Goal: Task Accomplishment & Management: Manage account settings

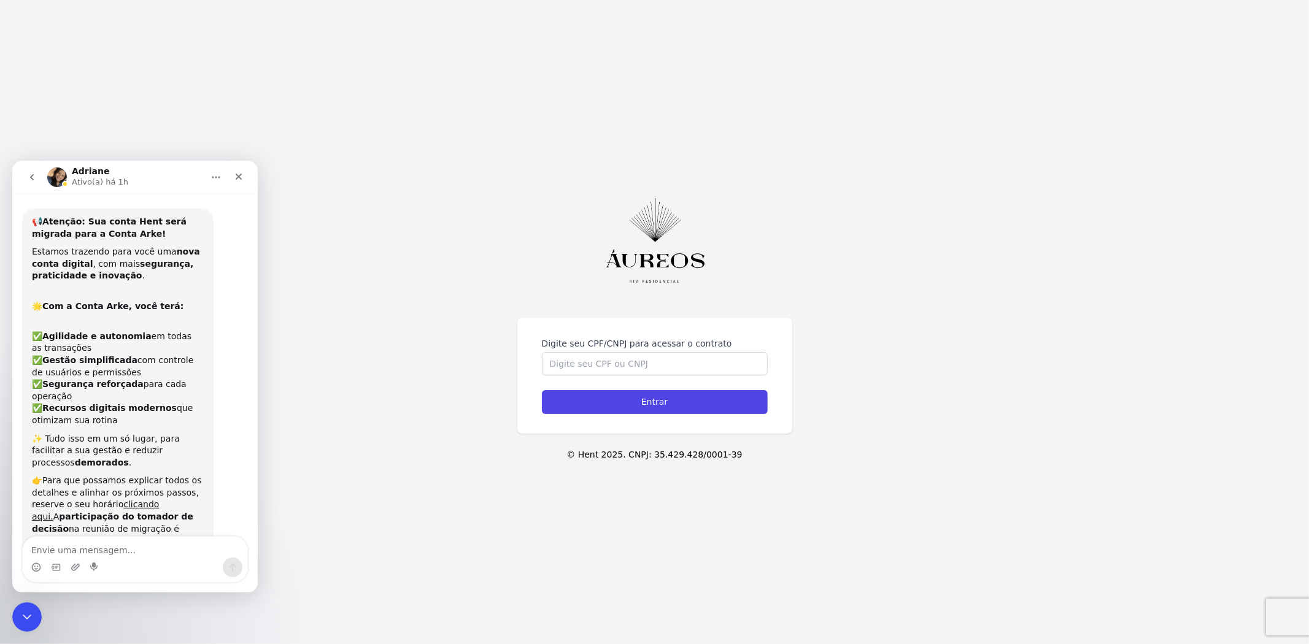
scroll to position [11521, 0]
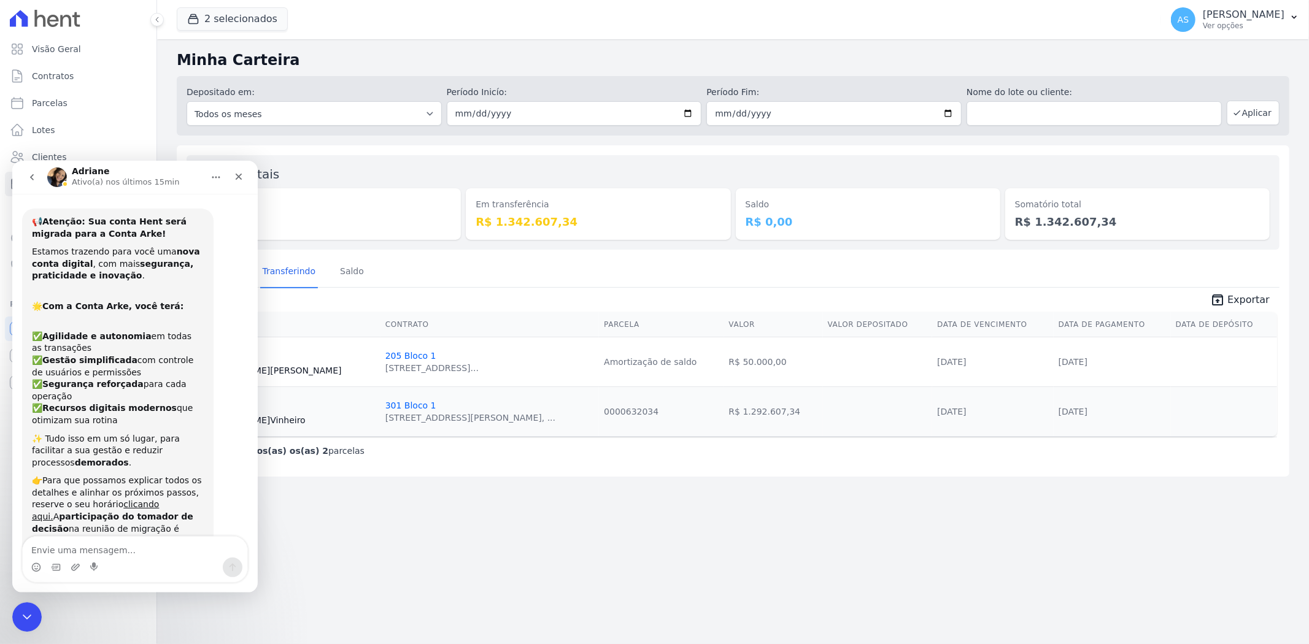
scroll to position [11911, 0]
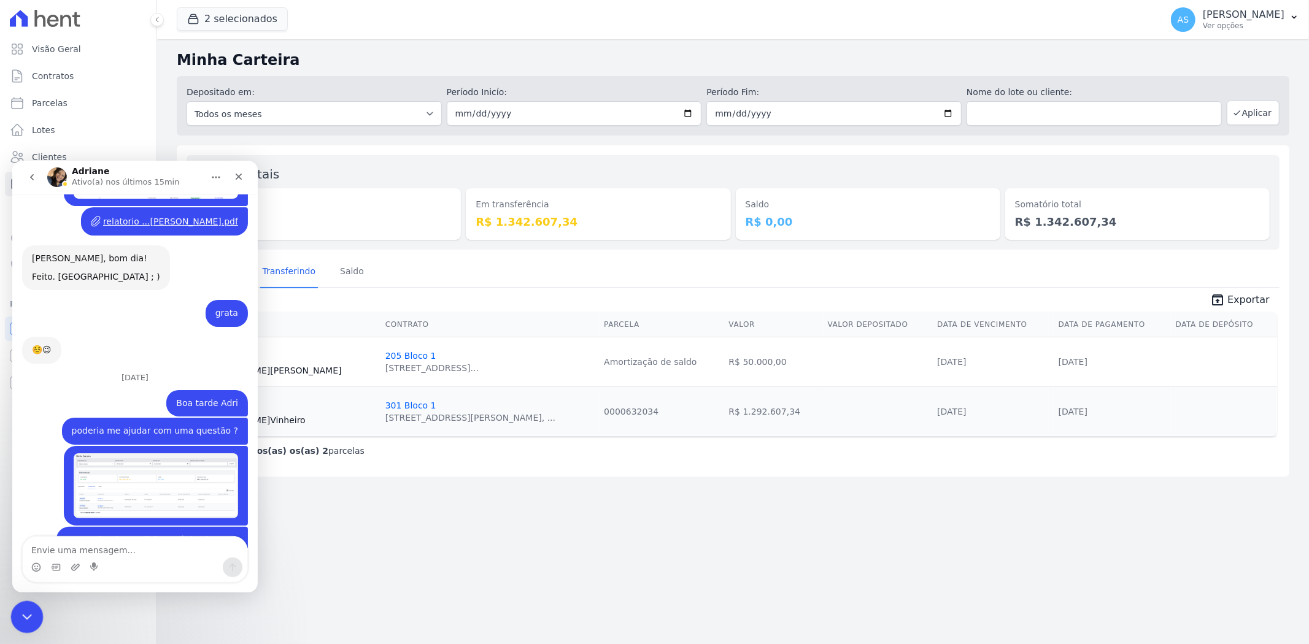
drag, startPoint x: 354, startPoint y: 851, endPoint x: 30, endPoint y: 607, distance: 405.6
click at [31, 605] on div "Fechar mensagem da Intercom" at bounding box center [24, 615] width 29 height 29
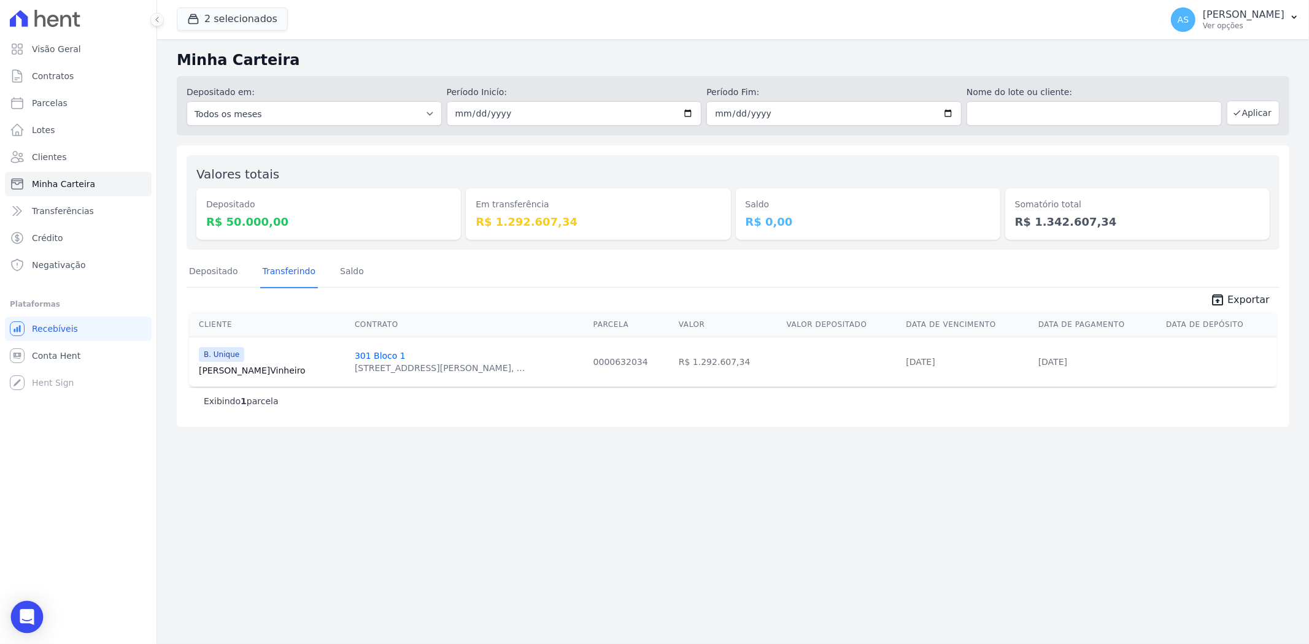
click at [16, 624] on div "Open Intercom Messenger" at bounding box center [27, 617] width 33 height 33
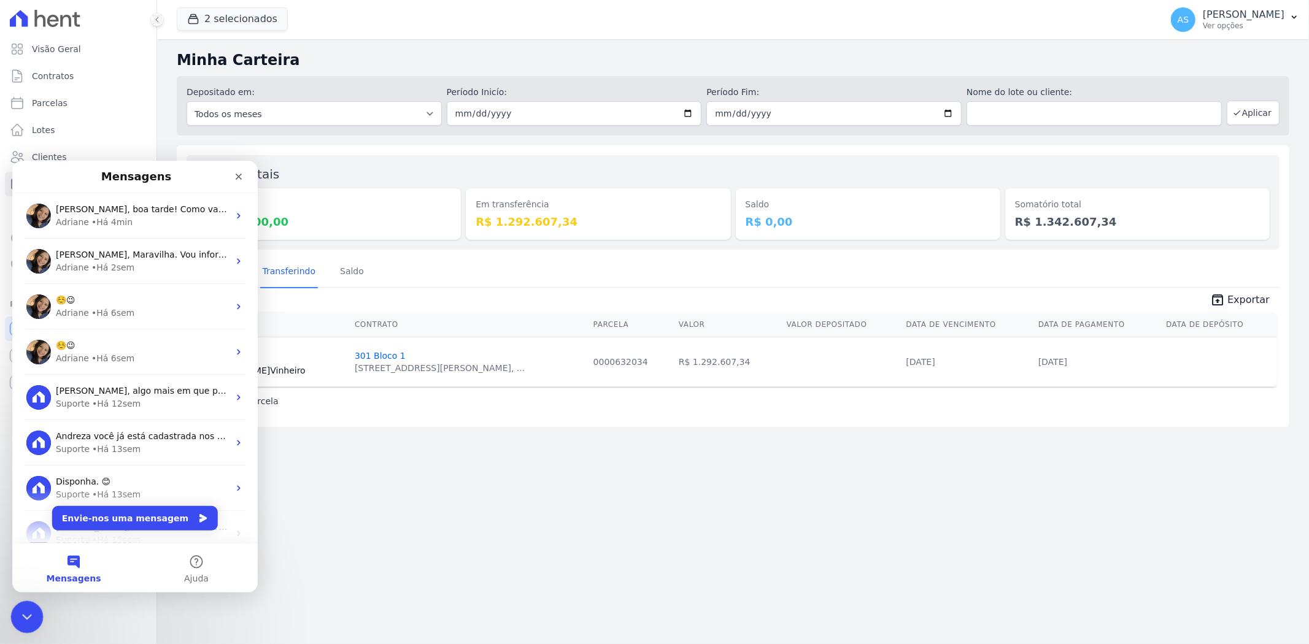
click at [23, 612] on icon "Fechar mensagem da Intercom" at bounding box center [25, 615] width 15 height 15
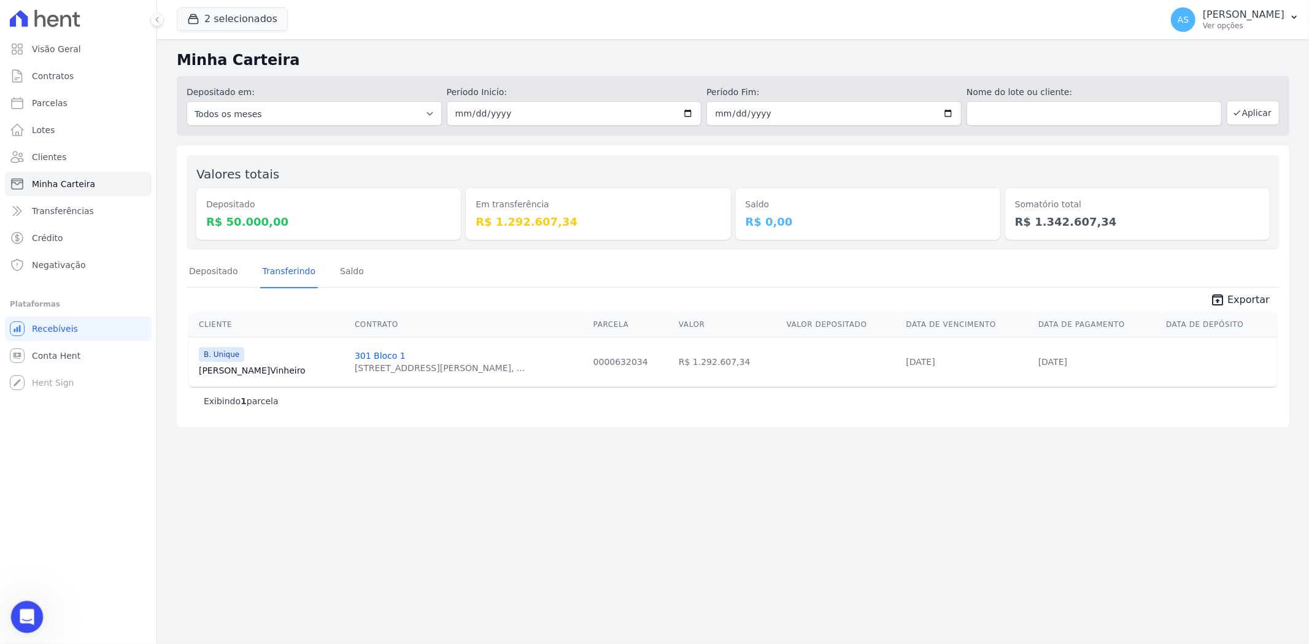
click at [31, 613] on icon "Abrir mensagem da Intercom" at bounding box center [25, 615] width 20 height 20
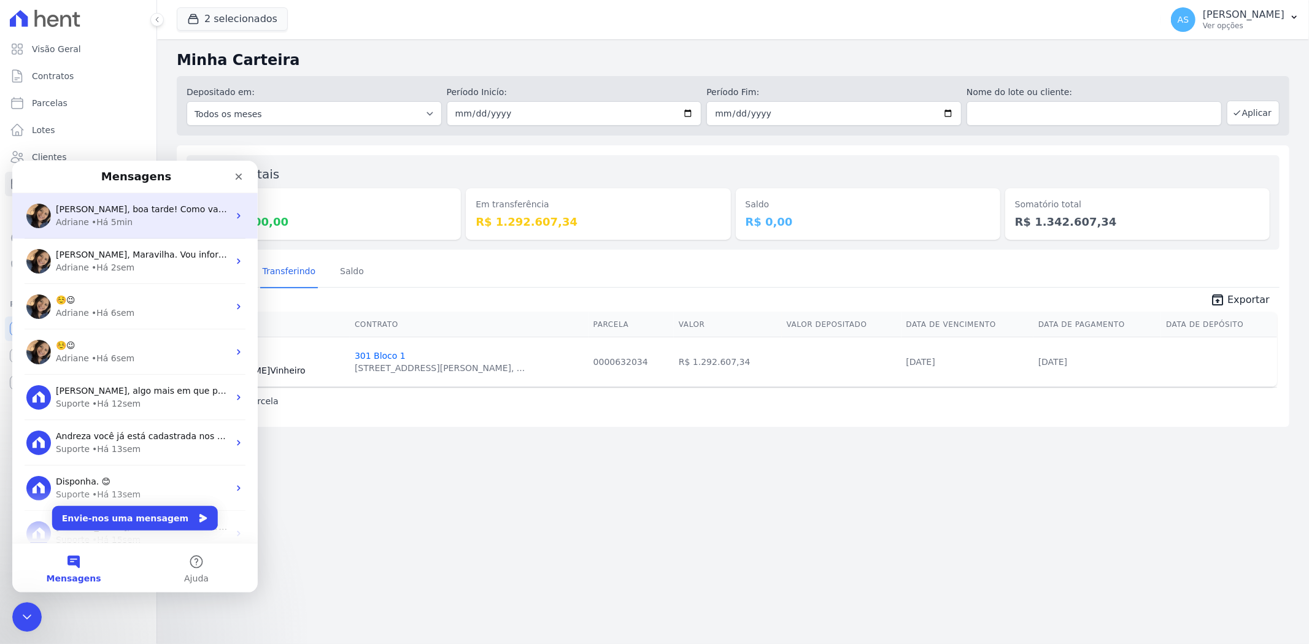
click at [133, 210] on span "Olá Andreza, boa tarde! Como vai? Andreza, verifiquei e realmente esta "presa" …" at bounding box center [514, 209] width 917 height 10
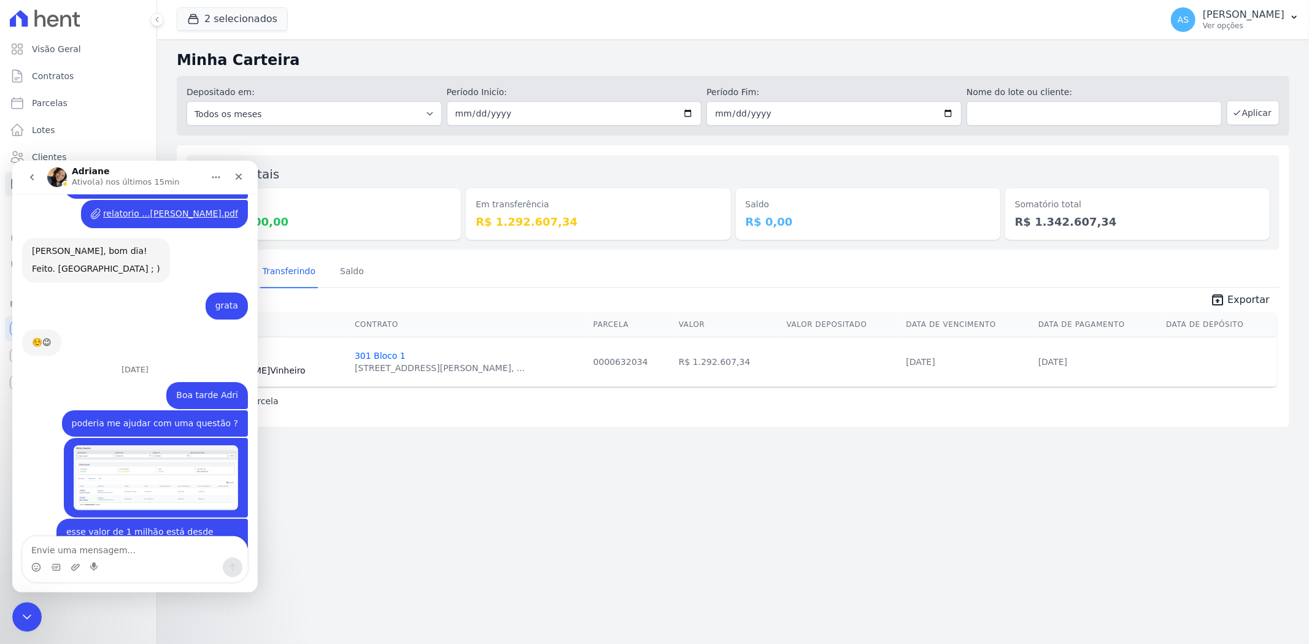
scroll to position [11576, 0]
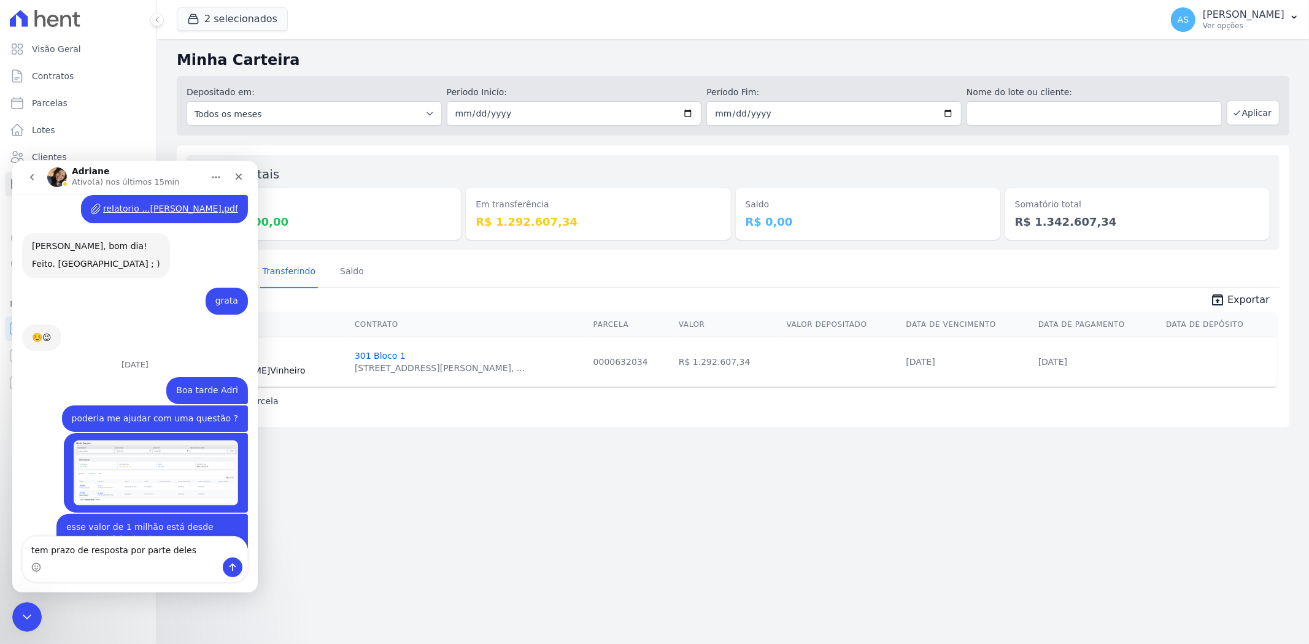
type textarea "tem prazo de resposta por parte deles ?"
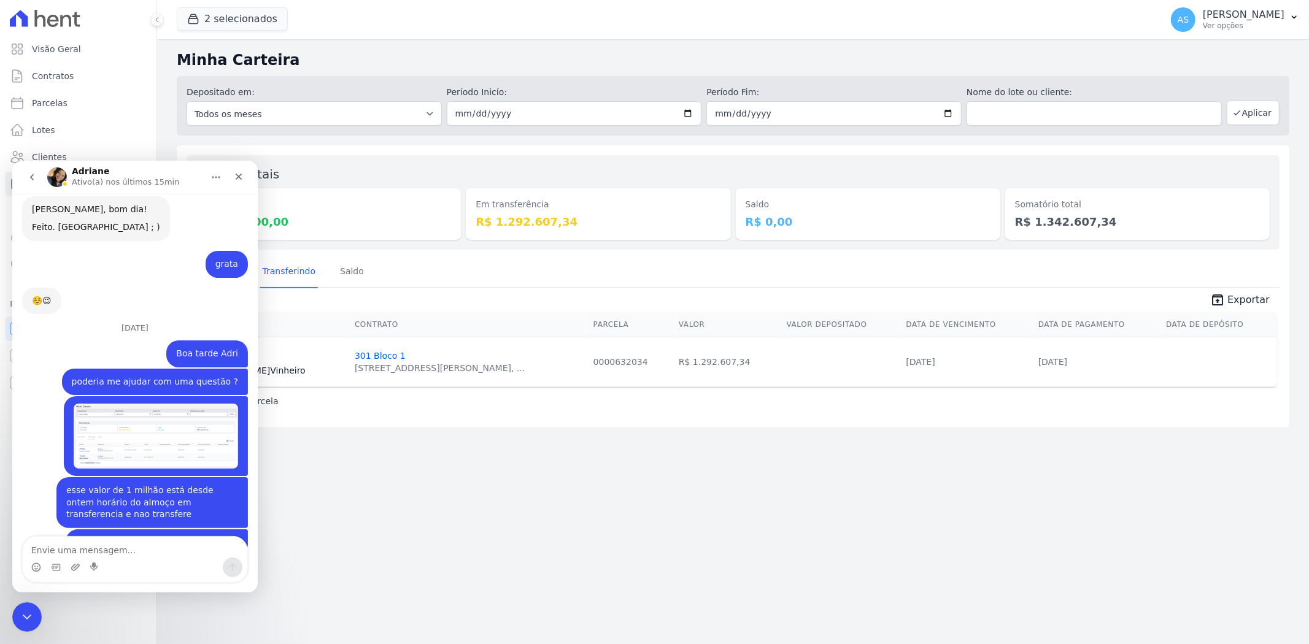
scroll to position [11612, 0]
click at [15, 611] on div "Fechar mensagem da Intercom" at bounding box center [24, 615] width 29 height 29
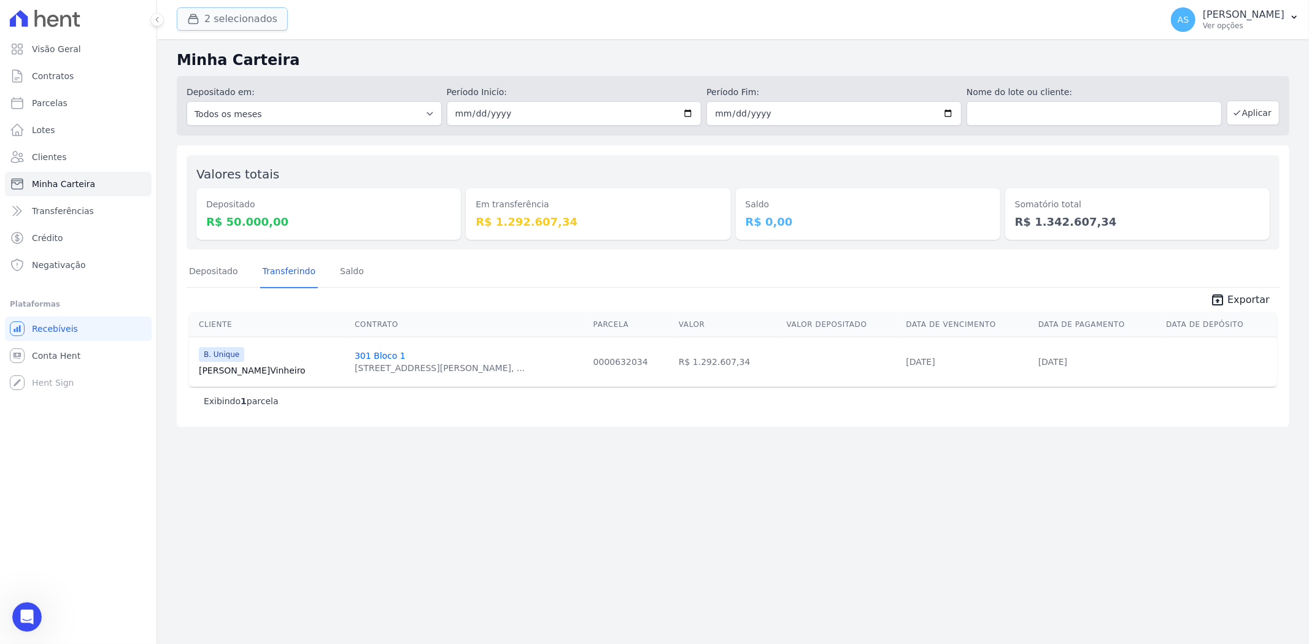
click at [209, 20] on button "2 selecionados" at bounding box center [232, 18] width 111 height 23
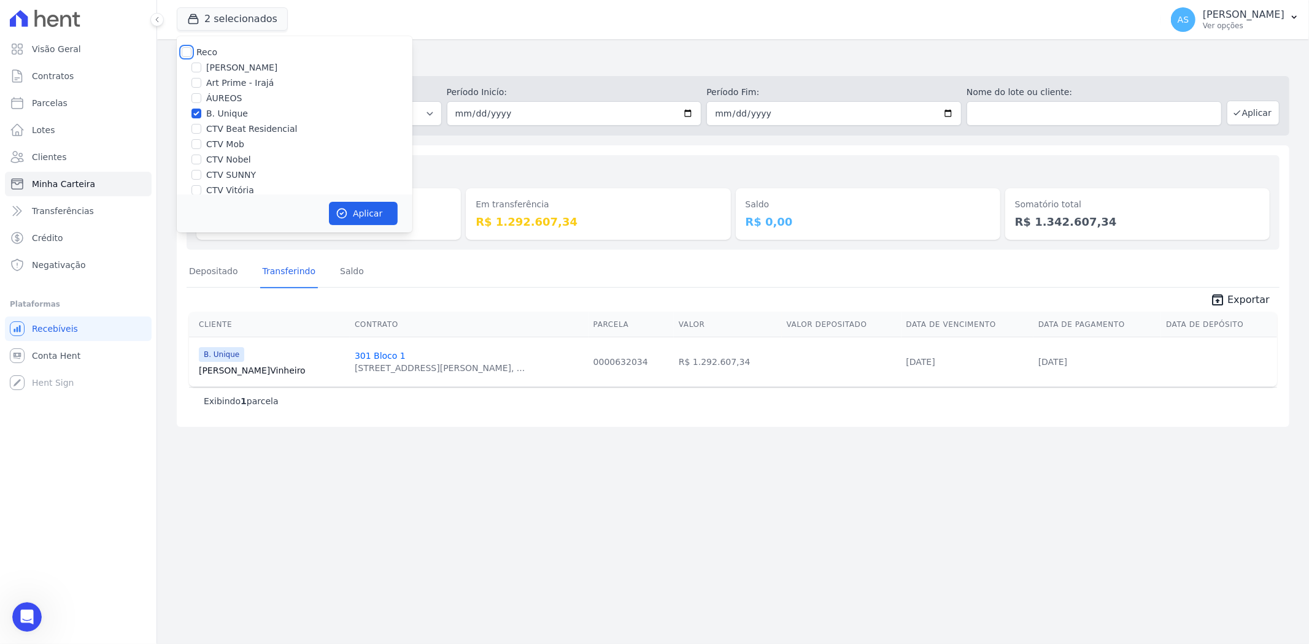
click at [184, 52] on input "Reco" at bounding box center [187, 52] width 10 height 10
checkbox input "true"
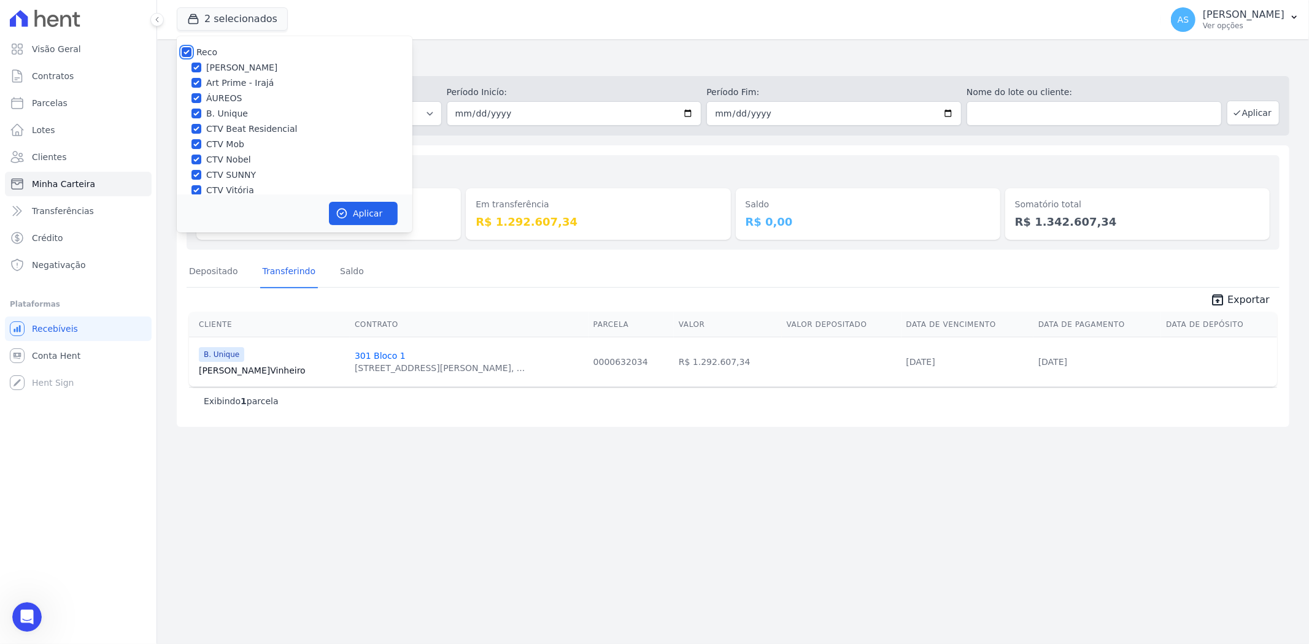
checkbox input "true"
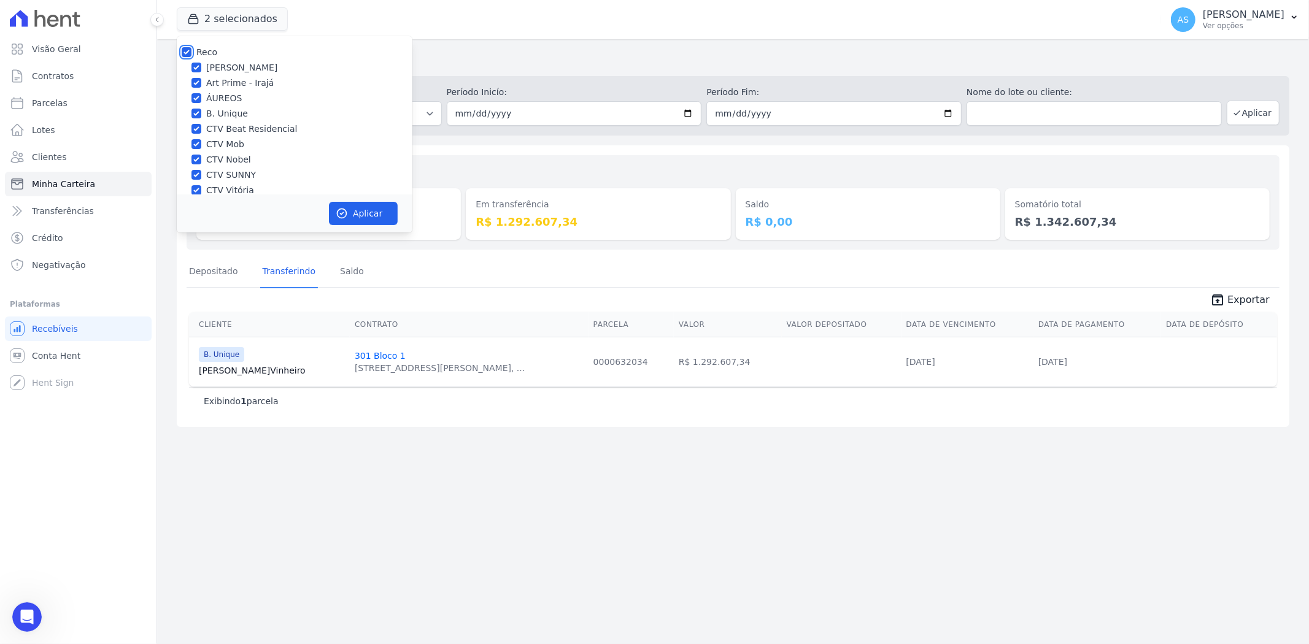
checkbox input "true"
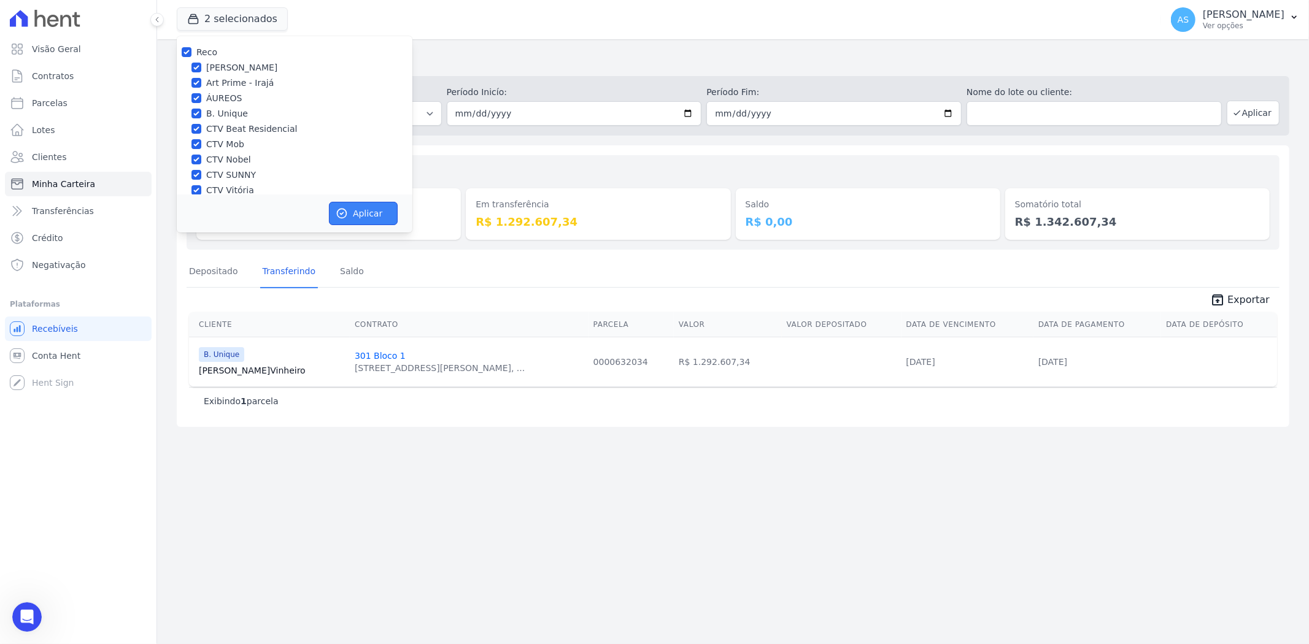
click at [353, 215] on button "Aplicar" at bounding box center [363, 213] width 69 height 23
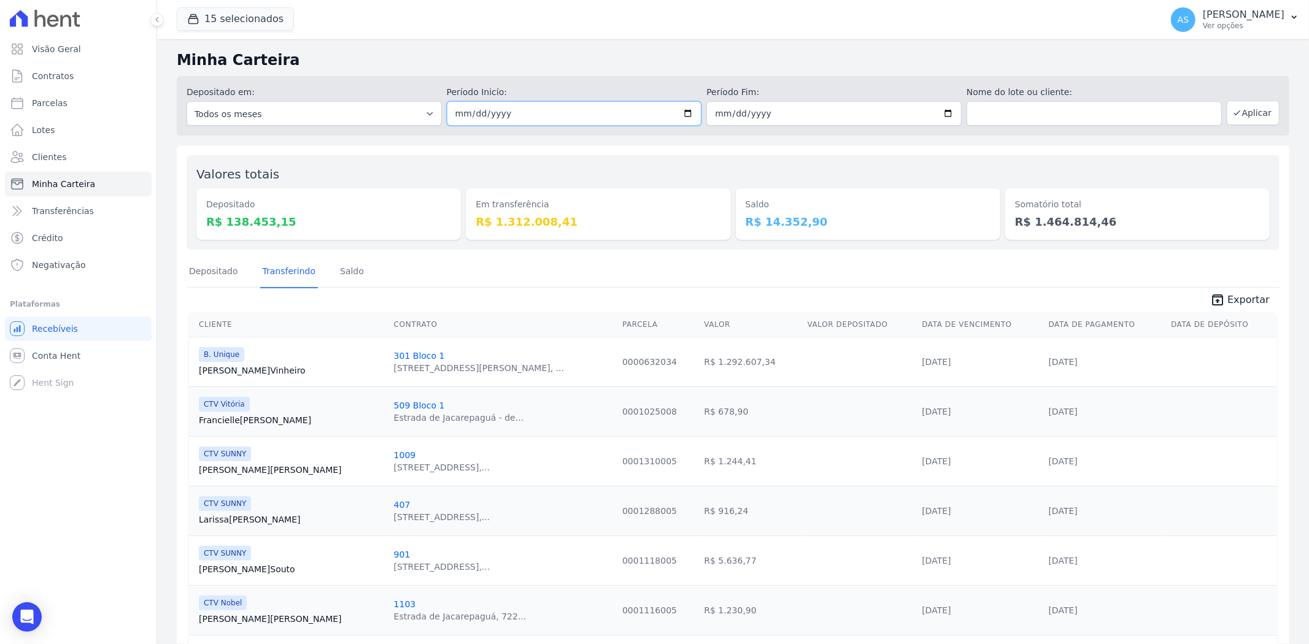
click at [689, 113] on input "[DATE]" at bounding box center [574, 113] width 255 height 25
type input "[DATE]"
click at [1237, 117] on button "Aplicar" at bounding box center [1252, 113] width 53 height 25
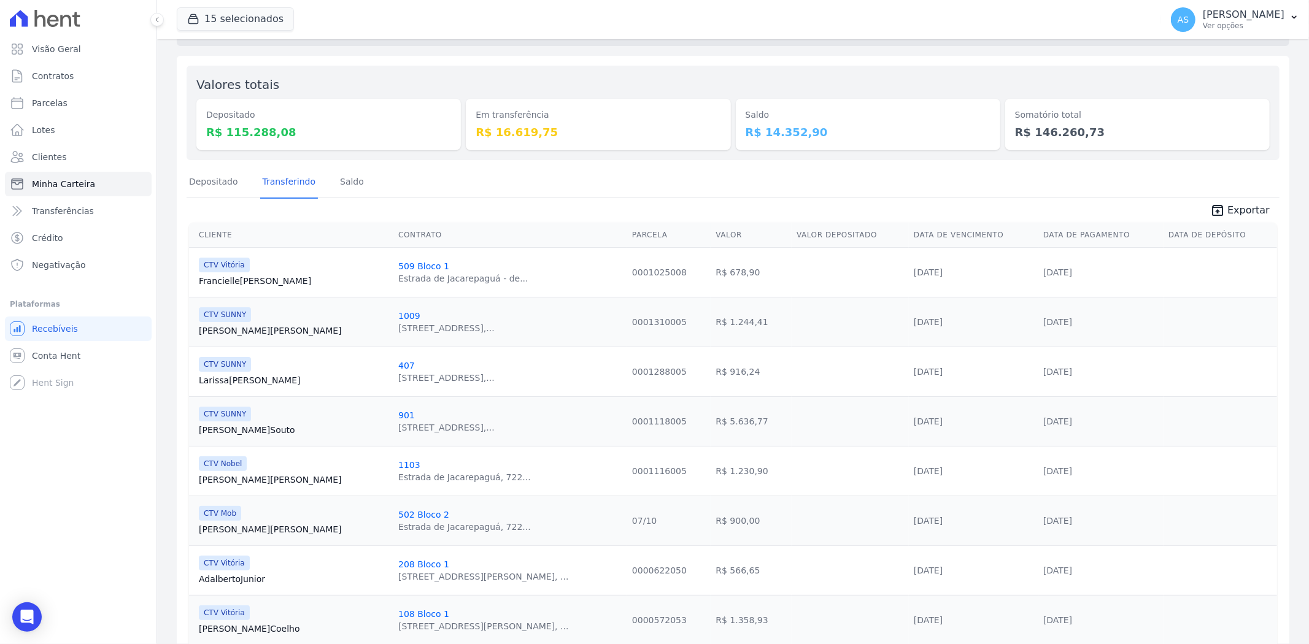
scroll to position [84, 0]
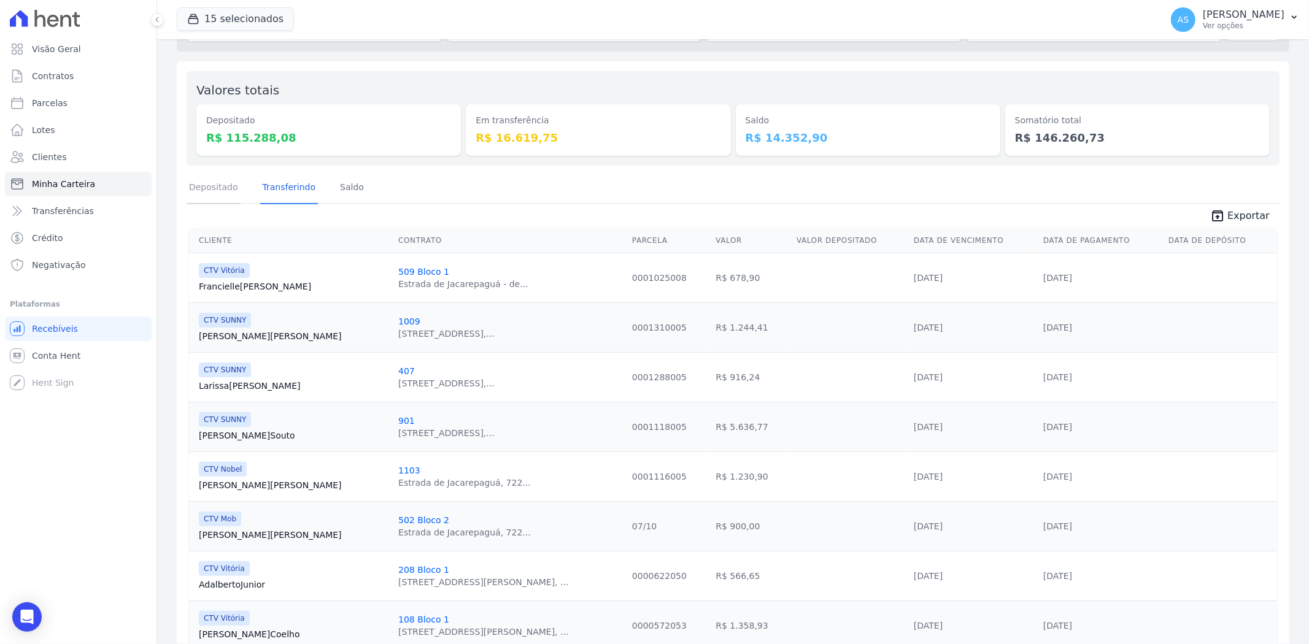
click at [217, 191] on link "Depositado" at bounding box center [213, 188] width 54 height 32
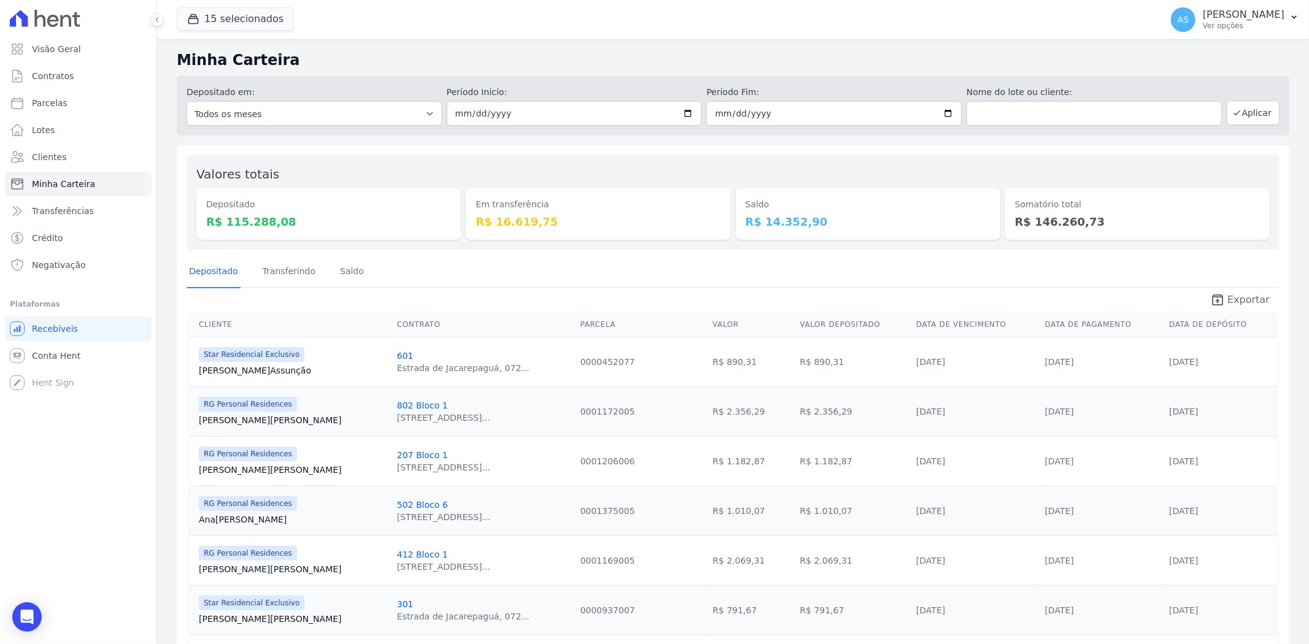
click at [1237, 298] on span "Exportar" at bounding box center [1248, 300] width 42 height 15
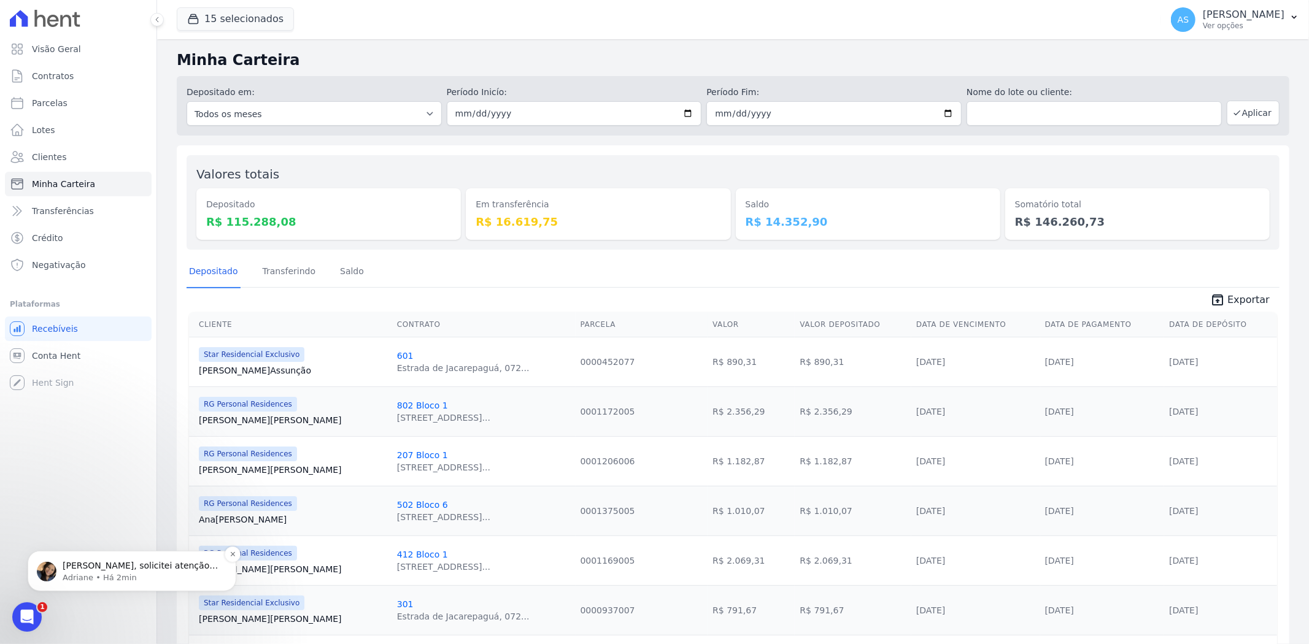
click at [143, 571] on p "Andreza, solicitei atenção no chamado. Daqui a pouquinho, cobro eles de novo rs" at bounding box center [142, 565] width 158 height 12
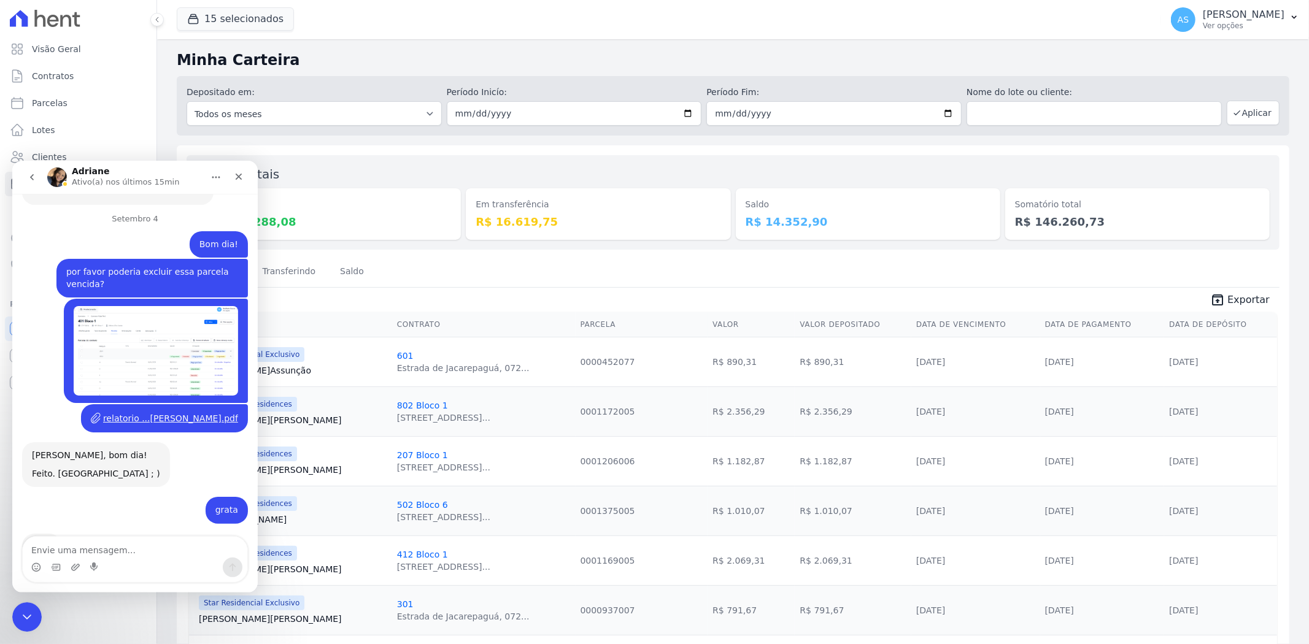
scroll to position [11608, 0]
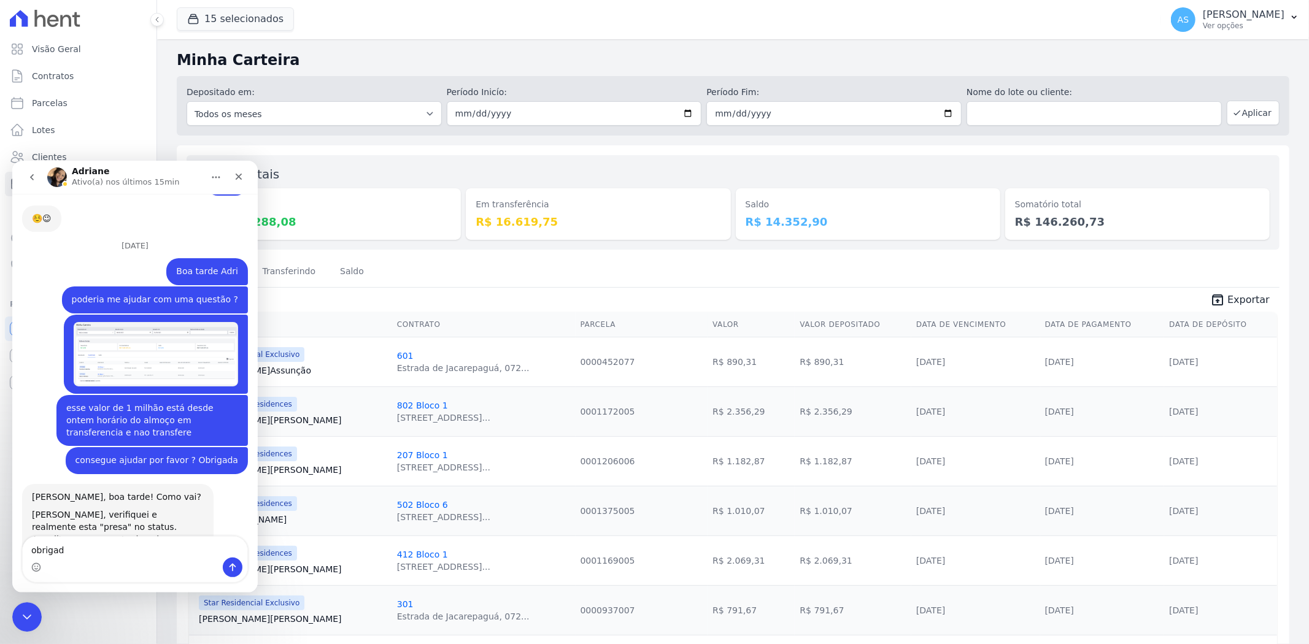
type textarea "obrigada"
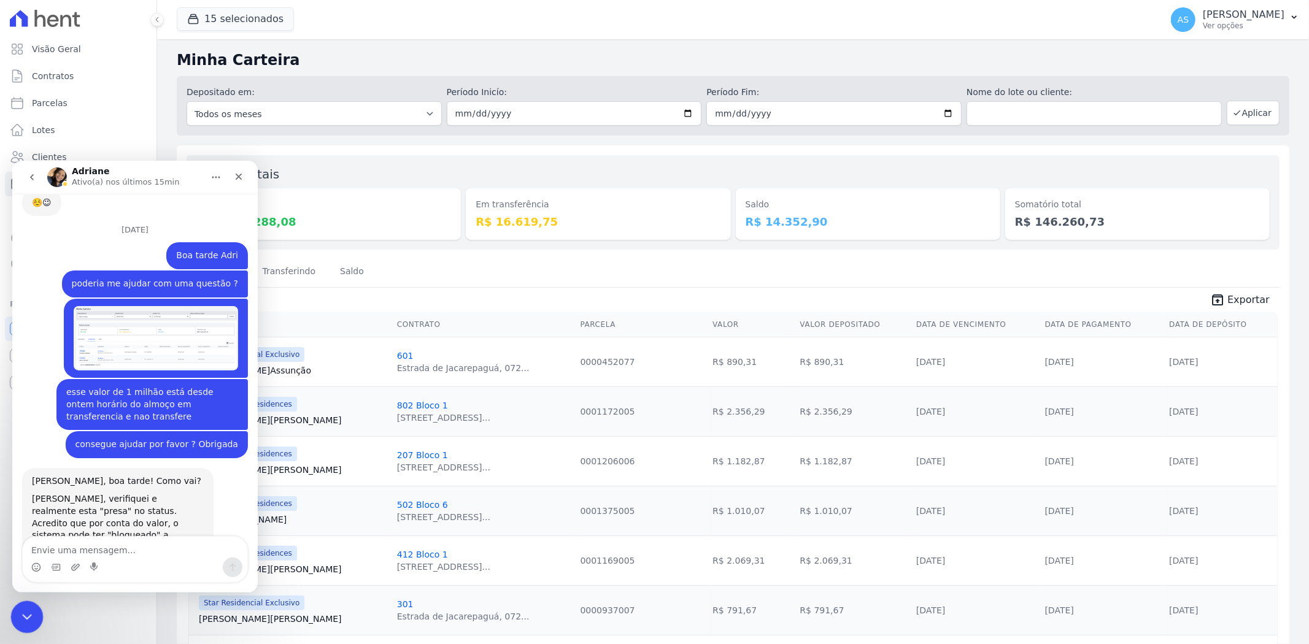
click at [36, 621] on div "Fechar mensagem da Intercom" at bounding box center [24, 615] width 29 height 29
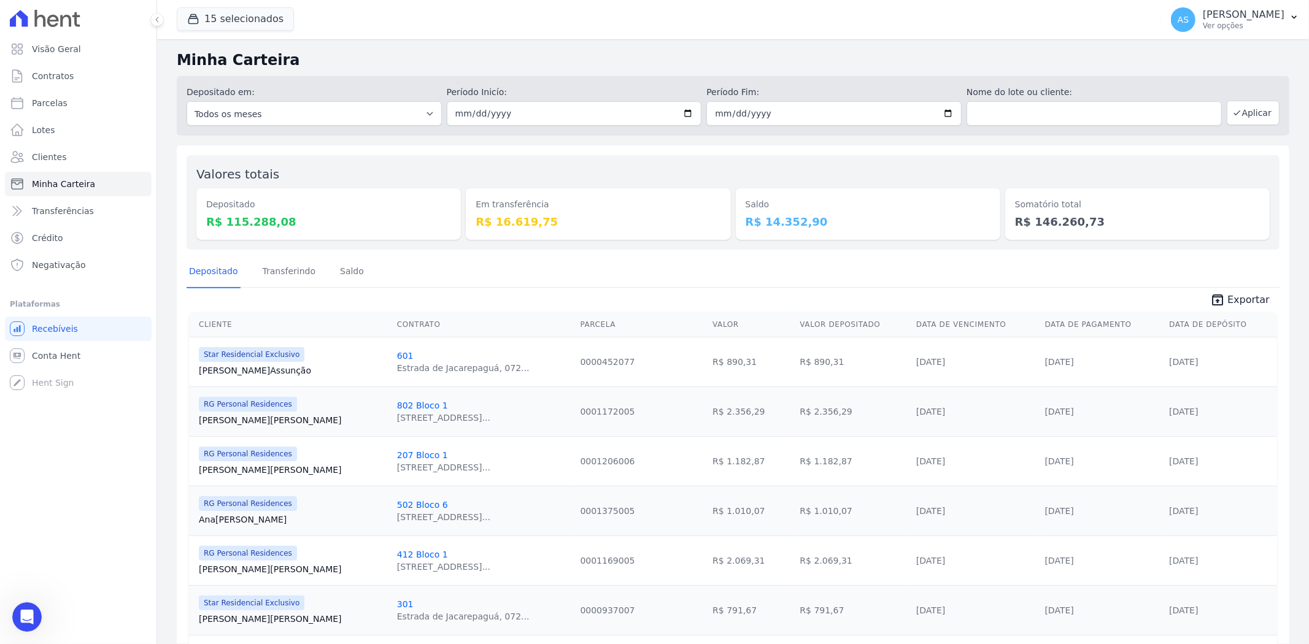
scroll to position [11715, 0]
click at [271, 269] on link "Transferindo" at bounding box center [289, 272] width 58 height 32
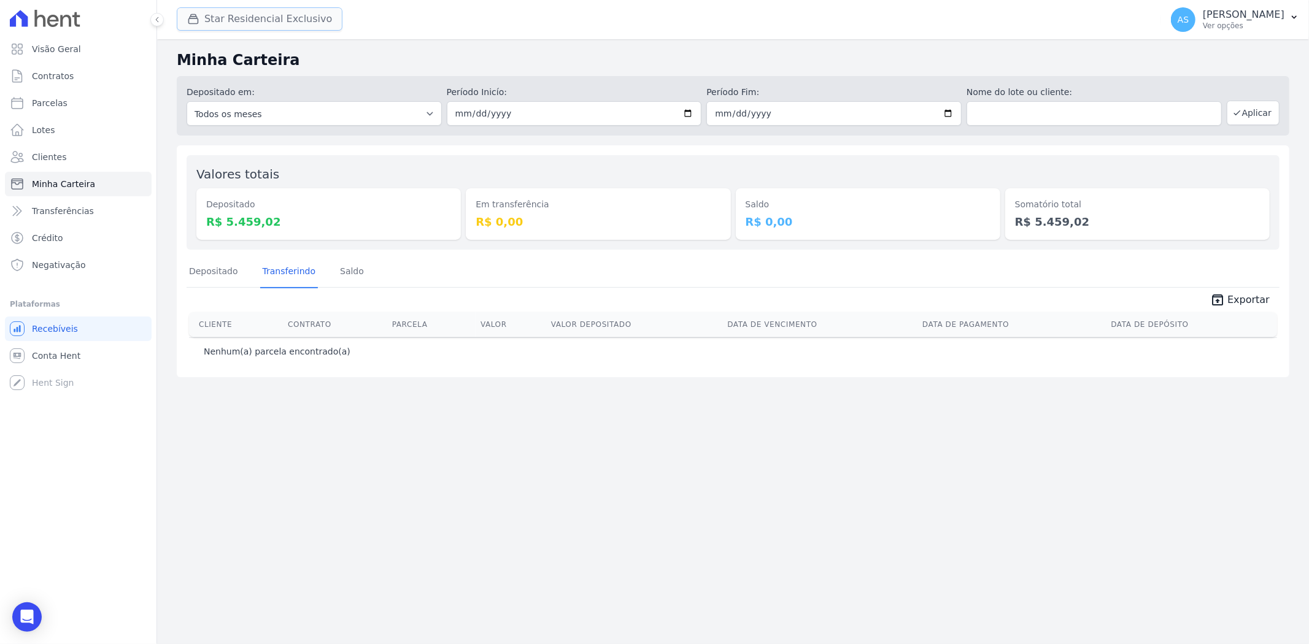
click at [282, 21] on button "Star Residencial Exclusivo" at bounding box center [260, 18] width 166 height 23
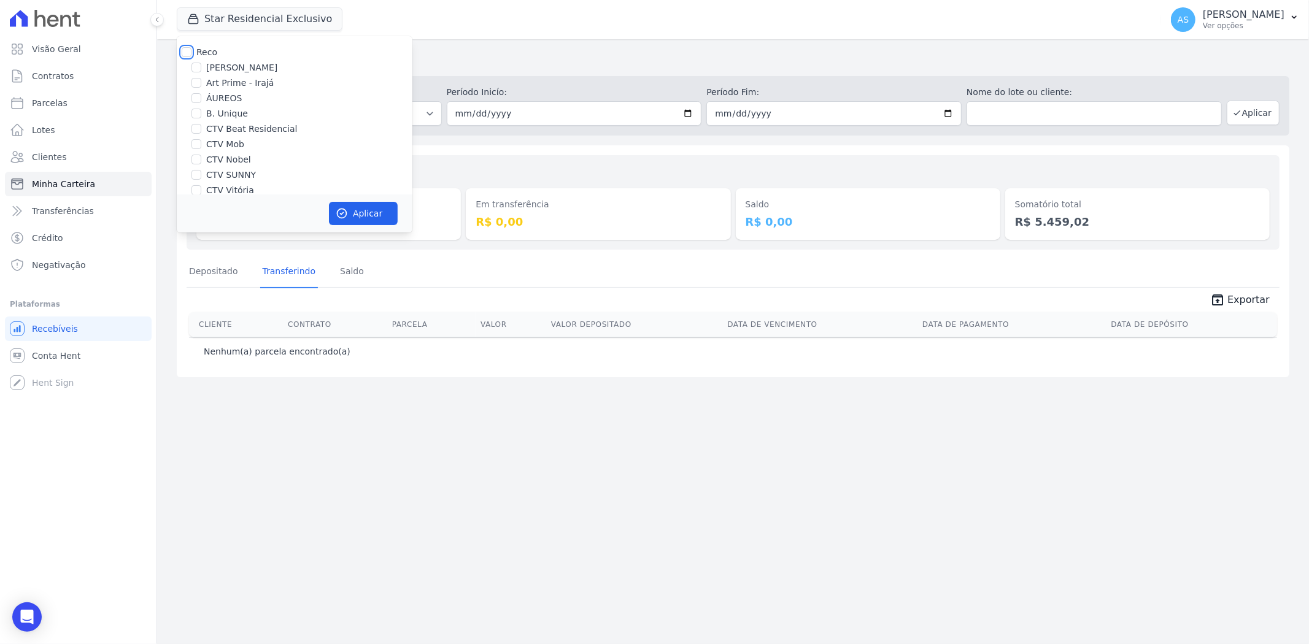
click at [185, 54] on input "Reco" at bounding box center [187, 52] width 10 height 10
checkbox input "true"
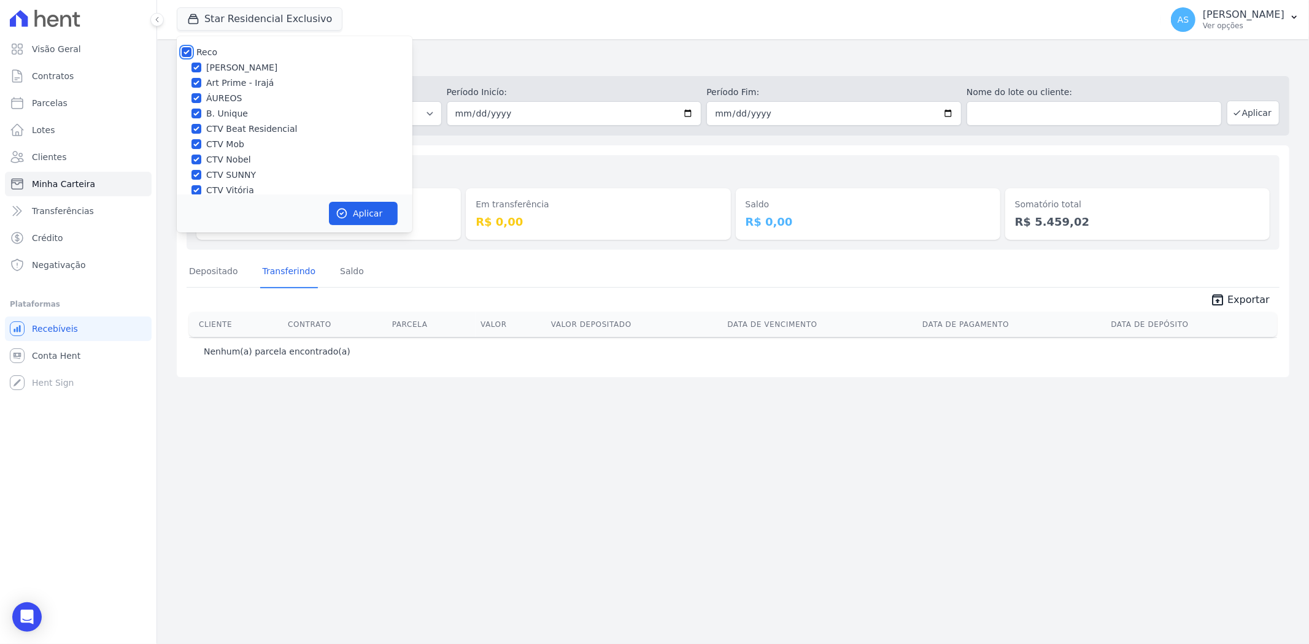
checkbox input "true"
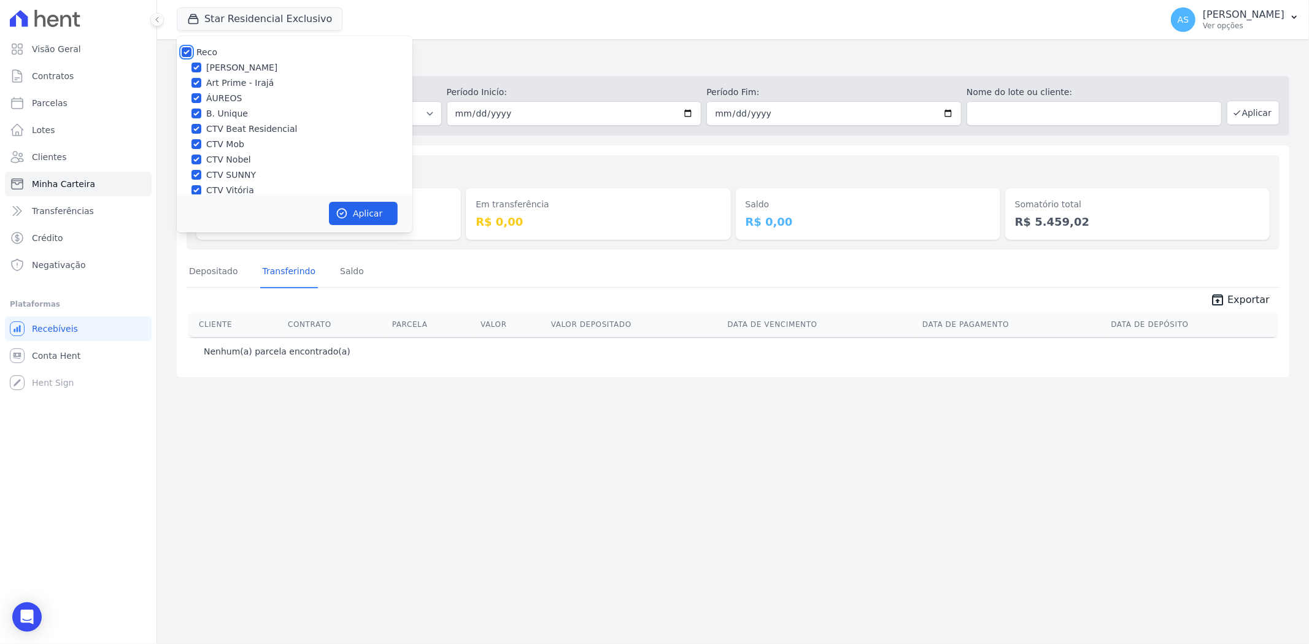
checkbox input "true"
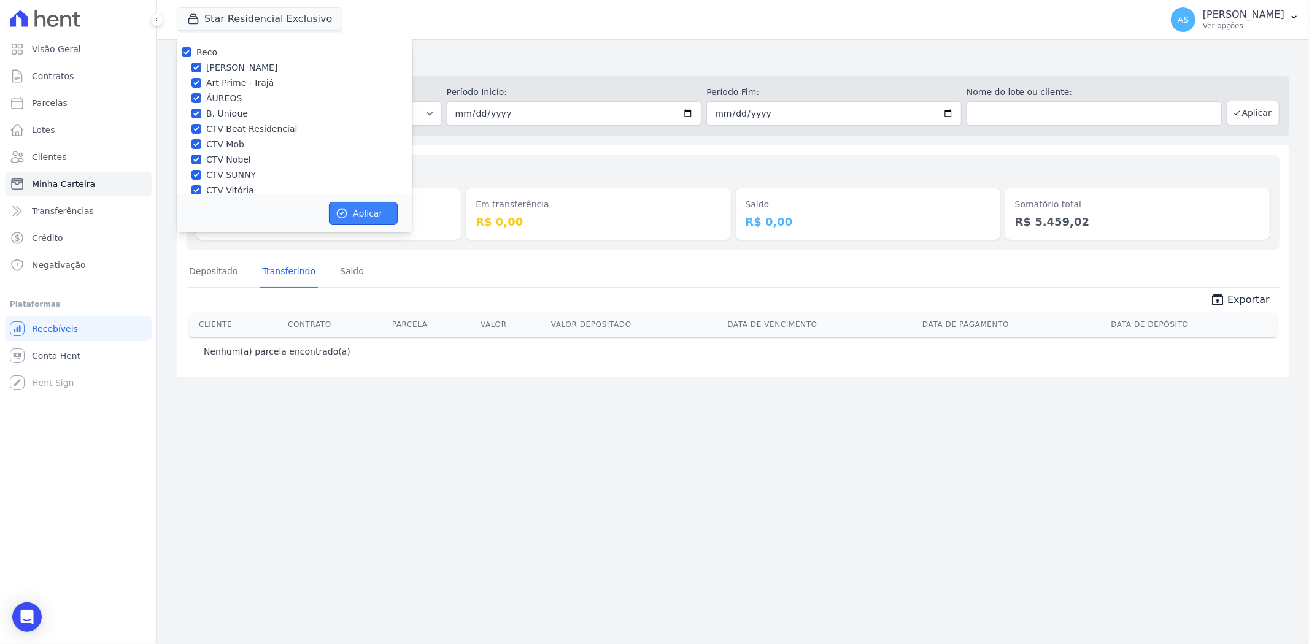
click at [347, 213] on icon "button" at bounding box center [342, 213] width 12 height 12
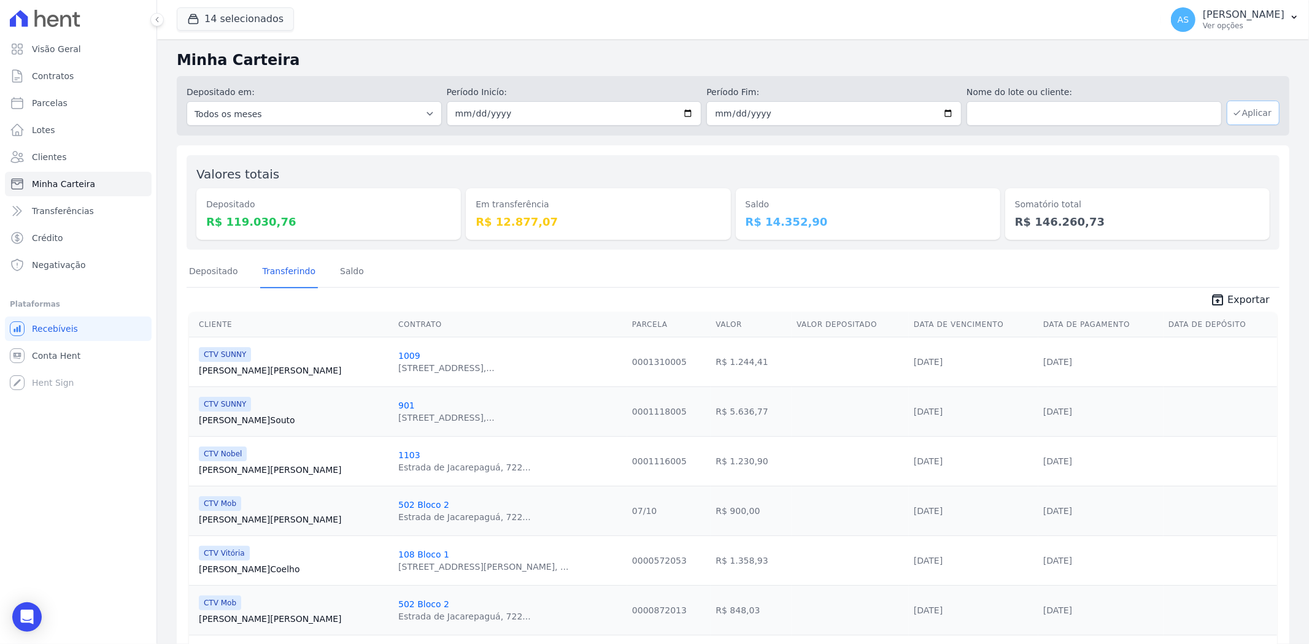
click at [1244, 115] on button "Aplicar" at bounding box center [1252, 113] width 53 height 25
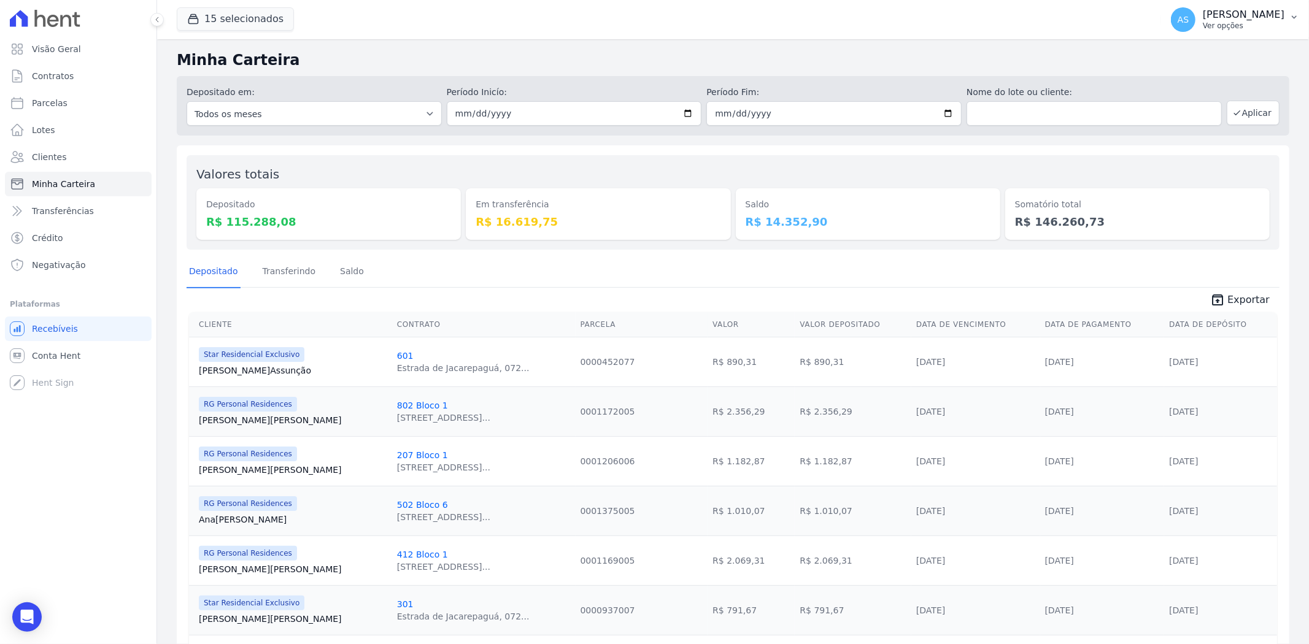
click at [1286, 17] on button "AS Andreza Sousa Ver opções" at bounding box center [1235, 19] width 148 height 34
click at [1179, 137] on link "Exportar retornos" at bounding box center [1229, 135] width 157 height 22
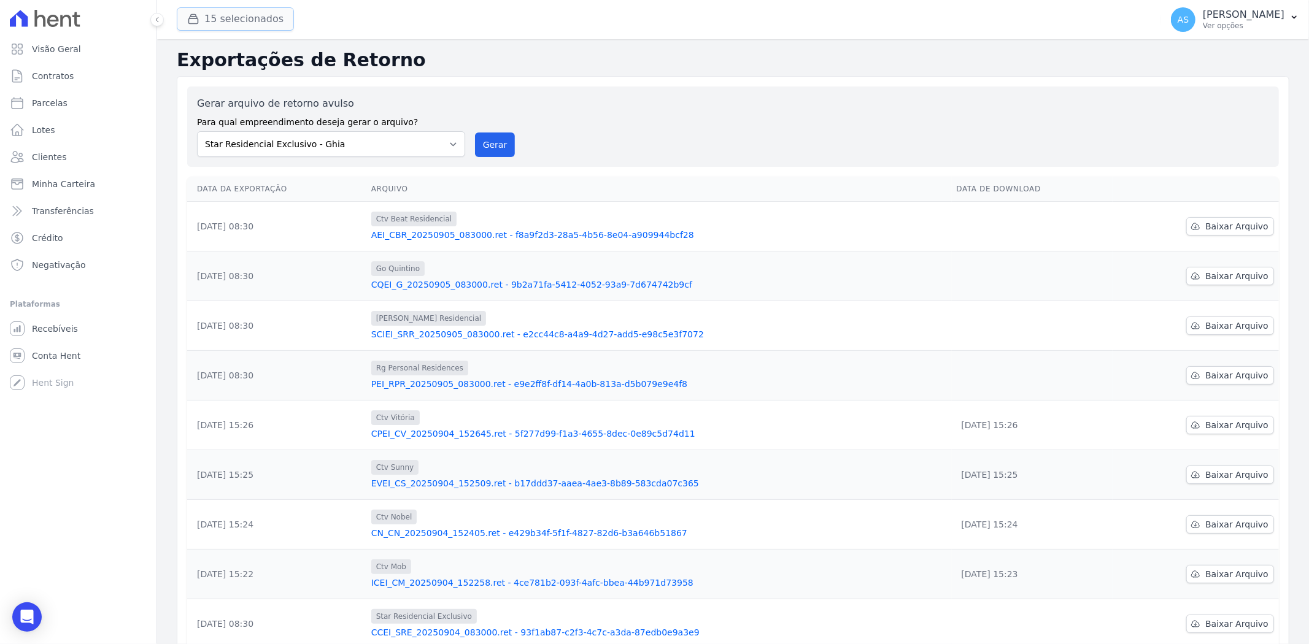
click at [232, 17] on button "15 selecionados" at bounding box center [235, 18] width 117 height 23
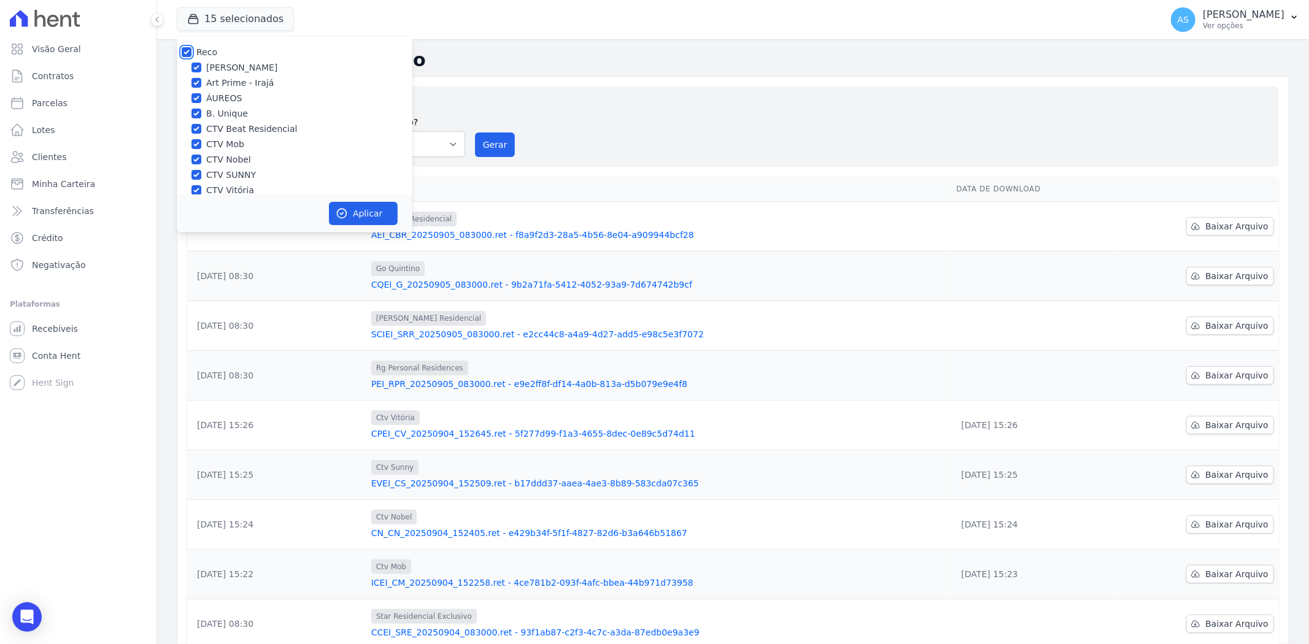
click at [187, 49] on input "Reco" at bounding box center [187, 52] width 10 height 10
checkbox input "false"
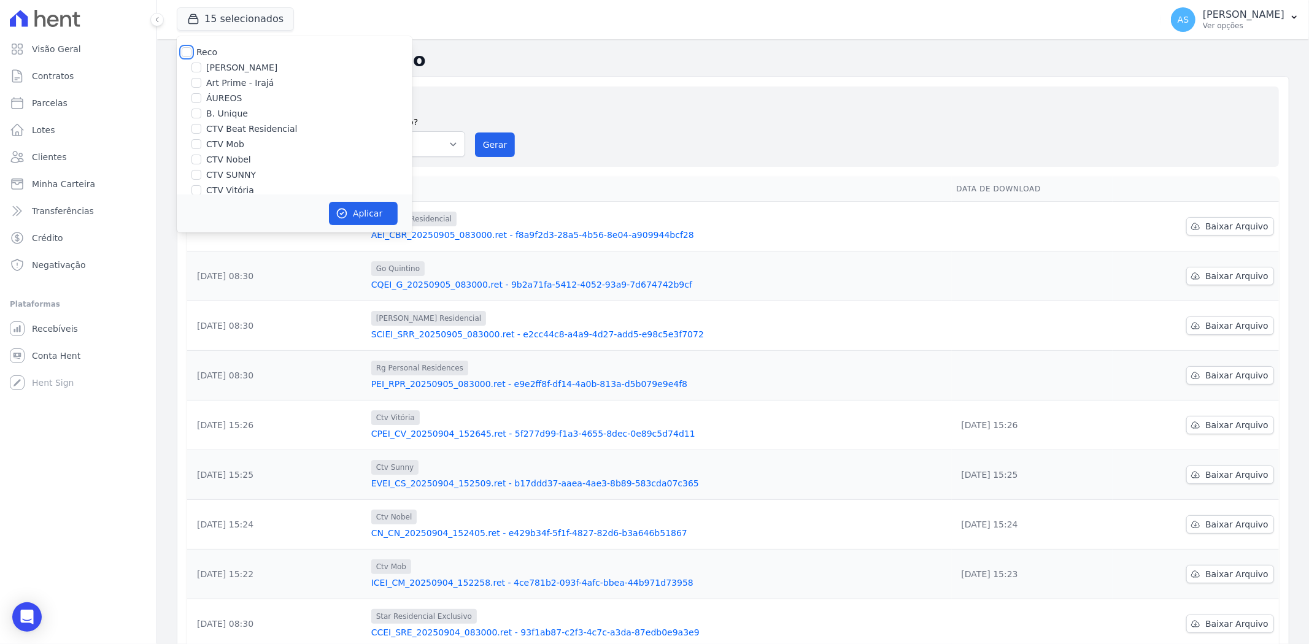
checkbox input "false"
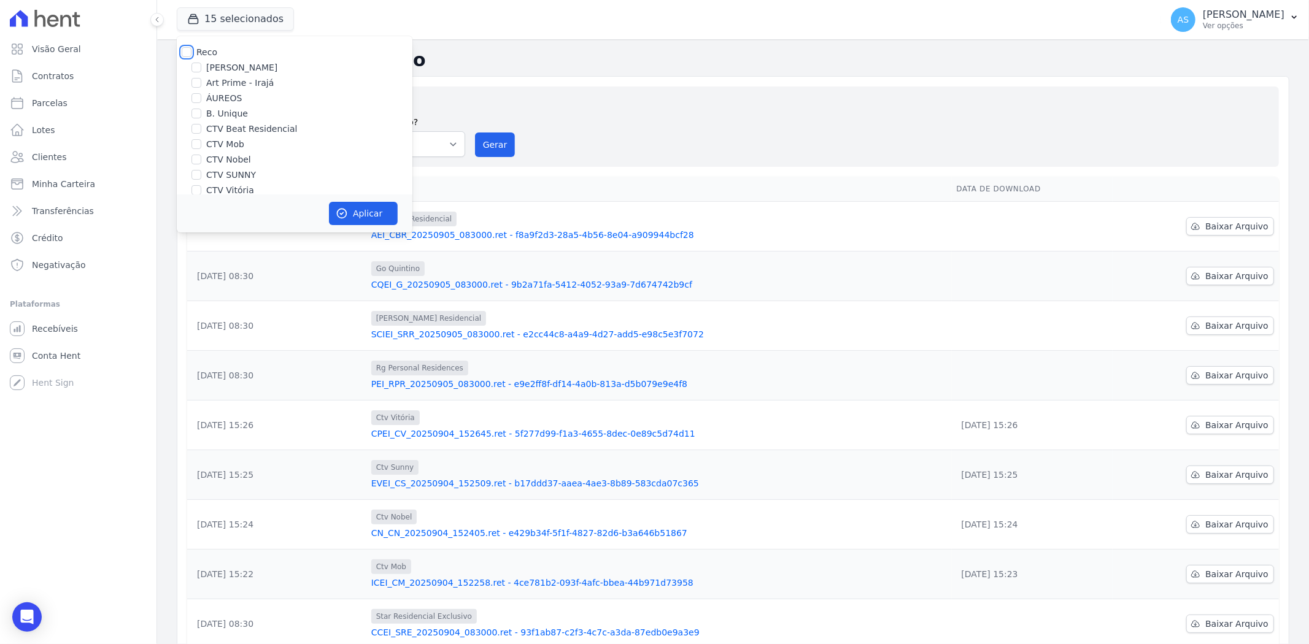
checkbox input "false"
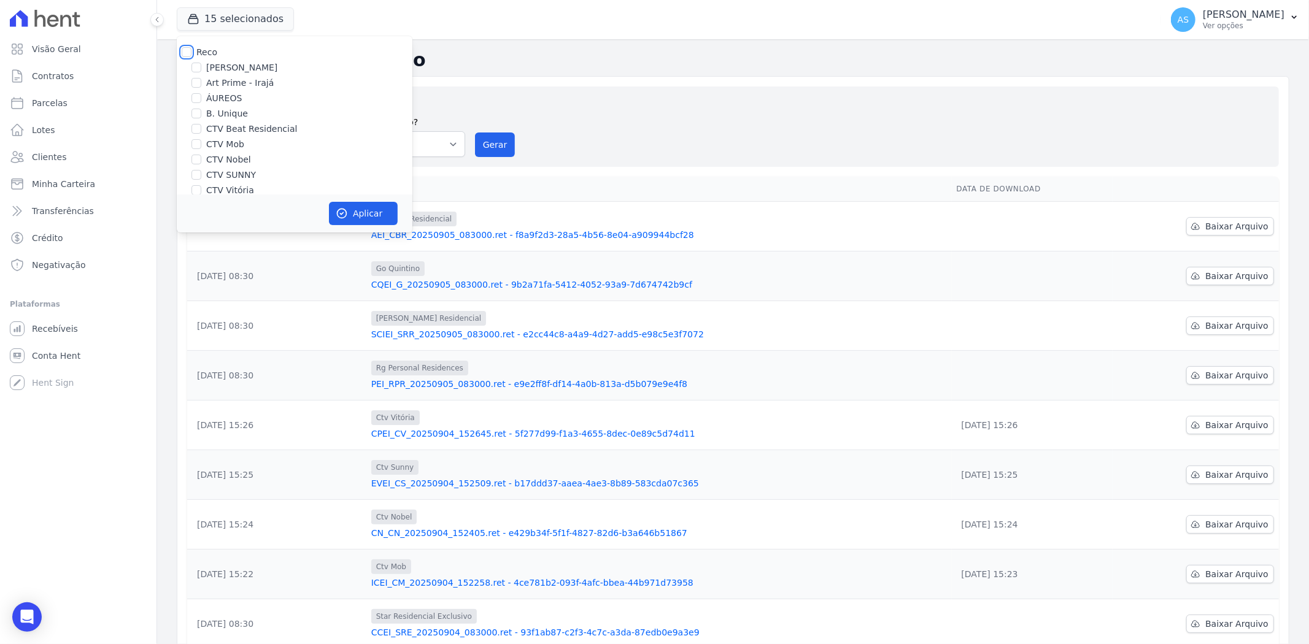
checkbox input "false"
click at [233, 147] on label "CTV Mob" at bounding box center [225, 144] width 38 height 13
click at [201, 147] on input "CTV Mob" at bounding box center [196, 144] width 10 height 10
checkbox input "true"
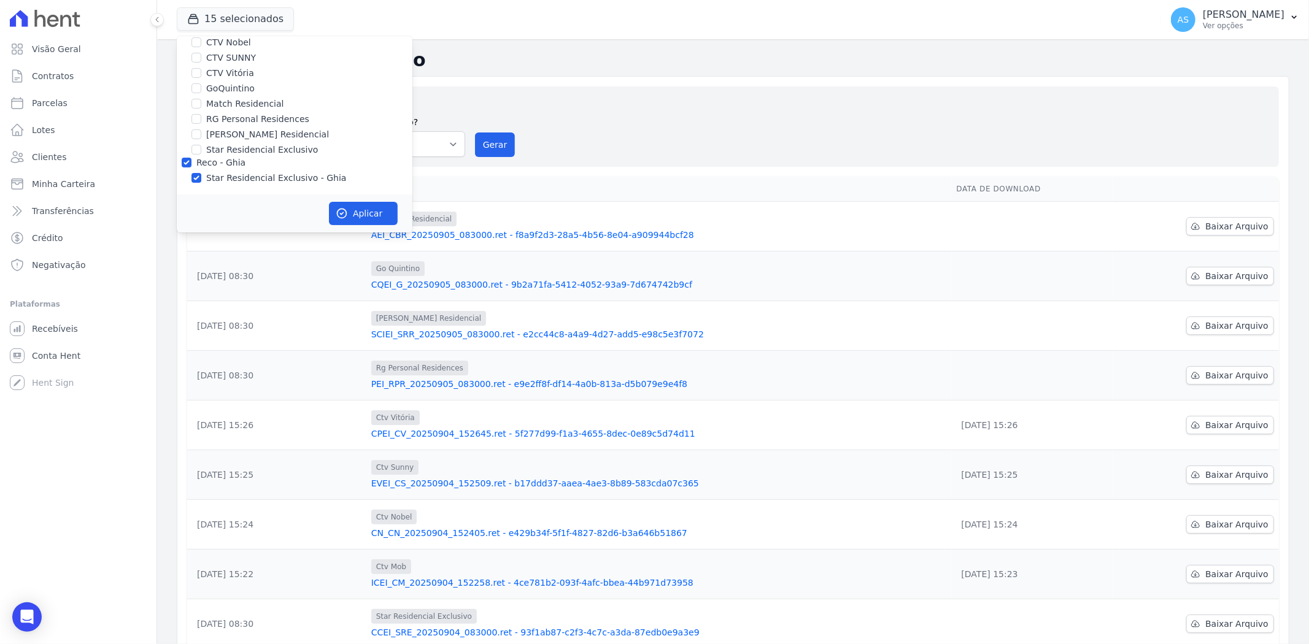
click at [190, 179] on div "Star Residencial Exclusivo - Ghia" at bounding box center [295, 178] width 236 height 13
click at [195, 179] on input "Star Residencial Exclusivo - Ghia" at bounding box center [196, 178] width 10 height 10
checkbox input "false"
click at [363, 216] on button "Aplicar" at bounding box center [363, 213] width 69 height 23
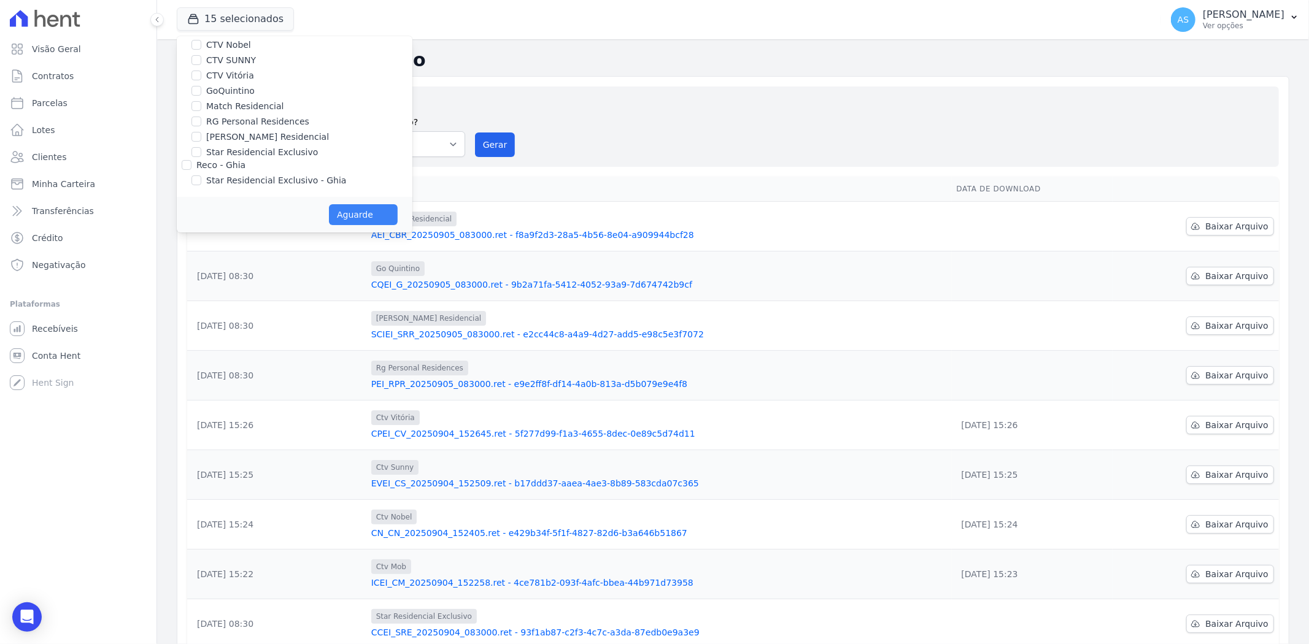
scroll to position [114, 0]
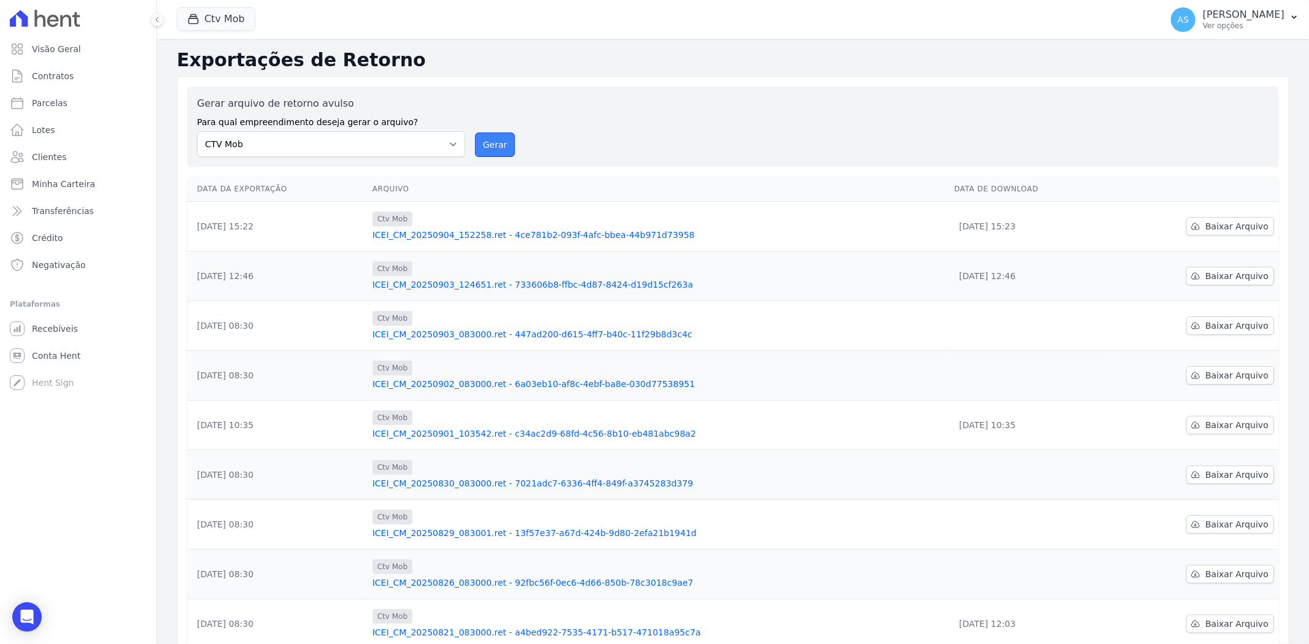
click at [483, 141] on button "Gerar" at bounding box center [495, 145] width 40 height 25
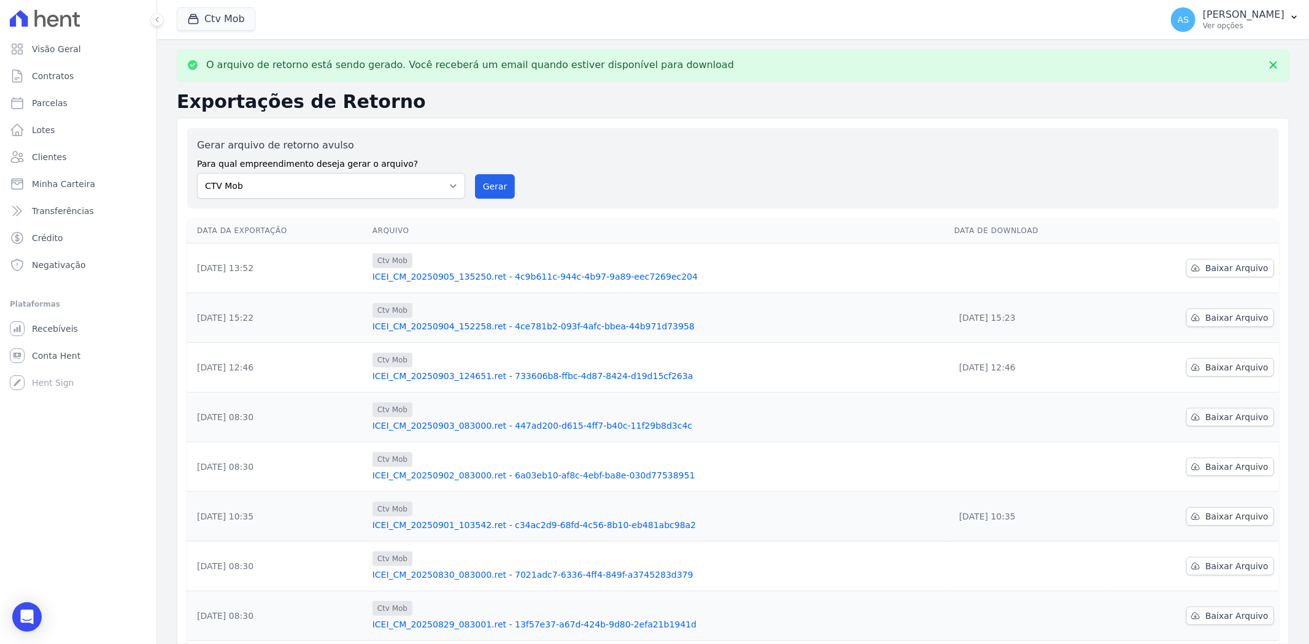
click at [548, 279] on link "ICEI_CM_20250905_135250.ret - 4c9b611c-944c-4b97-9a89-eec7269ec204" at bounding box center [658, 277] width 572 height 12
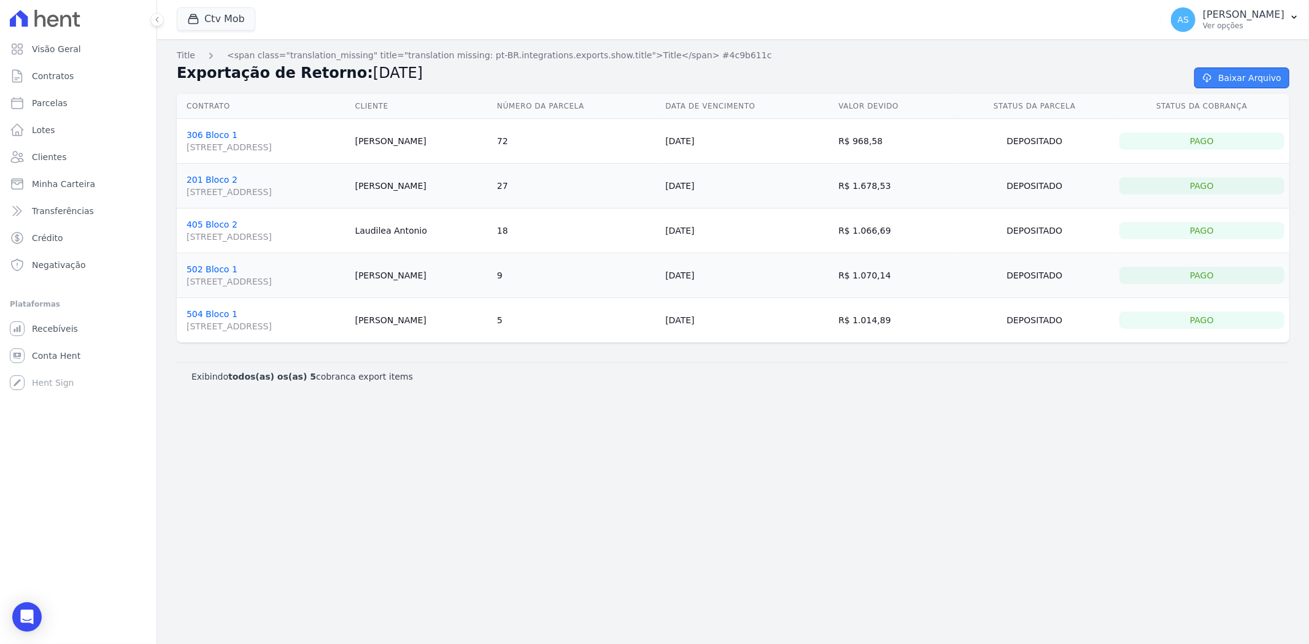
click at [1250, 78] on link "Baixar Arquivo" at bounding box center [1241, 77] width 95 height 21
click at [1283, 17] on p "[PERSON_NAME]" at bounding box center [1243, 15] width 82 height 12
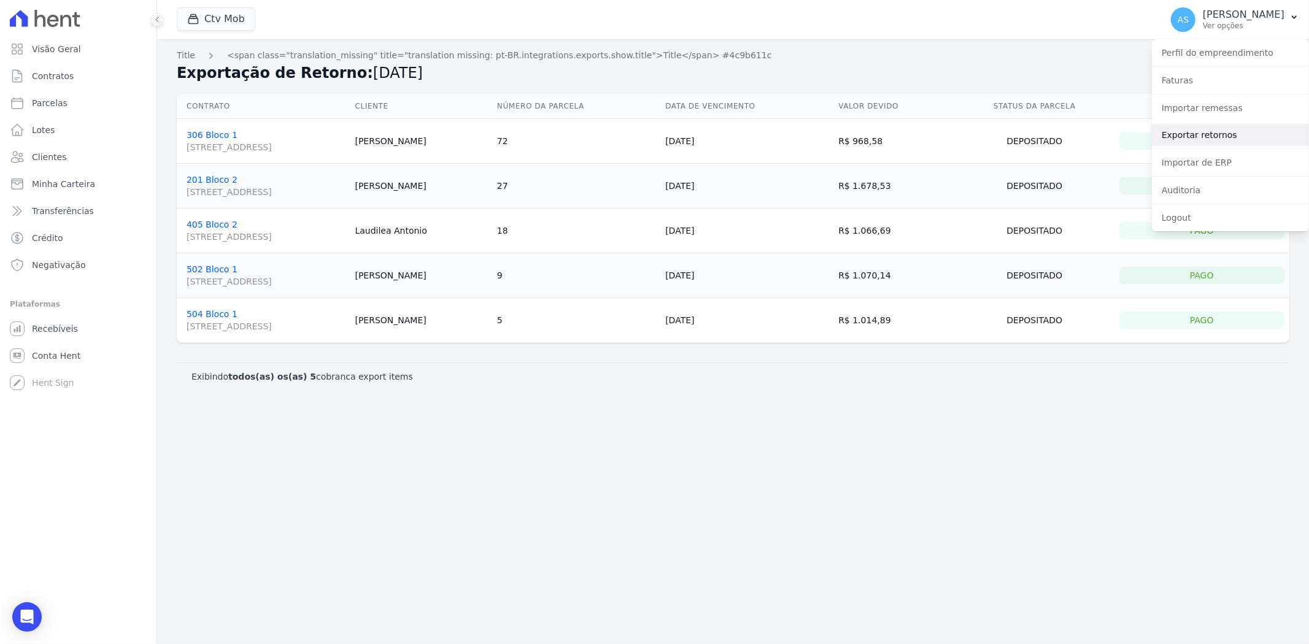
click at [1186, 139] on link "Exportar retornos" at bounding box center [1229, 135] width 157 height 22
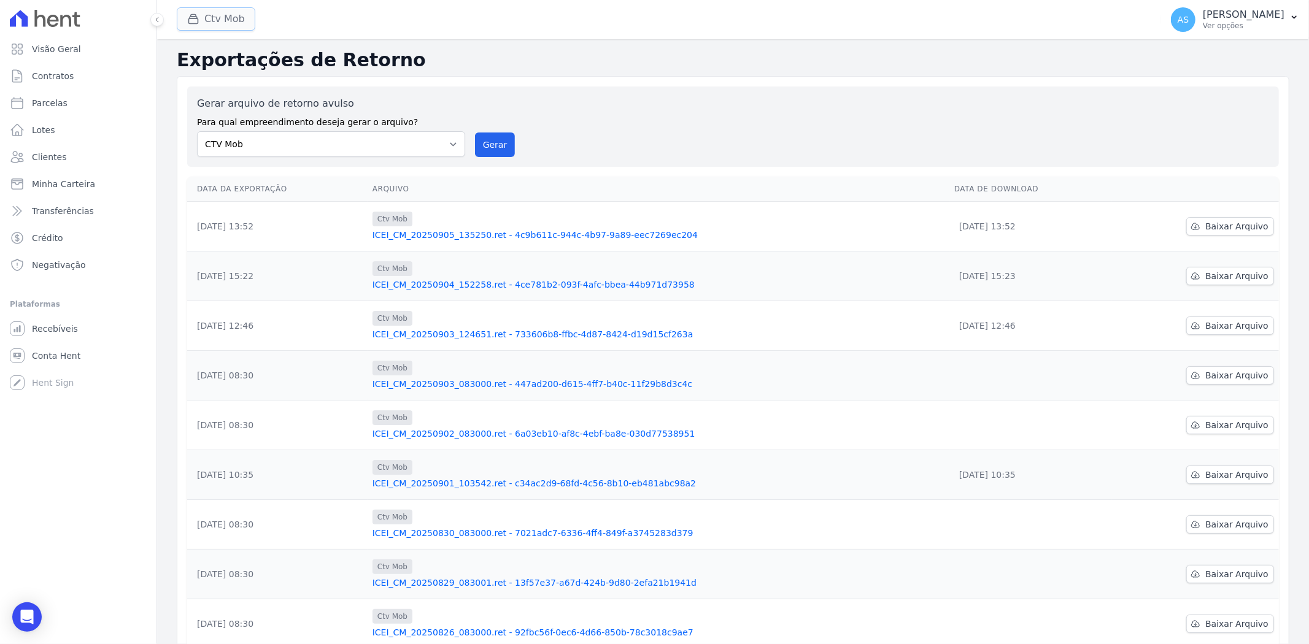
click at [212, 22] on button "Ctv Mob" at bounding box center [216, 18] width 79 height 23
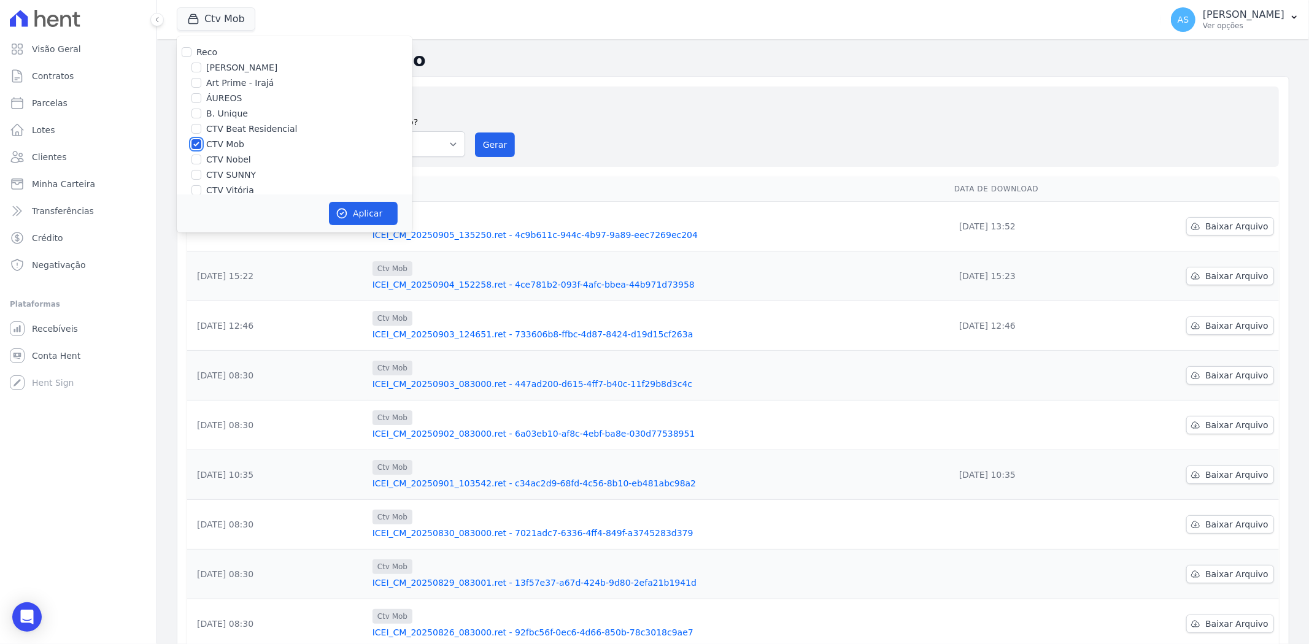
click at [196, 145] on input "CTV Mob" at bounding box center [196, 144] width 10 height 10
checkbox input "false"
click at [191, 156] on div at bounding box center [196, 159] width 10 height 12
click at [186, 159] on div "CTV Nobel" at bounding box center [295, 159] width 236 height 13
click at [192, 162] on div "CTV Nobel" at bounding box center [295, 159] width 236 height 13
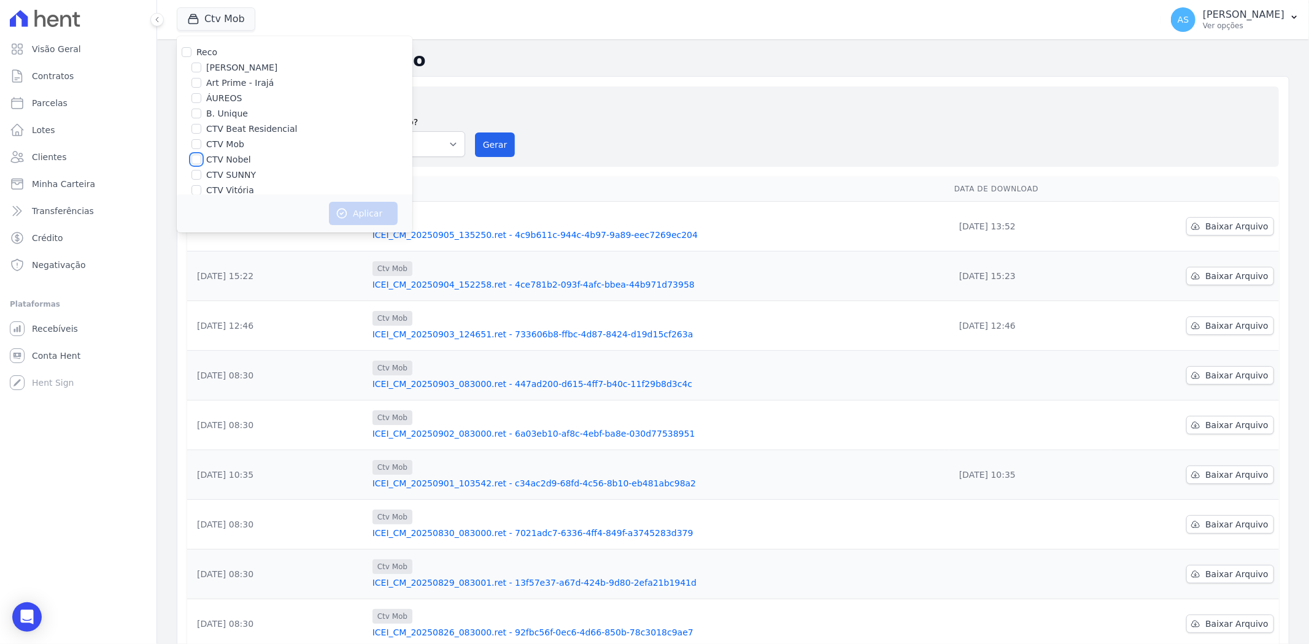
click at [193, 162] on input "CTV Nobel" at bounding box center [196, 160] width 10 height 10
checkbox input "true"
click at [383, 210] on button "Aplicar" at bounding box center [363, 213] width 69 height 23
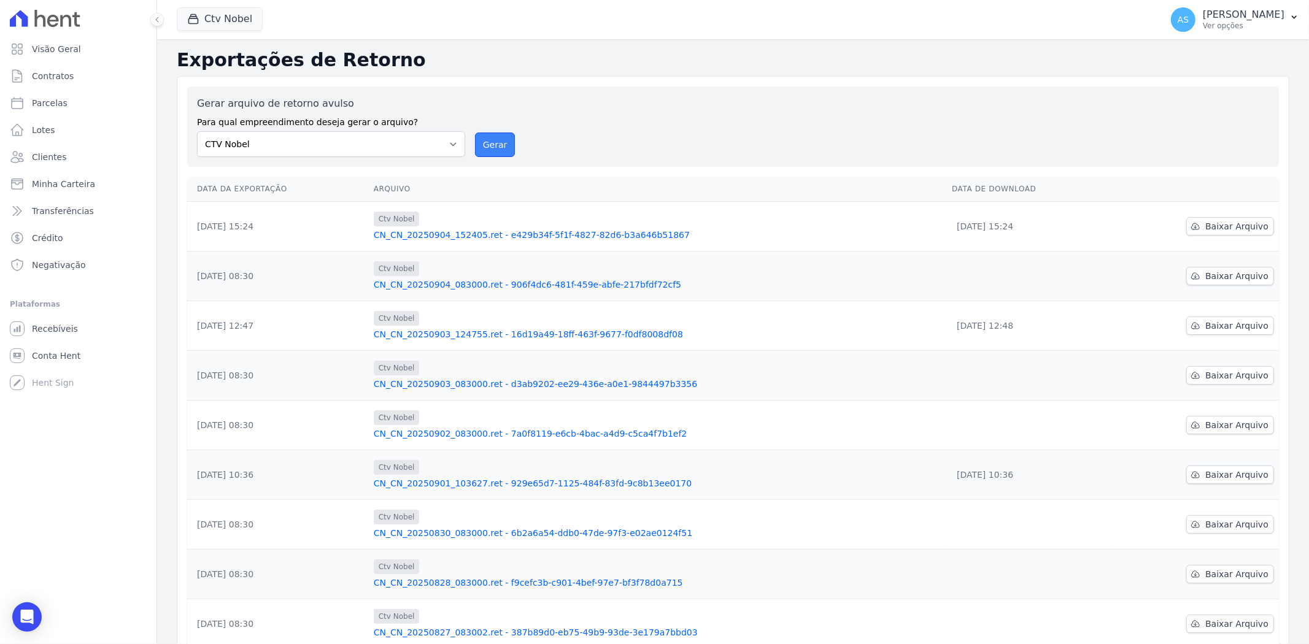
click at [493, 145] on button "Gerar" at bounding box center [495, 145] width 40 height 25
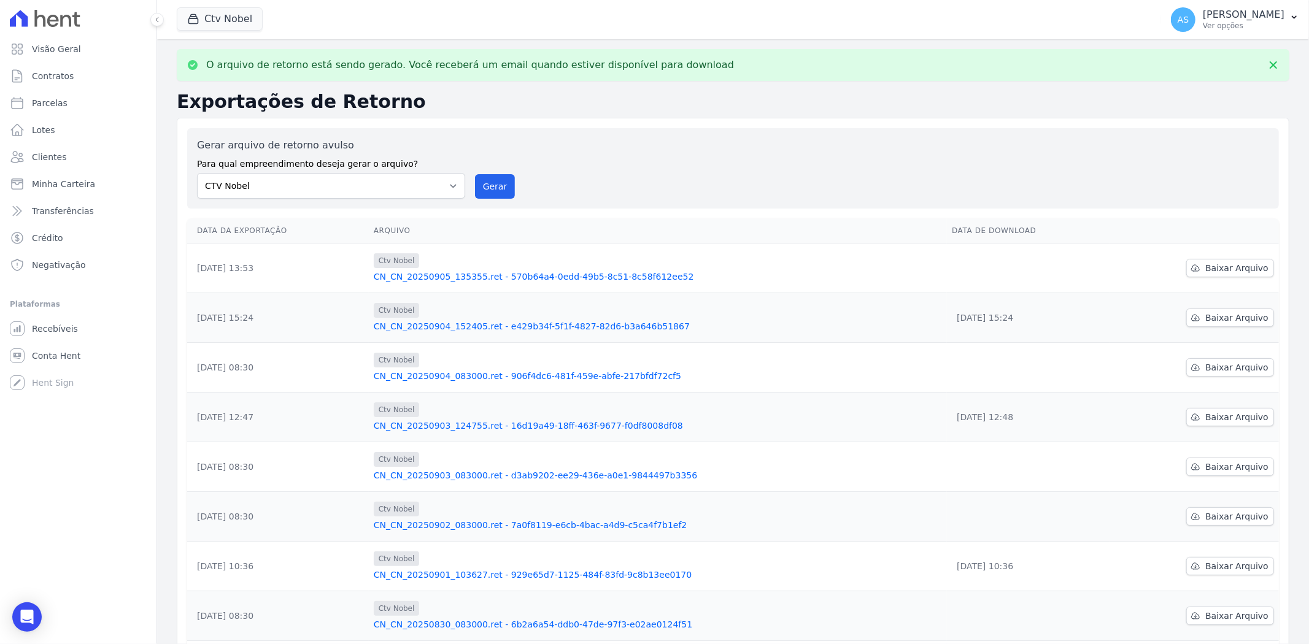
click at [455, 277] on link "CN_CN_20250905_135355.ret - 570b64a4-0edd-49b5-8c51-8c58f612ee52" at bounding box center [658, 277] width 568 height 12
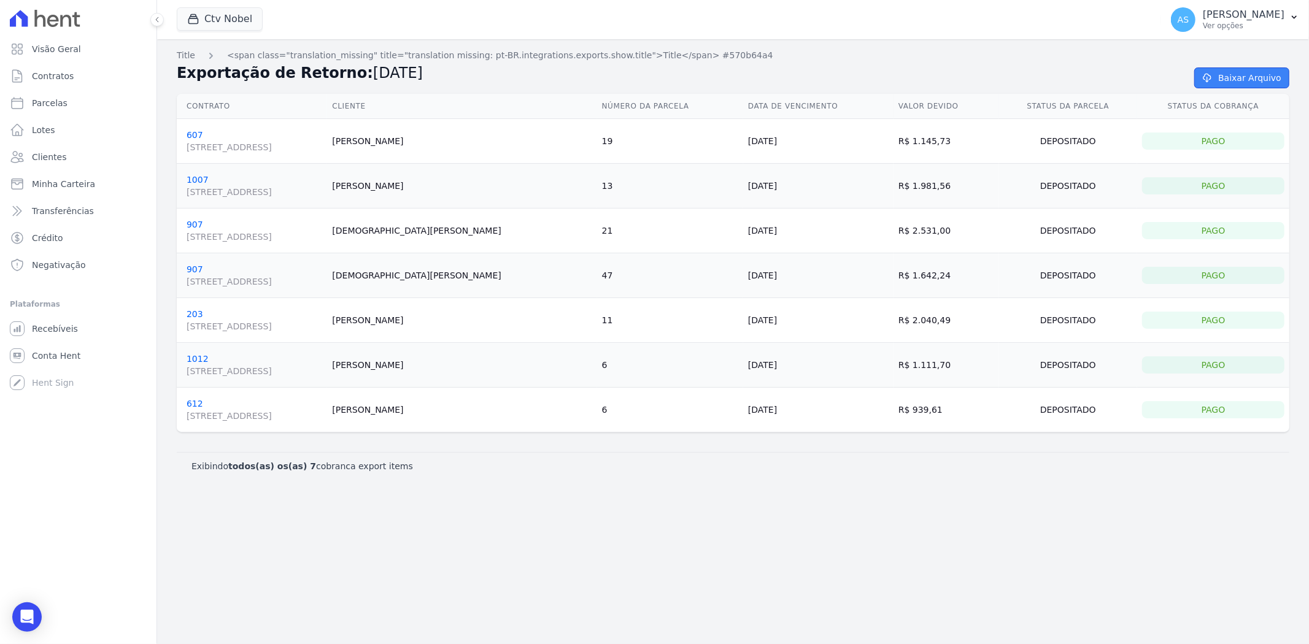
click at [1252, 83] on link "Baixar Arquivo" at bounding box center [1241, 77] width 95 height 21
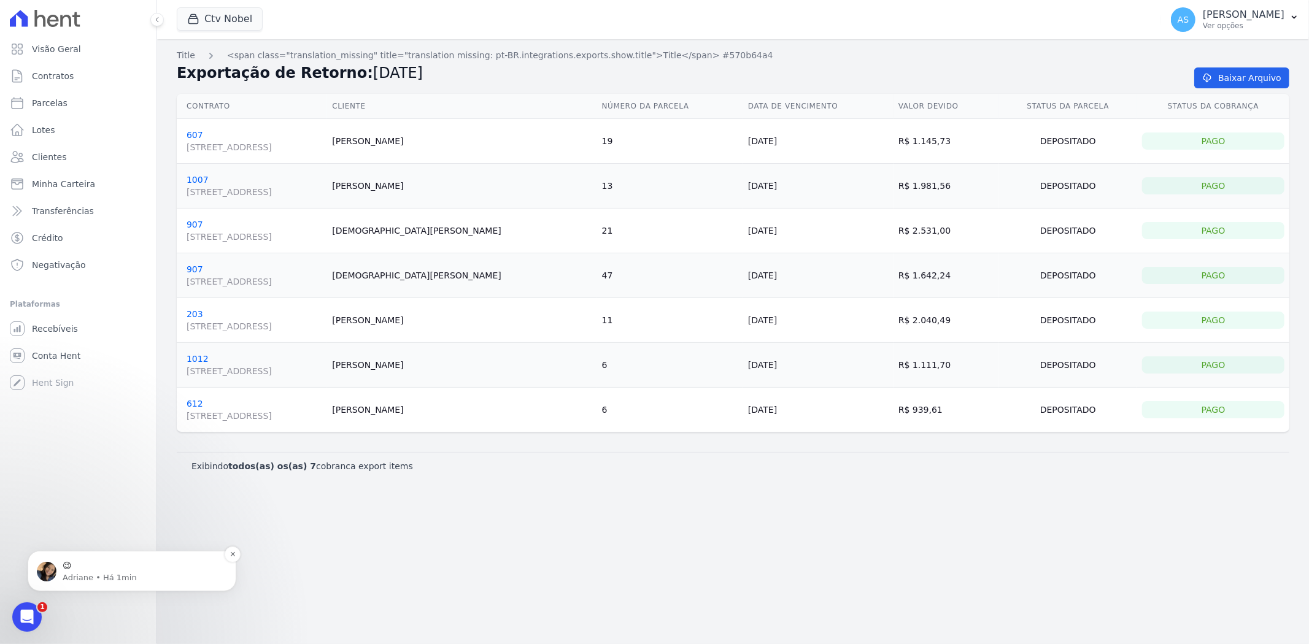
click at [84, 566] on p "😉" at bounding box center [142, 565] width 158 height 12
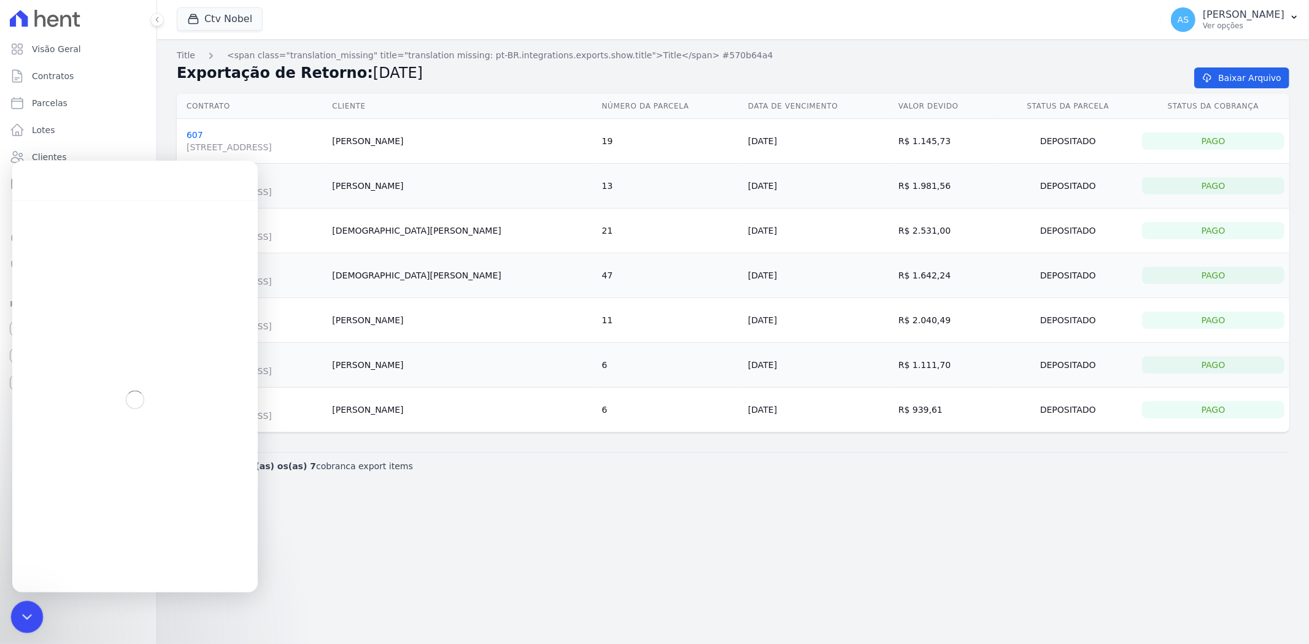
drag, startPoint x: 20, startPoint y: 620, endPoint x: 17, endPoint y: 605, distance: 14.9
click at [18, 621] on icon "Fechar mensagem da Intercom" at bounding box center [25, 615] width 15 height 15
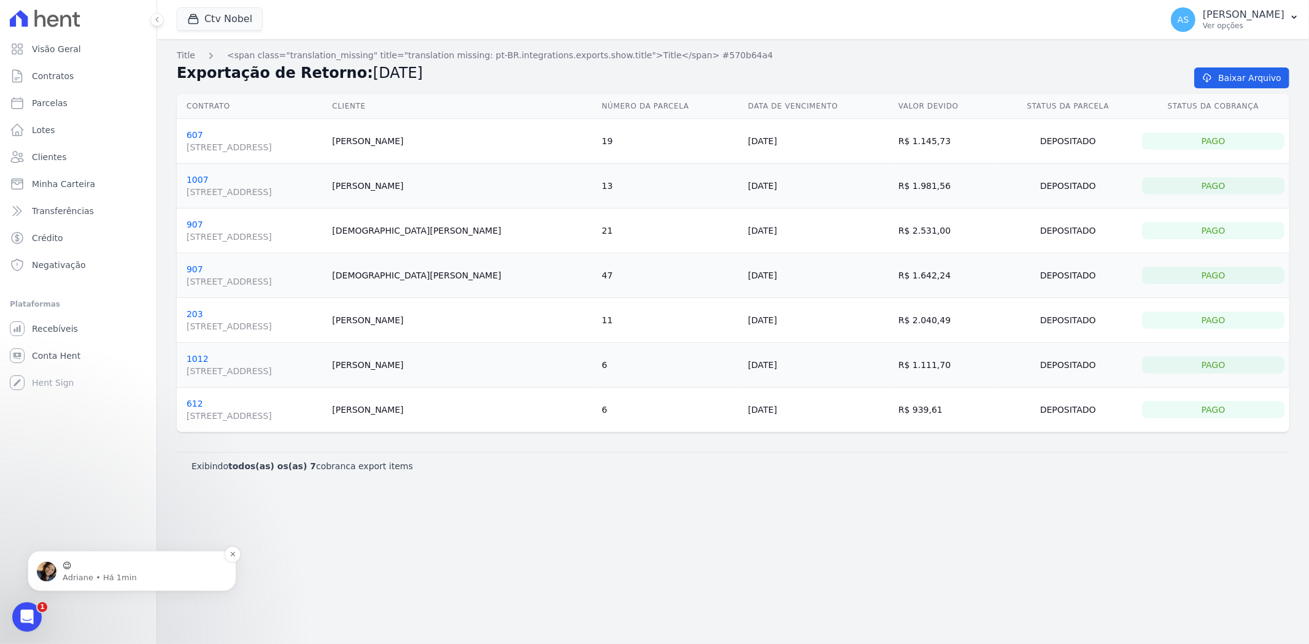
scroll to position [11679, 0]
click at [60, 577] on div "😉 Adriane • Há 1min" at bounding box center [132, 570] width 190 height 25
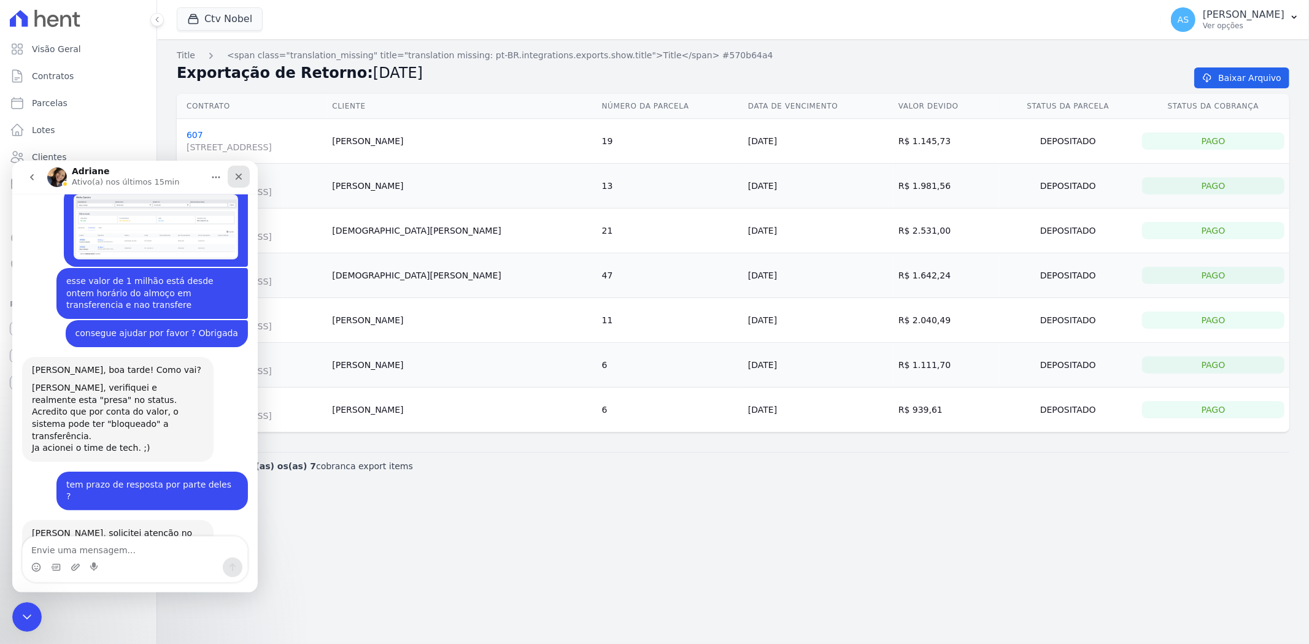
click at [236, 176] on icon "Fechar" at bounding box center [239, 176] width 10 height 10
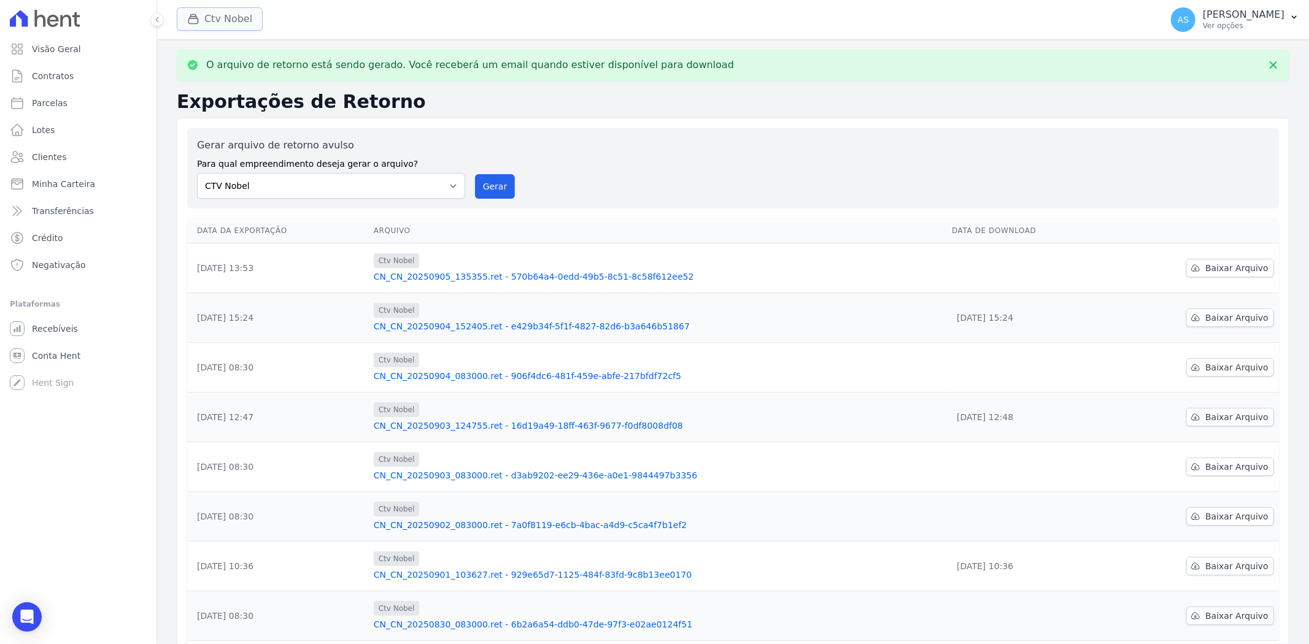
click at [210, 16] on button "Ctv Nobel" at bounding box center [220, 18] width 86 height 23
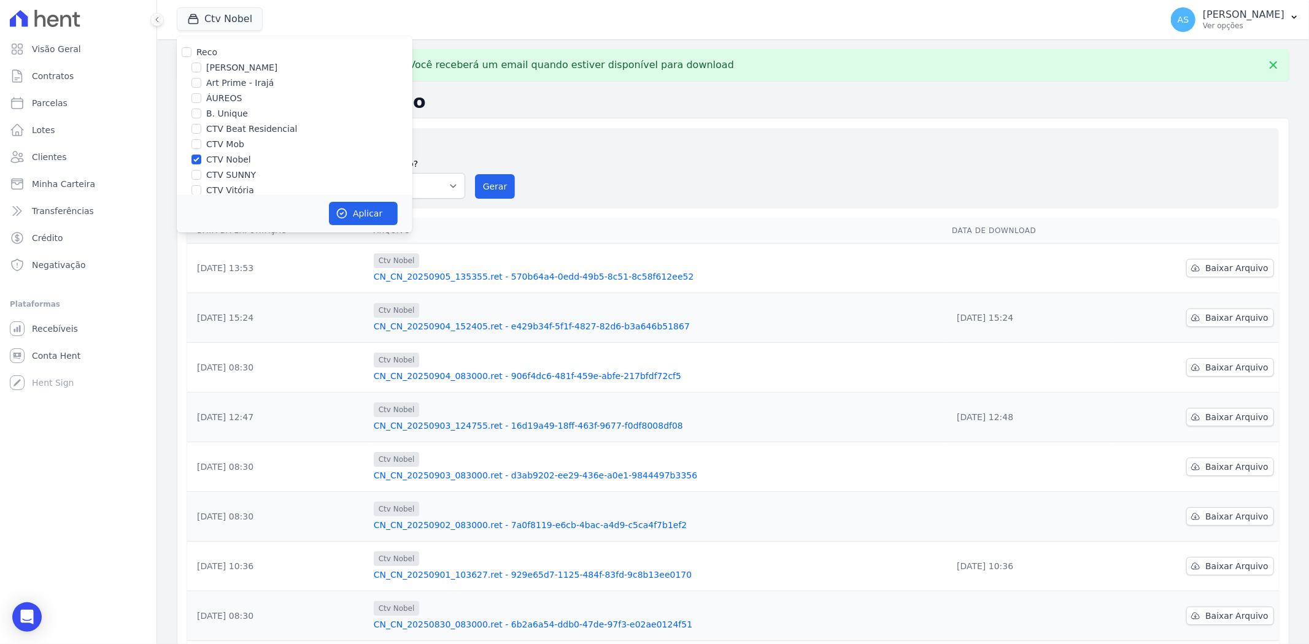
click at [220, 157] on label "CTV Nobel" at bounding box center [228, 159] width 45 height 13
click at [201, 157] on input "CTV Nobel" at bounding box center [196, 160] width 10 height 10
checkbox input "false"
click at [217, 175] on label "CTV SUNNY" at bounding box center [231, 175] width 50 height 13
click at [201, 175] on input "CTV SUNNY" at bounding box center [196, 175] width 10 height 10
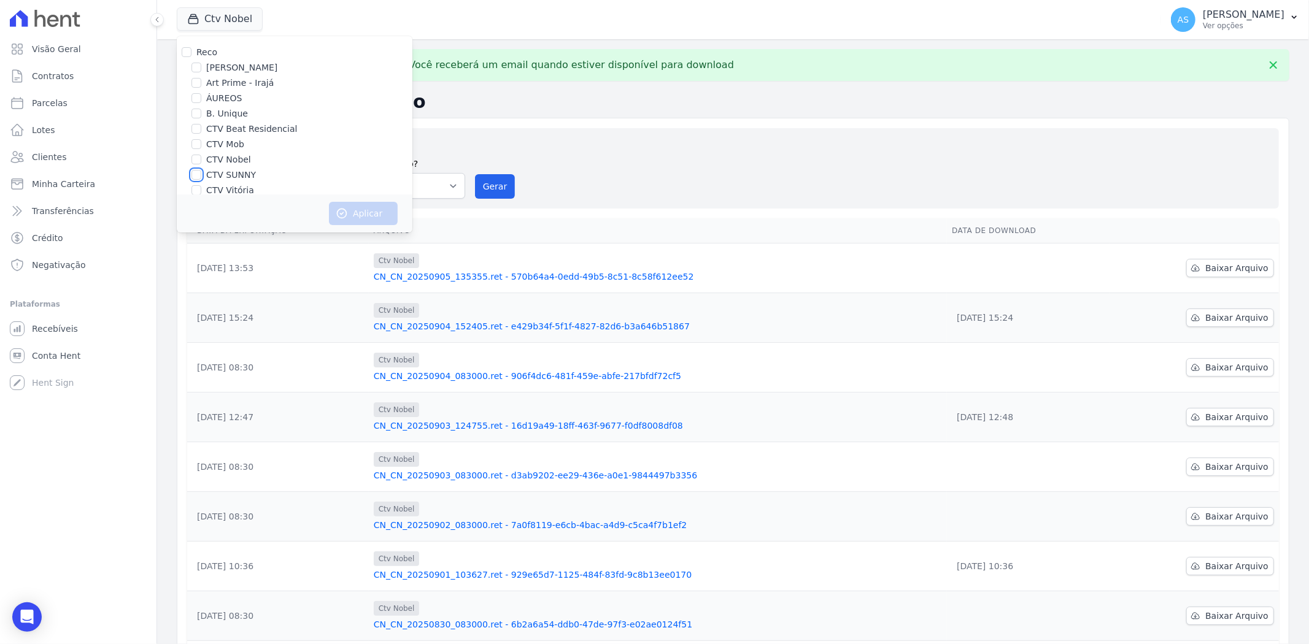
checkbox input "true"
click at [369, 215] on button "Aplicar" at bounding box center [363, 213] width 69 height 23
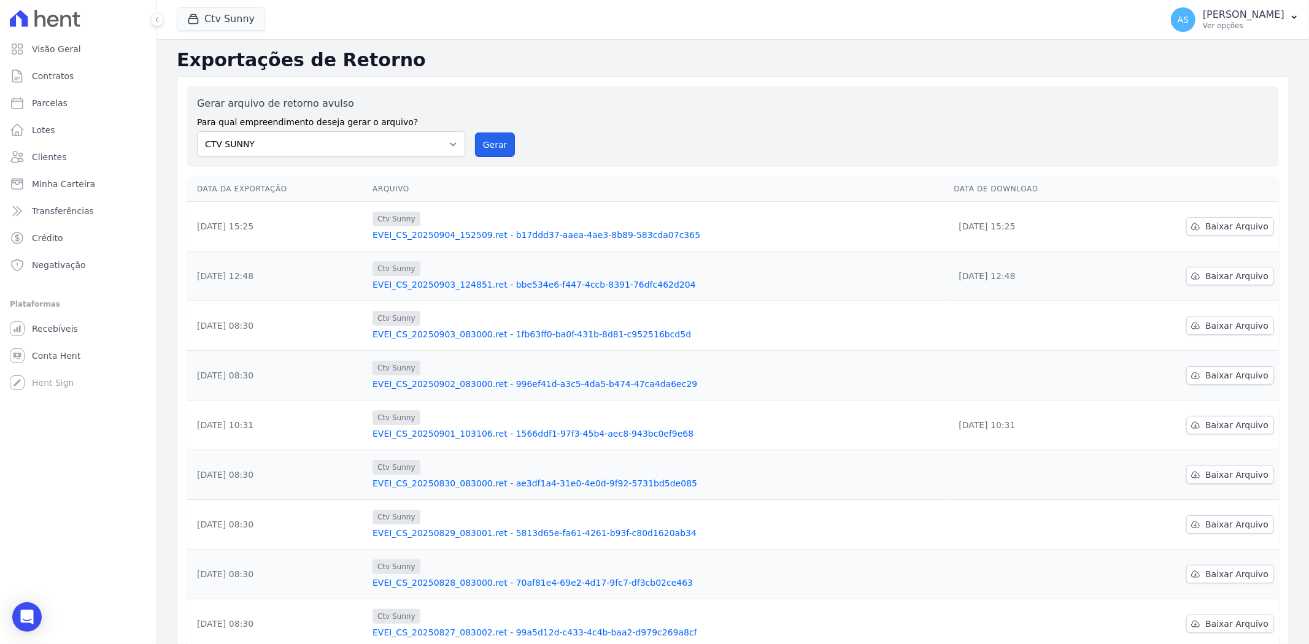
drag, startPoint x: 486, startPoint y: 145, endPoint x: 683, endPoint y: 130, distance: 196.9
click at [486, 144] on button "Gerar" at bounding box center [495, 145] width 40 height 25
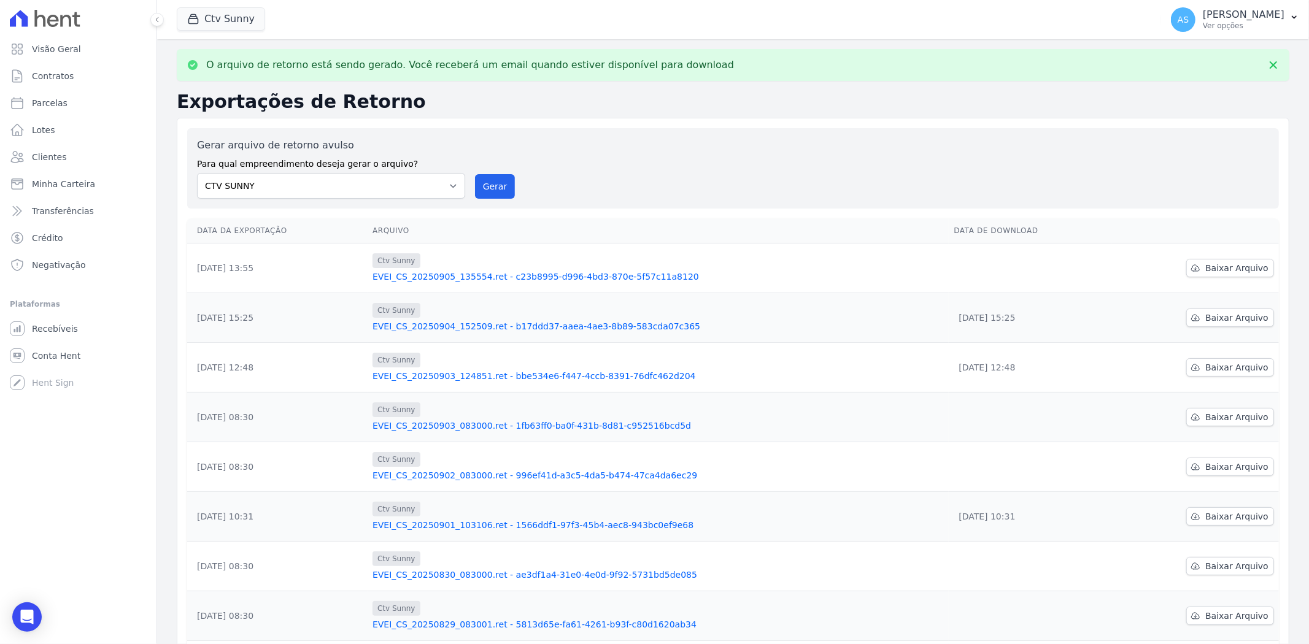
click at [520, 277] on link "EVEI_CS_20250905_135554.ret - c23b8995-d996-4bd3-870e-5f57c11a8120" at bounding box center [657, 277] width 571 height 12
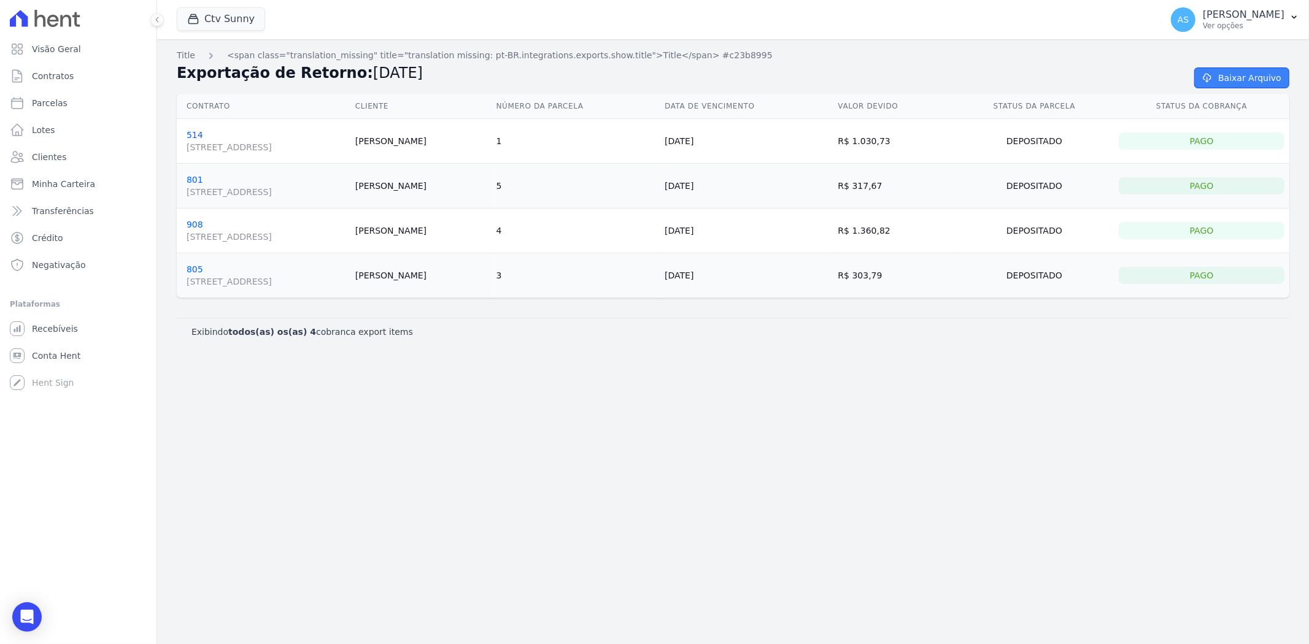
click at [1259, 78] on link "Baixar Arquivo" at bounding box center [1241, 77] width 95 height 21
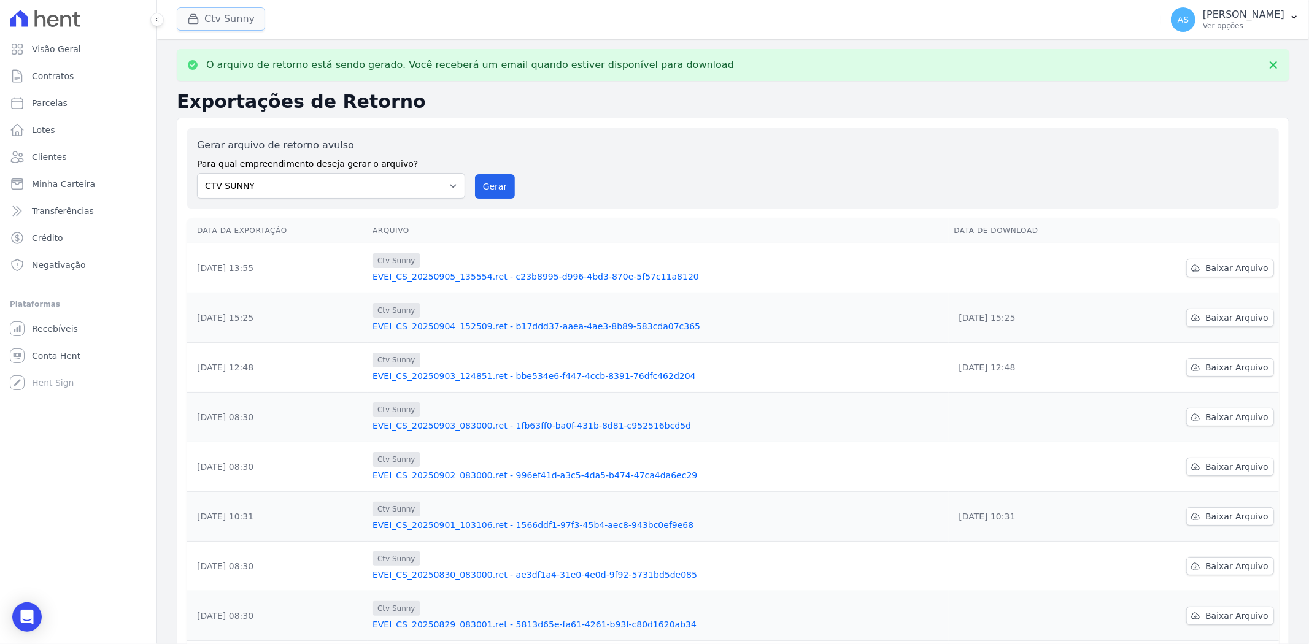
click at [229, 21] on button "Ctv Sunny" at bounding box center [221, 18] width 88 height 23
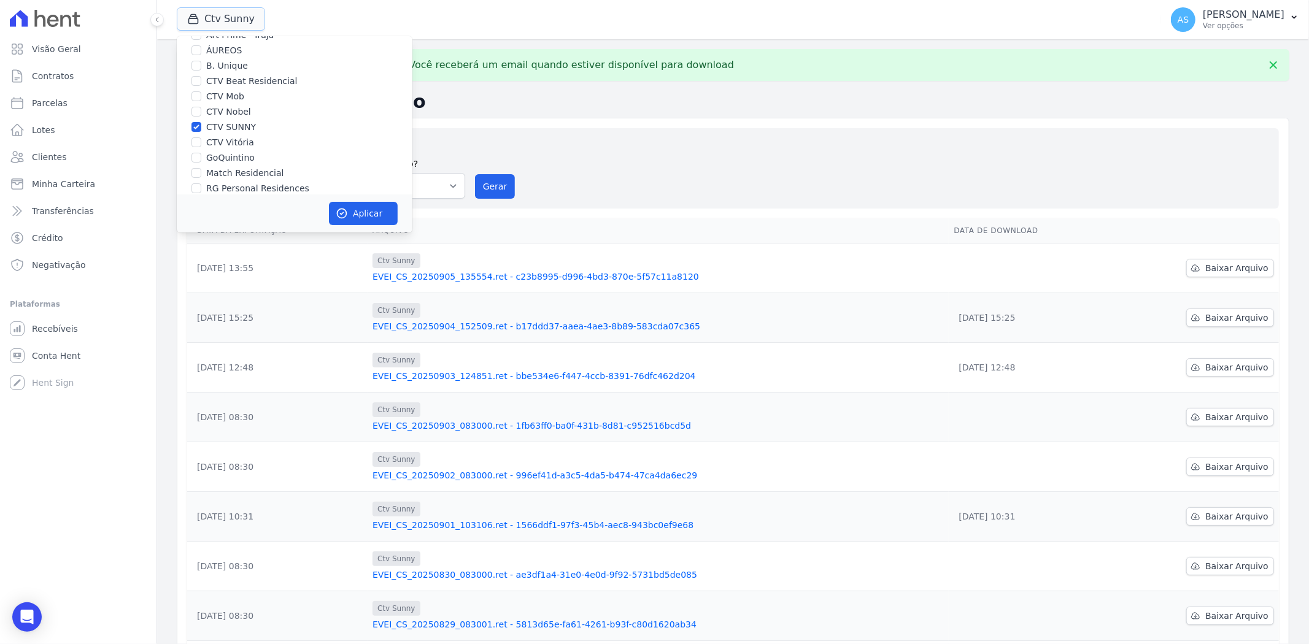
scroll to position [68, 0]
click at [241, 106] on label "CTV SUNNY" at bounding box center [231, 107] width 50 height 13
click at [201, 106] on input "CTV SUNNY" at bounding box center [196, 107] width 10 height 10
checkbox input "false"
click at [234, 113] on div "Reco Amaré Arpoador Art Prime - Irajá ÁUREOS B. Unique CTV Beat Residencial CTV…" at bounding box center [295, 105] width 236 height 275
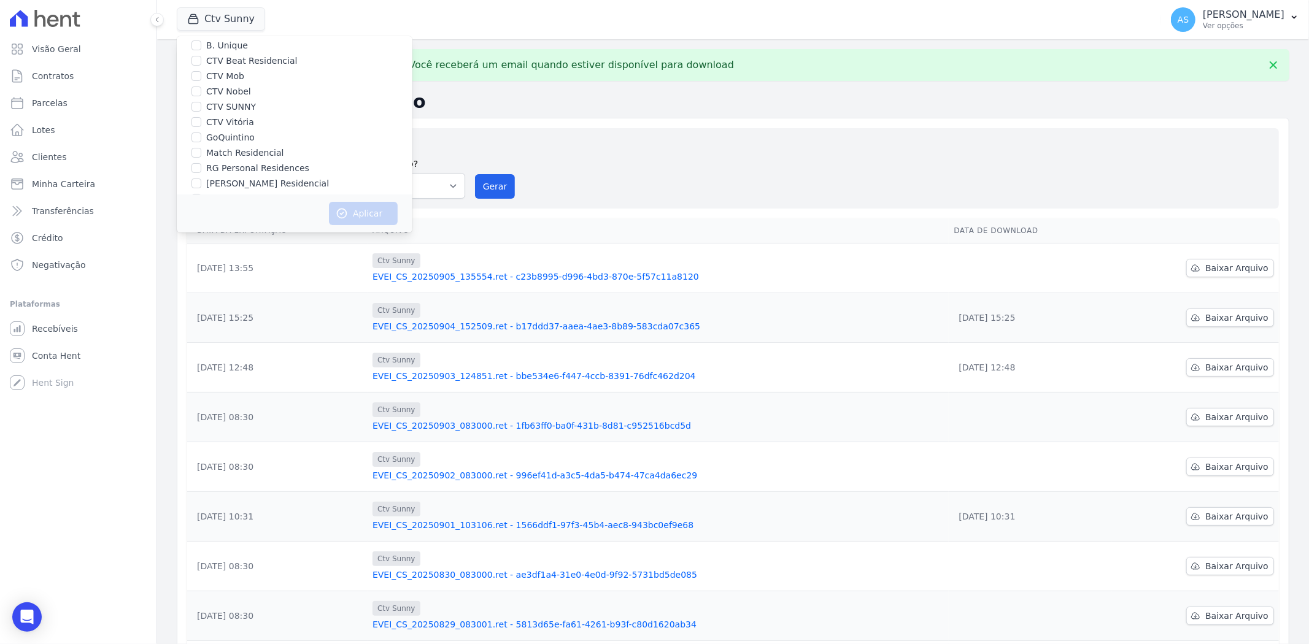
click at [229, 125] on label "CTV Vitória" at bounding box center [230, 122] width 48 height 13
click at [201, 125] on input "CTV Vitória" at bounding box center [196, 122] width 10 height 10
checkbox input "true"
click at [366, 217] on button "Aplicar" at bounding box center [363, 213] width 69 height 23
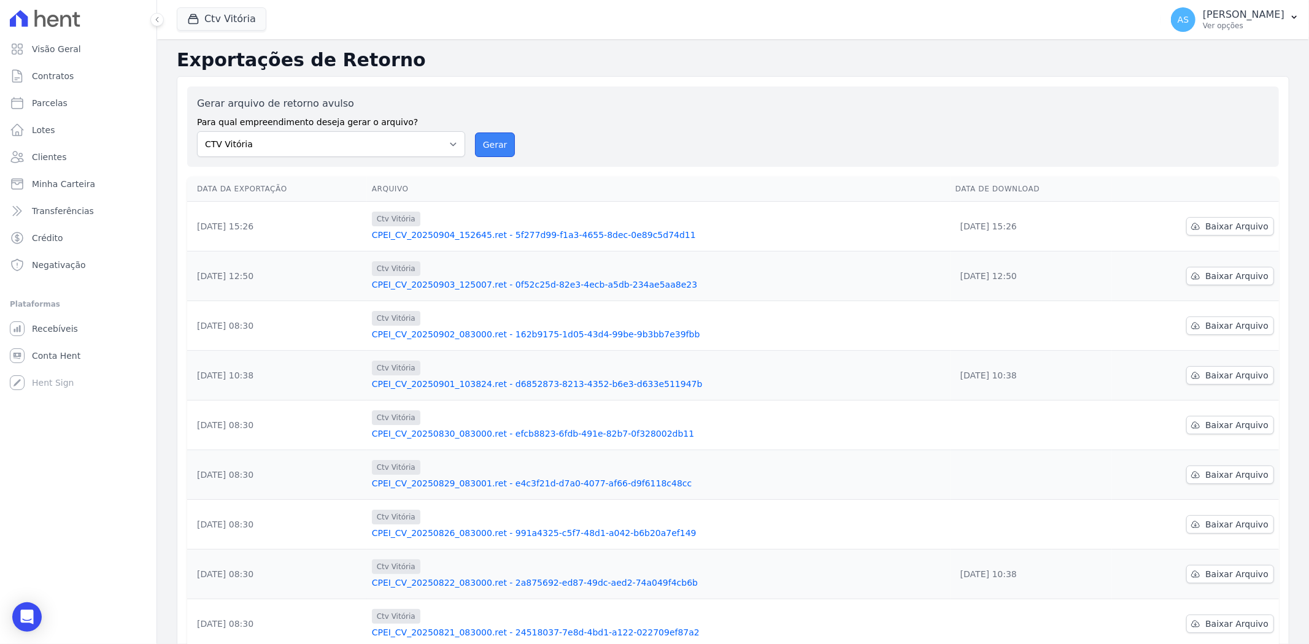
click at [493, 137] on button "Gerar" at bounding box center [495, 145] width 40 height 25
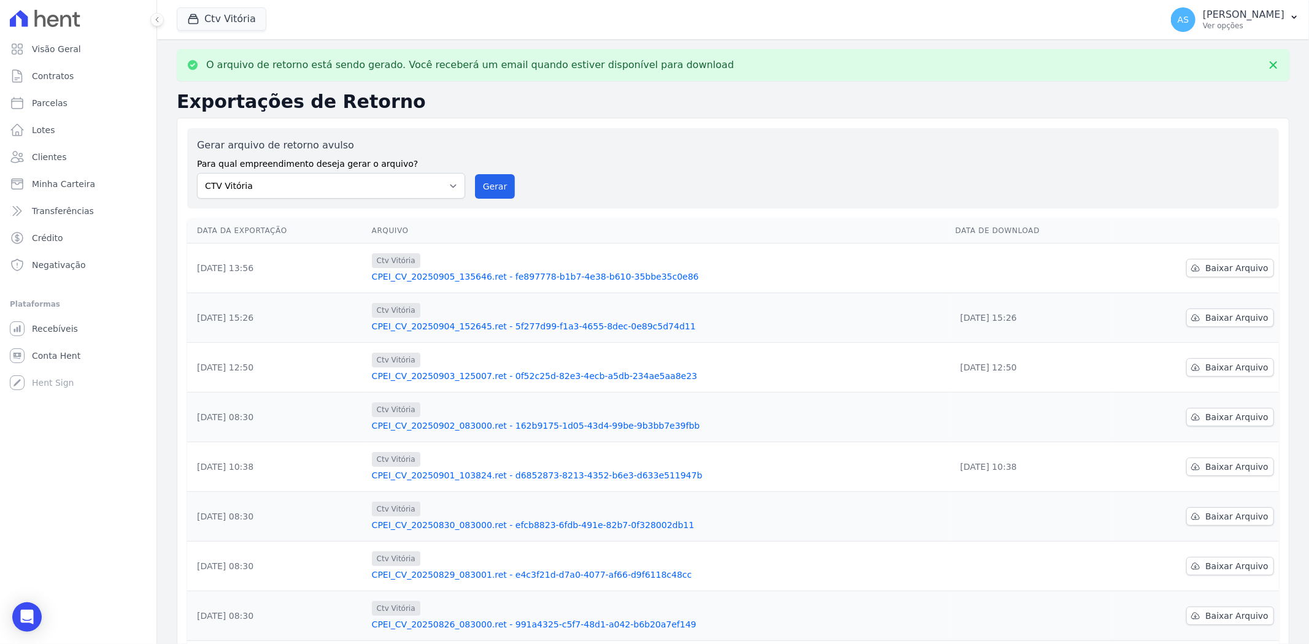
click at [542, 274] on link "CPEI_CV_20250905_135646.ret - fe897778-b1b7-4e38-b610-35bbe35c0e86" at bounding box center [659, 277] width 574 height 12
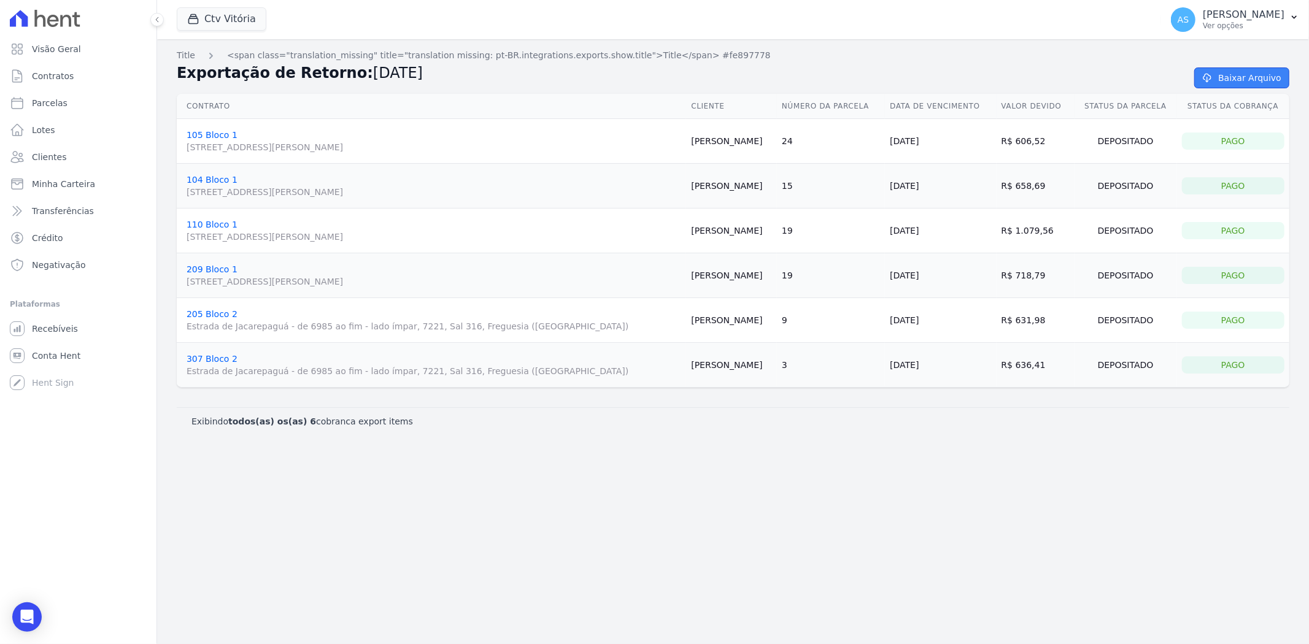
click at [1224, 80] on link "Baixar Arquivo" at bounding box center [1241, 77] width 95 height 21
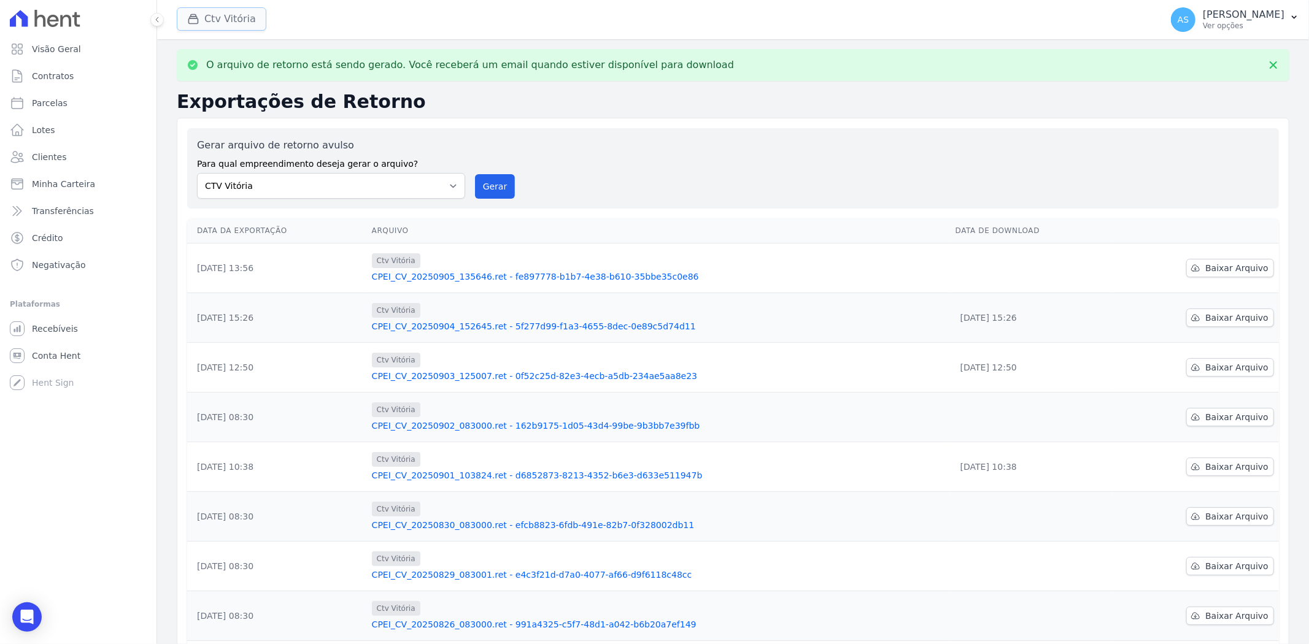
click at [213, 23] on button "Ctv Vitória" at bounding box center [222, 18] width 90 height 23
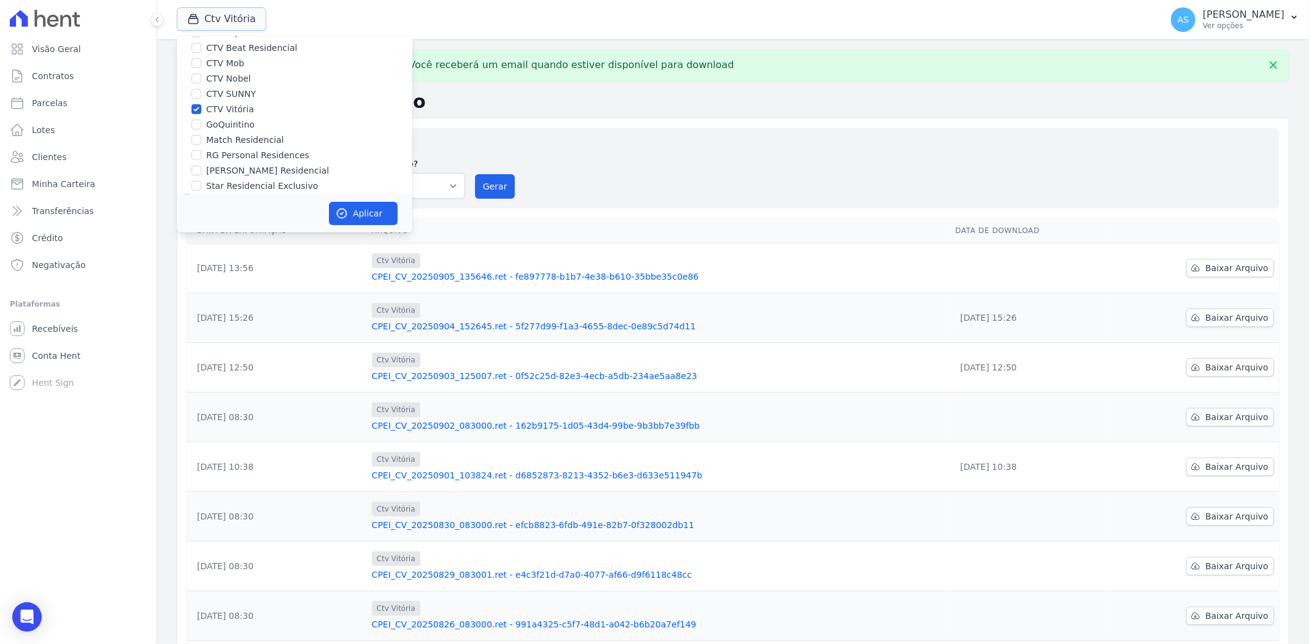
scroll to position [117, 0]
click at [223, 74] on label "CTV Vitória" at bounding box center [230, 73] width 48 height 13
click at [201, 74] on input "CTV Vitória" at bounding box center [196, 73] width 10 height 10
checkbox input "false"
click at [225, 115] on label "RG Personal Residences" at bounding box center [257, 119] width 103 height 13
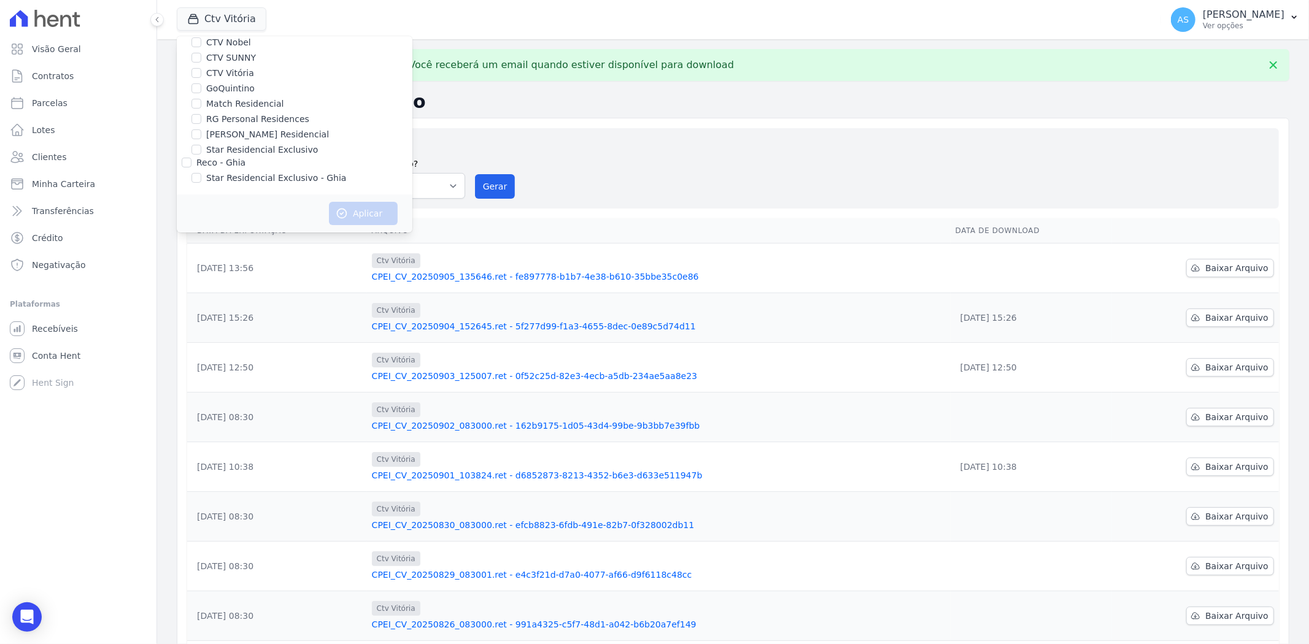
click at [201, 115] on input "RG Personal Residences" at bounding box center [196, 119] width 10 height 10
checkbox input "true"
click at [356, 215] on button "Aplicar" at bounding box center [363, 213] width 69 height 23
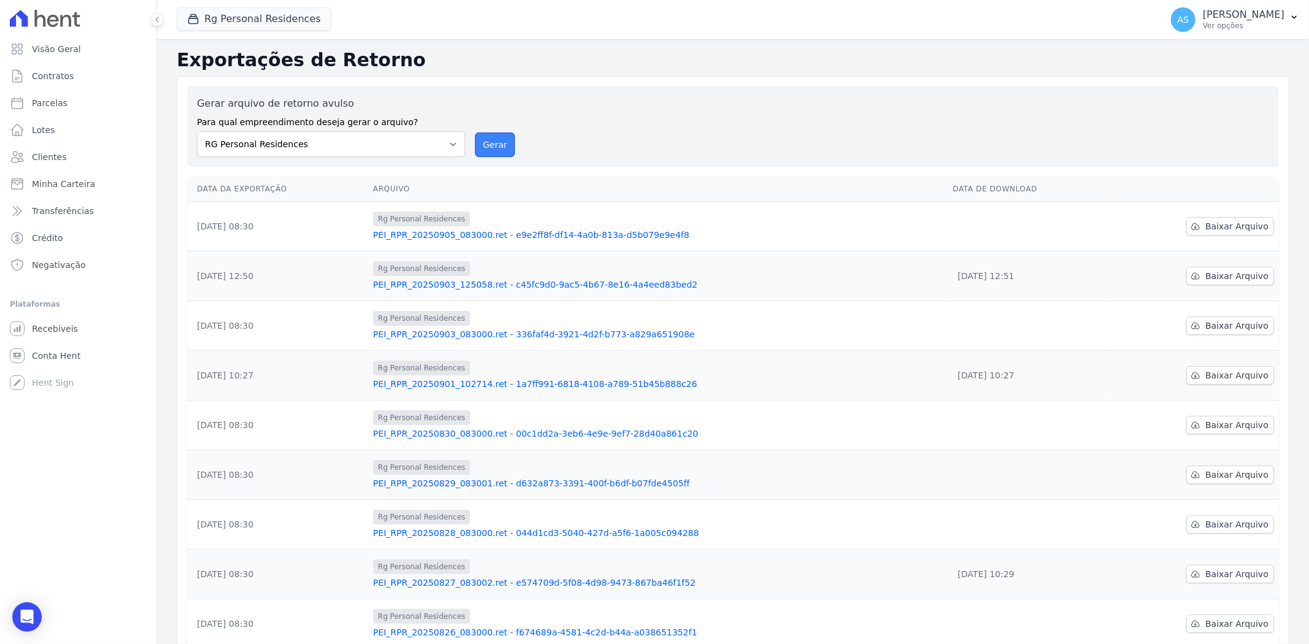
click at [488, 145] on button "Gerar" at bounding box center [495, 145] width 40 height 25
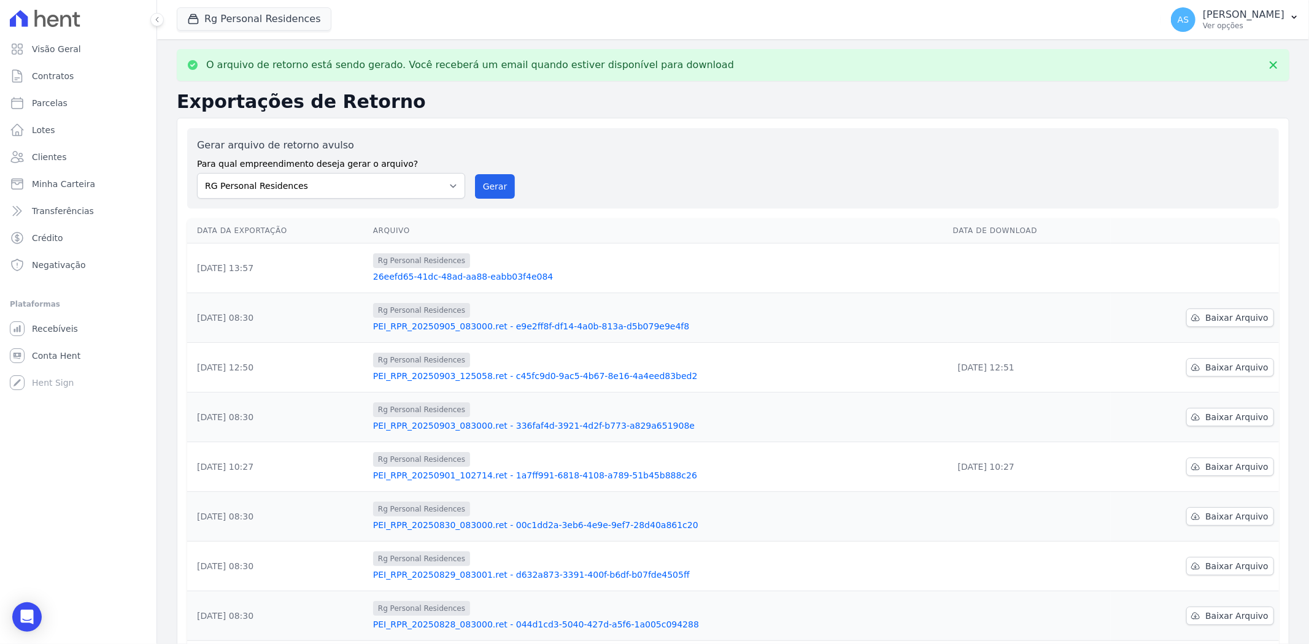
click at [450, 273] on link "26eefd65-41dc-48ad-aa88-eabb03f4e084" at bounding box center [658, 277] width 570 height 12
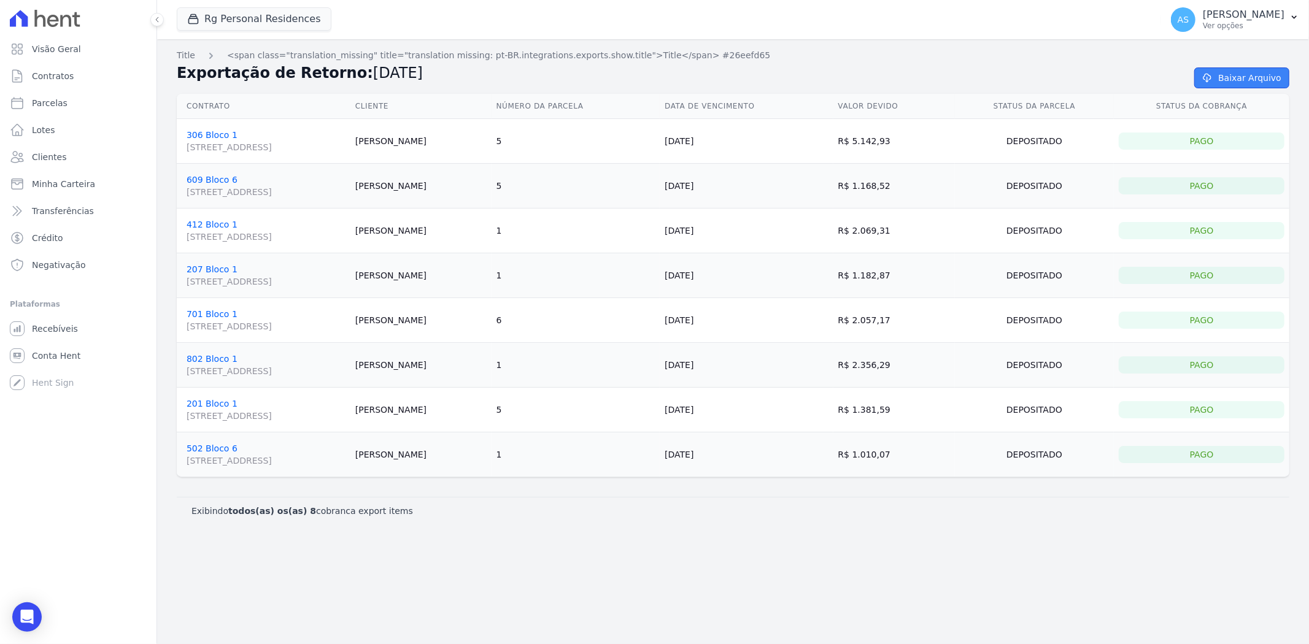
click at [1242, 82] on link "Baixar Arquivo" at bounding box center [1241, 77] width 95 height 21
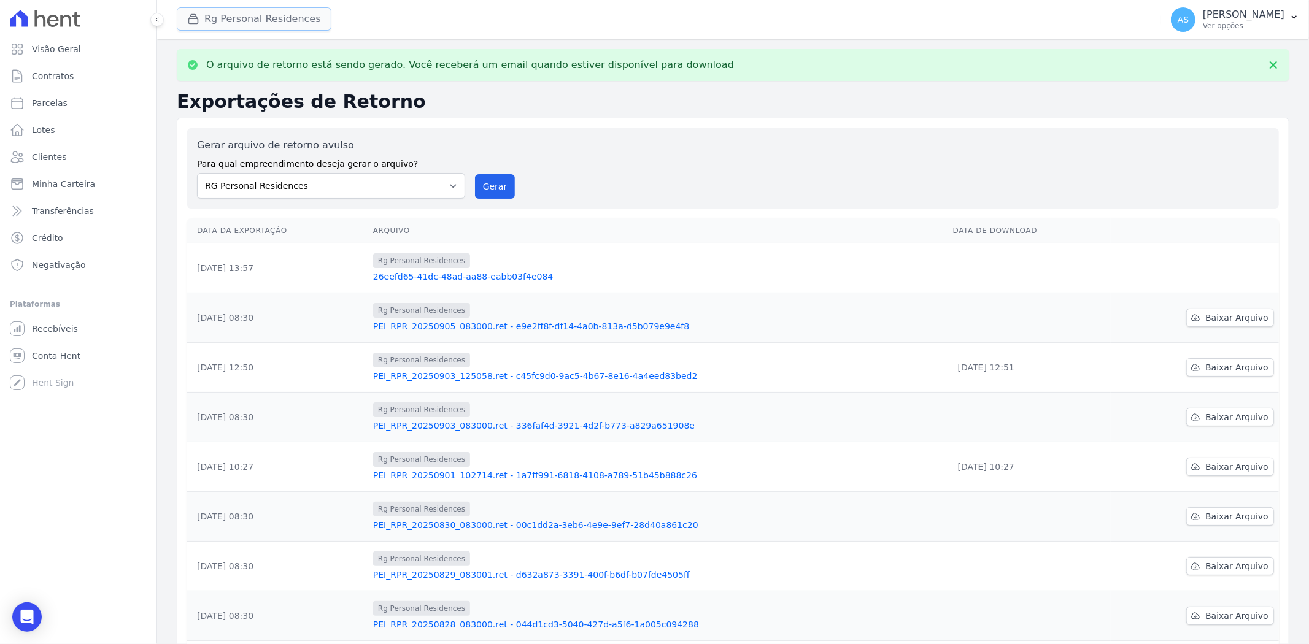
click at [212, 13] on button "Rg Personal Residences" at bounding box center [254, 18] width 155 height 23
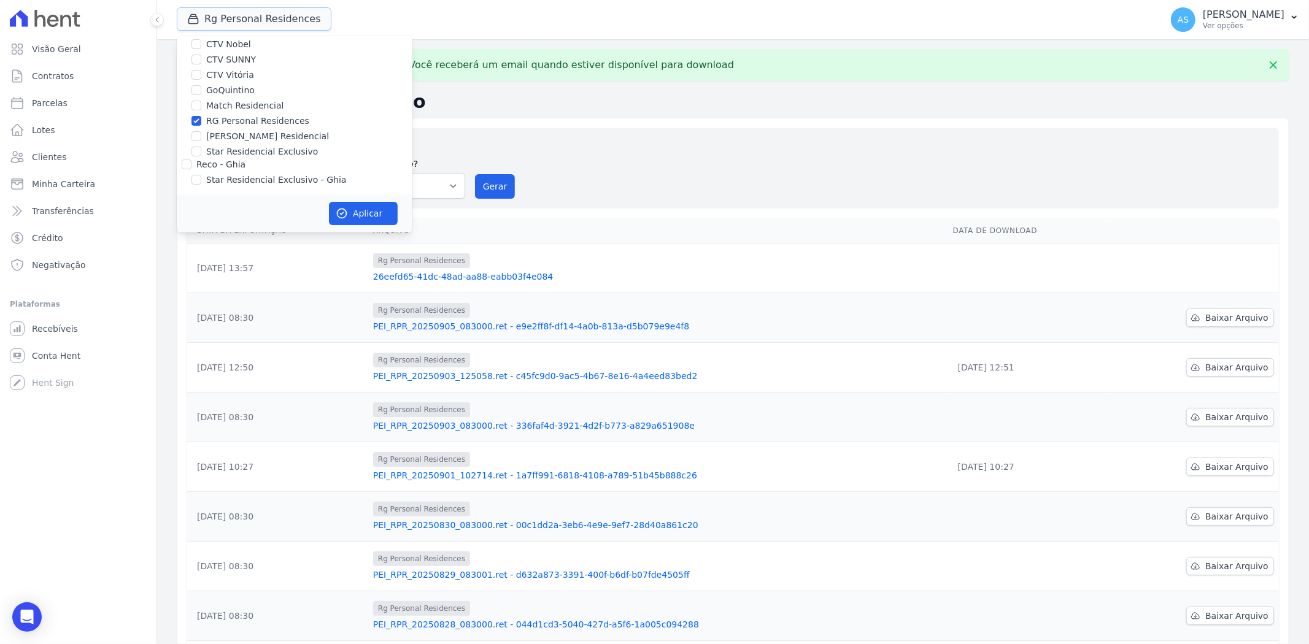
scroll to position [117, 0]
click at [225, 120] on label "RG Personal Residences" at bounding box center [257, 119] width 103 height 13
click at [201, 120] on input "RG Personal Residences" at bounding box center [196, 119] width 10 height 10
checkbox input "false"
click at [212, 129] on label "[PERSON_NAME] Residencial" at bounding box center [267, 134] width 123 height 13
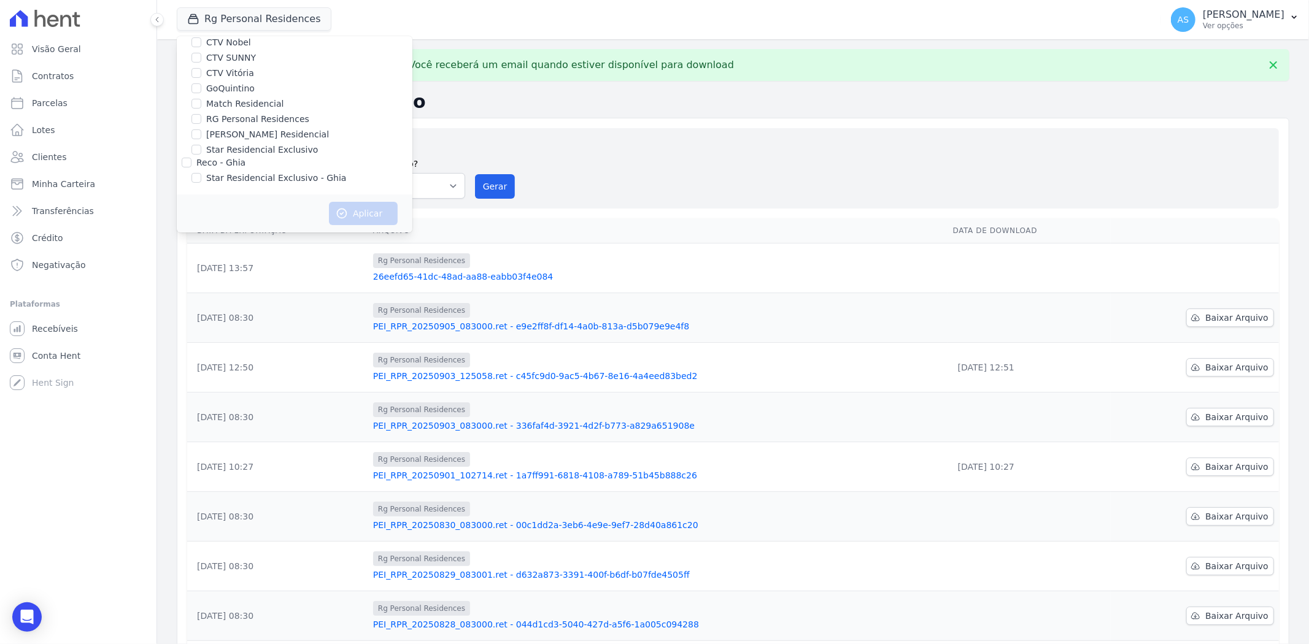
click at [201, 129] on input "[PERSON_NAME] Residencial" at bounding box center [196, 134] width 10 height 10
checkbox input "true"
click at [339, 210] on icon "button" at bounding box center [341, 213] width 9 height 9
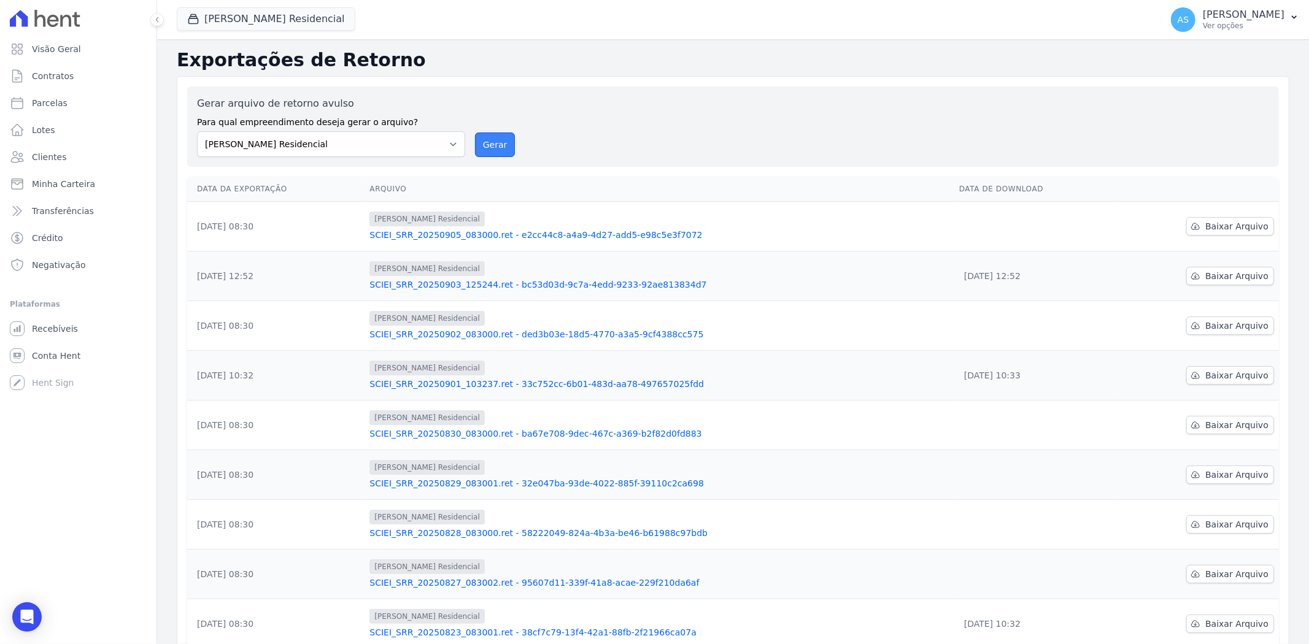
click at [481, 143] on button "Gerar" at bounding box center [495, 145] width 40 height 25
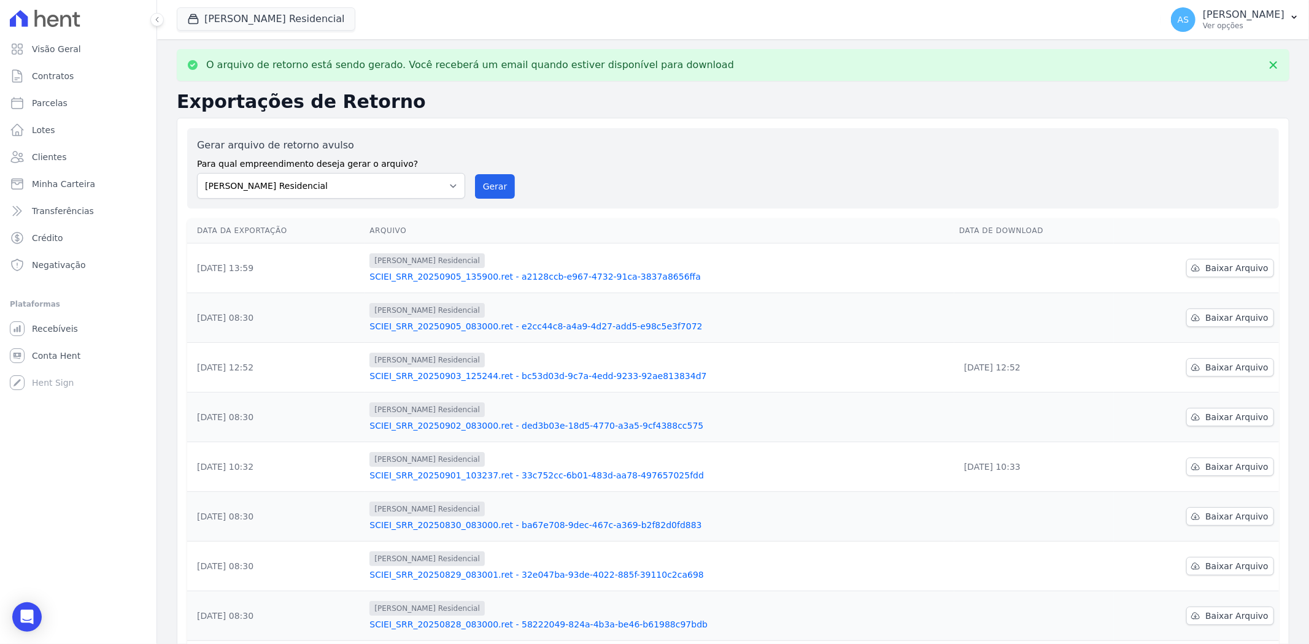
click at [502, 272] on link "SCIEI_SRR_20250905_135900.ret - a2128ccb-e967-4732-91ca-3837a8656ffa" at bounding box center [659, 277] width 580 height 12
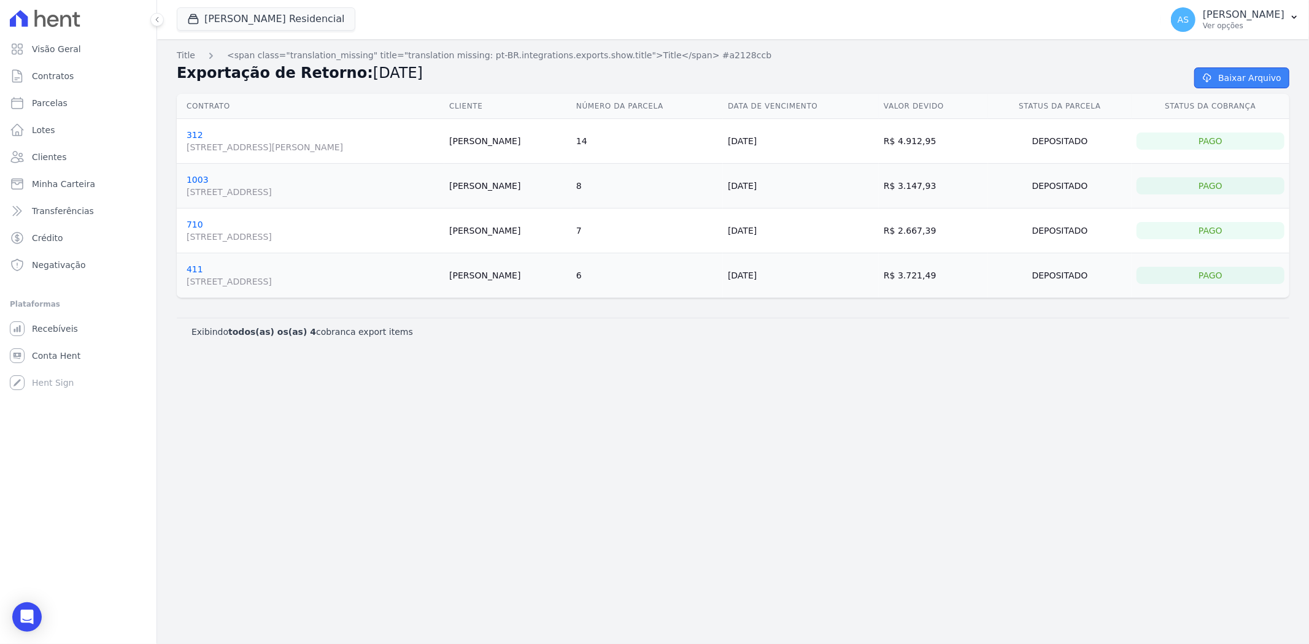
click at [1240, 75] on link "Baixar Arquivo" at bounding box center [1241, 77] width 95 height 21
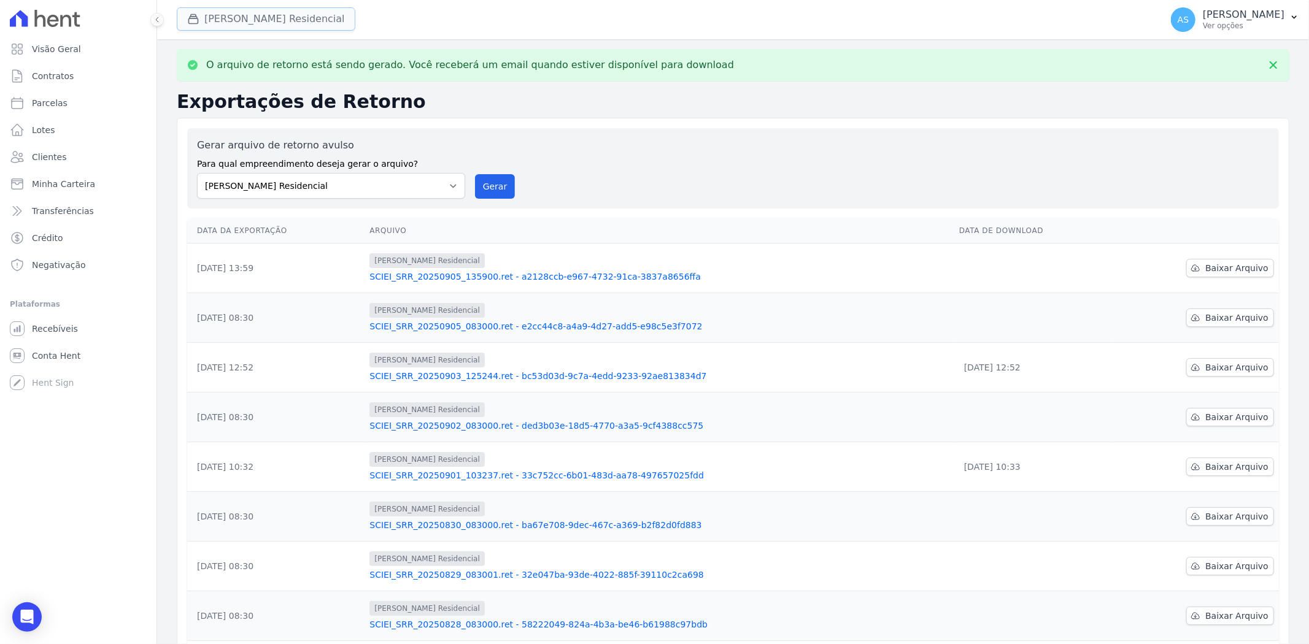
click at [213, 23] on button "[PERSON_NAME] Residencial" at bounding box center [266, 18] width 179 height 23
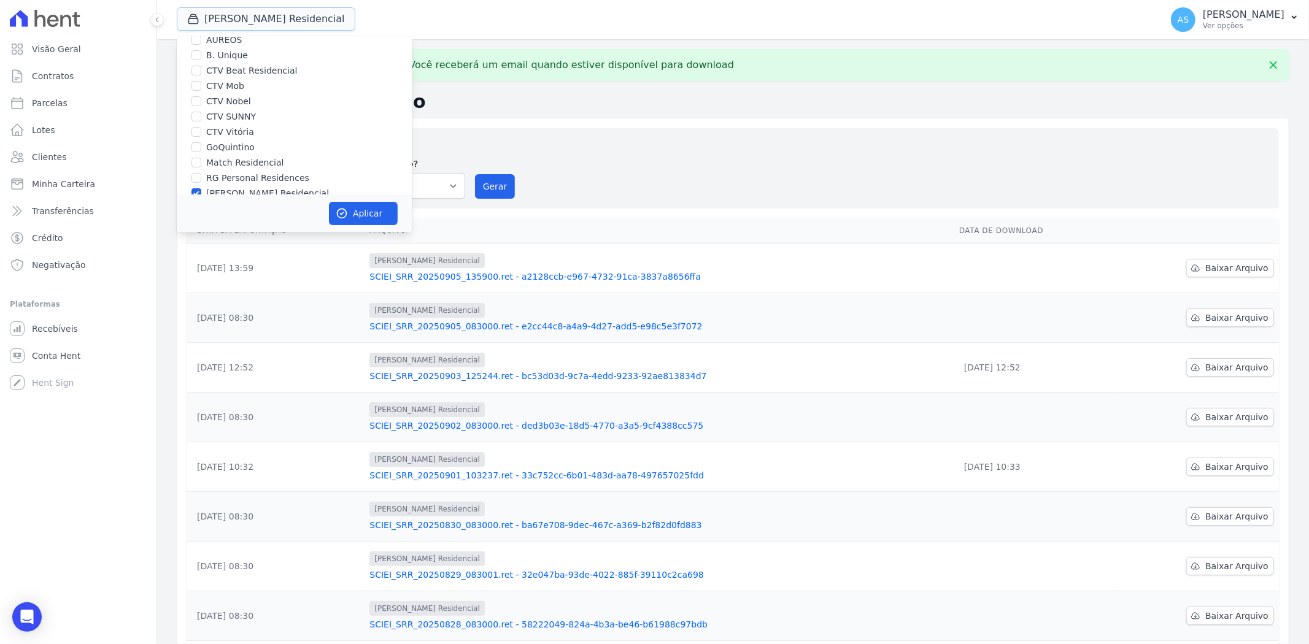
scroll to position [117, 0]
click at [242, 137] on label "[PERSON_NAME] Residencial" at bounding box center [267, 134] width 123 height 13
click at [201, 137] on input "[PERSON_NAME] Residencial" at bounding box center [196, 134] width 10 height 10
checkbox input "false"
click at [237, 147] on label "Star Residencial Exclusivo" at bounding box center [262, 150] width 112 height 13
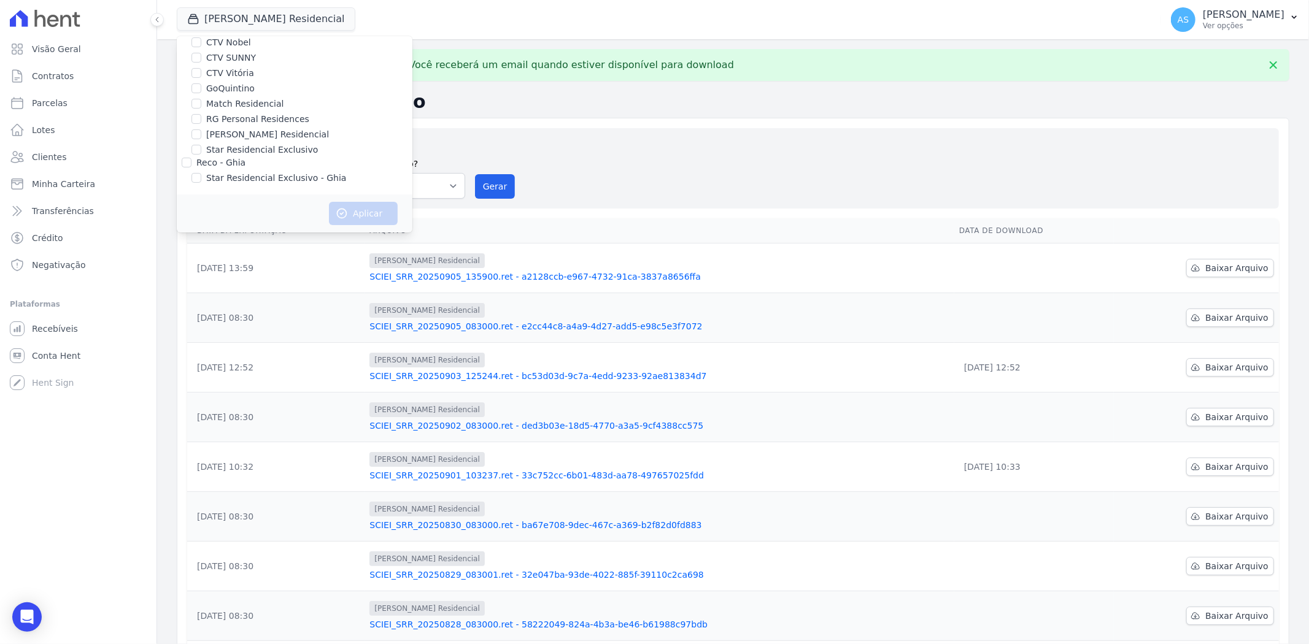
click at [201, 147] on input "Star Residencial Exclusivo" at bounding box center [196, 150] width 10 height 10
checkbox input "true"
click at [345, 212] on icon "button" at bounding box center [342, 213] width 12 height 12
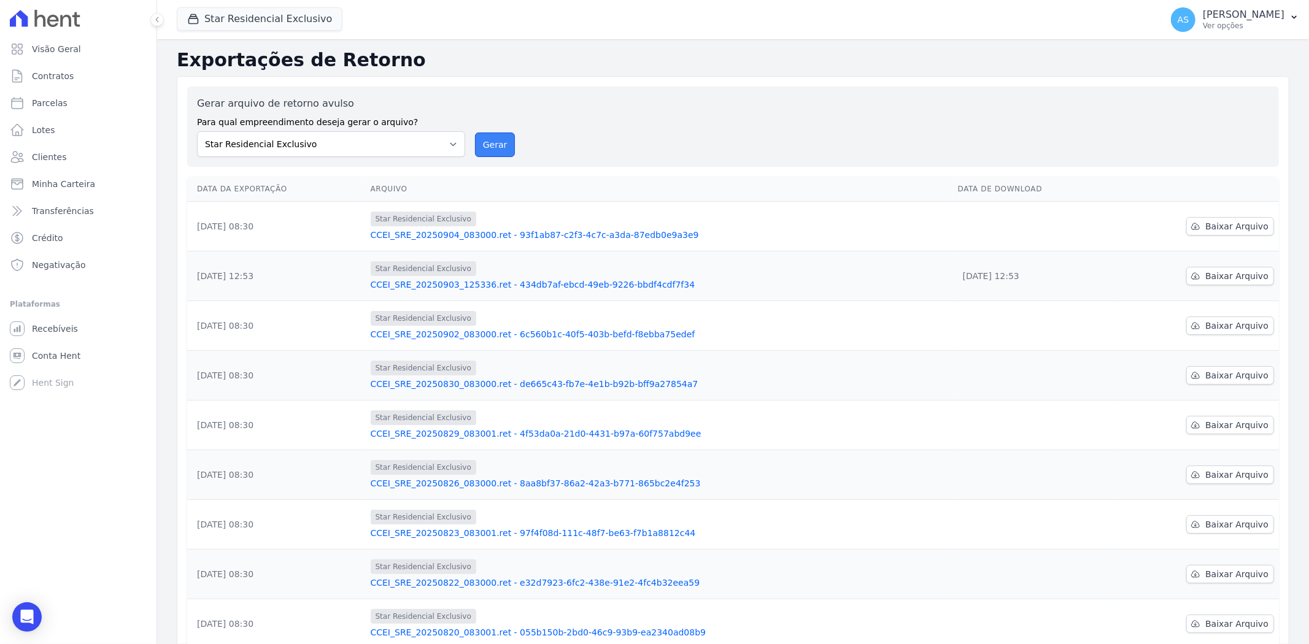
click at [493, 142] on button "Gerar" at bounding box center [495, 145] width 40 height 25
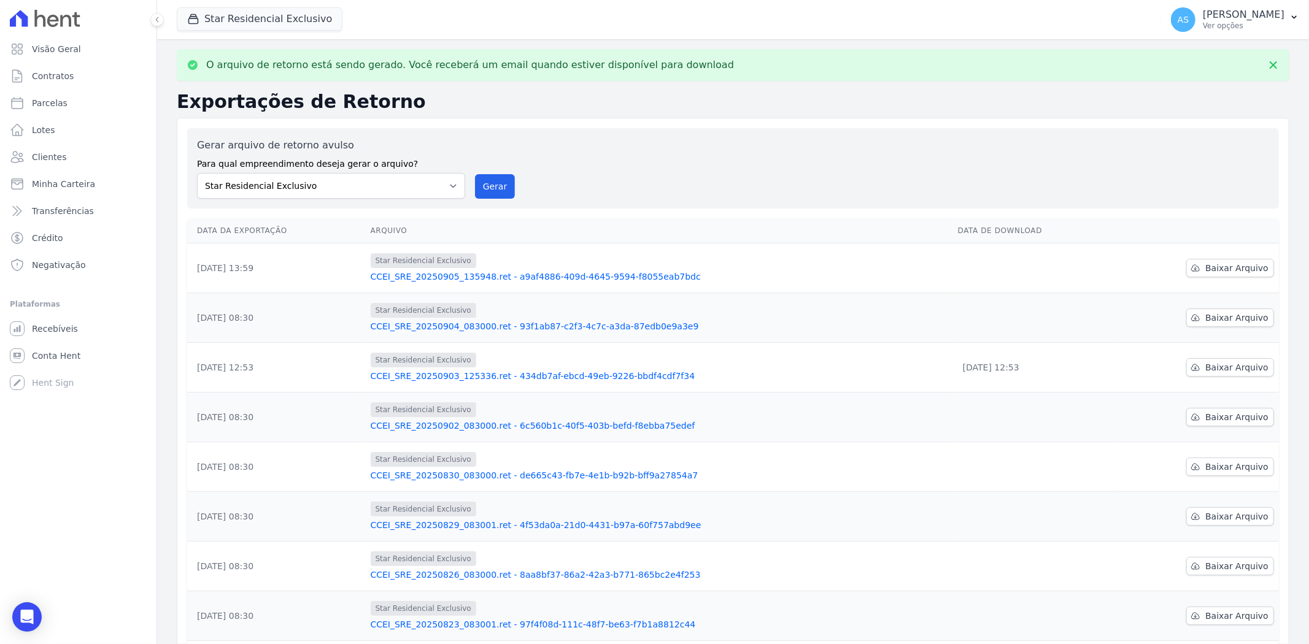
click at [496, 272] on link "CCEI_SRE_20250905_135948.ret - a9af4886-409d-4645-9594-f8055eab7bdc" at bounding box center [659, 277] width 577 height 12
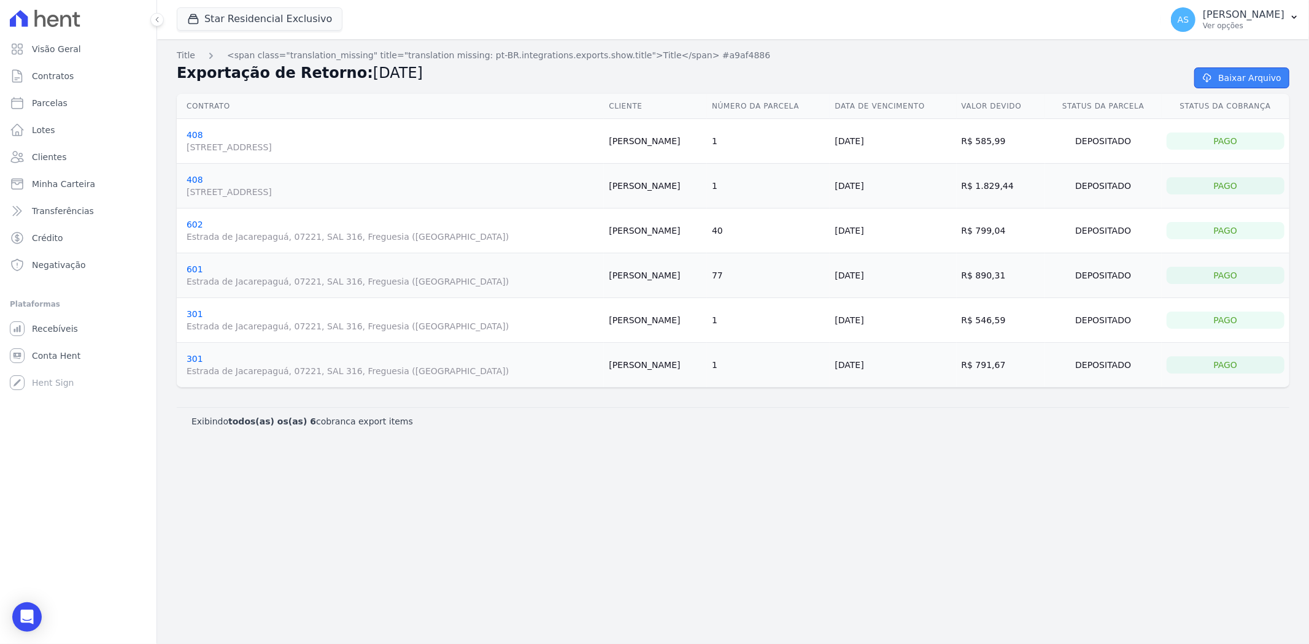
click at [1238, 80] on link "Baixar Arquivo" at bounding box center [1241, 77] width 95 height 21
click at [1279, 15] on p "[PERSON_NAME]" at bounding box center [1243, 15] width 82 height 12
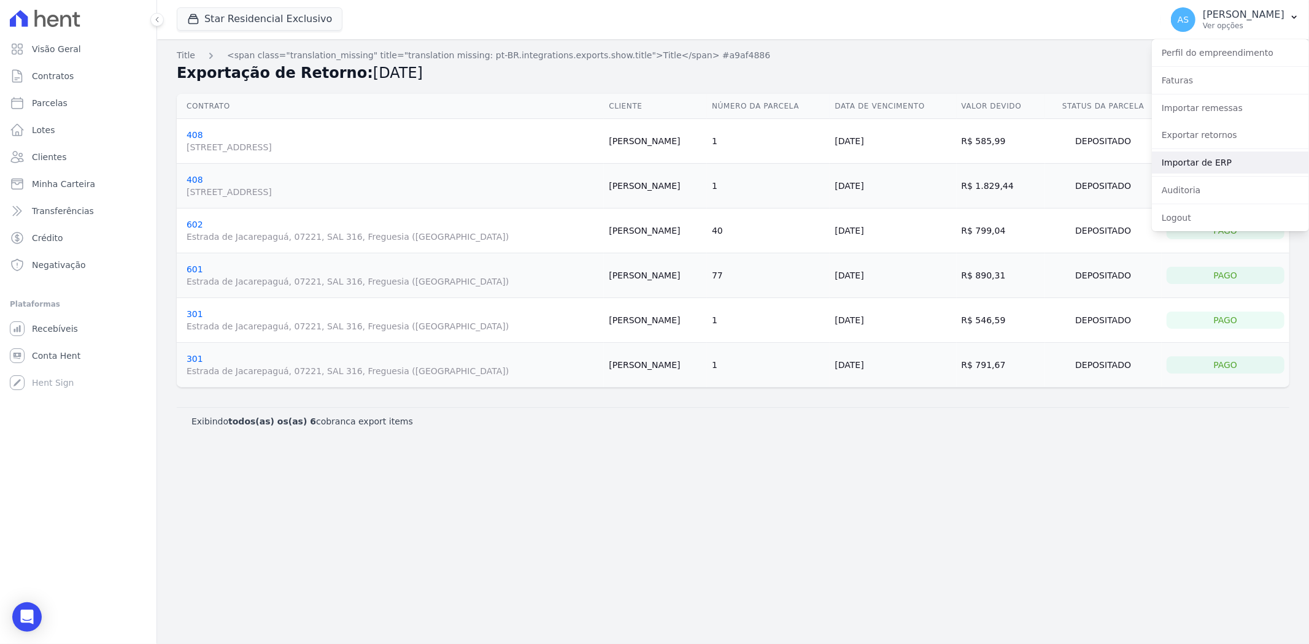
click at [1173, 166] on link "Importar de ERP" at bounding box center [1229, 163] width 157 height 22
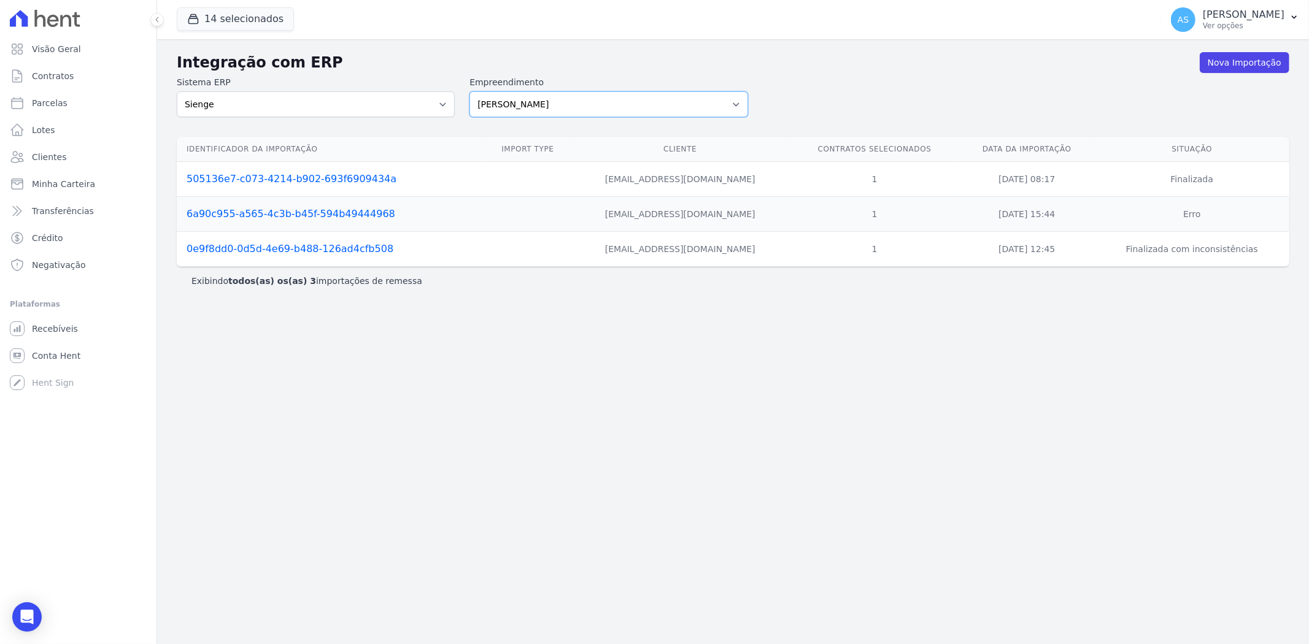
click at [738, 105] on select "[PERSON_NAME] Art Prime - [PERSON_NAME] Unique CTV Beat Residencial CTV Mob CTV…" at bounding box center [608, 104] width 278 height 26
select select "08ebbe77-dc31-45b1-a608-0ad0e72e2f16"
click at [469, 91] on select "[PERSON_NAME] Art Prime - [PERSON_NAME] Unique CTV Beat Residencial CTV Mob CTV…" at bounding box center [608, 104] width 278 height 26
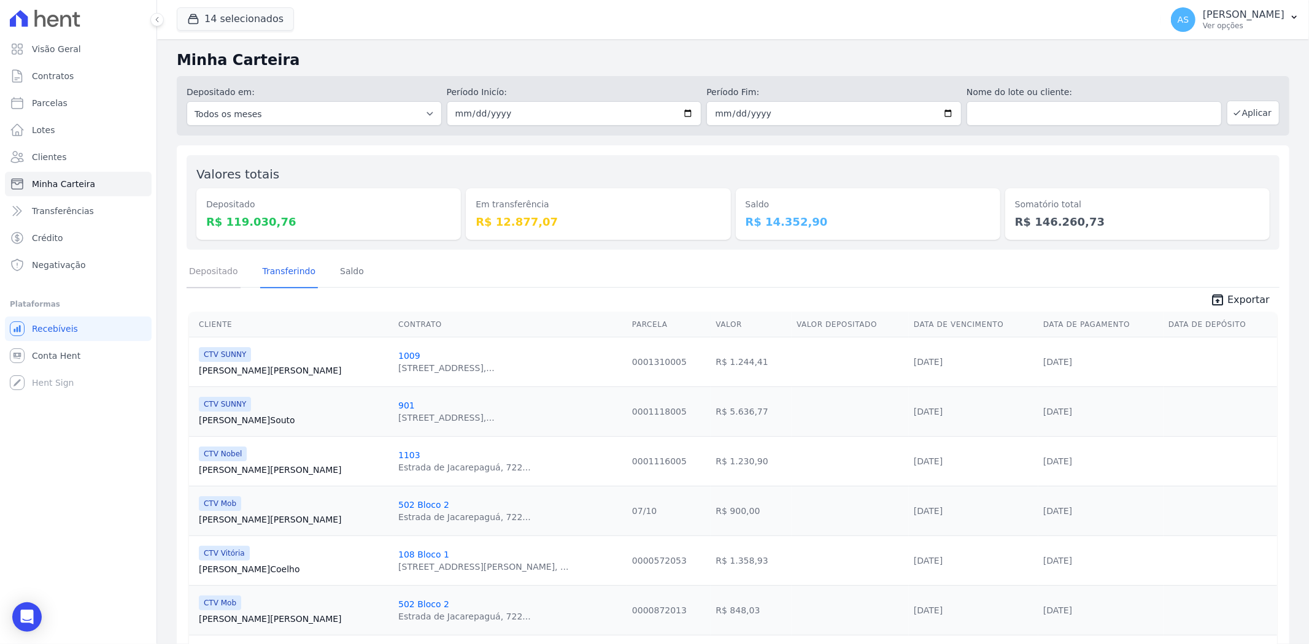
click at [219, 271] on link "Depositado" at bounding box center [213, 272] width 54 height 32
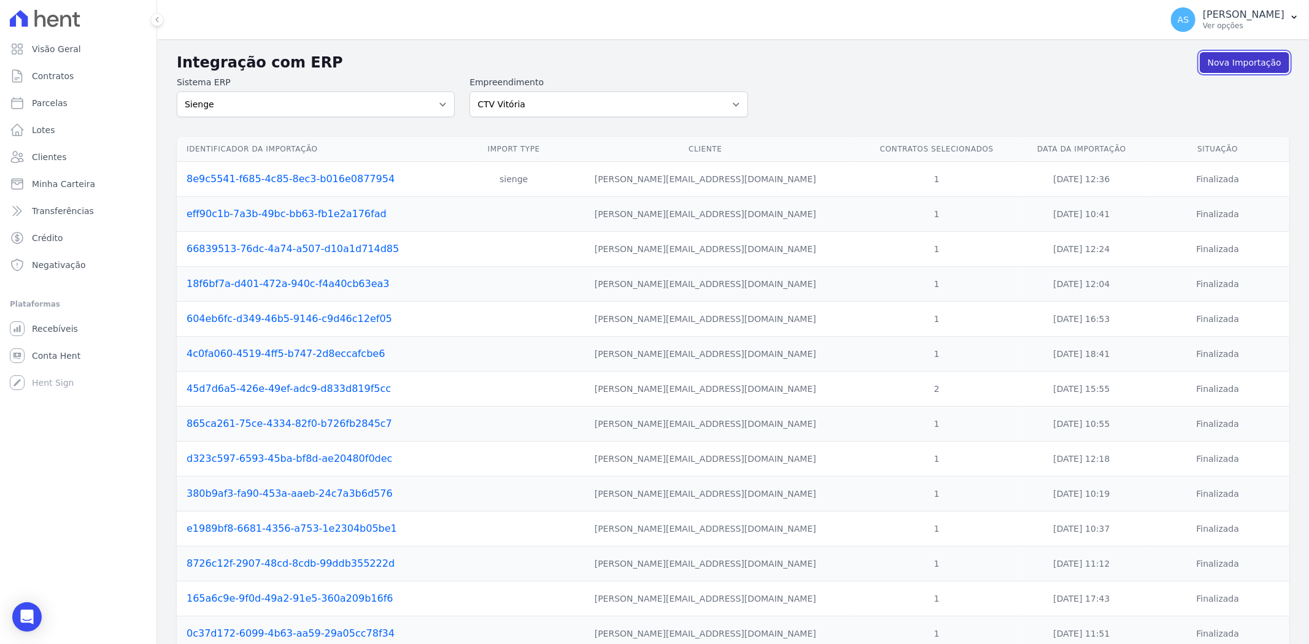
click at [1230, 58] on link "Nova Importação" at bounding box center [1244, 62] width 90 height 21
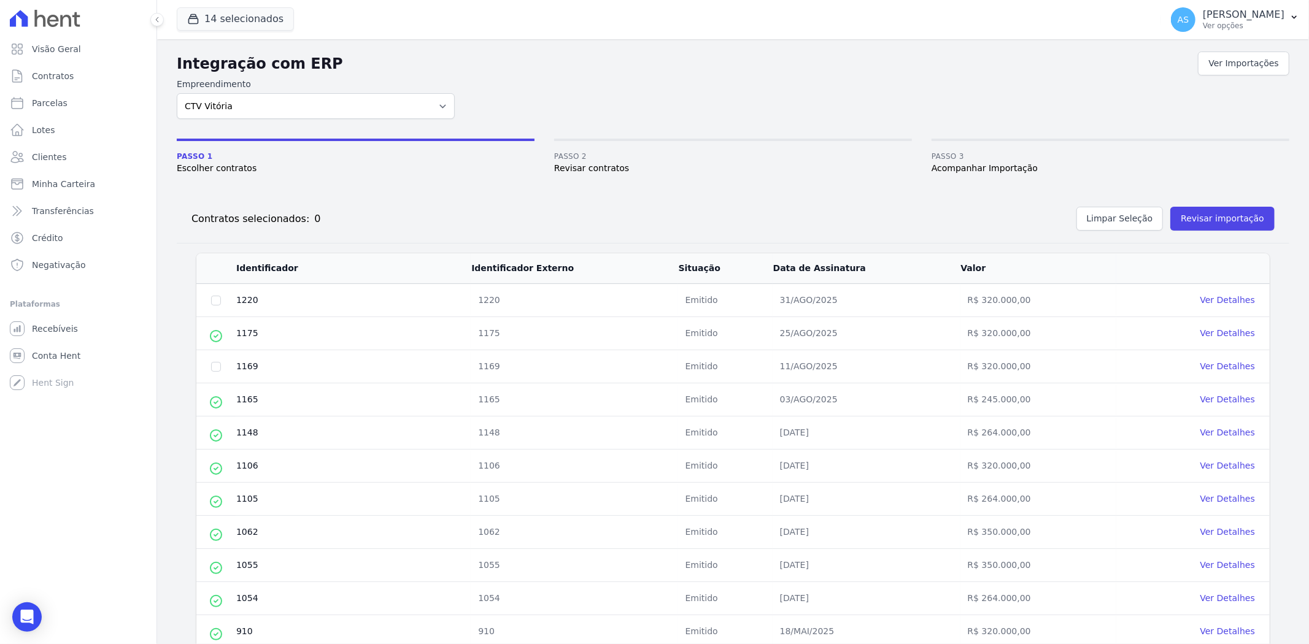
click at [222, 304] on td at bounding box center [215, 300] width 39 height 33
click at [220, 304] on input "checkbox" at bounding box center [216, 301] width 10 height 10
checkbox input "true"
click at [1235, 297] on link "Ver Detalhes" at bounding box center [1227, 300] width 55 height 10
click at [1220, 297] on link "Ver Detalhes" at bounding box center [1227, 300] width 55 height 10
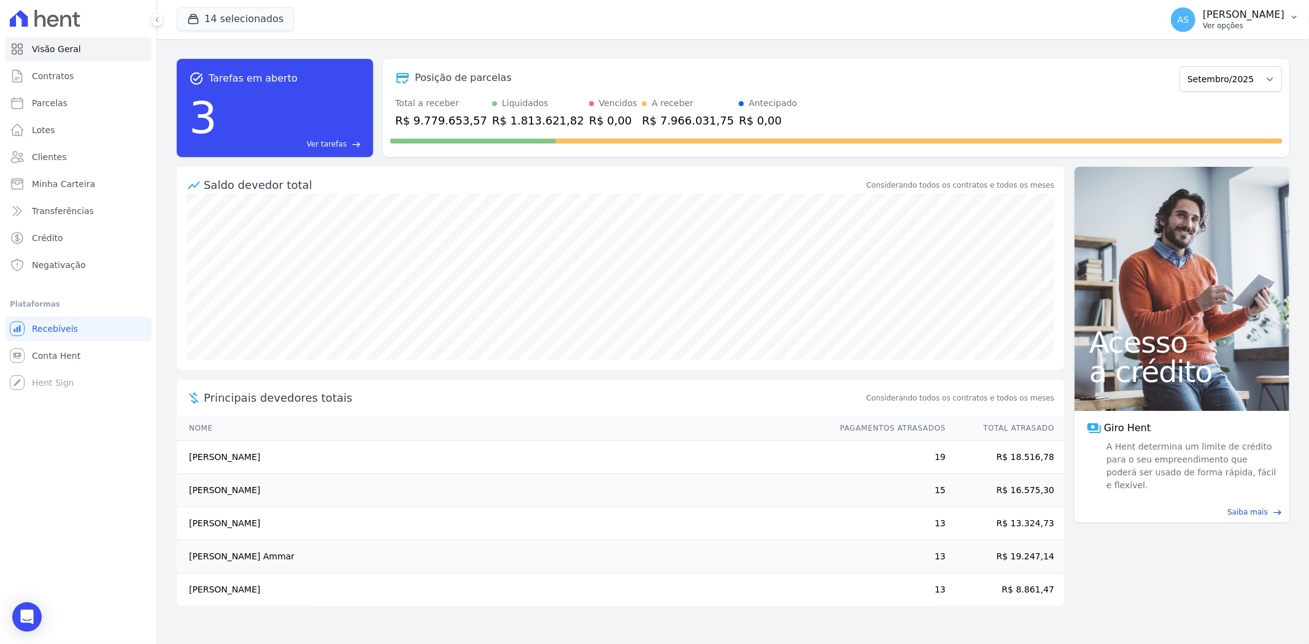
click at [1297, 15] on icon "button" at bounding box center [1294, 17] width 10 height 10
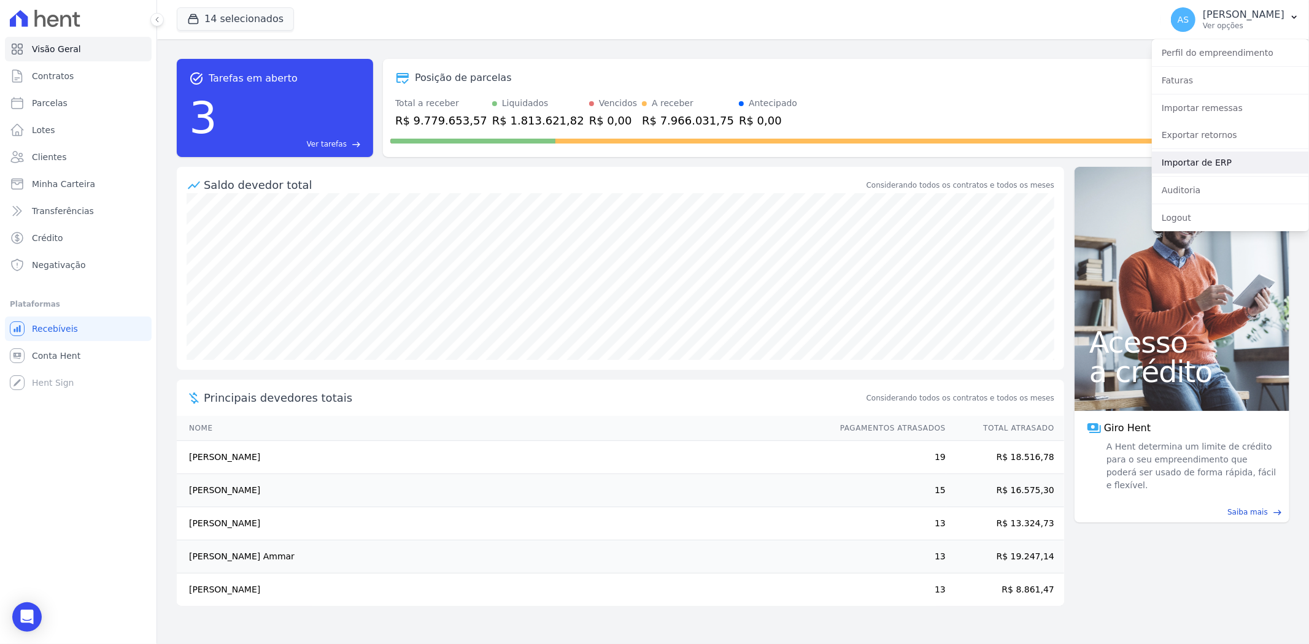
click at [1204, 164] on link "Importar de ERP" at bounding box center [1229, 163] width 157 height 22
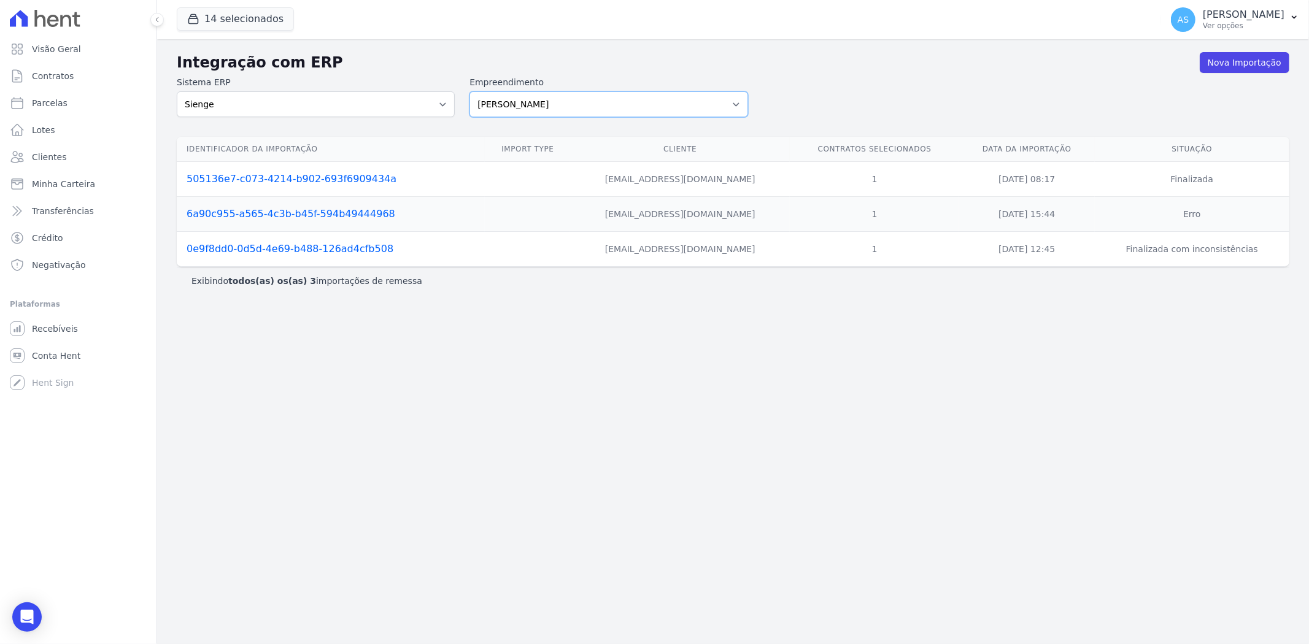
click at [738, 103] on select "Amaré Arpoador Art Prime - Irajá ÁUREOS B. Unique CTV Beat Residencial CTV Mob …" at bounding box center [608, 104] width 278 height 26
select select "08ebbe77-dc31-45b1-a608-0ad0e72e2f16"
click at [469, 91] on select "Amaré Arpoador Art Prime - Irajá ÁUREOS B. Unique CTV Beat Residencial CTV Mob …" at bounding box center [608, 104] width 278 height 26
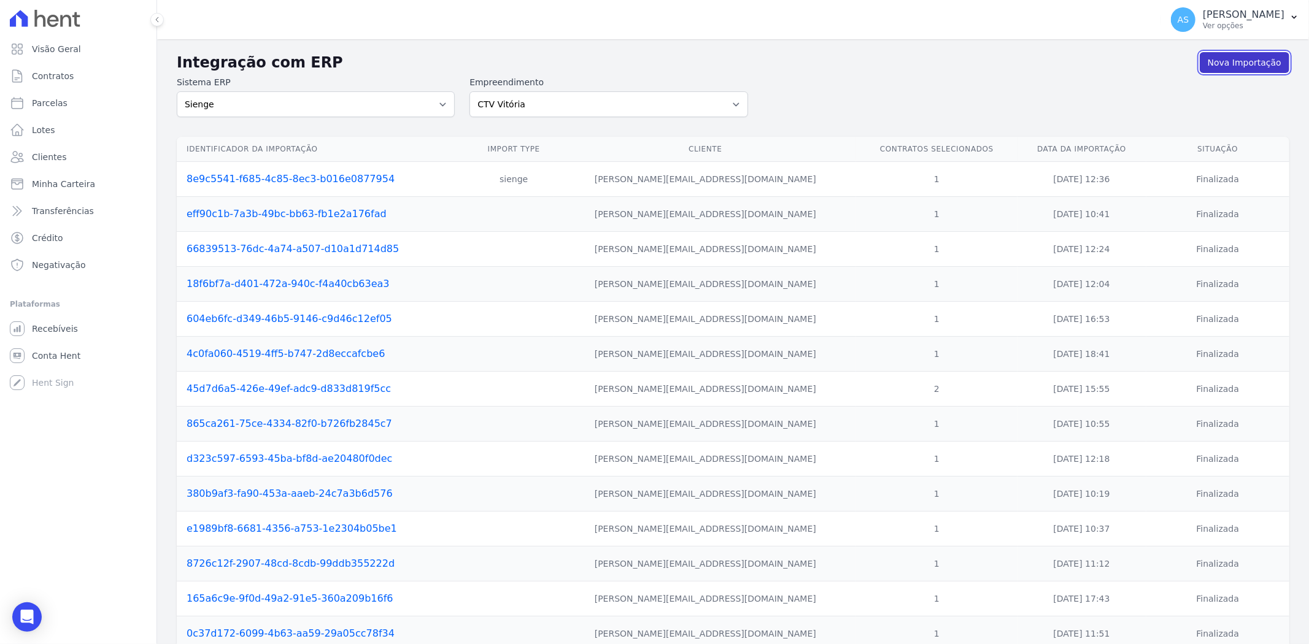
click at [1212, 61] on link "Nova Importação" at bounding box center [1244, 62] width 90 height 21
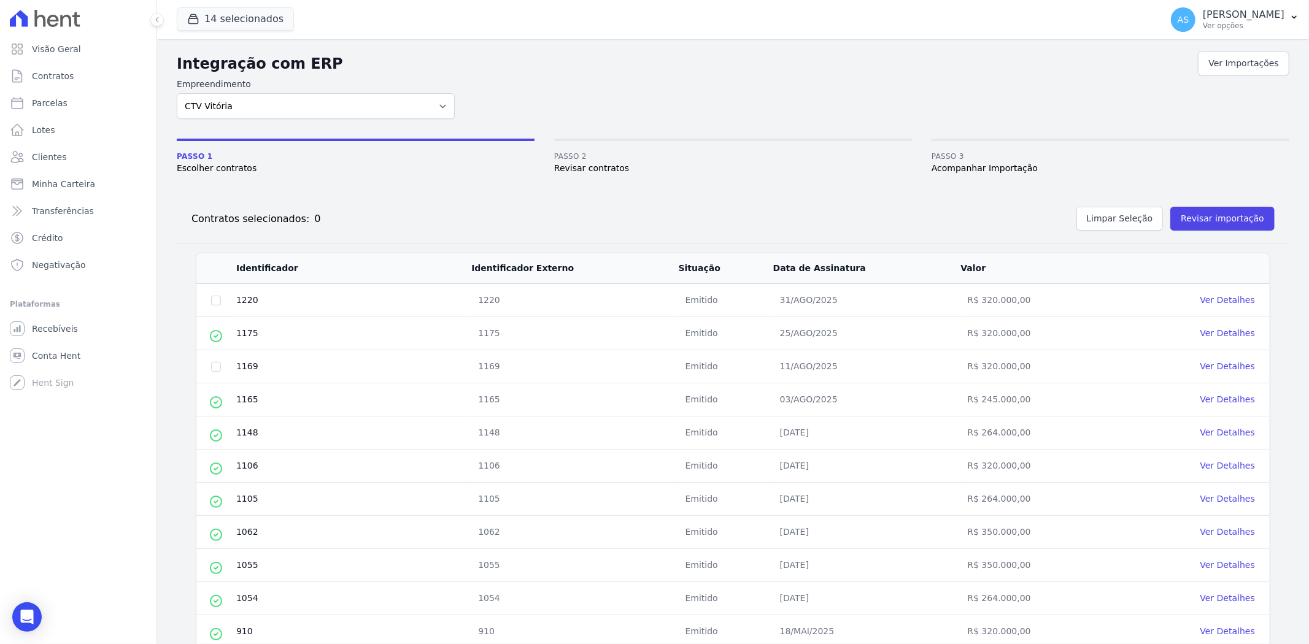
click at [1215, 302] on link "Ver Detalhes" at bounding box center [1227, 300] width 55 height 10
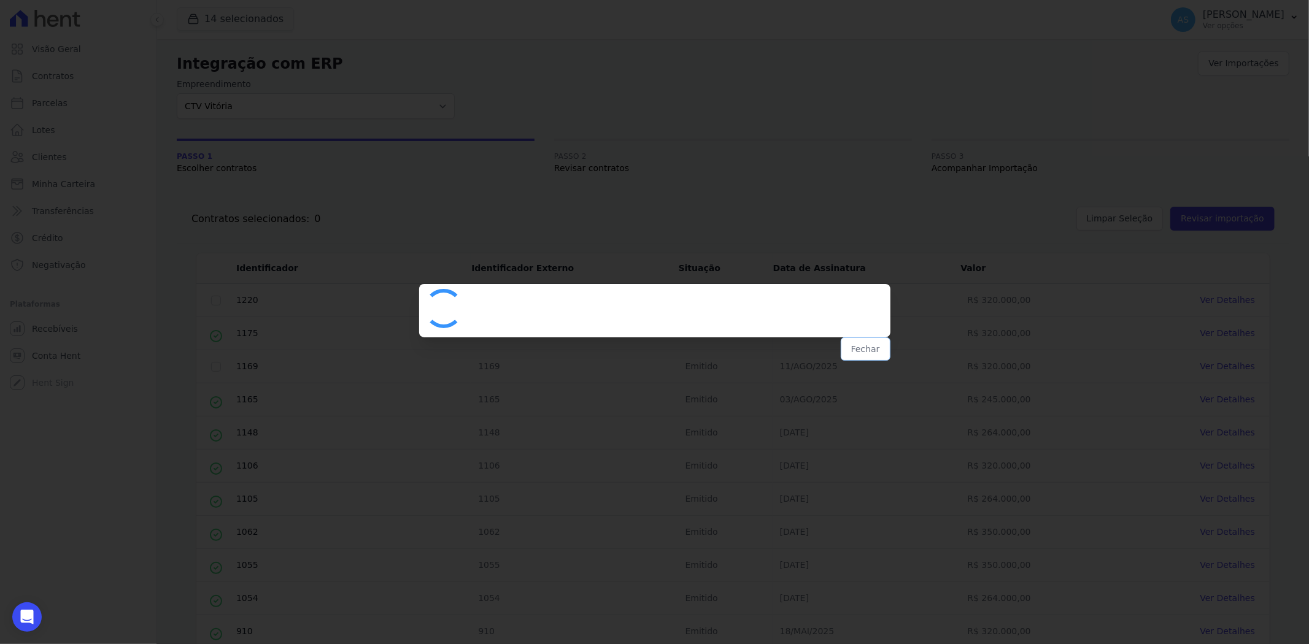
click at [863, 346] on button "Fechar" at bounding box center [865, 348] width 50 height 23
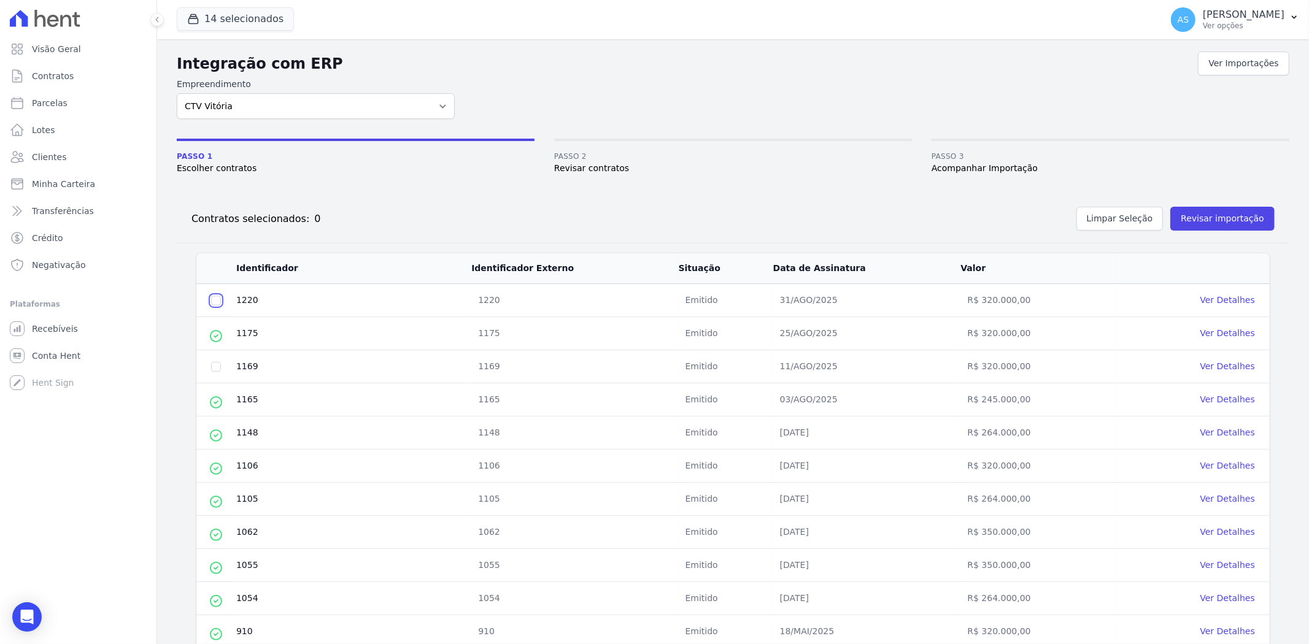
click at [212, 303] on input "checkbox" at bounding box center [216, 301] width 10 height 10
checkbox input "true"
click at [1221, 217] on button "Revisar importação" at bounding box center [1222, 219] width 104 height 24
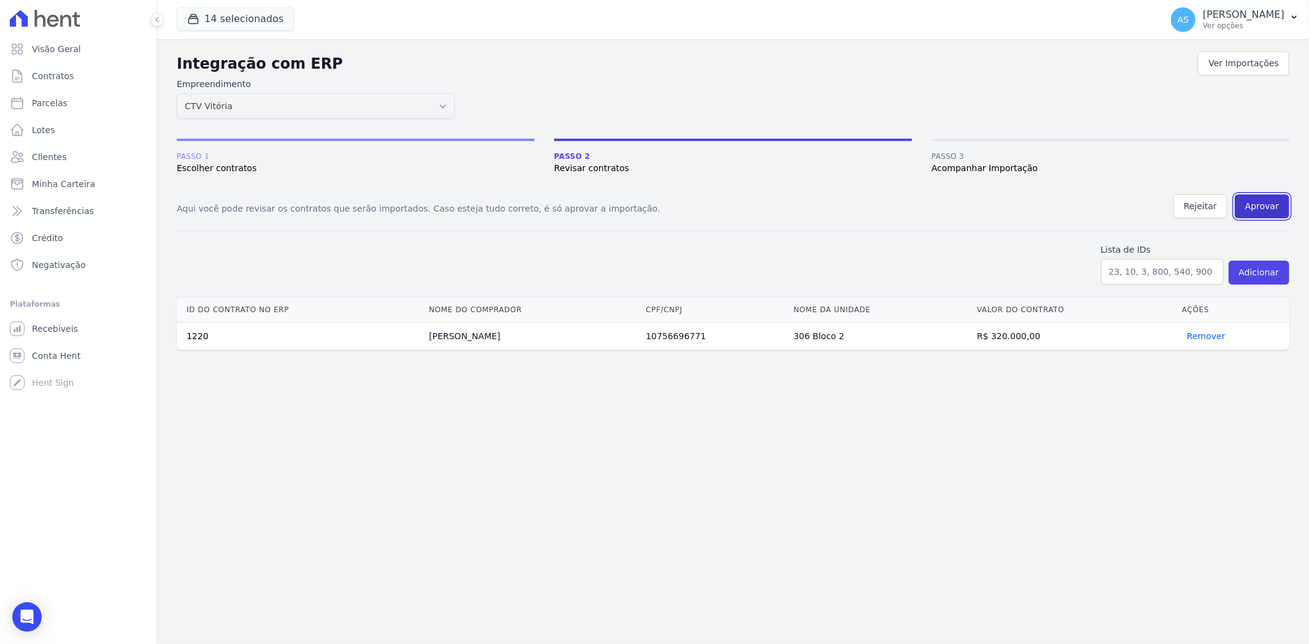
click at [1264, 202] on button "Aprovar" at bounding box center [1261, 206] width 55 height 24
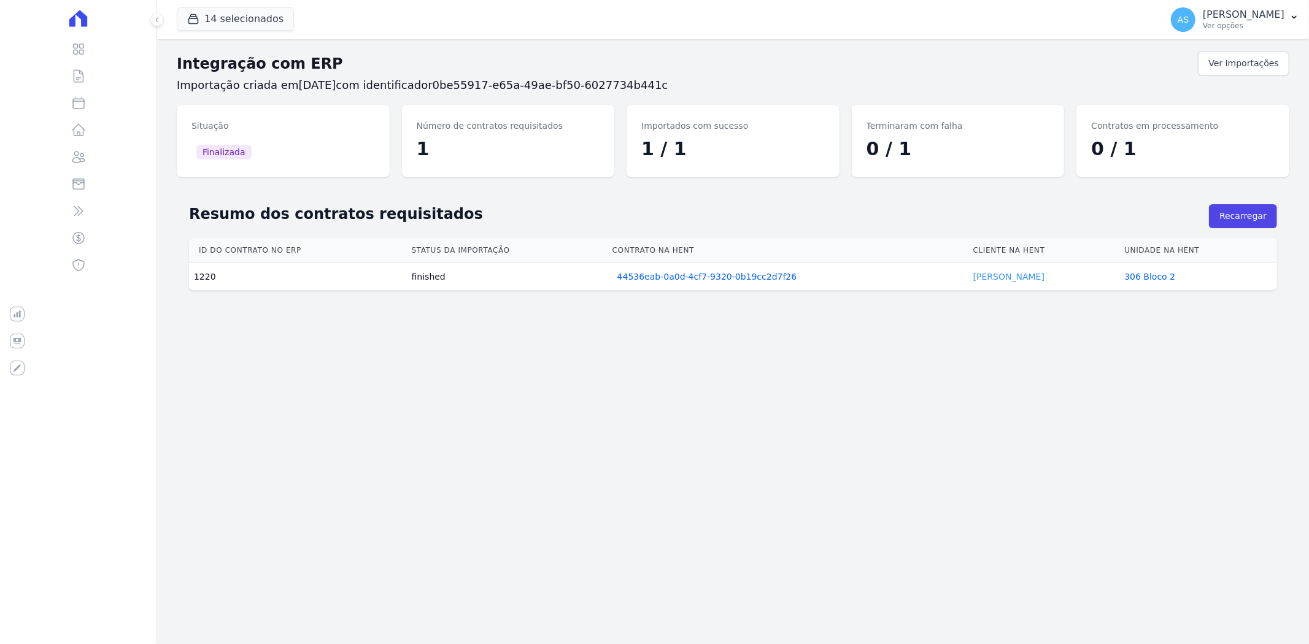
click at [991, 279] on link "Carlos Oliveira" at bounding box center [1008, 277] width 71 height 10
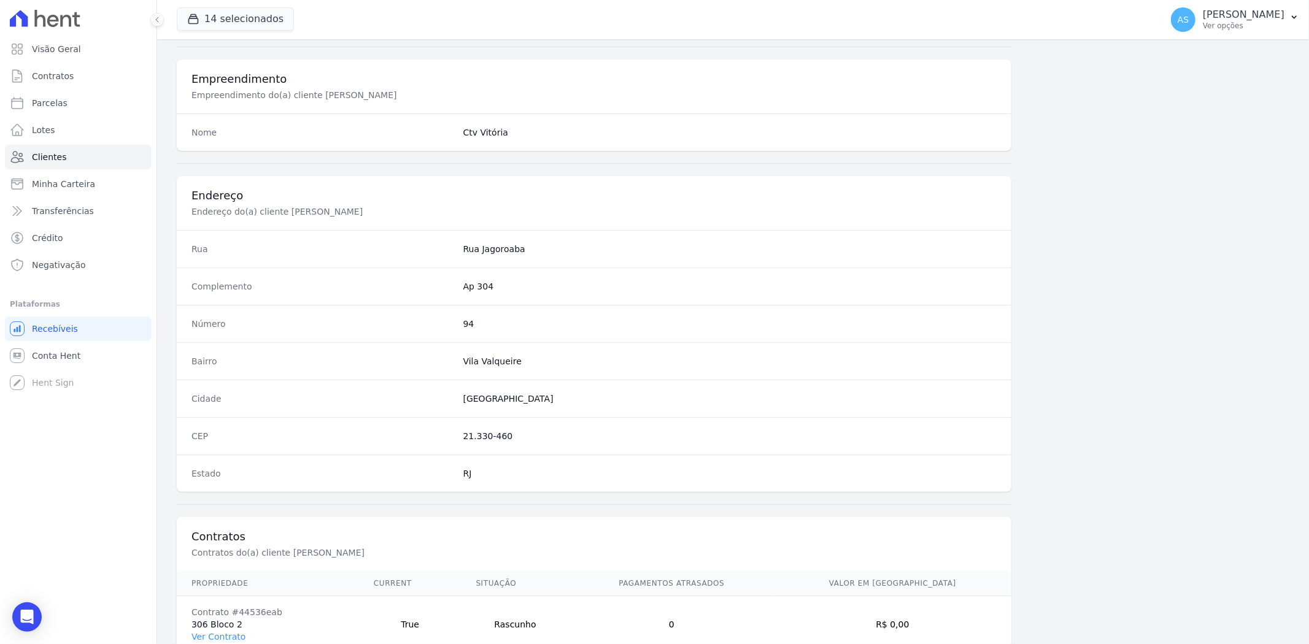
scroll to position [505, 0]
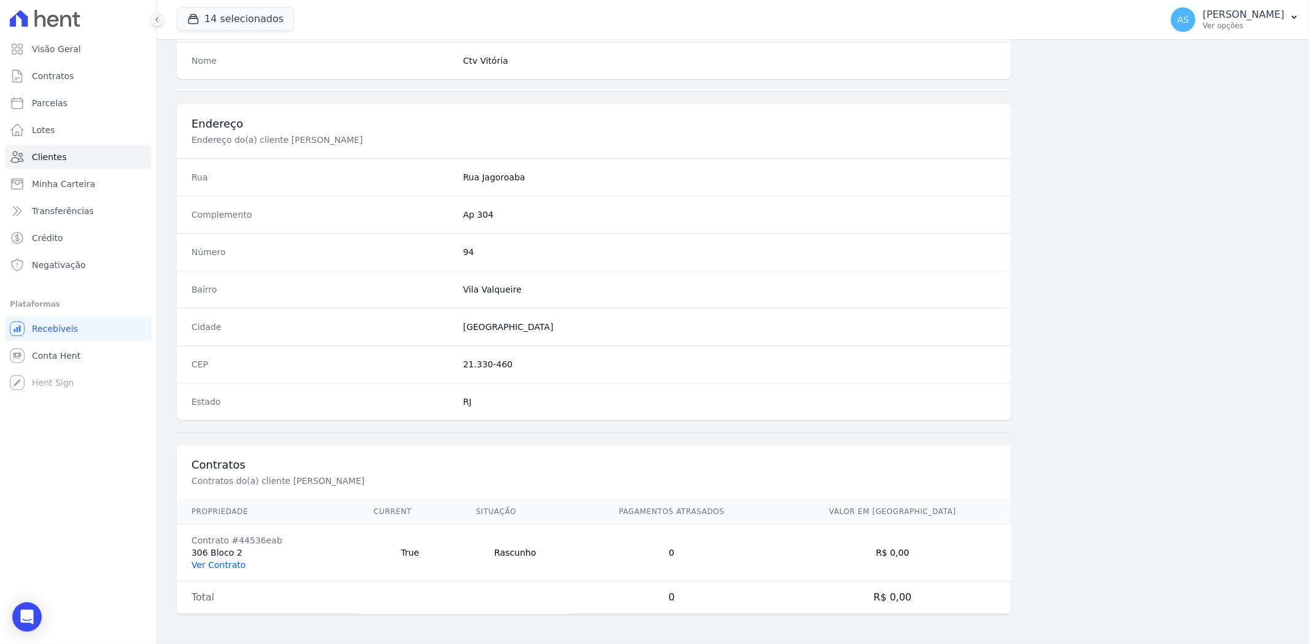
click at [221, 567] on link "Ver Contrato" at bounding box center [218, 565] width 54 height 10
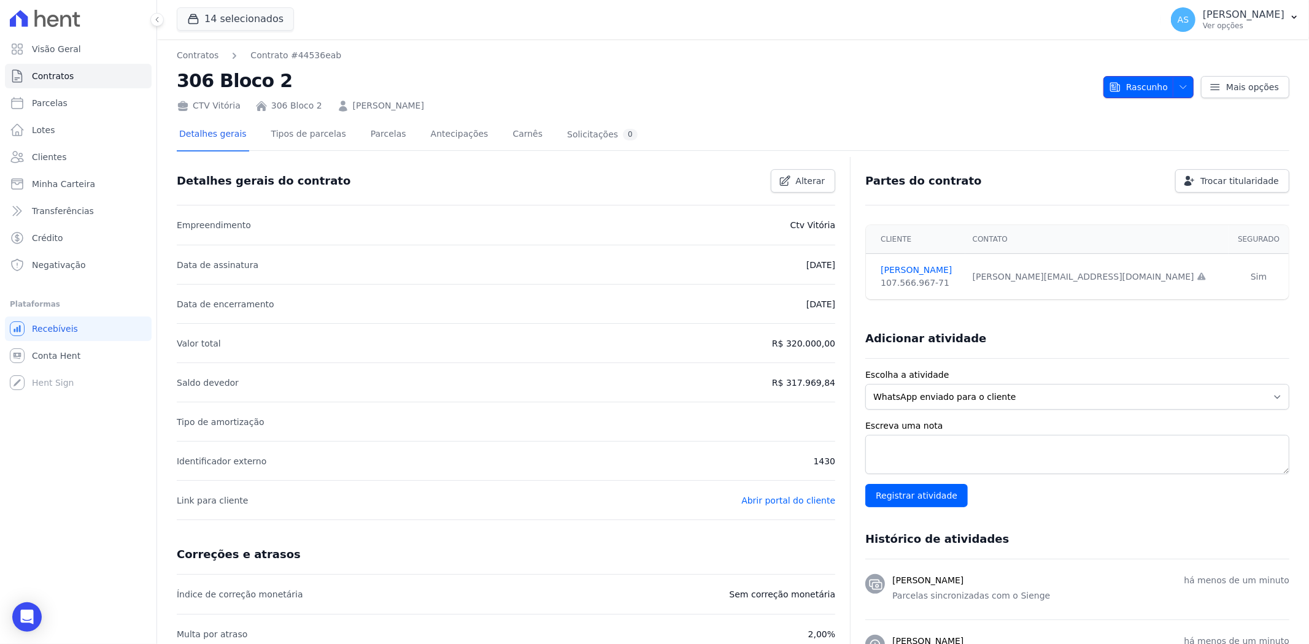
click at [1180, 88] on icon "button" at bounding box center [1183, 87] width 10 height 10
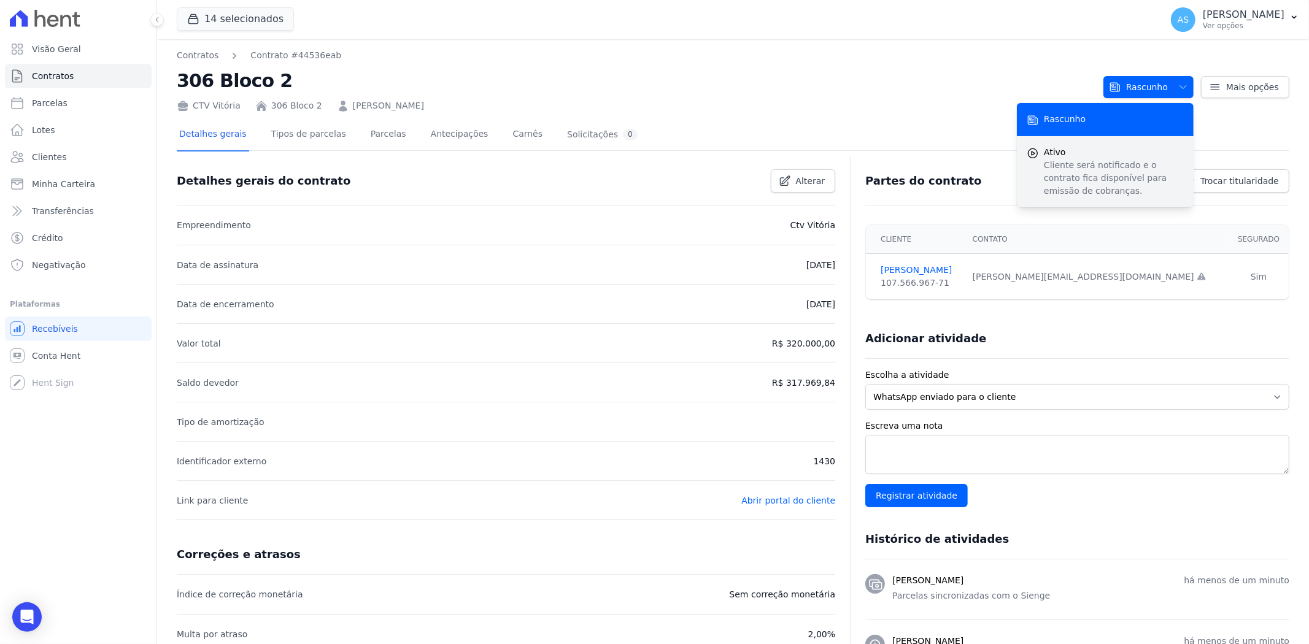
click at [1088, 166] on p "Cliente será notificado e o contrato fica disponível para emissão de cobranças." at bounding box center [1113, 178] width 140 height 39
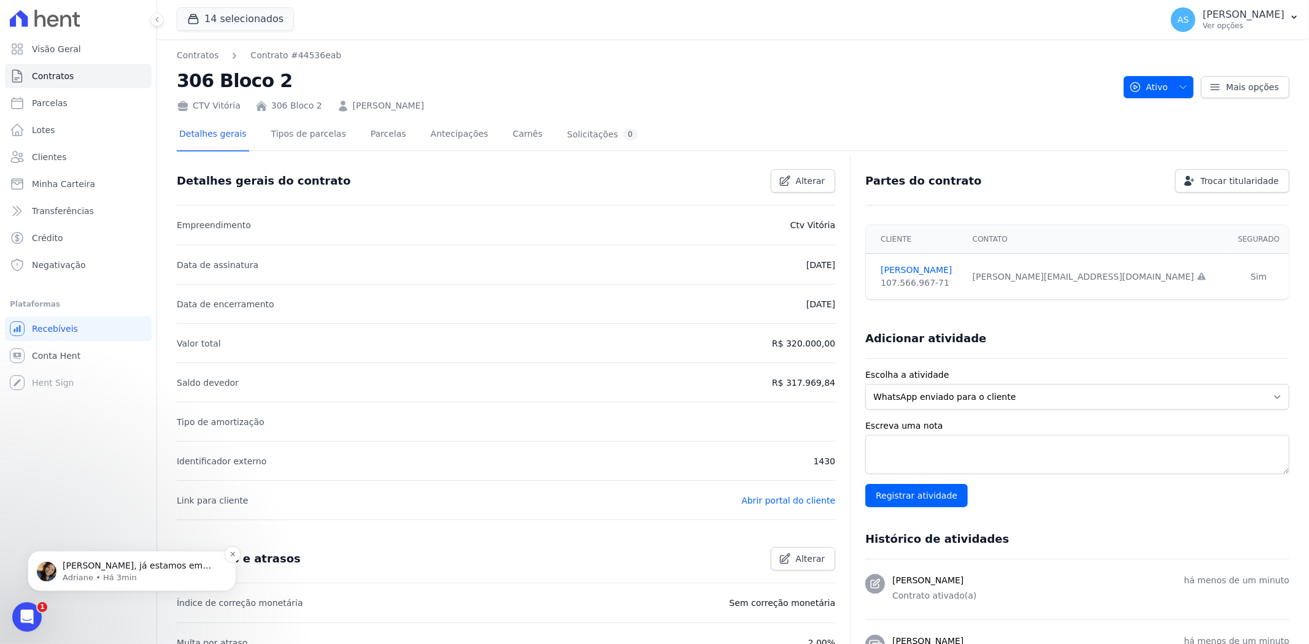
click at [108, 571] on p "Andreza, já estamos em contato com o Banco do Brasil para solicitar a liberação…" at bounding box center [142, 565] width 158 height 12
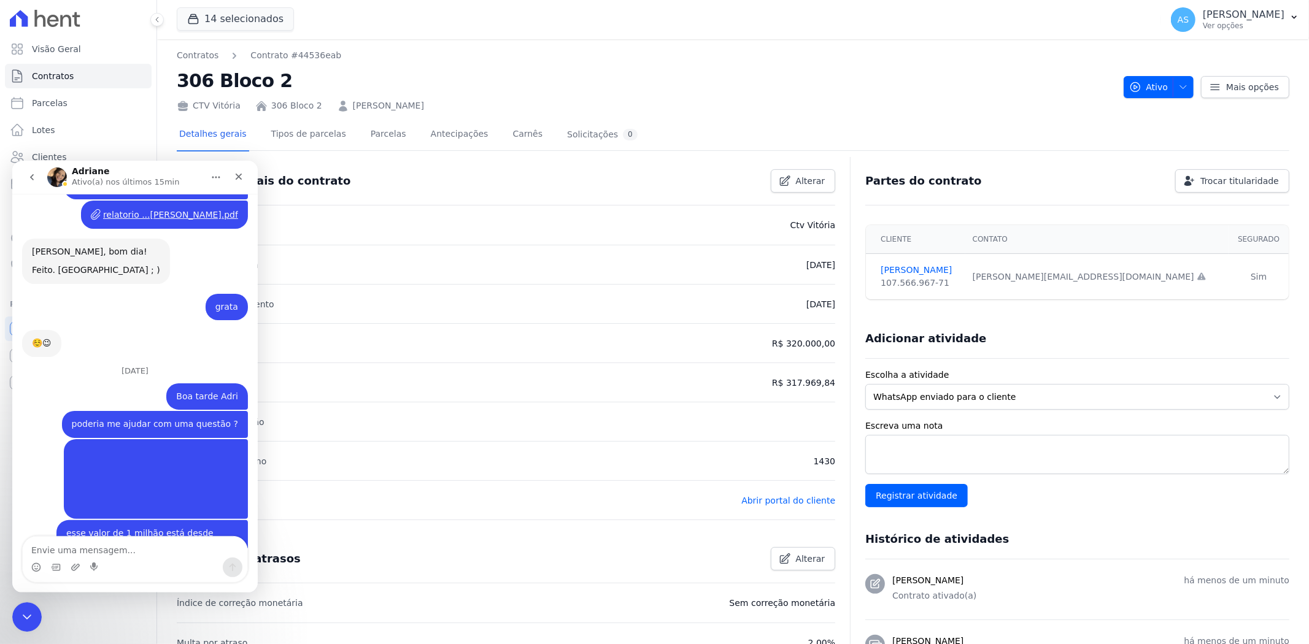
scroll to position [11696, 0]
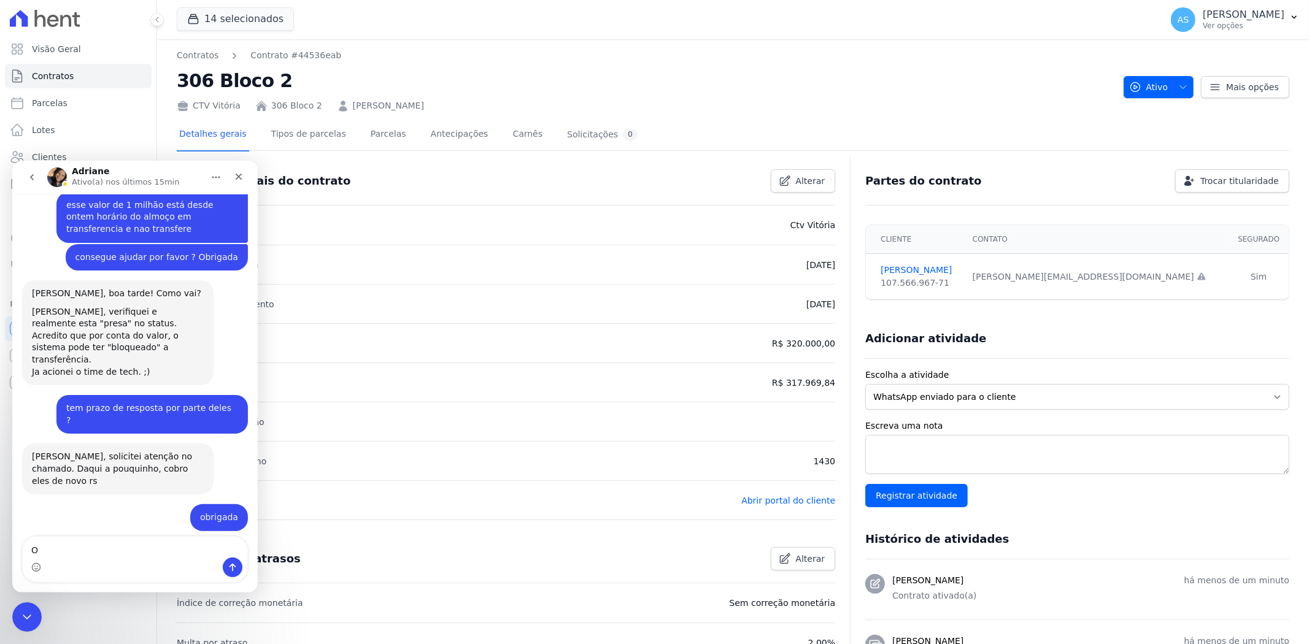
type textarea "OK"
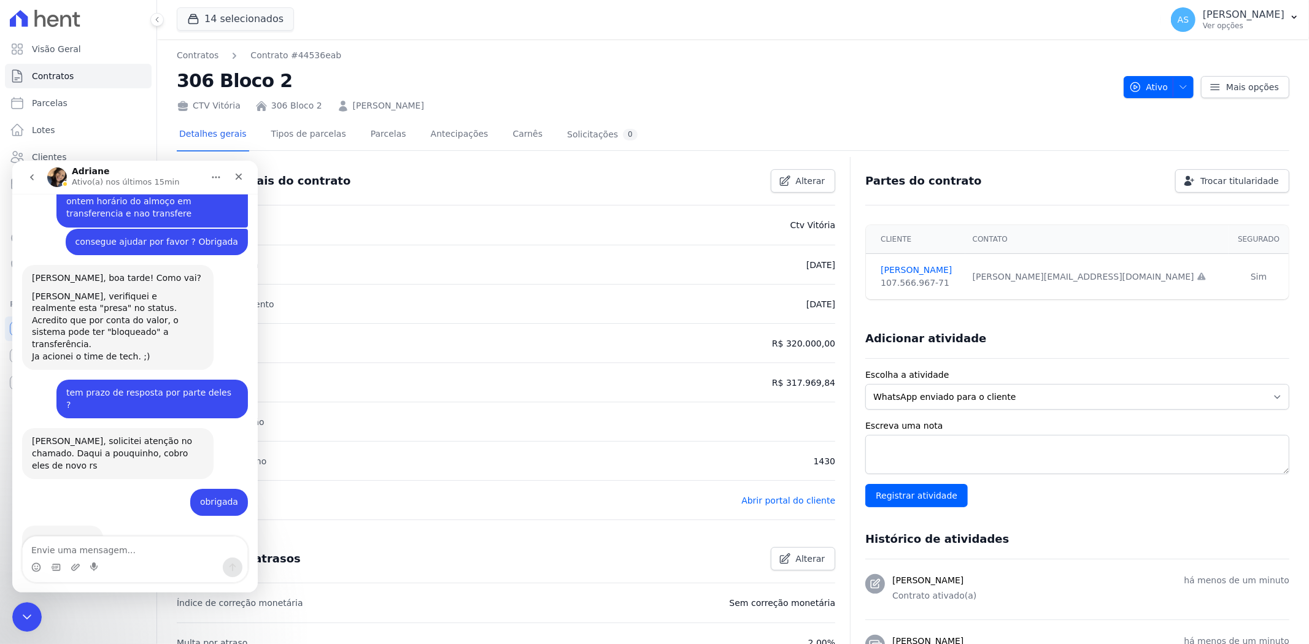
scroll to position [11713, 0]
click at [19, 626] on div "Fechar mensagem da Intercom" at bounding box center [24, 615] width 29 height 29
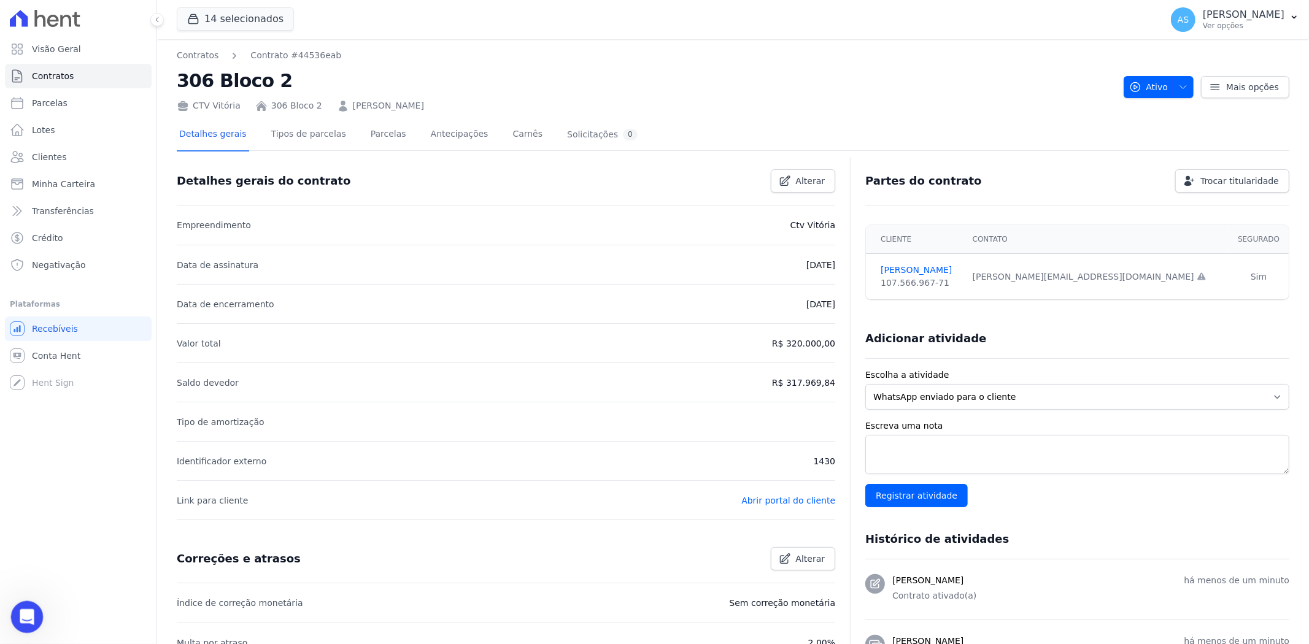
scroll to position [11712, 0]
click at [60, 185] on span "Minha Carteira" at bounding box center [63, 184] width 63 height 12
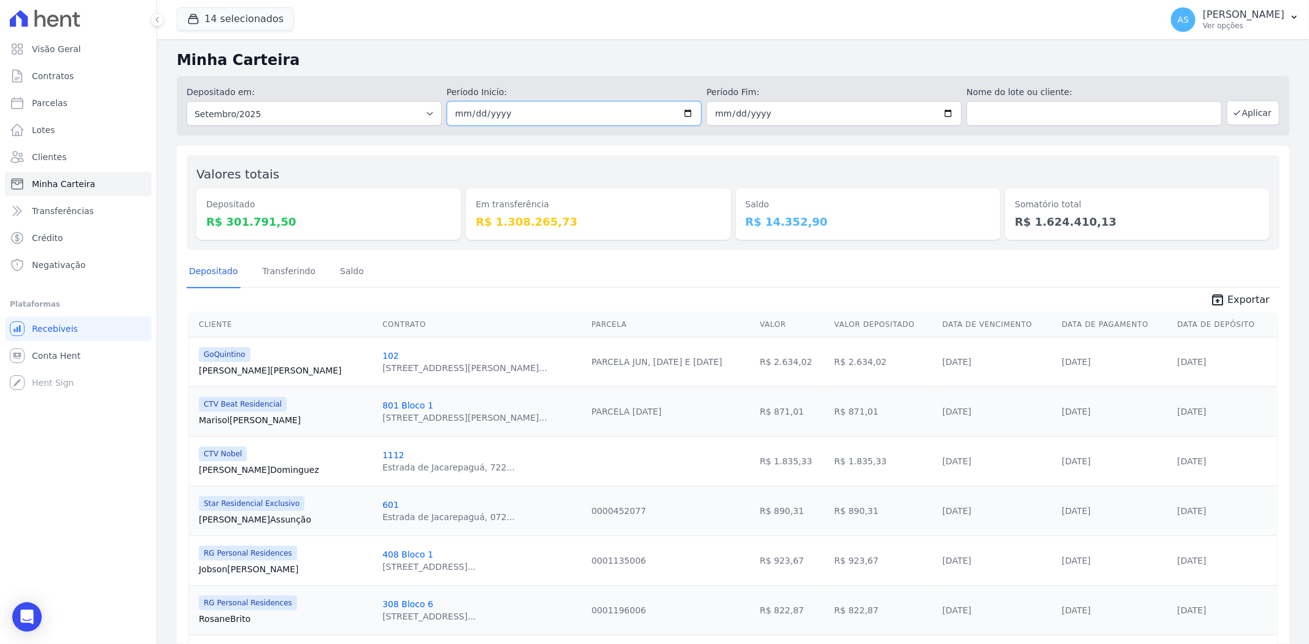
click at [684, 117] on input "2025-09-01" at bounding box center [574, 113] width 255 height 25
type input "[DATE]"
click at [1250, 117] on button "Aplicar" at bounding box center [1252, 113] width 53 height 25
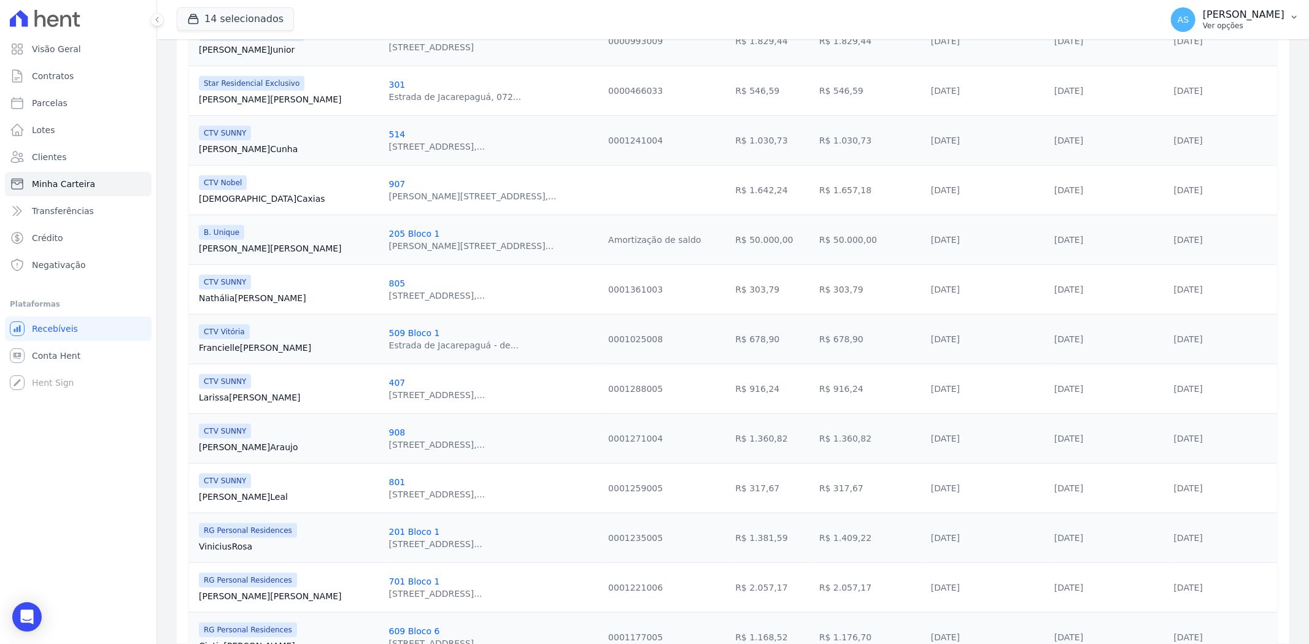
scroll to position [661, 0]
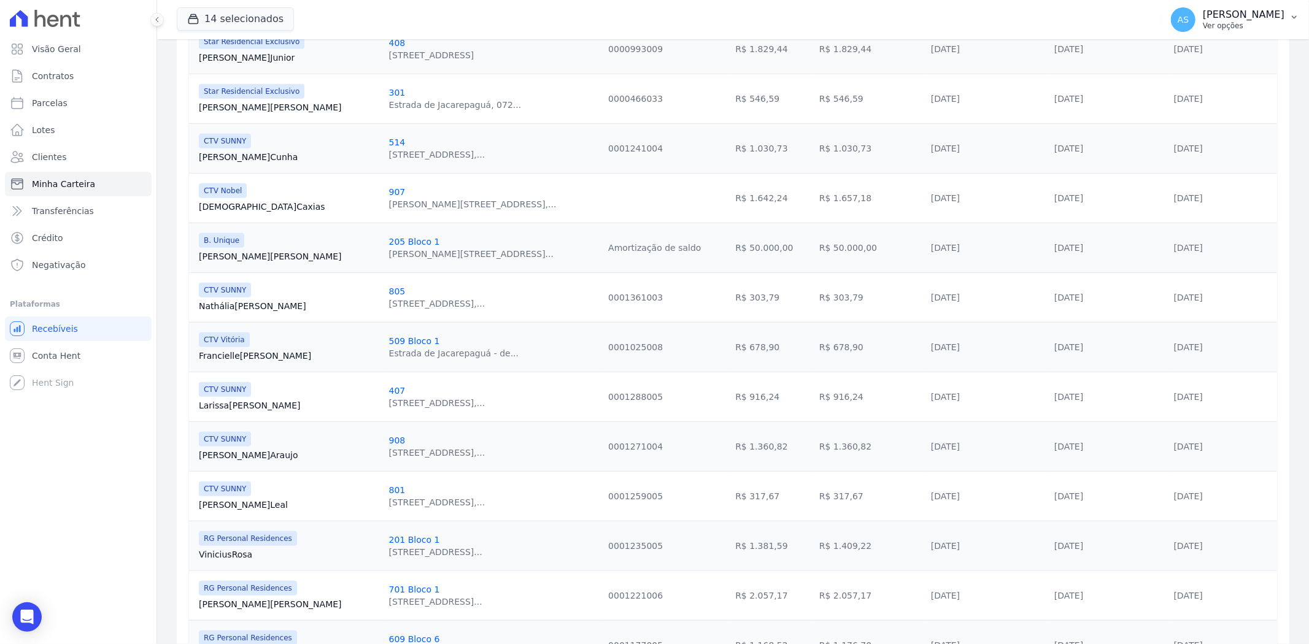
click at [1223, 17] on p "[PERSON_NAME]" at bounding box center [1243, 15] width 82 height 12
click at [1187, 161] on link "Importar de ERP" at bounding box center [1229, 163] width 157 height 22
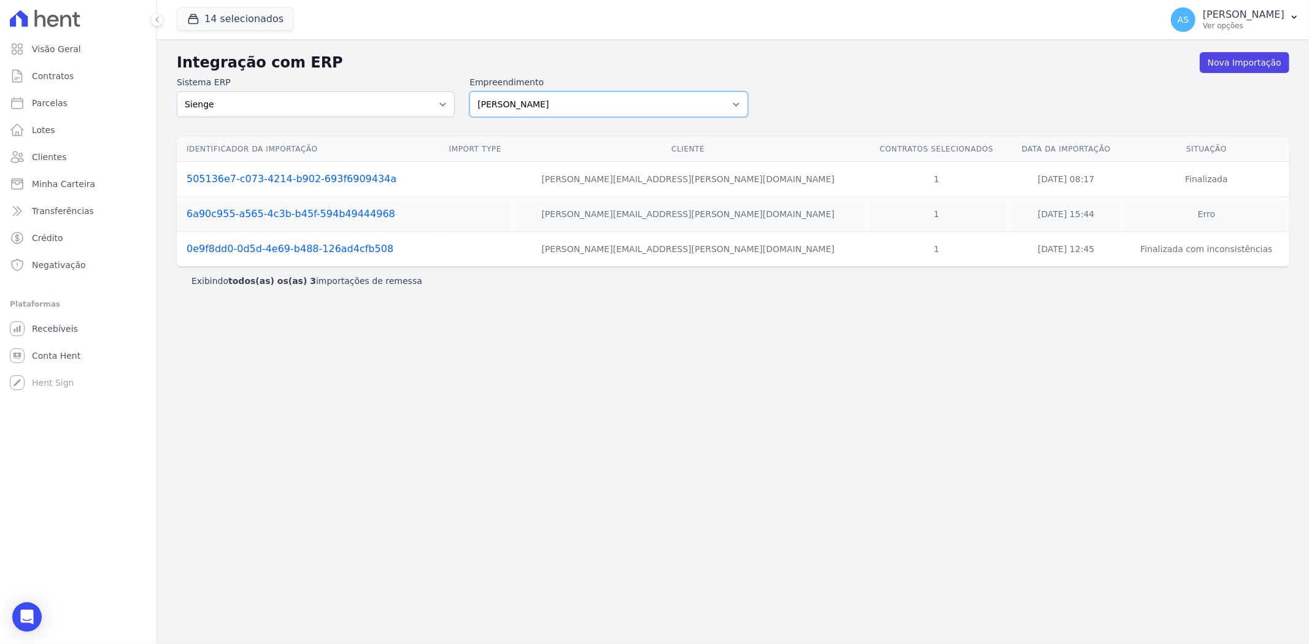
click at [732, 102] on select "[PERSON_NAME] Art Prime - [PERSON_NAME] Unique CTV Beat Residencial CTV Mob CTV…" at bounding box center [608, 104] width 278 height 26
select select "9db4d767-ec98-4519-aed7-f9568aa0b04c"
click at [469, 91] on select "[PERSON_NAME] Art Prime - [PERSON_NAME] Unique CTV Beat Residencial CTV Mob CTV…" at bounding box center [608, 104] width 278 height 26
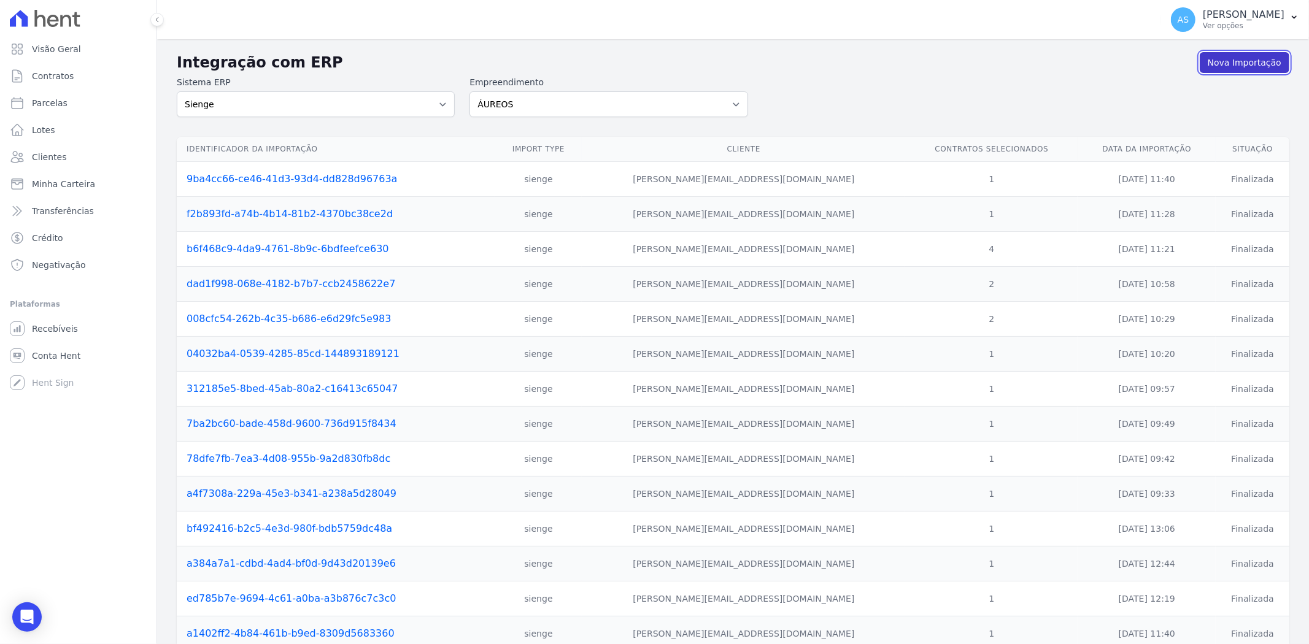
click at [1228, 55] on link "Nova Importação" at bounding box center [1244, 62] width 90 height 21
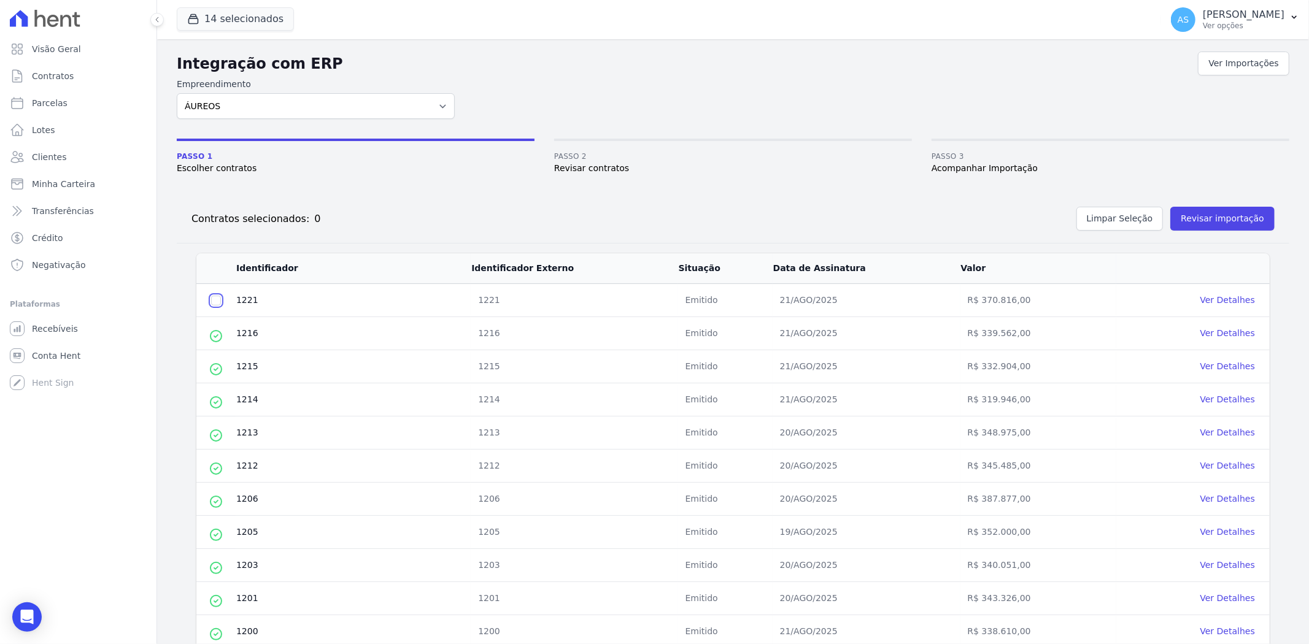
click at [212, 301] on input "checkbox" at bounding box center [216, 301] width 10 height 10
checkbox input "true"
click at [1188, 217] on button "Revisar importação" at bounding box center [1222, 219] width 104 height 24
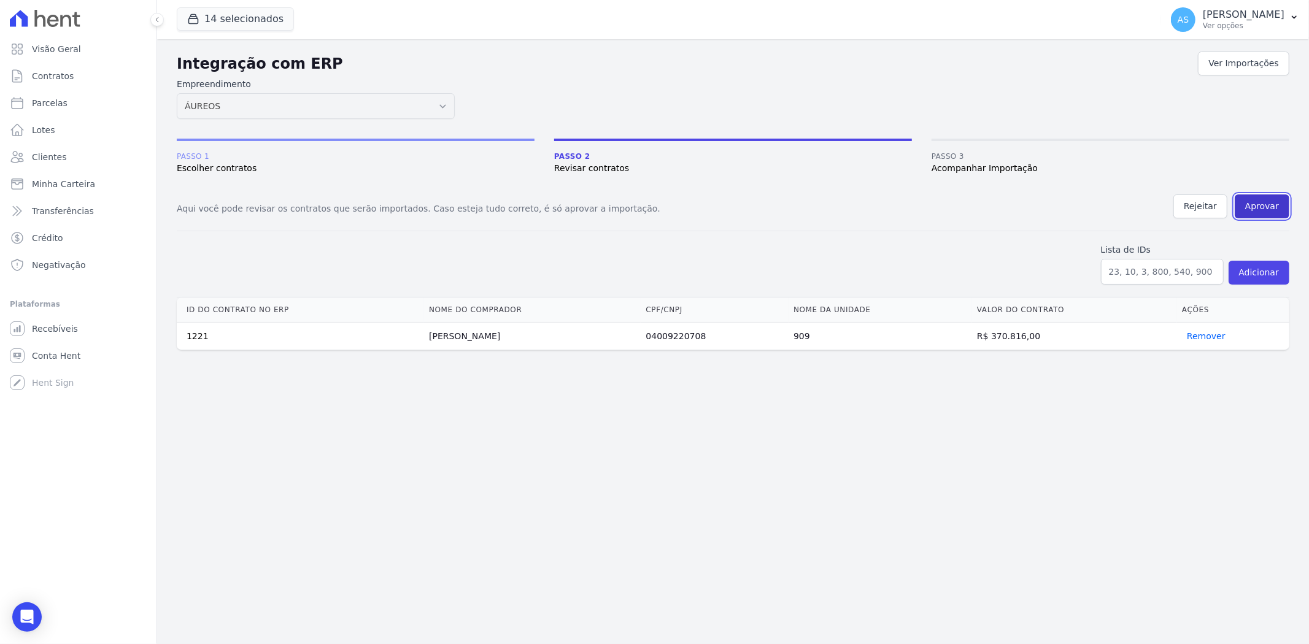
click at [1258, 207] on button "Aprovar" at bounding box center [1261, 206] width 55 height 24
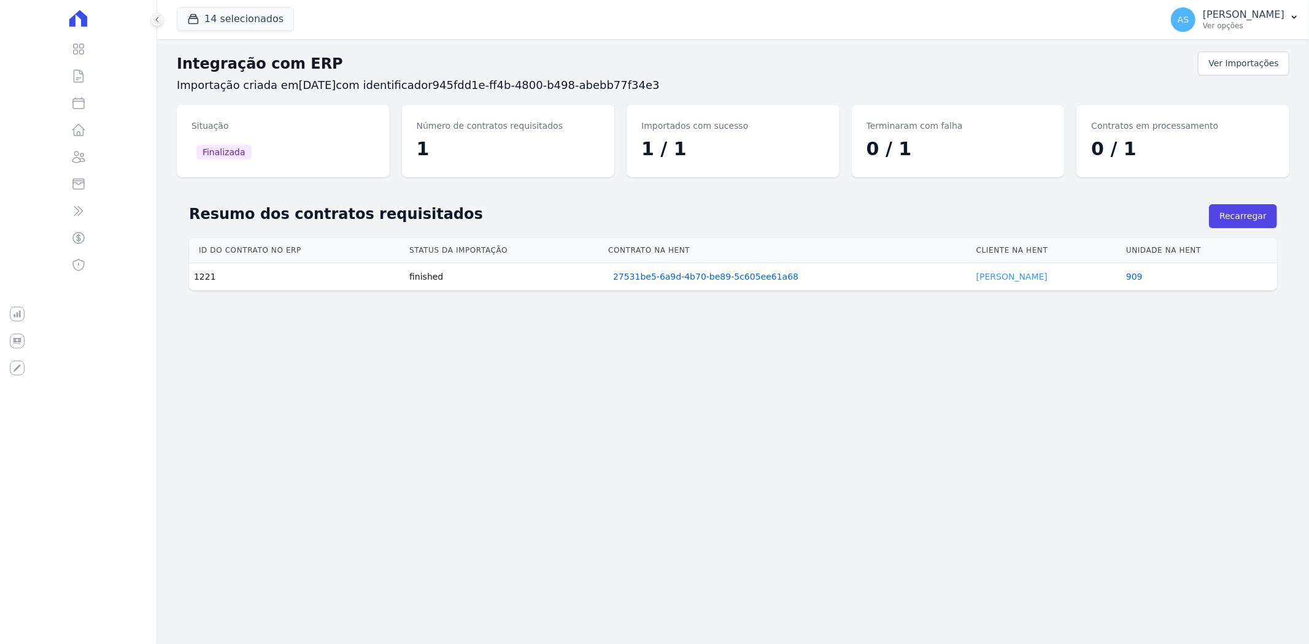
click at [1000, 274] on link "Ariel Biegun" at bounding box center [1011, 277] width 71 height 10
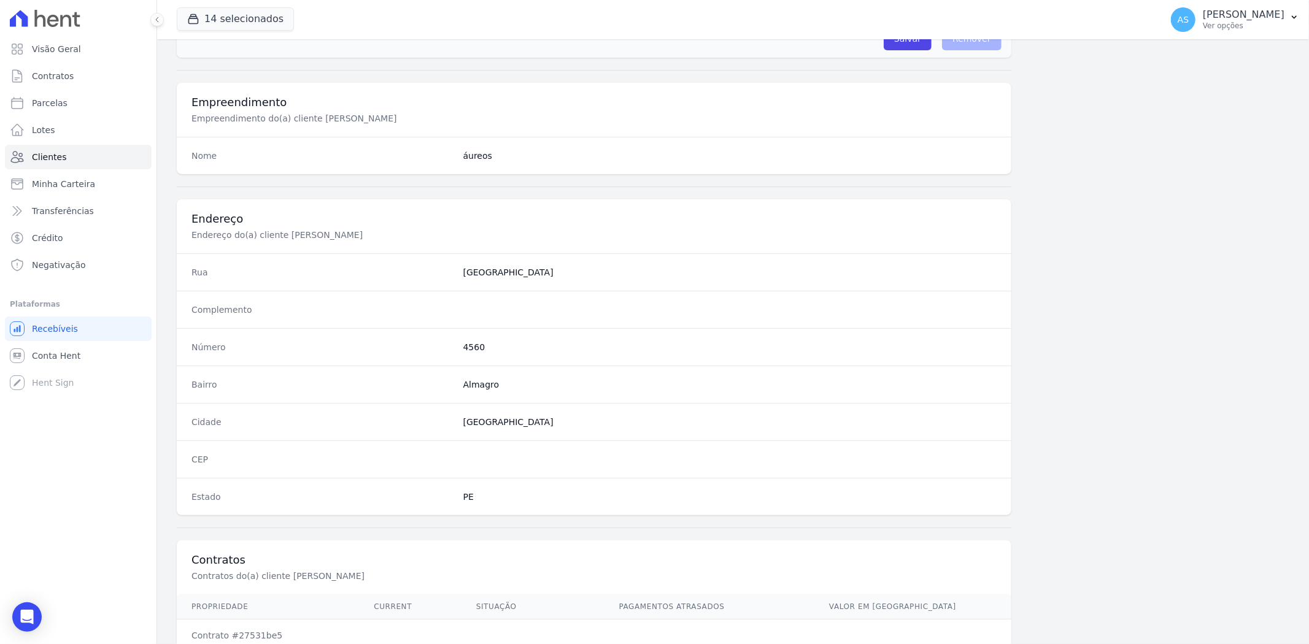
scroll to position [505, 0]
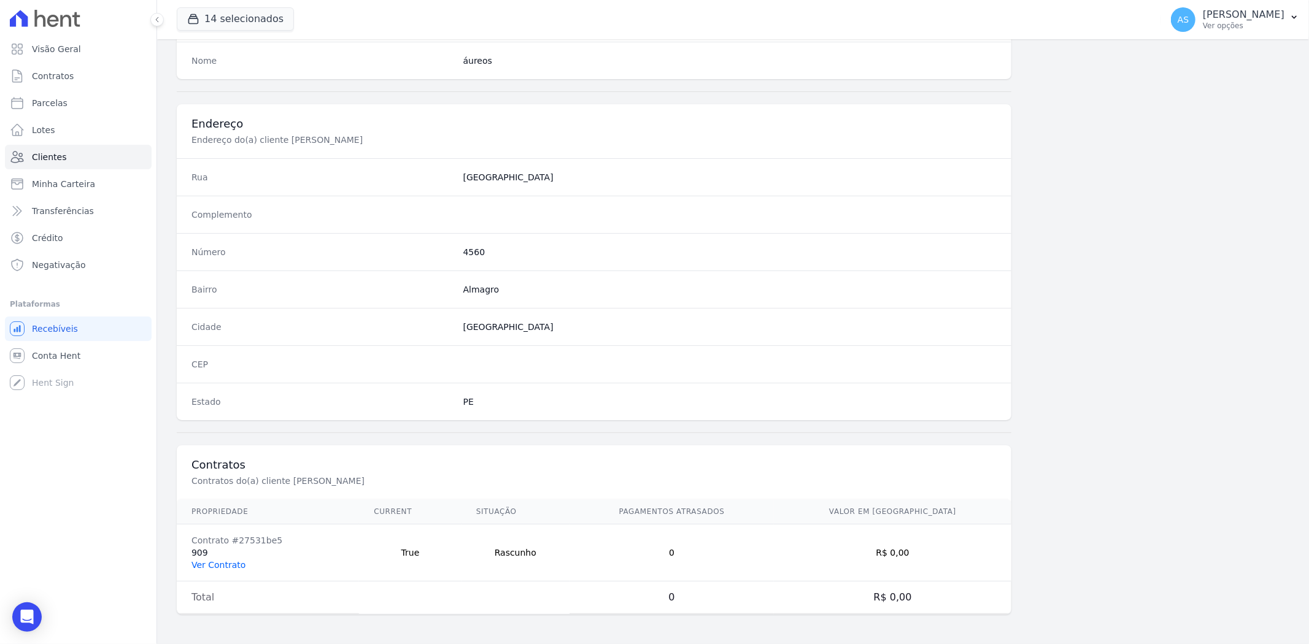
click at [205, 566] on link "Ver Contrato" at bounding box center [218, 565] width 54 height 10
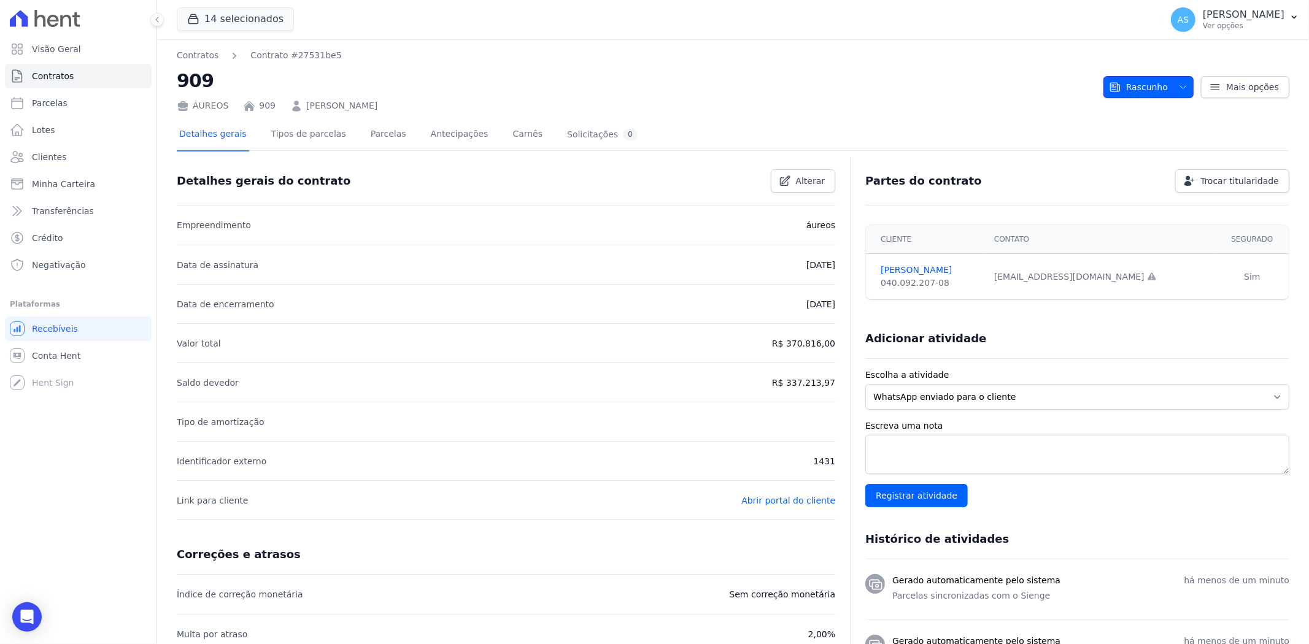
click at [1172, 86] on span "button" at bounding box center [1179, 87] width 15 height 20
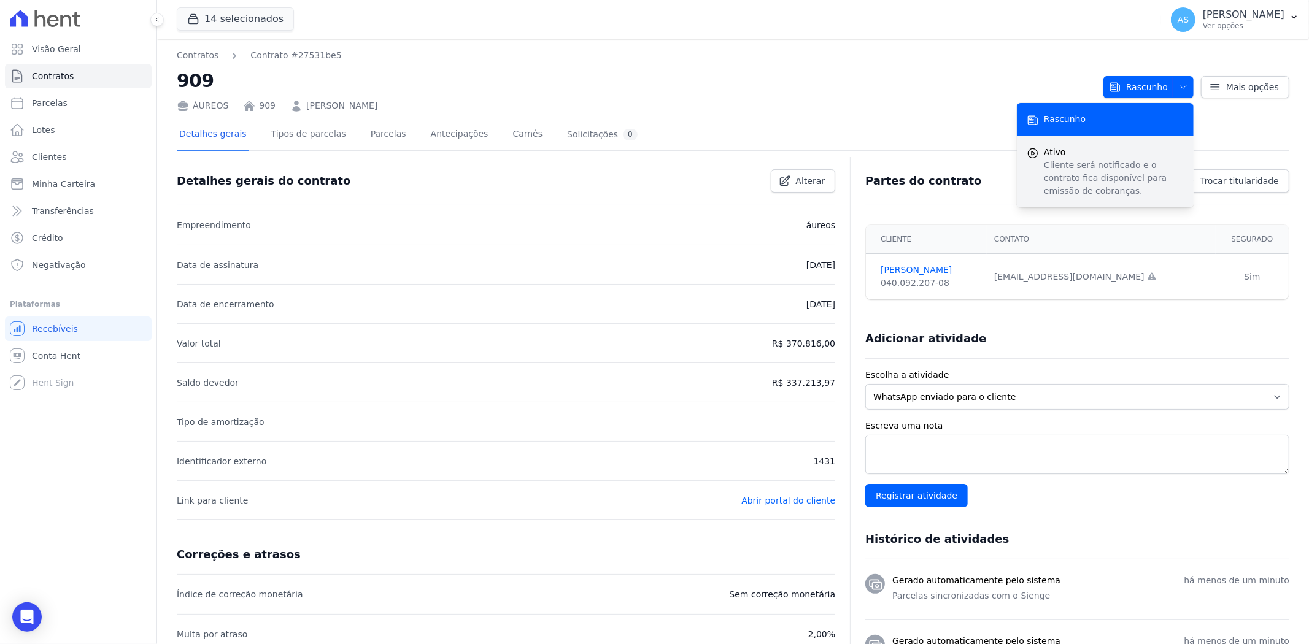
click at [1063, 166] on p "Cliente será notificado e o contrato fica disponível para emissão de cobranças." at bounding box center [1113, 178] width 140 height 39
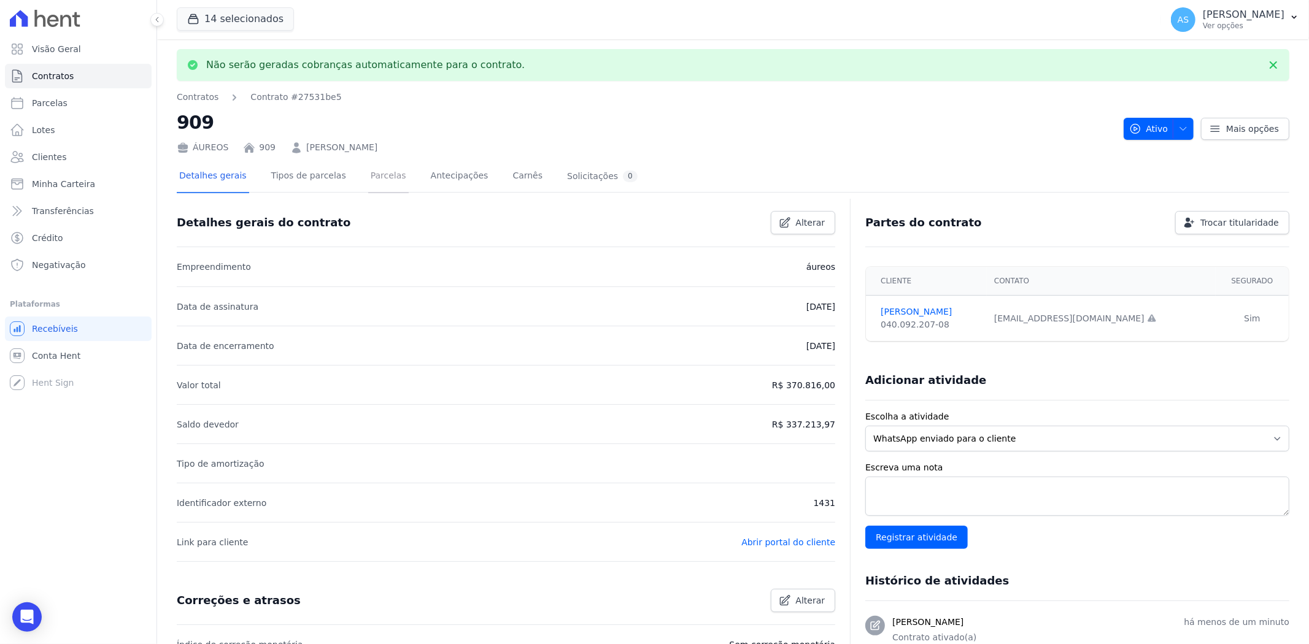
click at [368, 180] on link "Parcelas" at bounding box center [388, 177] width 40 height 33
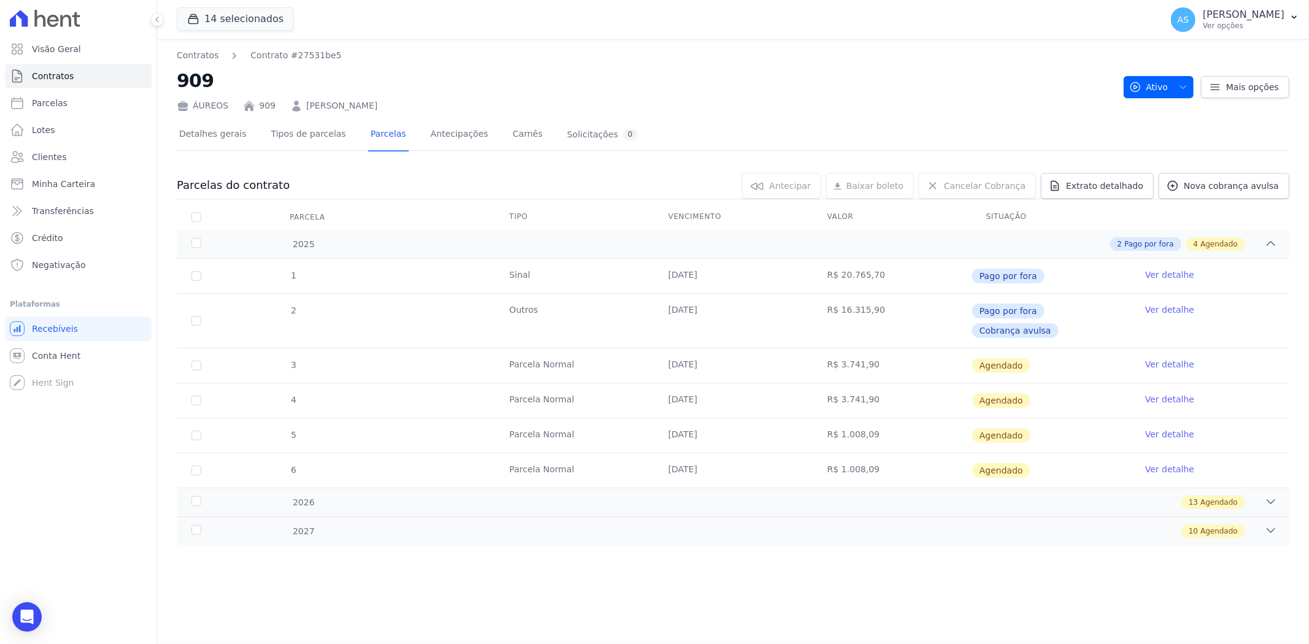
click at [1166, 358] on link "Ver detalhe" at bounding box center [1169, 364] width 49 height 12
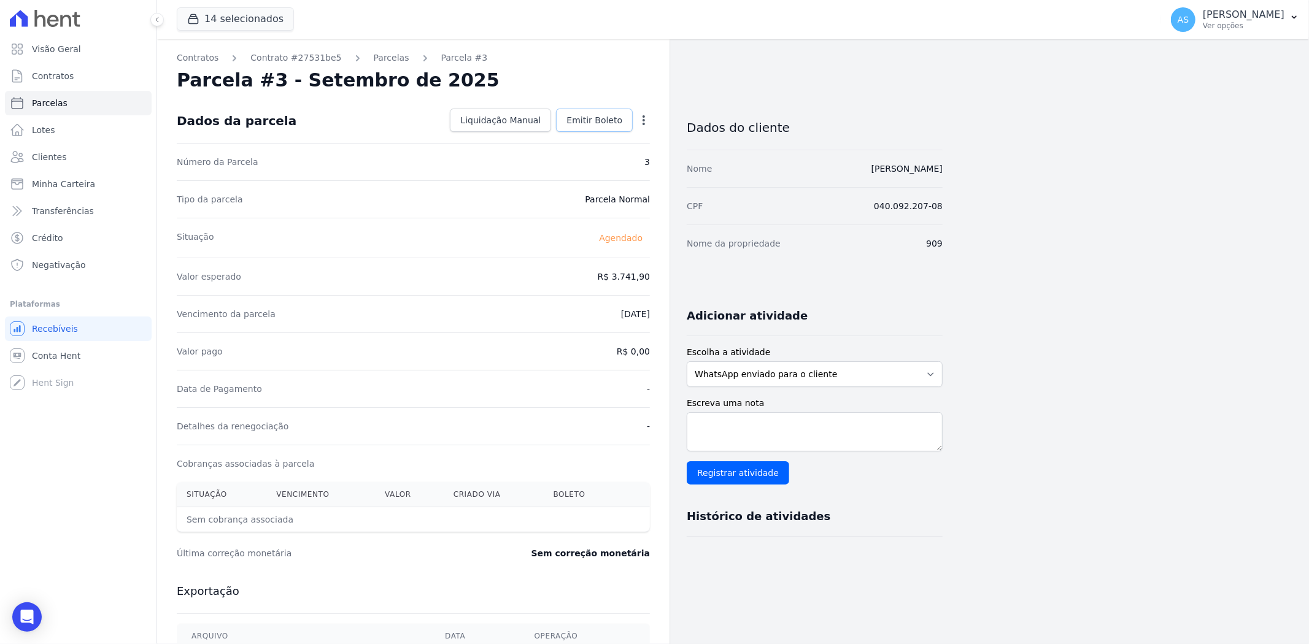
click at [593, 118] on span "Emitir Boleto" at bounding box center [594, 120] width 56 height 12
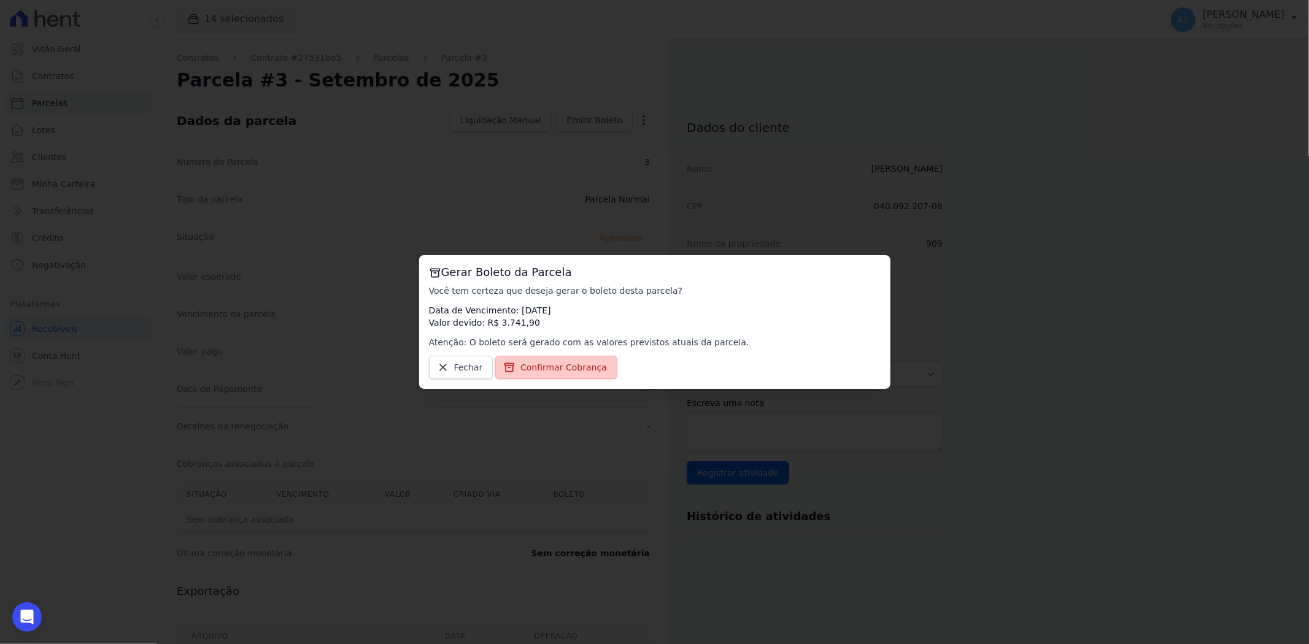
click at [542, 366] on span "Confirmar Cobrança" at bounding box center [563, 367] width 86 height 12
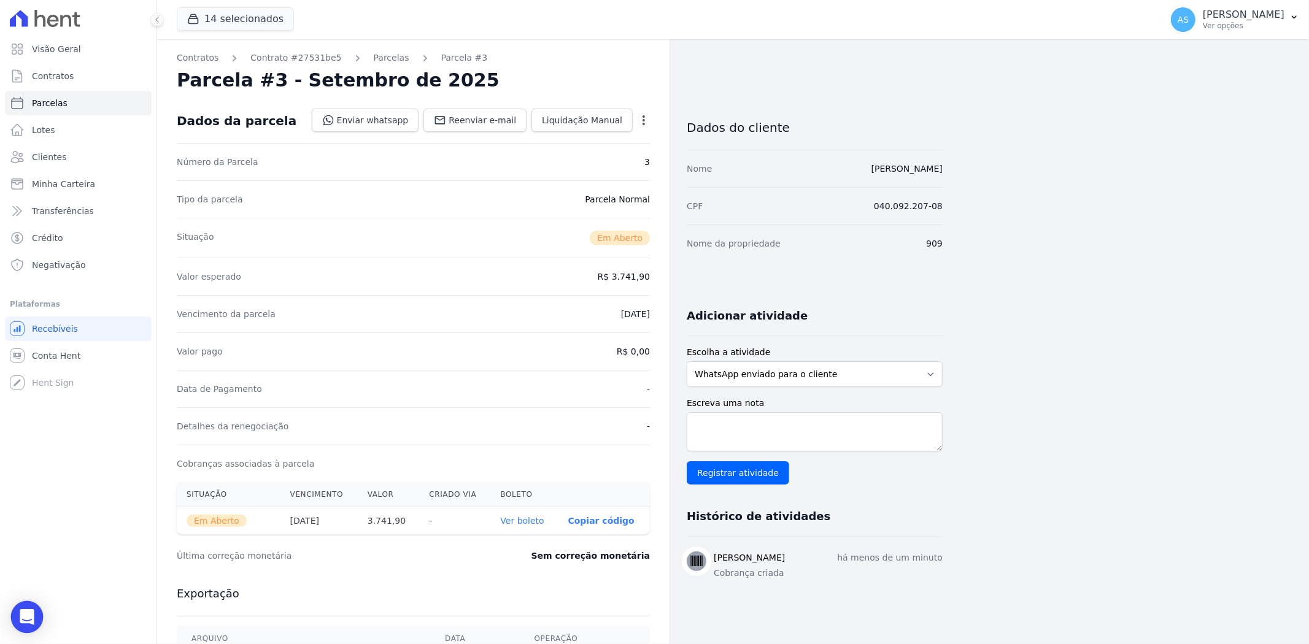
click at [34, 612] on div "Open Intercom Messenger" at bounding box center [27, 617] width 33 height 33
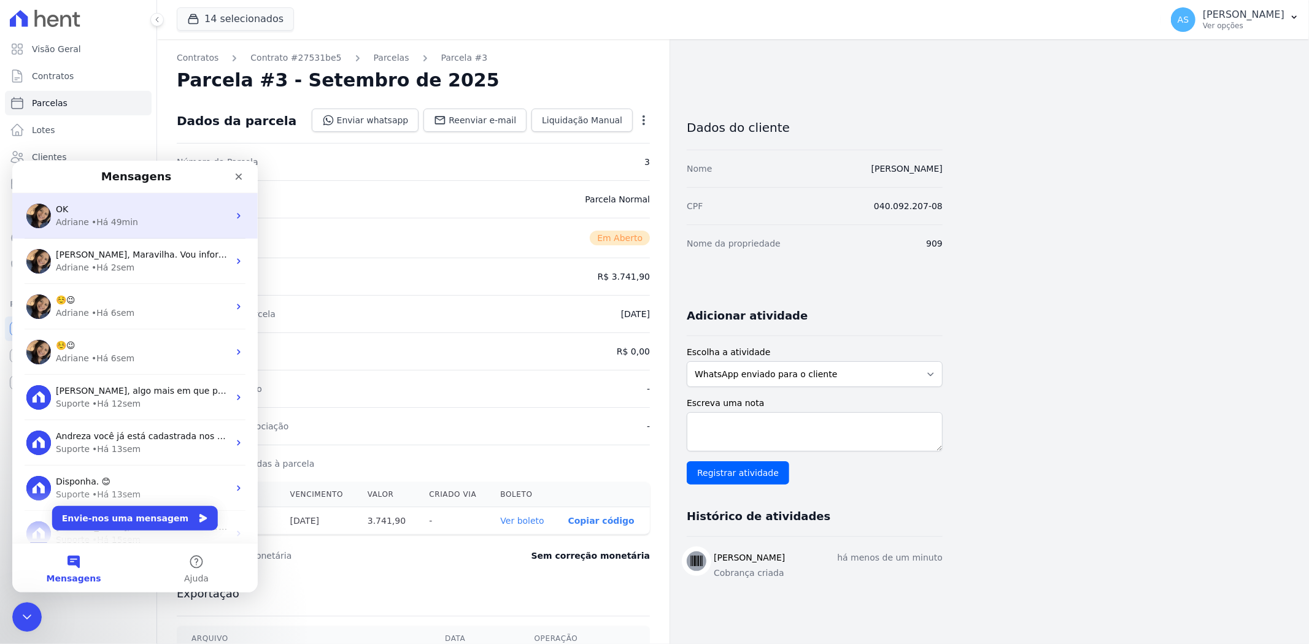
click at [123, 219] on div "• Há 49min" at bounding box center [114, 221] width 47 height 13
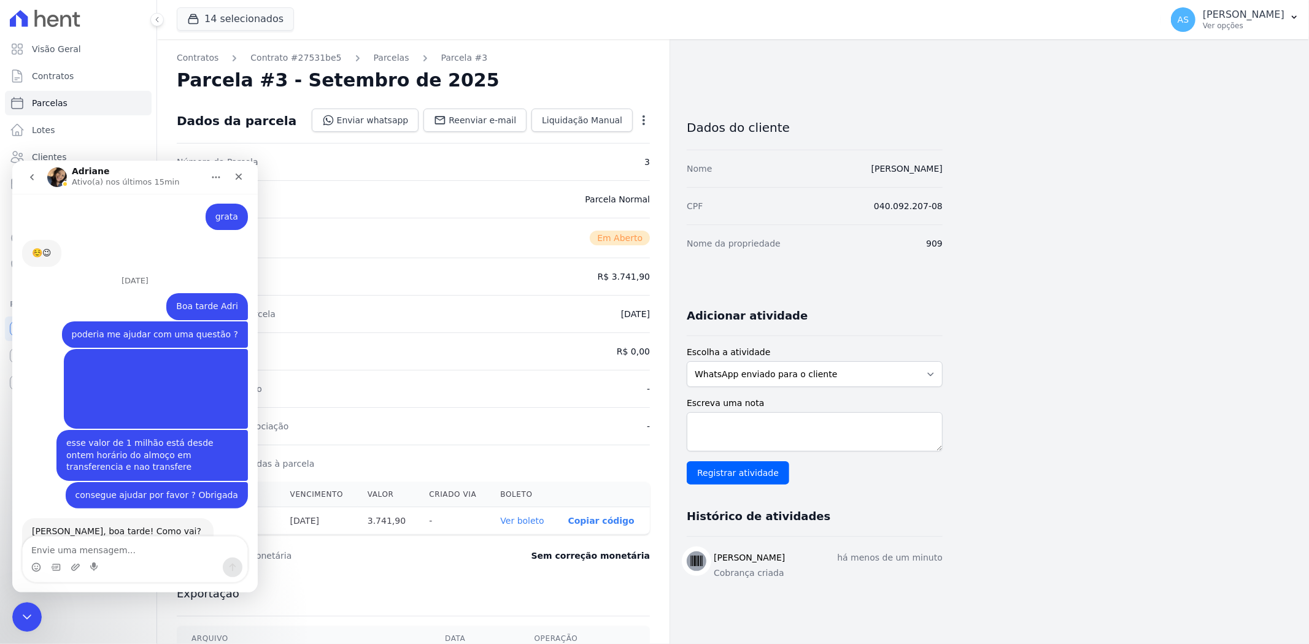
scroll to position [11531, 0]
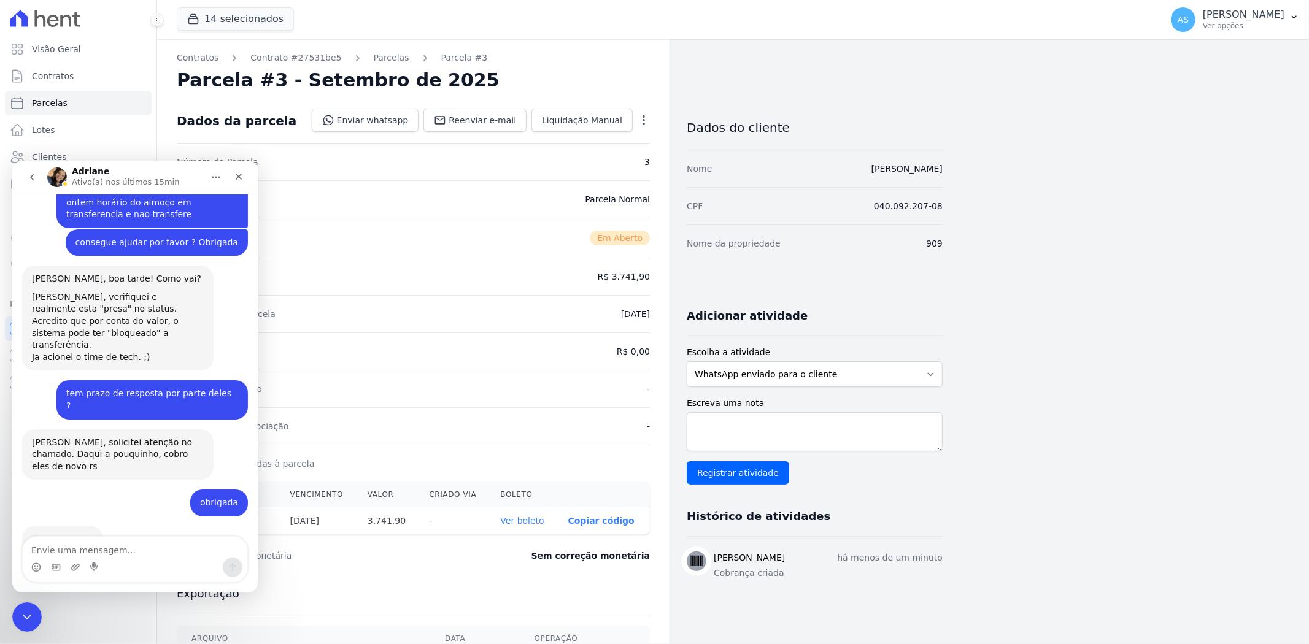
click at [211, 181] on icon "Início" at bounding box center [216, 177] width 10 height 10
click at [172, 207] on div "Expandir janela" at bounding box center [184, 207] width 91 height 13
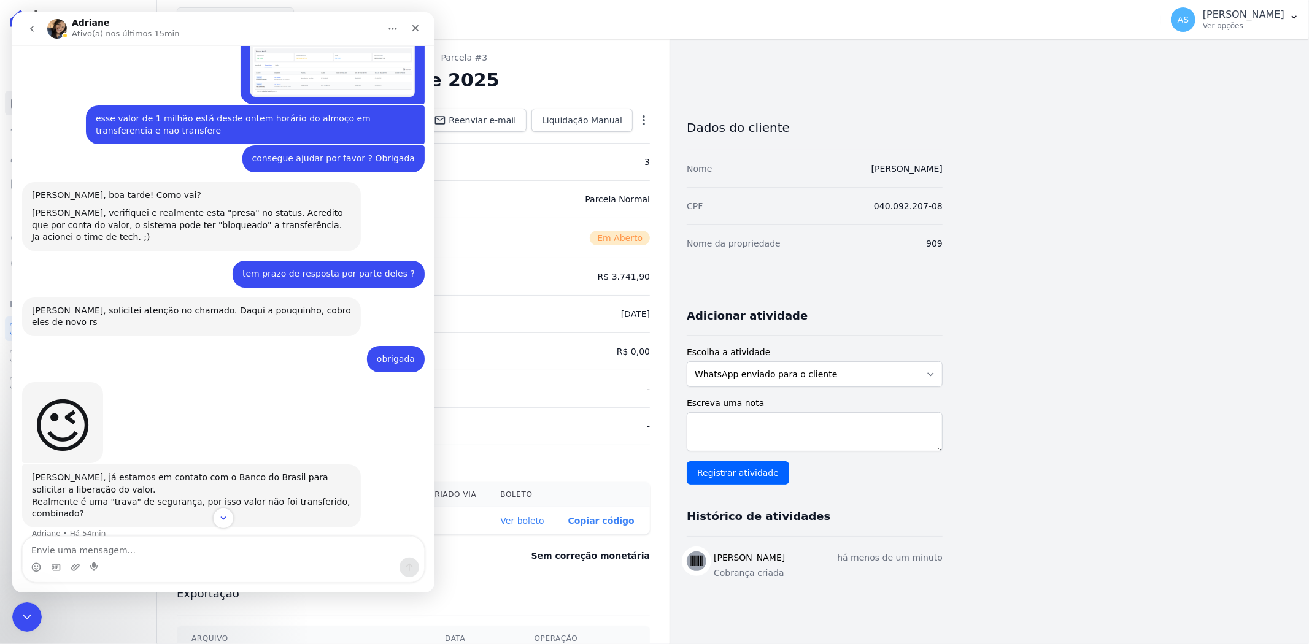
scroll to position [9929, 0]
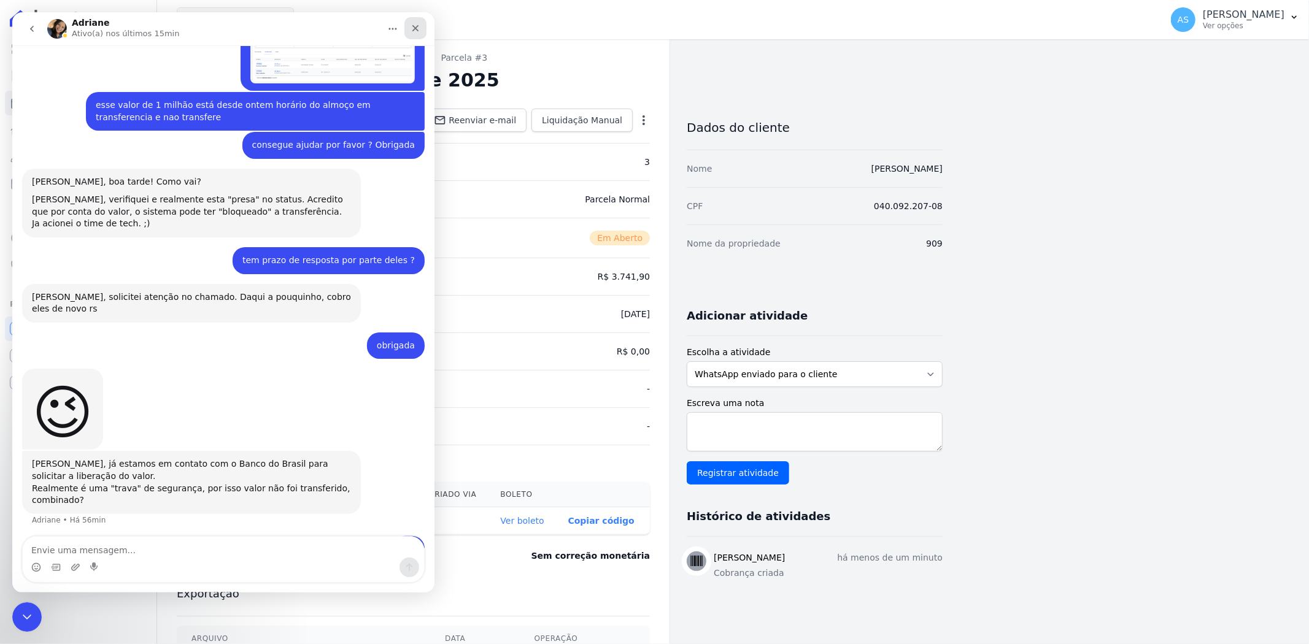
click at [413, 29] on icon "Fechar" at bounding box center [415, 28] width 10 height 10
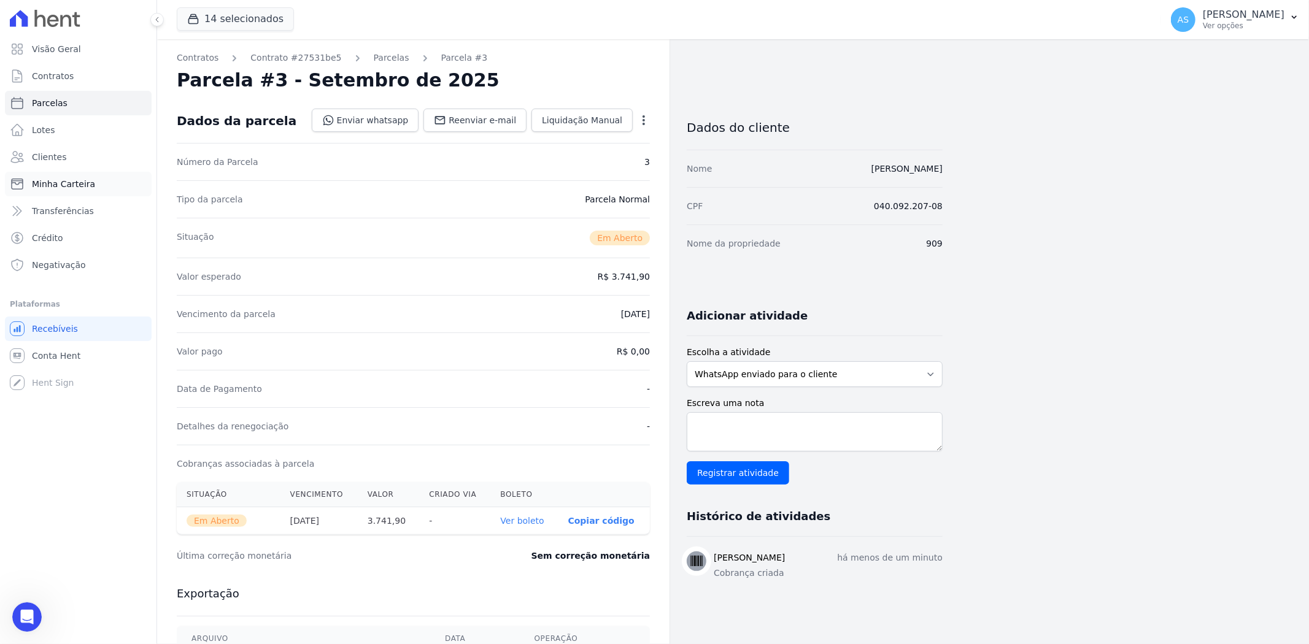
click at [60, 188] on span "Minha Carteira" at bounding box center [63, 184] width 63 height 12
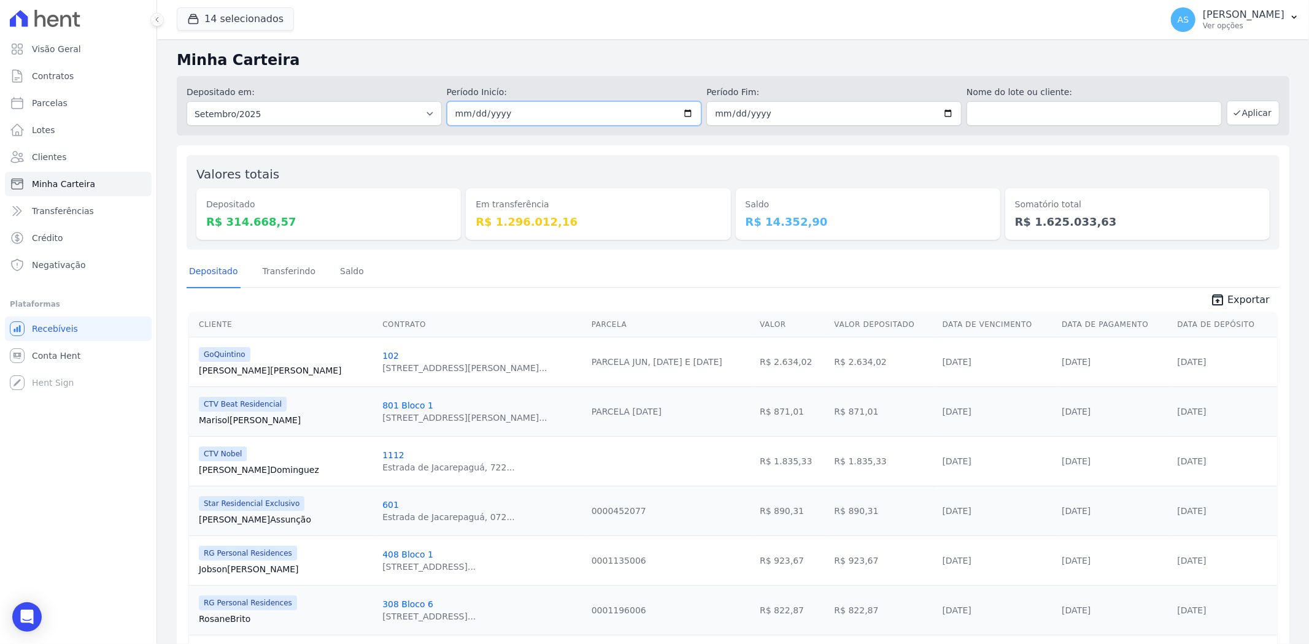
click at [687, 112] on input "2025-09-01" at bounding box center [574, 113] width 255 height 25
click at [1255, 113] on button "Aplicar" at bounding box center [1252, 113] width 53 height 25
click at [283, 272] on link "Transferindo" at bounding box center [289, 272] width 58 height 32
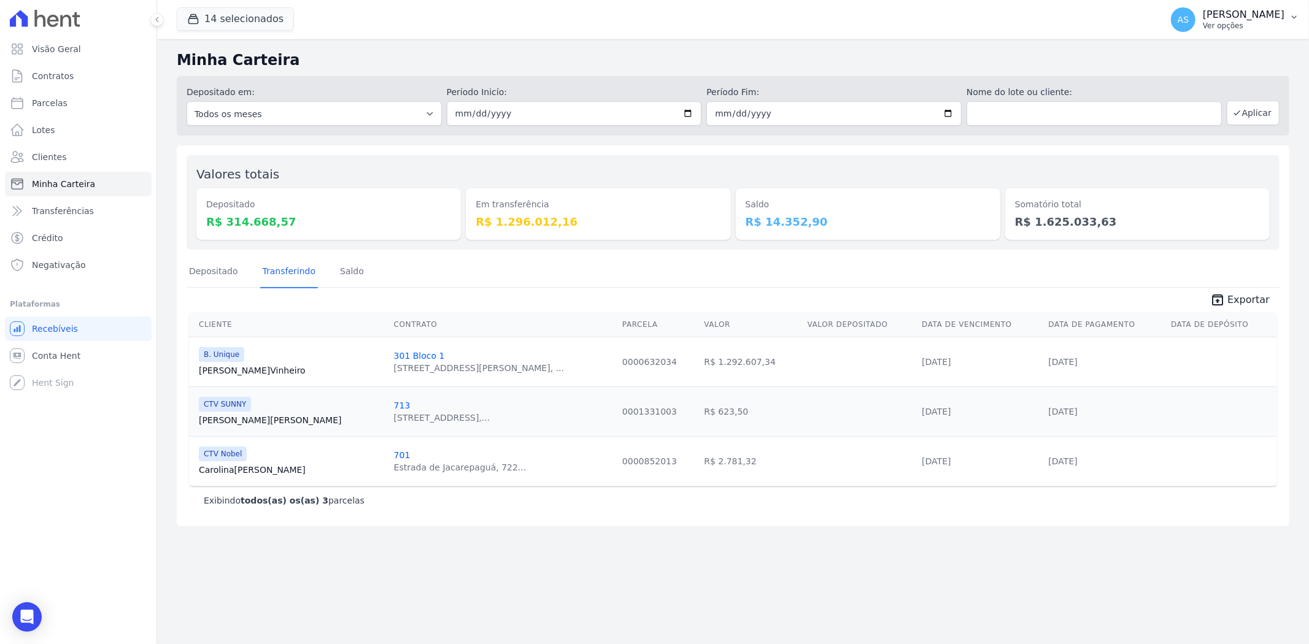
click at [1289, 13] on icon "button" at bounding box center [1294, 17] width 10 height 10
click at [1175, 161] on link "Importar de ERP" at bounding box center [1229, 163] width 157 height 22
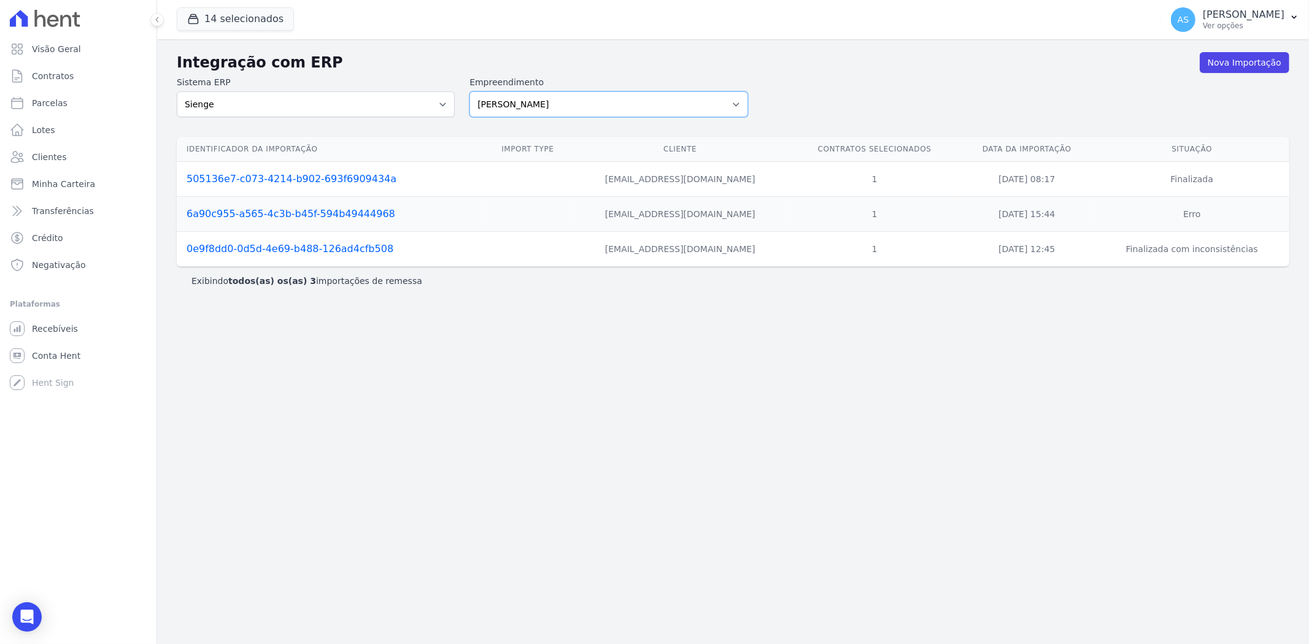
click at [737, 99] on select "[PERSON_NAME] Art Prime - [PERSON_NAME] Unique CTV Beat Residencial CTV Mob CTV…" at bounding box center [608, 104] width 278 height 26
select select "9db4d767-ec98-4519-aed7-f9568aa0b04c"
click at [469, 91] on select "[PERSON_NAME] Art Prime - [PERSON_NAME] Unique CTV Beat Residencial CTV Mob CTV…" at bounding box center [608, 104] width 278 height 26
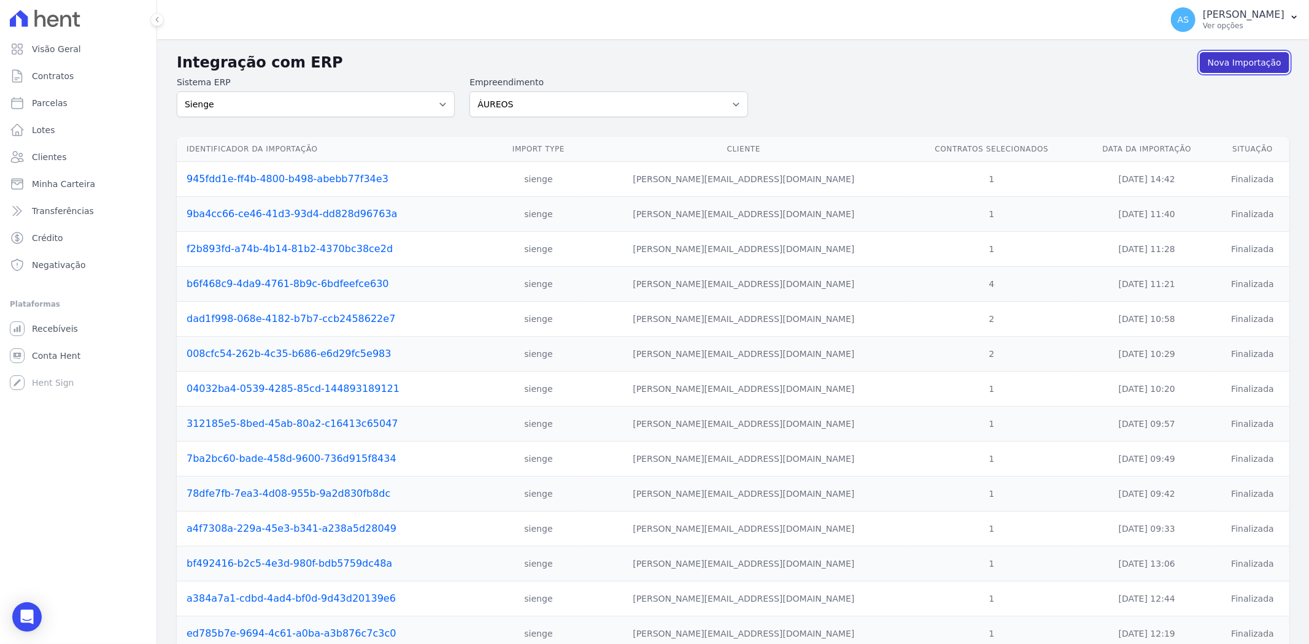
click at [1219, 64] on link "Nova Importação" at bounding box center [1244, 62] width 90 height 21
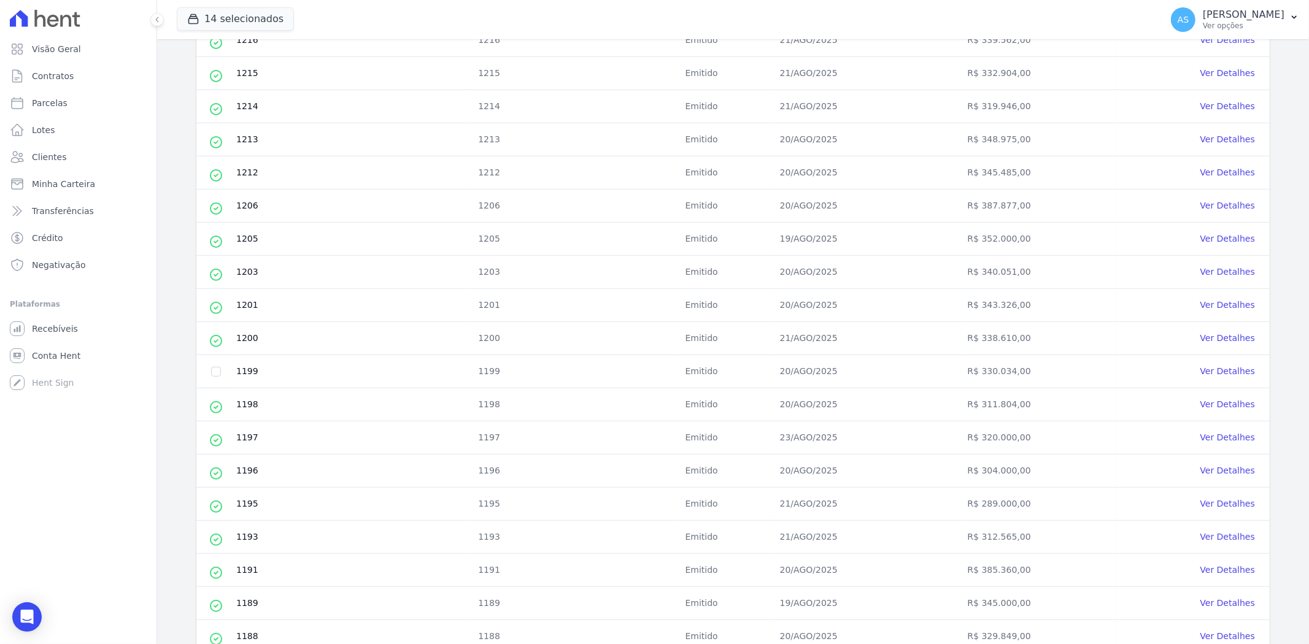
scroll to position [215, 0]
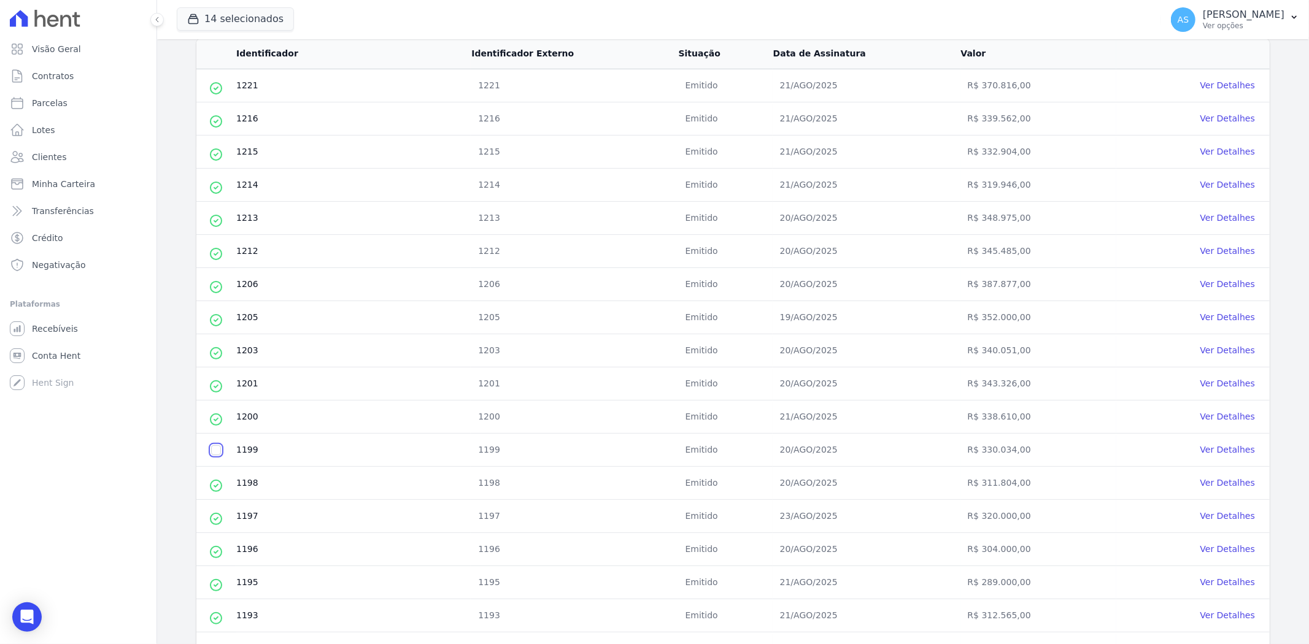
click at [213, 452] on input "checkbox" at bounding box center [216, 450] width 10 height 10
checkbox input "true"
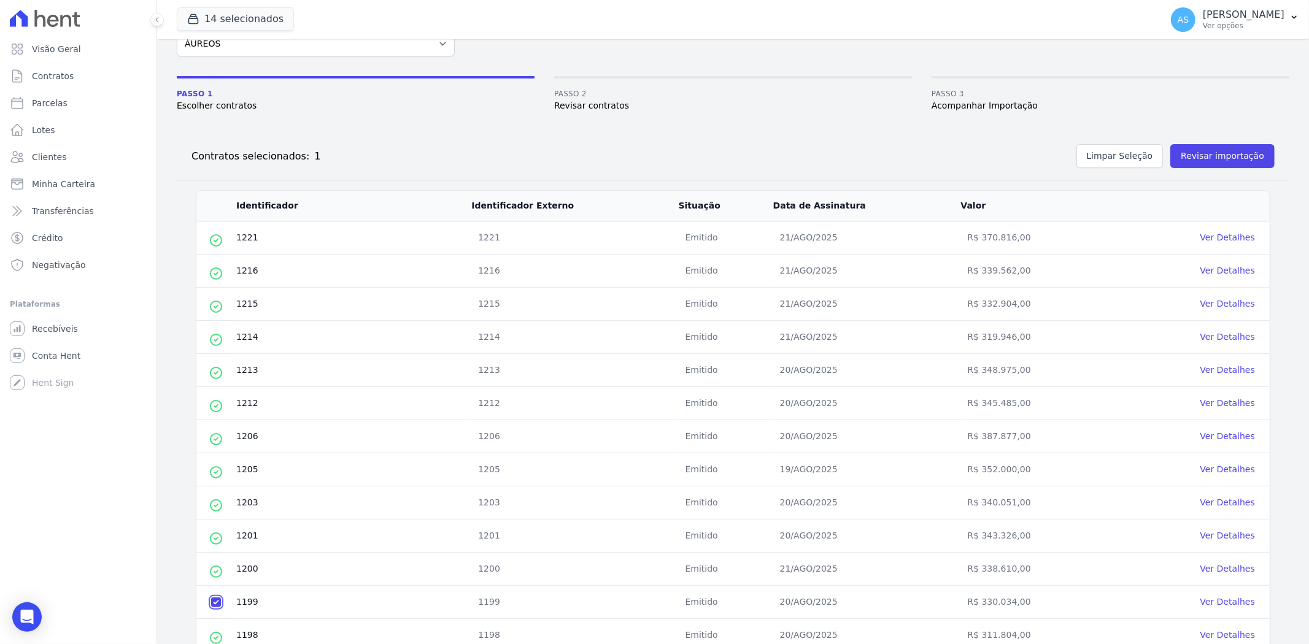
scroll to position [0, 0]
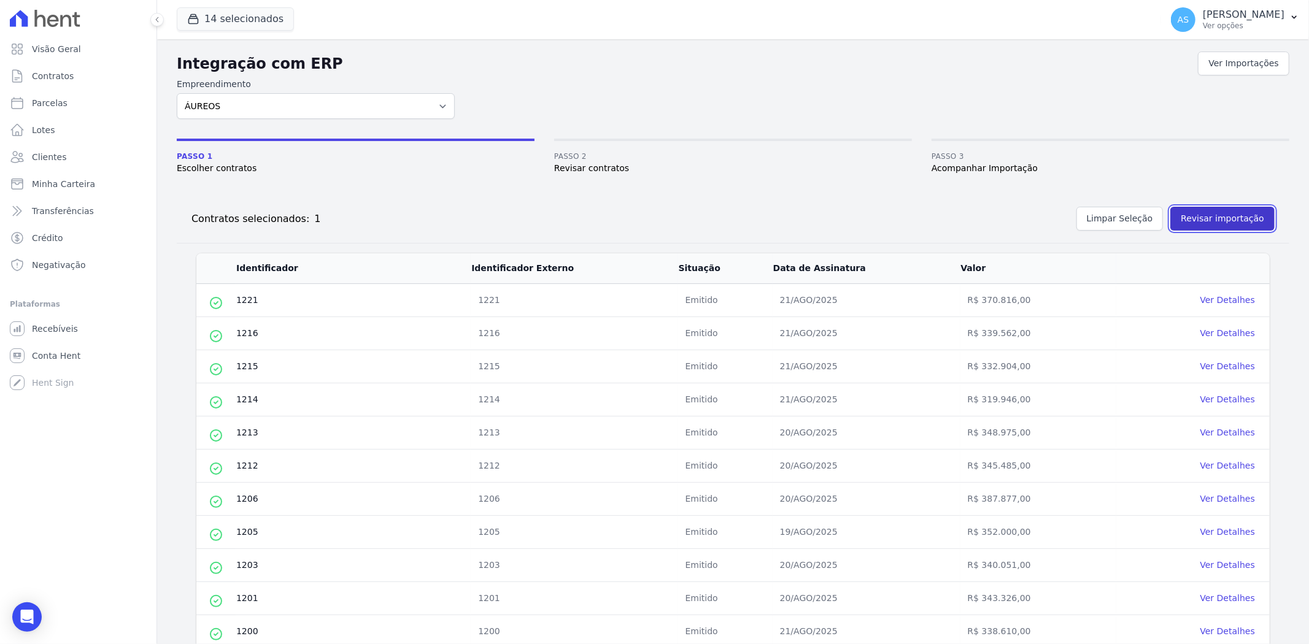
click at [1213, 213] on button "Revisar importação" at bounding box center [1222, 219] width 104 height 24
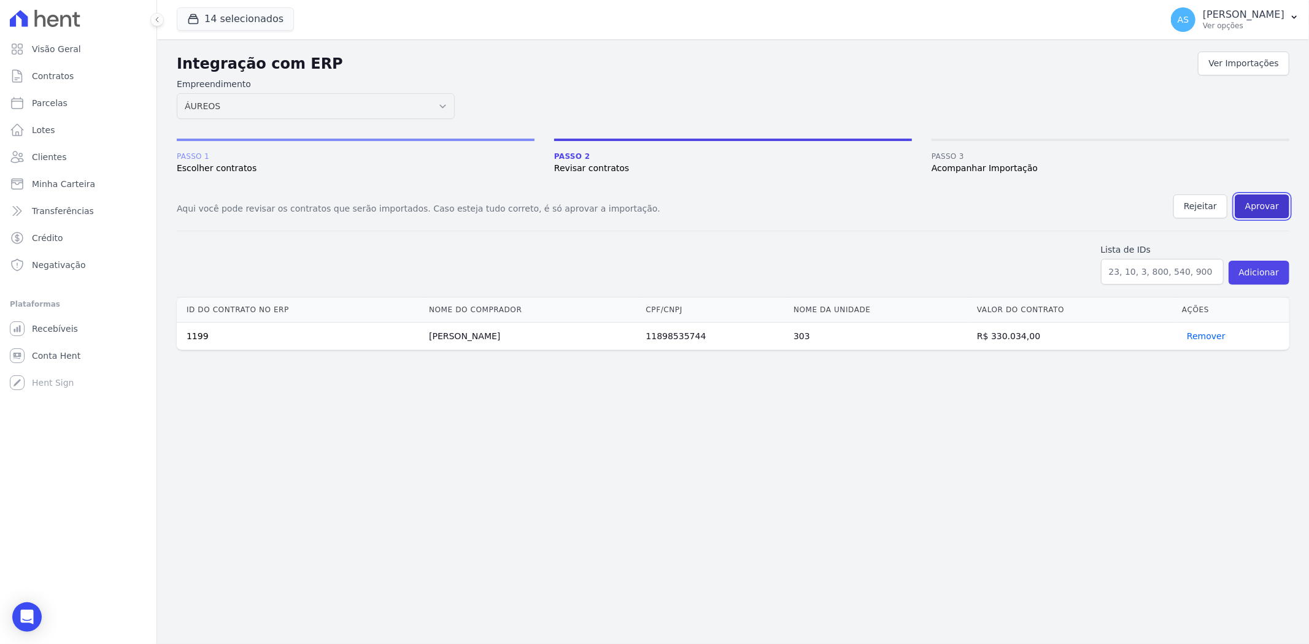
click at [1262, 200] on button "Aprovar" at bounding box center [1261, 206] width 55 height 24
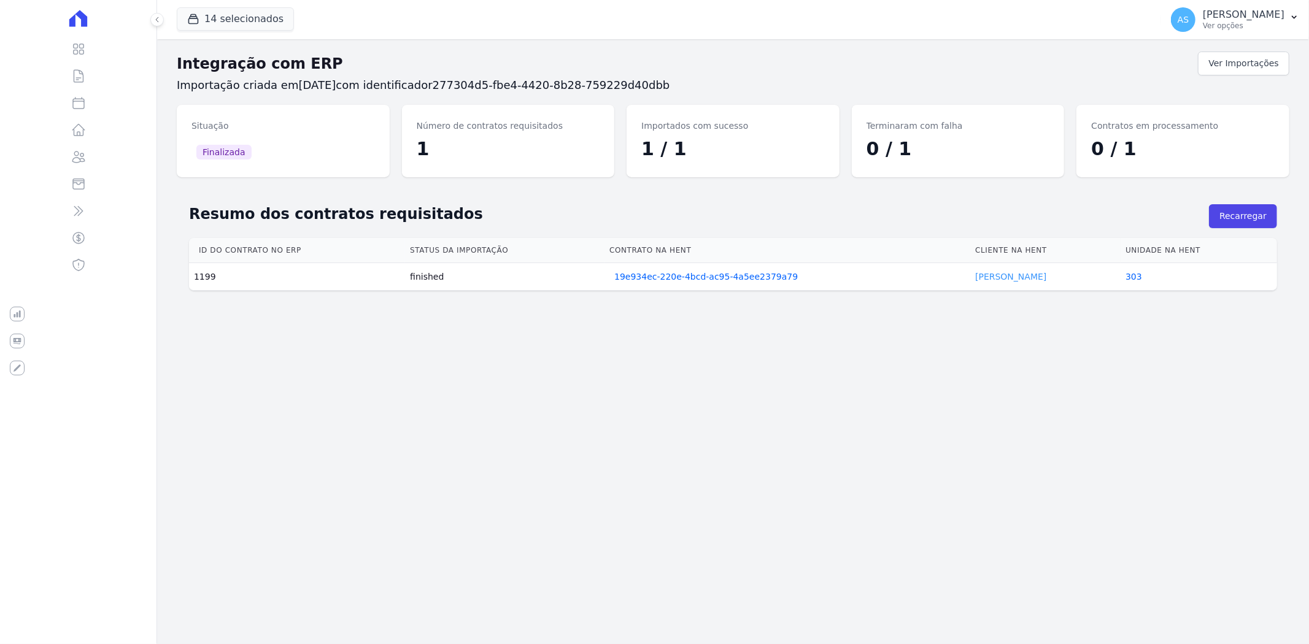
click at [986, 280] on link "Ana Macedo" at bounding box center [1010, 277] width 71 height 10
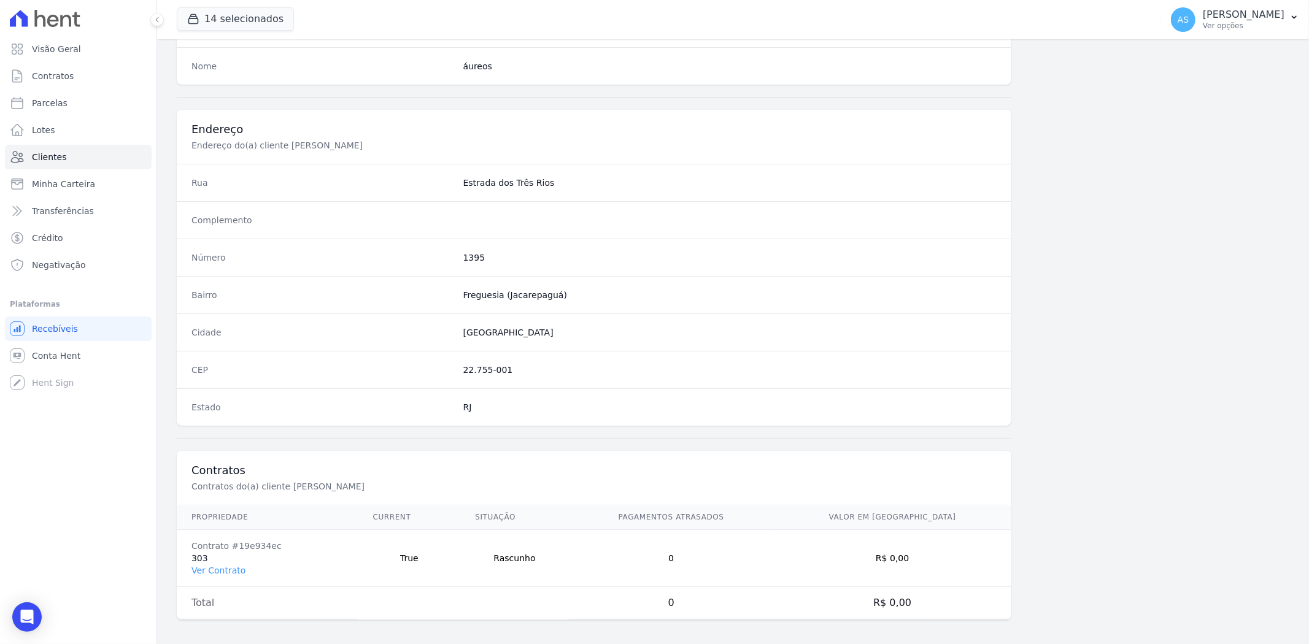
scroll to position [505, 0]
click at [220, 564] on link "Ver Contrato" at bounding box center [218, 565] width 54 height 10
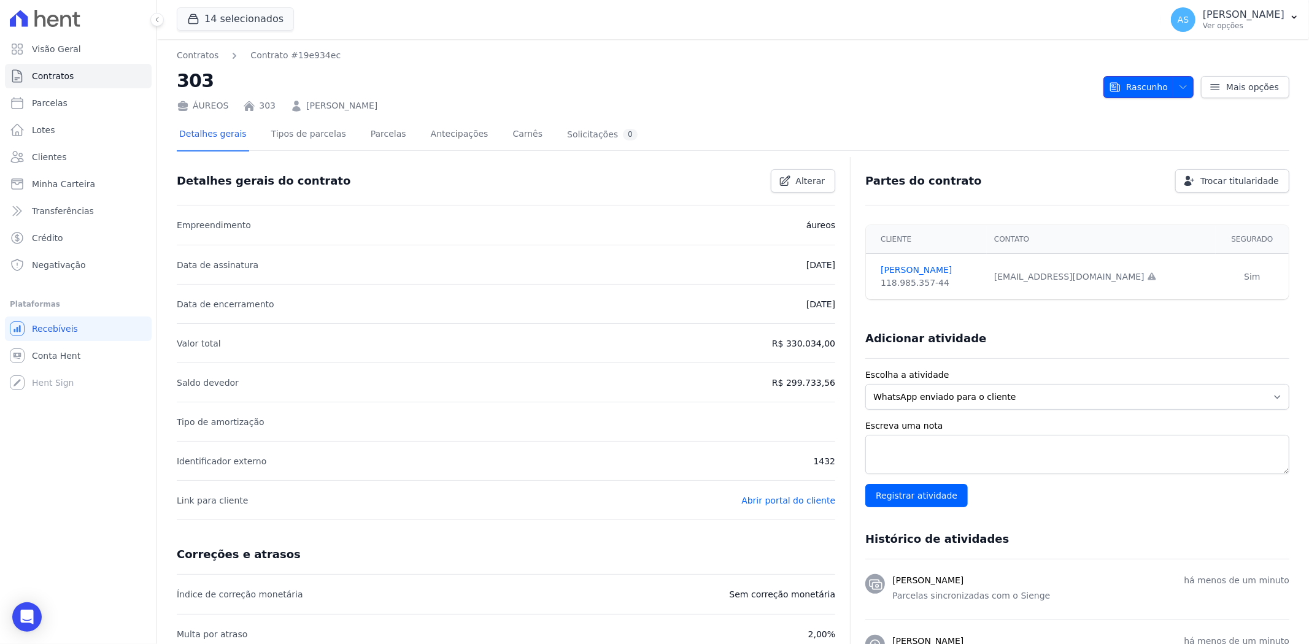
click at [1180, 81] on span "button" at bounding box center [1179, 87] width 15 height 20
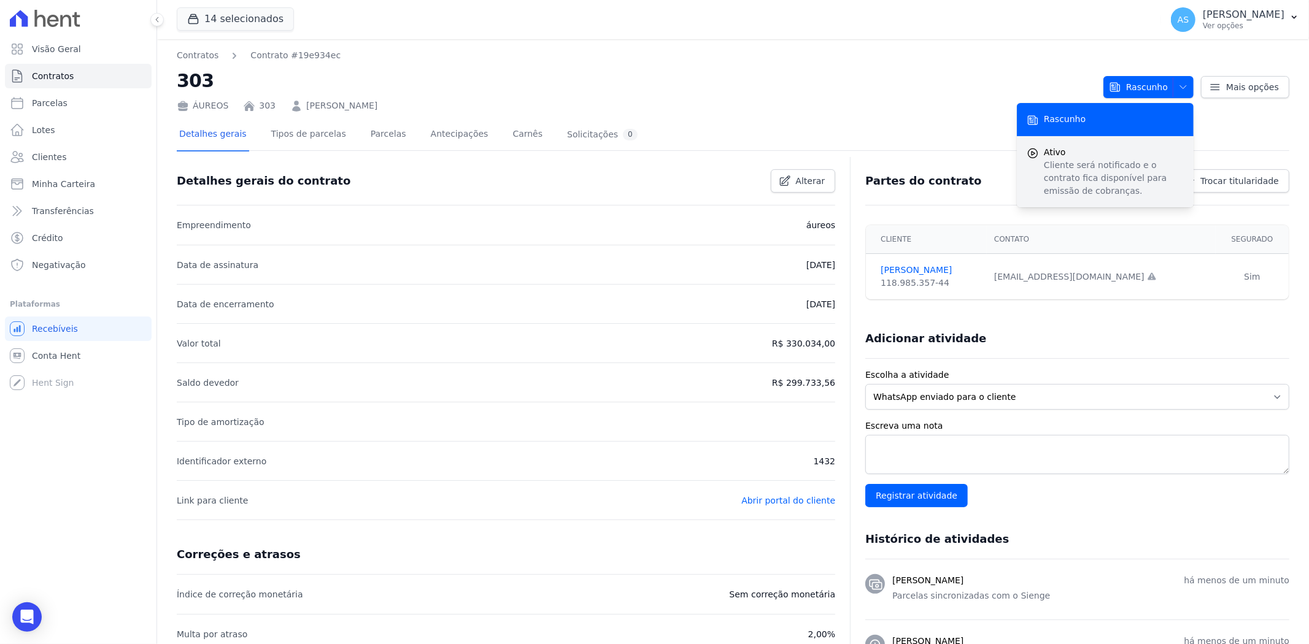
click at [1068, 168] on p "Cliente será notificado e o contrato fica disponível para emissão de cobranças." at bounding box center [1113, 178] width 140 height 39
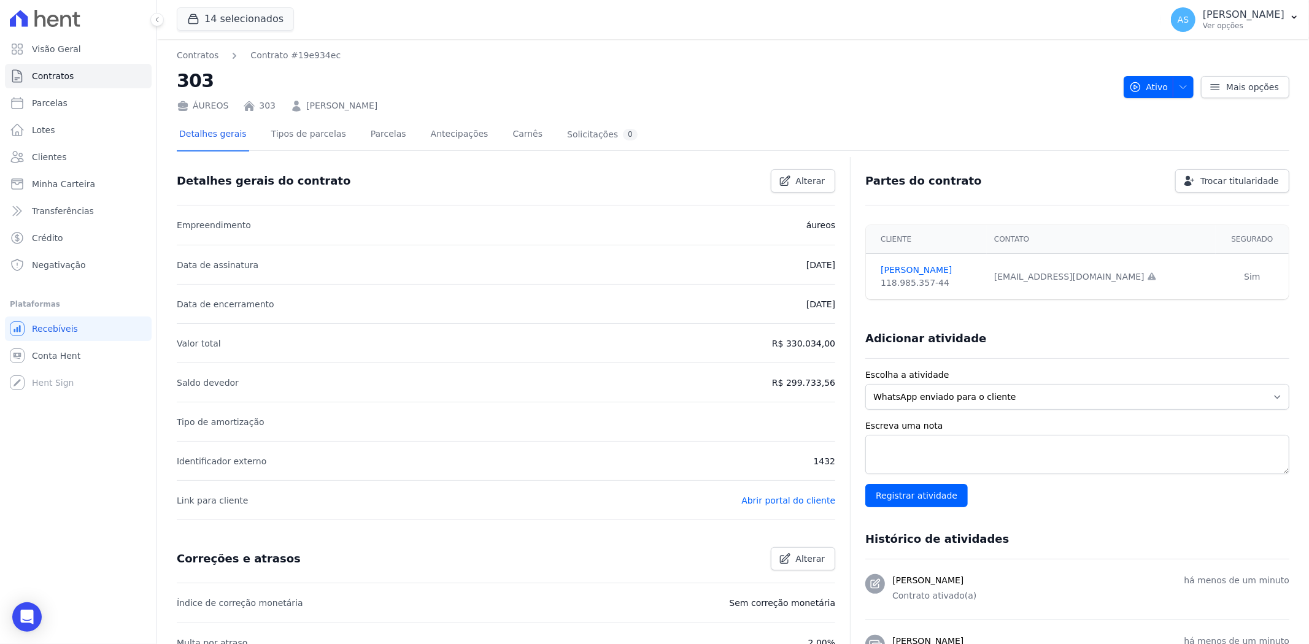
click at [377, 102] on link "Ana Catarina Pereira de Macedo" at bounding box center [341, 105] width 71 height 13
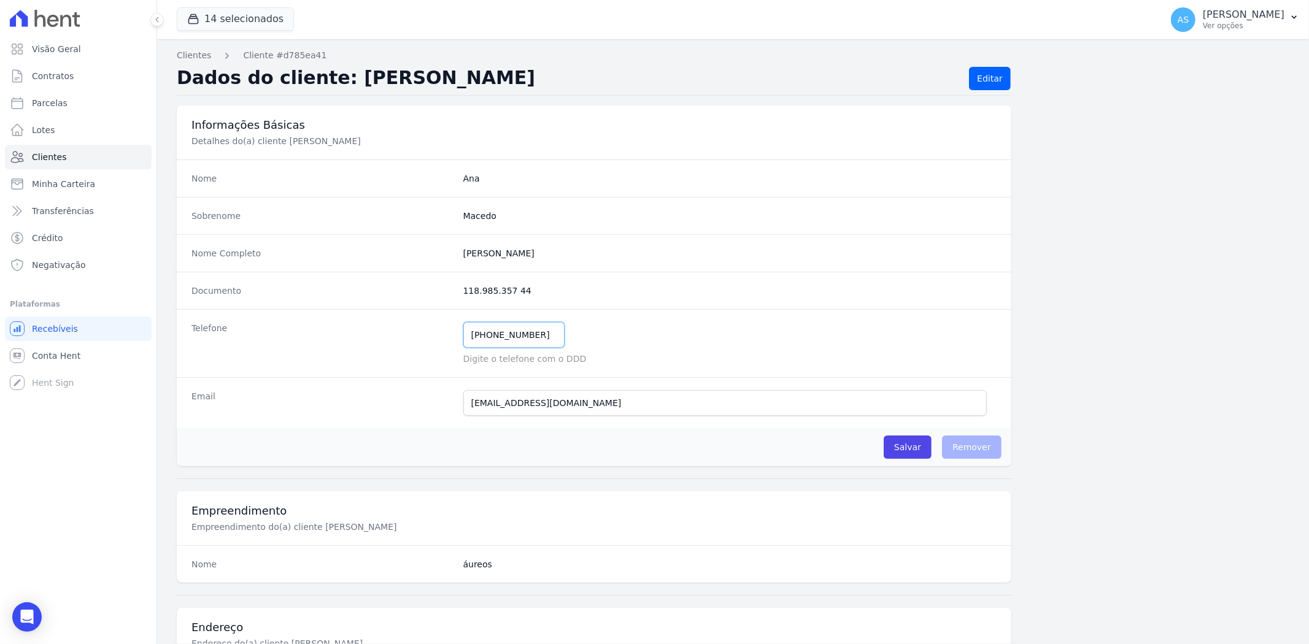
drag, startPoint x: 540, startPoint y: 338, endPoint x: 311, endPoint y: 348, distance: 229.7
click at [351, 355] on div "Telefone (2) 19954-5756 Mensagem de SMS ainda não enviada.. Mensagem de Whatsap…" at bounding box center [594, 343] width 834 height 68
type input "21995457562"
click at [905, 446] on input "Salvar" at bounding box center [907, 447] width 48 height 23
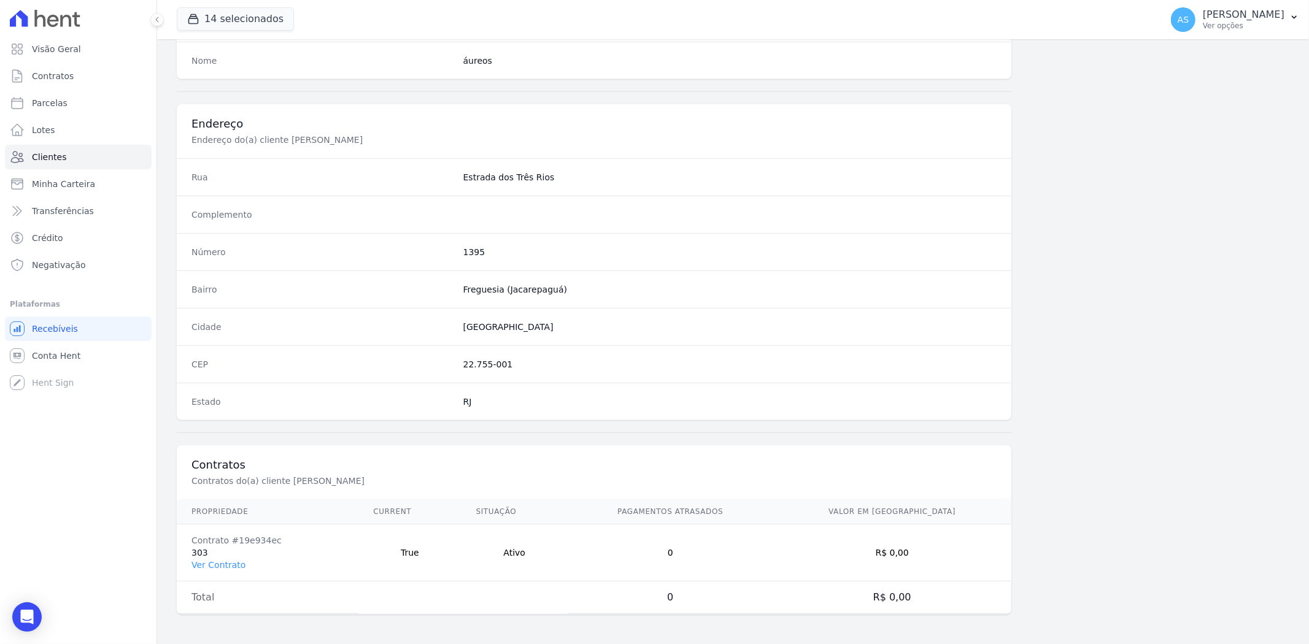
scroll to position [547, 0]
click at [228, 564] on link "Ver Contrato" at bounding box center [218, 565] width 54 height 10
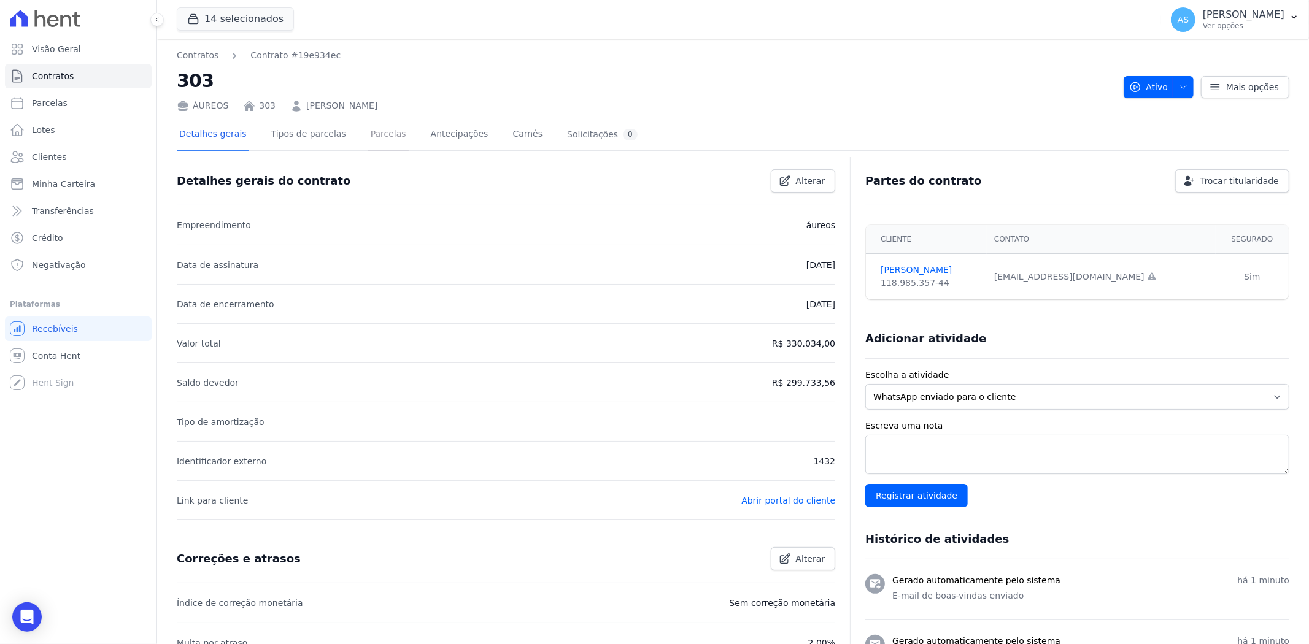
click at [375, 137] on link "Parcelas" at bounding box center [388, 135] width 40 height 33
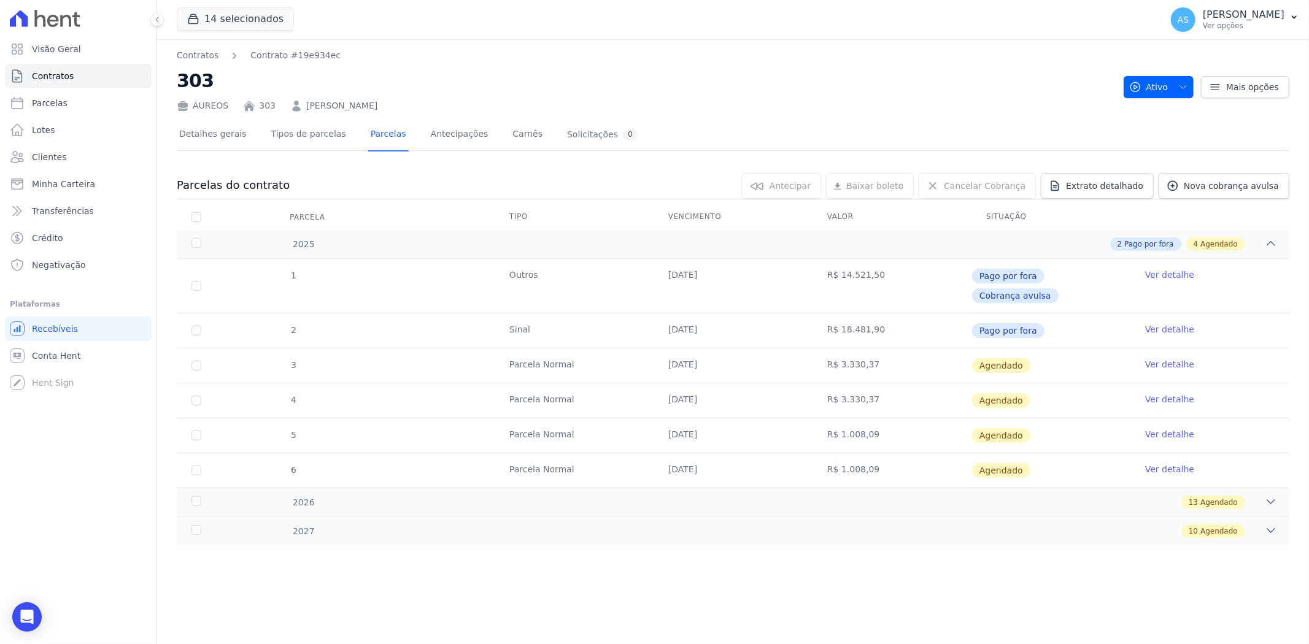
click at [1154, 358] on link "Ver detalhe" at bounding box center [1169, 364] width 49 height 12
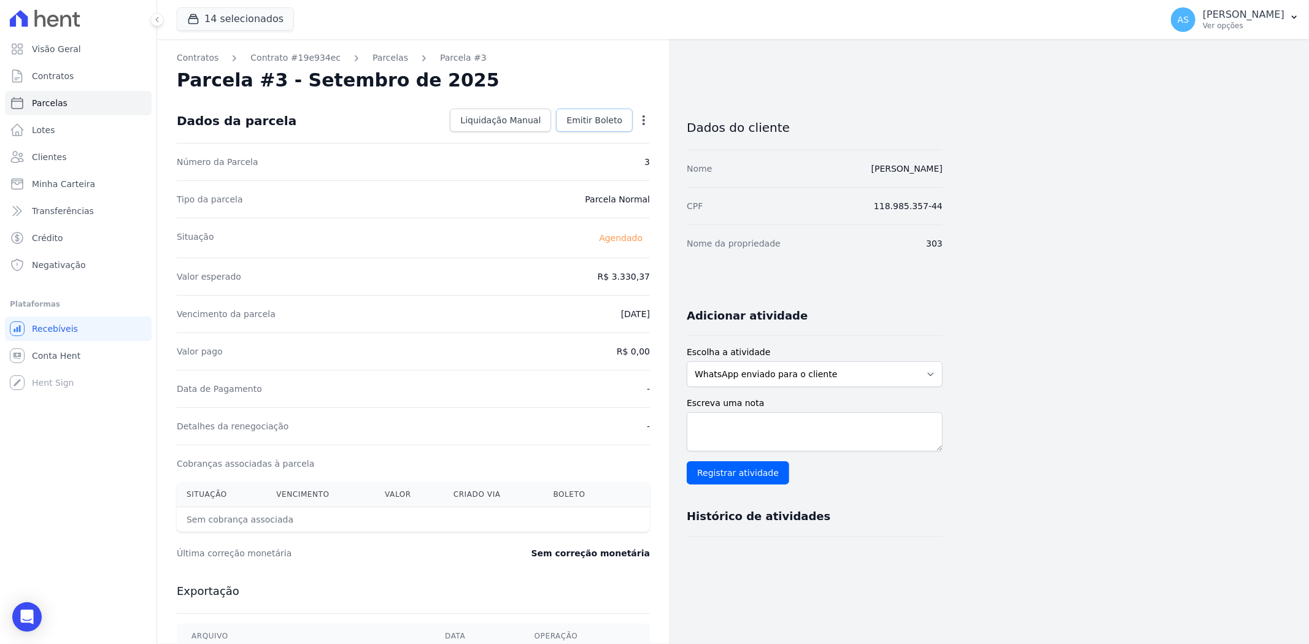
click at [607, 121] on span "Emitir Boleto" at bounding box center [594, 120] width 56 height 12
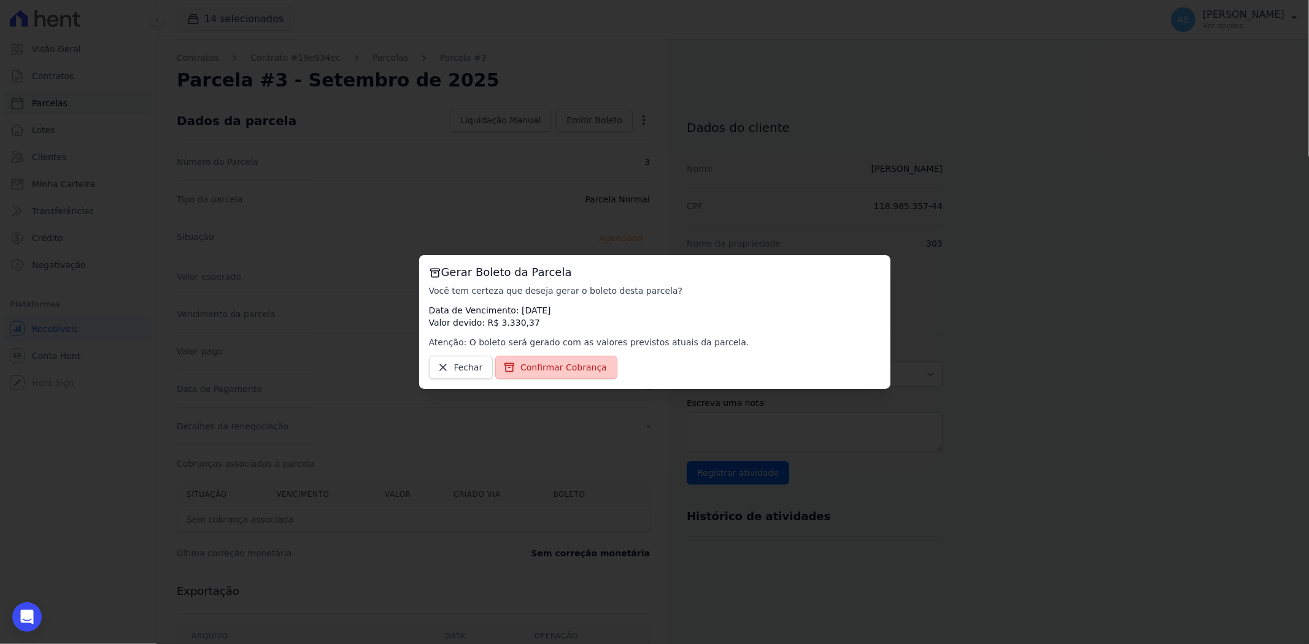
click at [536, 373] on span "Confirmar Cobrança" at bounding box center [563, 367] width 86 height 12
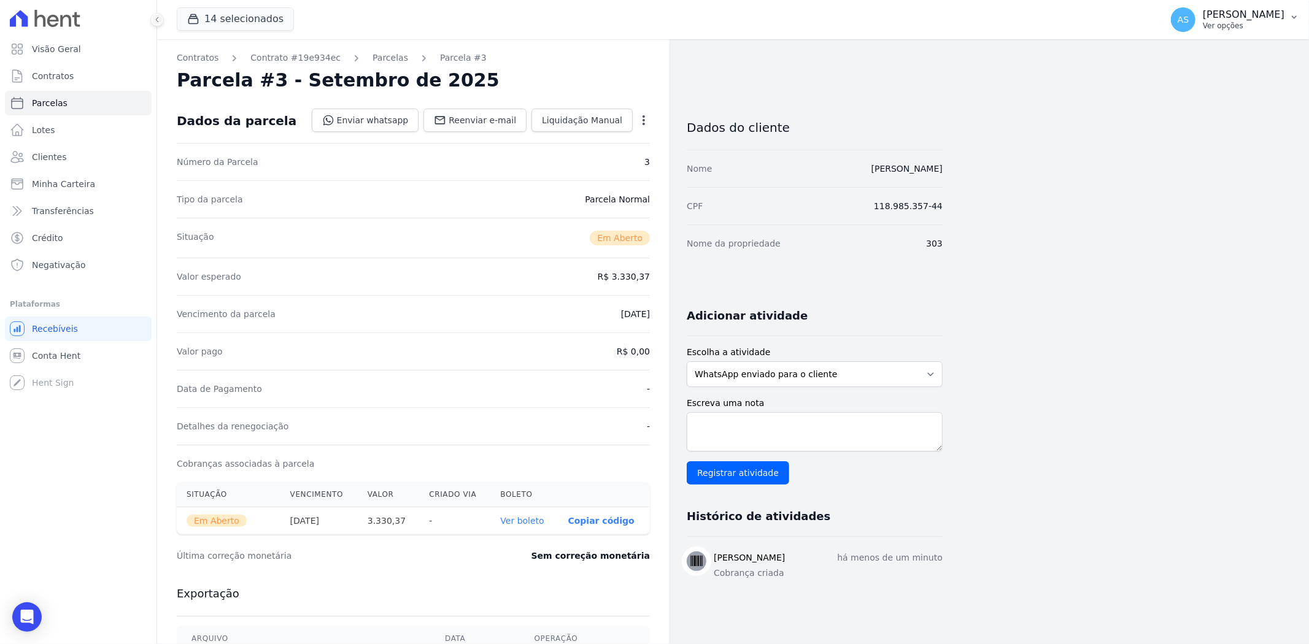
click at [1247, 22] on p "Ver opções" at bounding box center [1243, 26] width 82 height 10
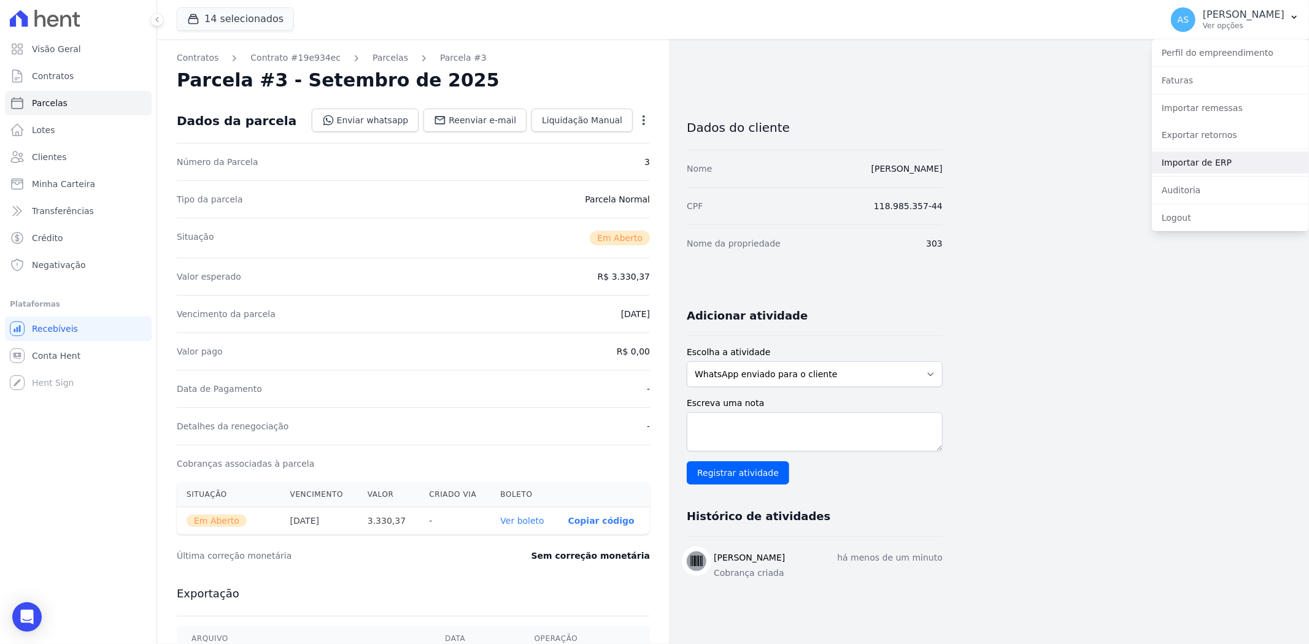
click at [1185, 160] on link "Importar de ERP" at bounding box center [1229, 163] width 157 height 22
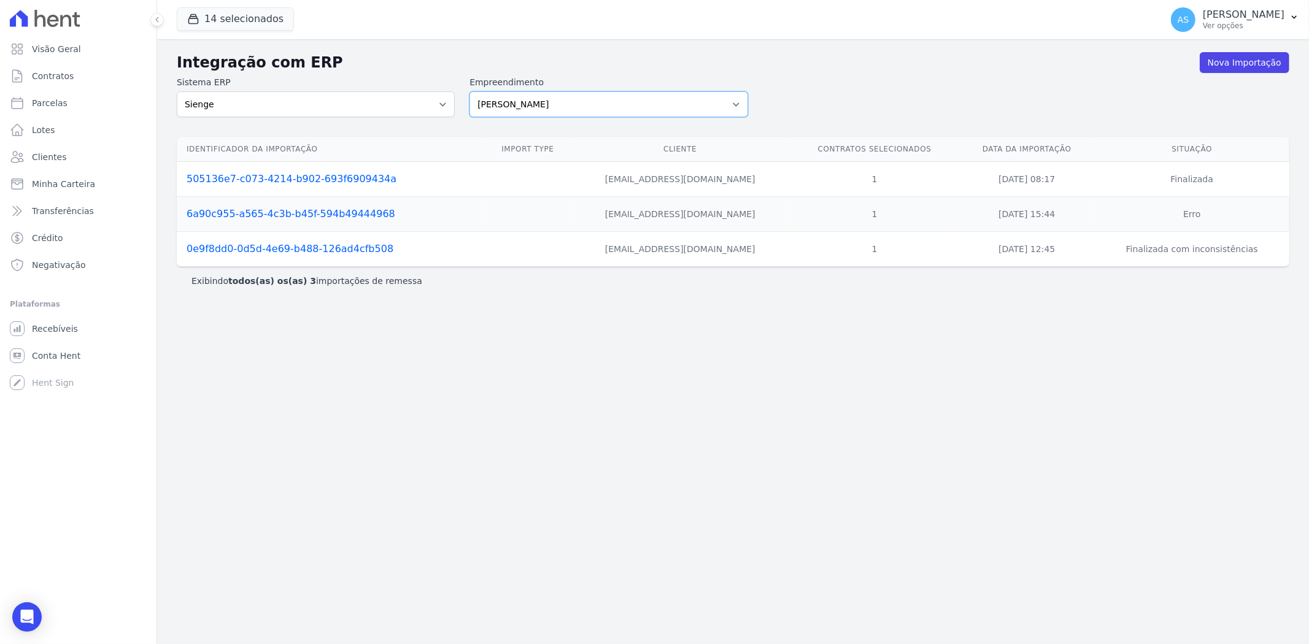
click at [730, 106] on select "[PERSON_NAME] Art Prime - [PERSON_NAME] Unique CTV Beat Residencial CTV Mob CTV…" at bounding box center [608, 104] width 278 height 26
select select "9db4d767-ec98-4519-aed7-f9568aa0b04c"
click at [469, 91] on select "[PERSON_NAME] Art Prime - [PERSON_NAME] Unique CTV Beat Residencial CTV Mob CTV…" at bounding box center [608, 104] width 278 height 26
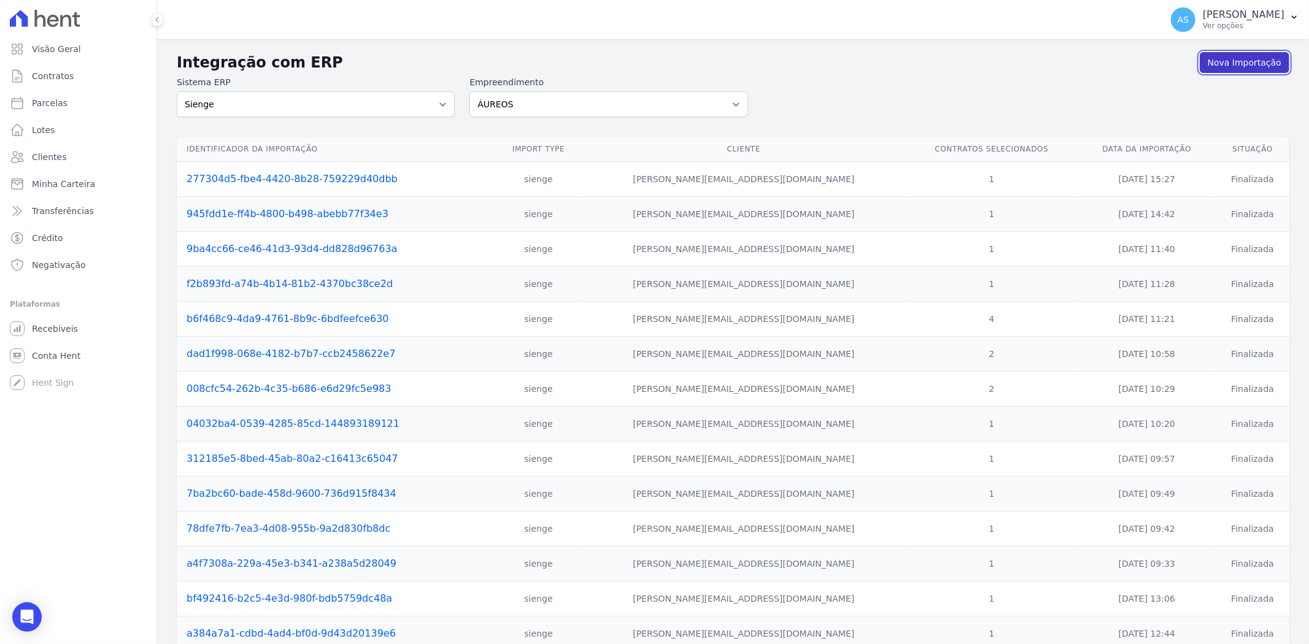
click at [1238, 64] on link "Nova Importação" at bounding box center [1244, 62] width 90 height 21
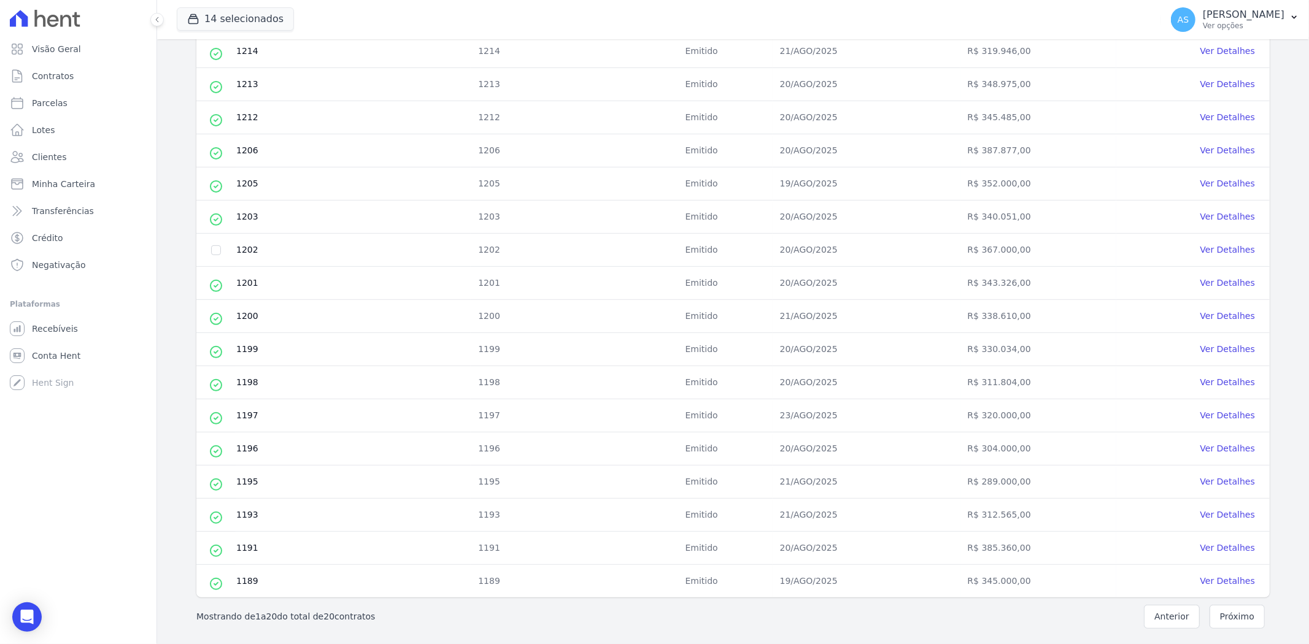
scroll to position [351, 0]
click at [213, 250] on input "checkbox" at bounding box center [216, 249] width 10 height 10
checkbox input "true"
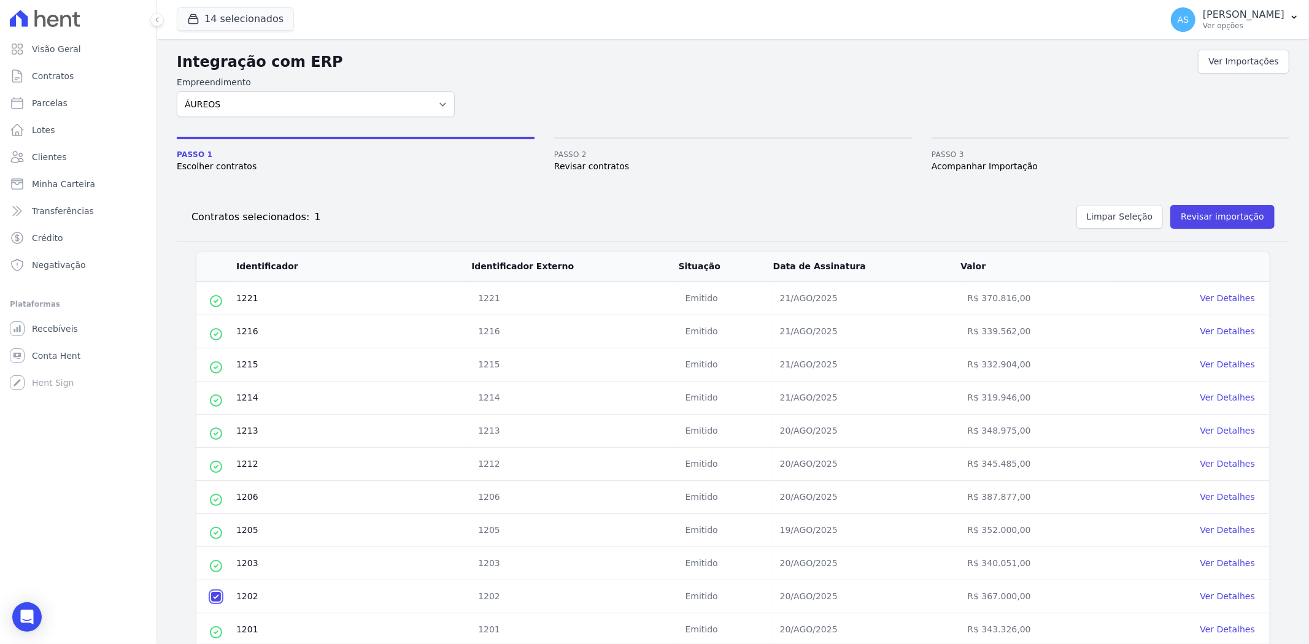
scroll to position [0, 0]
click at [1192, 221] on button "Revisar importação" at bounding box center [1222, 219] width 104 height 24
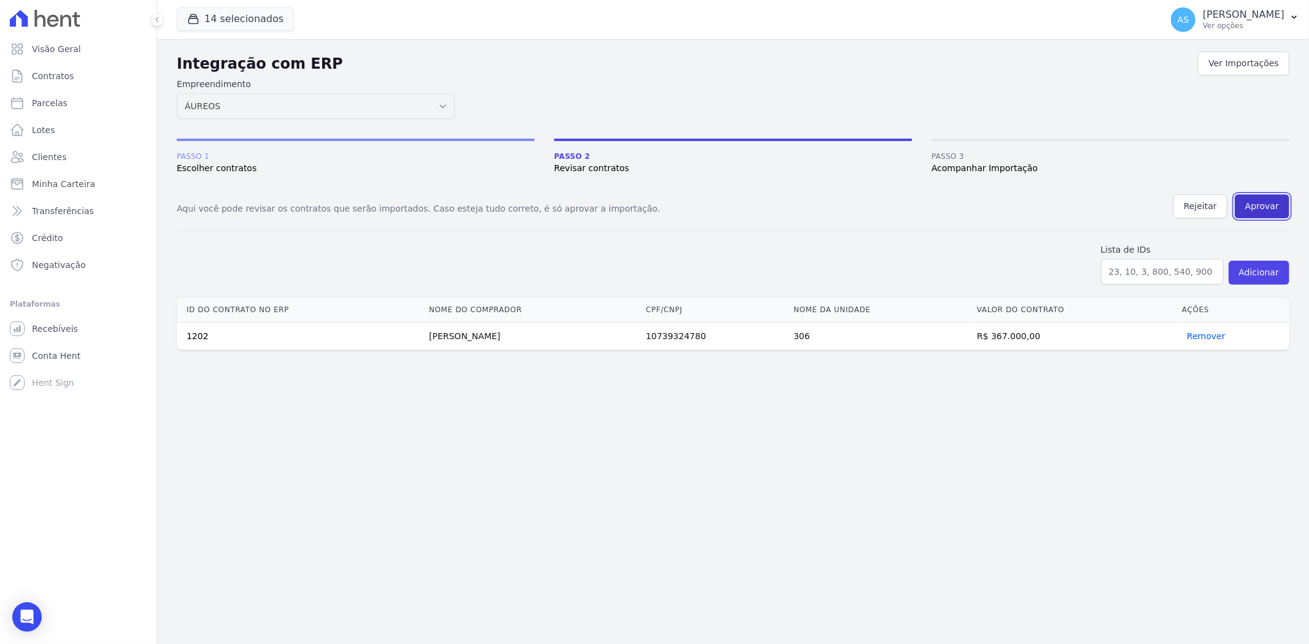
click at [1258, 201] on button "Aprovar" at bounding box center [1261, 206] width 55 height 24
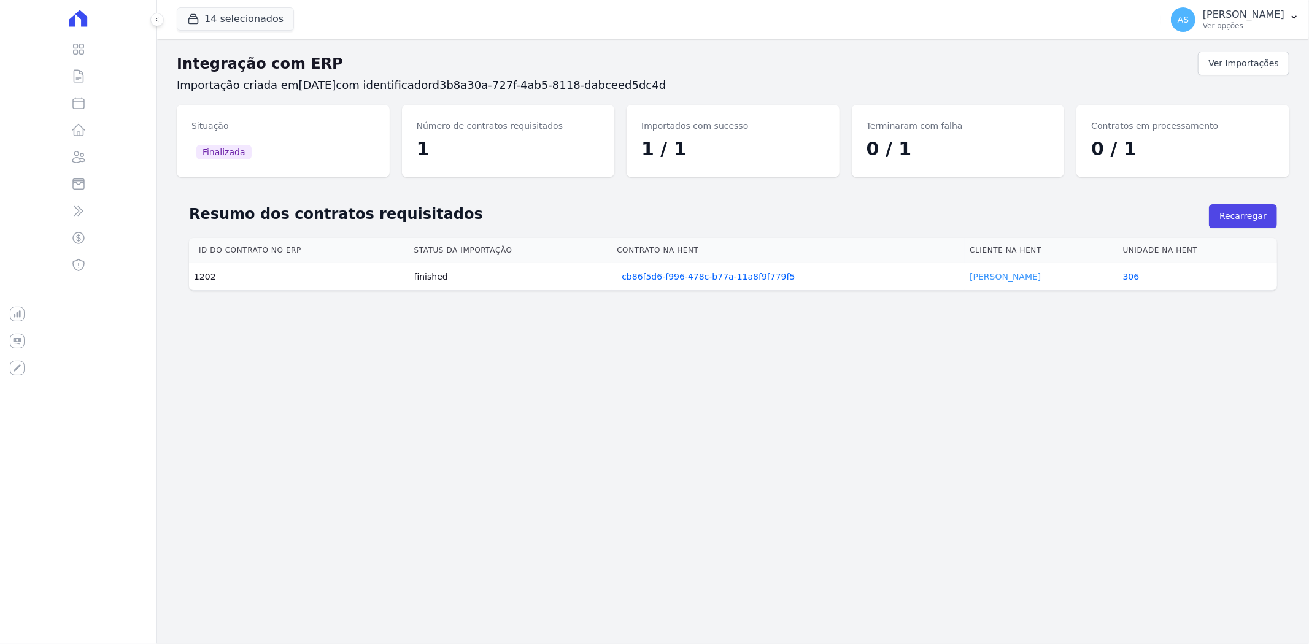
click at [972, 275] on link "[PERSON_NAME]" at bounding box center [1004, 277] width 71 height 10
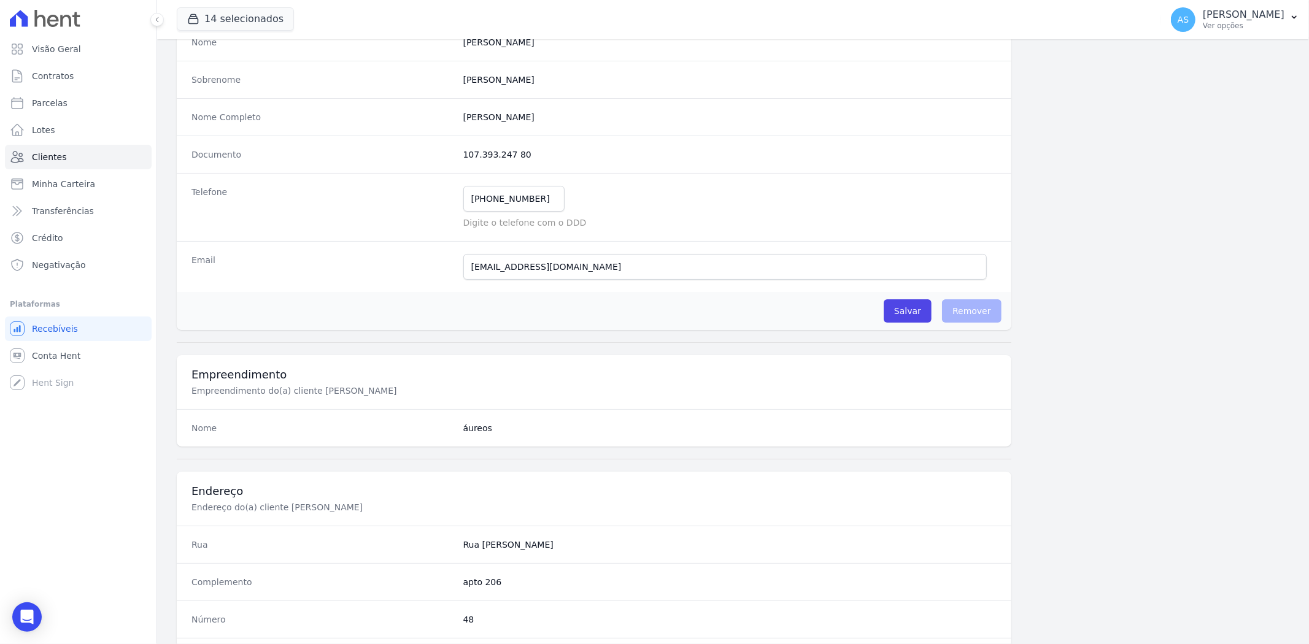
scroll to position [68, 0]
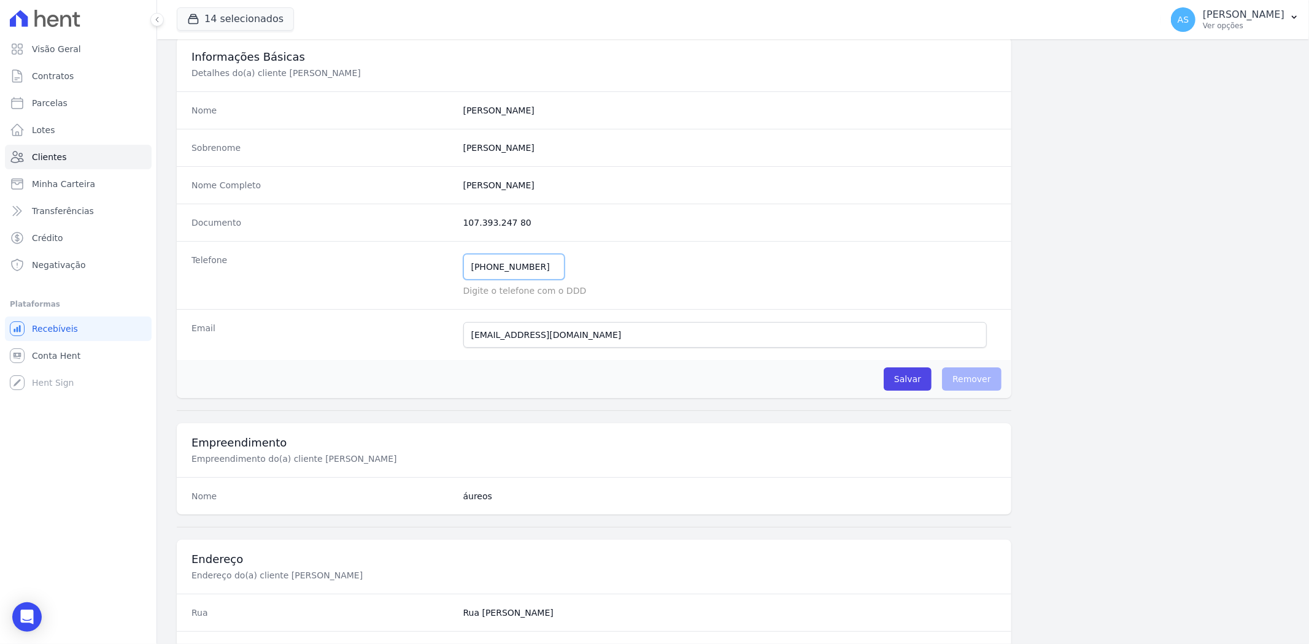
click at [493, 274] on input "[PHONE_NUMBER]" at bounding box center [513, 267] width 101 height 26
drag, startPoint x: 464, startPoint y: 268, endPoint x: 653, endPoint y: 277, distance: 188.5
click at [654, 277] on div "[PHONE_NUMBER] Mensagem de SMS ainda não enviada.. Mensagem de [PERSON_NAME] ai…" at bounding box center [729, 267] width 533 height 26
type input "21988808717"
click at [904, 382] on input "Salvar" at bounding box center [907, 378] width 48 height 23
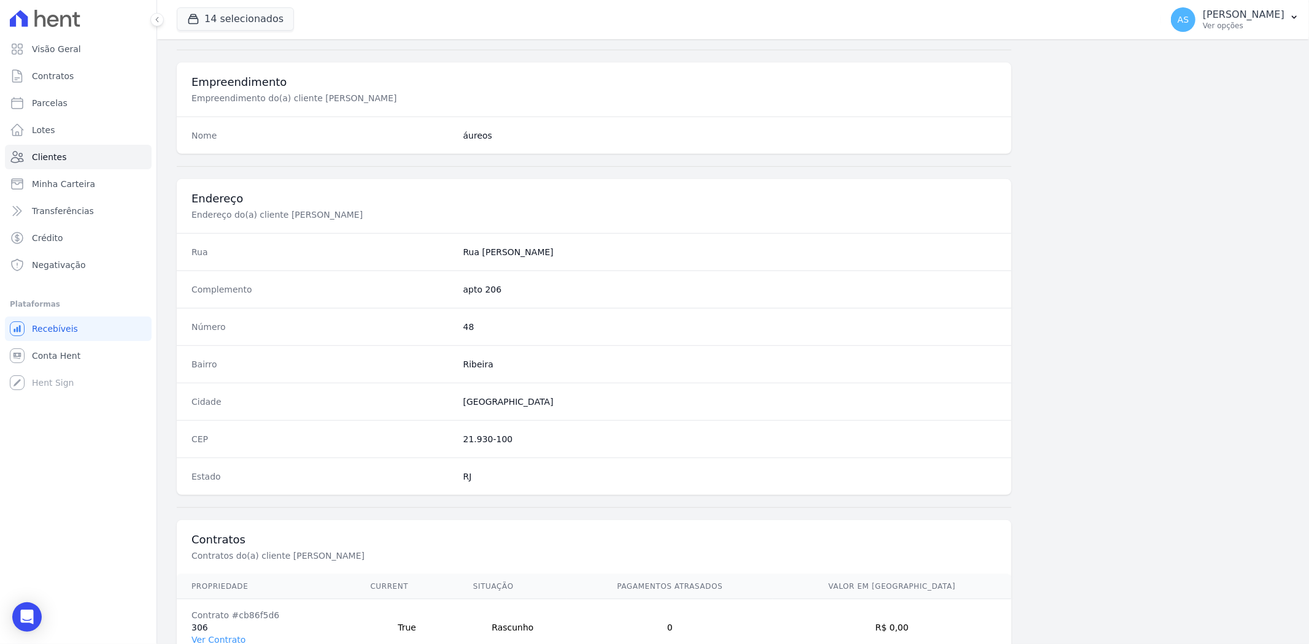
scroll to position [547, 0]
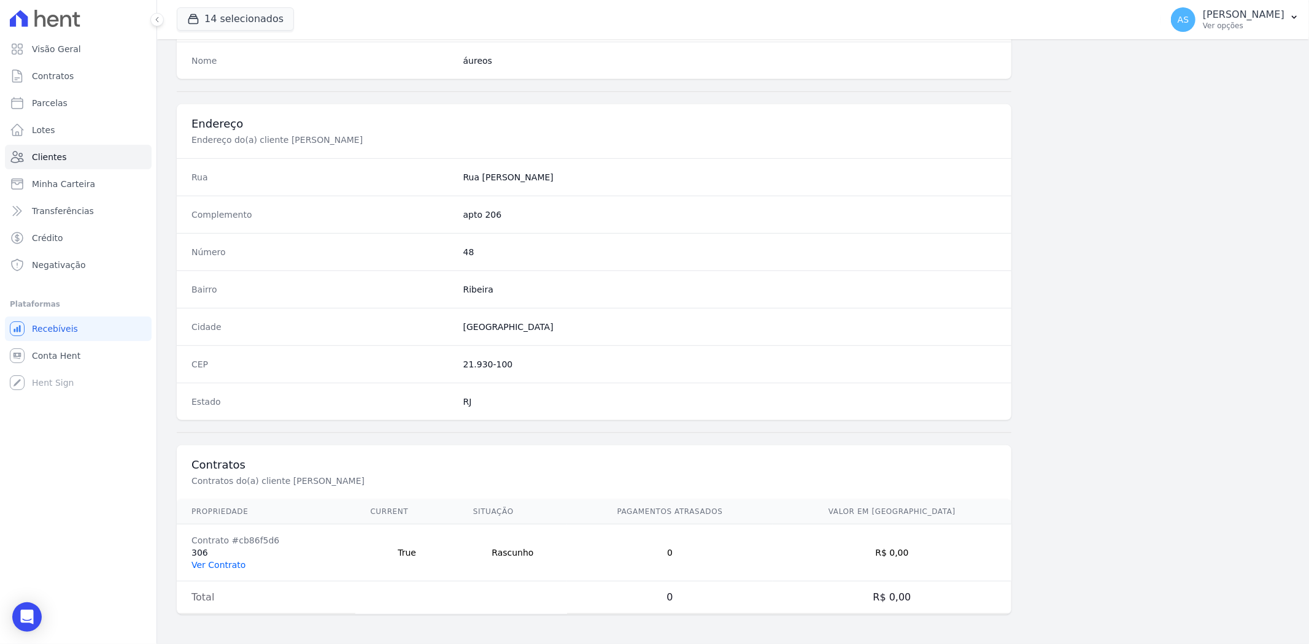
click at [216, 565] on link "Ver Contrato" at bounding box center [218, 565] width 54 height 10
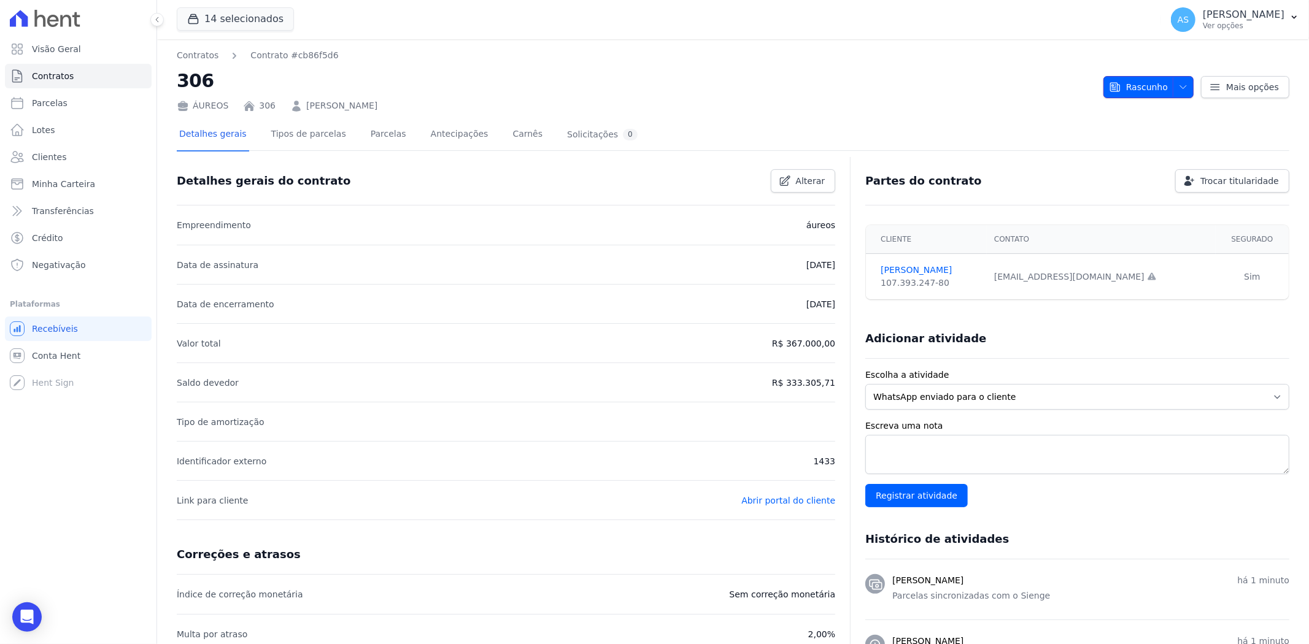
click at [1139, 92] on span "Rascunho" at bounding box center [1138, 87] width 59 height 22
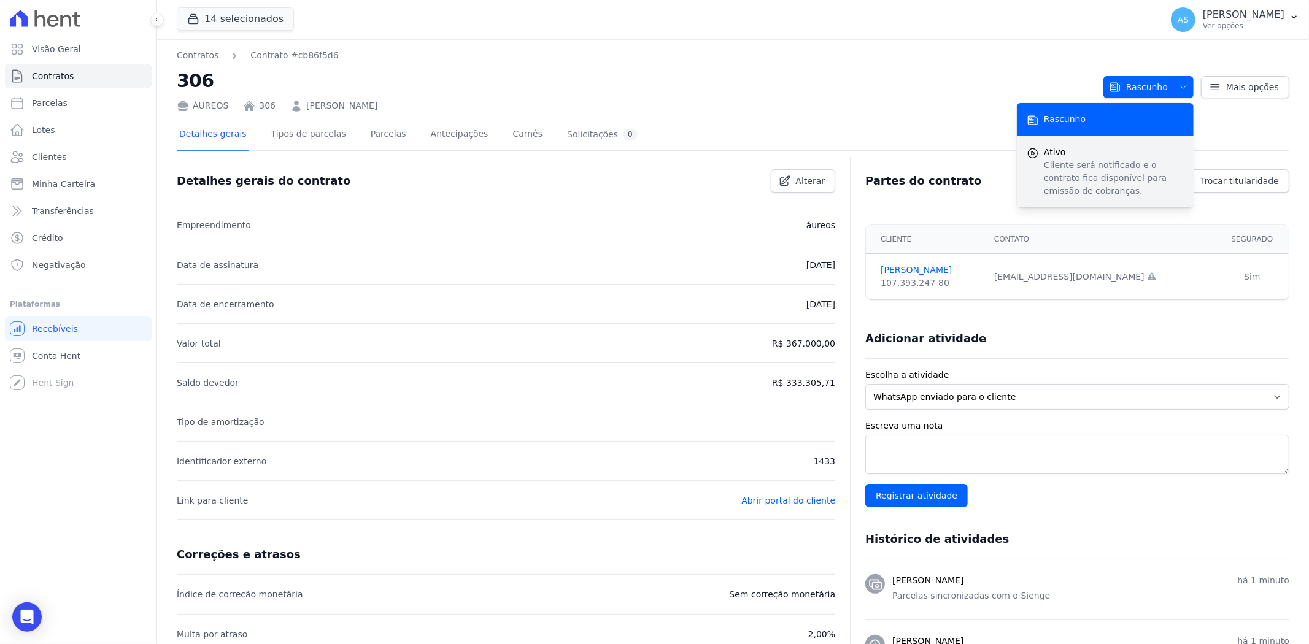
click at [1061, 156] on span "Ativo" at bounding box center [1113, 152] width 140 height 13
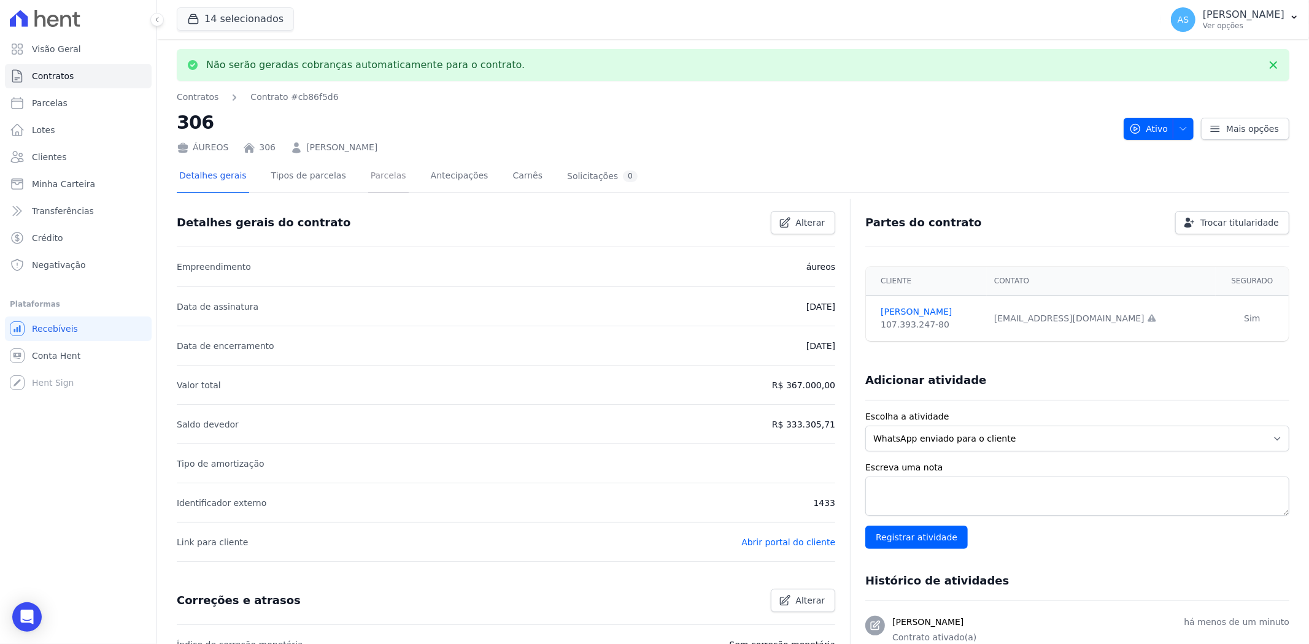
click at [368, 174] on link "Parcelas" at bounding box center [388, 177] width 40 height 33
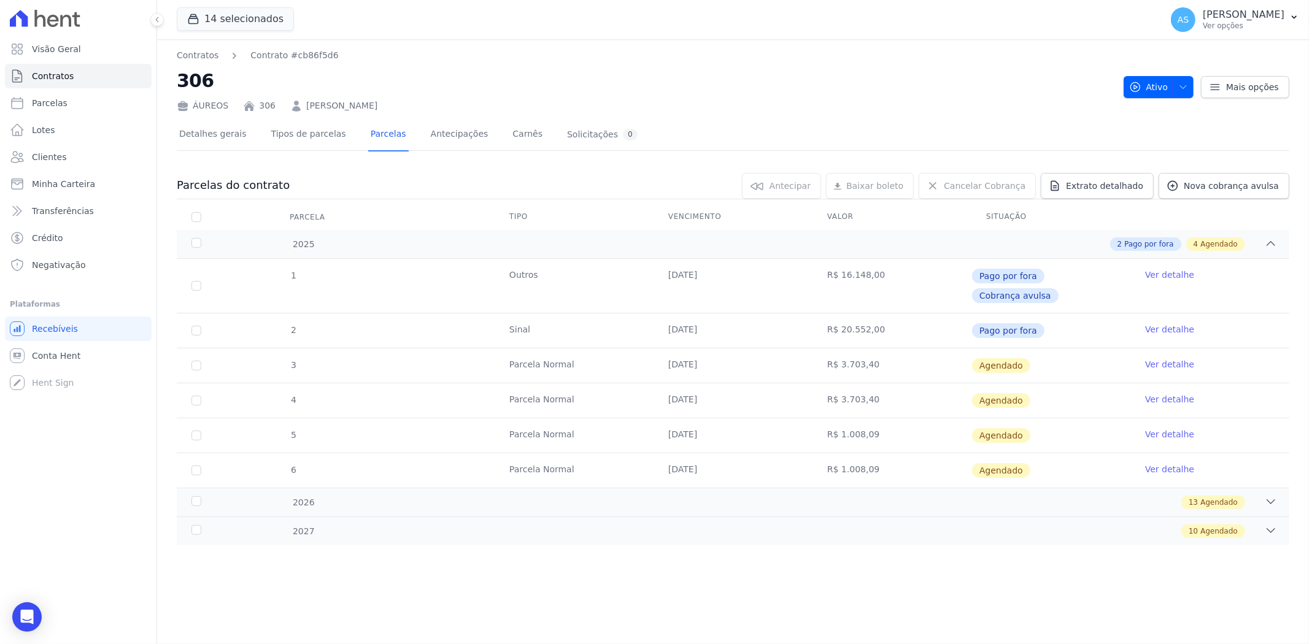
click at [1164, 358] on link "Ver detalhe" at bounding box center [1169, 364] width 49 height 12
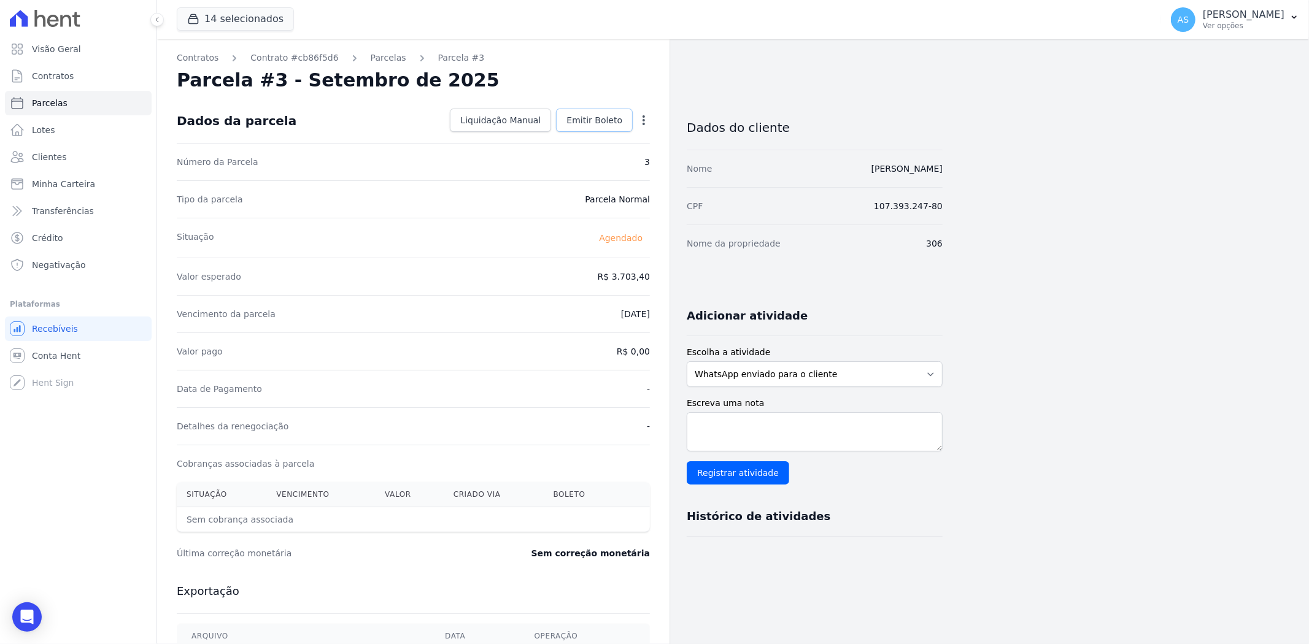
click at [585, 124] on span "Emitir Boleto" at bounding box center [594, 120] width 56 height 12
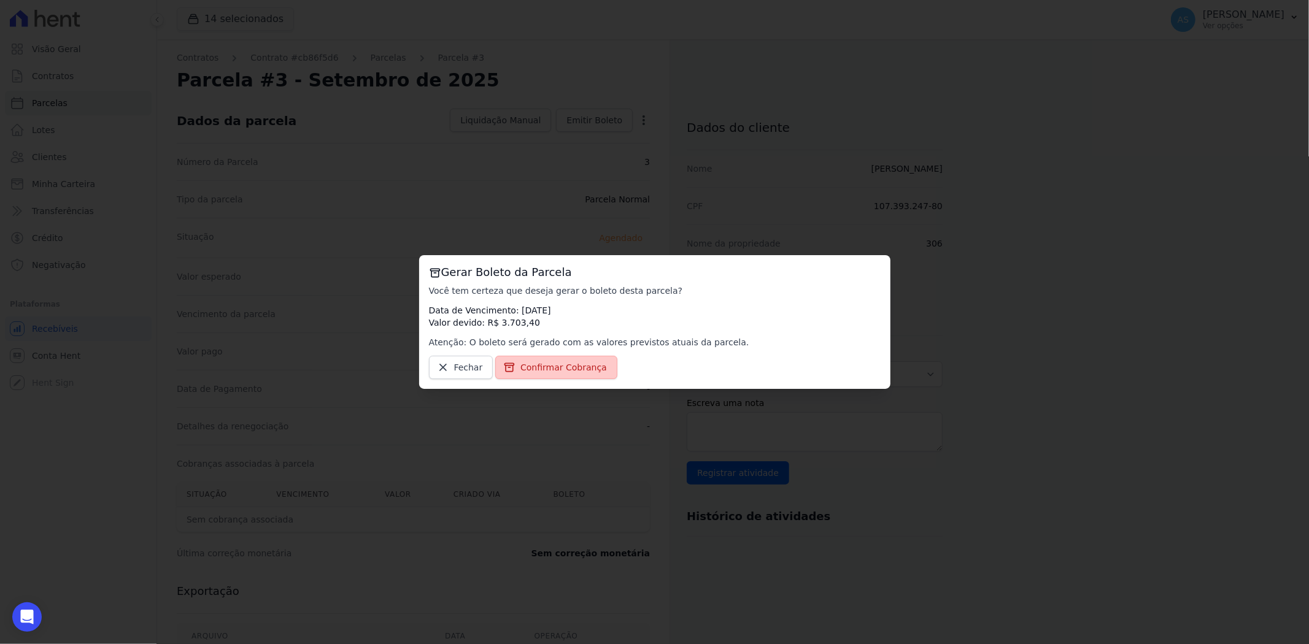
click at [540, 371] on span "Confirmar Cobrança" at bounding box center [563, 367] width 86 height 12
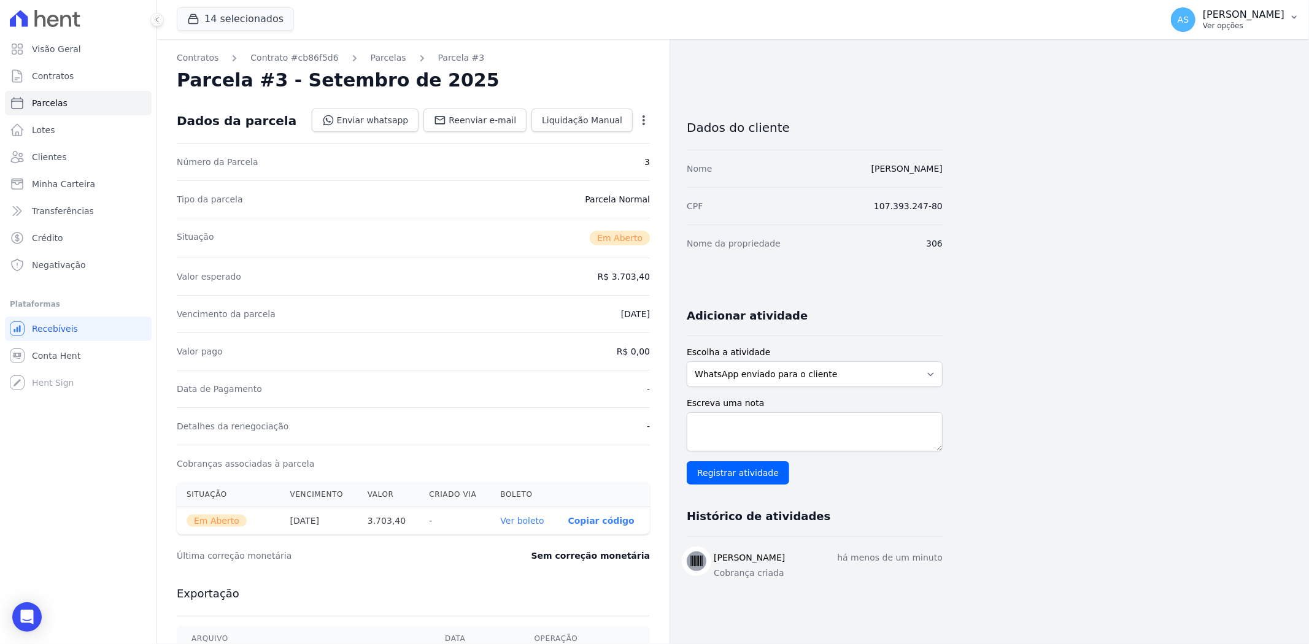
click at [1259, 21] on p "Ver opções" at bounding box center [1243, 26] width 82 height 10
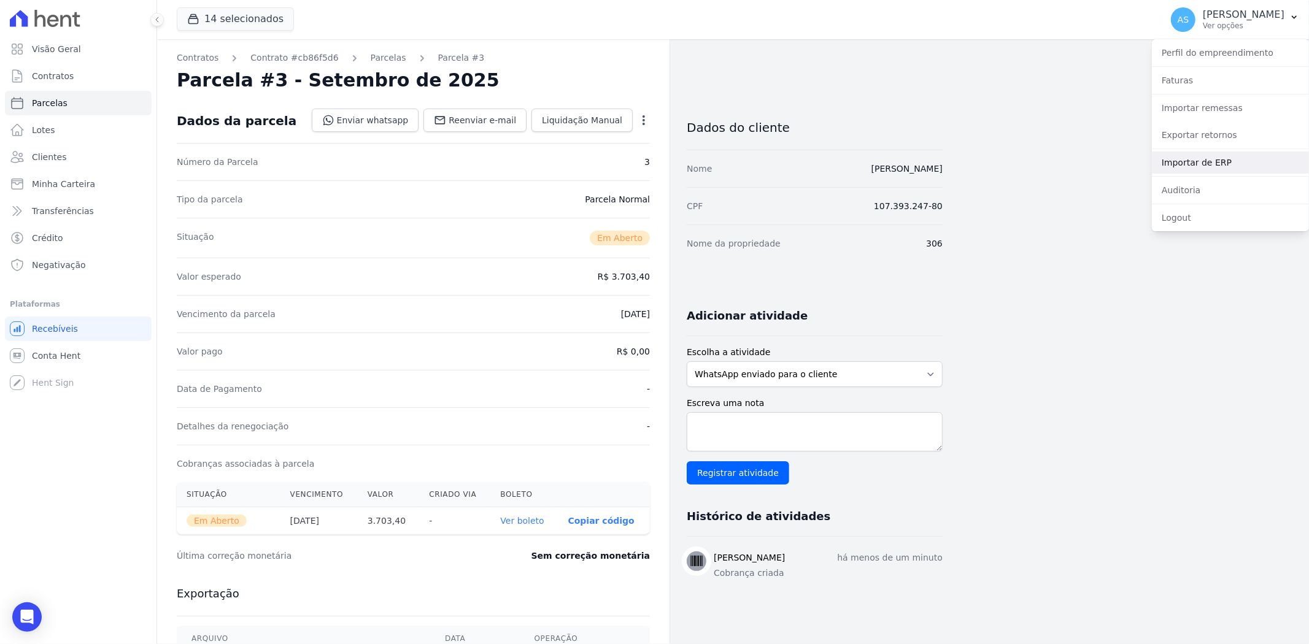
click at [1195, 167] on link "Importar de ERP" at bounding box center [1229, 163] width 157 height 22
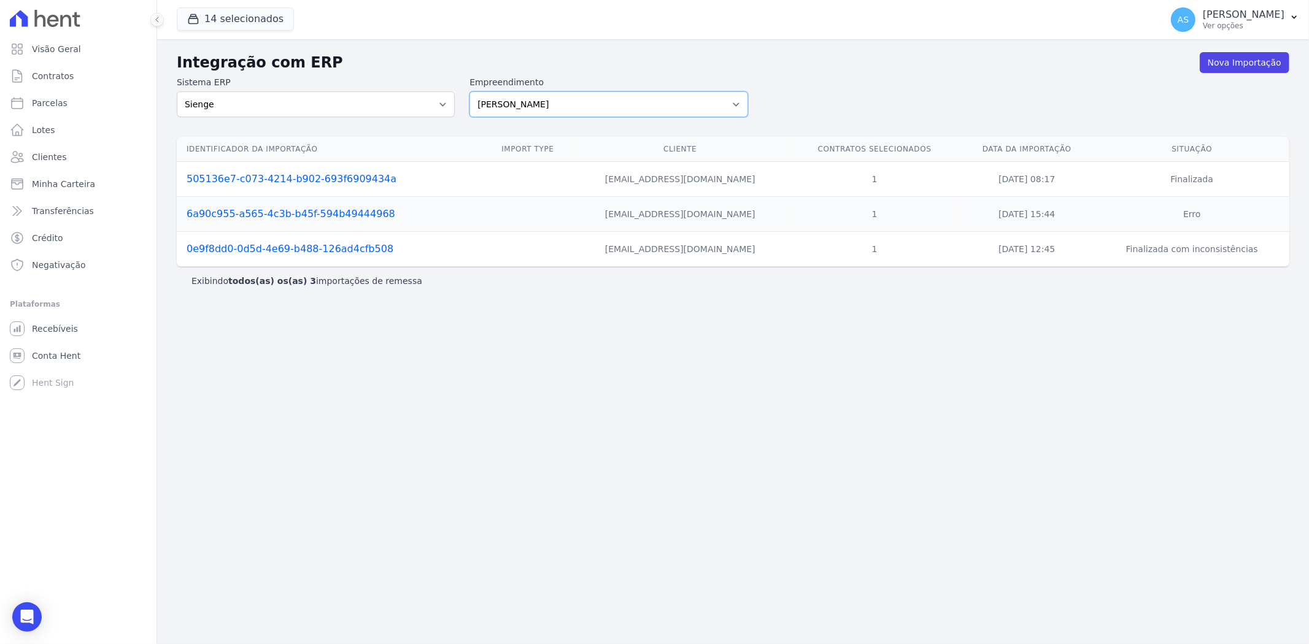
click at [732, 104] on select "Amaré Arpoador Art Prime - Irajá ÁUREOS B. Unique CTV Beat Residencial CTV Mob …" at bounding box center [608, 104] width 278 height 26
select select "9db4d767-ec98-4519-aed7-f9568aa0b04c"
click at [469, 91] on select "Amaré Arpoador Art Prime - Irajá ÁUREOS B. Unique CTV Beat Residencial CTV Mob …" at bounding box center [608, 104] width 278 height 26
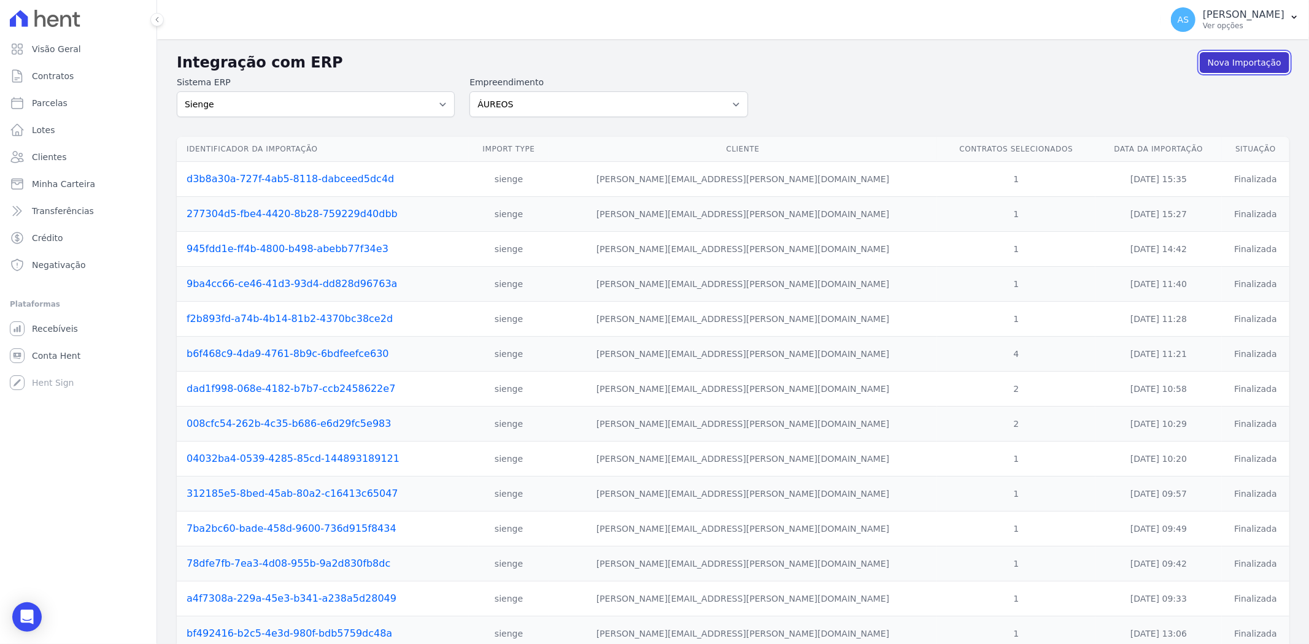
click at [1243, 62] on link "Nova Importação" at bounding box center [1244, 62] width 90 height 21
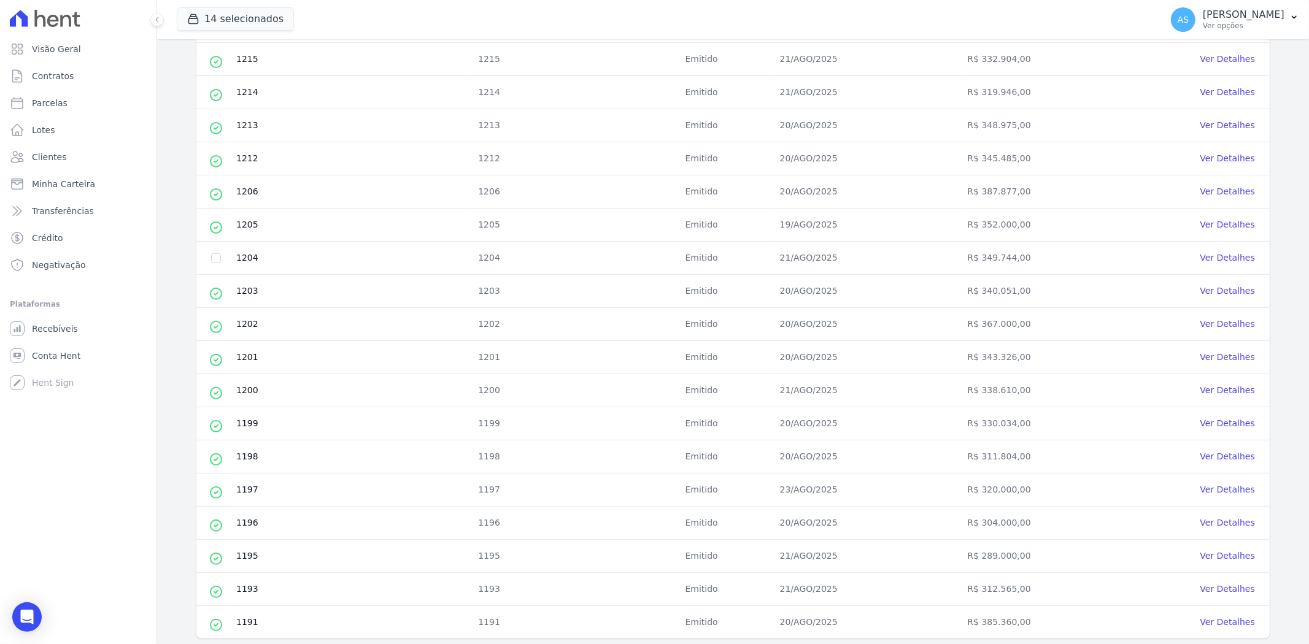
scroll to position [340, 0]
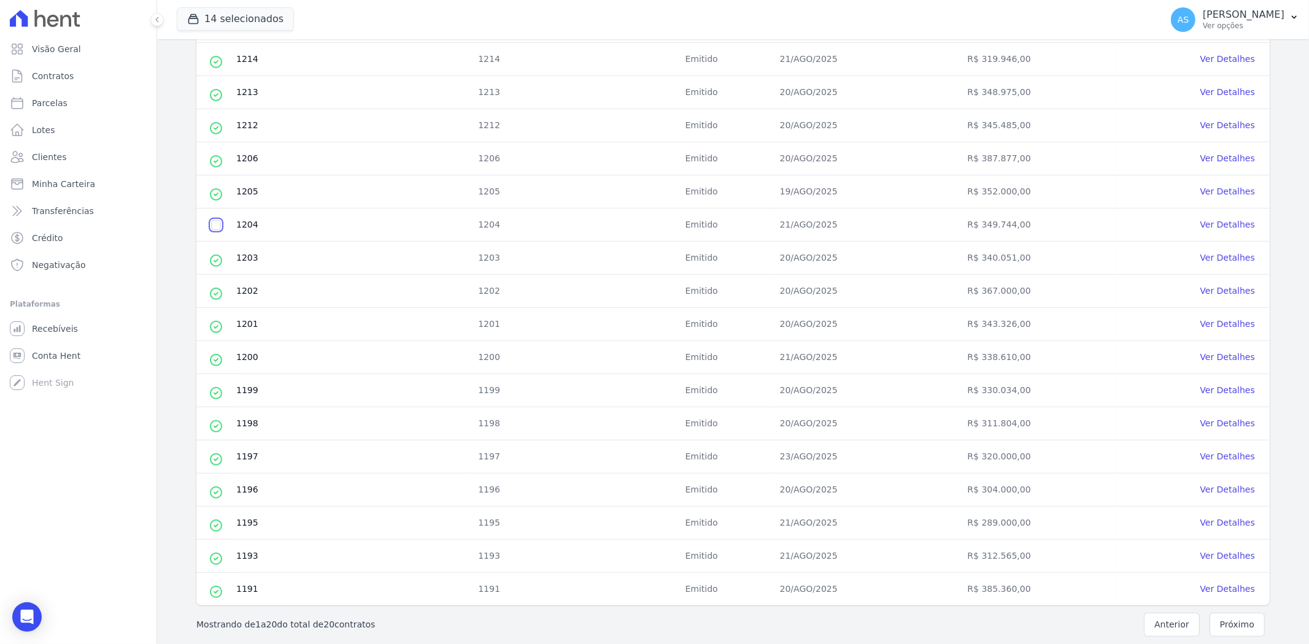
click at [215, 228] on input "checkbox" at bounding box center [216, 225] width 10 height 10
checkbox input "true"
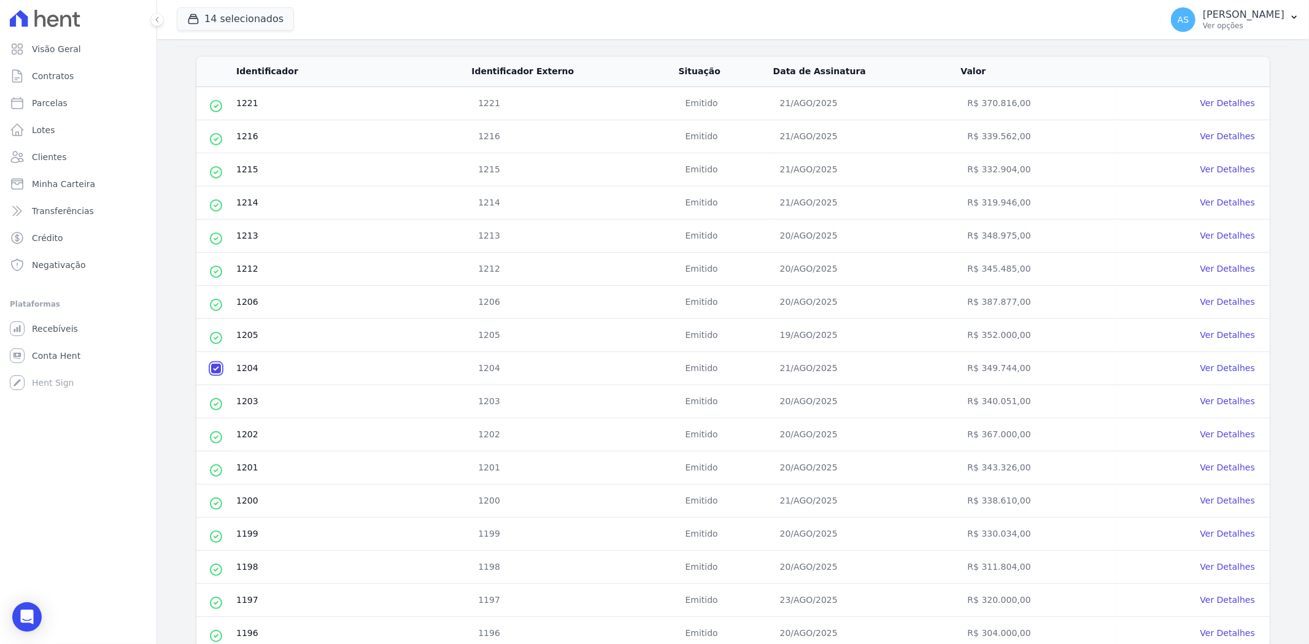
scroll to position [0, 0]
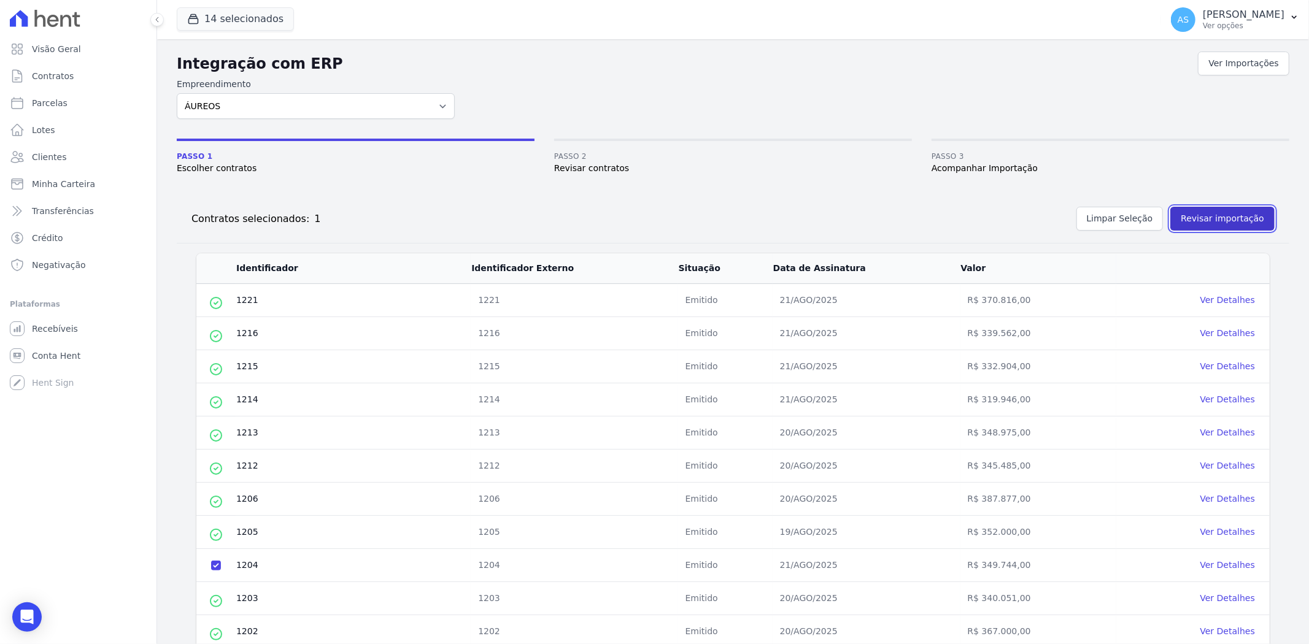
click at [1223, 210] on button "Revisar importação" at bounding box center [1222, 219] width 104 height 24
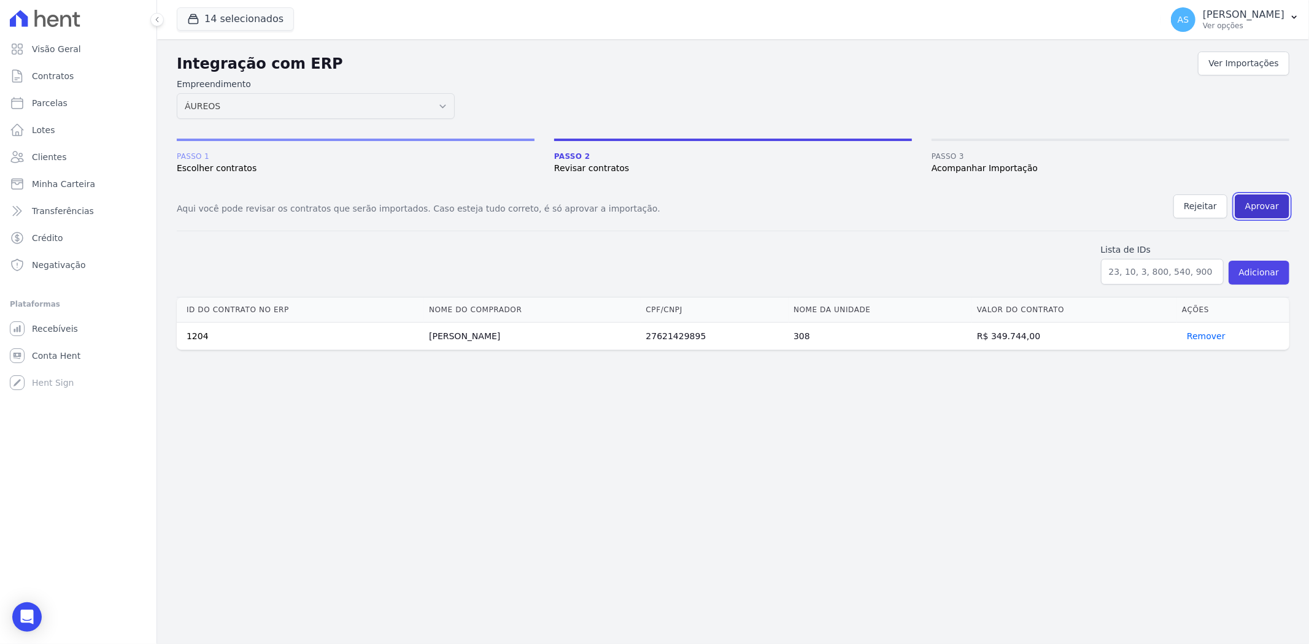
click at [1262, 201] on button "Aprovar" at bounding box center [1261, 206] width 55 height 24
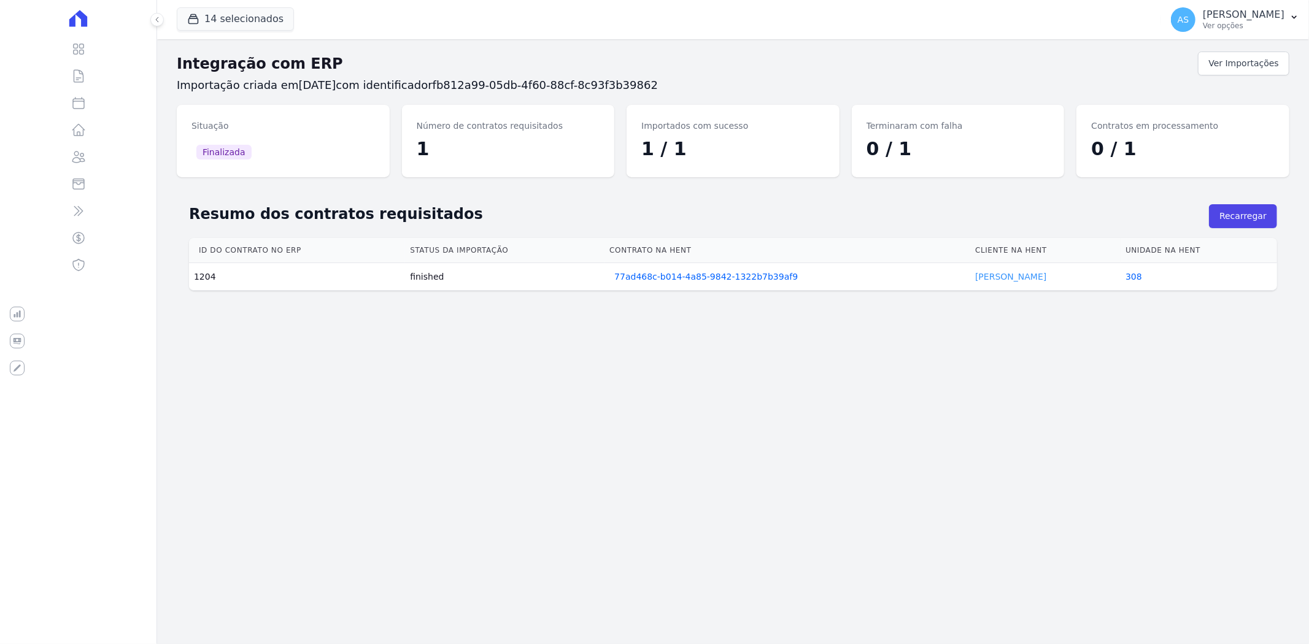
click at [980, 275] on link "Daniel Canali" at bounding box center [1010, 277] width 71 height 10
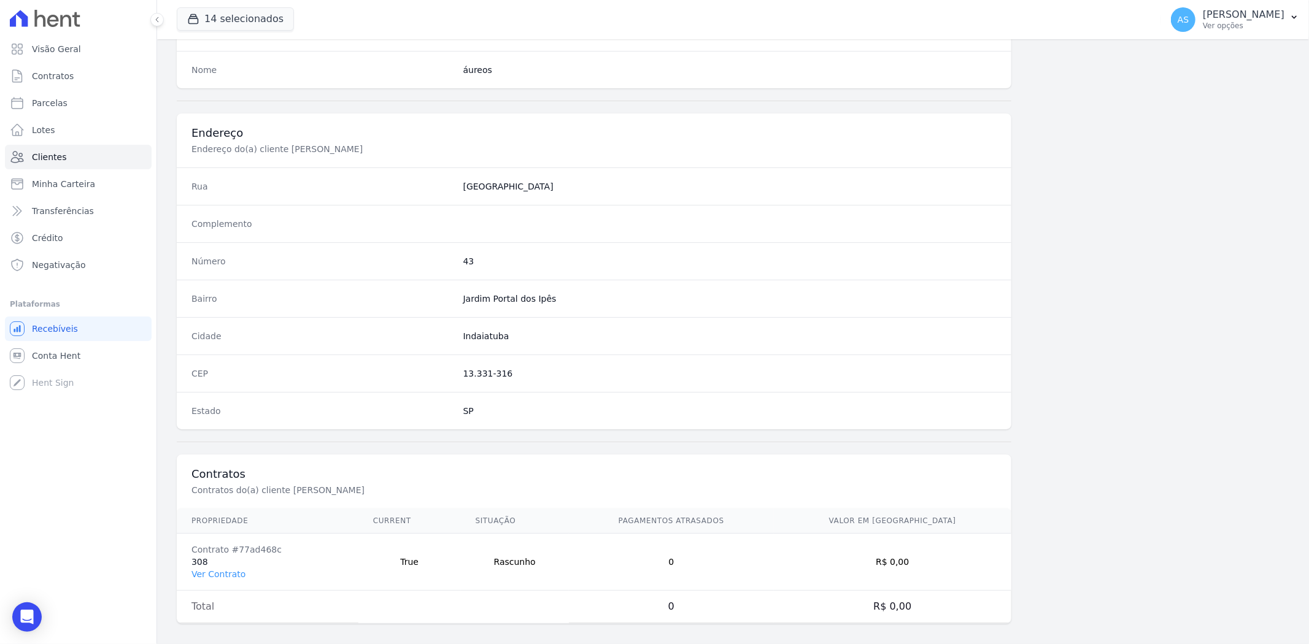
scroll to position [505, 0]
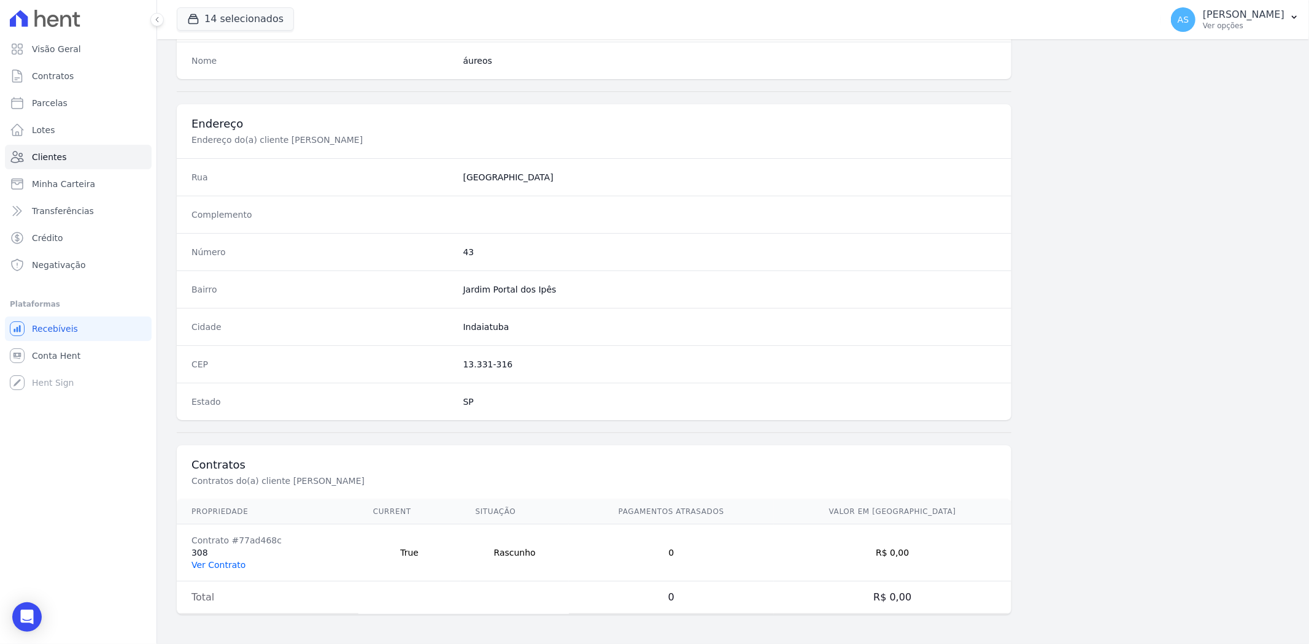
click at [216, 566] on link "Ver Contrato" at bounding box center [218, 565] width 54 height 10
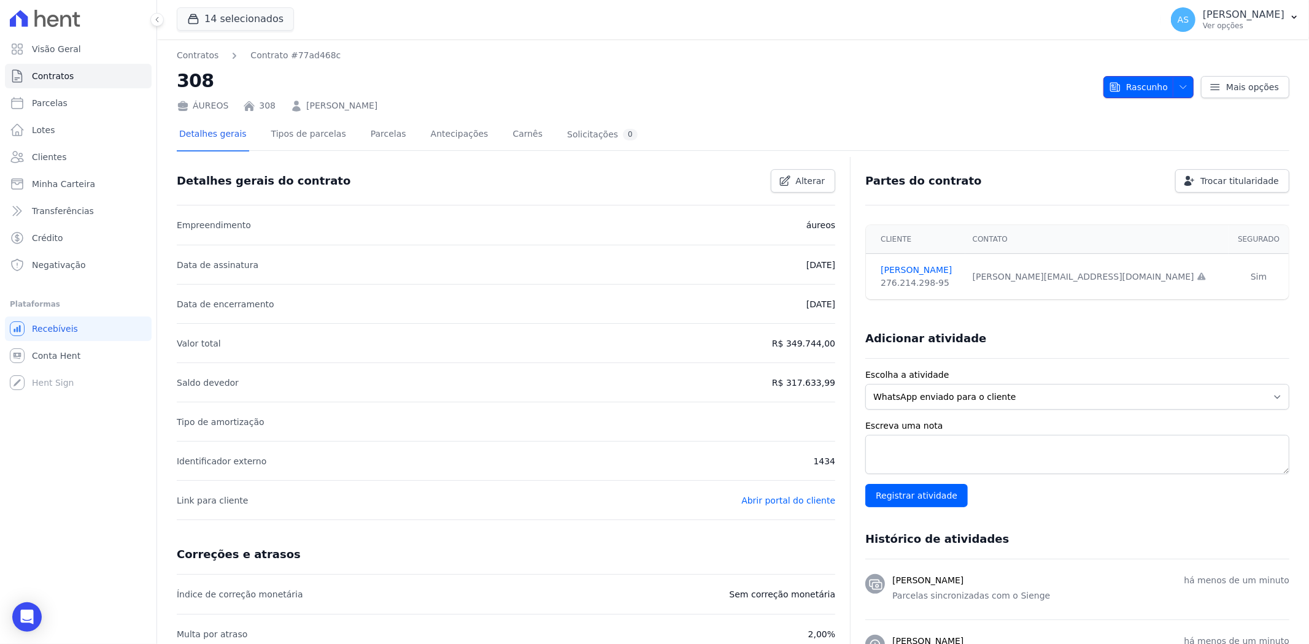
click at [1178, 83] on icon "button" at bounding box center [1183, 87] width 10 height 10
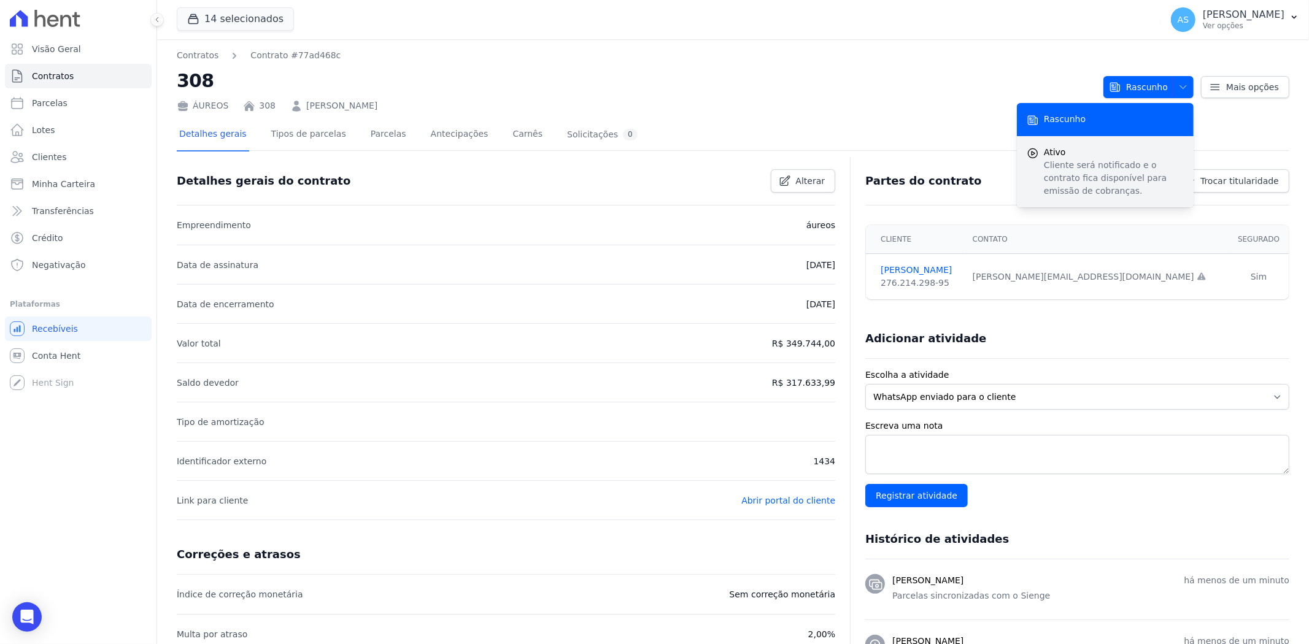
click at [1075, 161] on p "Cliente será notificado e o contrato fica disponível para emissão de cobranças." at bounding box center [1113, 178] width 140 height 39
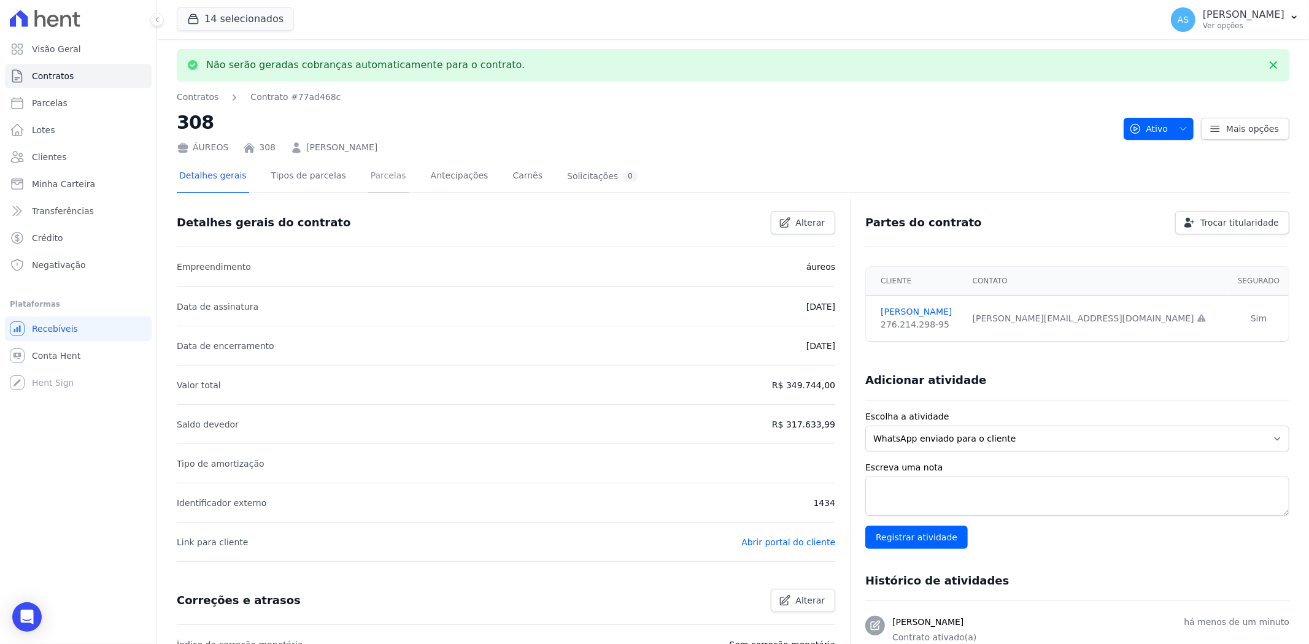
click at [369, 178] on link "Parcelas" at bounding box center [388, 177] width 40 height 33
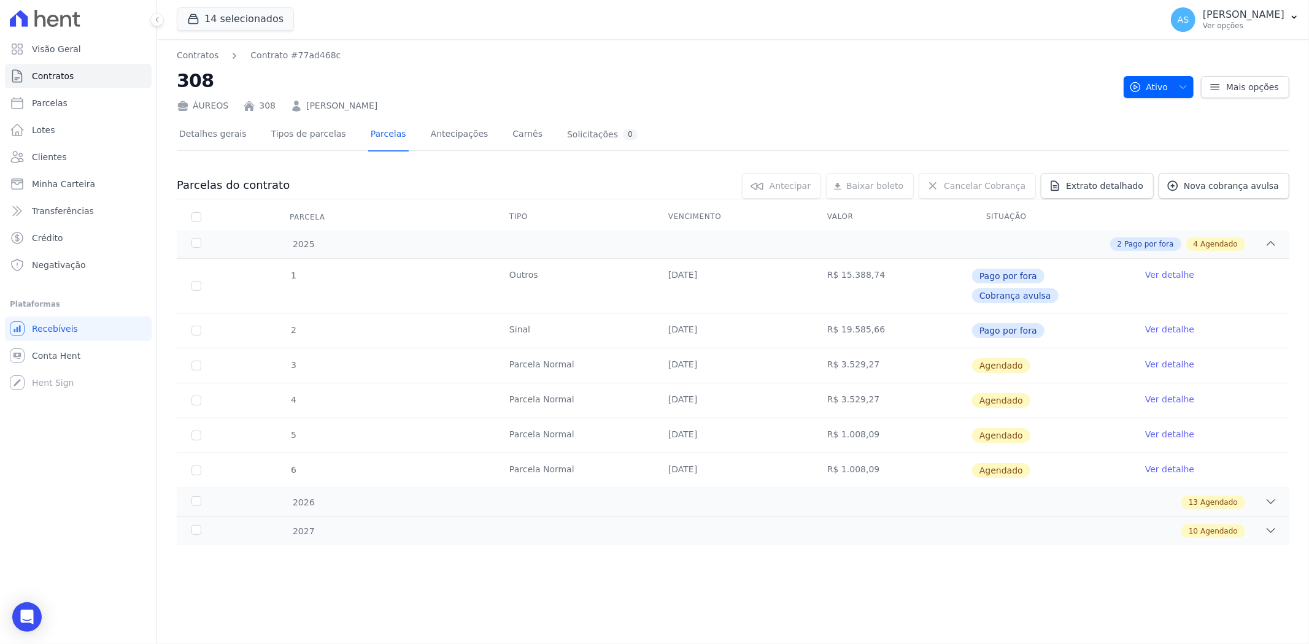
click at [1156, 358] on link "Ver detalhe" at bounding box center [1169, 364] width 49 height 12
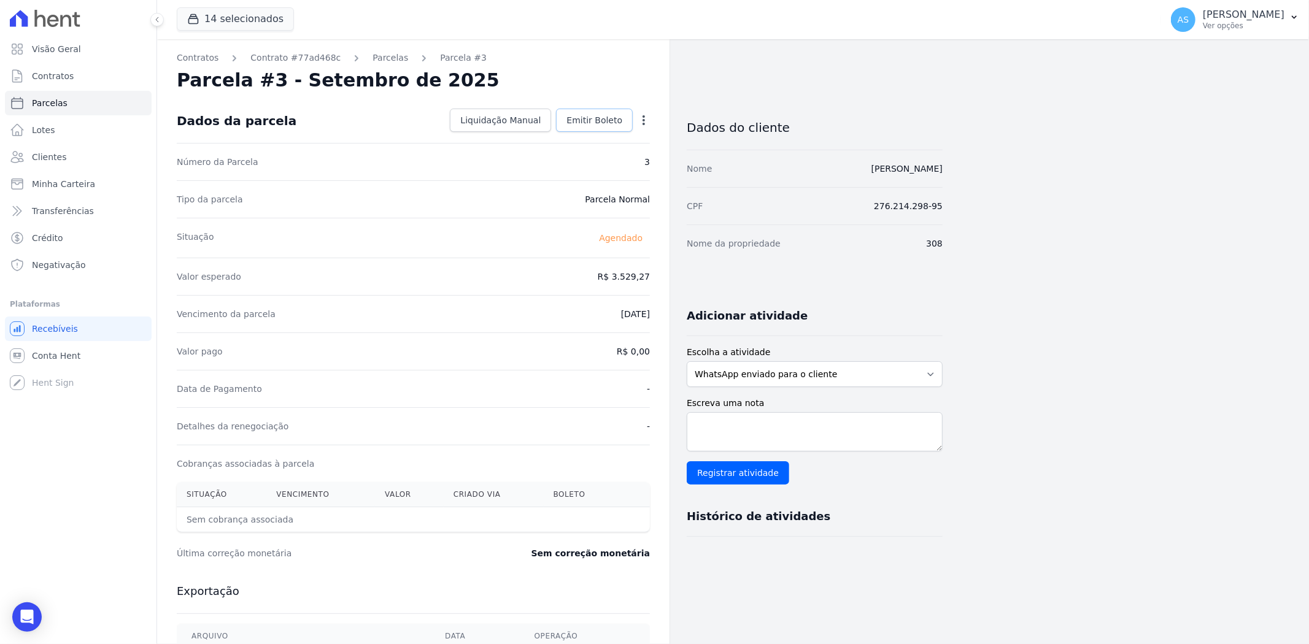
click at [594, 115] on span "Emitir Boleto" at bounding box center [594, 120] width 56 height 12
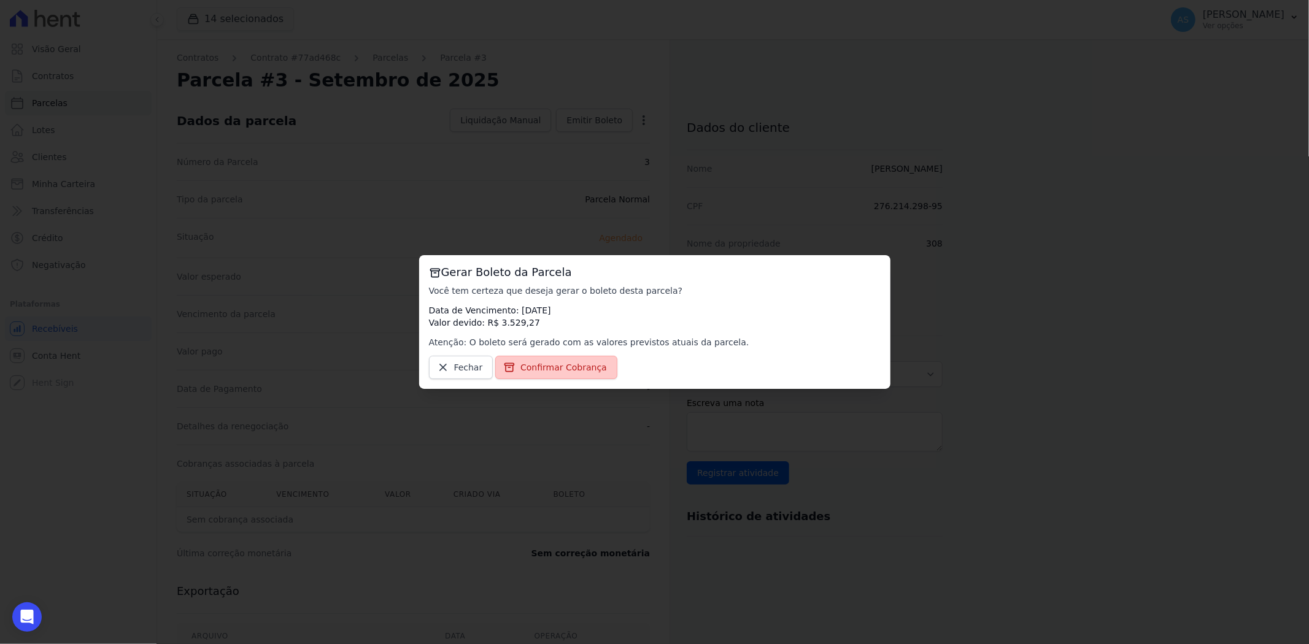
click at [541, 374] on link "Confirmar Cobrança" at bounding box center [556, 367] width 122 height 23
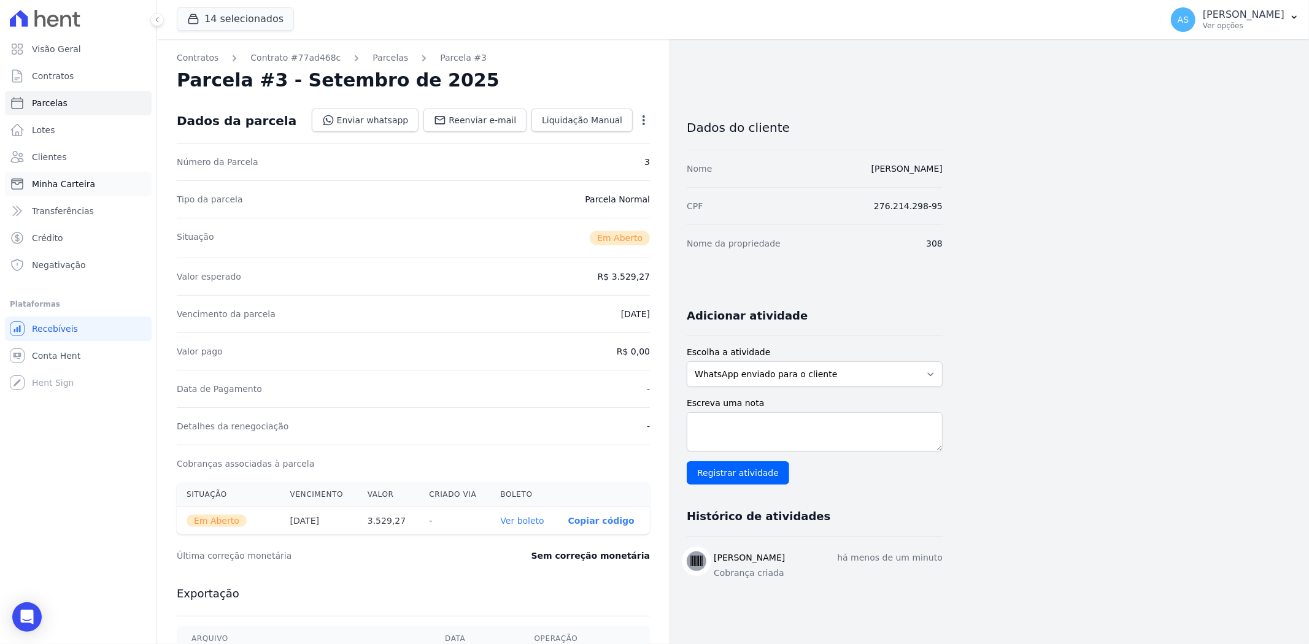
click at [58, 185] on span "Minha Carteira" at bounding box center [63, 184] width 63 height 12
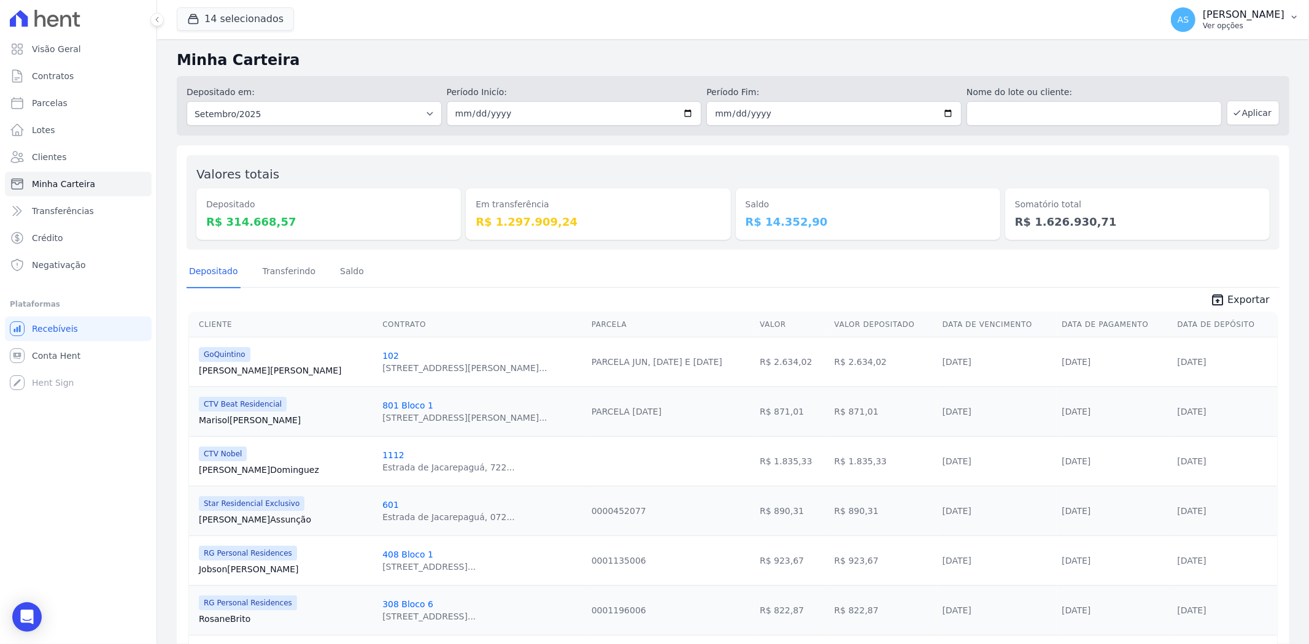
click at [1242, 20] on p "[PERSON_NAME]" at bounding box center [1243, 15] width 82 height 12
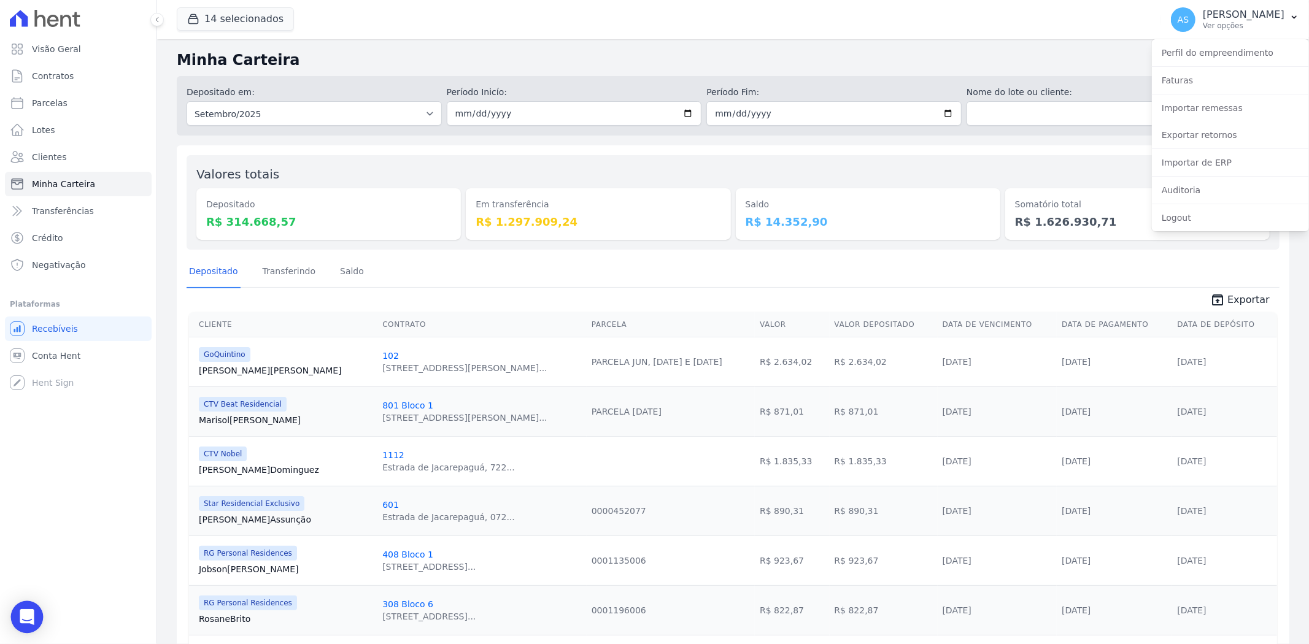
click at [16, 610] on div "Open Intercom Messenger" at bounding box center [27, 617] width 33 height 33
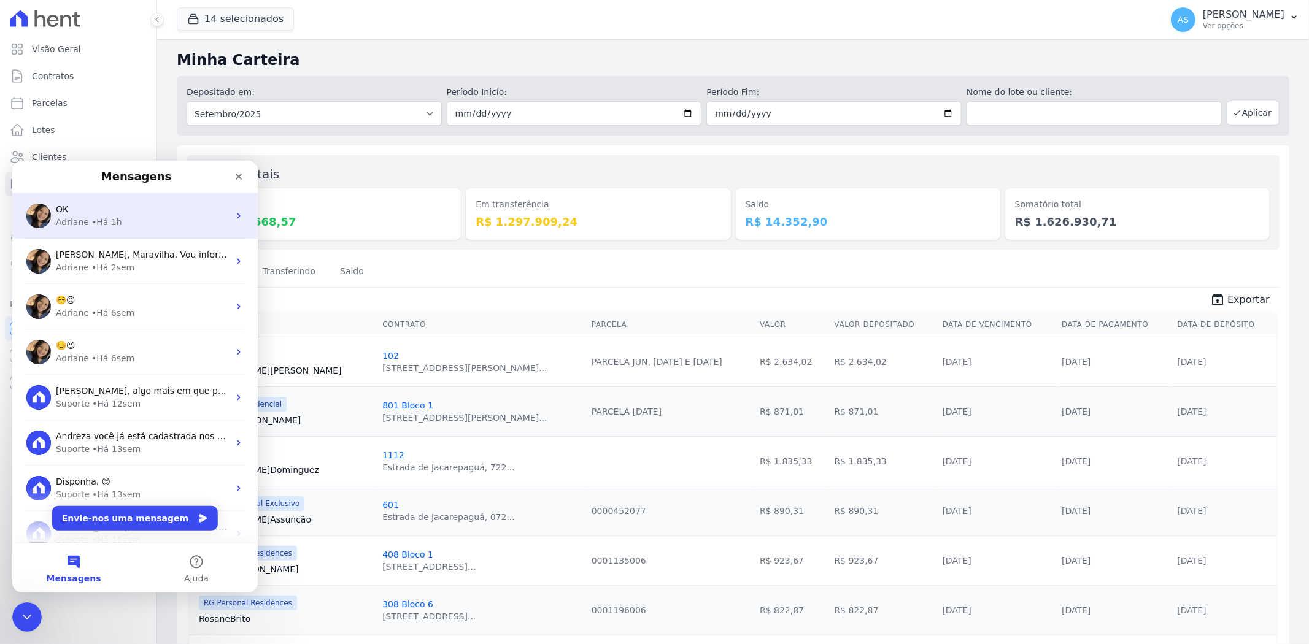
click at [102, 219] on div "• Há 1h" at bounding box center [106, 221] width 31 height 13
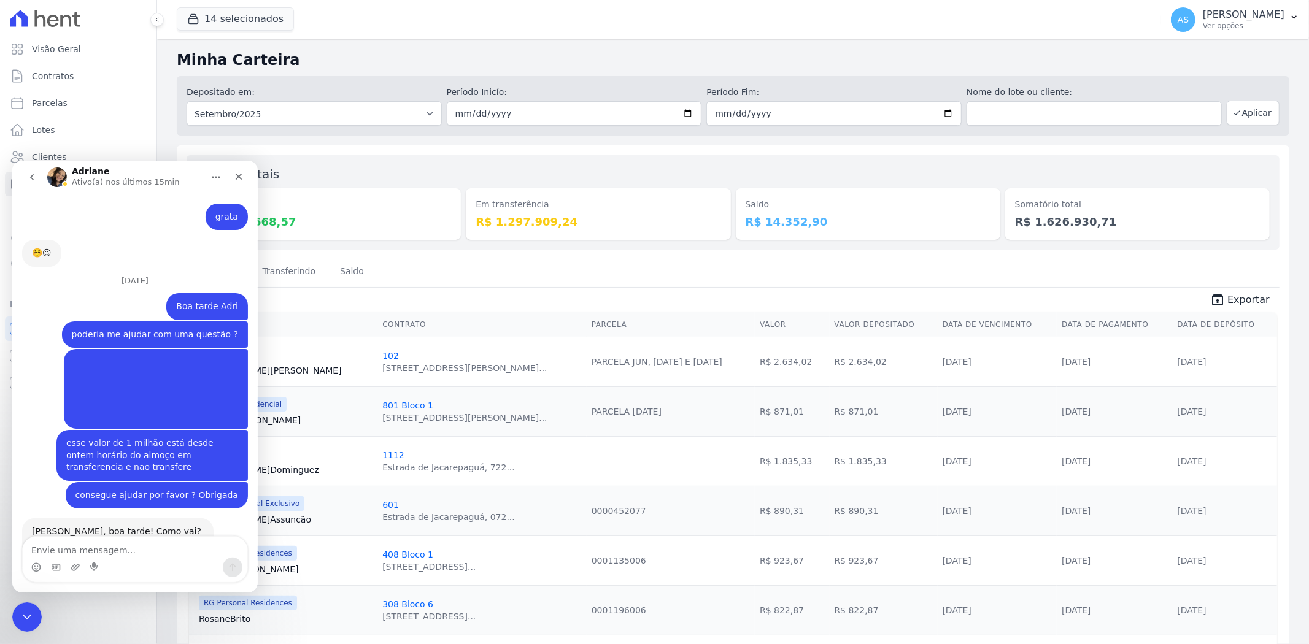
scroll to position [11531, 0]
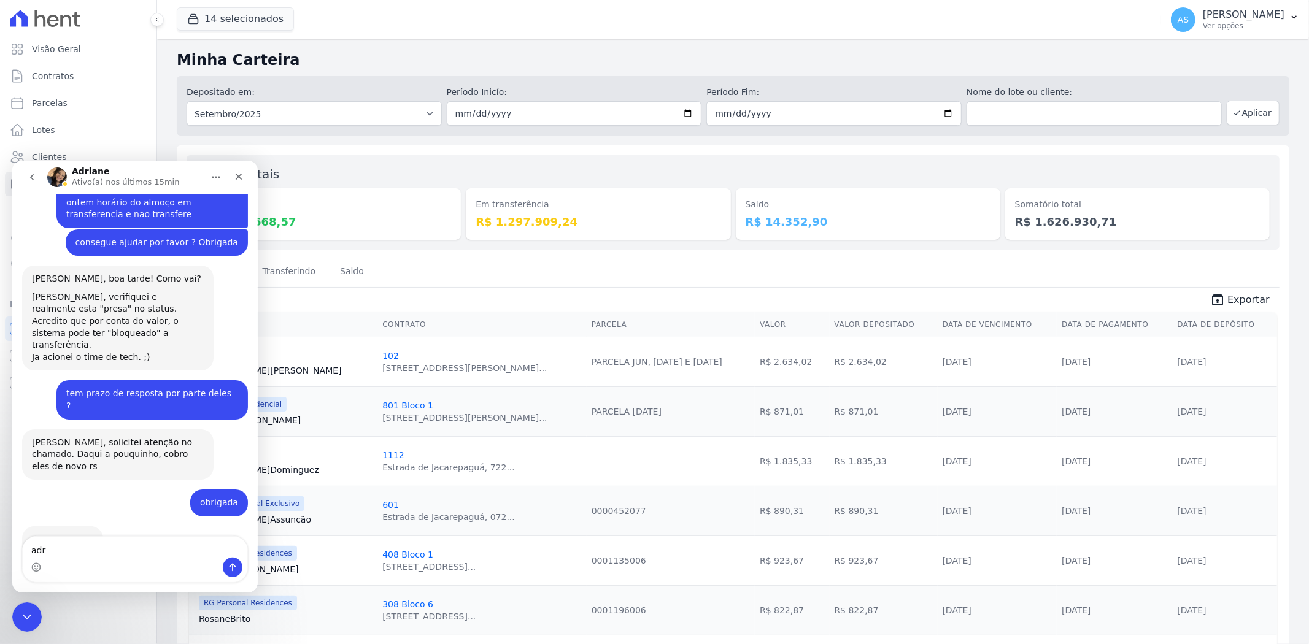
type textarea "adri"
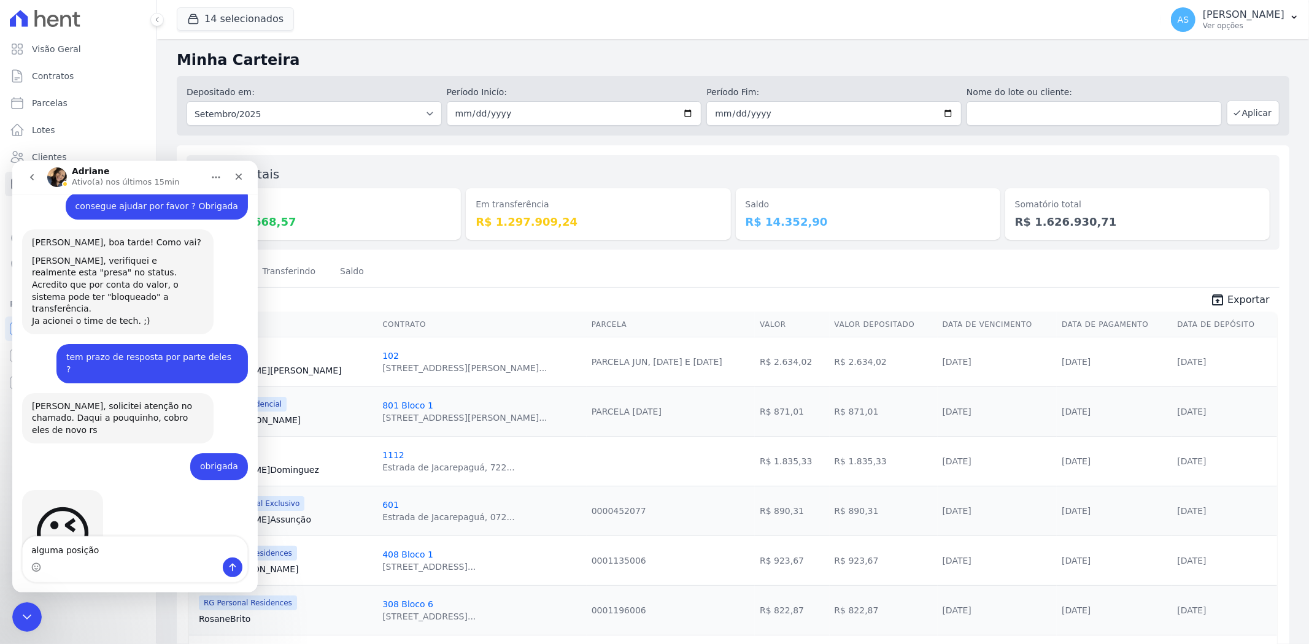
type textarea "alguma posição ?"
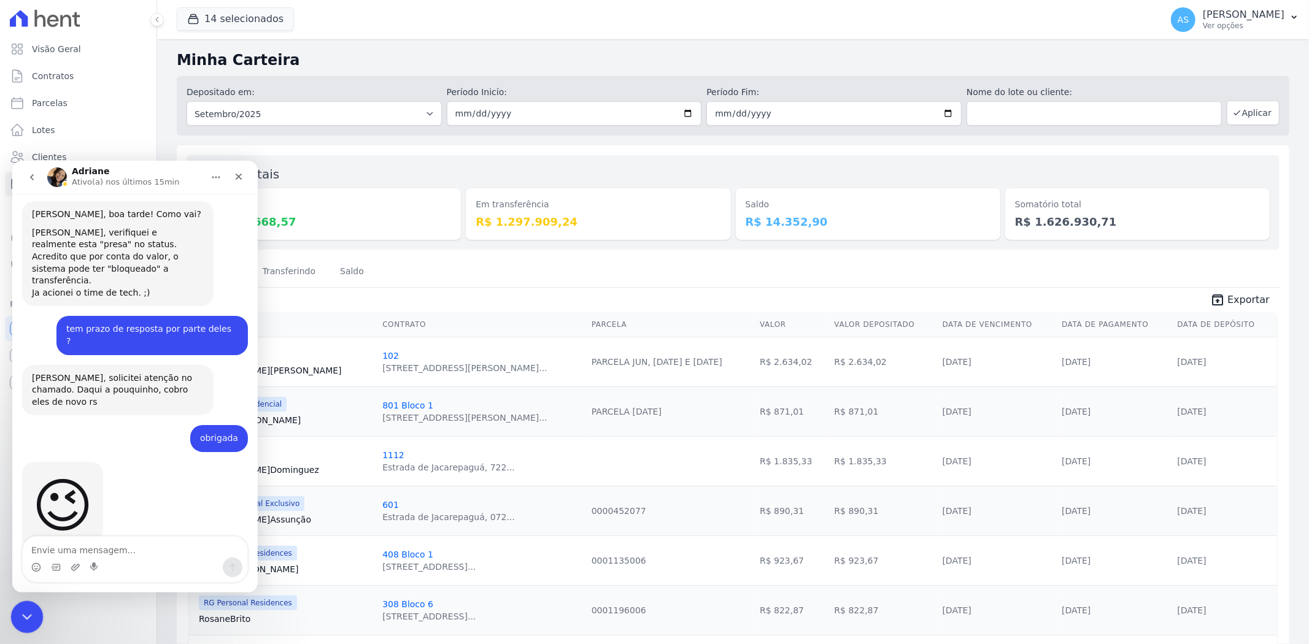
click at [30, 609] on icon "Fechar mensagem da Intercom" at bounding box center [25, 615] width 15 height 15
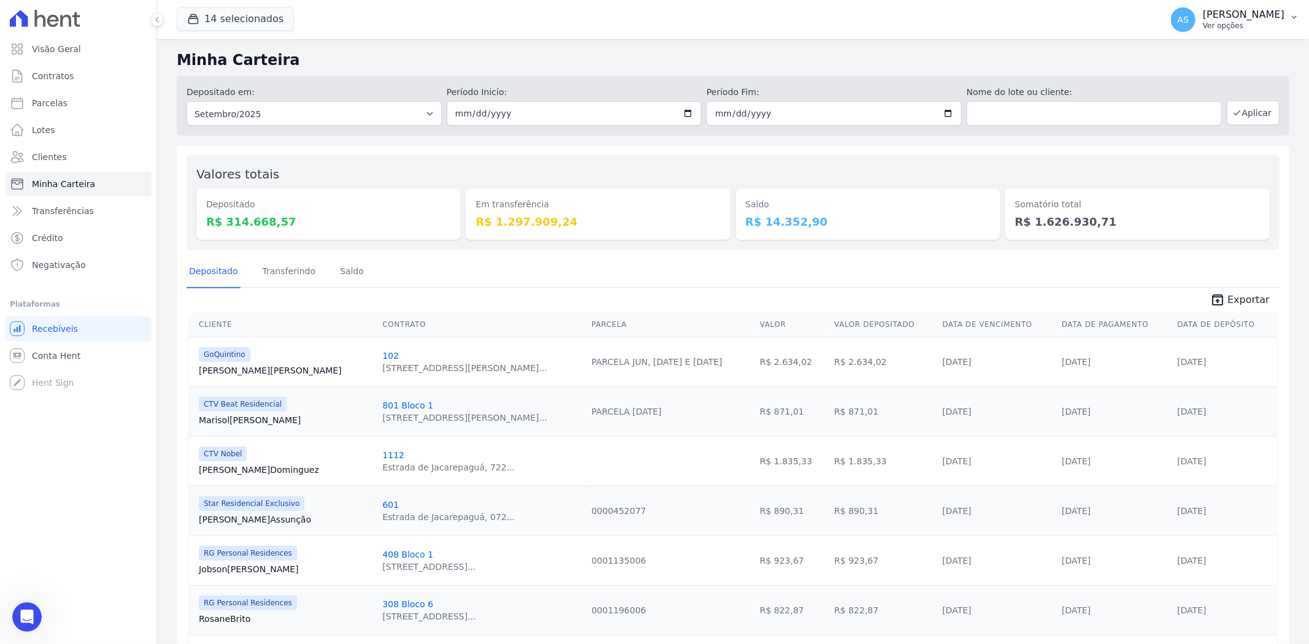
click at [1245, 20] on p "[PERSON_NAME]" at bounding box center [1243, 15] width 82 height 12
click at [1177, 162] on link "Importar de ERP" at bounding box center [1229, 163] width 157 height 22
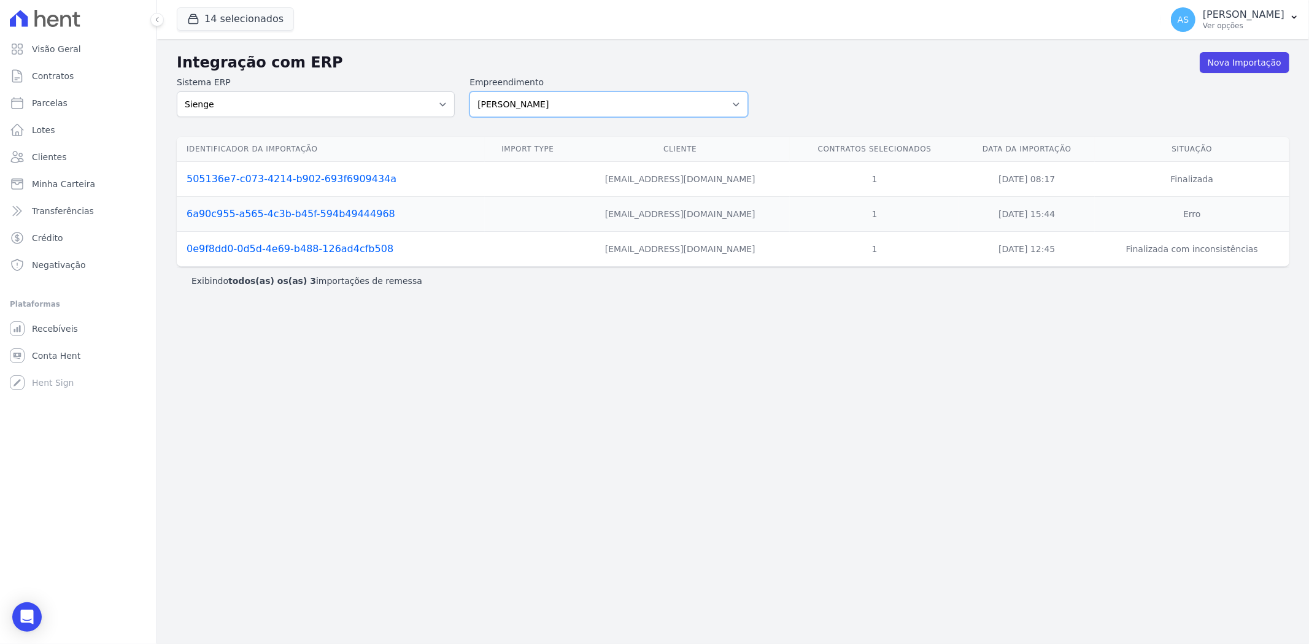
click at [731, 102] on select "[PERSON_NAME] Art Prime - [PERSON_NAME] Unique CTV Beat Residencial CTV Mob CTV…" at bounding box center [608, 104] width 278 height 26
select select "9db4d767-ec98-4519-aed7-f9568aa0b04c"
click at [469, 91] on select "[PERSON_NAME] Art Prime - [PERSON_NAME] Unique CTV Beat Residencial CTV Mob CTV…" at bounding box center [608, 104] width 278 height 26
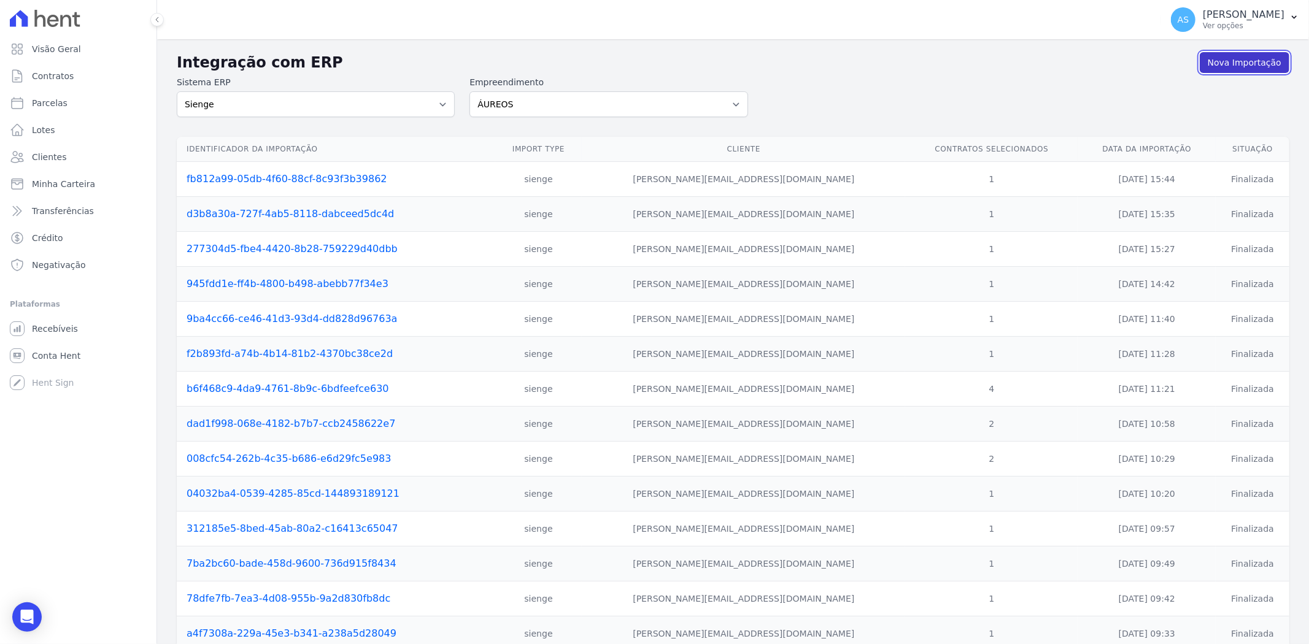
click at [1237, 61] on link "Nova Importação" at bounding box center [1244, 62] width 90 height 21
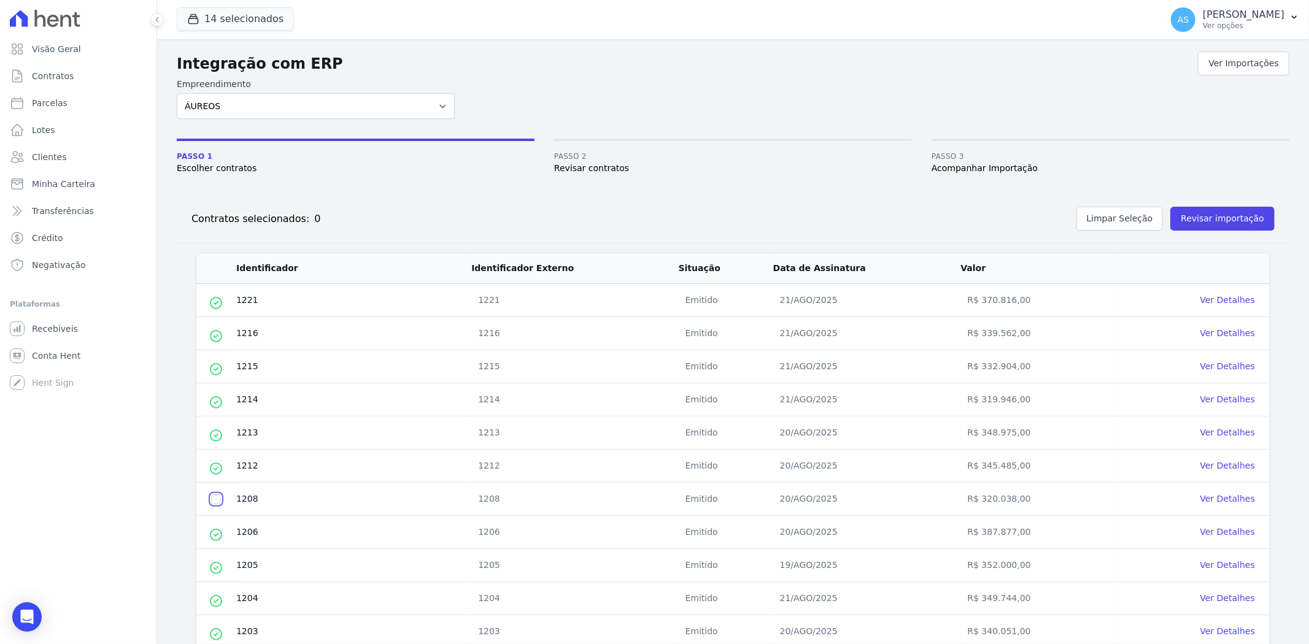
click at [215, 501] on input "checkbox" at bounding box center [216, 499] width 10 height 10
checkbox input "true"
click at [1196, 223] on button "Revisar importação" at bounding box center [1222, 219] width 104 height 24
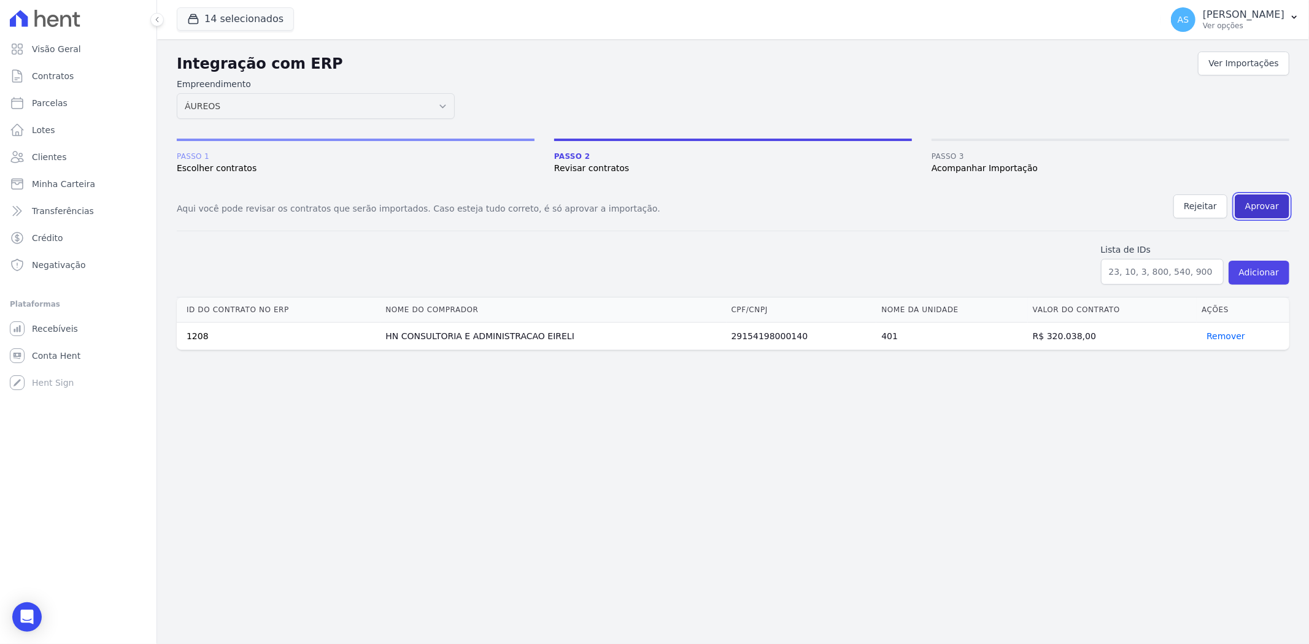
click at [1256, 207] on button "Aprovar" at bounding box center [1261, 206] width 55 height 24
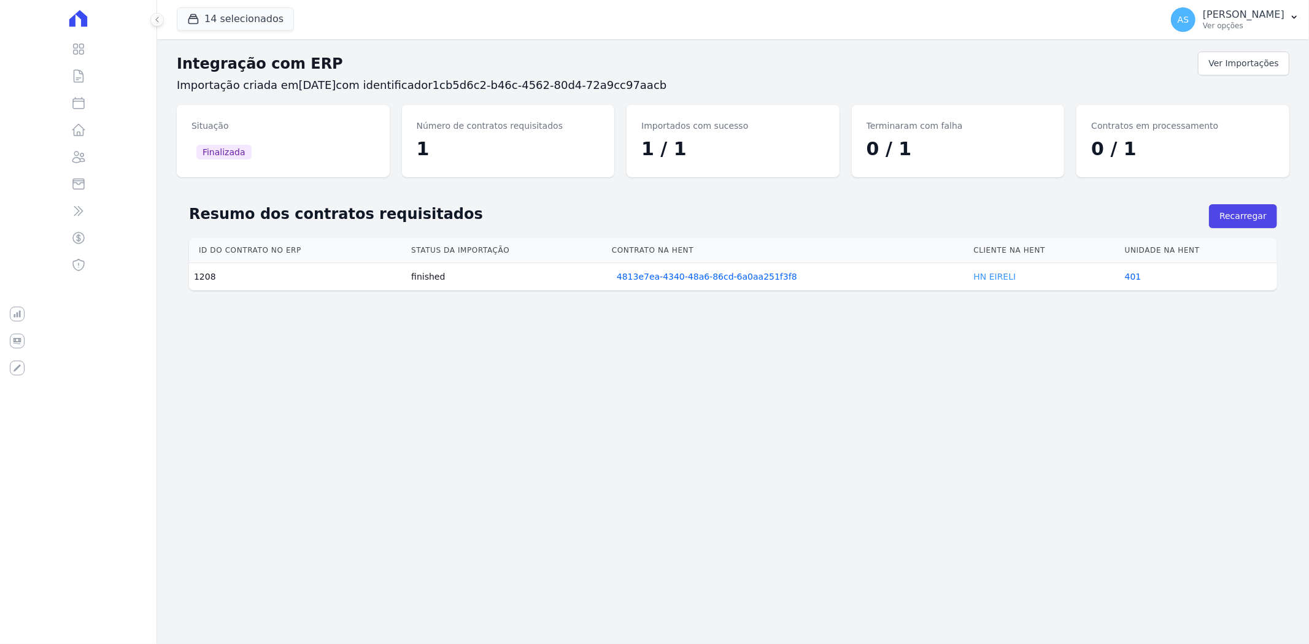
click at [994, 274] on link "HN EIRELI" at bounding box center [994, 277] width 42 height 10
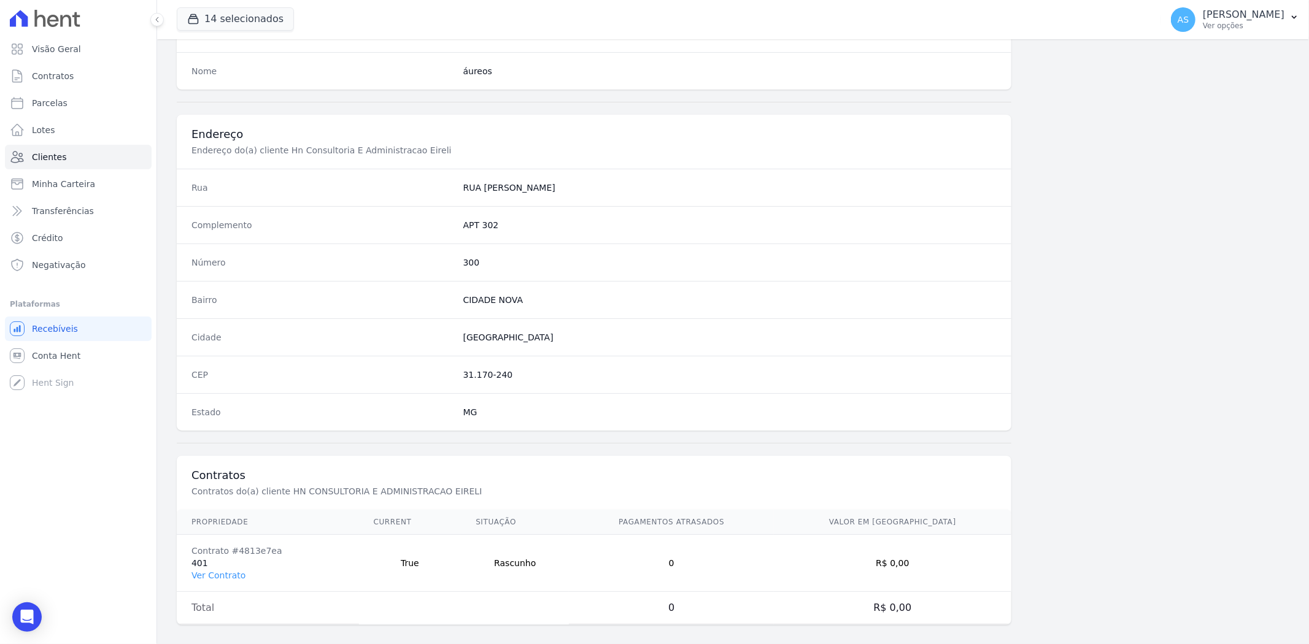
scroll to position [505, 0]
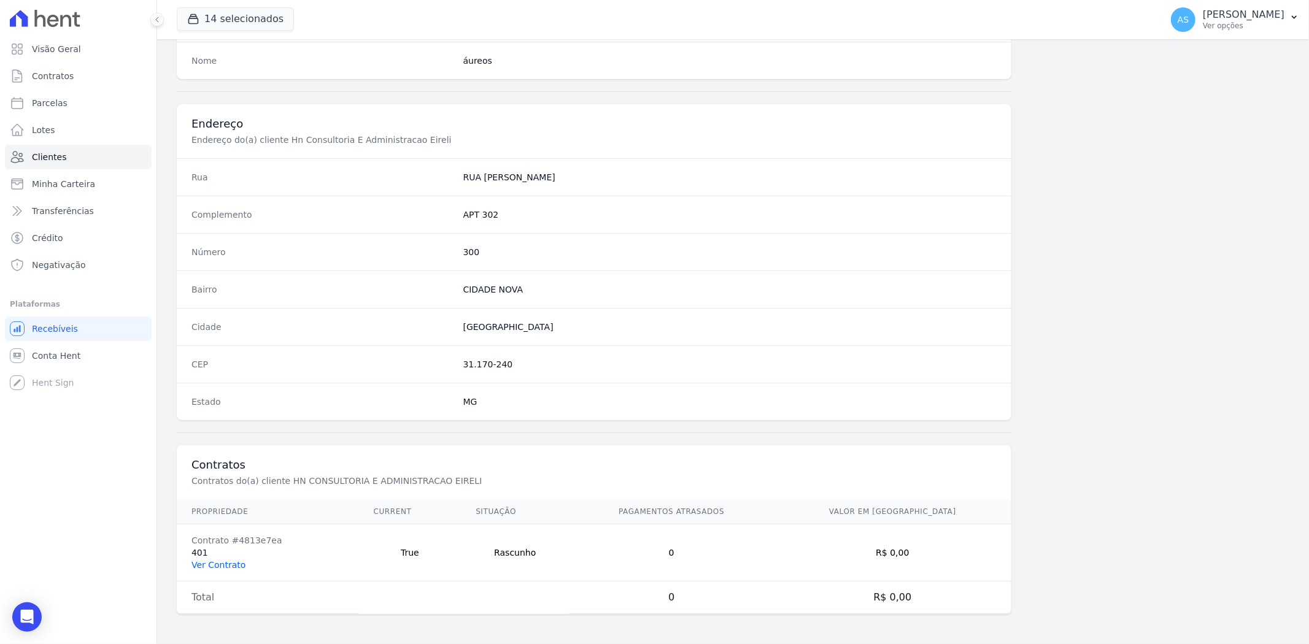
click at [207, 560] on link "Ver Contrato" at bounding box center [218, 565] width 54 height 10
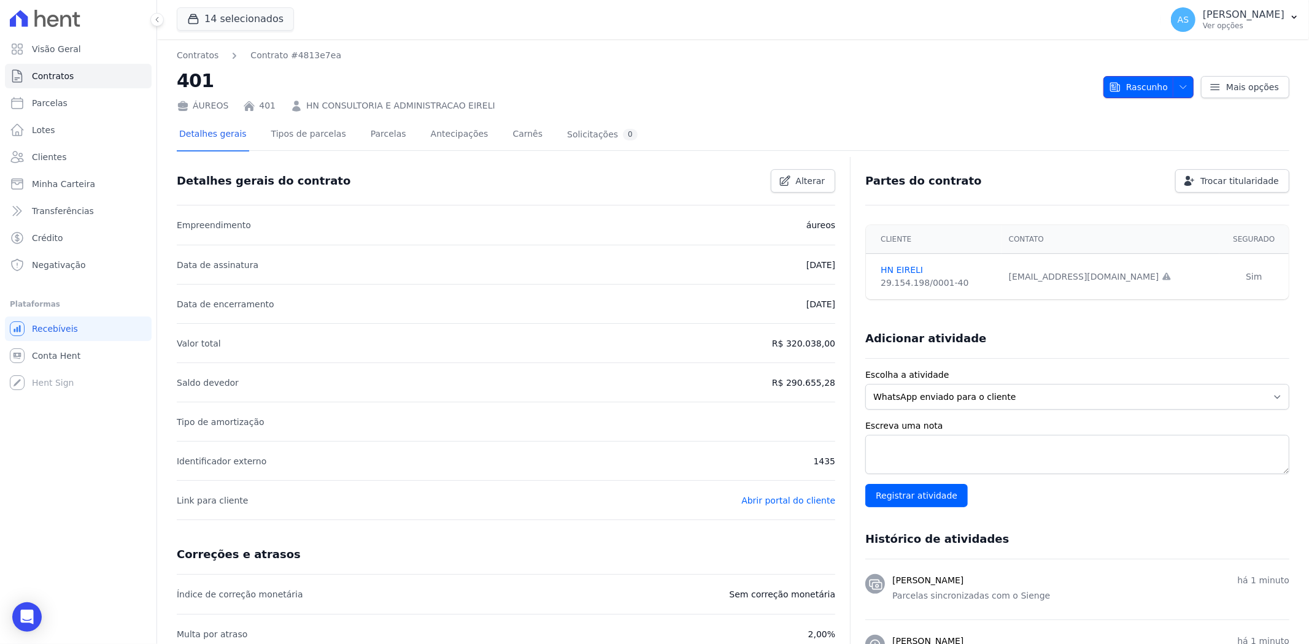
click at [1178, 84] on icon "button" at bounding box center [1183, 87] width 10 height 10
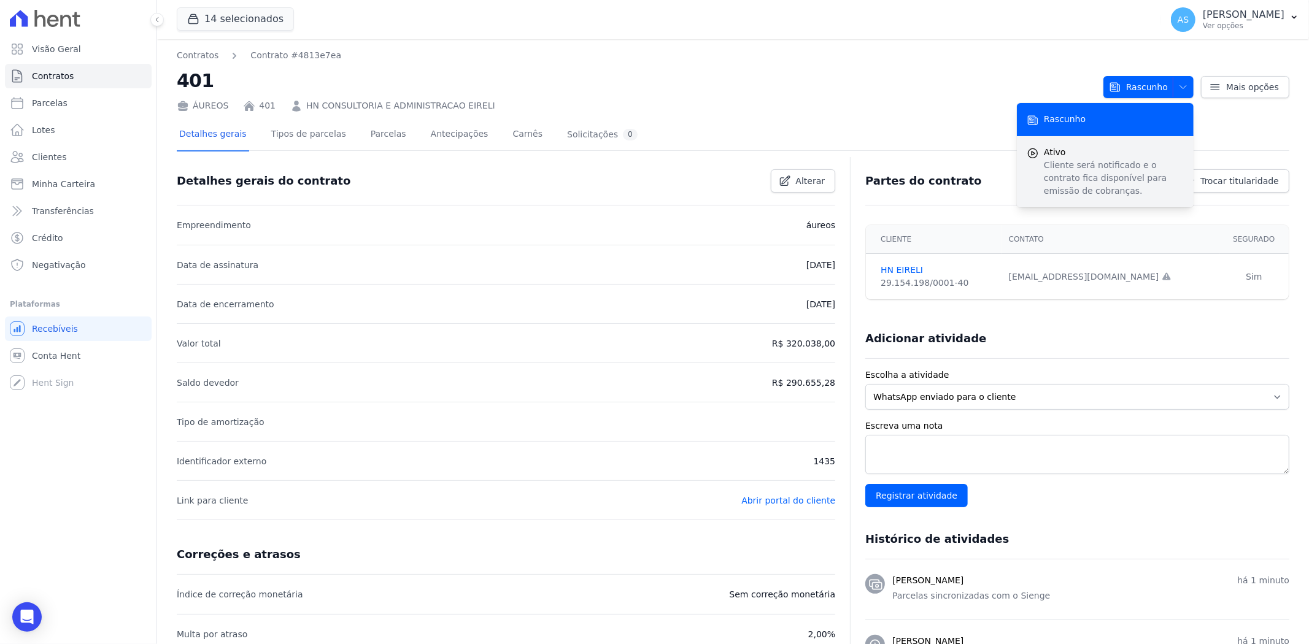
click at [1075, 167] on p "Cliente será notificado e o contrato fica disponível para emissão de cobranças." at bounding box center [1113, 178] width 140 height 39
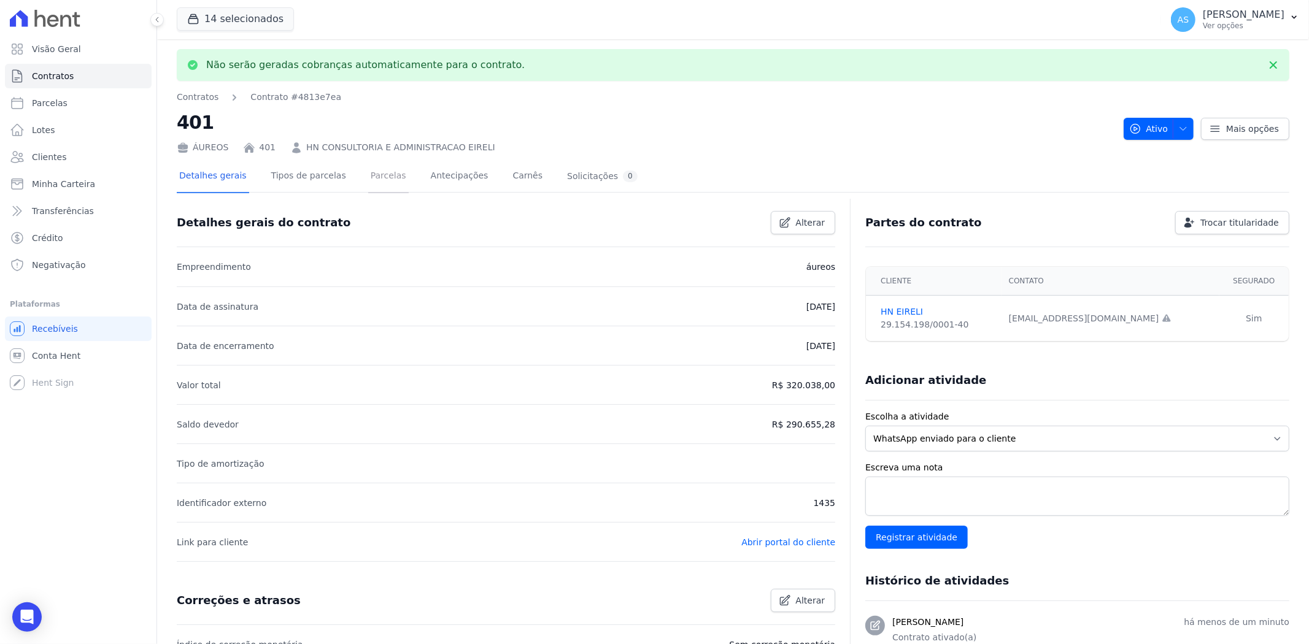
click at [369, 178] on link "Parcelas" at bounding box center [388, 177] width 40 height 33
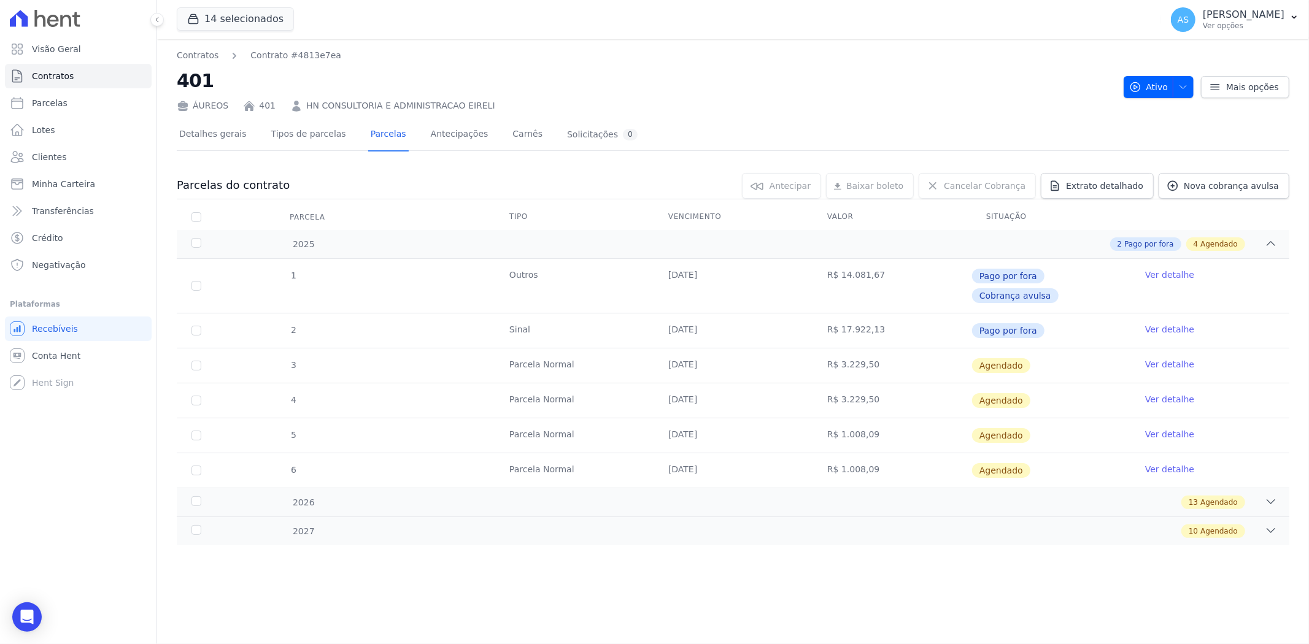
click at [1157, 358] on link "Ver detalhe" at bounding box center [1169, 364] width 49 height 12
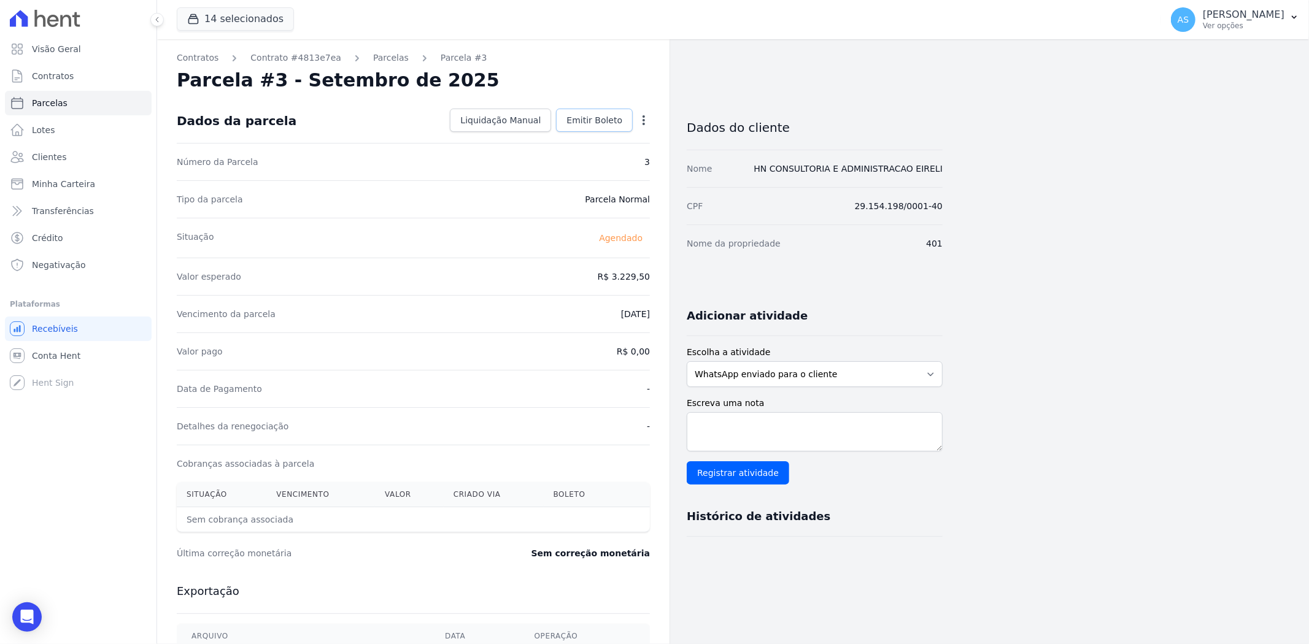
click at [596, 115] on span "Emitir Boleto" at bounding box center [594, 120] width 56 height 12
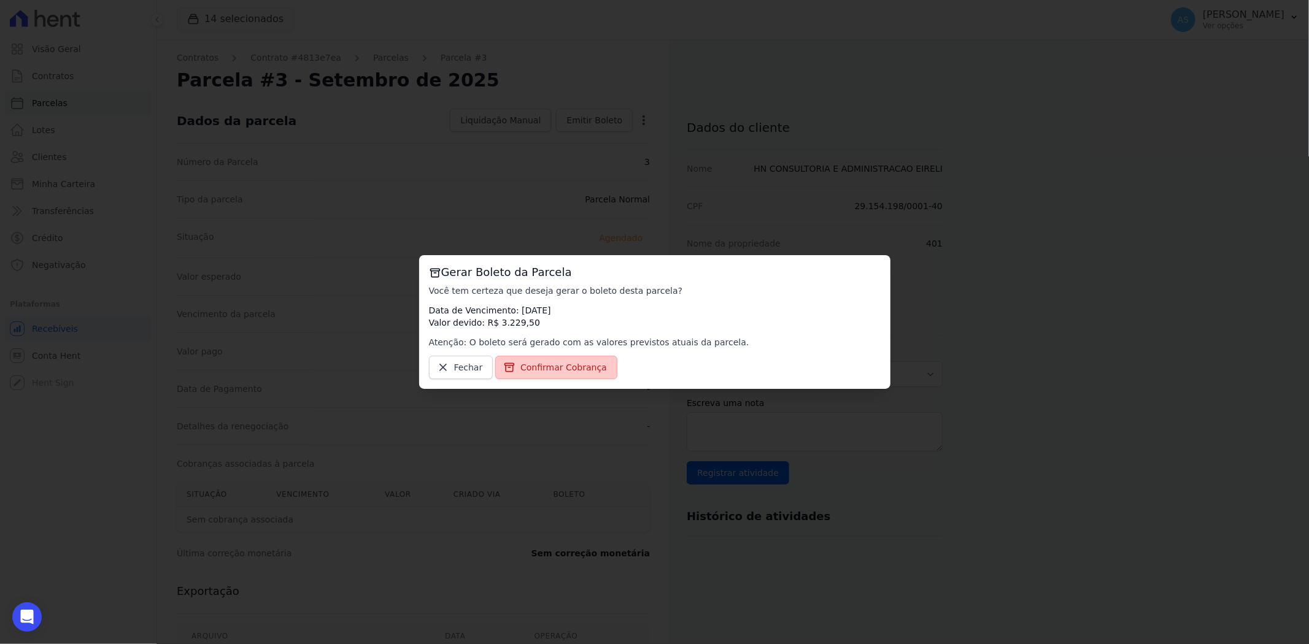
click at [559, 364] on span "Confirmar Cobrança" at bounding box center [563, 367] width 86 height 12
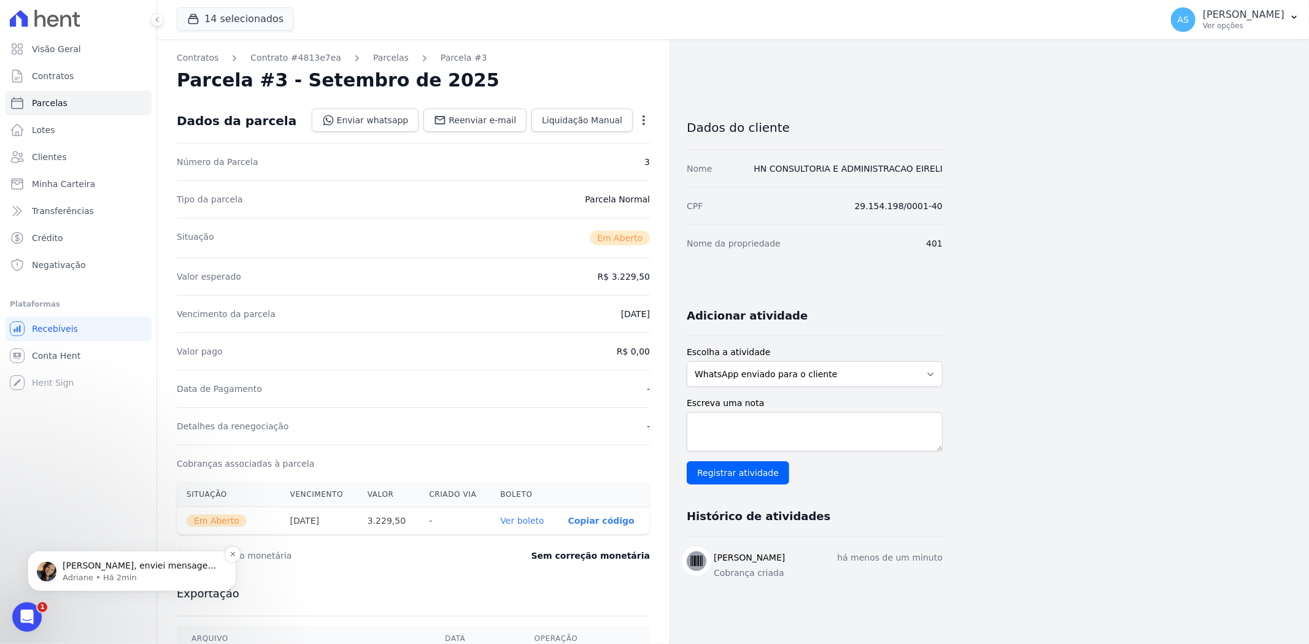
click at [110, 569] on p "Andreza, enviei mensagem há alguns minutos para o time de tech, para saber se t…" at bounding box center [142, 565] width 158 height 12
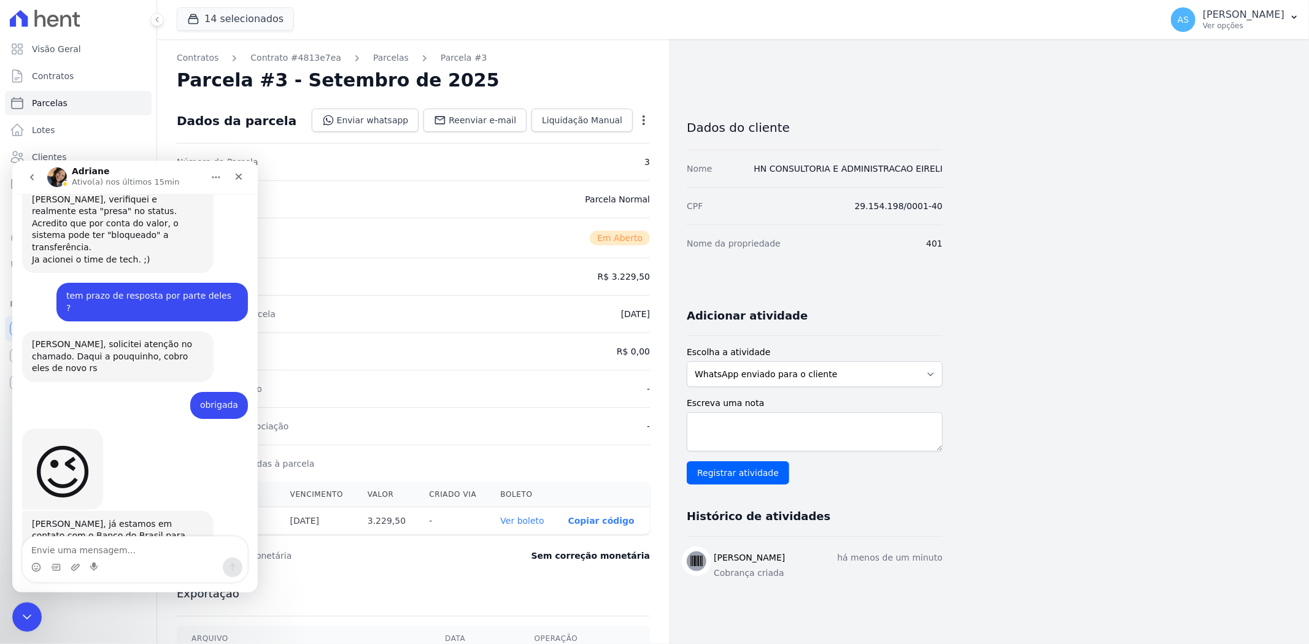
scroll to position [11375, 0]
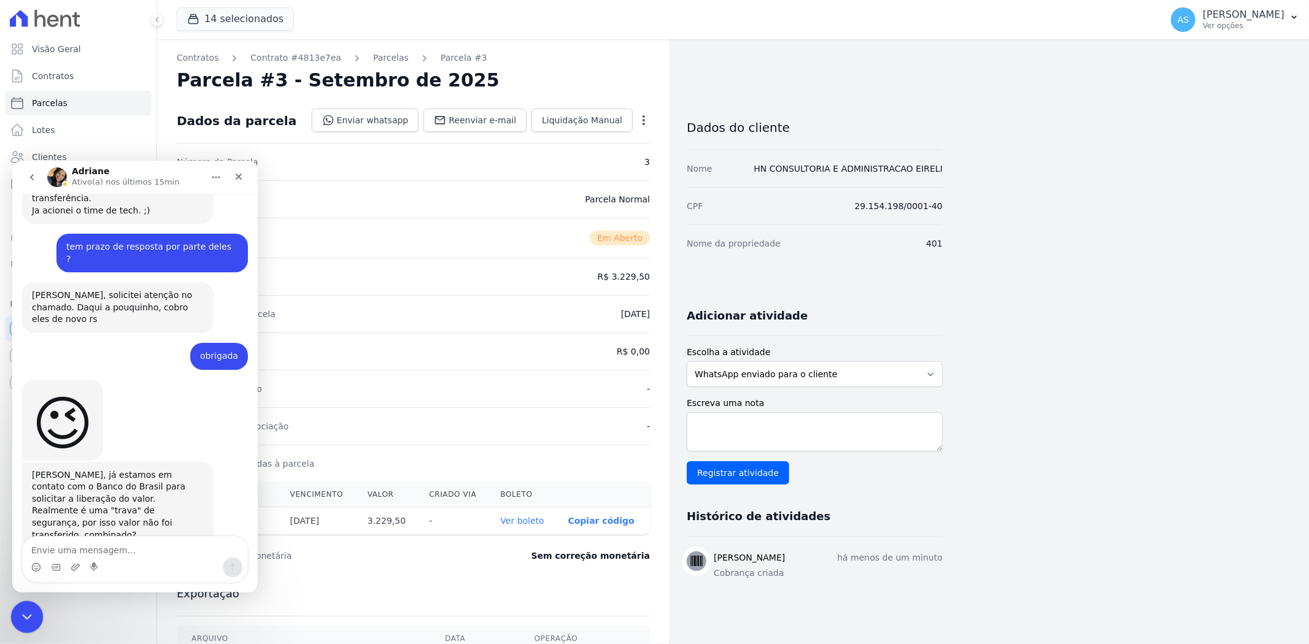
click at [26, 612] on icon "Fechar mensagem da Intercom" at bounding box center [25, 615] width 15 height 15
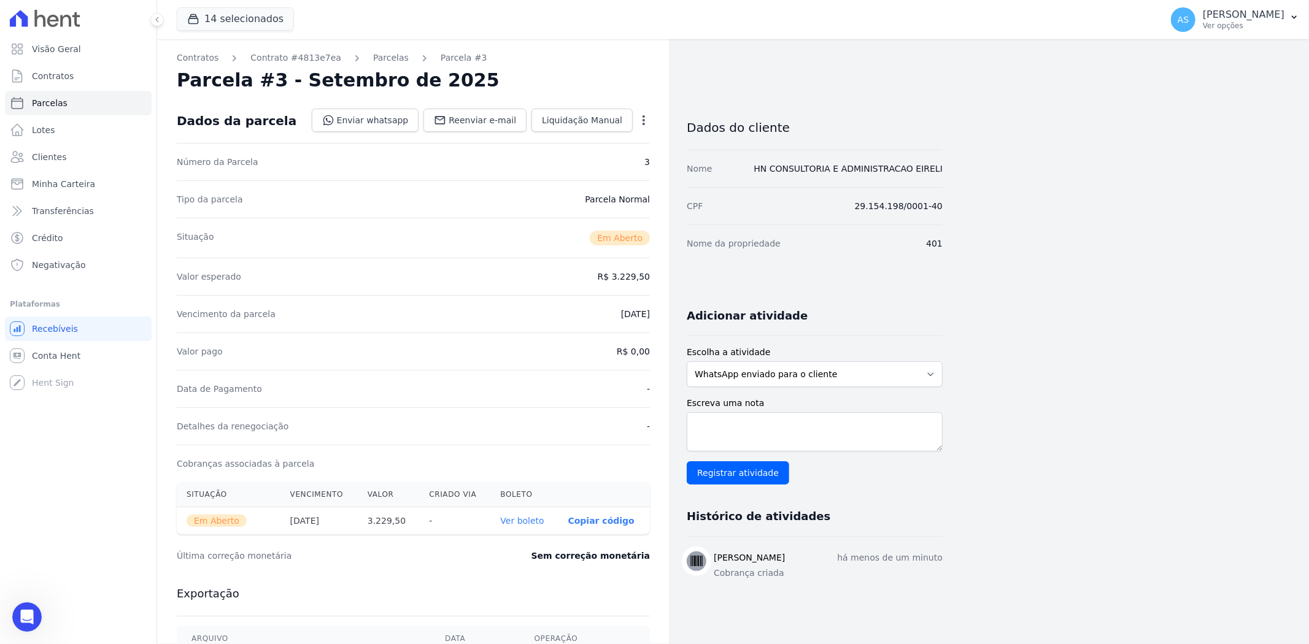
scroll to position [11354, 0]
click at [1297, 14] on icon "button" at bounding box center [1294, 17] width 10 height 10
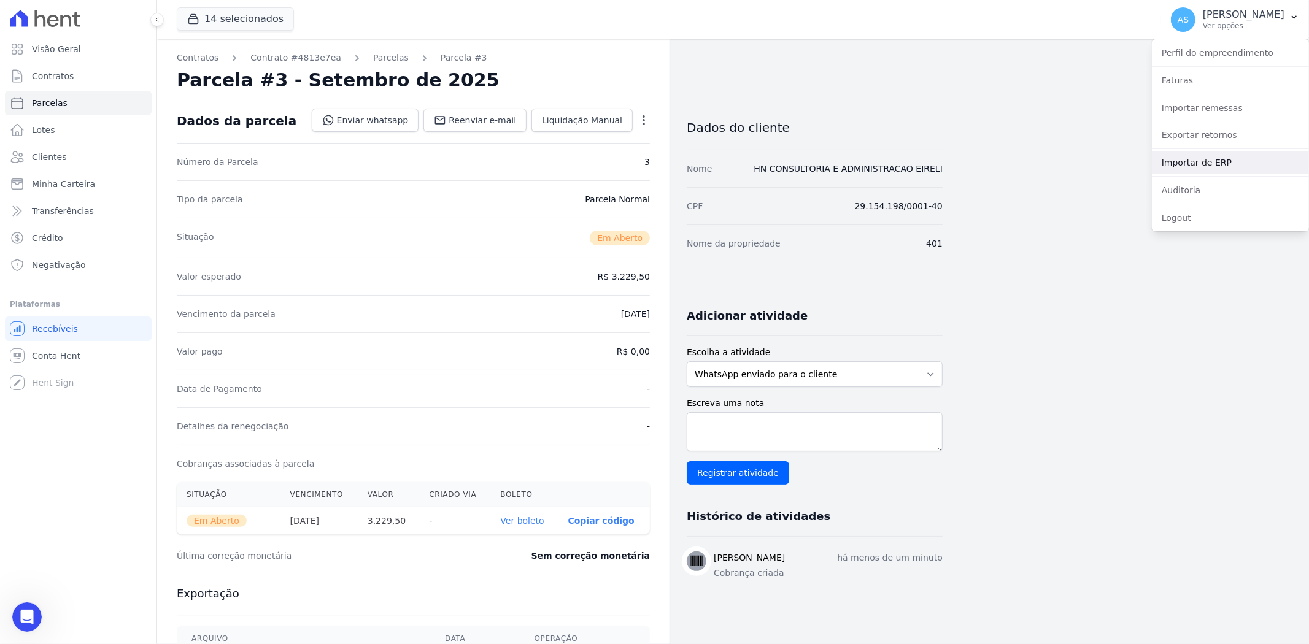
click at [1203, 159] on link "Importar de ERP" at bounding box center [1229, 163] width 157 height 22
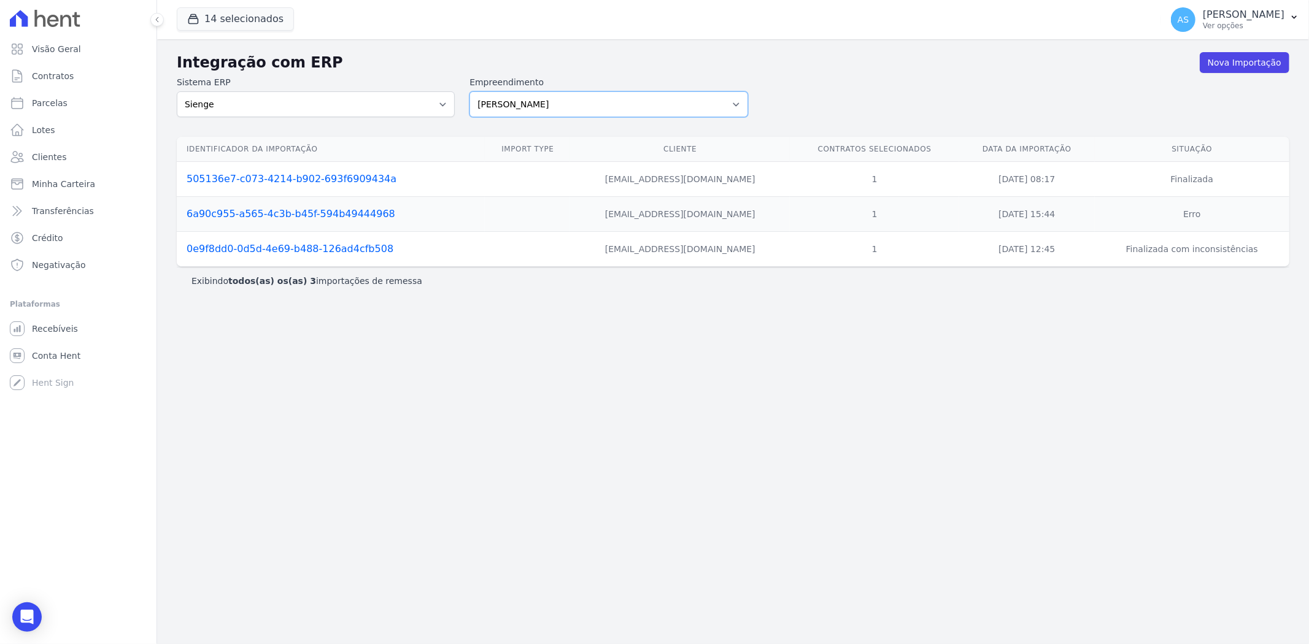
click at [740, 107] on select "[PERSON_NAME] Art Prime - [PERSON_NAME] Unique CTV Beat Residencial CTV Mob CTV…" at bounding box center [608, 104] width 278 height 26
select select "9db4d767-ec98-4519-aed7-f9568aa0b04c"
click at [469, 91] on select "[PERSON_NAME] Art Prime - [PERSON_NAME] Unique CTV Beat Residencial CTV Mob CTV…" at bounding box center [608, 104] width 278 height 26
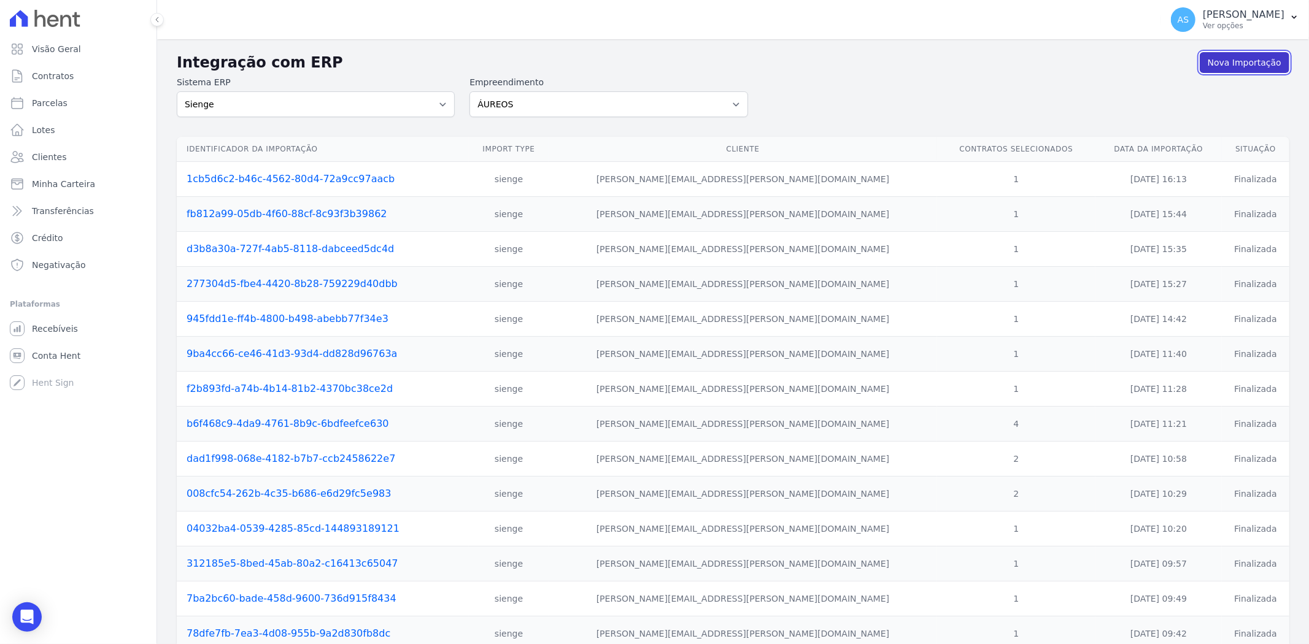
click at [1221, 62] on link "Nova Importação" at bounding box center [1244, 62] width 90 height 21
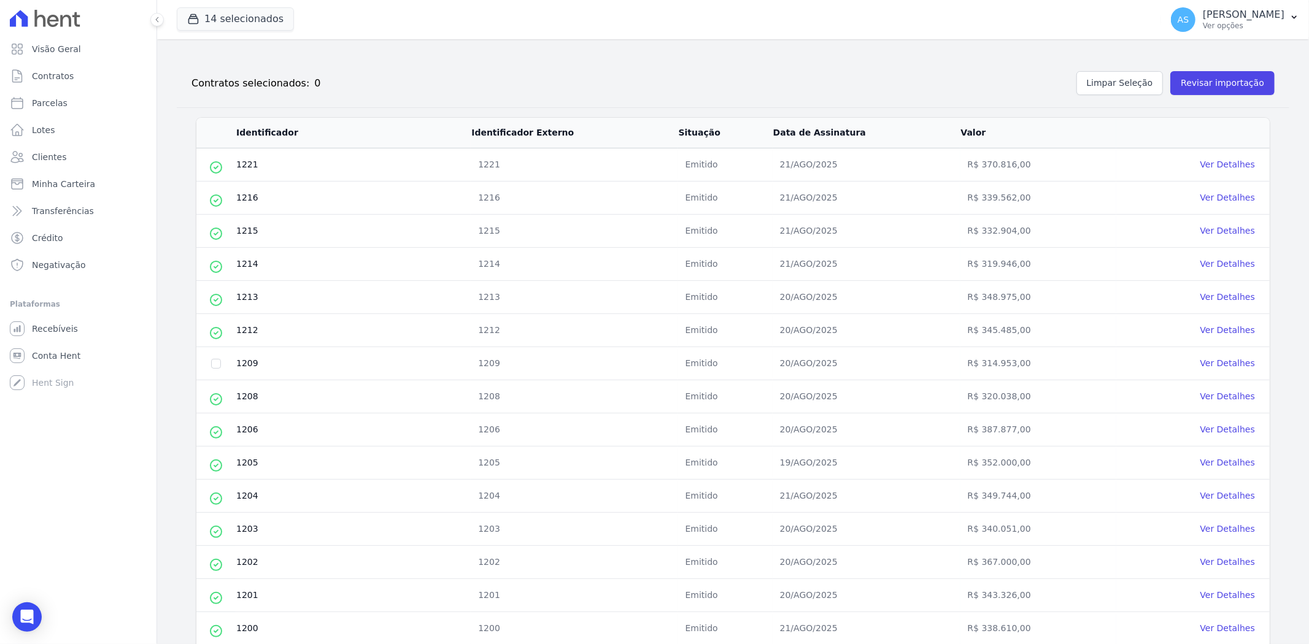
scroll to position [136, 0]
click at [215, 366] on input "checkbox" at bounding box center [216, 363] width 10 height 10
checkbox input "true"
click at [1207, 88] on button "Revisar importação" at bounding box center [1222, 83] width 104 height 24
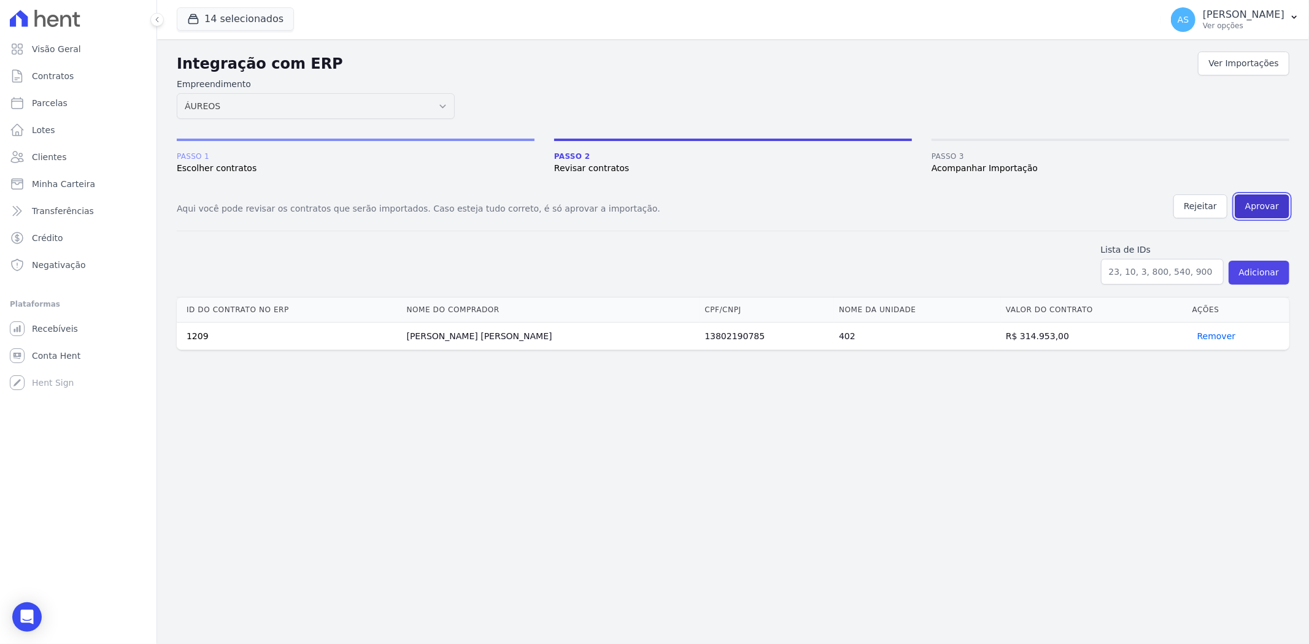
click at [1260, 209] on button "Aprovar" at bounding box center [1261, 206] width 55 height 24
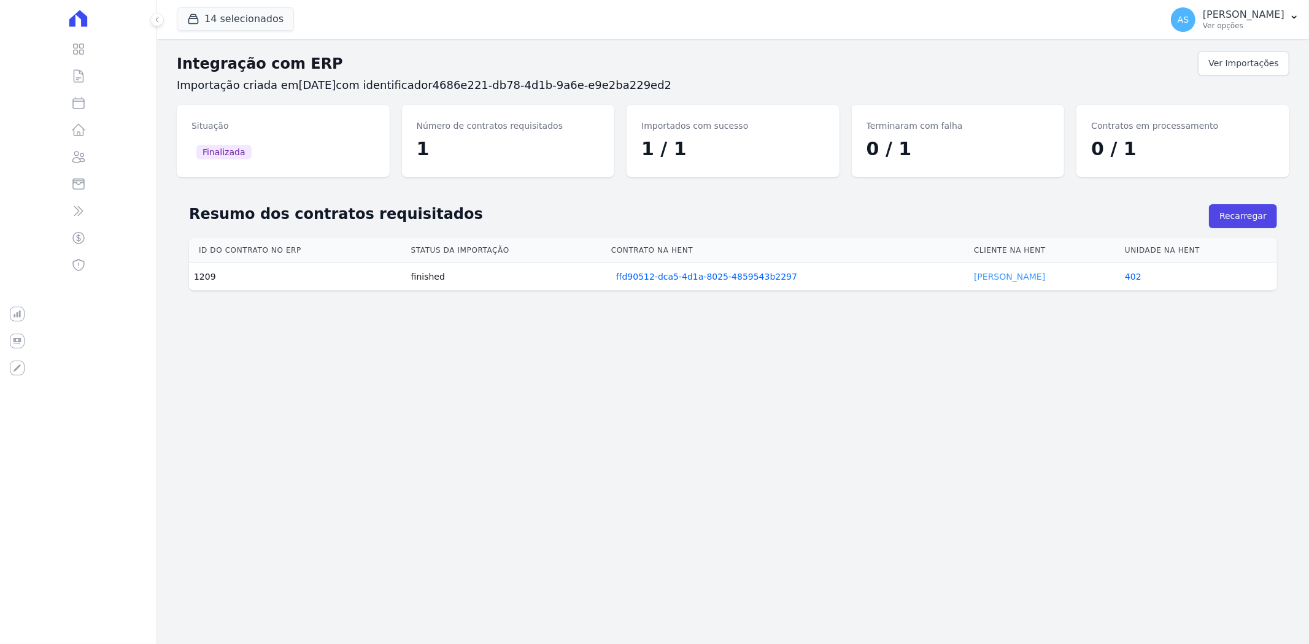
click at [990, 276] on link "[PERSON_NAME]" at bounding box center [1009, 277] width 71 height 10
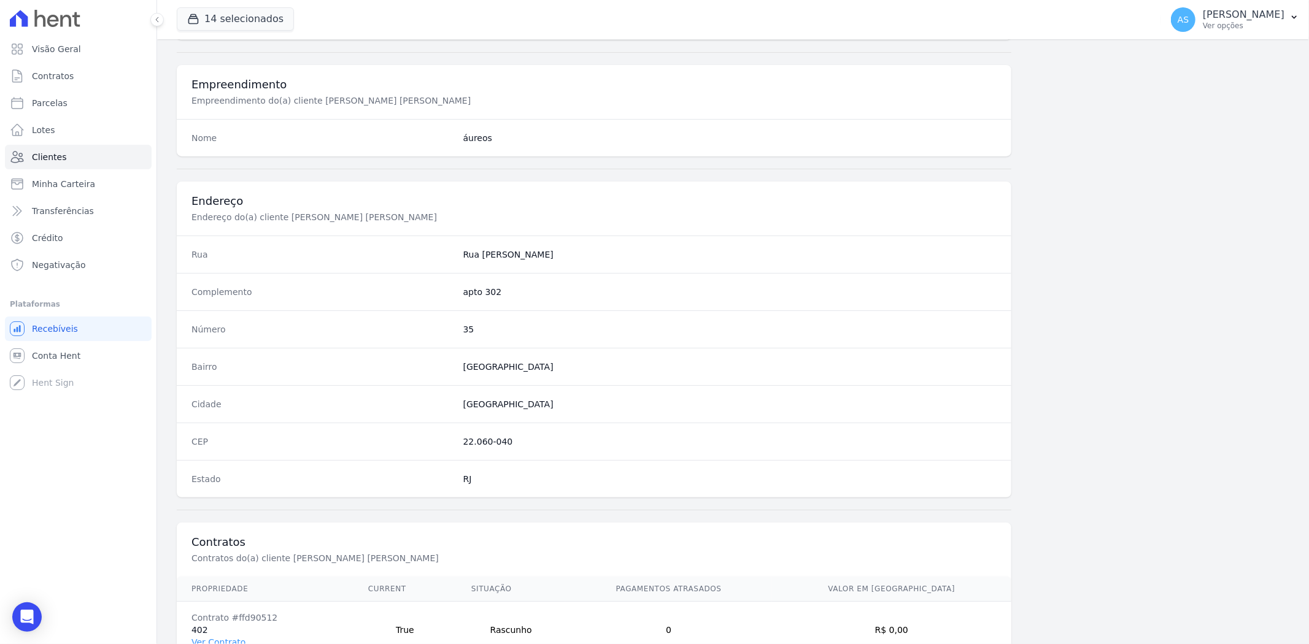
scroll to position [505, 0]
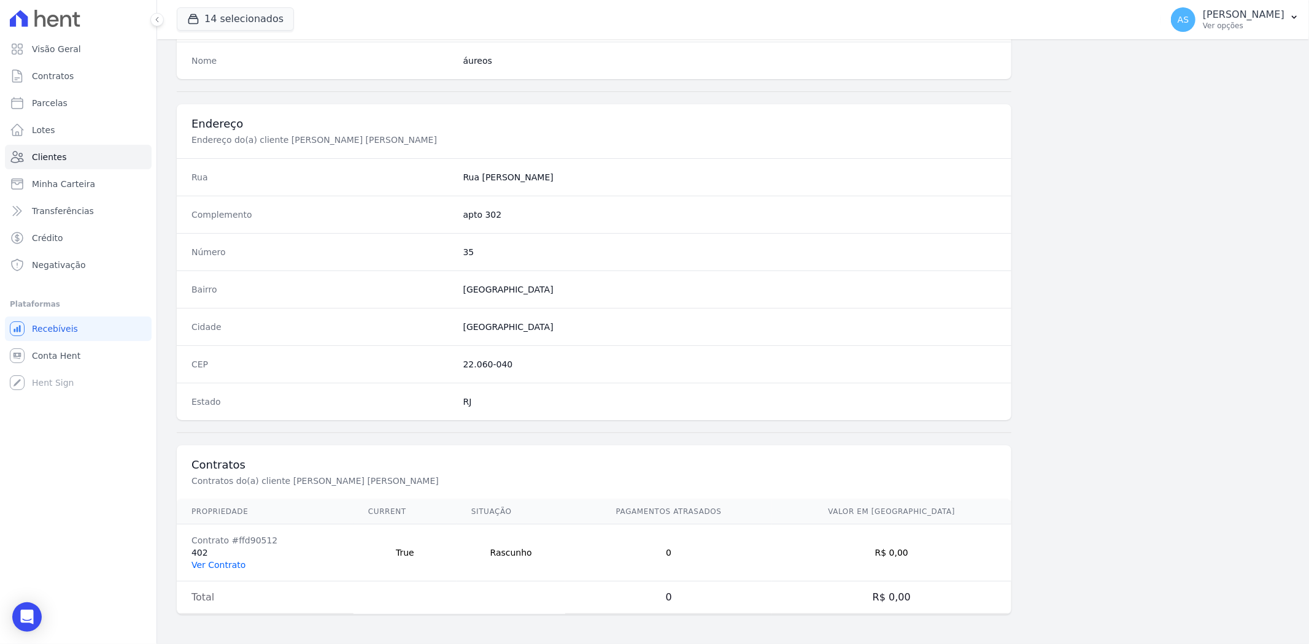
click at [199, 567] on link "Ver Contrato" at bounding box center [218, 565] width 54 height 10
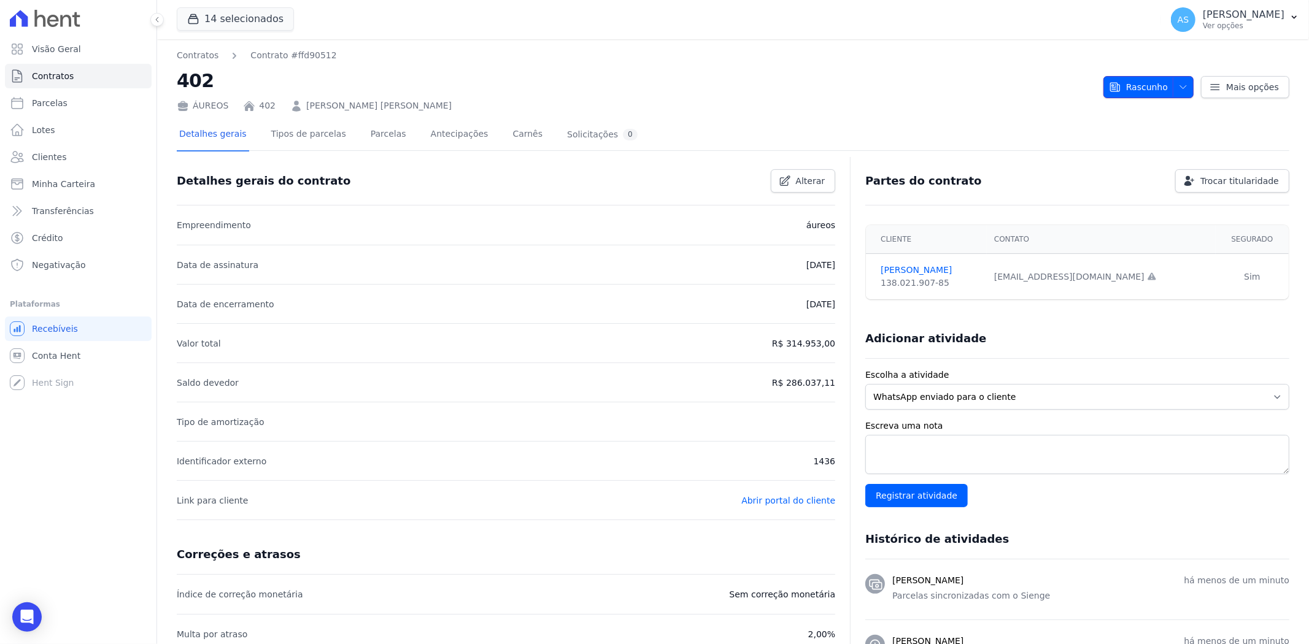
click at [1178, 82] on icon "button" at bounding box center [1183, 87] width 10 height 10
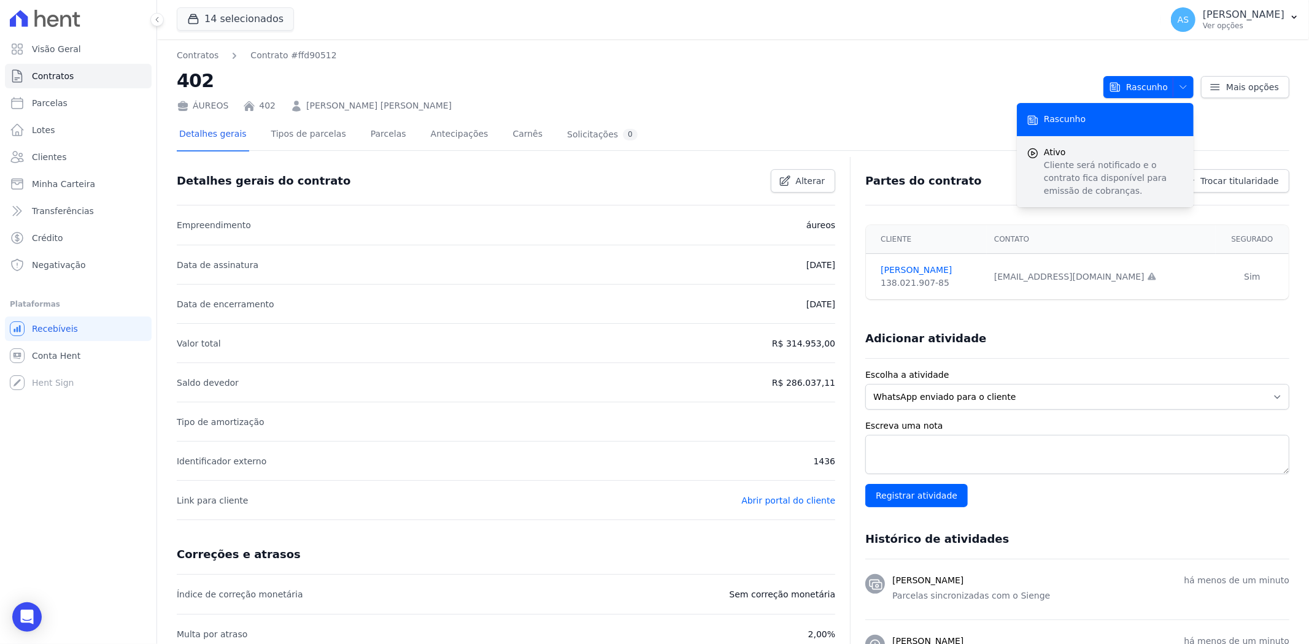
click at [1051, 179] on p "Cliente será notificado e o contrato fica disponível para emissão de cobranças." at bounding box center [1113, 178] width 140 height 39
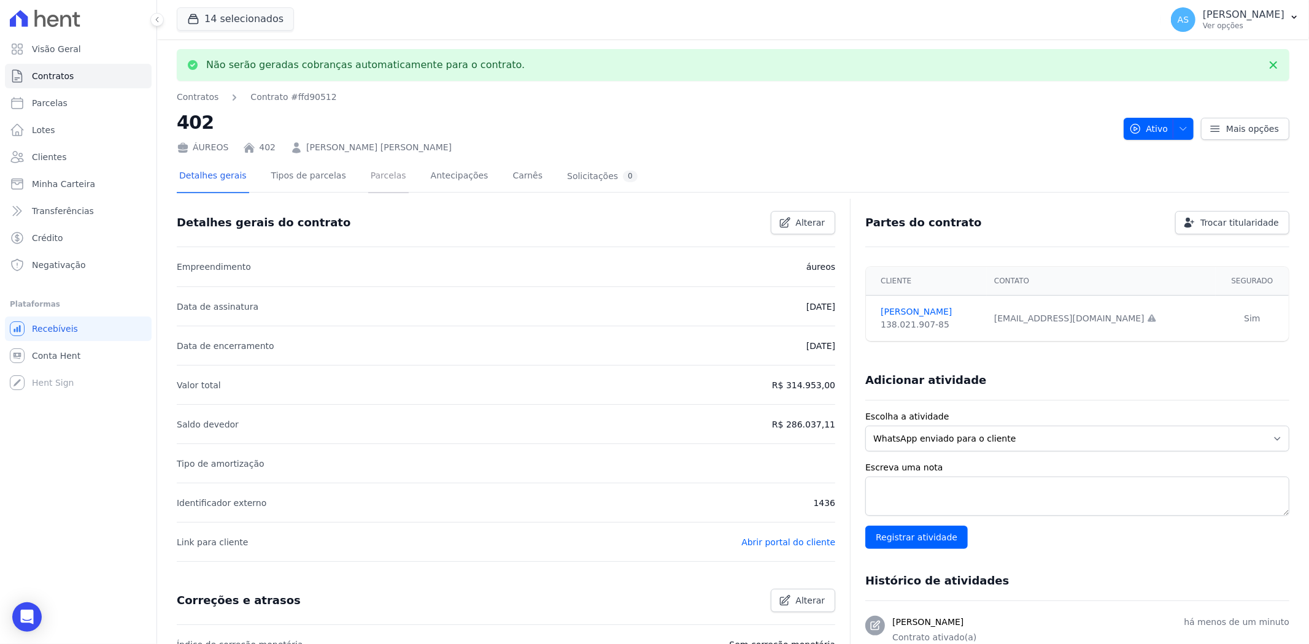
click at [368, 179] on link "Parcelas" at bounding box center [388, 177] width 40 height 33
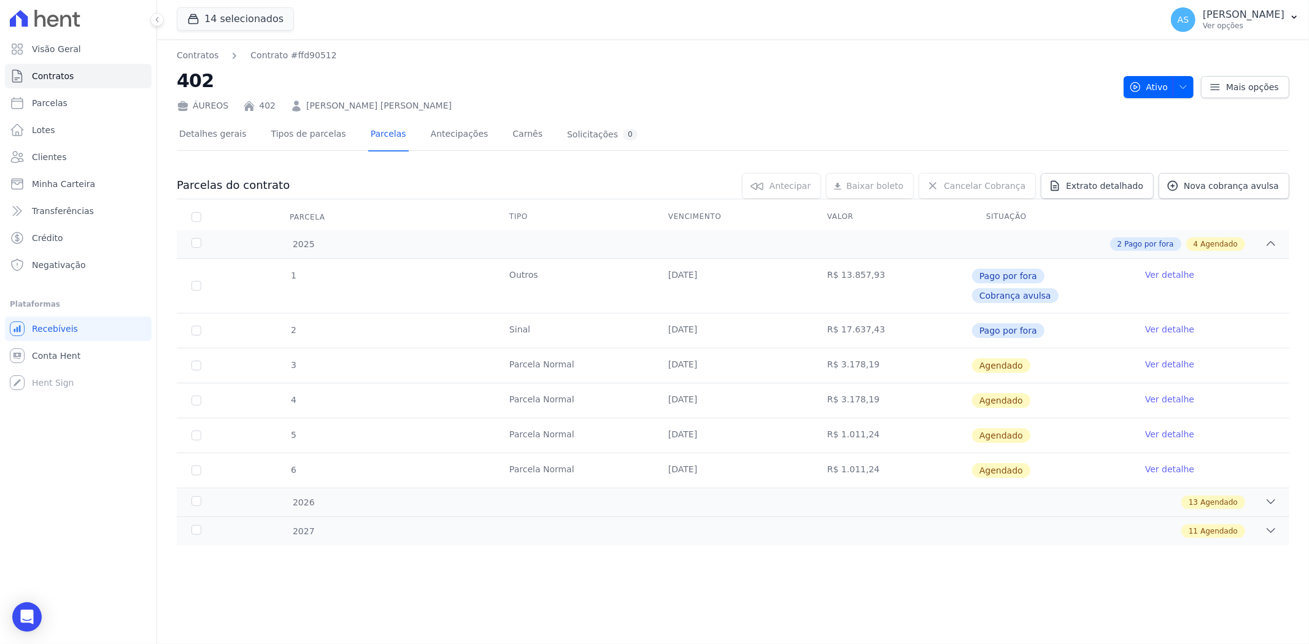
click at [1178, 358] on link "Ver detalhe" at bounding box center [1169, 364] width 49 height 12
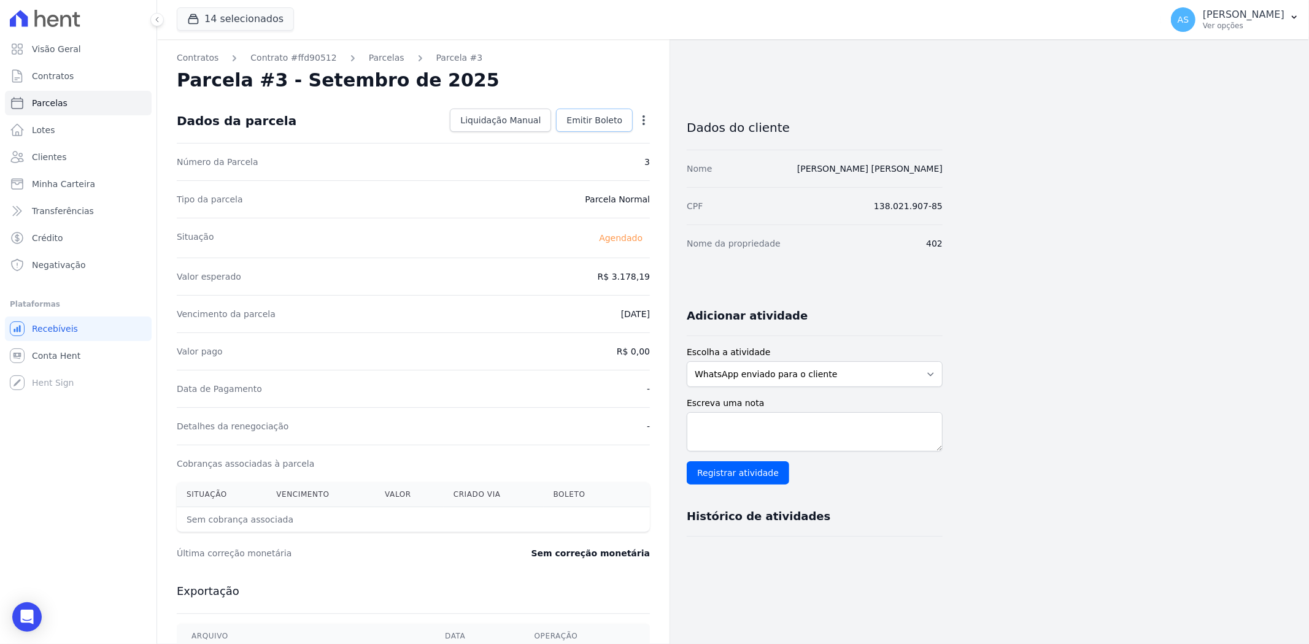
click at [609, 119] on span "Emitir Boleto" at bounding box center [594, 120] width 56 height 12
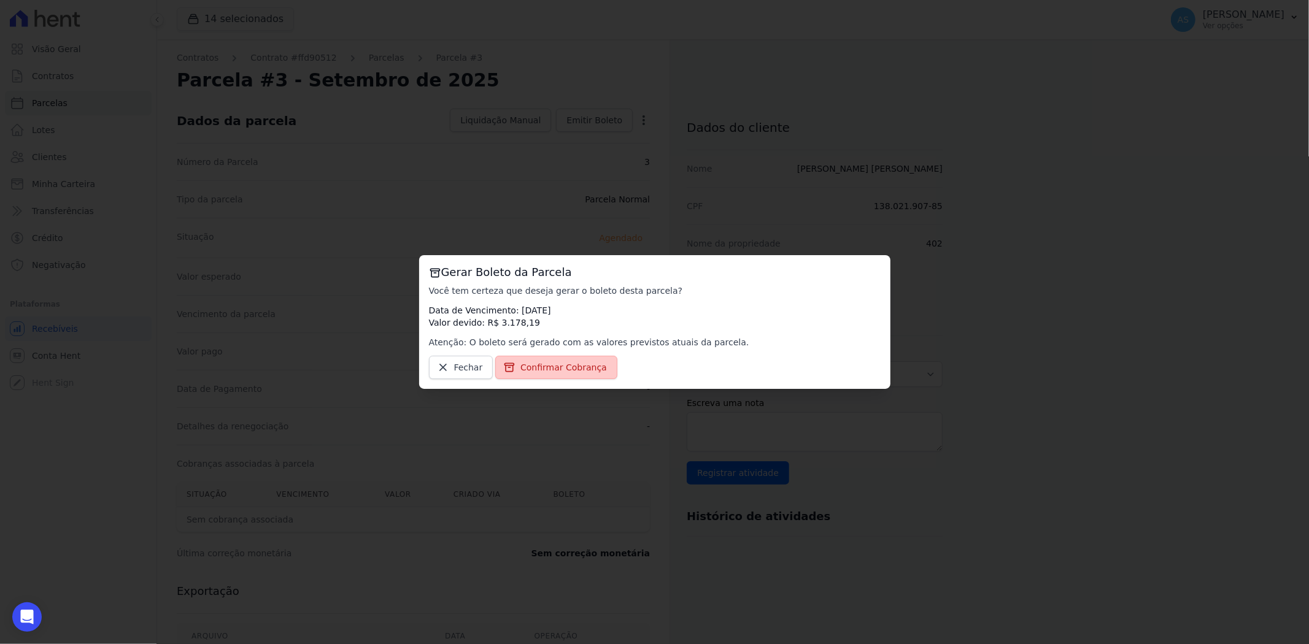
click at [532, 367] on span "Confirmar Cobrança" at bounding box center [563, 367] width 86 height 12
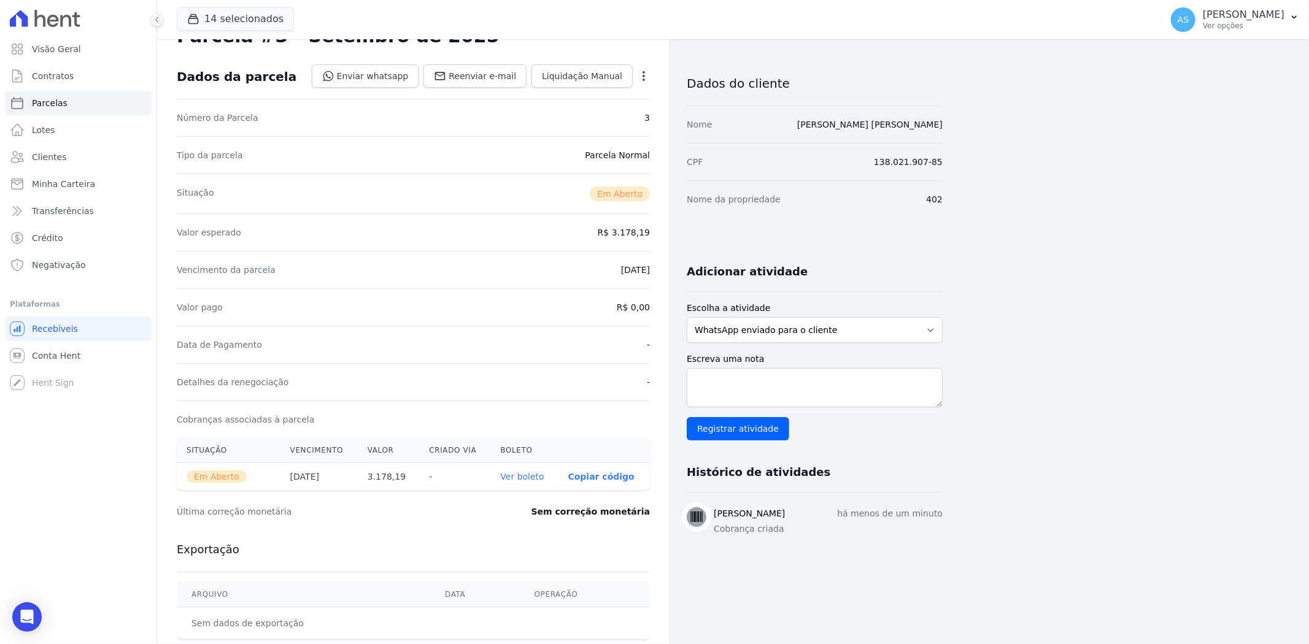
scroll to position [68, 0]
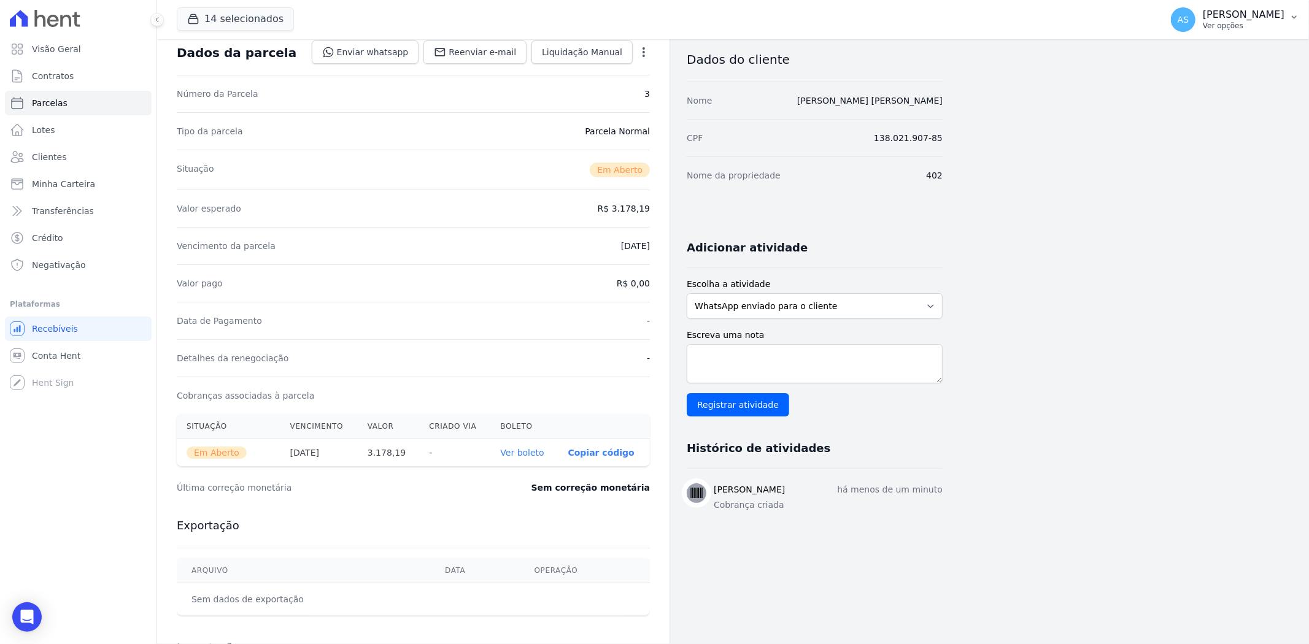
click at [1291, 12] on icon "button" at bounding box center [1294, 17] width 10 height 10
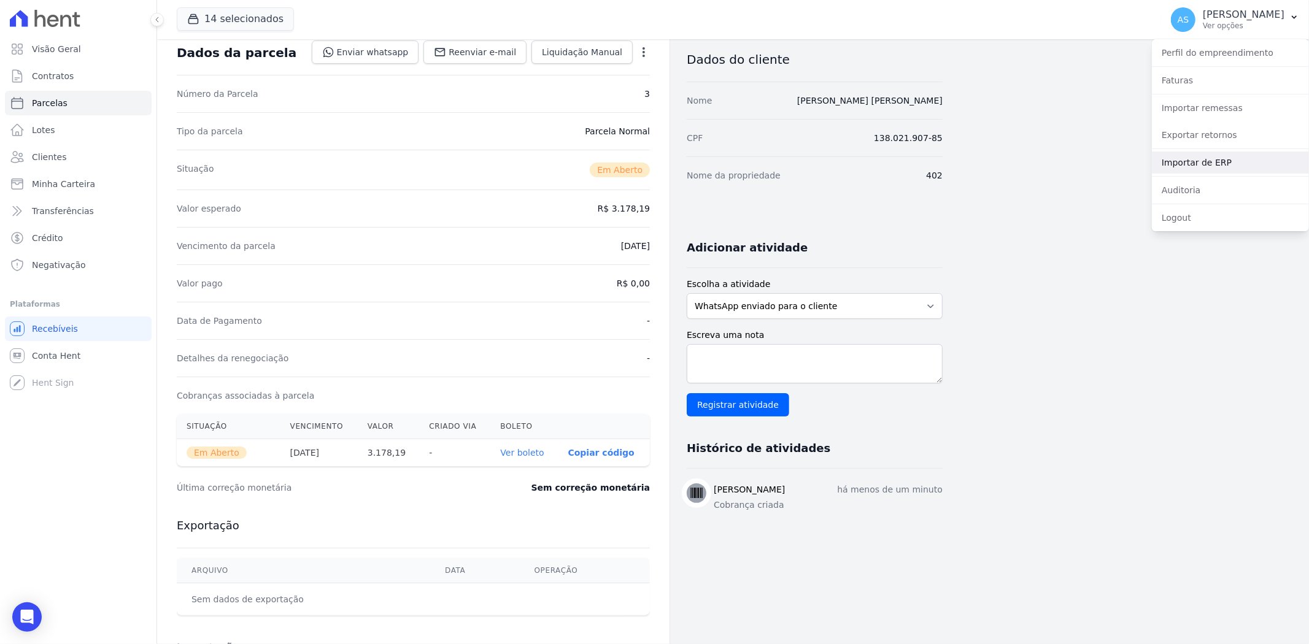
click at [1192, 167] on link "Importar de ERP" at bounding box center [1229, 163] width 157 height 22
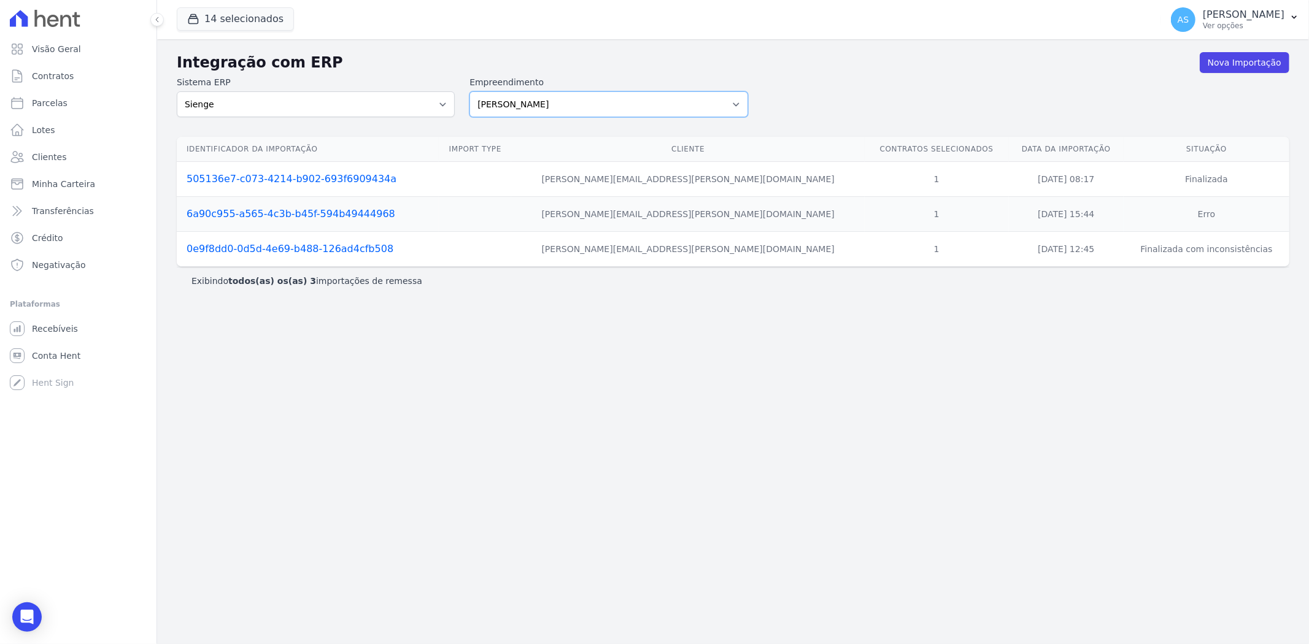
click at [740, 101] on select "[PERSON_NAME] Art Prime - [PERSON_NAME] Unique CTV Beat Residencial CTV Mob CTV…" at bounding box center [608, 104] width 278 height 26
select select "9db4d767-ec98-4519-aed7-f9568aa0b04c"
click at [469, 91] on select "[PERSON_NAME] Art Prime - [PERSON_NAME] Unique CTV Beat Residencial CTV Mob CTV…" at bounding box center [608, 104] width 278 height 26
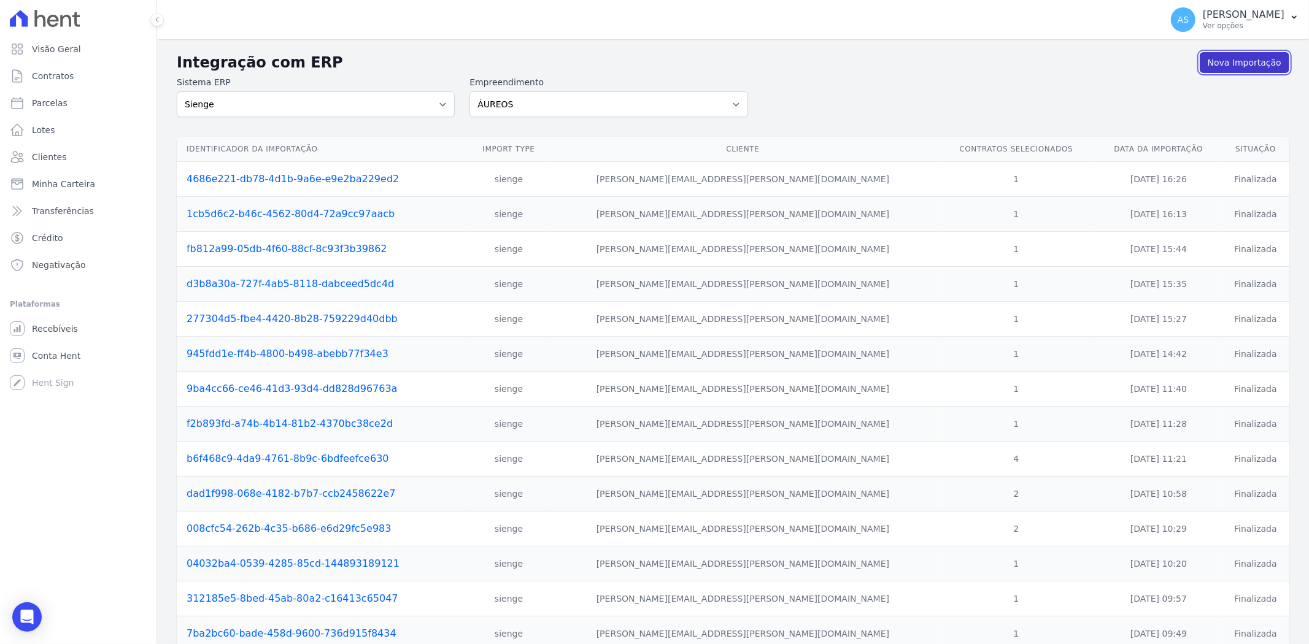
click at [1232, 58] on link "Nova Importação" at bounding box center [1244, 62] width 90 height 21
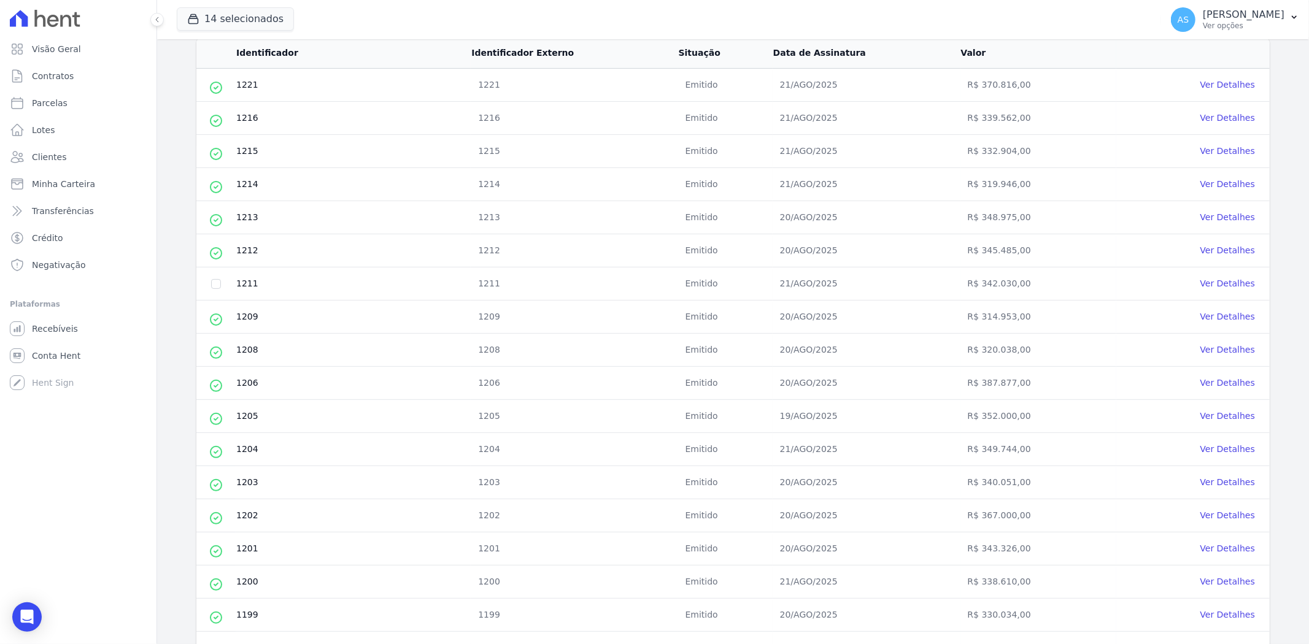
scroll to position [272, 0]
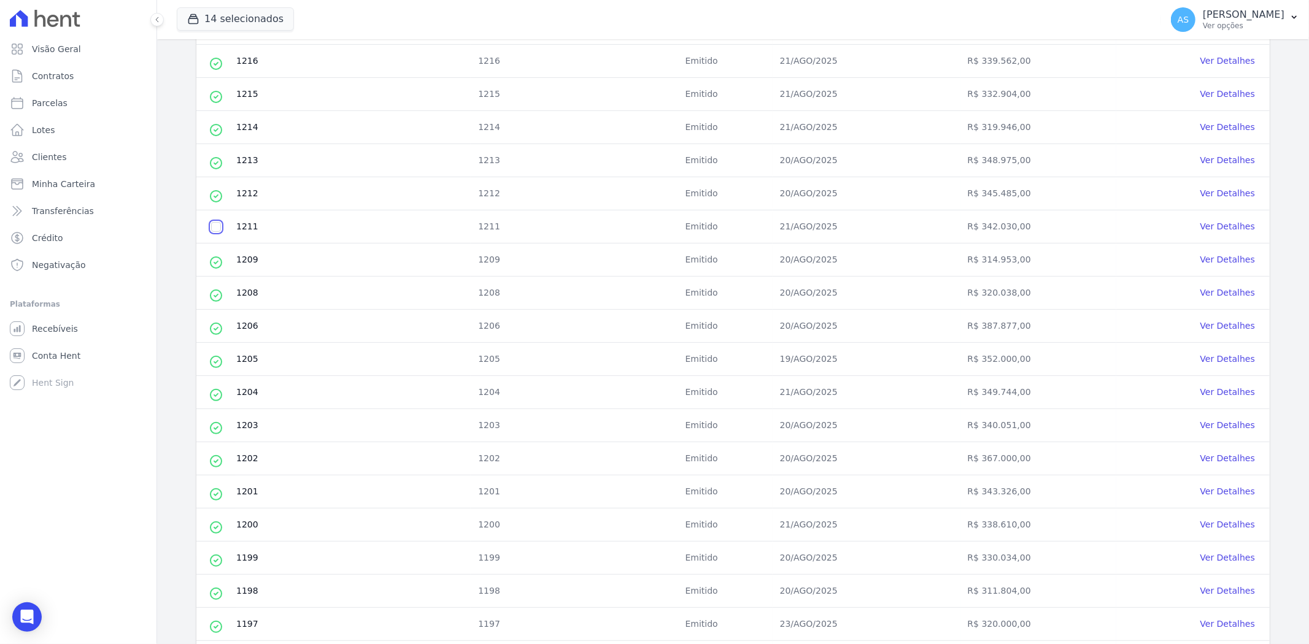
click at [211, 227] on input "checkbox" at bounding box center [216, 227] width 10 height 10
checkbox input "true"
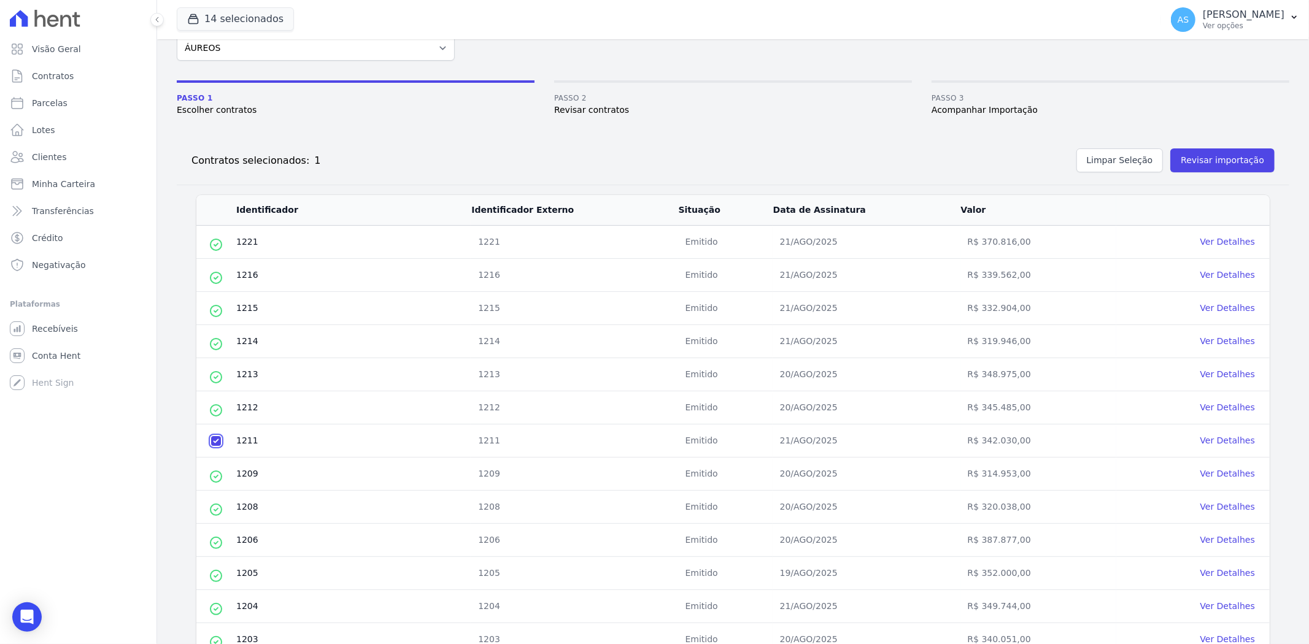
scroll to position [0, 0]
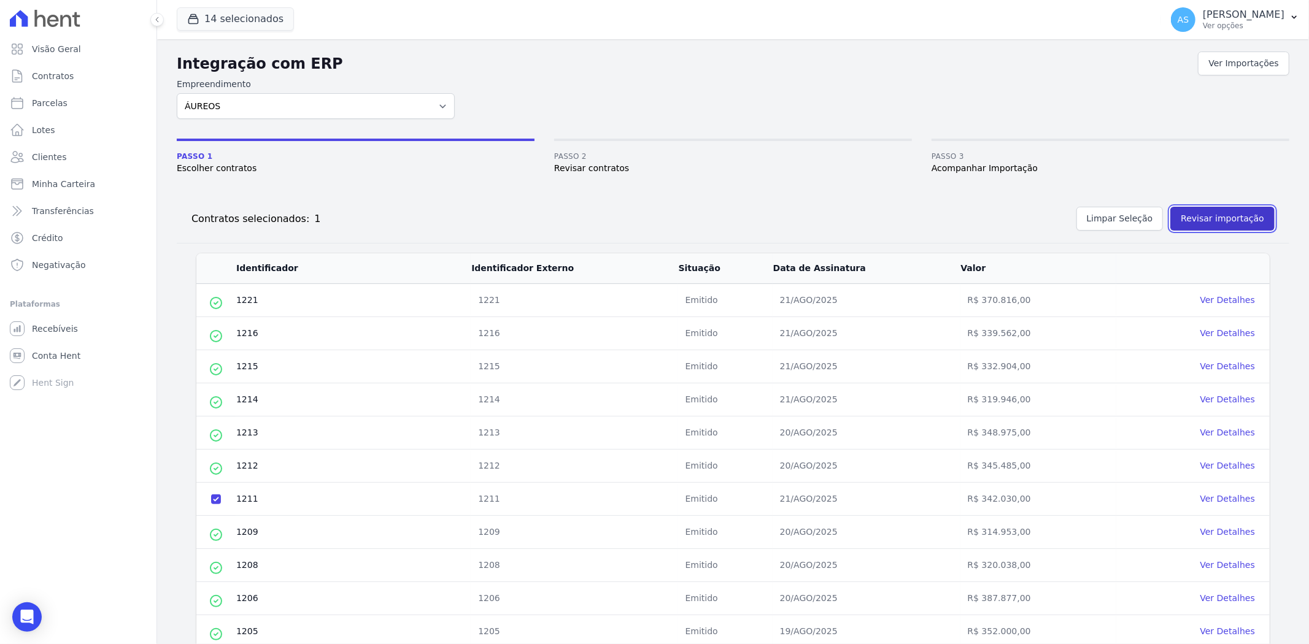
click at [1205, 212] on button "Revisar importação" at bounding box center [1222, 219] width 104 height 24
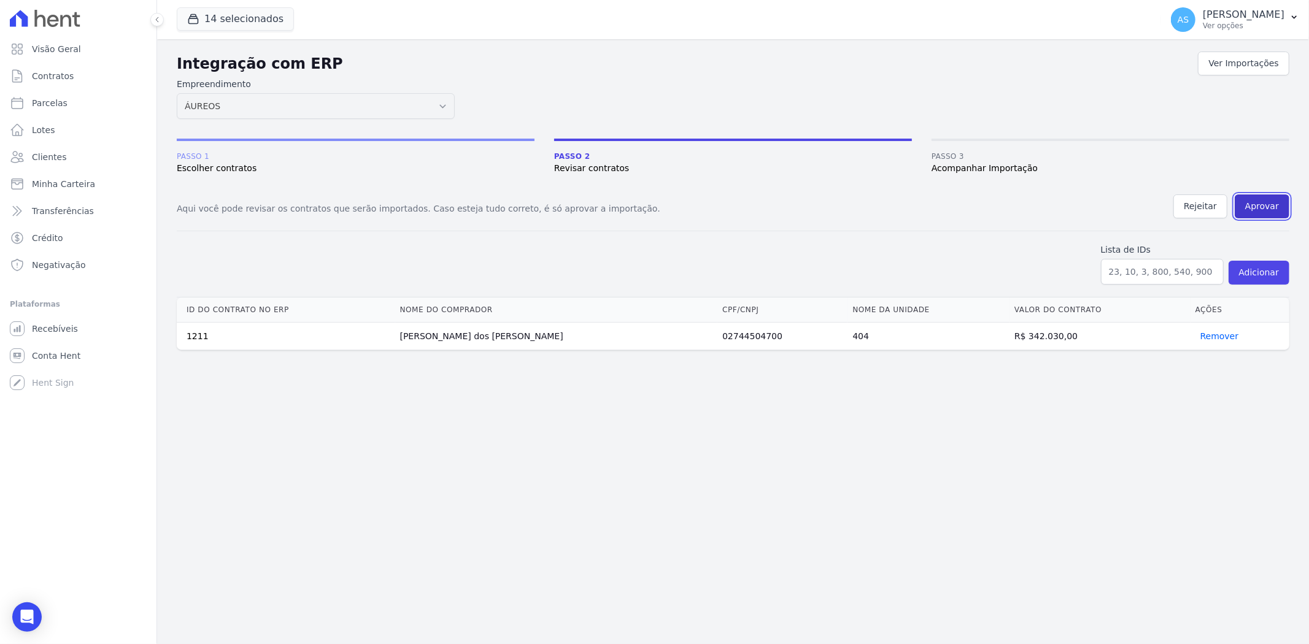
click at [1267, 199] on button "Aprovar" at bounding box center [1261, 206] width 55 height 24
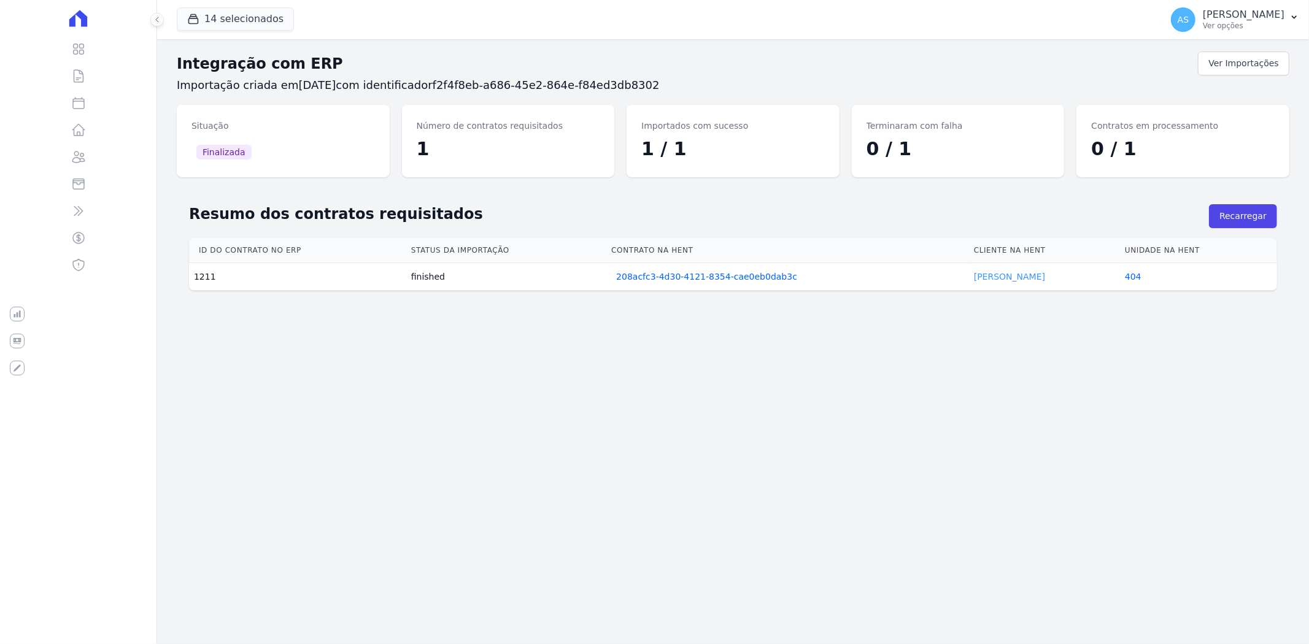
click at [997, 278] on link "[PERSON_NAME]" at bounding box center [1009, 277] width 71 height 10
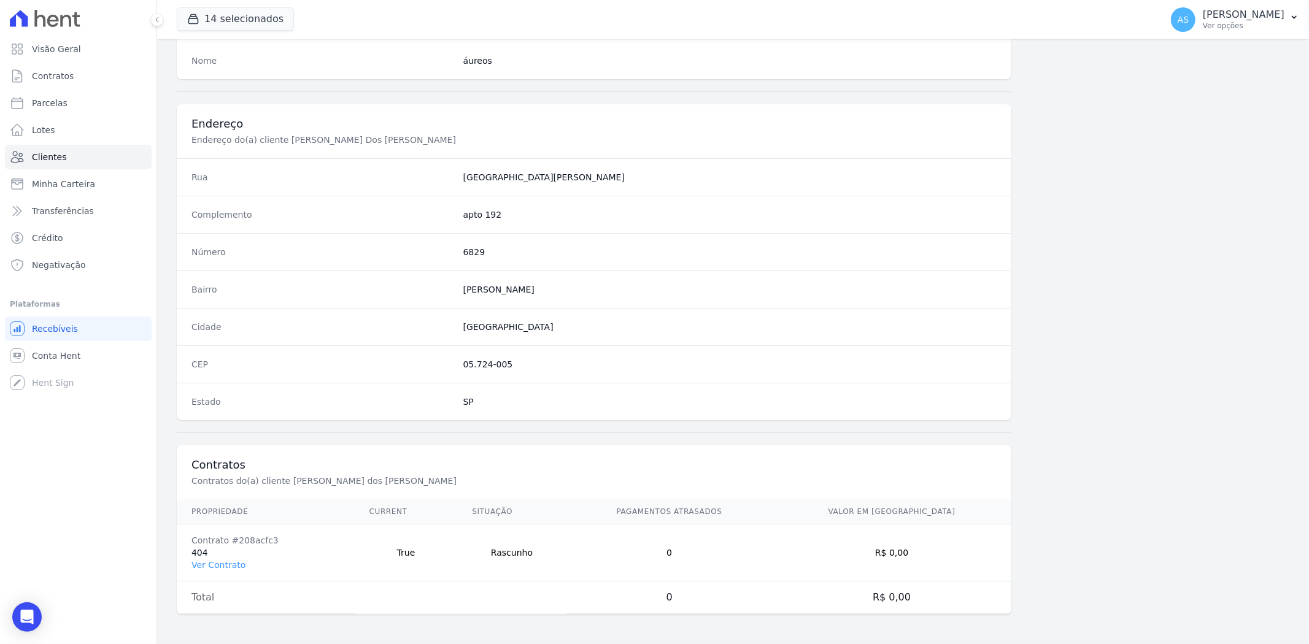
scroll to position [505, 0]
click at [205, 566] on link "Ver Contrato" at bounding box center [218, 565] width 54 height 10
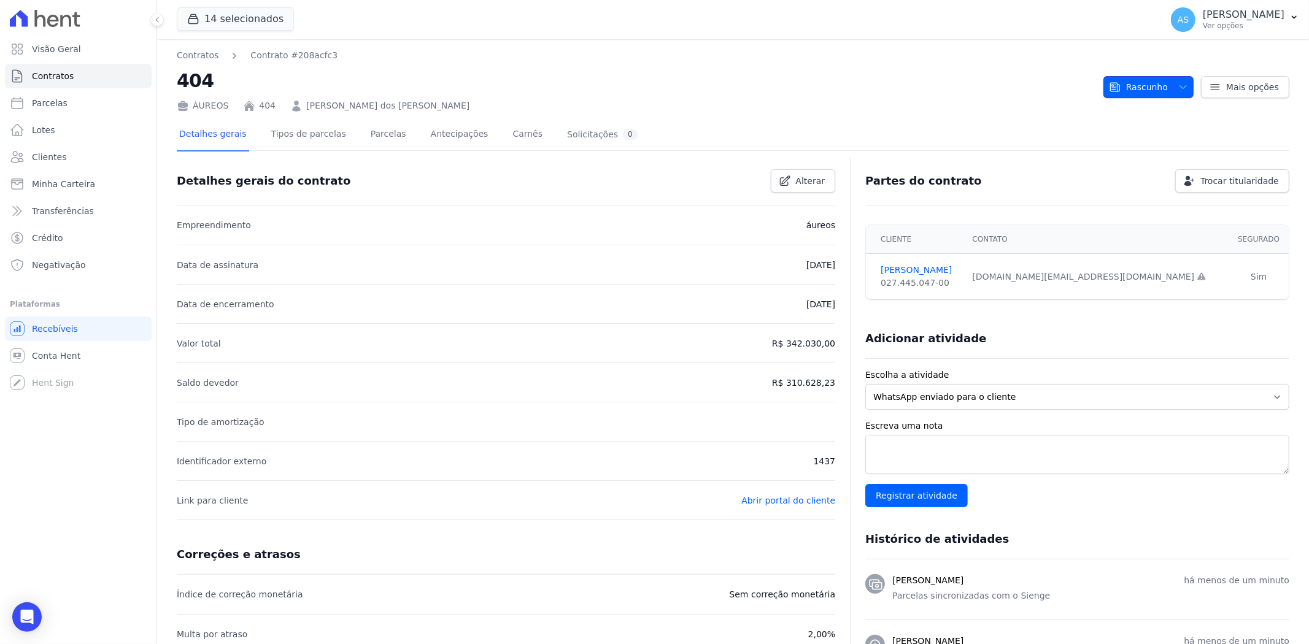
click at [1139, 79] on span "Rascunho" at bounding box center [1138, 87] width 59 height 22
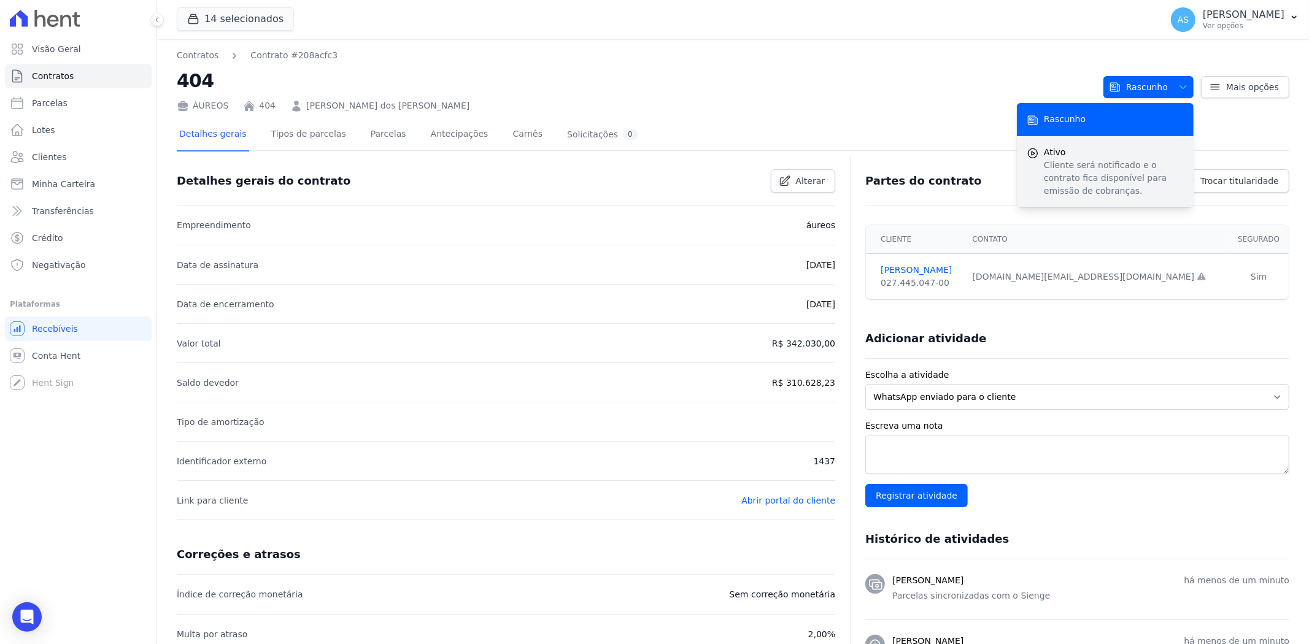
click at [1043, 164] on p "Cliente será notificado e o contrato fica disponível para emissão de cobranças." at bounding box center [1113, 178] width 140 height 39
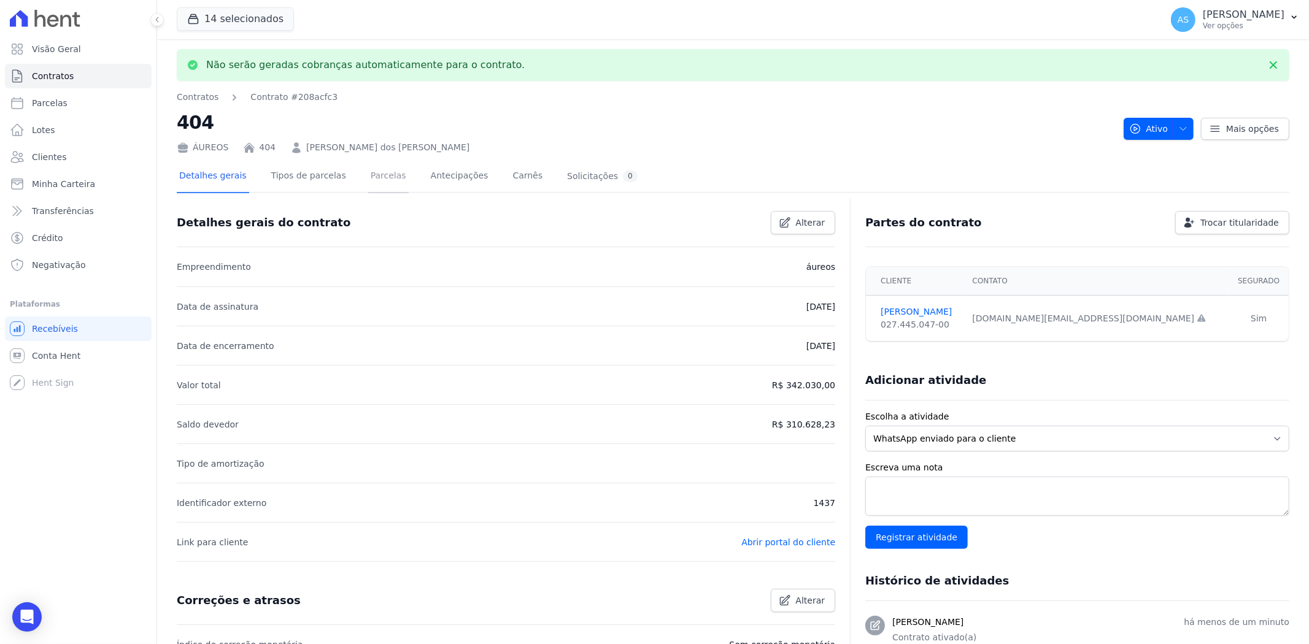
click at [375, 172] on link "Parcelas" at bounding box center [388, 177] width 40 height 33
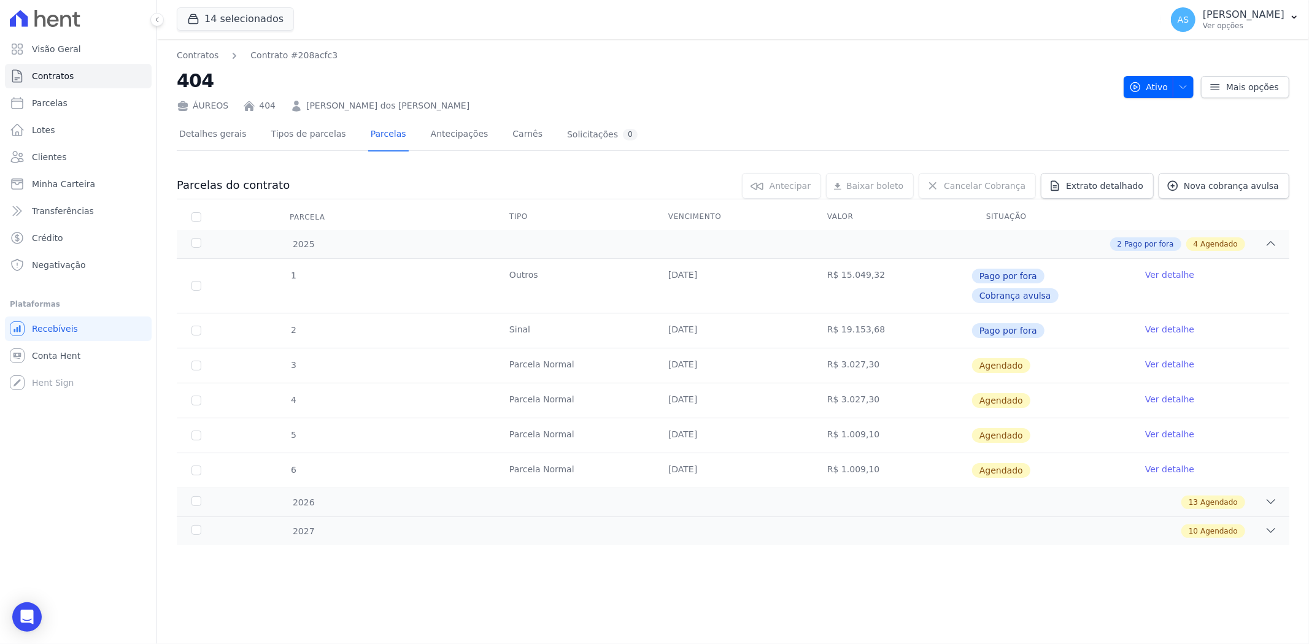
click at [1179, 358] on link "Ver detalhe" at bounding box center [1169, 364] width 49 height 12
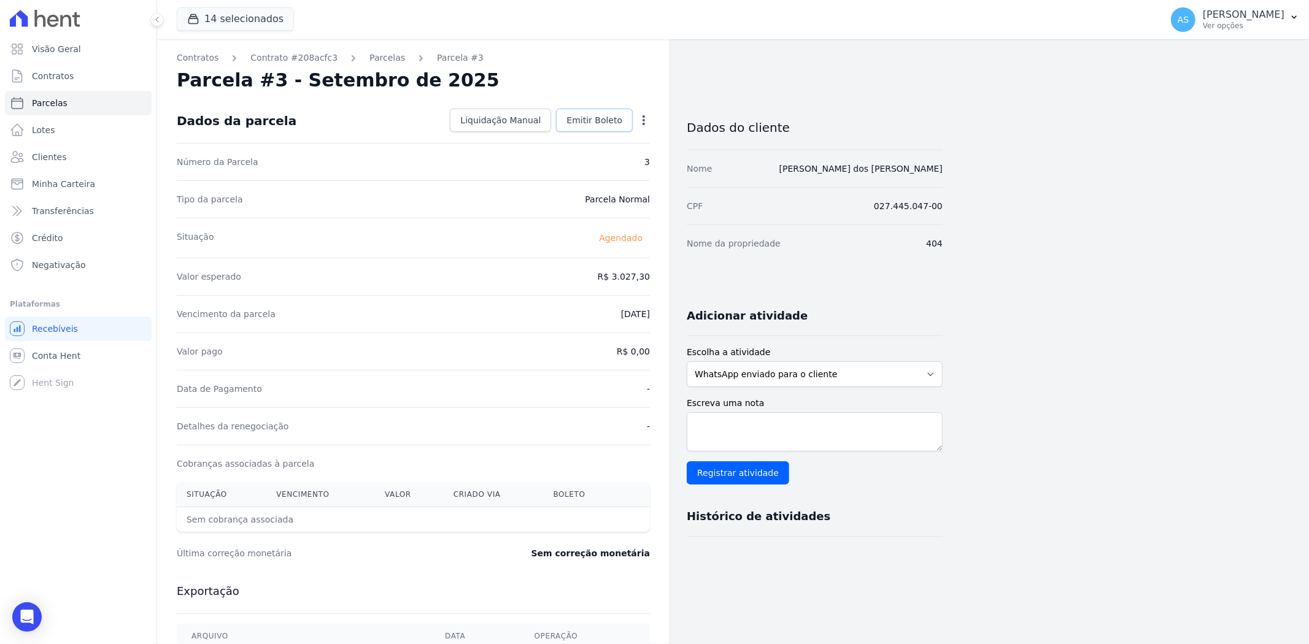
click at [604, 121] on span "Emitir Boleto" at bounding box center [594, 120] width 56 height 12
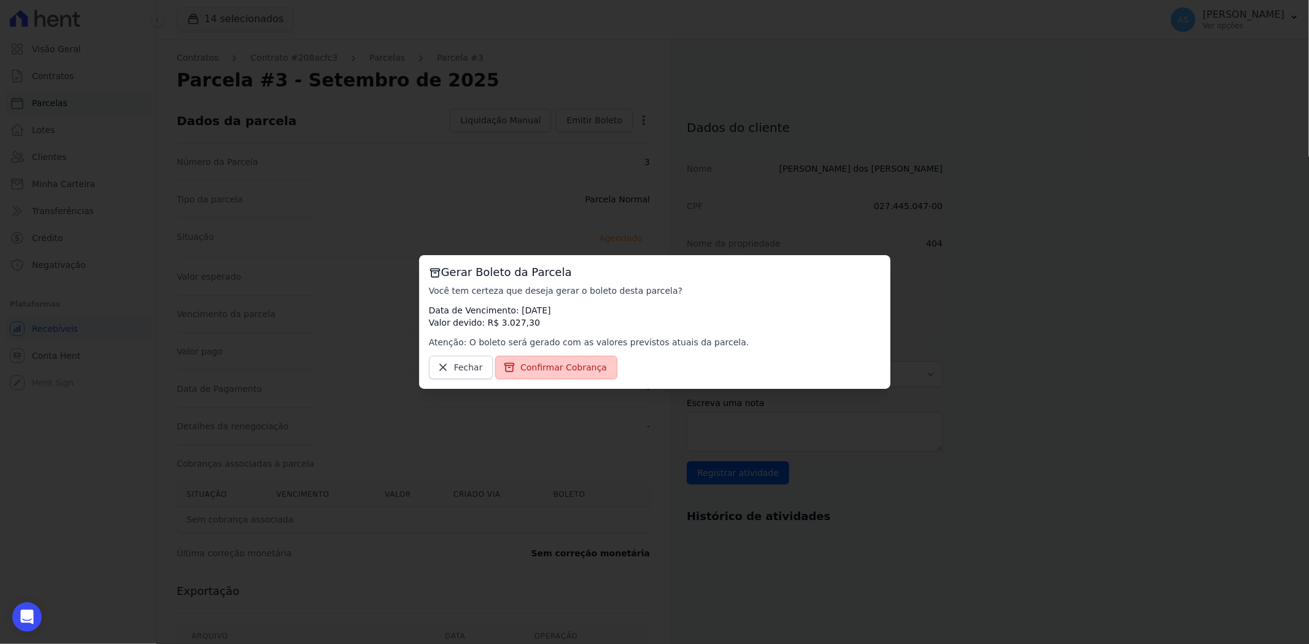
click at [558, 364] on span "Confirmar Cobrança" at bounding box center [563, 367] width 86 height 12
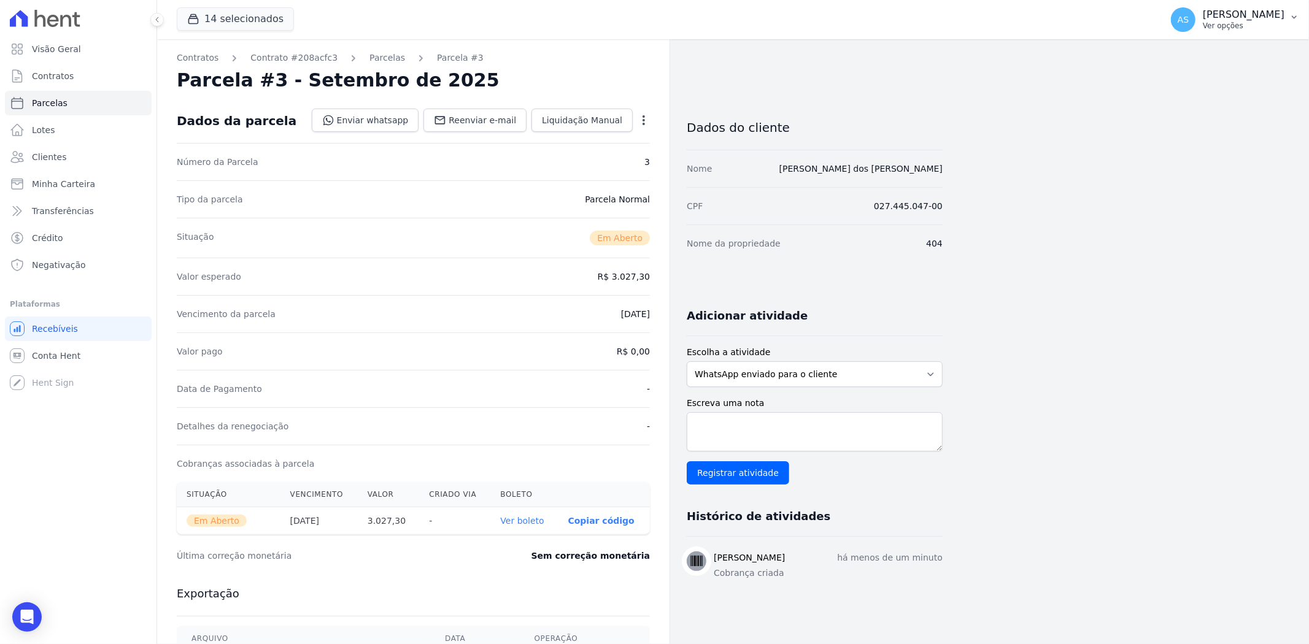
click at [1255, 23] on p "Ver opções" at bounding box center [1243, 26] width 82 height 10
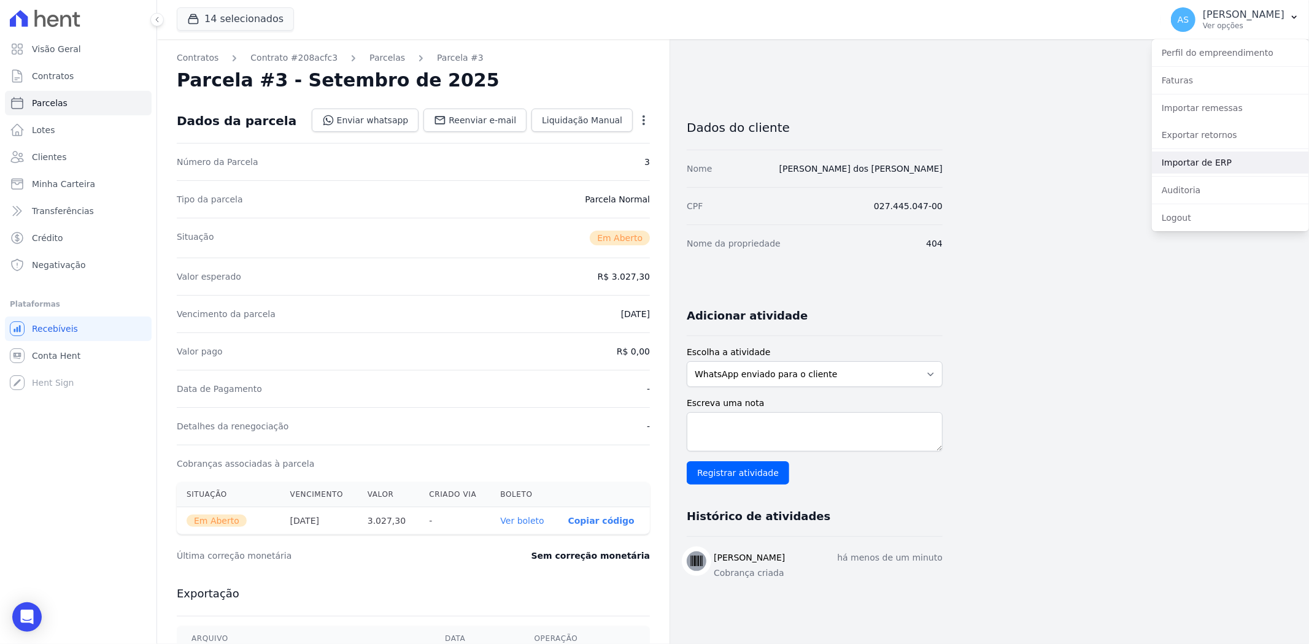
click at [1198, 169] on link "Importar de ERP" at bounding box center [1229, 163] width 157 height 22
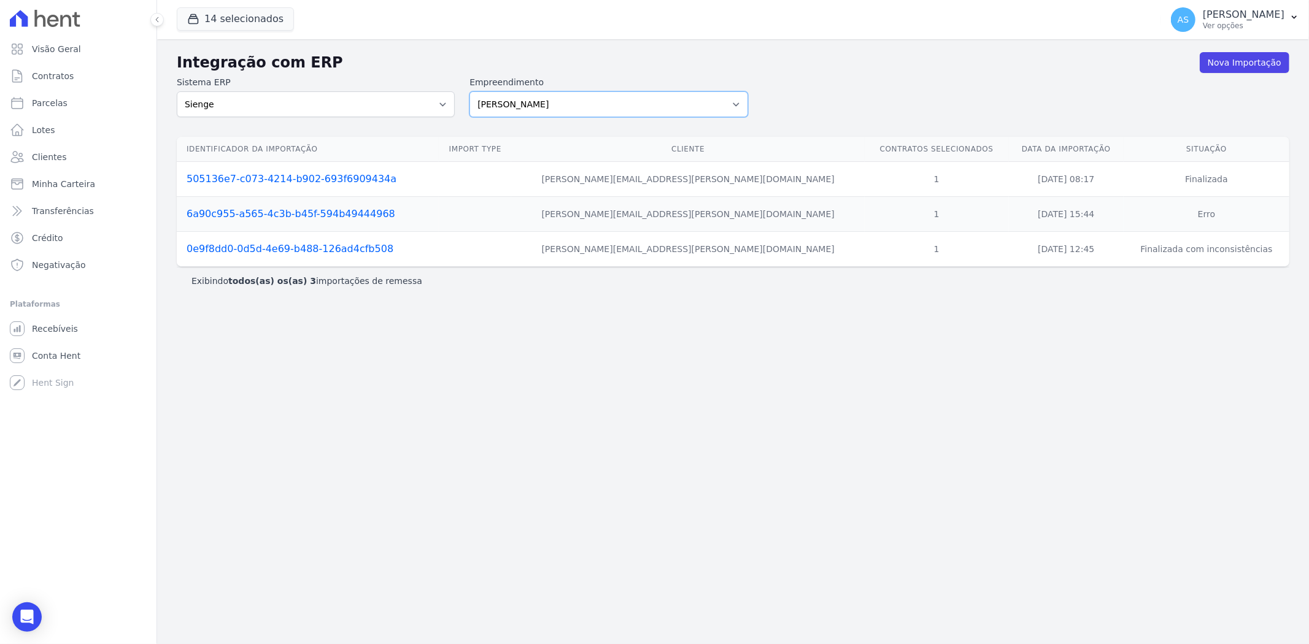
click at [735, 102] on select "[PERSON_NAME] Art Prime - [PERSON_NAME] Unique CTV Beat Residencial CTV Mob CTV…" at bounding box center [608, 104] width 278 height 26
select select "9db4d767-ec98-4519-aed7-f9568aa0b04c"
click at [469, 91] on select "[PERSON_NAME] Art Prime - [PERSON_NAME] Unique CTV Beat Residencial CTV Mob CTV…" at bounding box center [608, 104] width 278 height 26
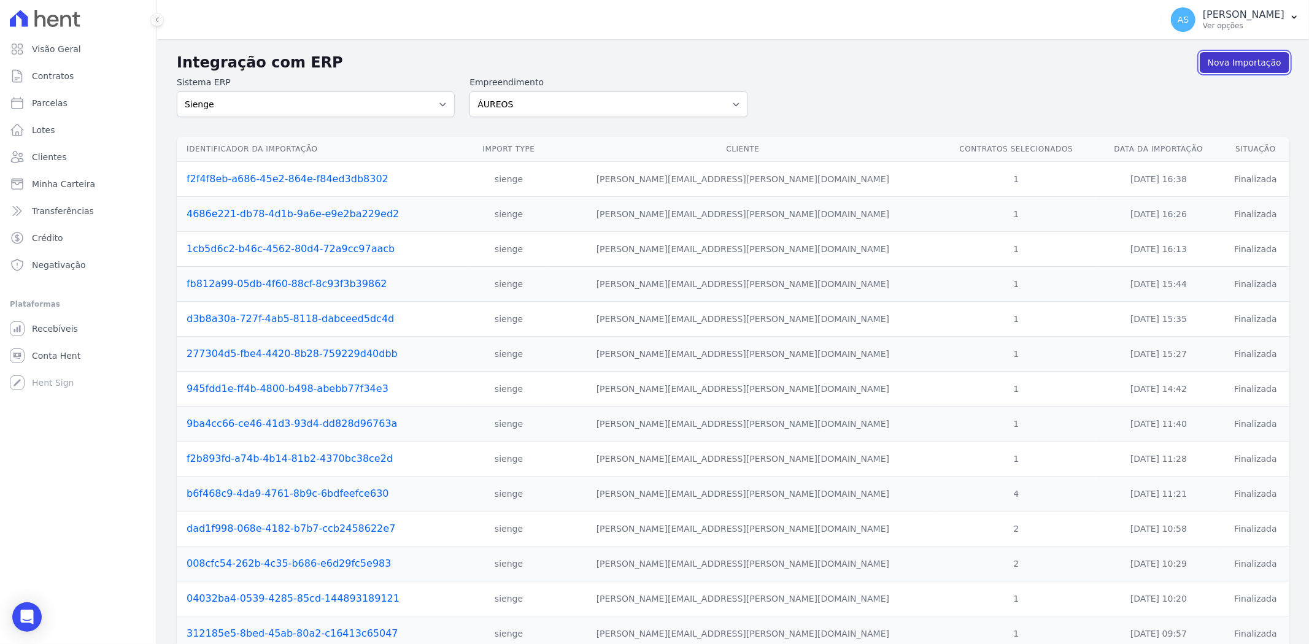
click at [1229, 64] on link "Nova Importação" at bounding box center [1244, 62] width 90 height 21
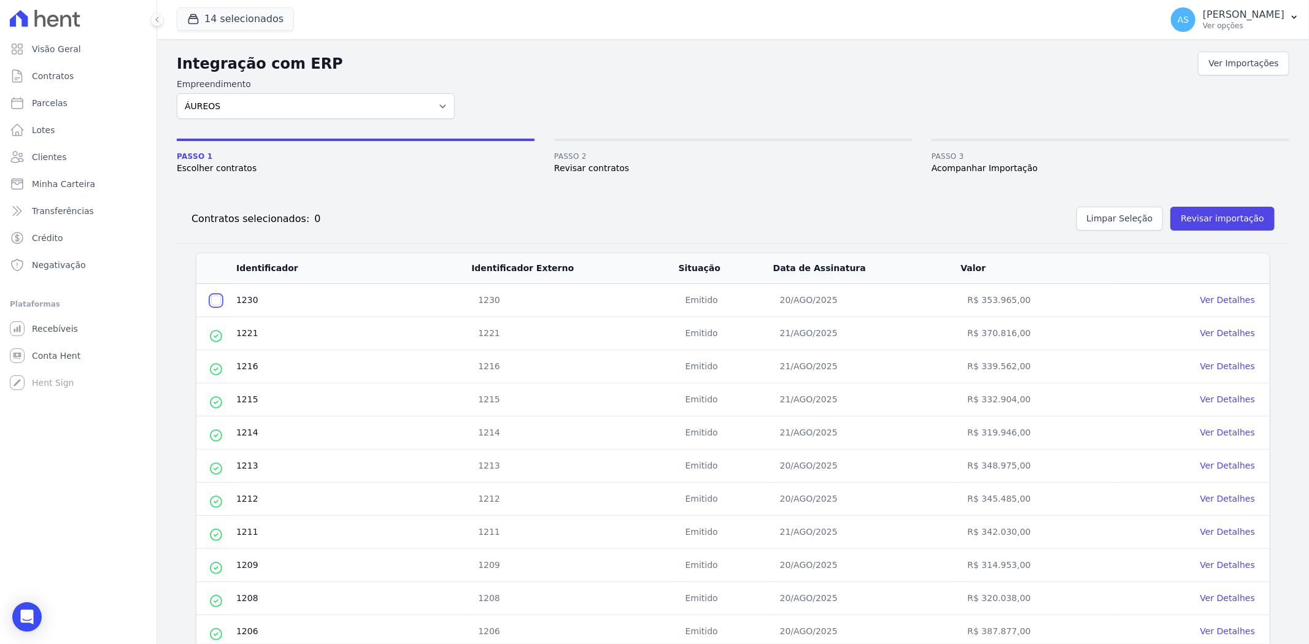
click at [215, 301] on input "checkbox" at bounding box center [216, 301] width 10 height 10
checkbox input "true"
click at [1205, 216] on button "Revisar importação" at bounding box center [1222, 219] width 104 height 24
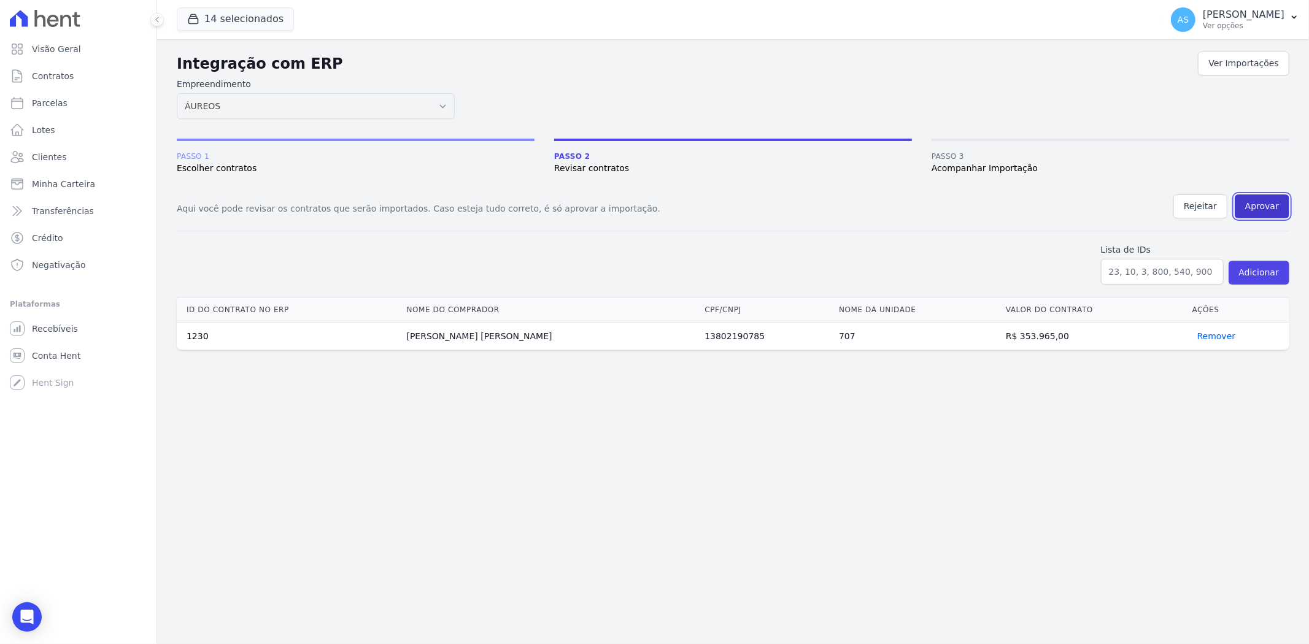
click at [1255, 206] on button "Aprovar" at bounding box center [1261, 206] width 55 height 24
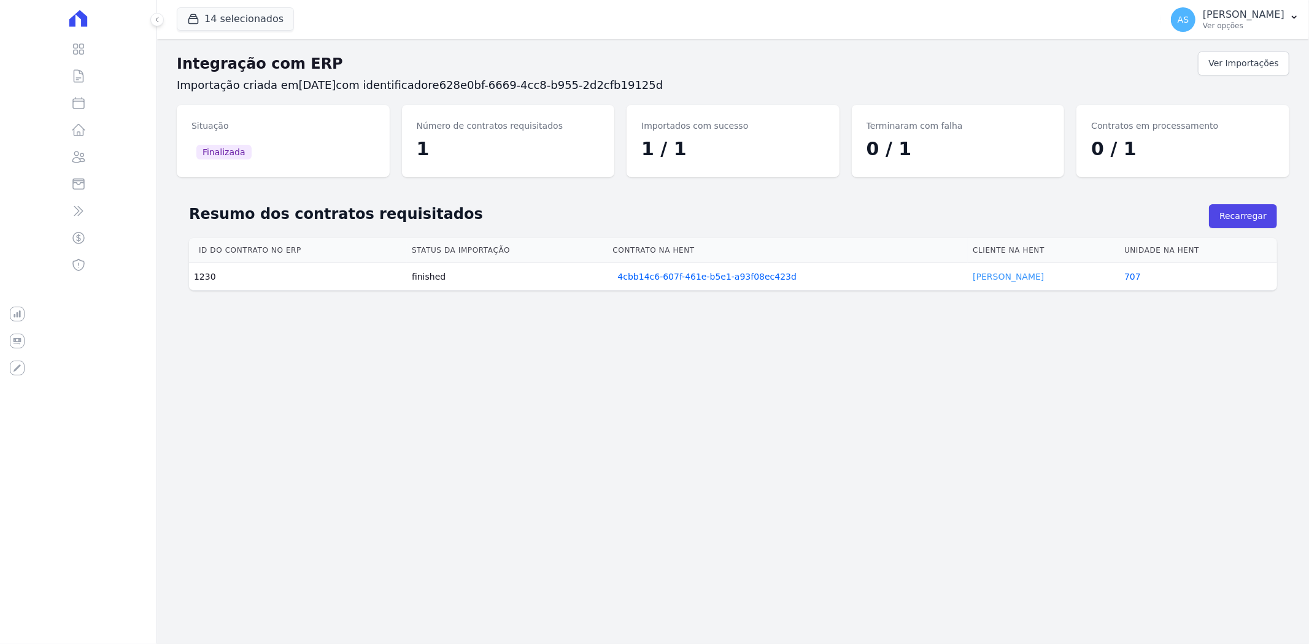
click at [991, 279] on link "[PERSON_NAME]" at bounding box center [1007, 277] width 71 height 10
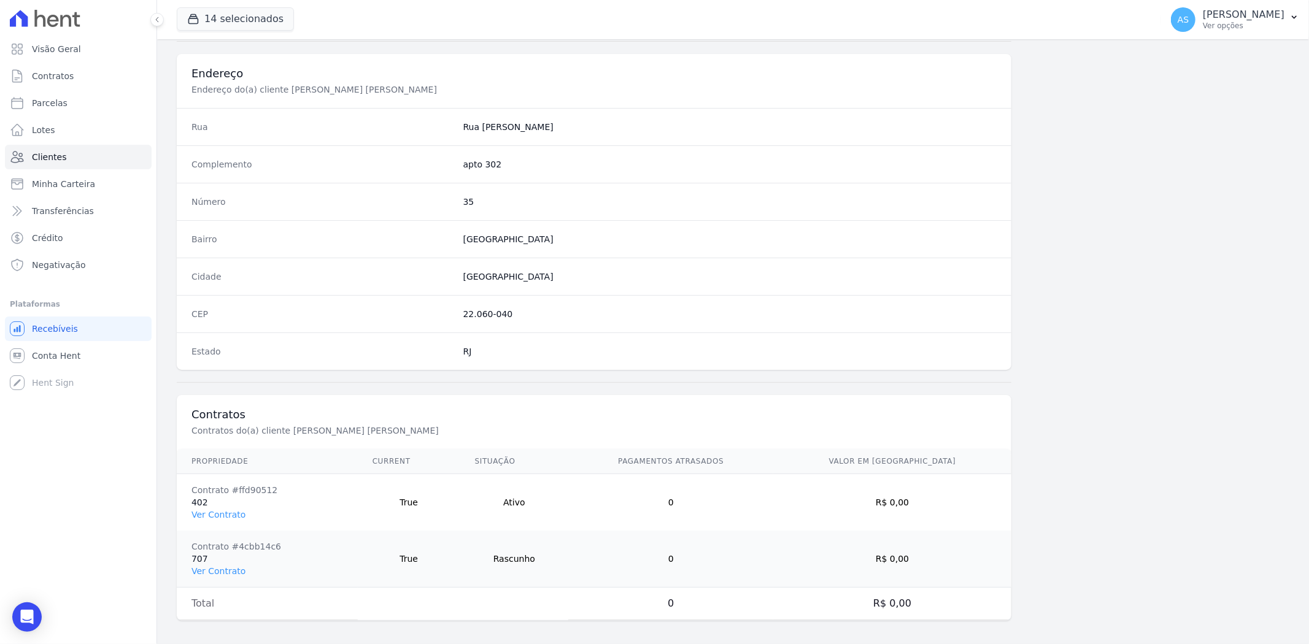
scroll to position [561, 0]
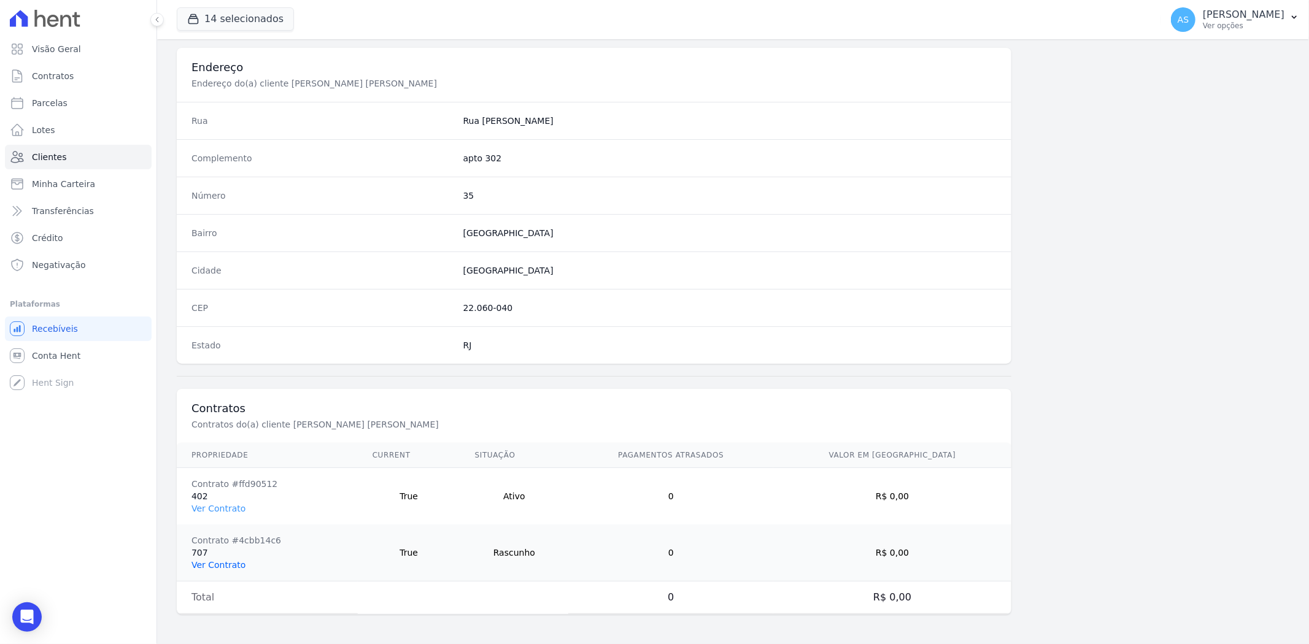
click at [198, 567] on link "Ver Contrato" at bounding box center [218, 565] width 54 height 10
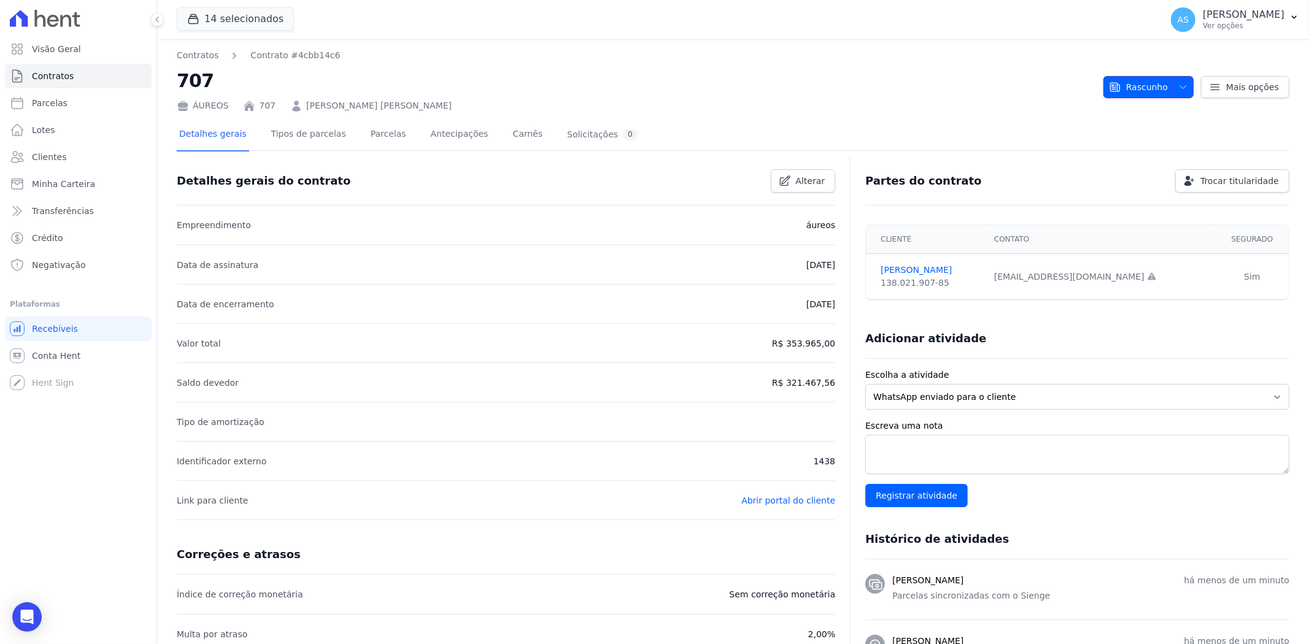
click at [1181, 83] on icon "button" at bounding box center [1183, 87] width 10 height 10
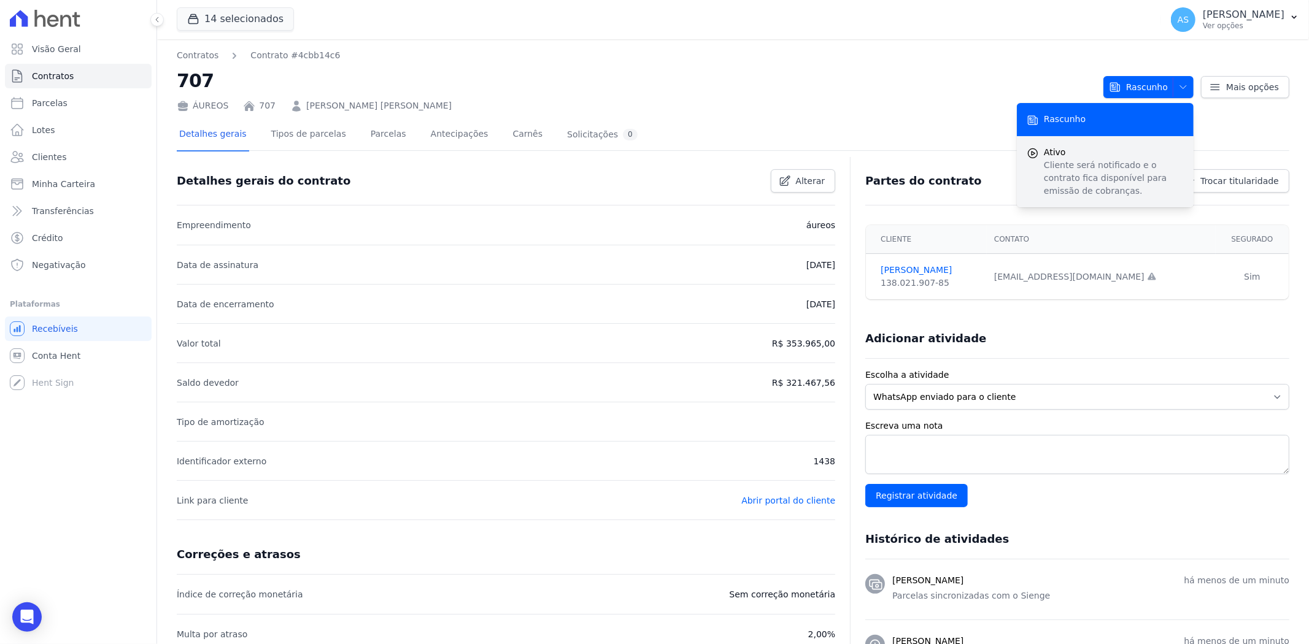
click at [1088, 164] on p "Cliente será notificado e o contrato fica disponível para emissão de cobranças." at bounding box center [1113, 178] width 140 height 39
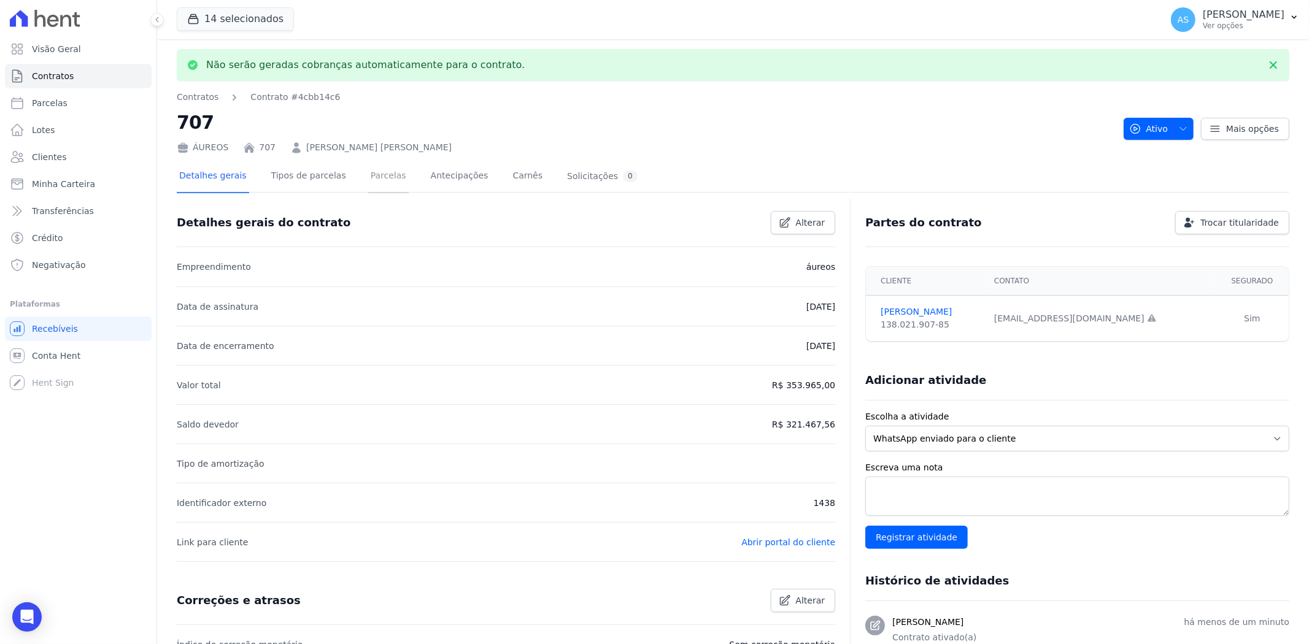
click at [376, 176] on link "Parcelas" at bounding box center [388, 177] width 40 height 33
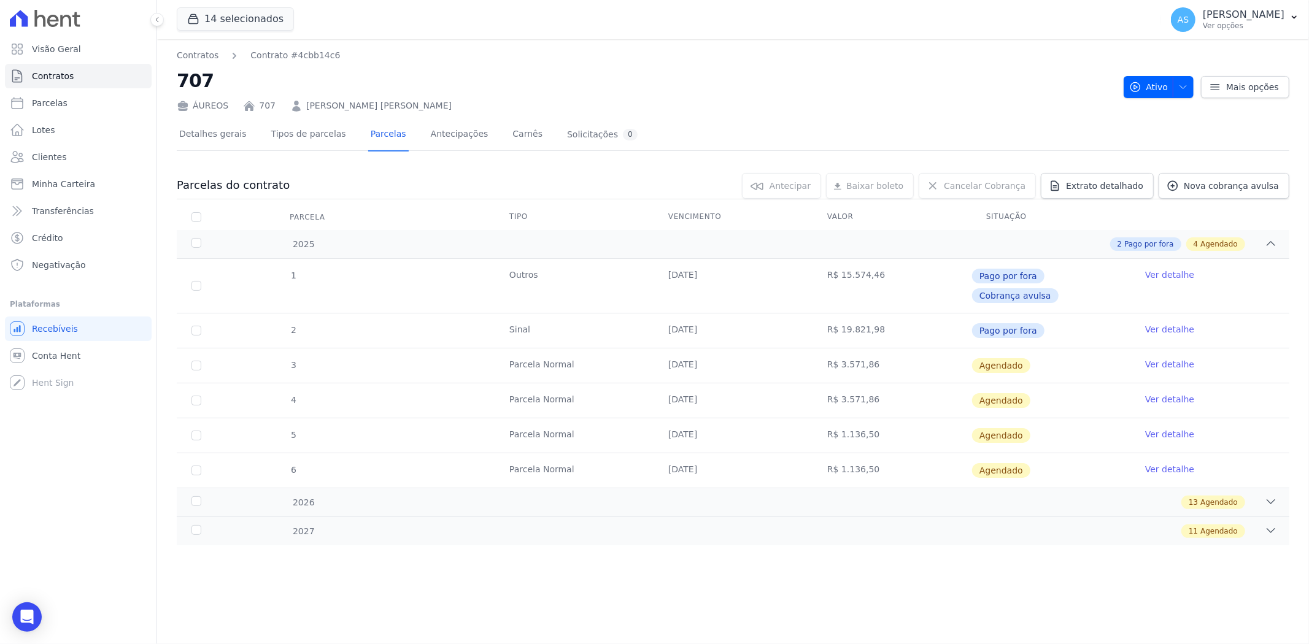
click at [1161, 358] on link "Ver detalhe" at bounding box center [1169, 364] width 49 height 12
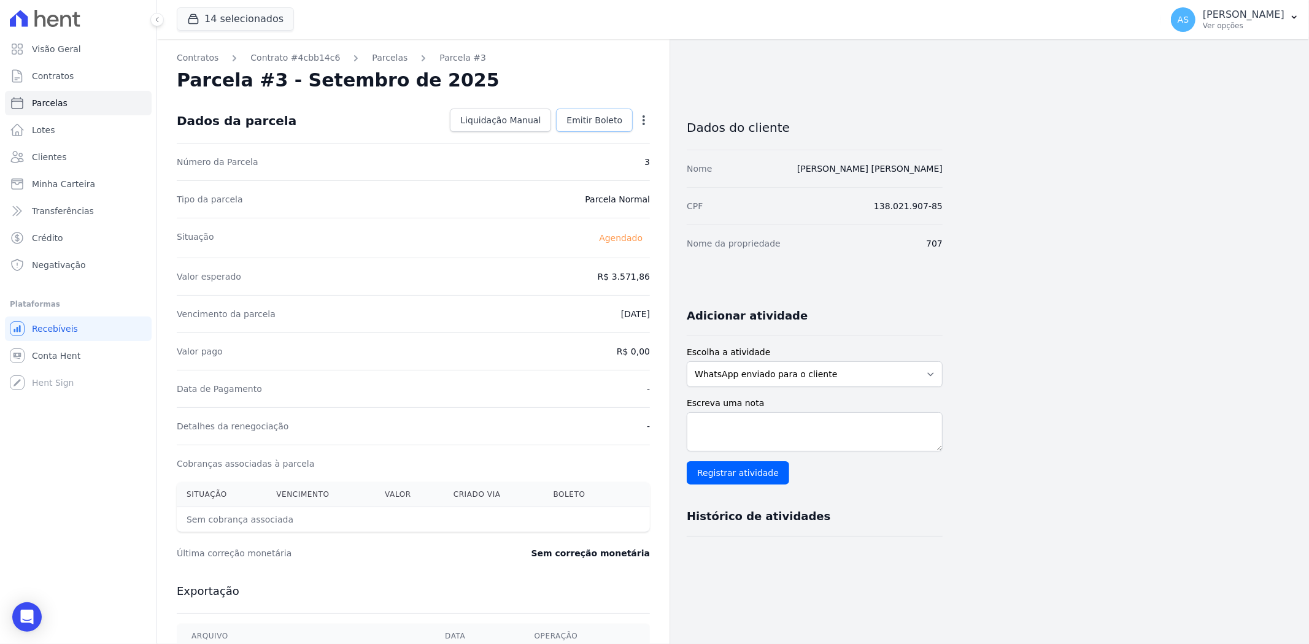
click at [580, 125] on span "Emitir Boleto" at bounding box center [594, 120] width 56 height 12
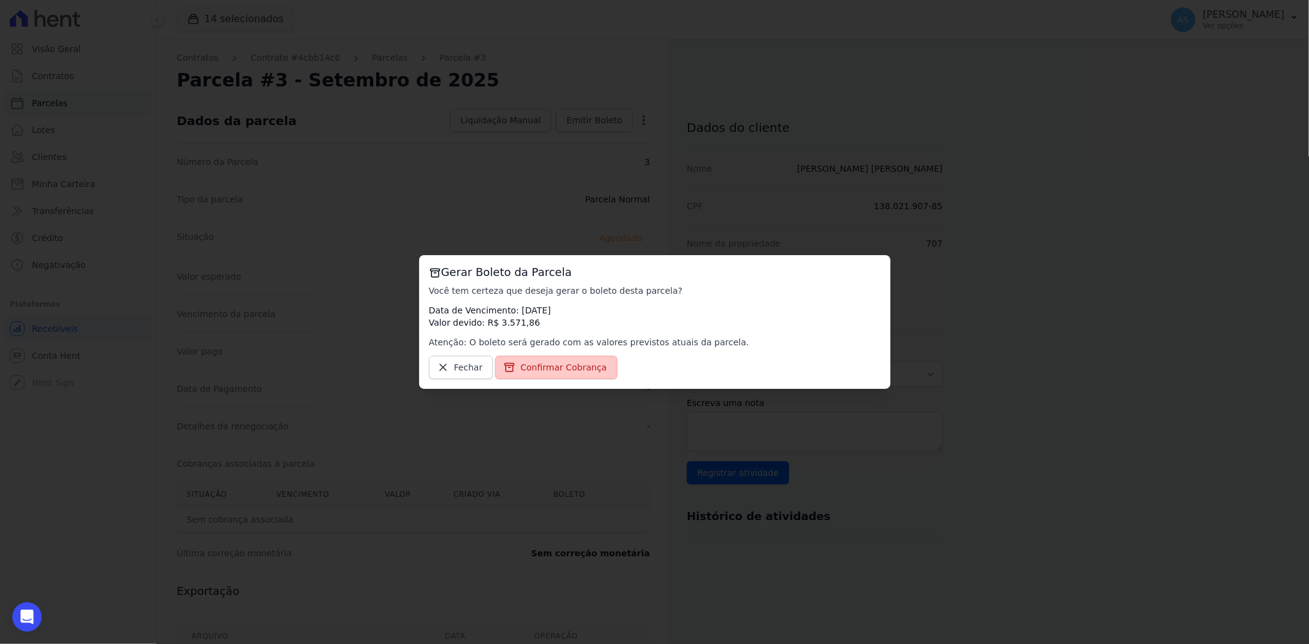
click at [544, 369] on span "Confirmar Cobrança" at bounding box center [563, 367] width 86 height 12
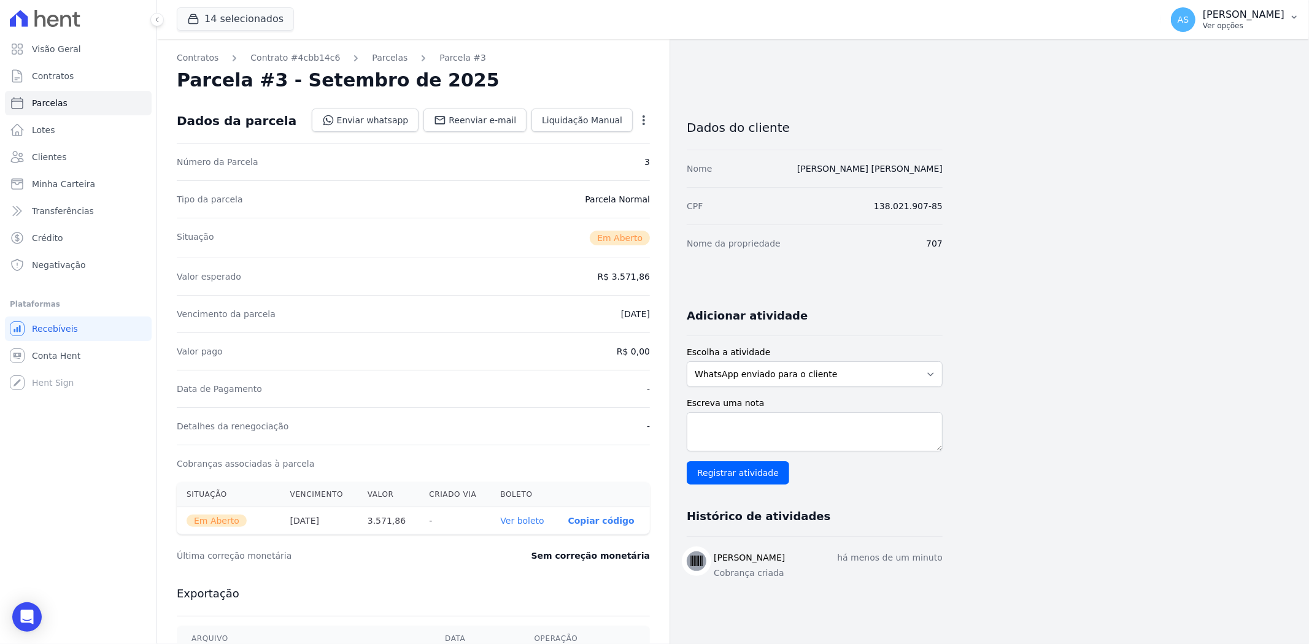
click at [1277, 18] on p "[PERSON_NAME]" at bounding box center [1243, 15] width 82 height 12
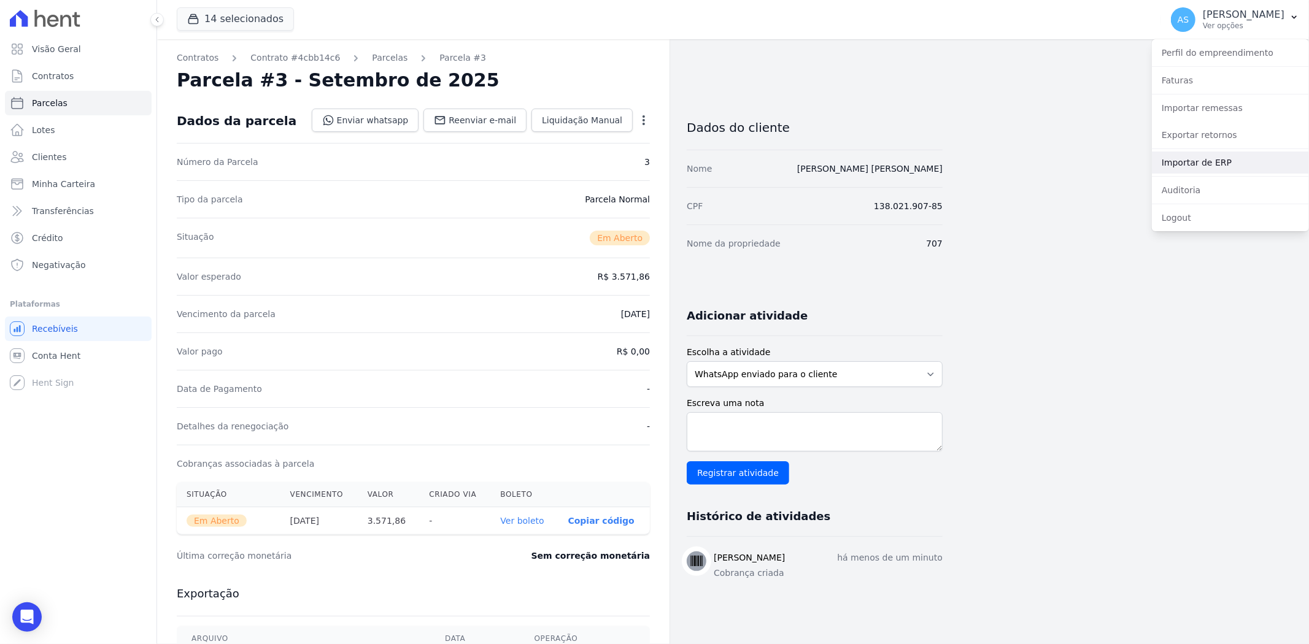
click at [1186, 164] on link "Importar de ERP" at bounding box center [1229, 163] width 157 height 22
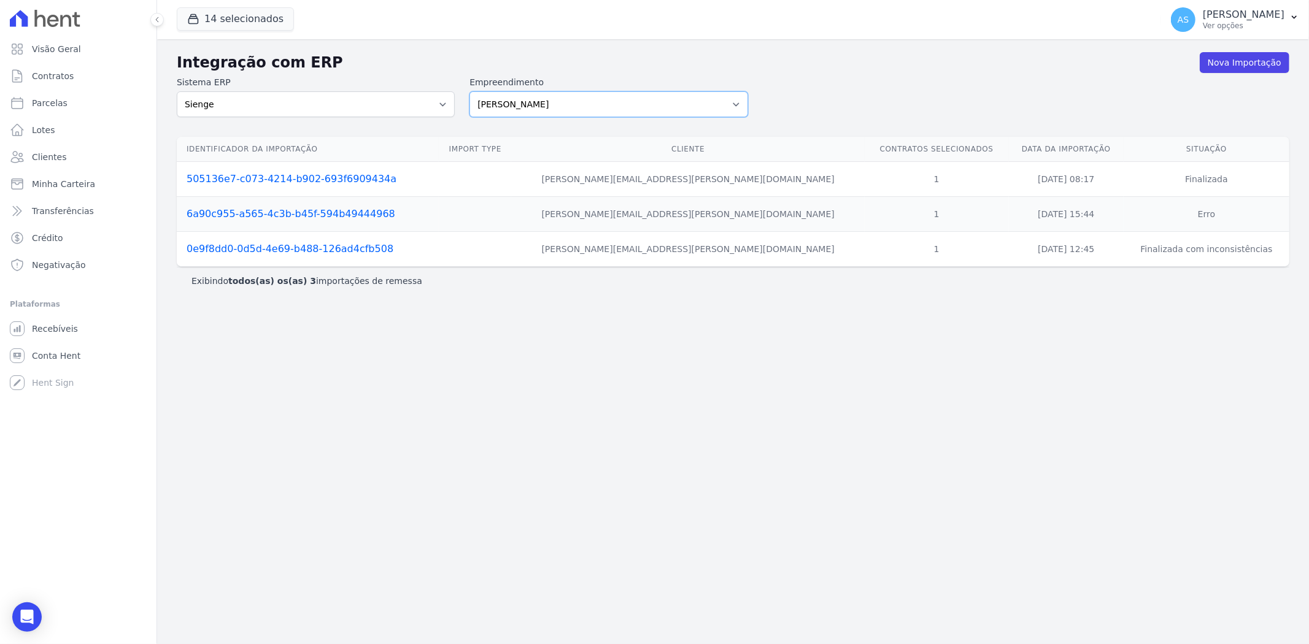
click at [726, 103] on select "Amaré Arpoador Art Prime - Irajá ÁUREOS B. Unique CTV Beat Residencial CTV Mob …" at bounding box center [608, 104] width 278 height 26
select select "9db4d767-ec98-4519-aed7-f9568aa0b04c"
click at [469, 91] on select "Amaré Arpoador Art Prime - Irajá ÁUREOS B. Unique CTV Beat Residencial CTV Mob …" at bounding box center [608, 104] width 278 height 26
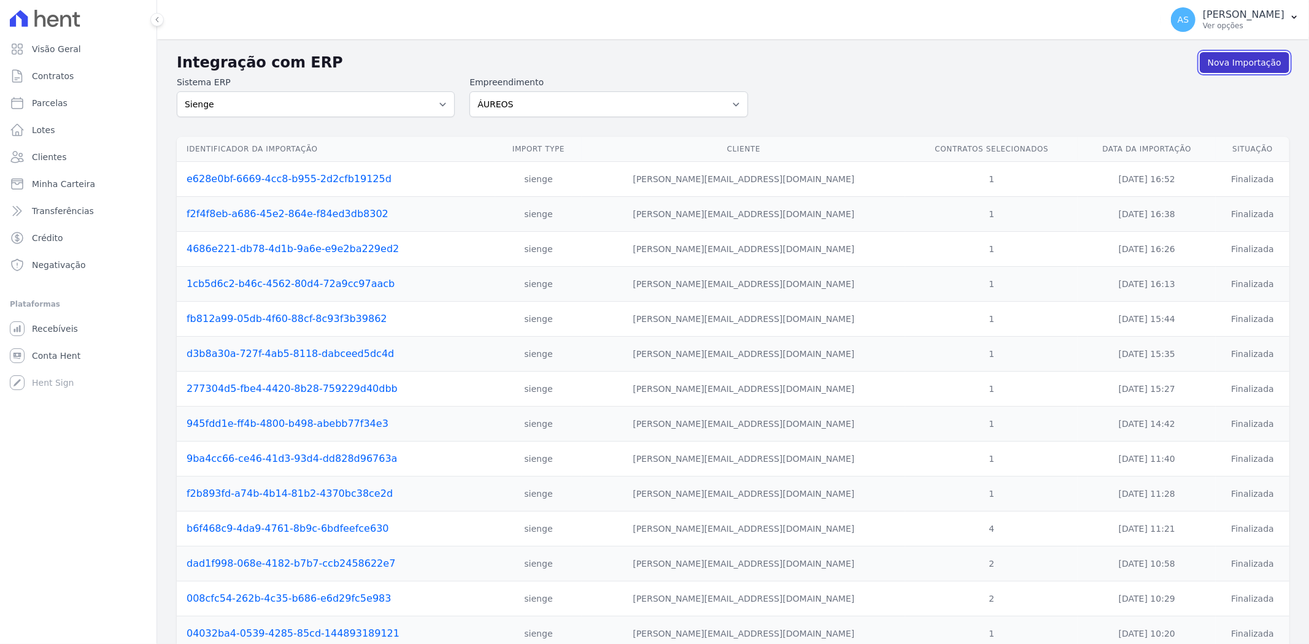
click at [1230, 62] on link "Nova Importação" at bounding box center [1244, 62] width 90 height 21
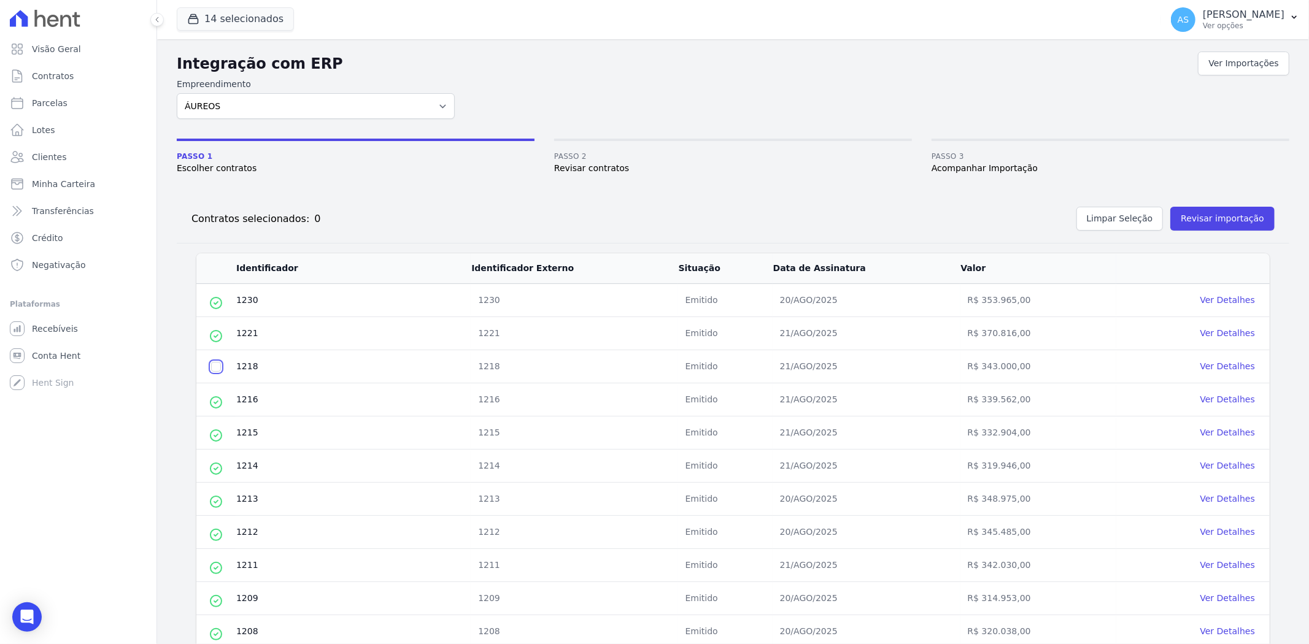
click at [218, 365] on input "checkbox" at bounding box center [216, 367] width 10 height 10
checkbox input "true"
click at [1209, 217] on button "Revisar importação" at bounding box center [1222, 219] width 104 height 24
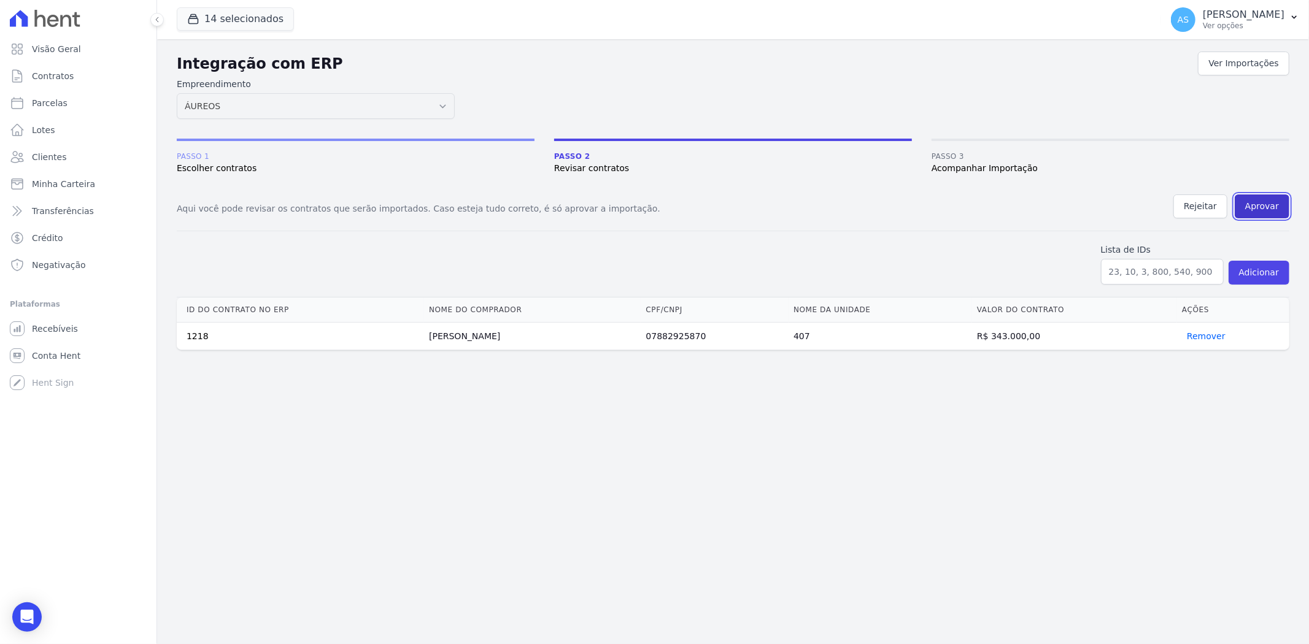
click at [1250, 206] on button "Aprovar" at bounding box center [1261, 206] width 55 height 24
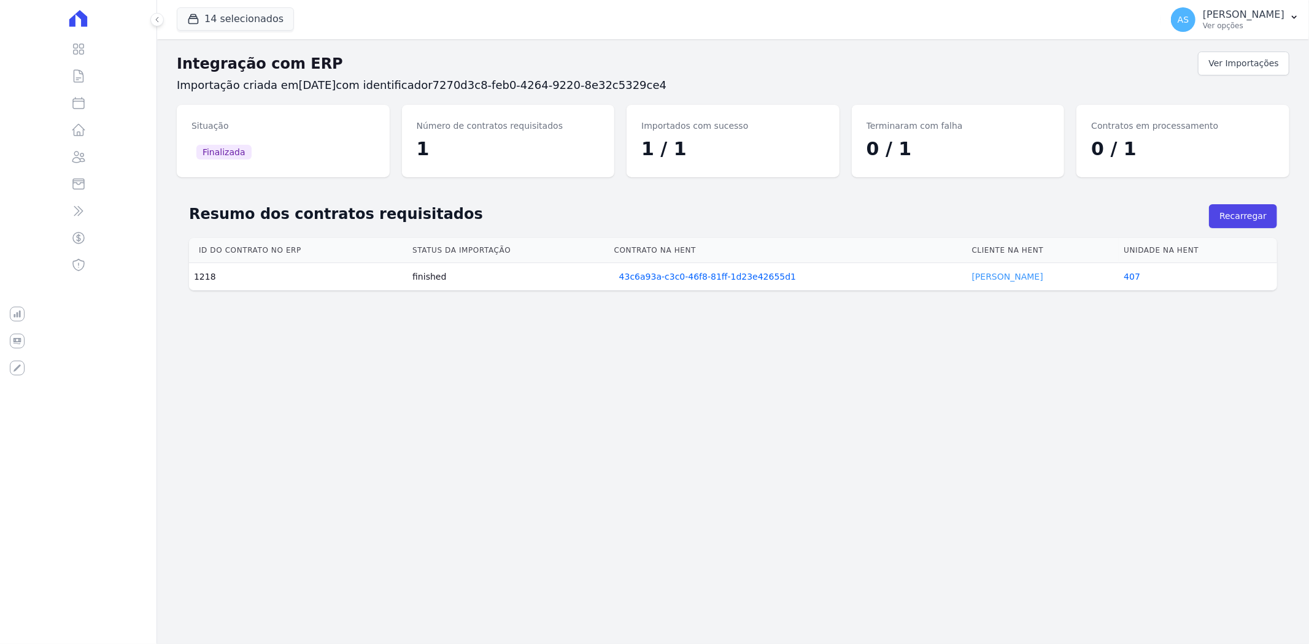
click at [978, 274] on link "[PERSON_NAME]" at bounding box center [1007, 277] width 71 height 10
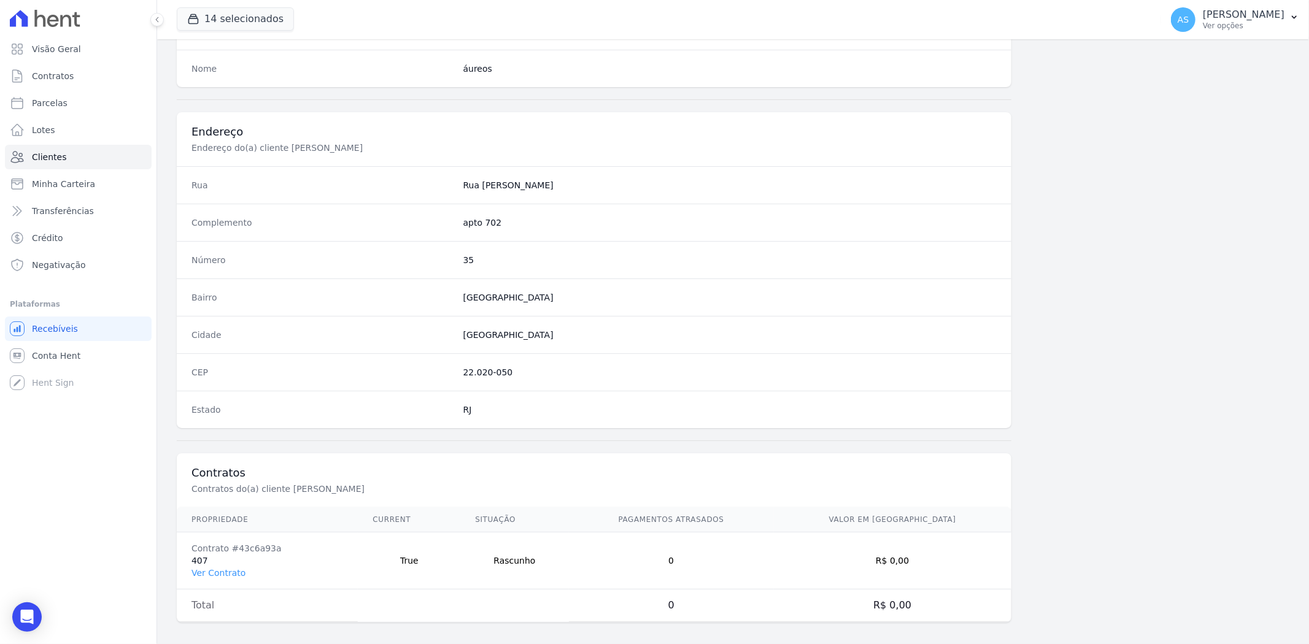
scroll to position [505, 0]
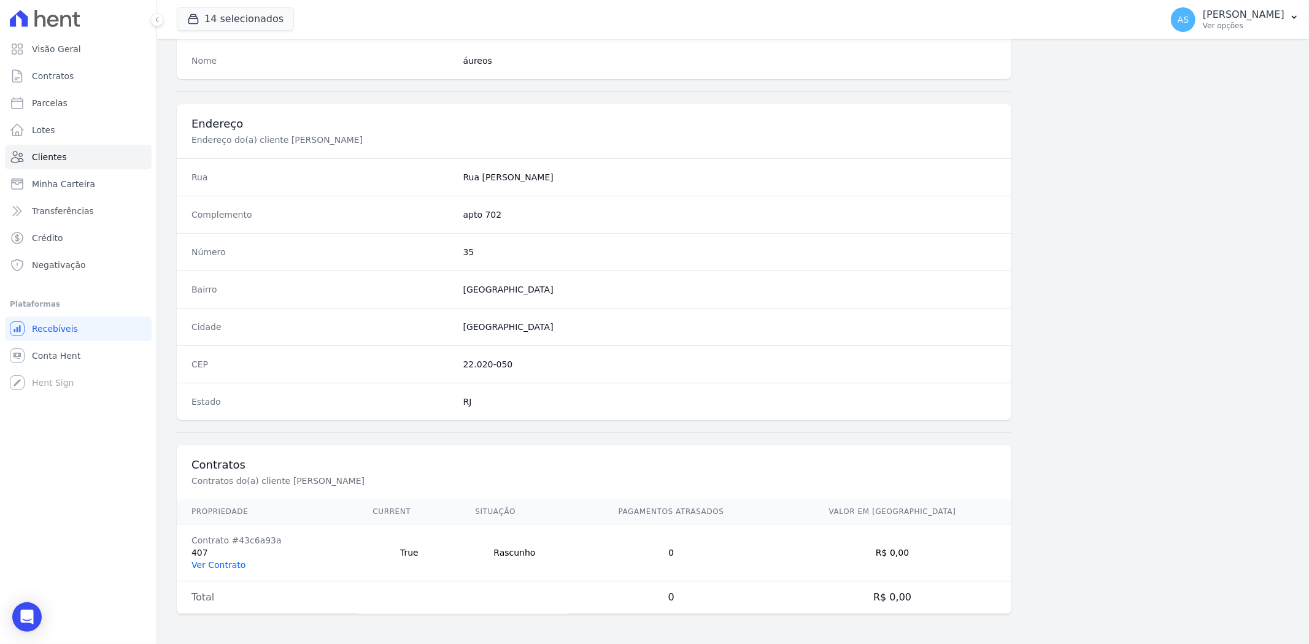
click at [227, 567] on link "Ver Contrato" at bounding box center [218, 565] width 54 height 10
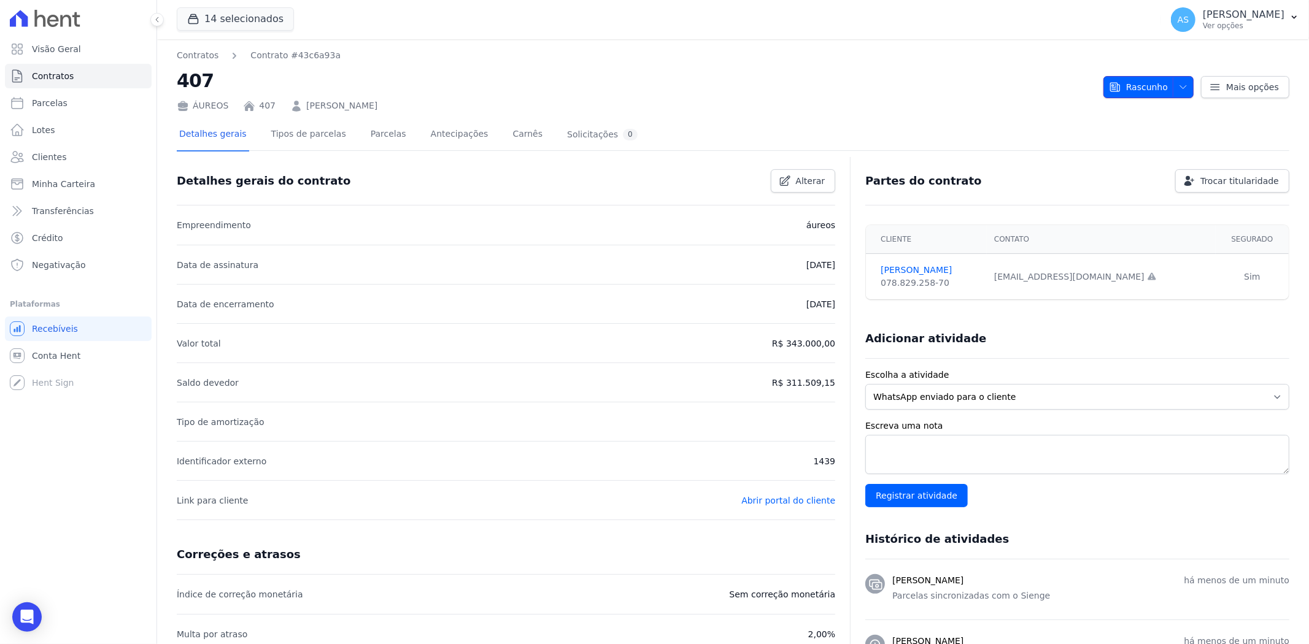
click at [1143, 79] on span "Rascunho" at bounding box center [1138, 87] width 59 height 22
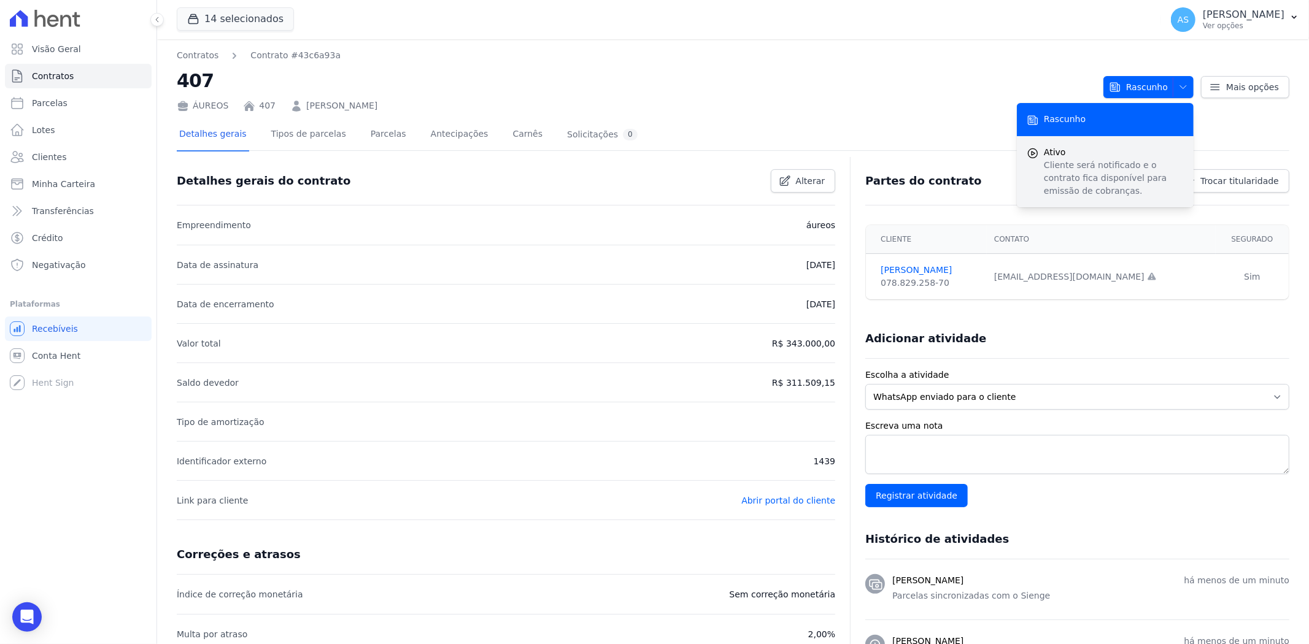
click at [1072, 166] on p "Cliente será notificado e o contrato fica disponível para emissão de cobranças." at bounding box center [1113, 178] width 140 height 39
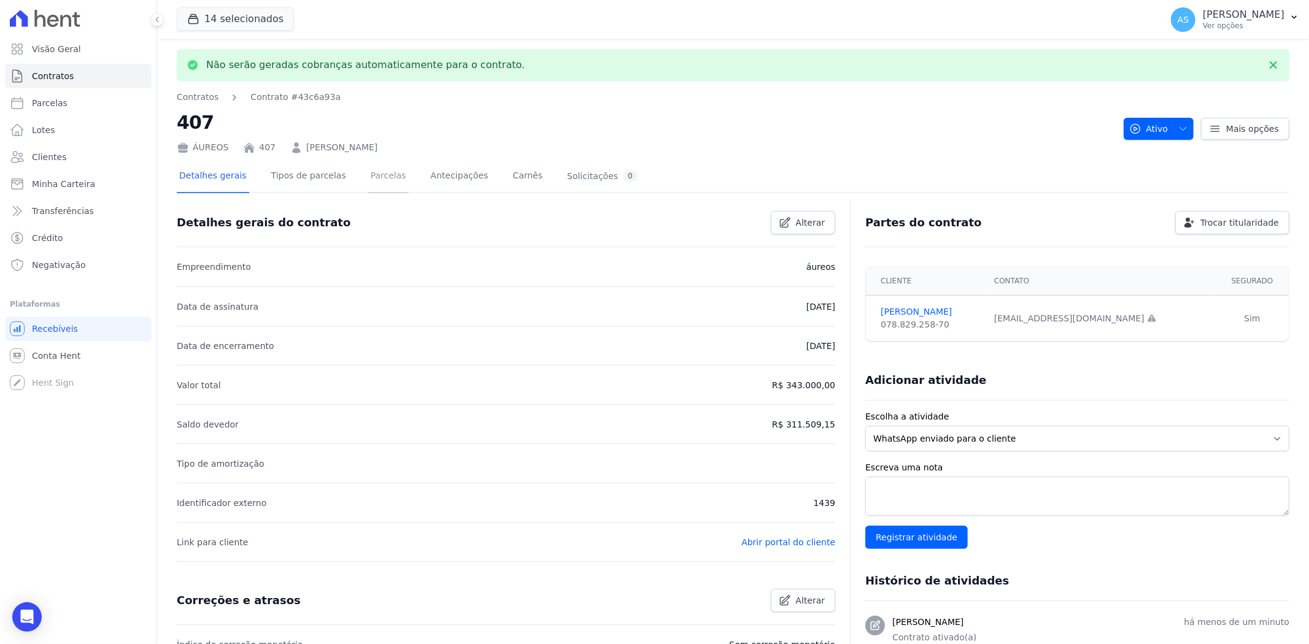
click at [368, 178] on link "Parcelas" at bounding box center [388, 177] width 40 height 33
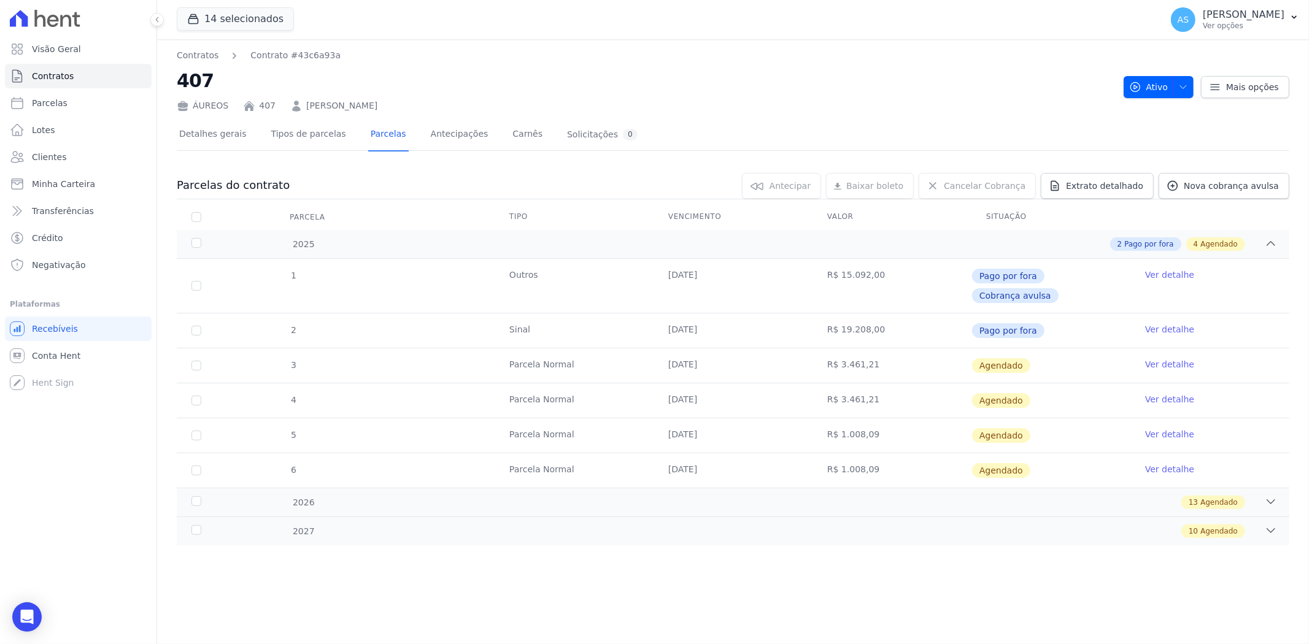
click at [1178, 358] on link "Ver detalhe" at bounding box center [1169, 364] width 49 height 12
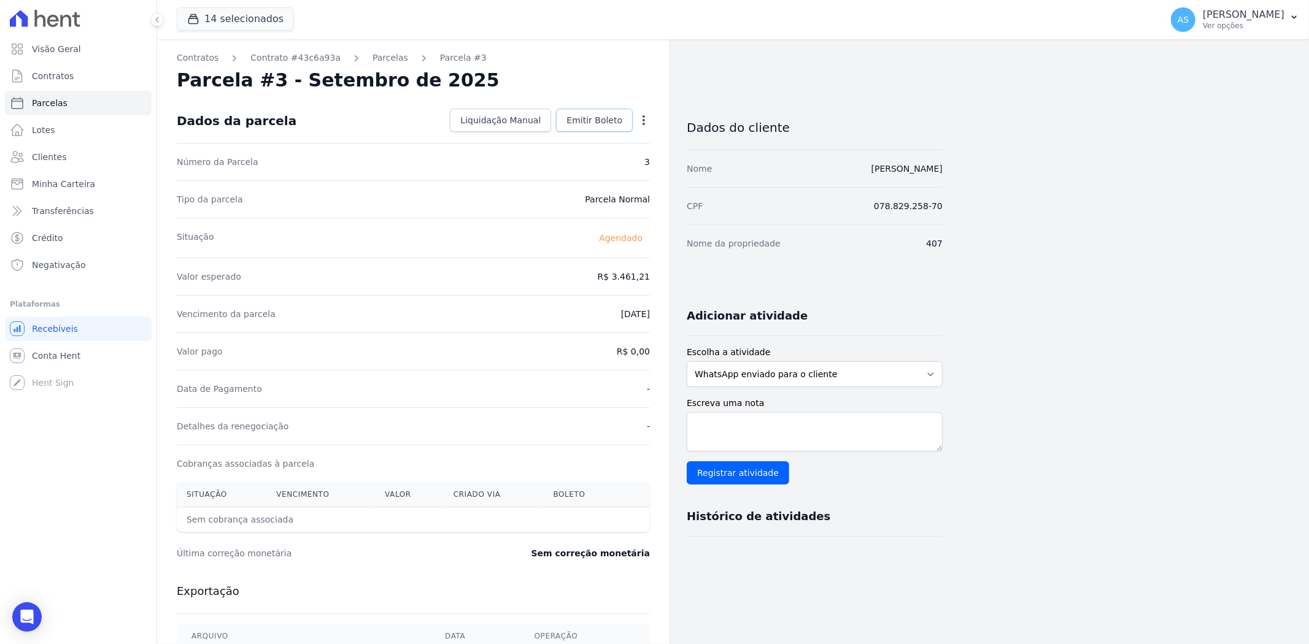
click at [593, 125] on span "Emitir Boleto" at bounding box center [594, 120] width 56 height 12
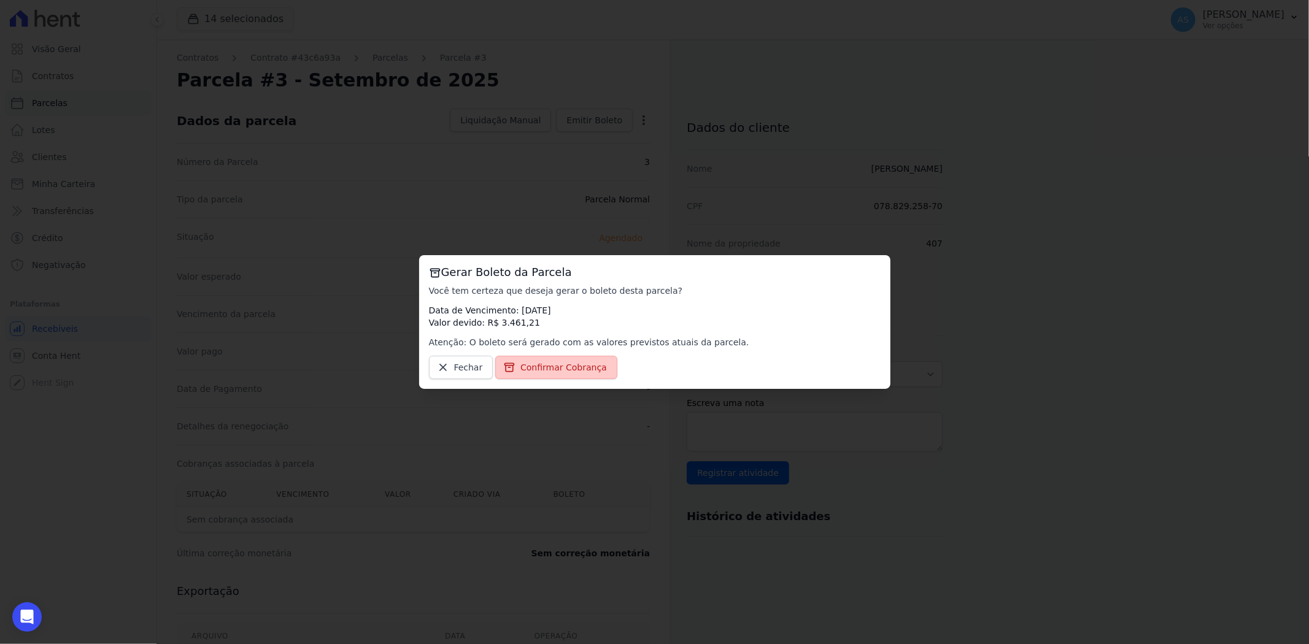
click at [541, 369] on span "Confirmar Cobrança" at bounding box center [563, 367] width 86 height 12
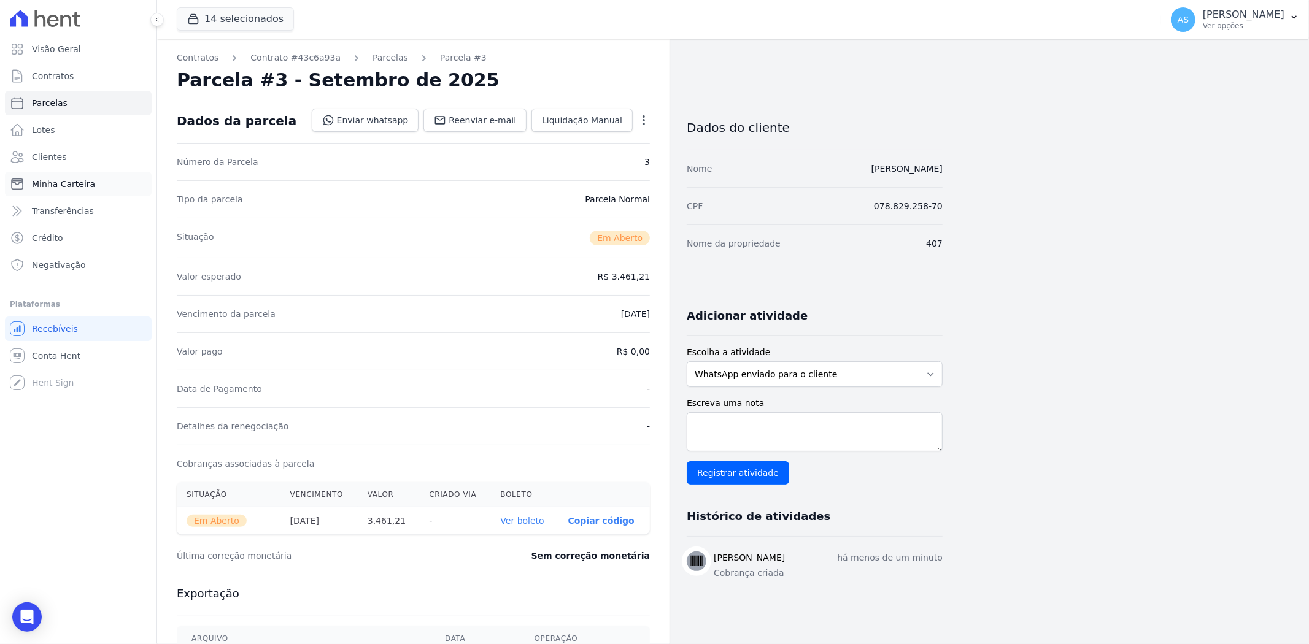
click at [43, 186] on span "Minha Carteira" at bounding box center [63, 184] width 63 height 12
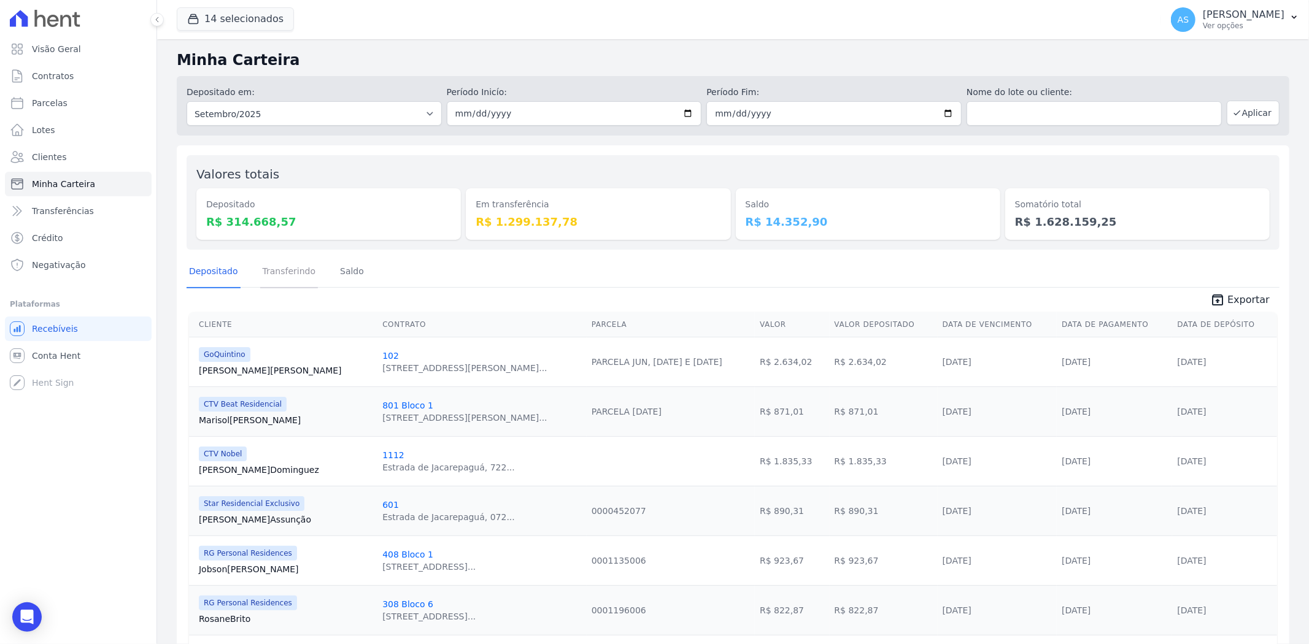
click at [292, 272] on link "Transferindo" at bounding box center [289, 272] width 58 height 32
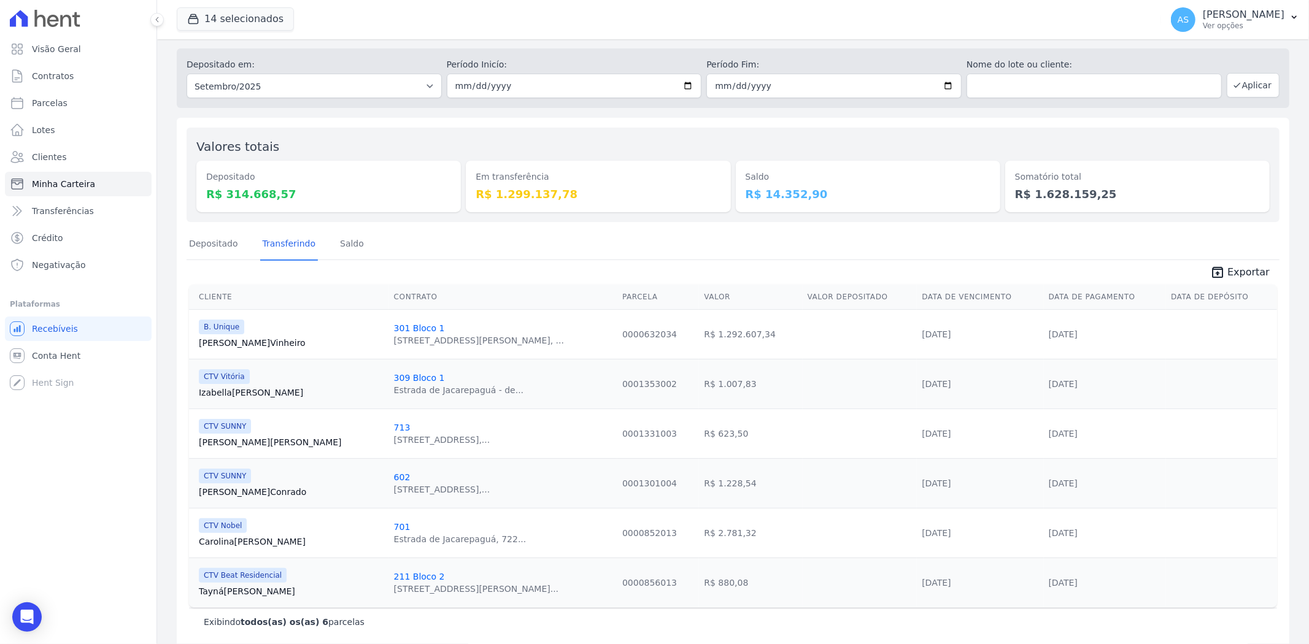
scroll to position [40, 0]
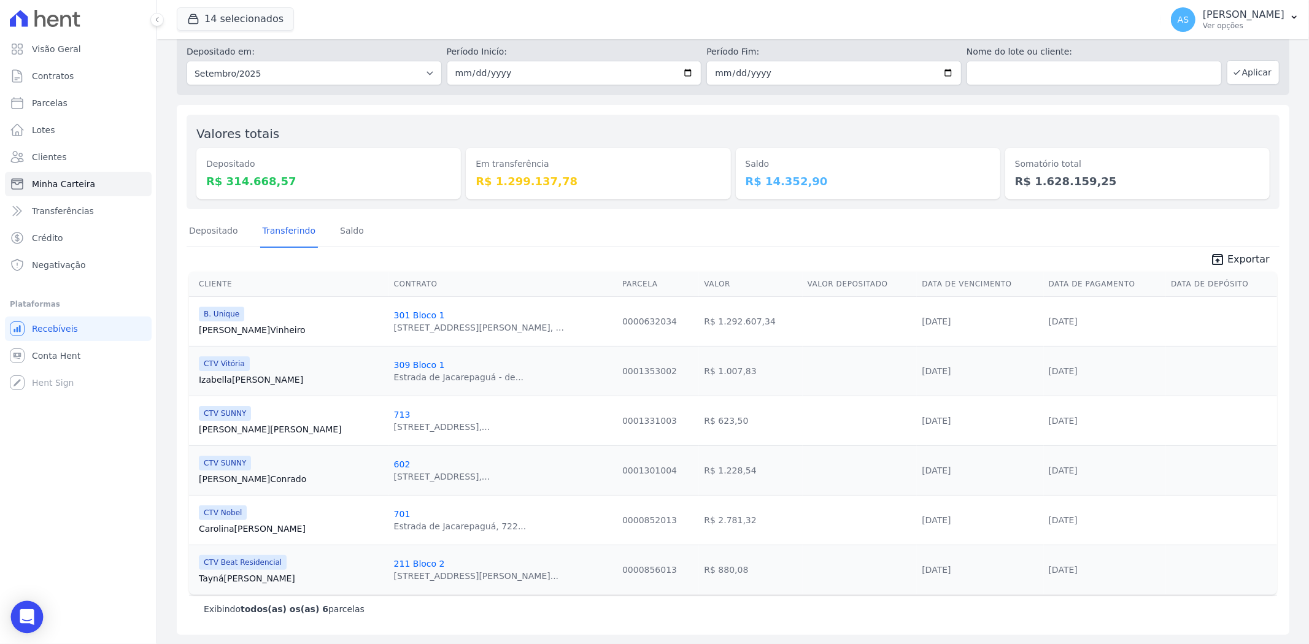
click at [34, 623] on div "Open Intercom Messenger" at bounding box center [27, 617] width 33 height 33
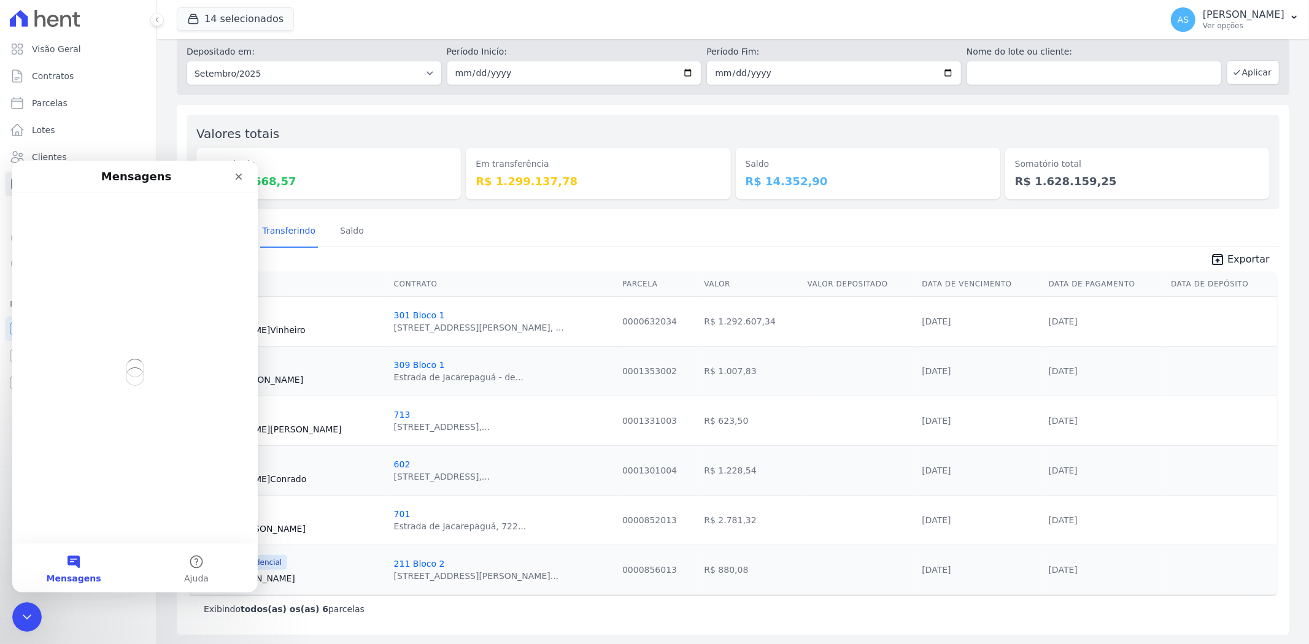
scroll to position [0, 0]
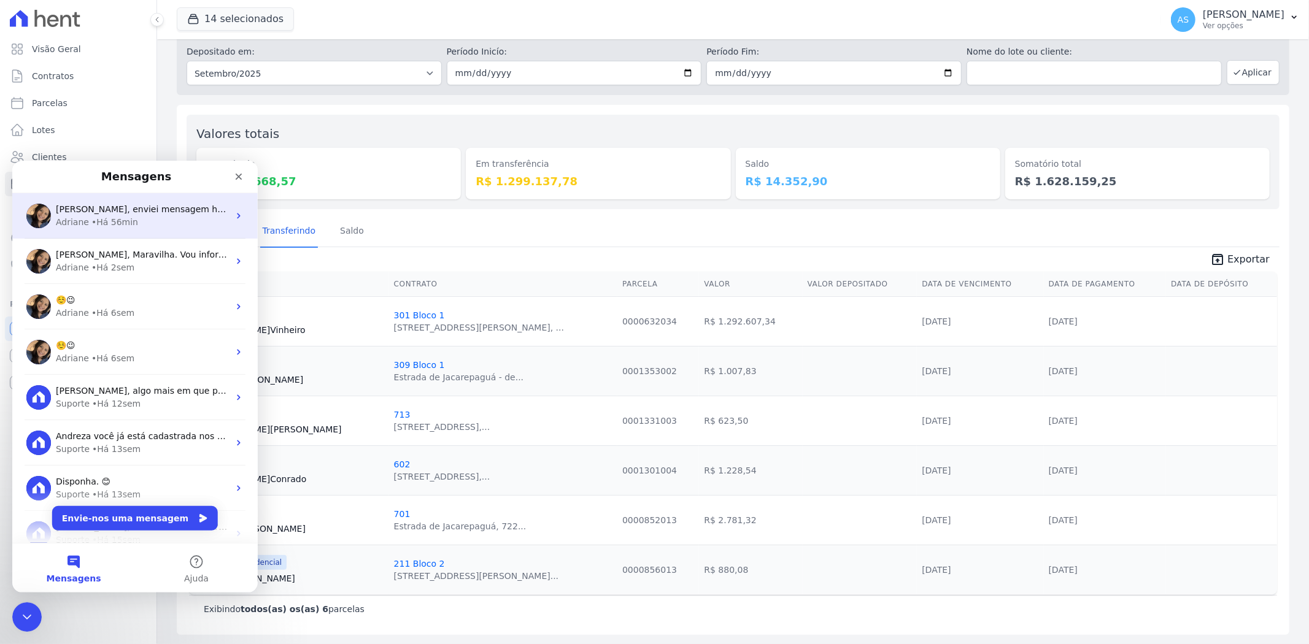
click at [121, 220] on div "• Há 56min" at bounding box center [114, 221] width 47 height 13
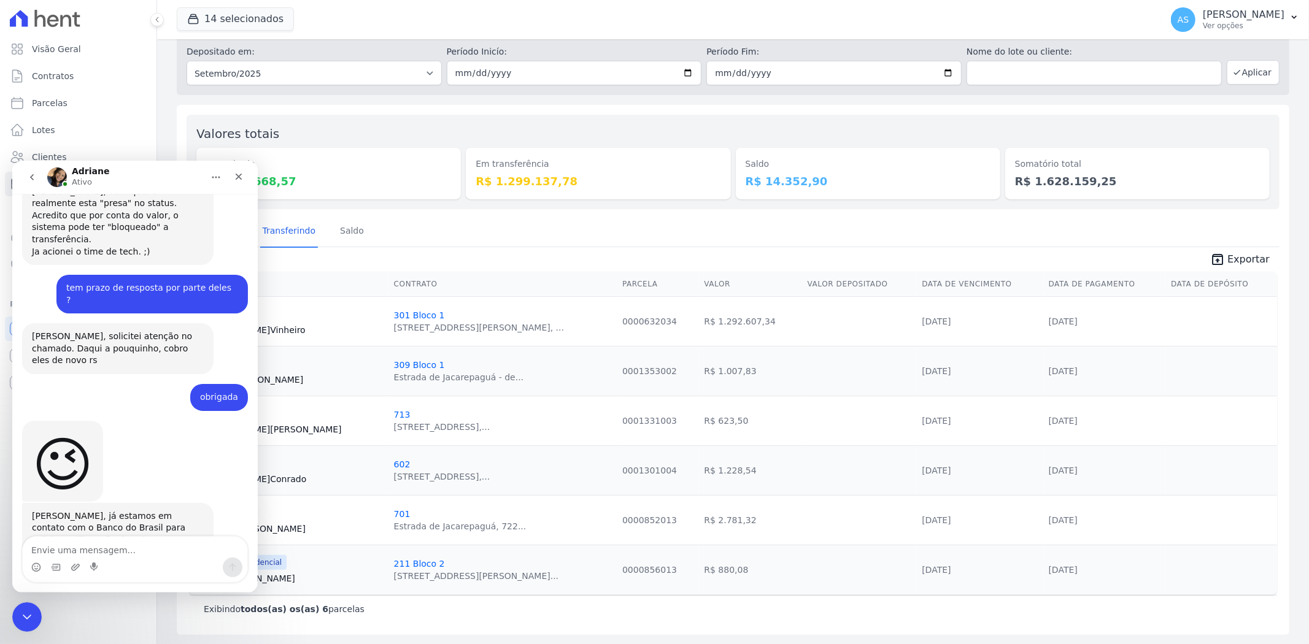
scroll to position [11354, 0]
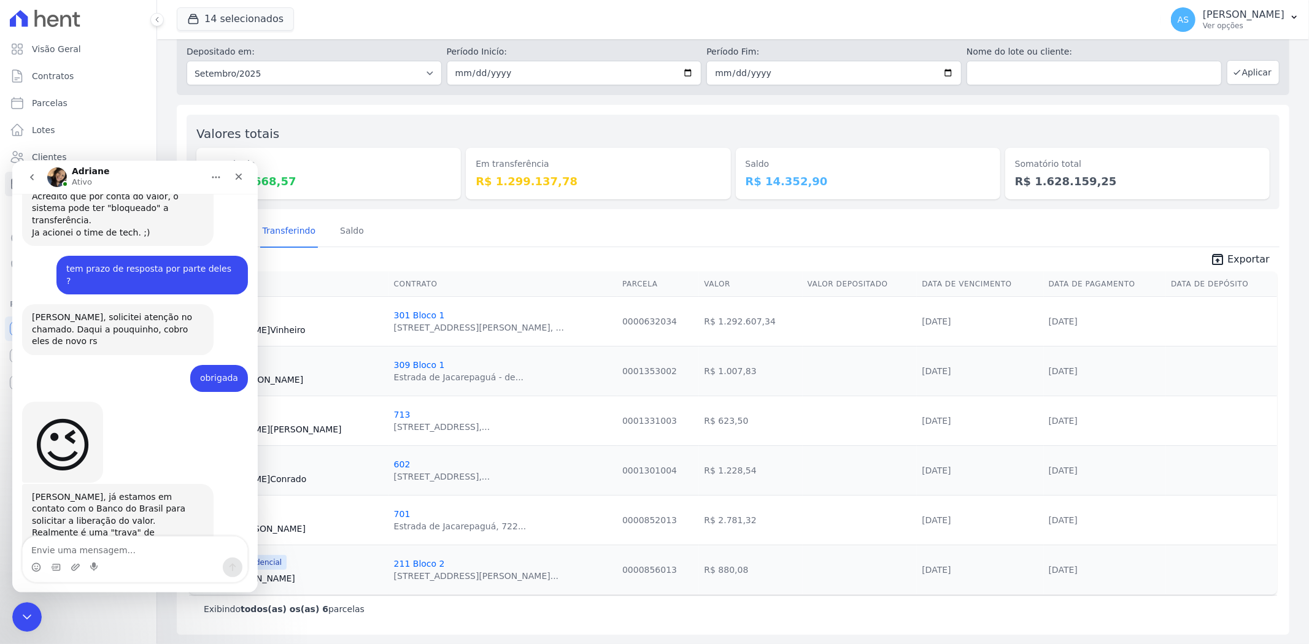
click at [86, 551] on textarea "Envie uma mensagem..." at bounding box center [135, 546] width 225 height 21
type textarea "alguma posição adriane?"
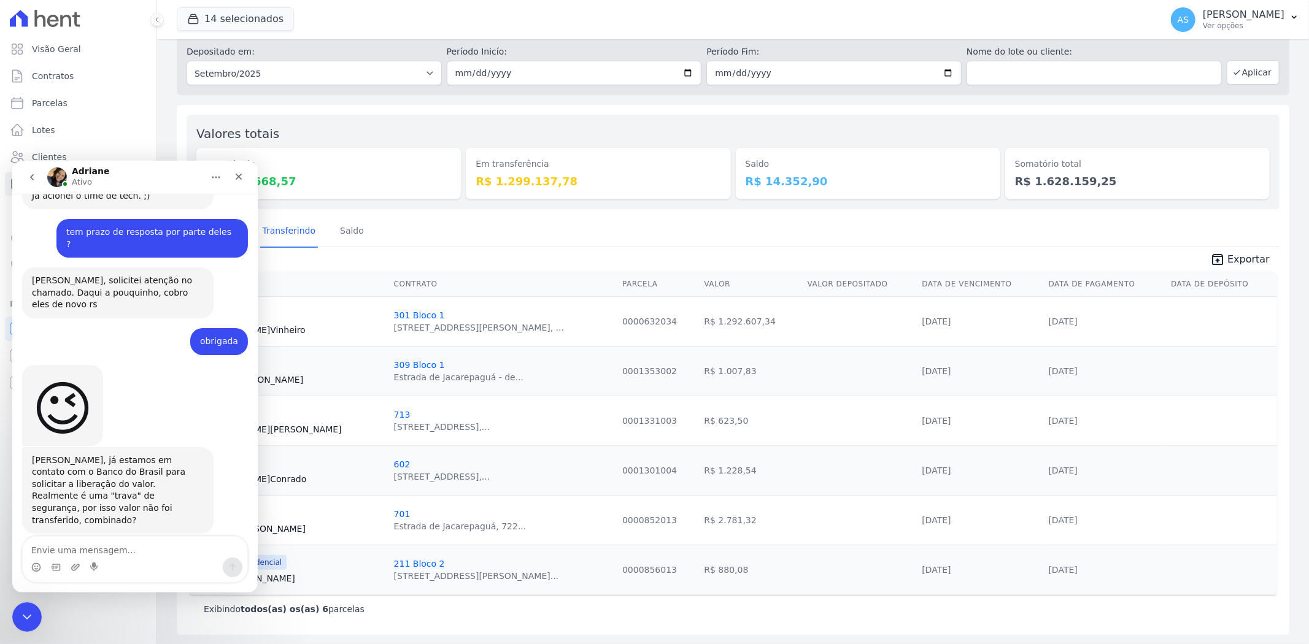
scroll to position [11390, 0]
click at [19, 613] on icon "Fechar mensagem da Intercom" at bounding box center [25, 615] width 15 height 15
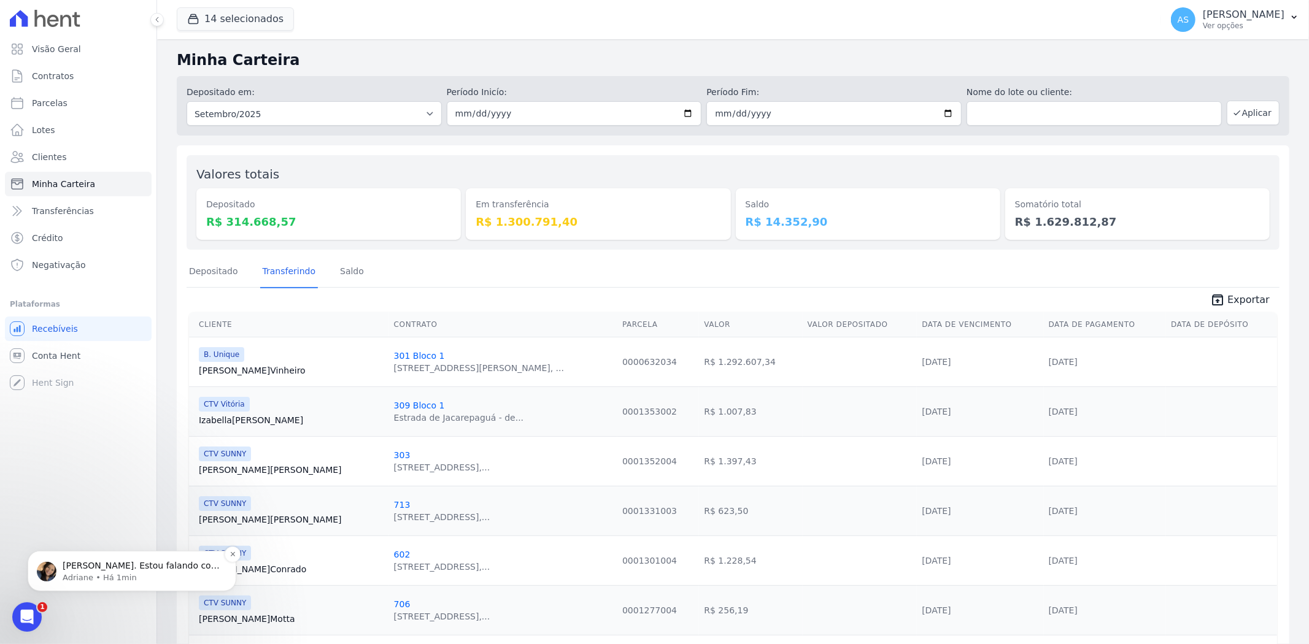
click at [121, 568] on p "[PERSON_NAME]. Estou falando com o Thiago neste momento. Ja retorno aqui com vo…" at bounding box center [142, 565] width 158 height 12
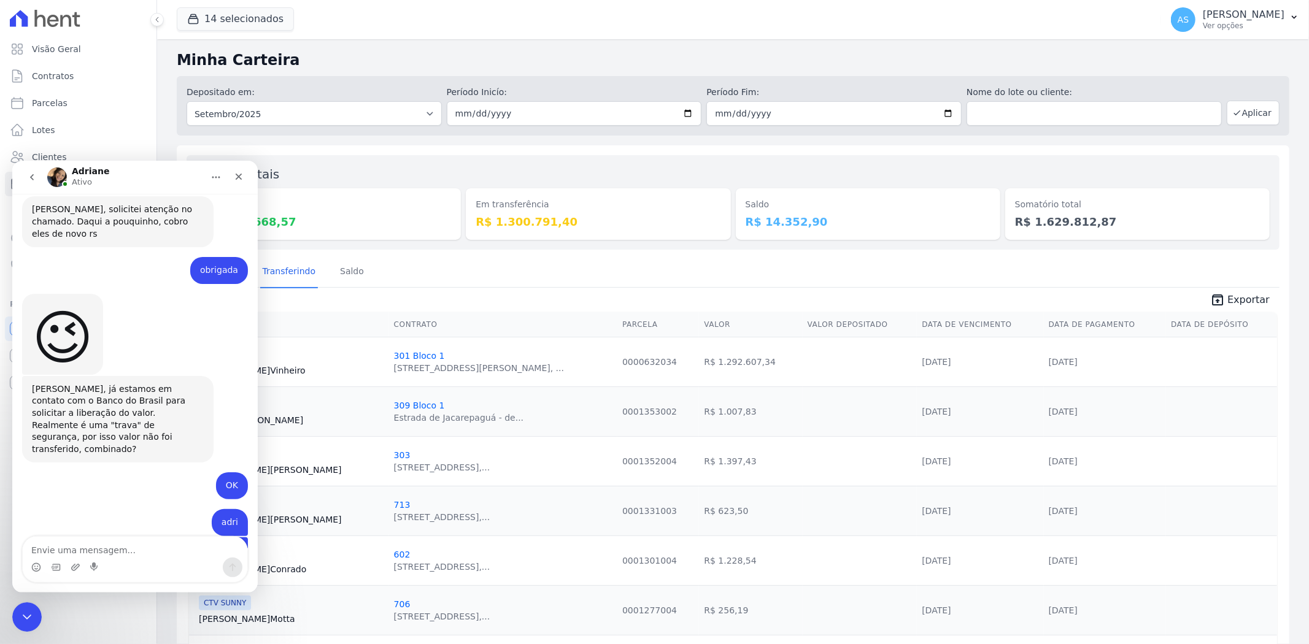
scroll to position [11232, 0]
click at [93, 550] on textarea "Envie uma mensagem..." at bounding box center [135, 546] width 225 height 21
type textarea "ok"
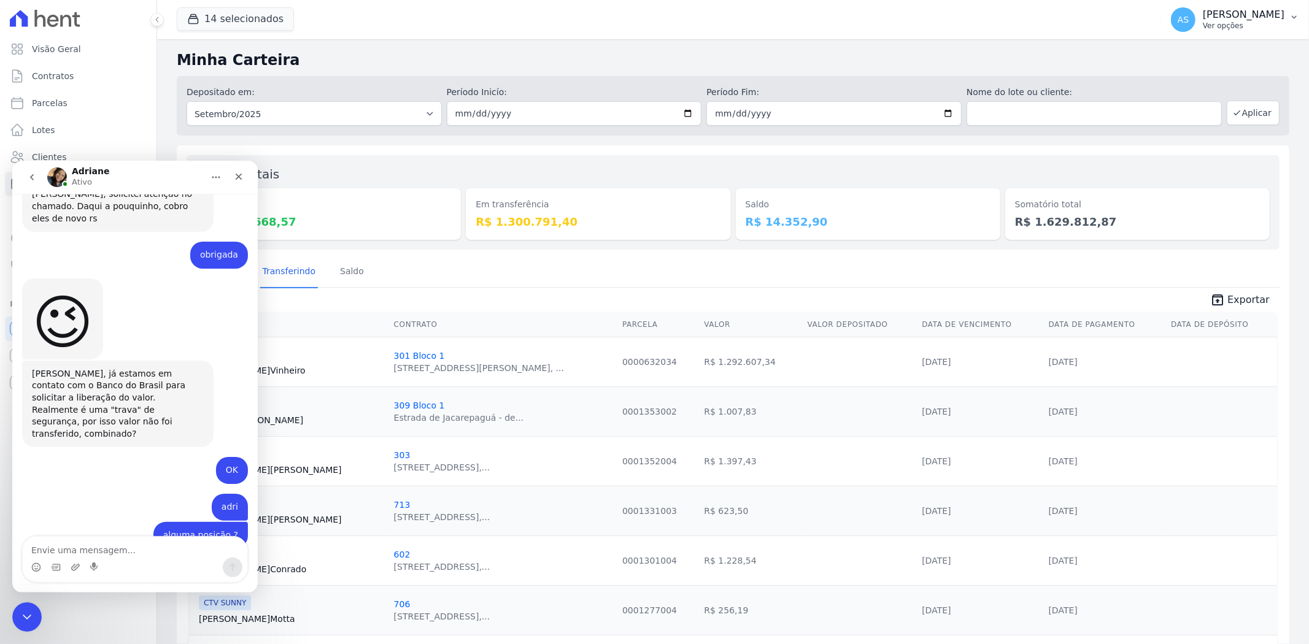
scroll to position [11248, 0]
click at [1259, 28] on p "Ver opções" at bounding box center [1243, 26] width 82 height 10
click at [1185, 161] on link "Importar de ERP" at bounding box center [1229, 163] width 157 height 22
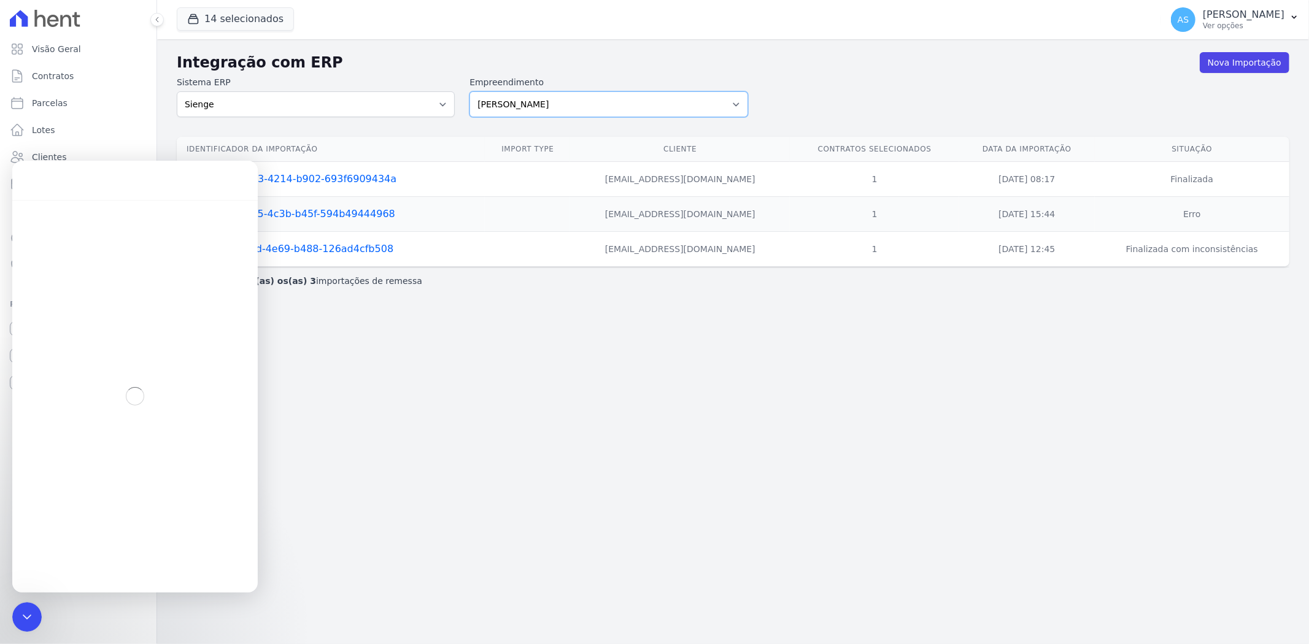
click at [735, 108] on select "[PERSON_NAME] Art Prime - [PERSON_NAME] Unique CTV Beat Residencial CTV Mob CTV…" at bounding box center [608, 104] width 278 height 26
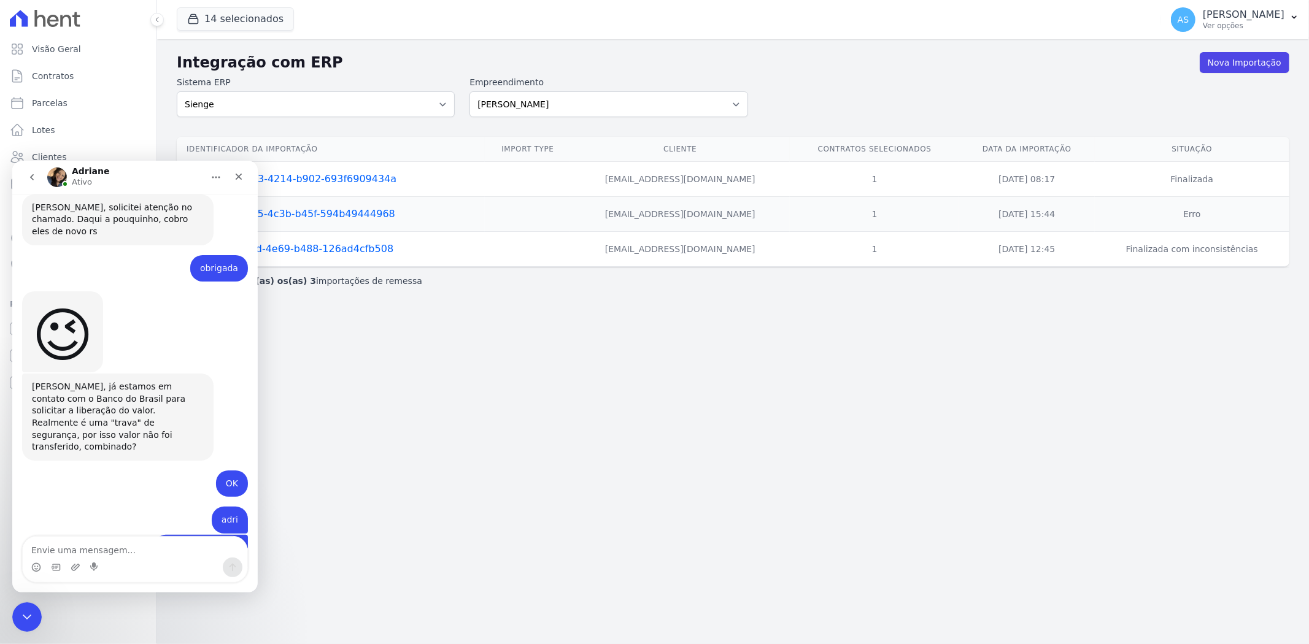
scroll to position [11221, 0]
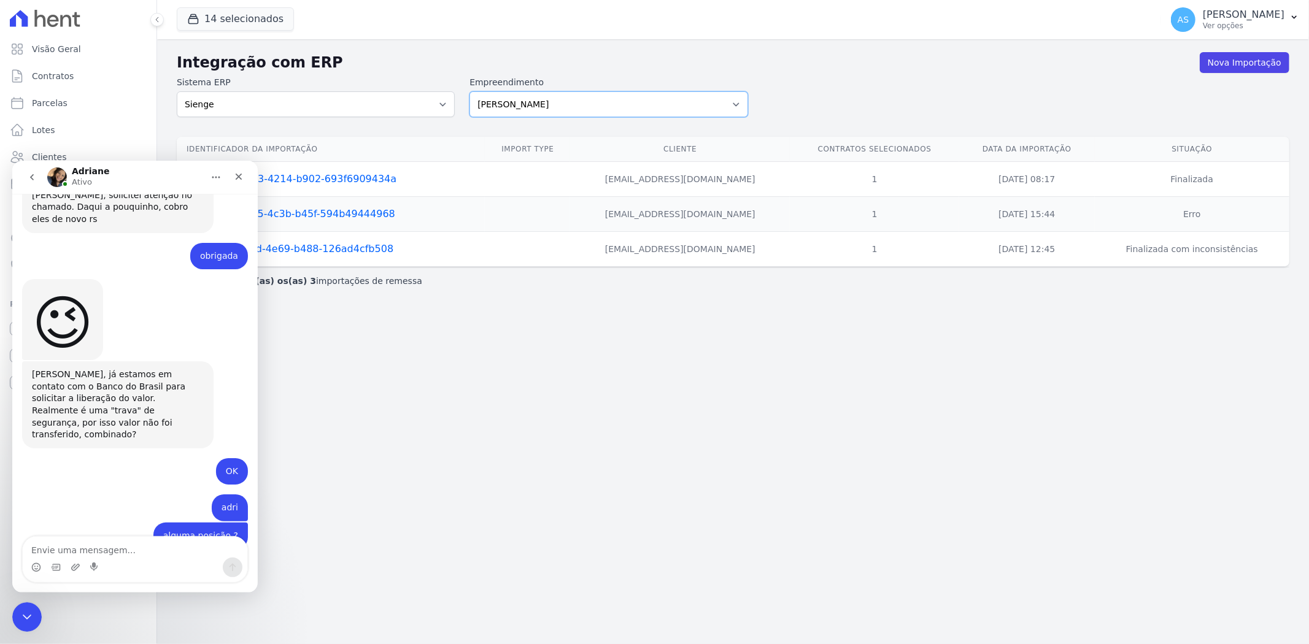
click at [734, 102] on select "Amaré Arpoador Art Prime - Irajá ÁUREOS B. Unique CTV Beat Residencial CTV Mob …" at bounding box center [608, 104] width 278 height 26
select select "9db4d767-ec98-4519-aed7-f9568aa0b04c"
click at [469, 91] on select "Amaré Arpoador Art Prime - Irajá ÁUREOS B. Unique CTV Beat Residencial CTV Mob …" at bounding box center [608, 104] width 278 height 26
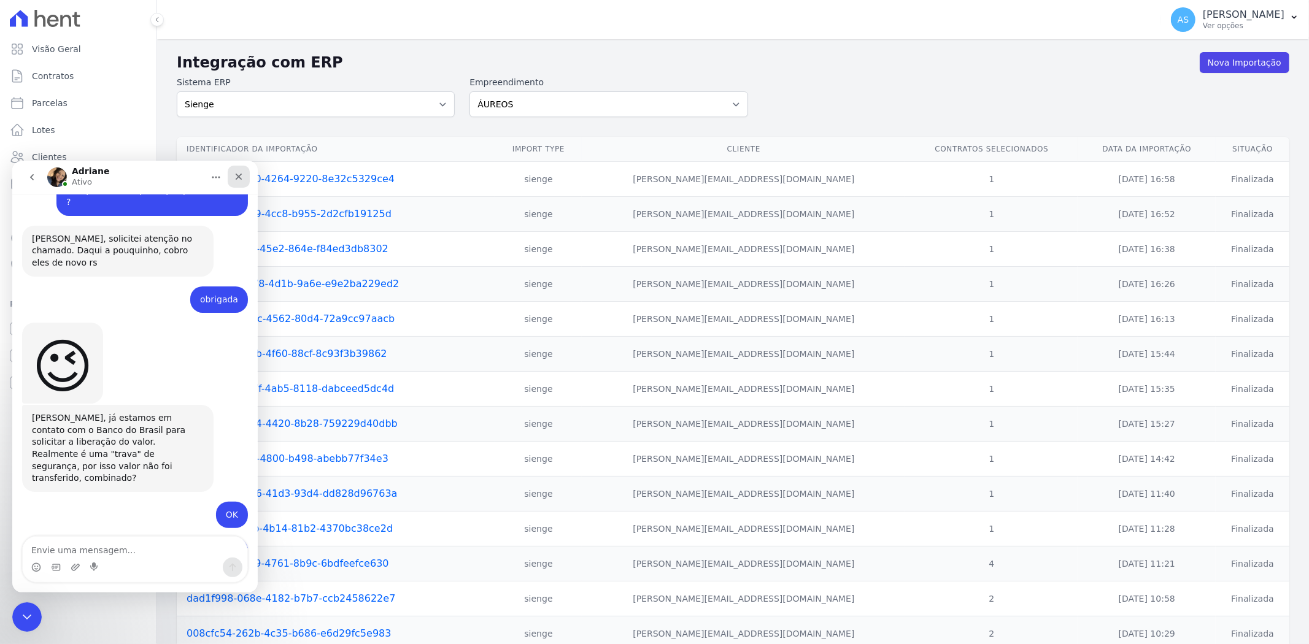
scroll to position [11221, 0]
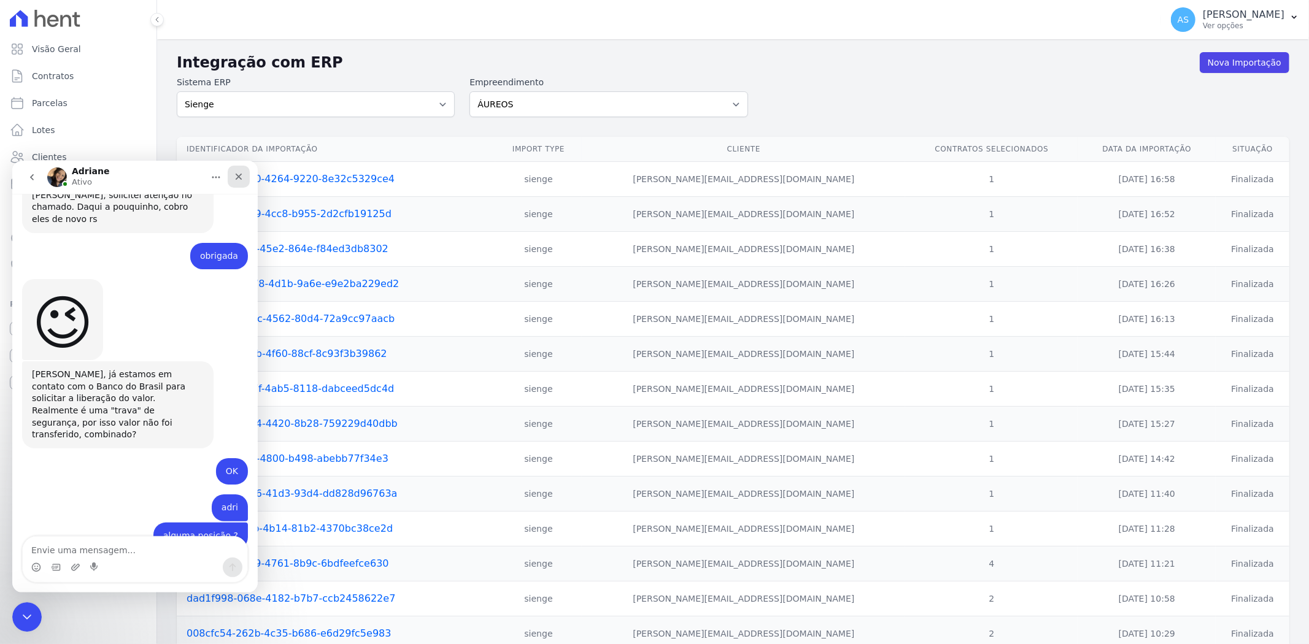
click at [246, 174] on div "Fechar" at bounding box center [239, 176] width 22 height 22
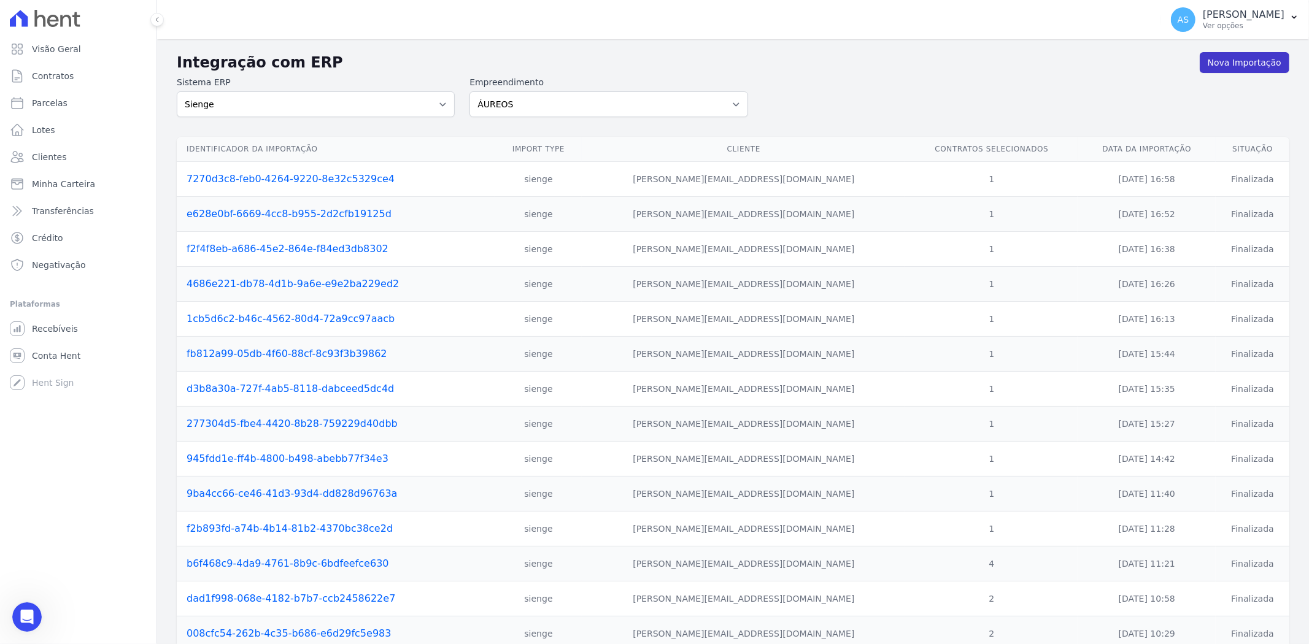
scroll to position [11221, 0]
click at [1232, 62] on link "Nova Importação" at bounding box center [1244, 62] width 90 height 21
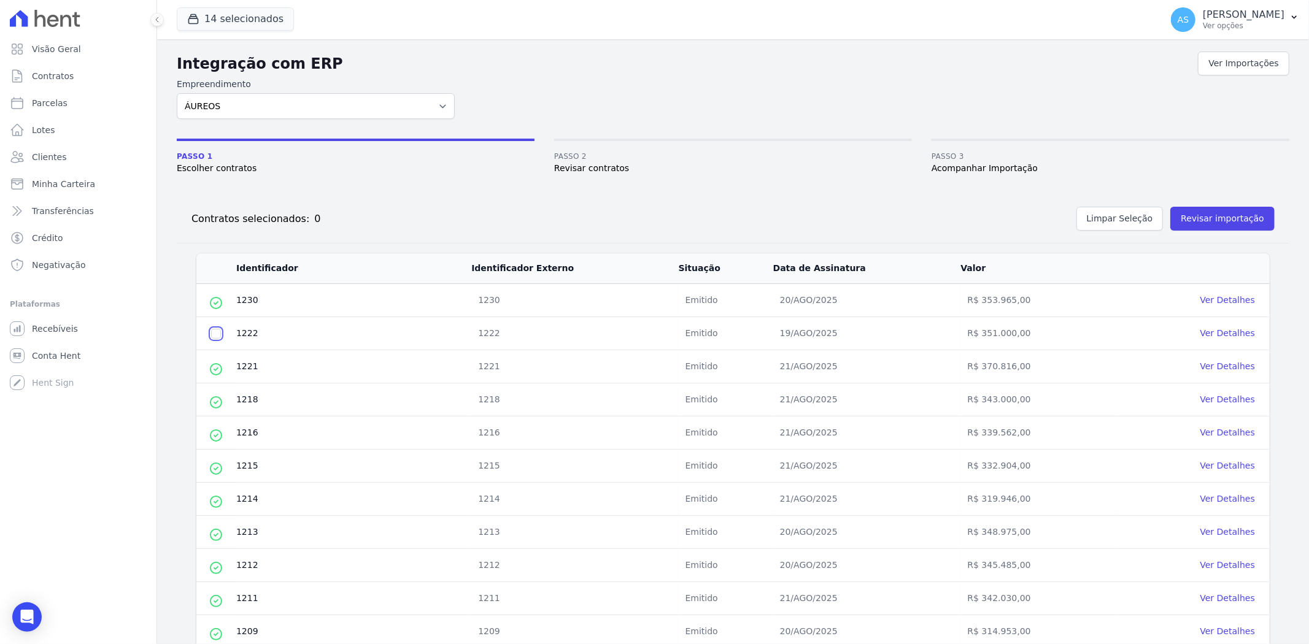
click at [217, 332] on input "checkbox" at bounding box center [216, 334] width 10 height 10
checkbox input "true"
click at [1194, 220] on button "Revisar importação" at bounding box center [1222, 219] width 104 height 24
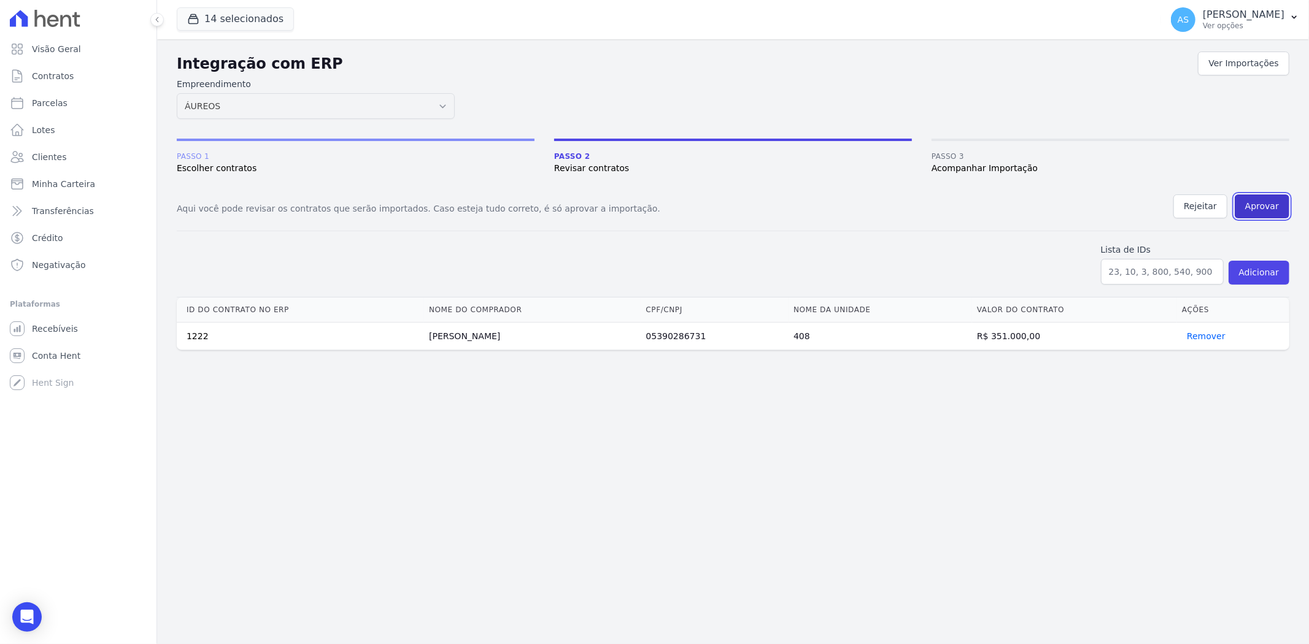
click at [1265, 212] on button "Aprovar" at bounding box center [1261, 206] width 55 height 24
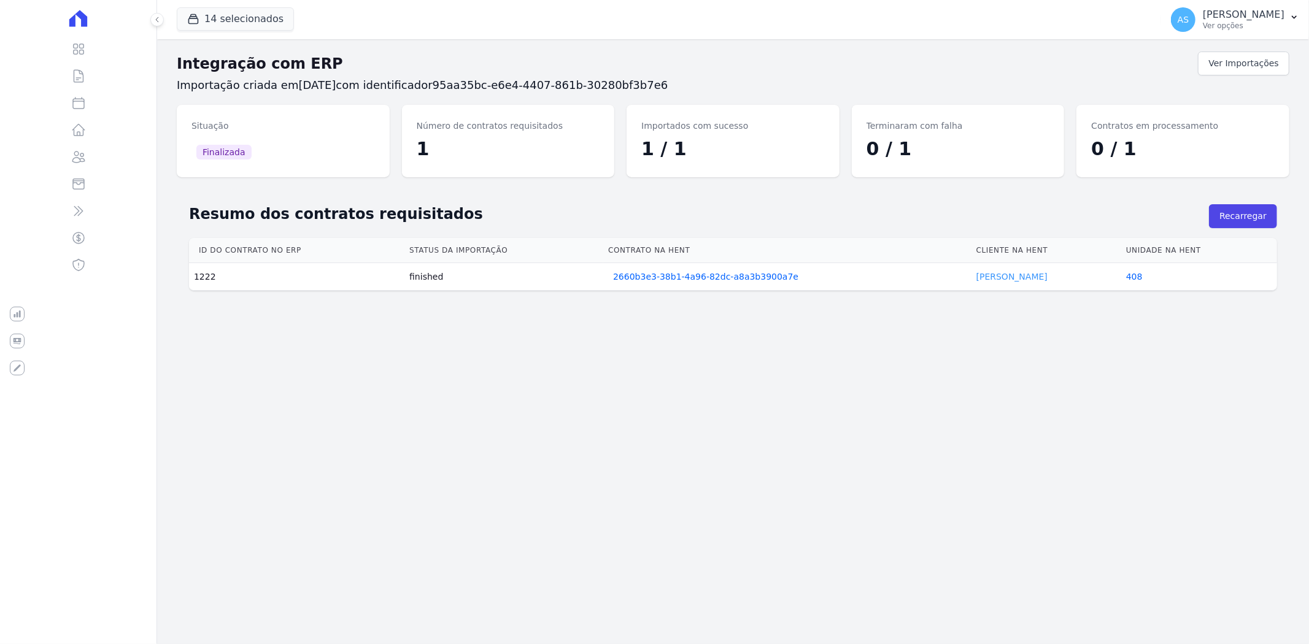
click at [1020, 278] on link "Marcelo Soares" at bounding box center [1011, 277] width 71 height 10
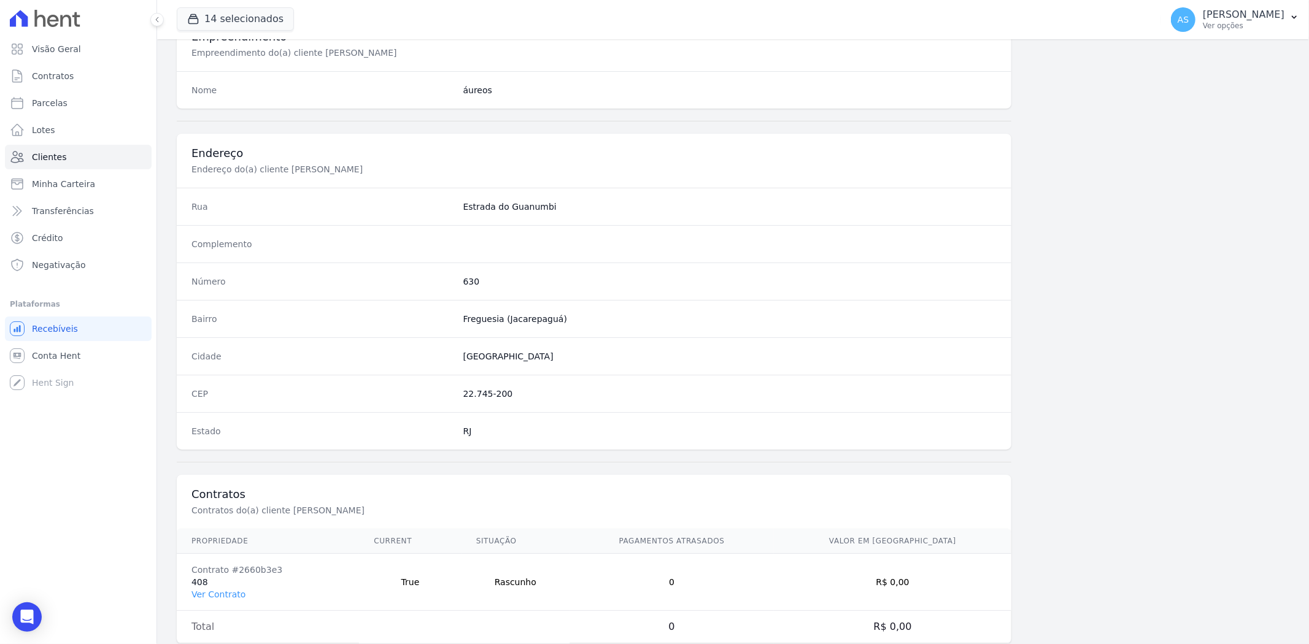
scroll to position [505, 0]
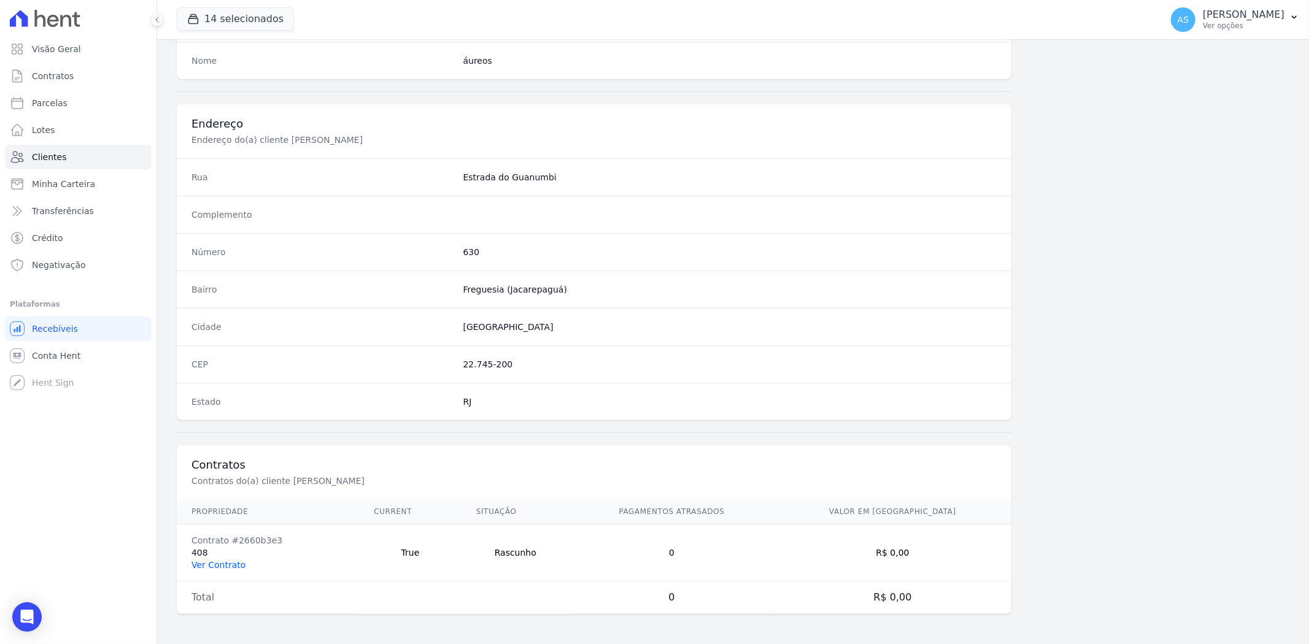
click at [198, 561] on link "Ver Contrato" at bounding box center [218, 565] width 54 height 10
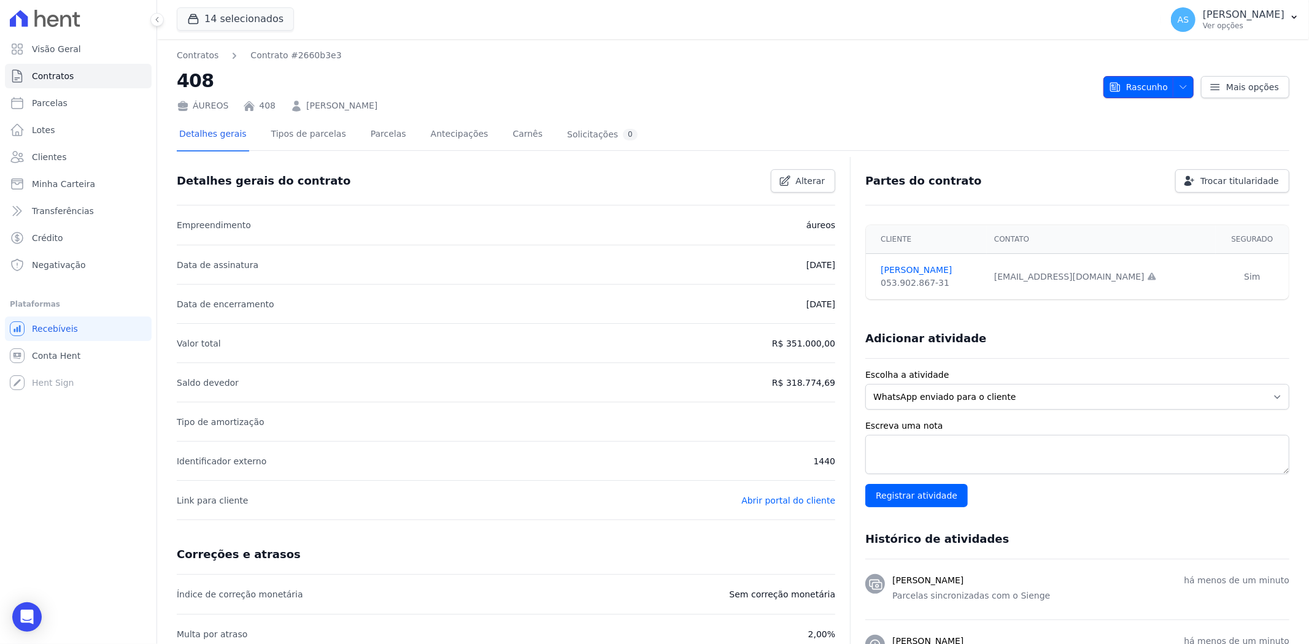
click at [1156, 86] on span "Rascunho" at bounding box center [1138, 87] width 59 height 22
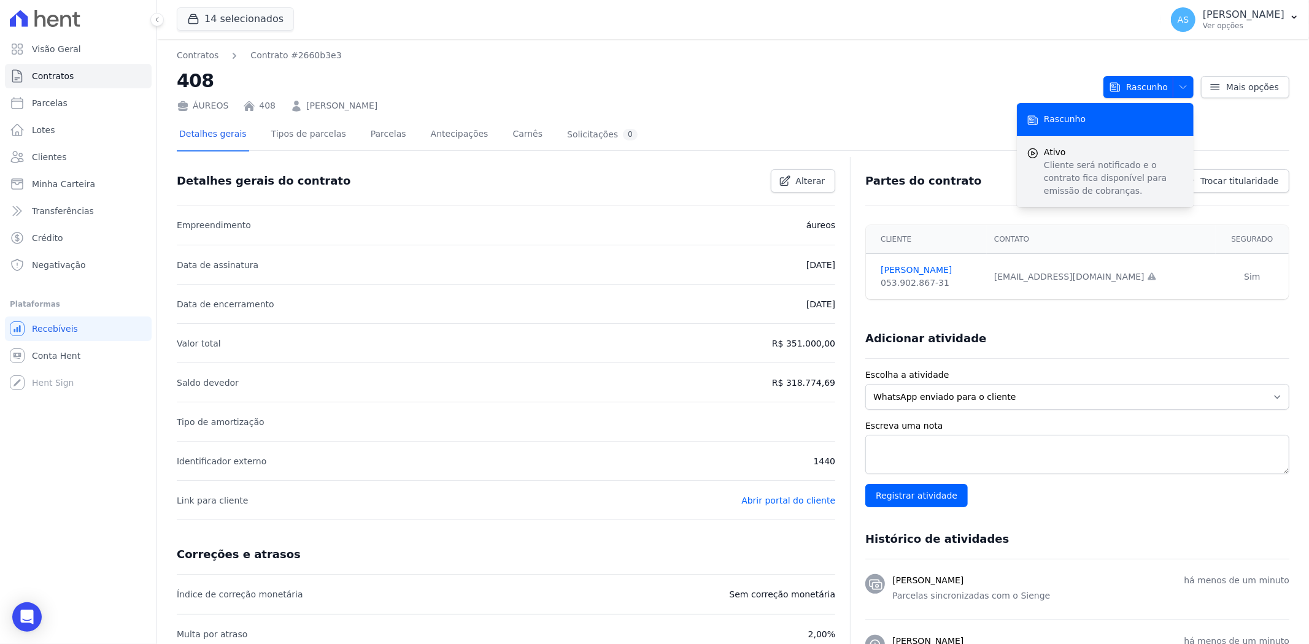
click at [1076, 173] on p "Cliente será notificado e o contrato fica disponível para emissão de cobranças." at bounding box center [1113, 178] width 140 height 39
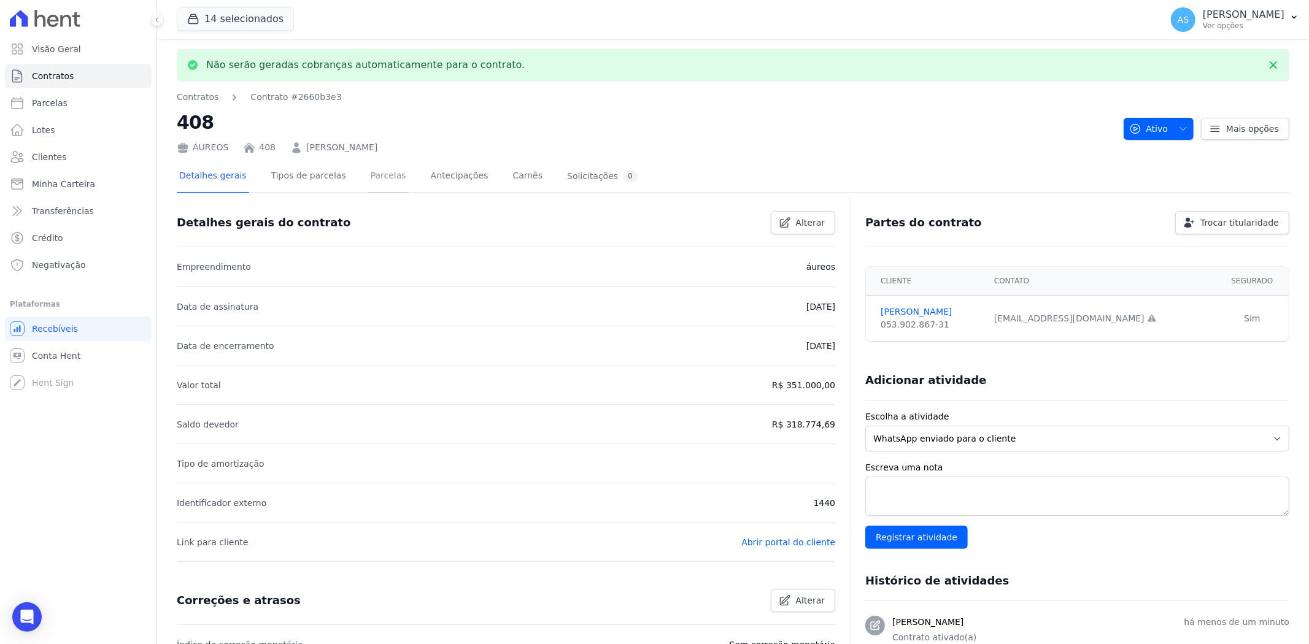
click at [368, 172] on link "Parcelas" at bounding box center [388, 177] width 40 height 33
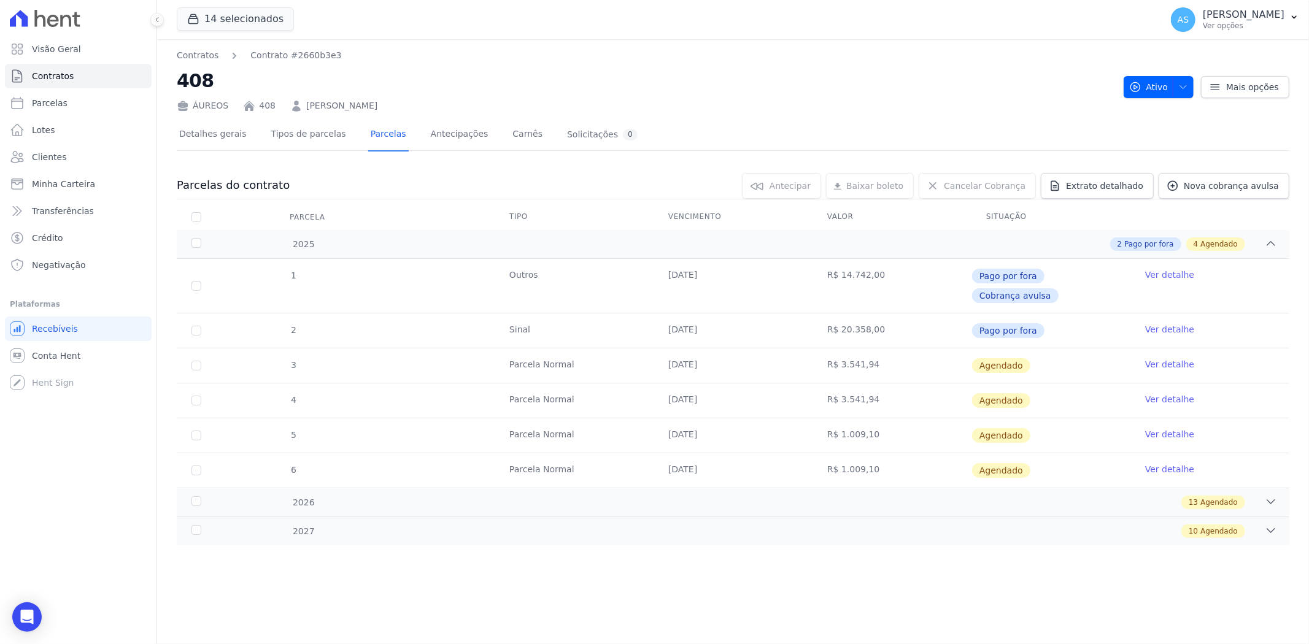
click at [1176, 358] on link "Ver detalhe" at bounding box center [1169, 364] width 49 height 12
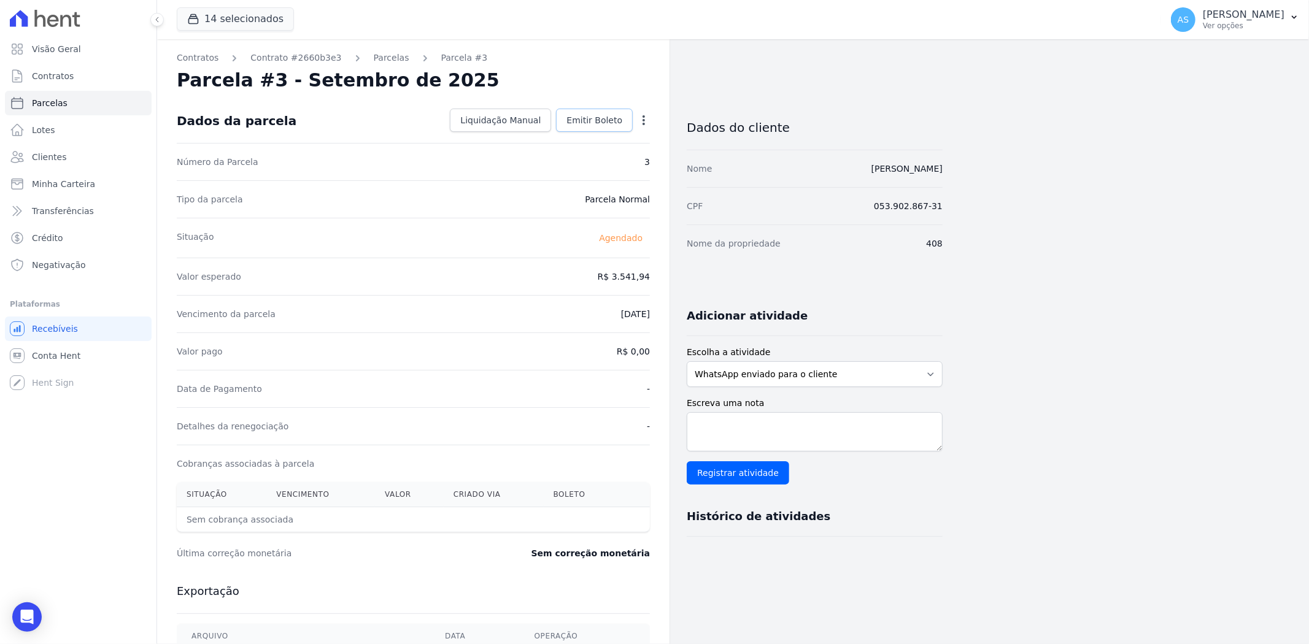
click at [596, 120] on span "Emitir Boleto" at bounding box center [594, 120] width 56 height 12
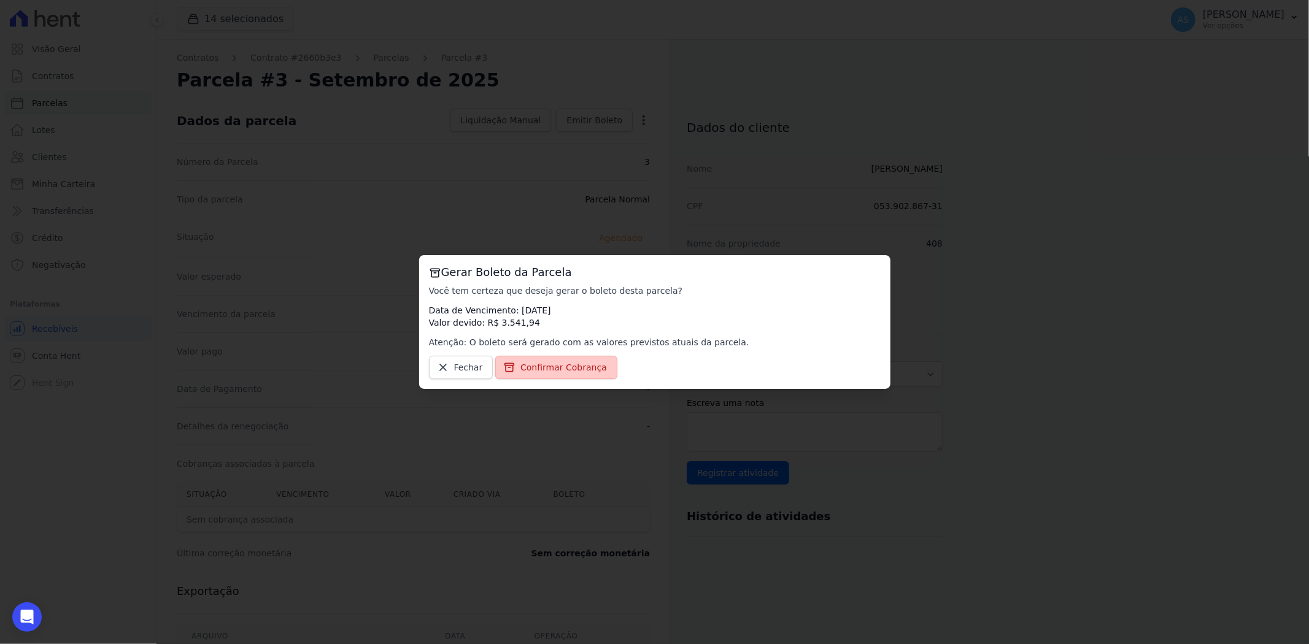
click at [523, 370] on span "Confirmar Cobrança" at bounding box center [563, 367] width 86 height 12
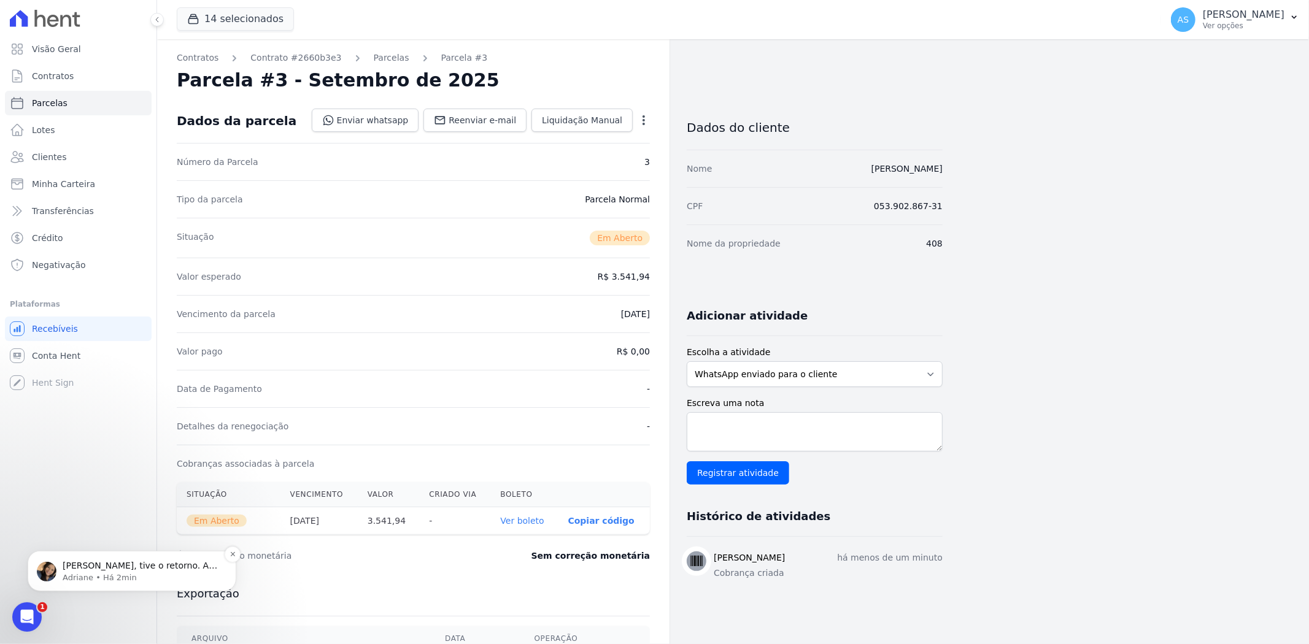
click at [121, 566] on p "Andreza, tive o retorno. A operação foi bloqueada (segurança do BB). Devido ao …" at bounding box center [142, 565] width 158 height 12
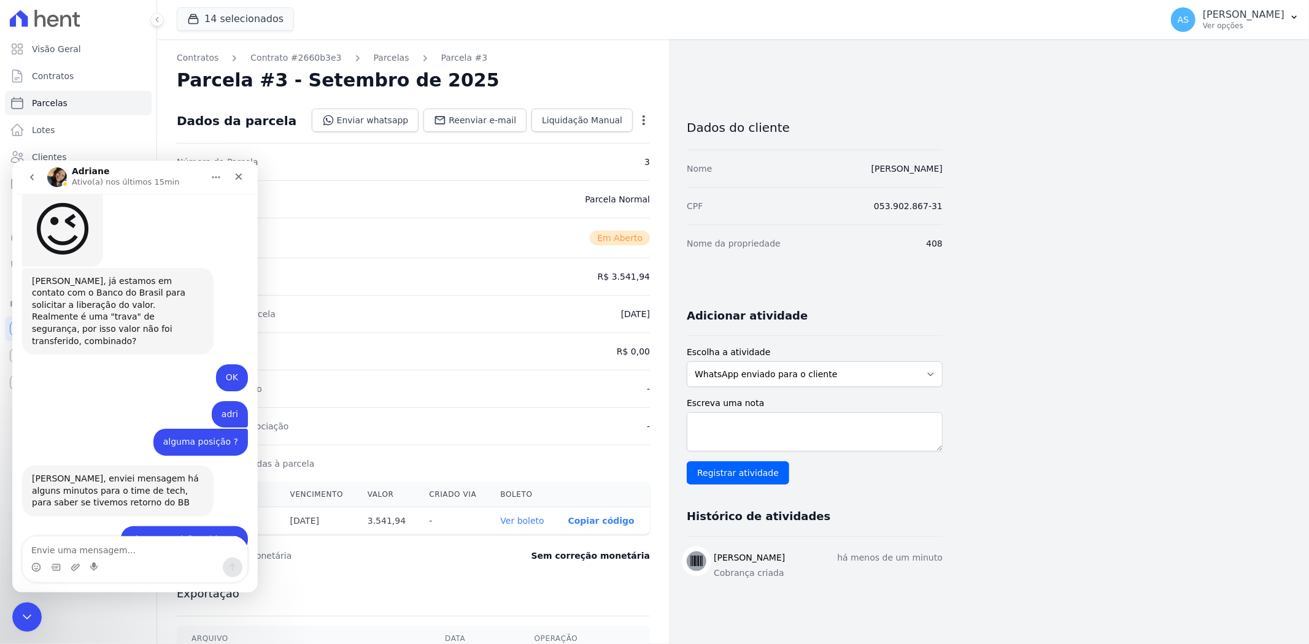
scroll to position [11298, 0]
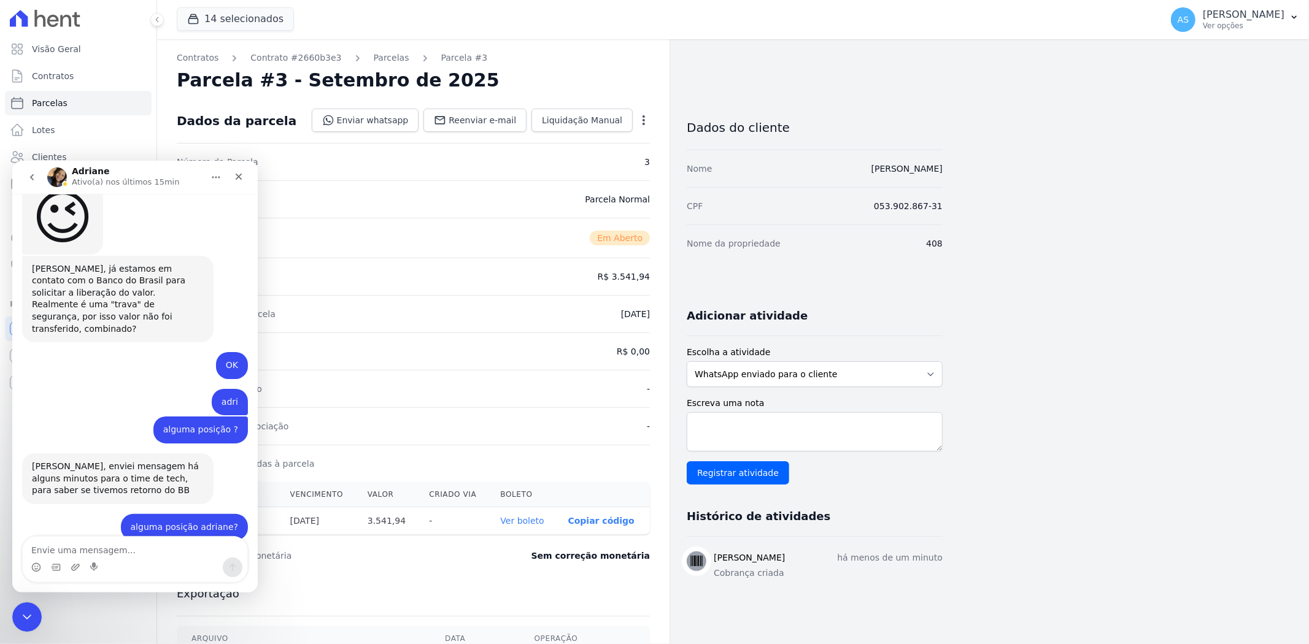
click at [212, 173] on icon "Início" at bounding box center [216, 177] width 10 height 10
click at [182, 206] on div "Expandir janela" at bounding box center [184, 207] width 91 height 13
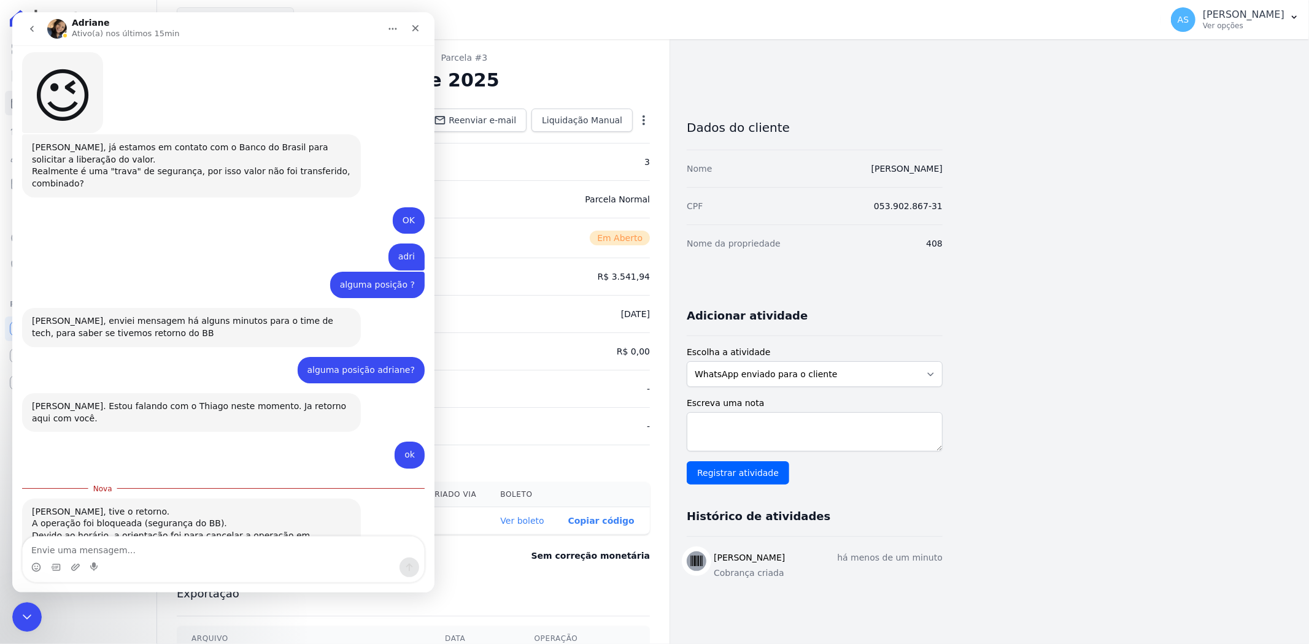
scroll to position [2, 0]
click at [81, 553] on textarea "Envie uma mensagem..." at bounding box center [223, 547] width 401 height 21
type textarea "obrigada"
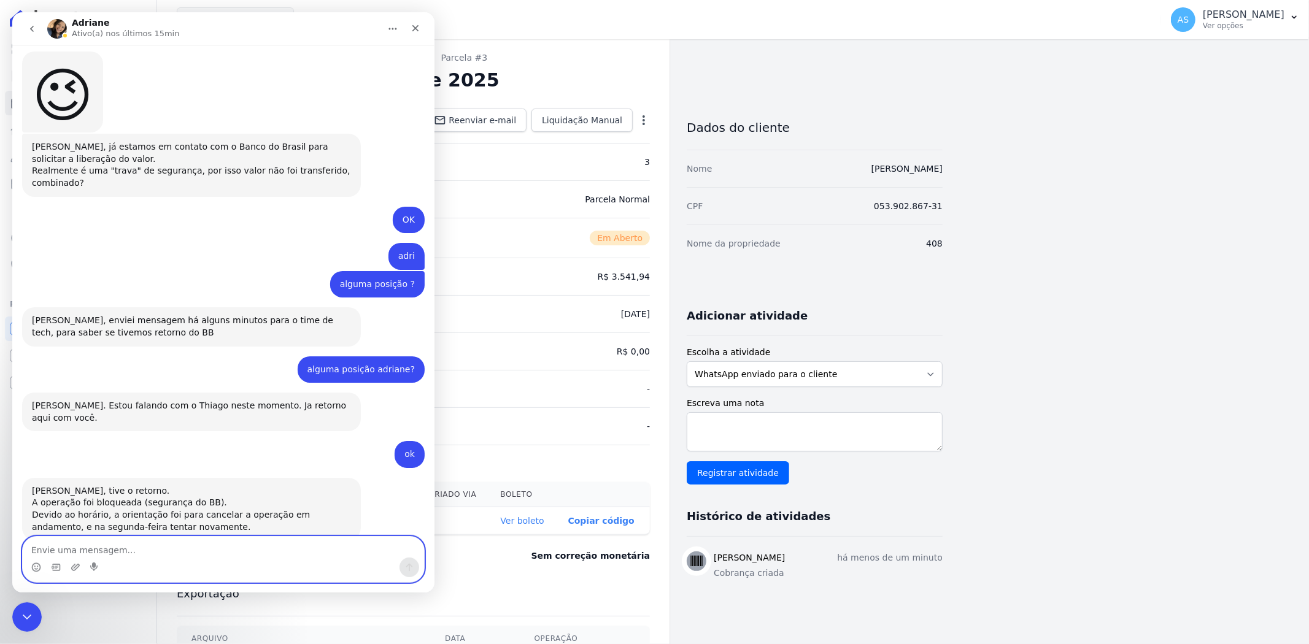
scroll to position [9761, 0]
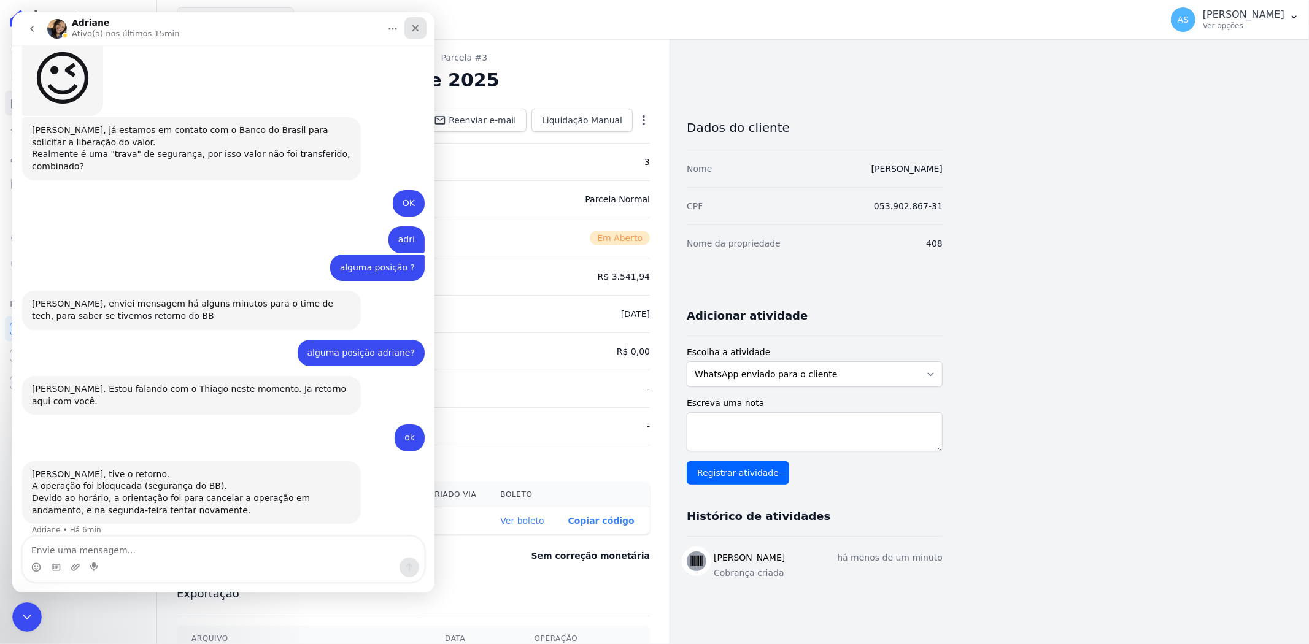
click at [415, 27] on icon "Fechar" at bounding box center [415, 28] width 7 height 7
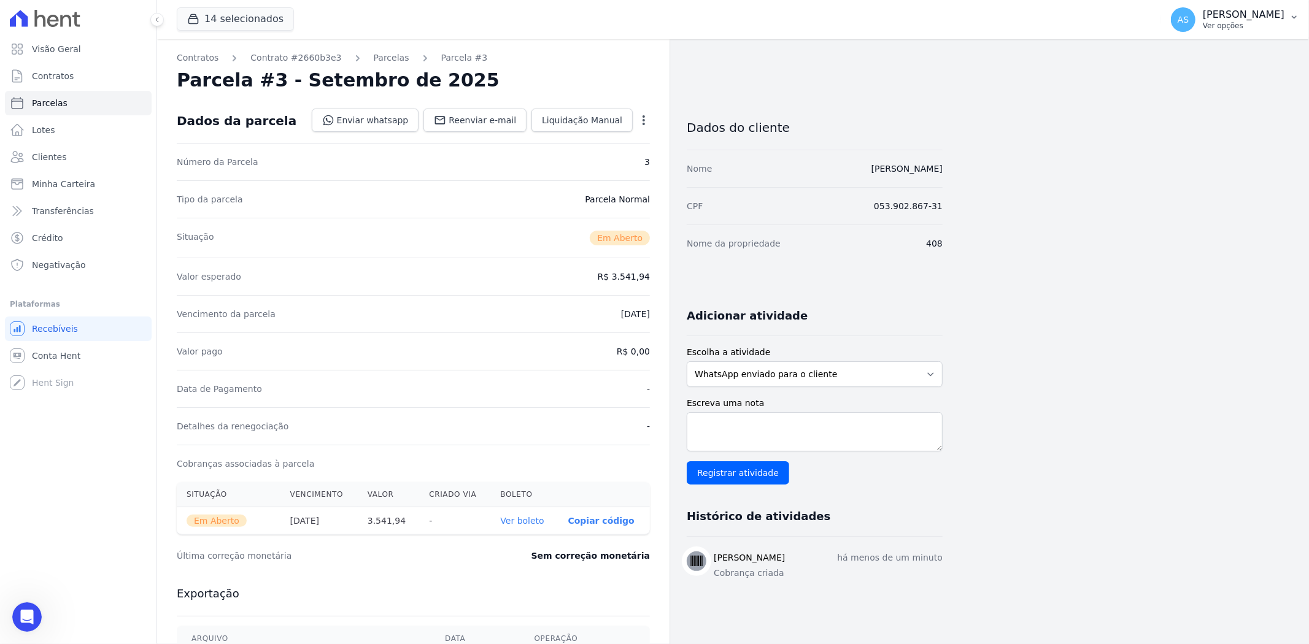
click at [1291, 15] on icon "button" at bounding box center [1294, 17] width 10 height 10
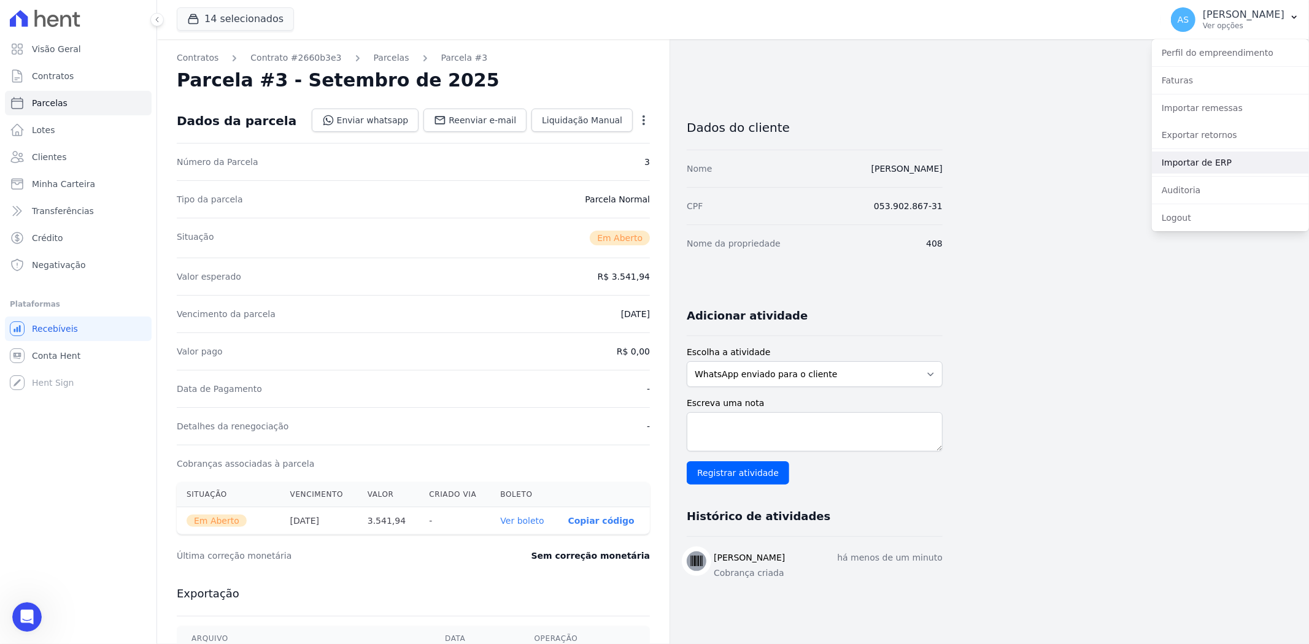
click at [1203, 161] on link "Importar de ERP" at bounding box center [1229, 163] width 157 height 22
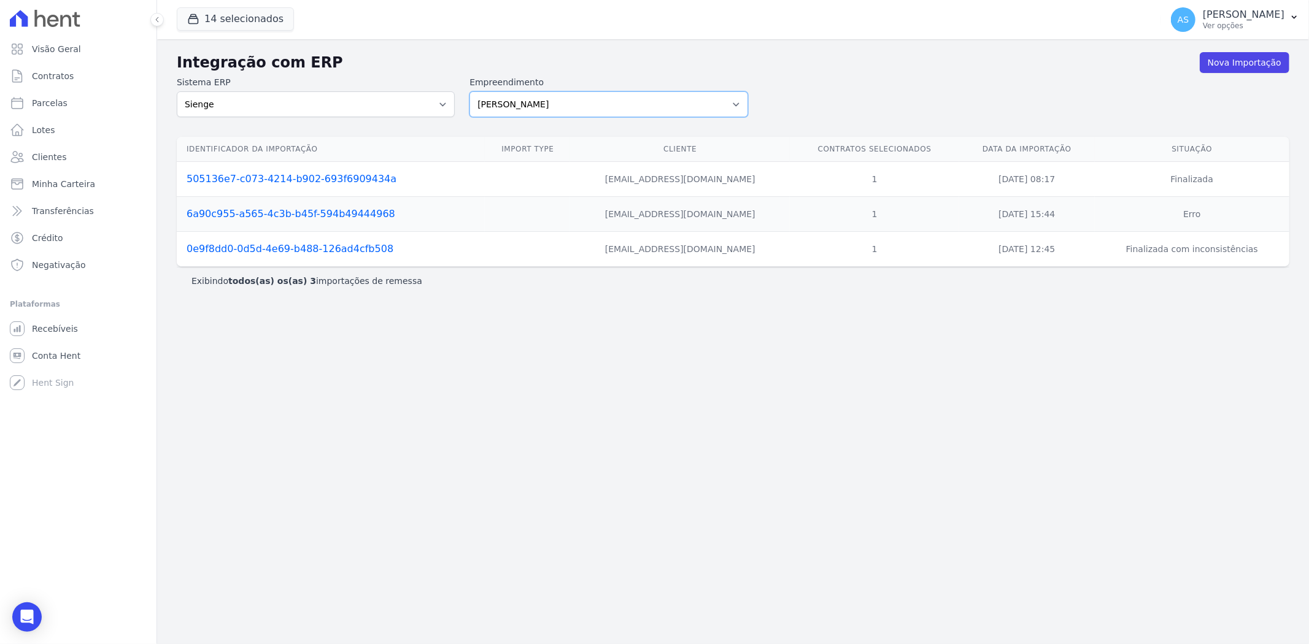
click at [733, 105] on select "Amaré Arpoador Art Prime - Irajá ÁUREOS B. Unique CTV Beat Residencial CTV Mob …" at bounding box center [608, 104] width 278 height 26
select select "9db4d767-ec98-4519-aed7-f9568aa0b04c"
click at [469, 91] on select "Amaré Arpoador Art Prime - Irajá ÁUREOS B. Unique CTV Beat Residencial CTV Mob …" at bounding box center [608, 104] width 278 height 26
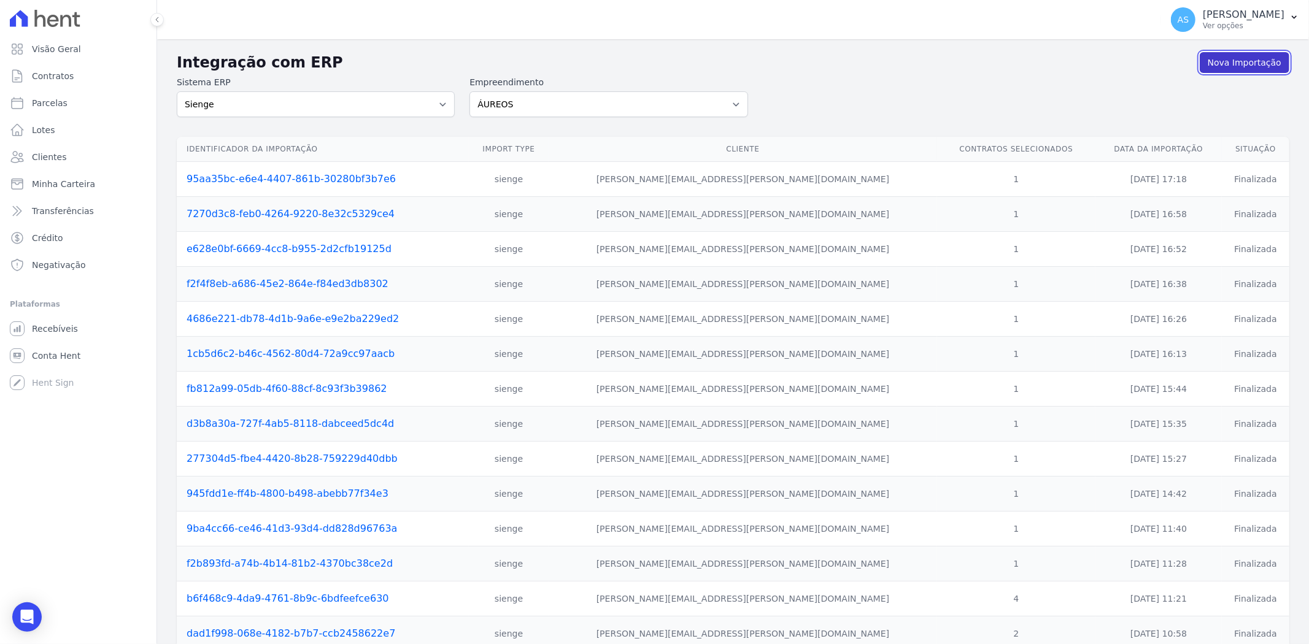
click at [1226, 58] on link "Nova Importação" at bounding box center [1244, 62] width 90 height 21
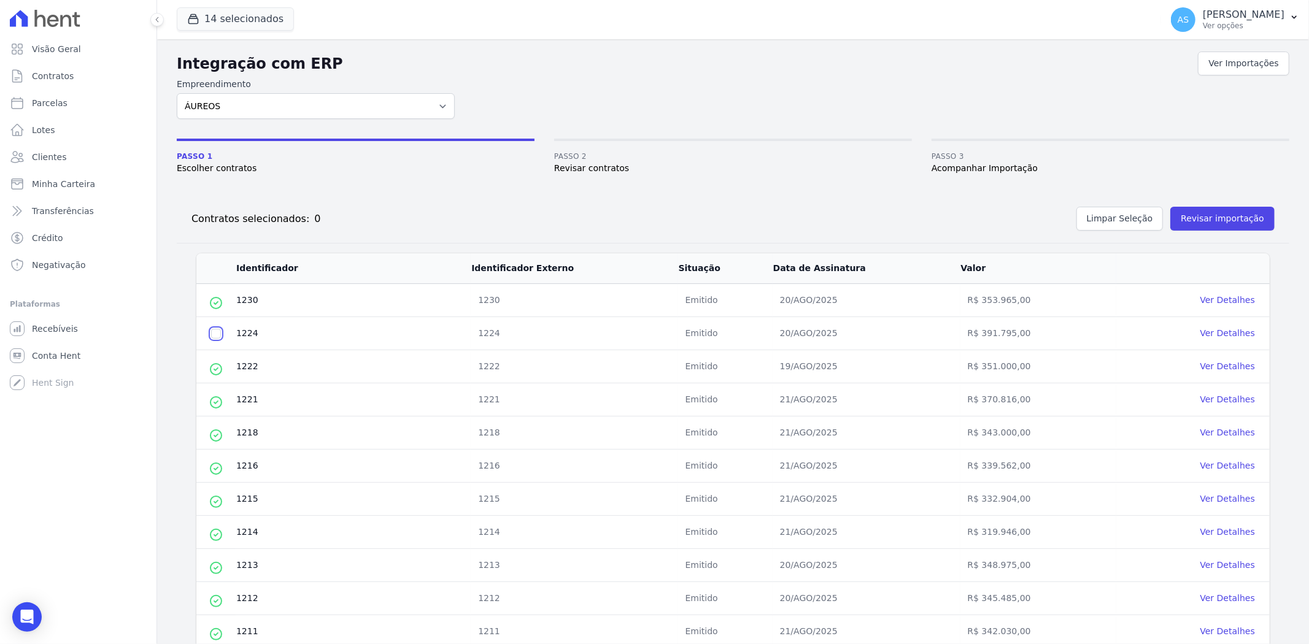
click at [213, 335] on input "checkbox" at bounding box center [216, 334] width 10 height 10
checkbox input "true"
click at [1190, 215] on button "Revisar importação" at bounding box center [1222, 219] width 104 height 24
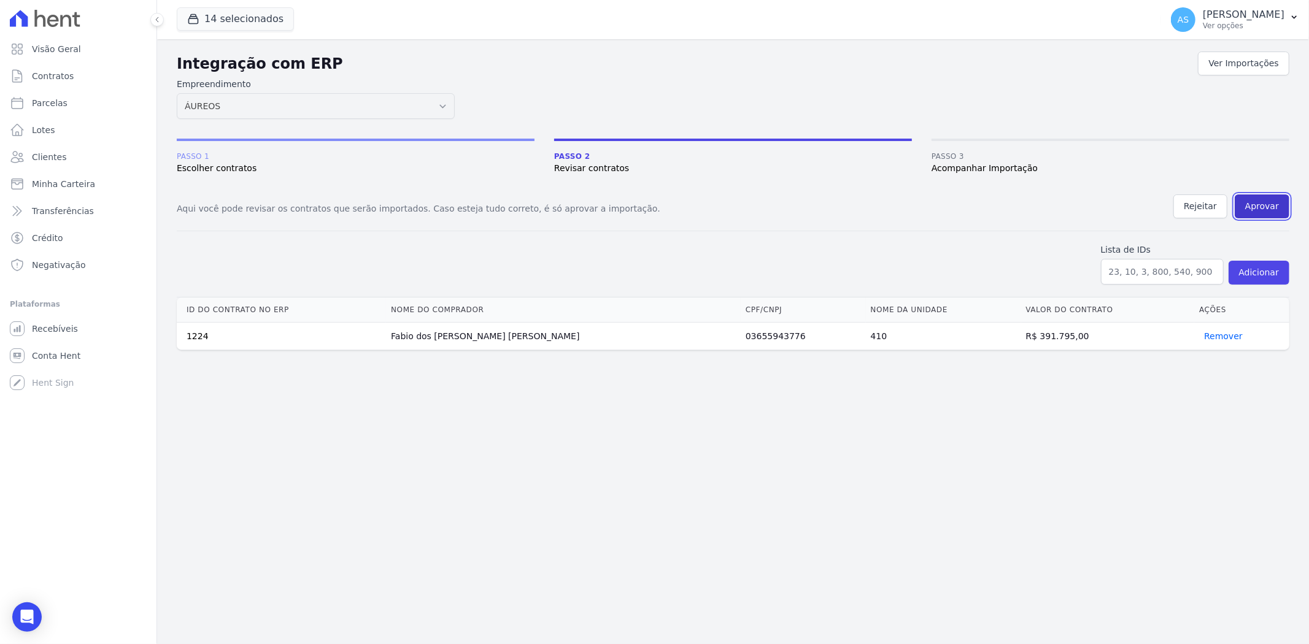
click at [1258, 210] on button "Aprovar" at bounding box center [1261, 206] width 55 height 24
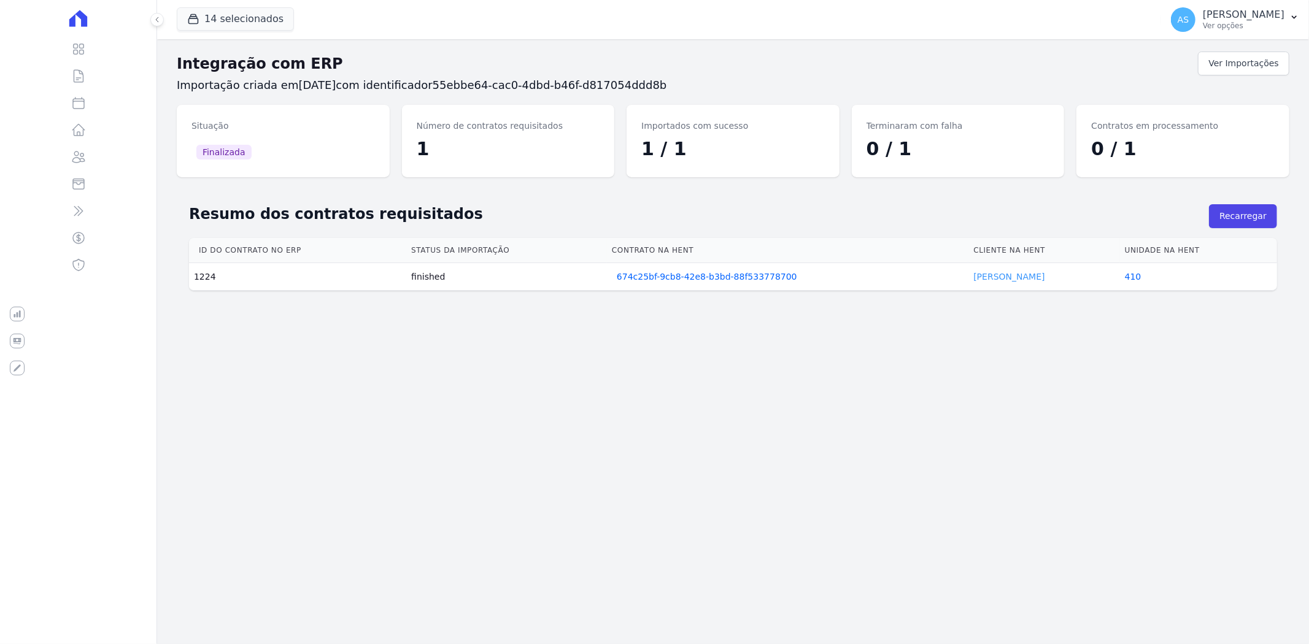
click at [990, 279] on link "[PERSON_NAME]" at bounding box center [1008, 277] width 71 height 10
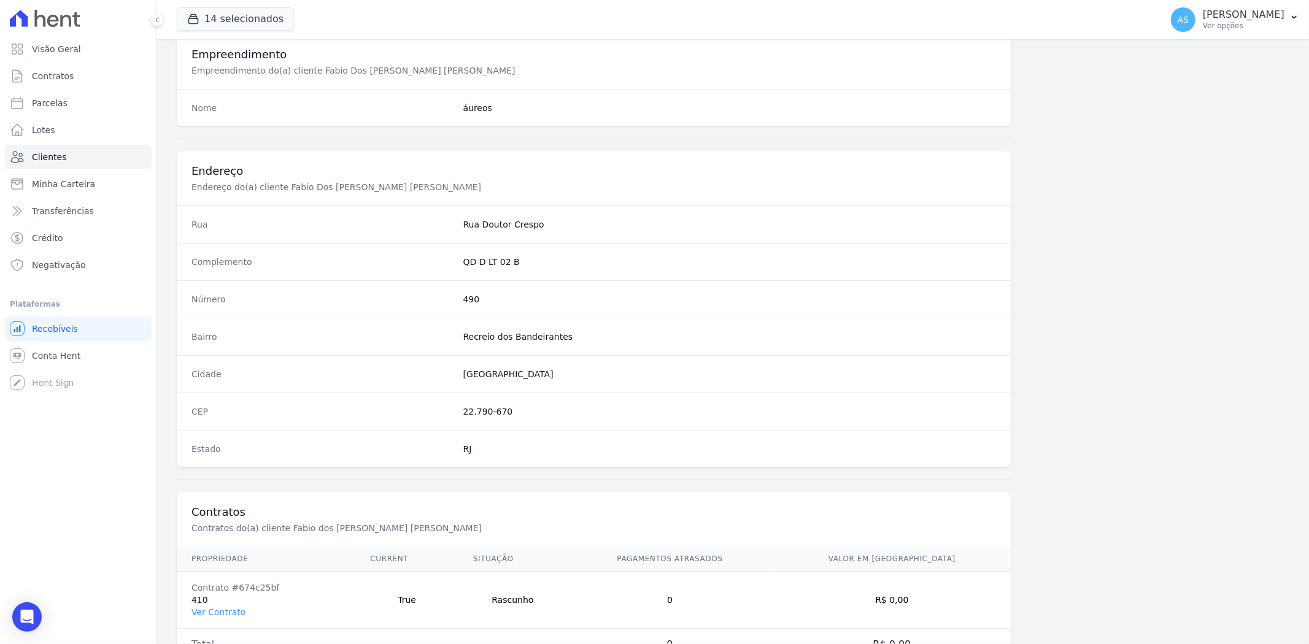
scroll to position [505, 0]
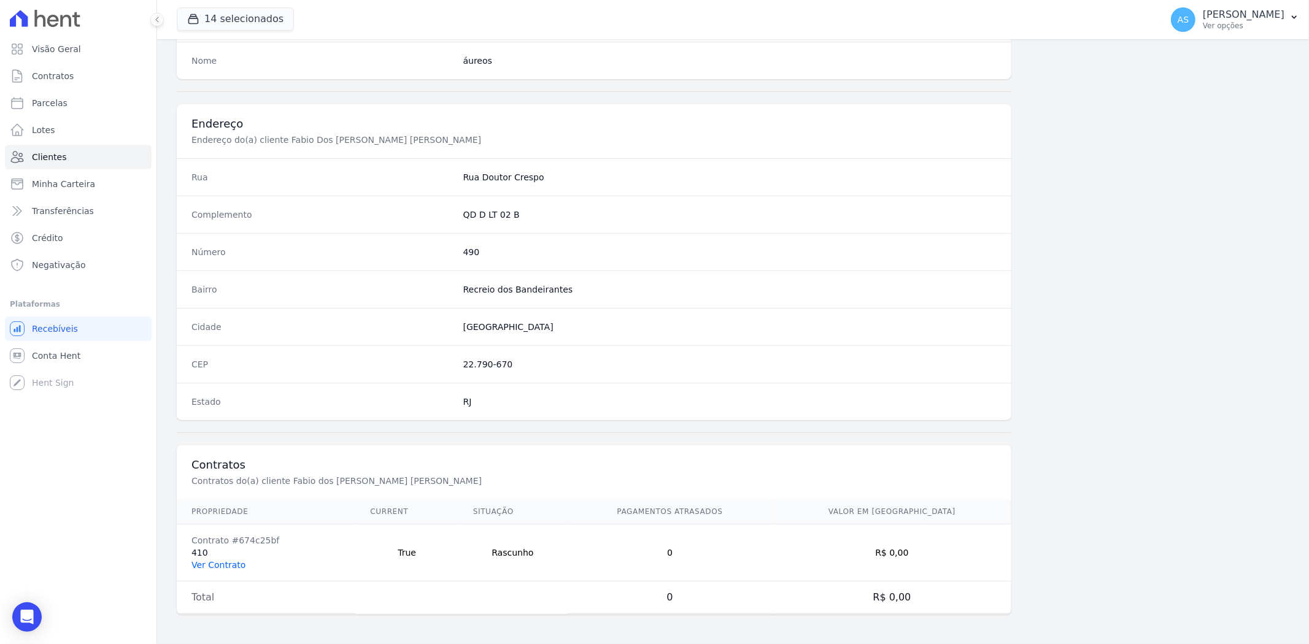
click at [207, 561] on link "Ver Contrato" at bounding box center [218, 565] width 54 height 10
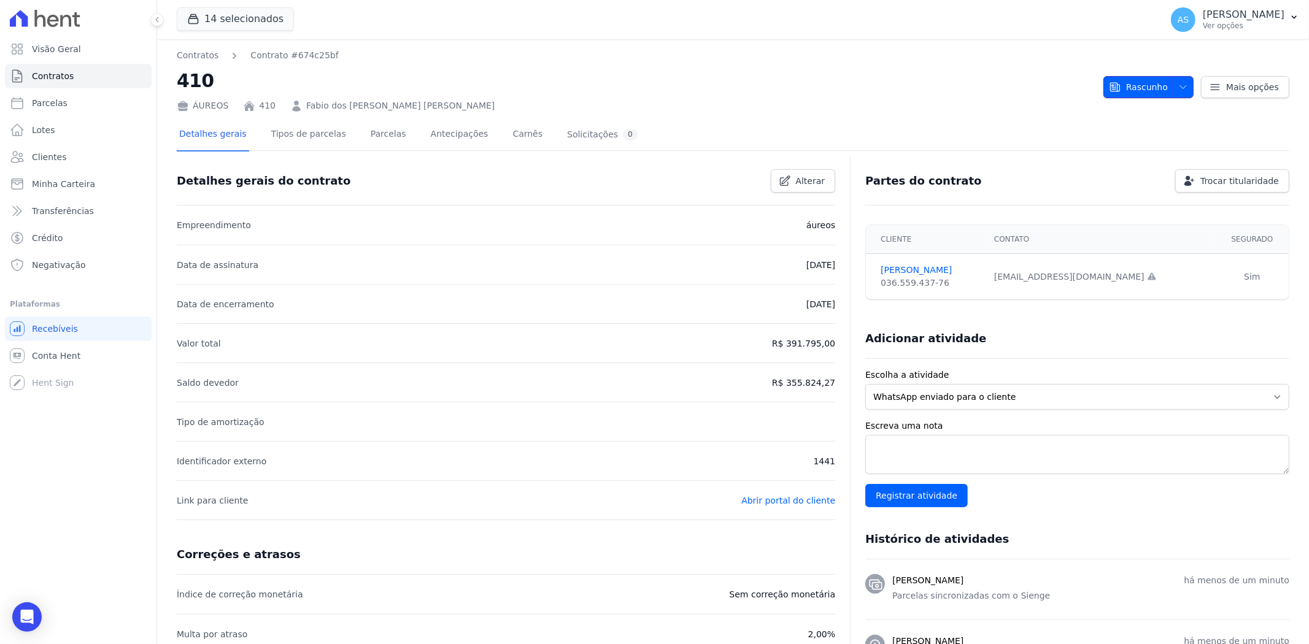
click at [1172, 91] on span "button" at bounding box center [1179, 87] width 15 height 20
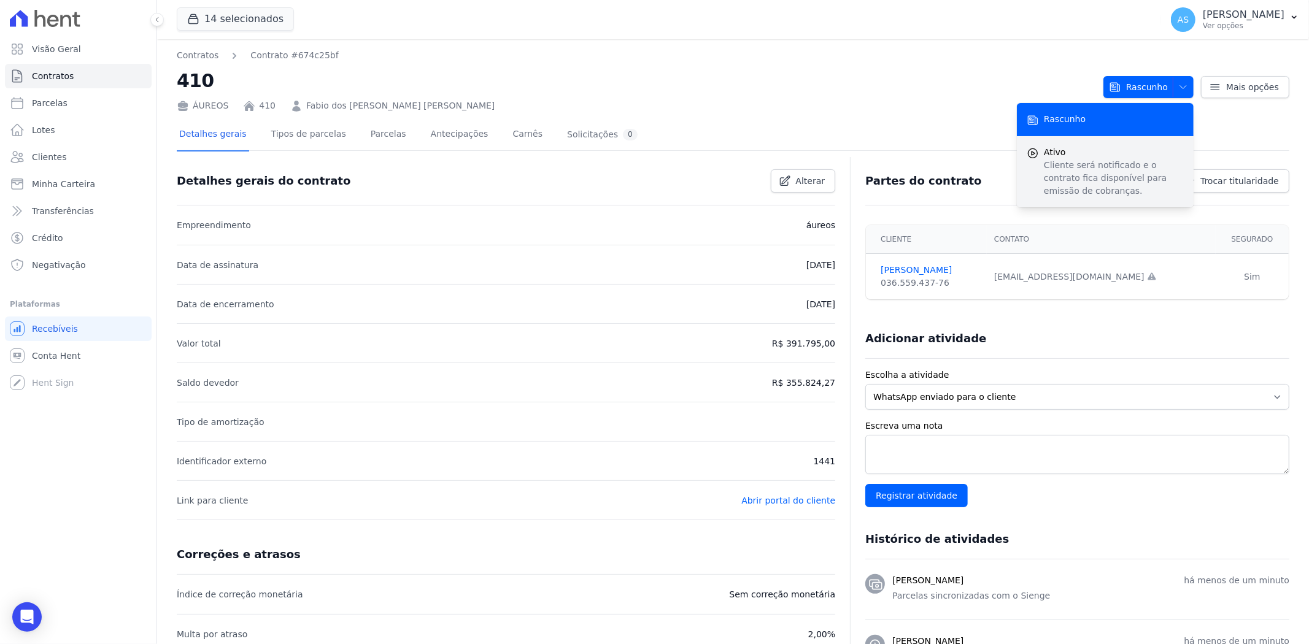
click at [1071, 175] on p "Cliente será notificado e o contrato fica disponível para emissão de cobranças." at bounding box center [1113, 178] width 140 height 39
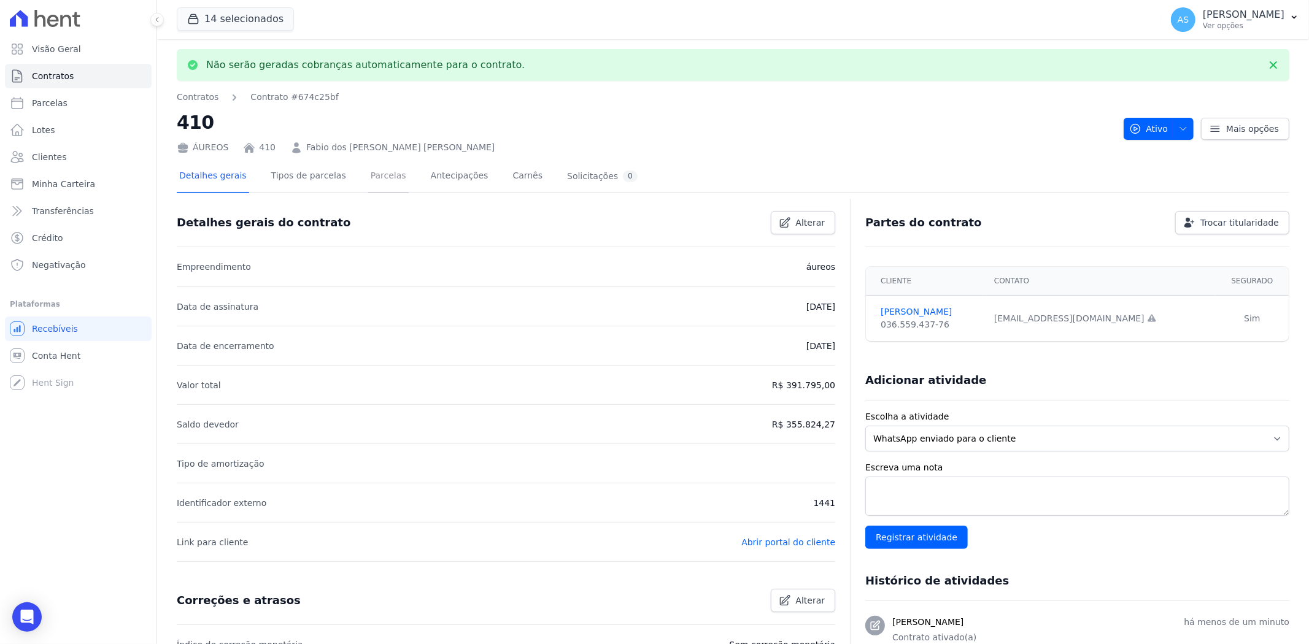
click at [368, 172] on link "Parcelas" at bounding box center [388, 177] width 40 height 33
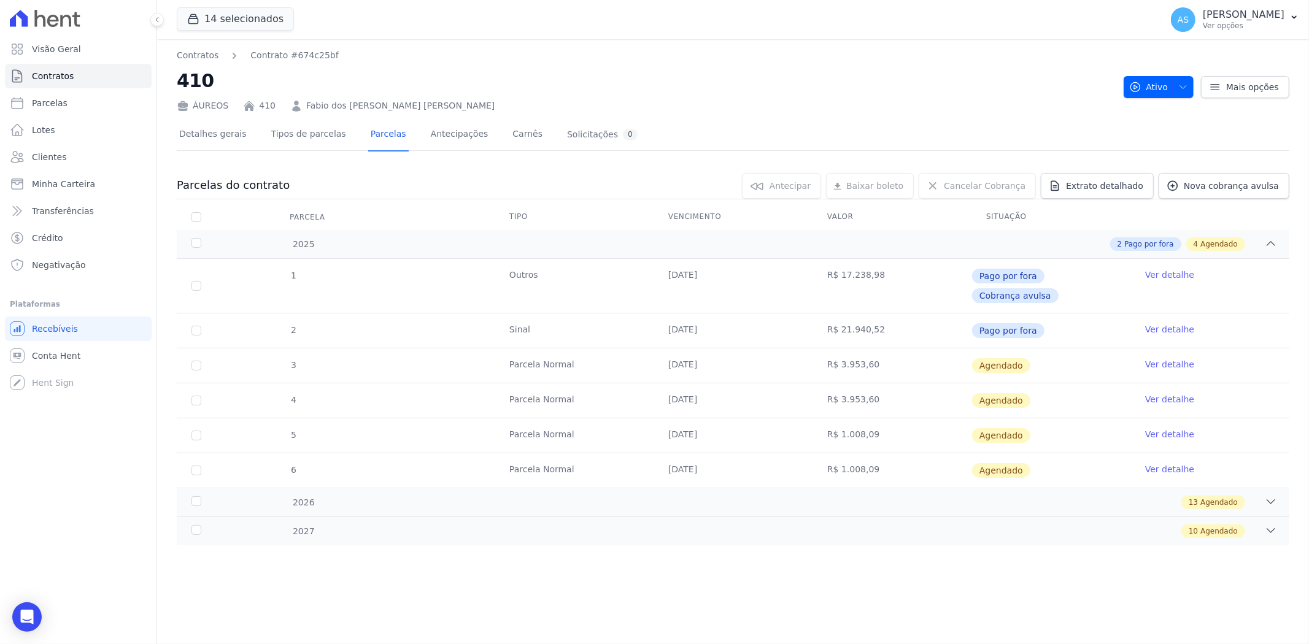
click at [1172, 358] on link "Ver detalhe" at bounding box center [1169, 364] width 49 height 12
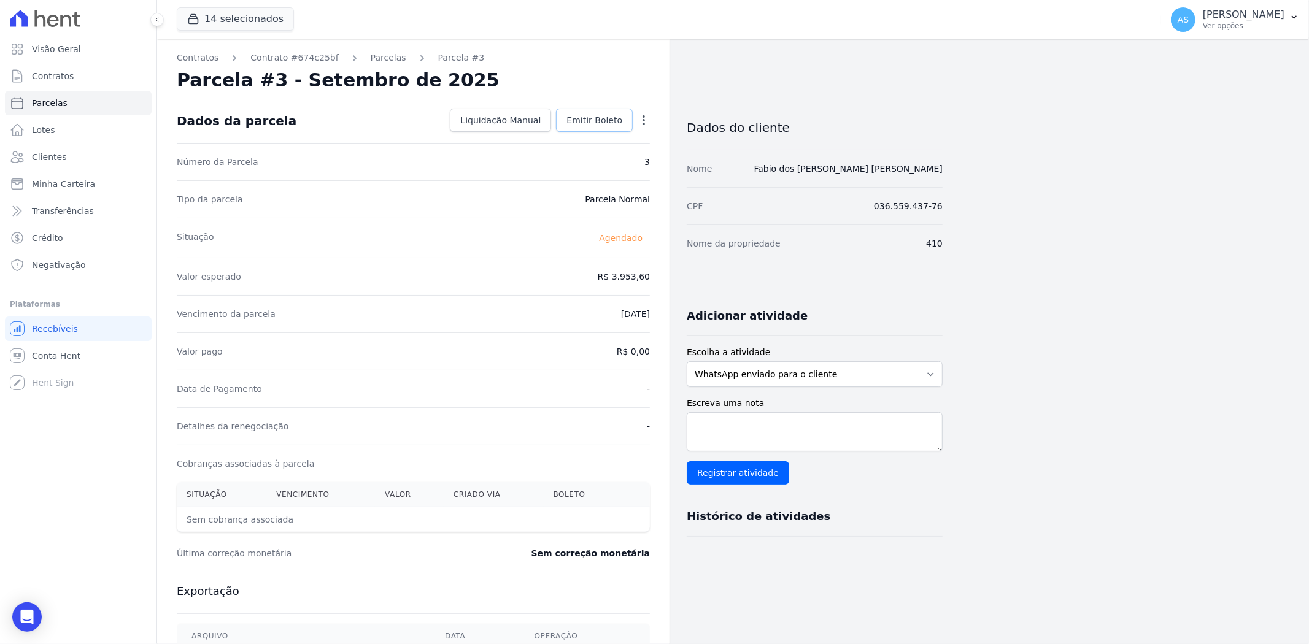
click at [599, 113] on link "Emitir Boleto" at bounding box center [594, 120] width 77 height 23
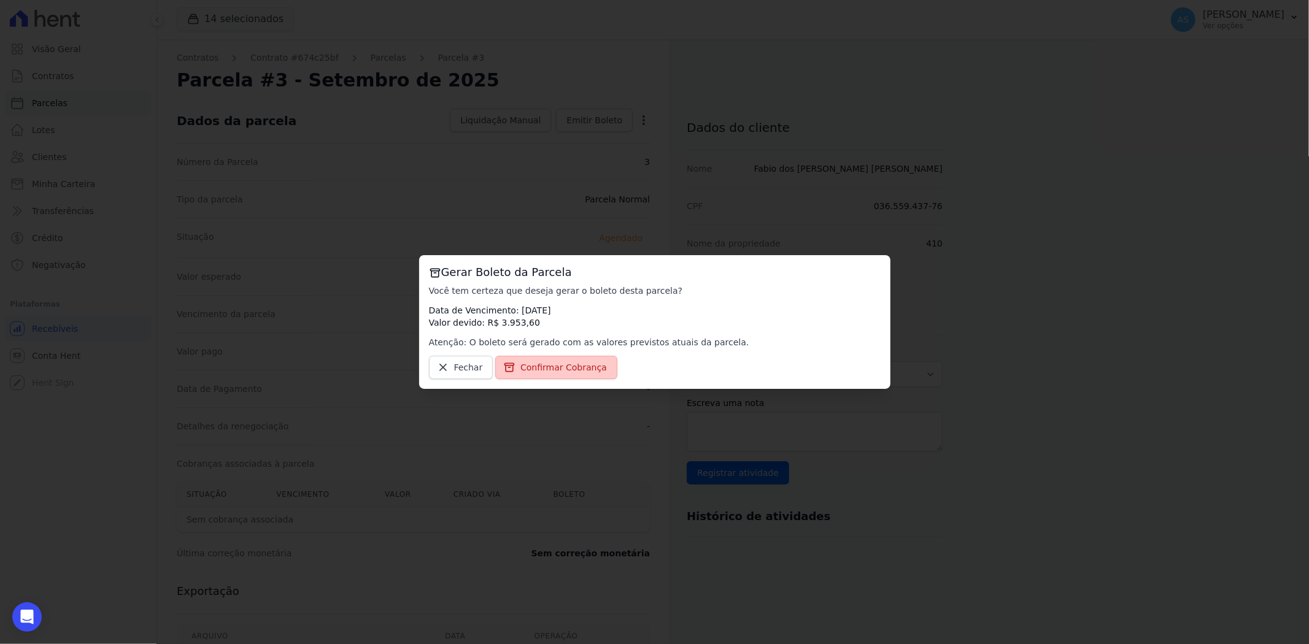
click at [549, 371] on span "Confirmar Cobrança" at bounding box center [563, 367] width 86 height 12
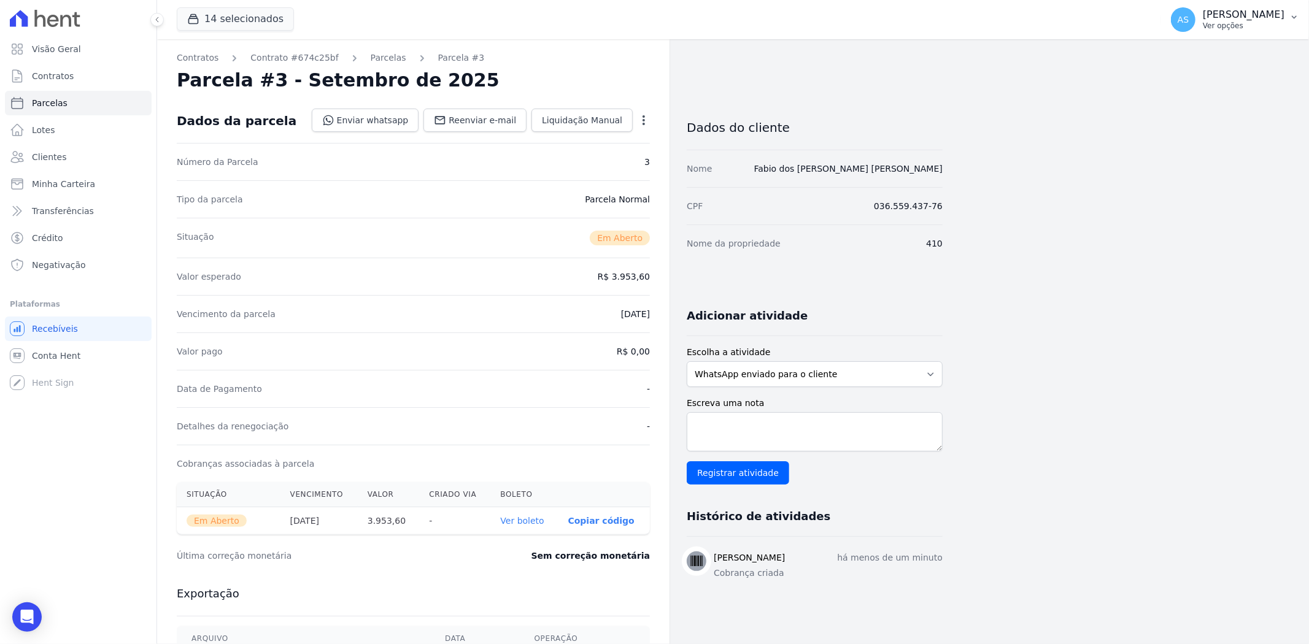
click at [1266, 13] on p "[PERSON_NAME]" at bounding box center [1243, 15] width 82 height 12
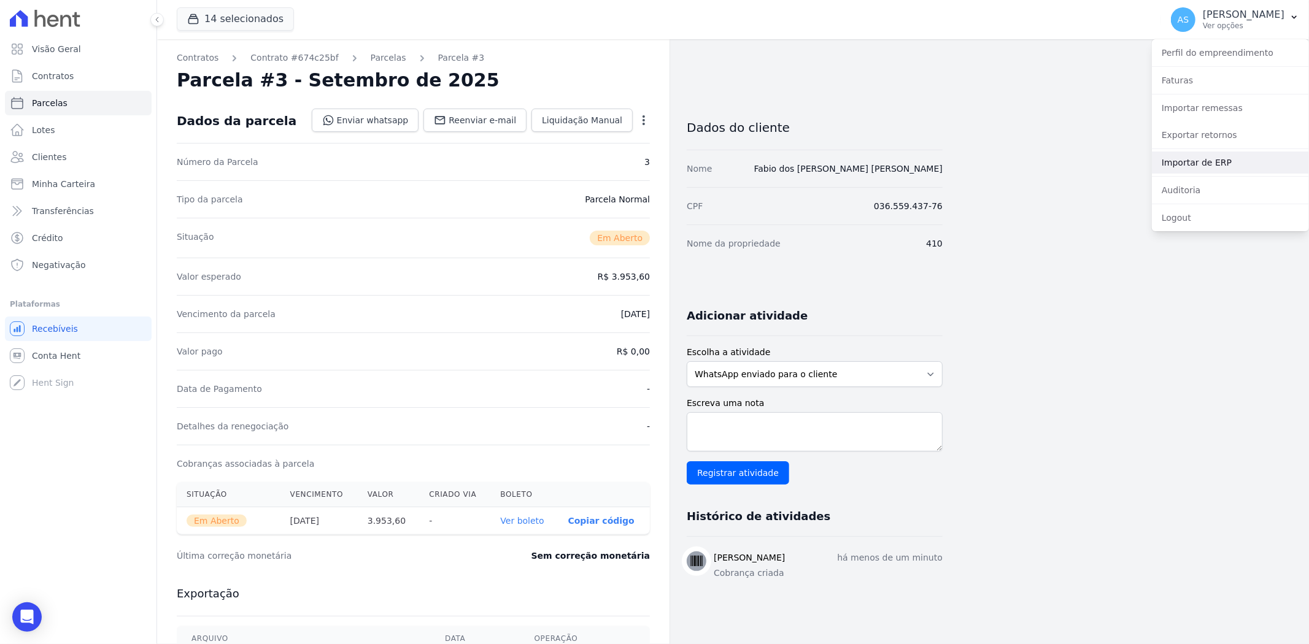
click at [1182, 161] on link "Importar de ERP" at bounding box center [1229, 163] width 157 height 22
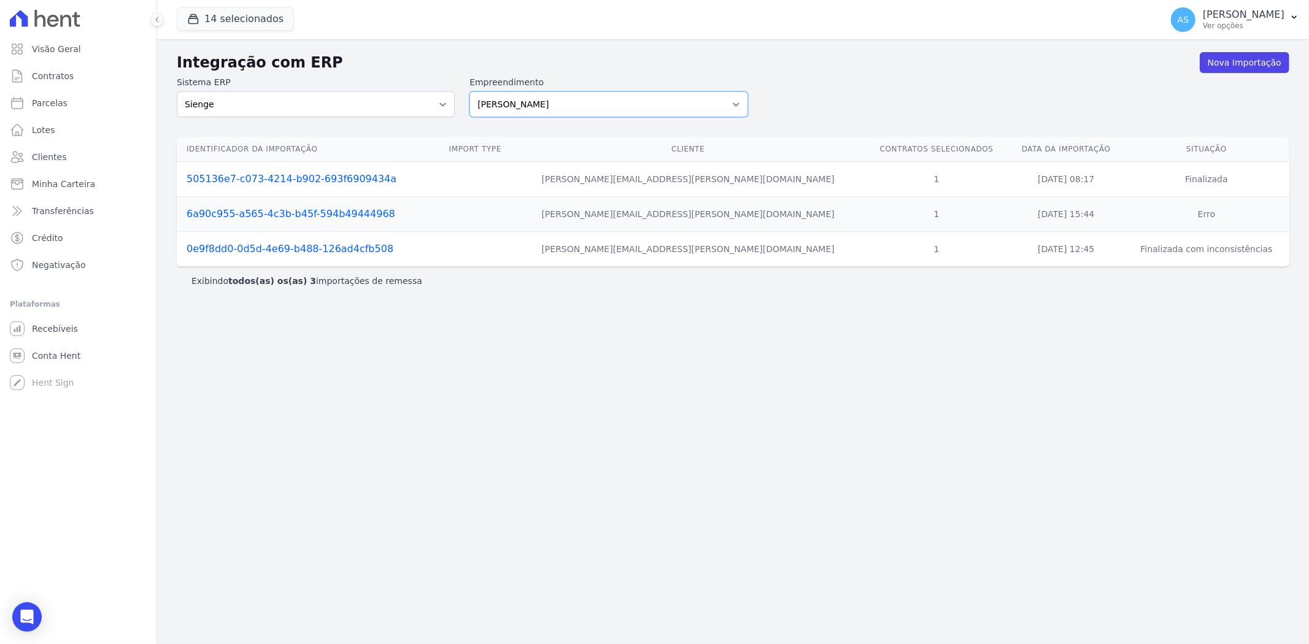
click at [737, 102] on select "[PERSON_NAME] Art Prime - [PERSON_NAME] Unique CTV Beat Residencial CTV Mob CTV…" at bounding box center [608, 104] width 278 height 26
select select "9db4d767-ec98-4519-aed7-f9568aa0b04c"
click at [469, 91] on select "[PERSON_NAME] Art Prime - [PERSON_NAME] Unique CTV Beat Residencial CTV Mob CTV…" at bounding box center [608, 104] width 278 height 26
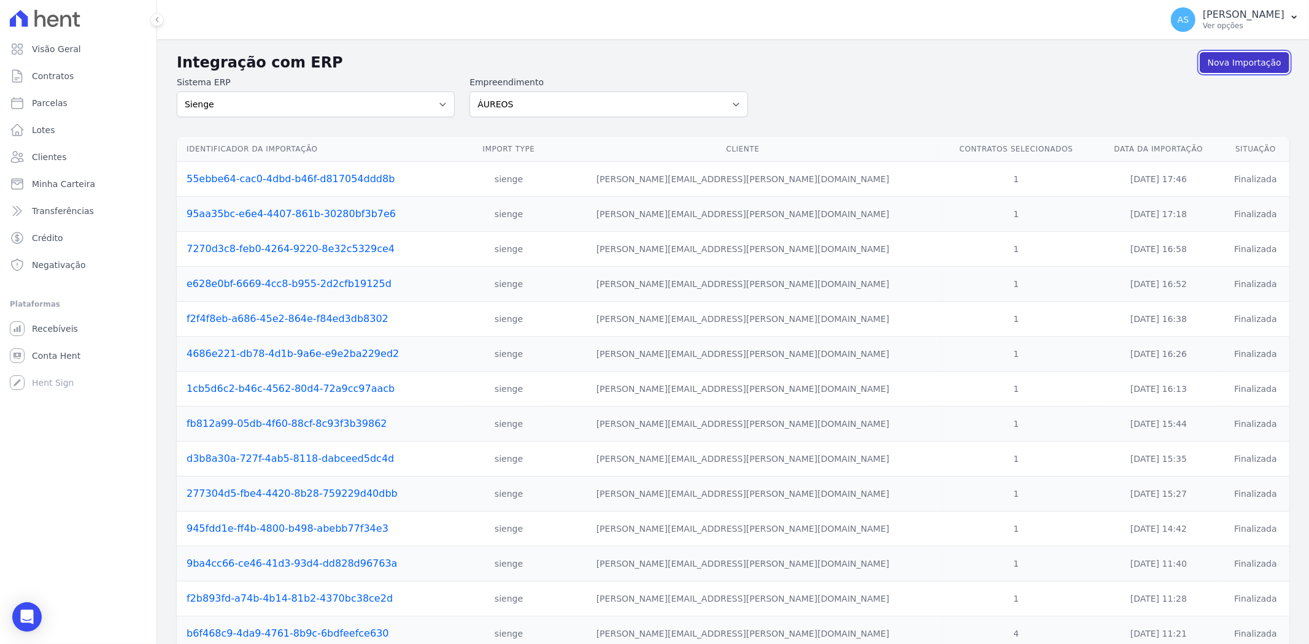
click at [1218, 61] on link "Nova Importação" at bounding box center [1244, 62] width 90 height 21
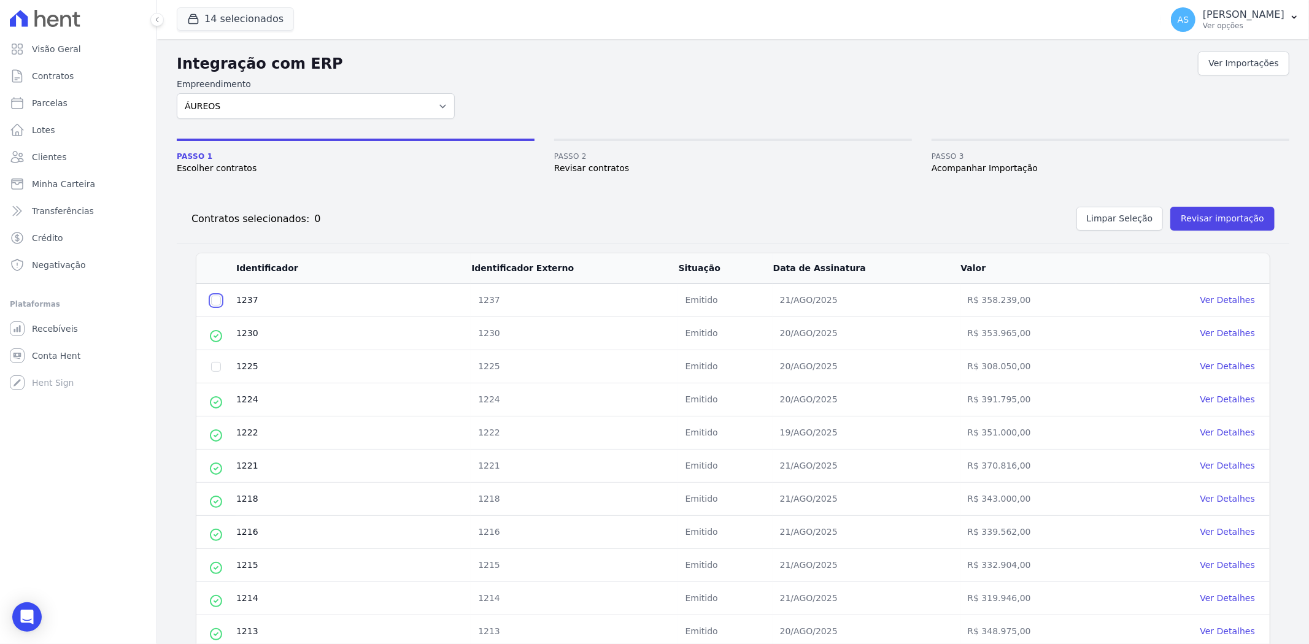
click at [215, 302] on input "checkbox" at bounding box center [216, 301] width 10 height 10
checkbox input "true"
click at [211, 366] on input "checkbox" at bounding box center [216, 367] width 10 height 10
checkbox input "true"
click at [1215, 217] on button "Revisar importação" at bounding box center [1222, 219] width 104 height 24
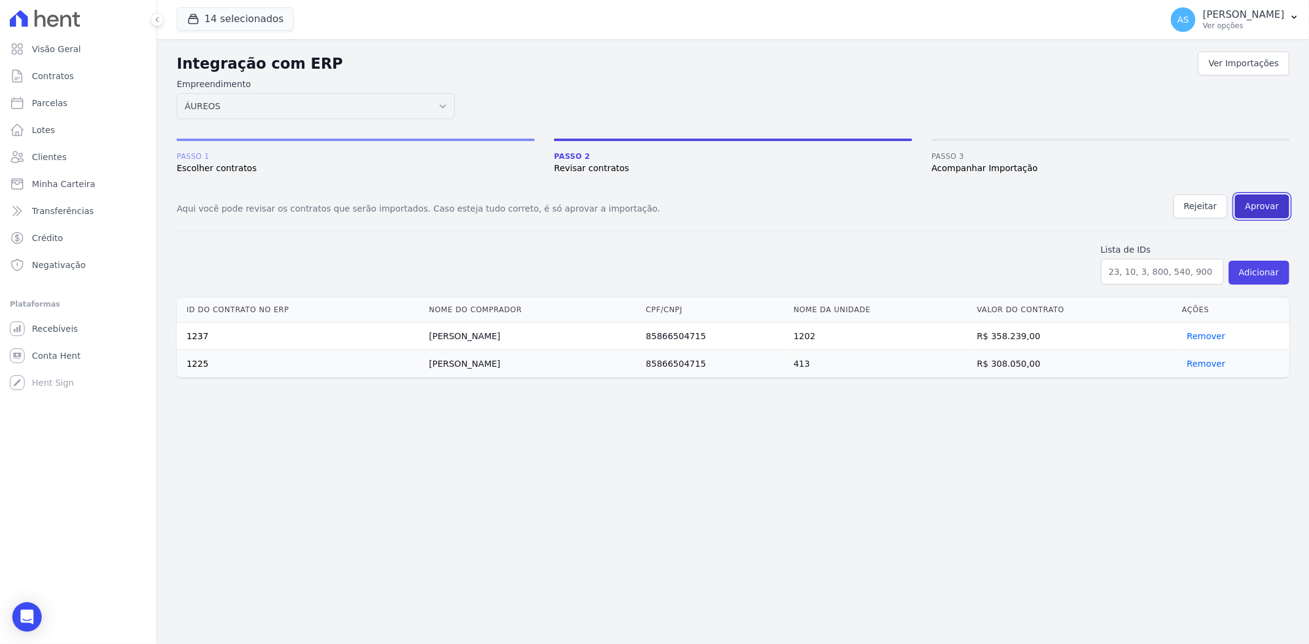
click at [1265, 207] on button "Aprovar" at bounding box center [1261, 206] width 55 height 24
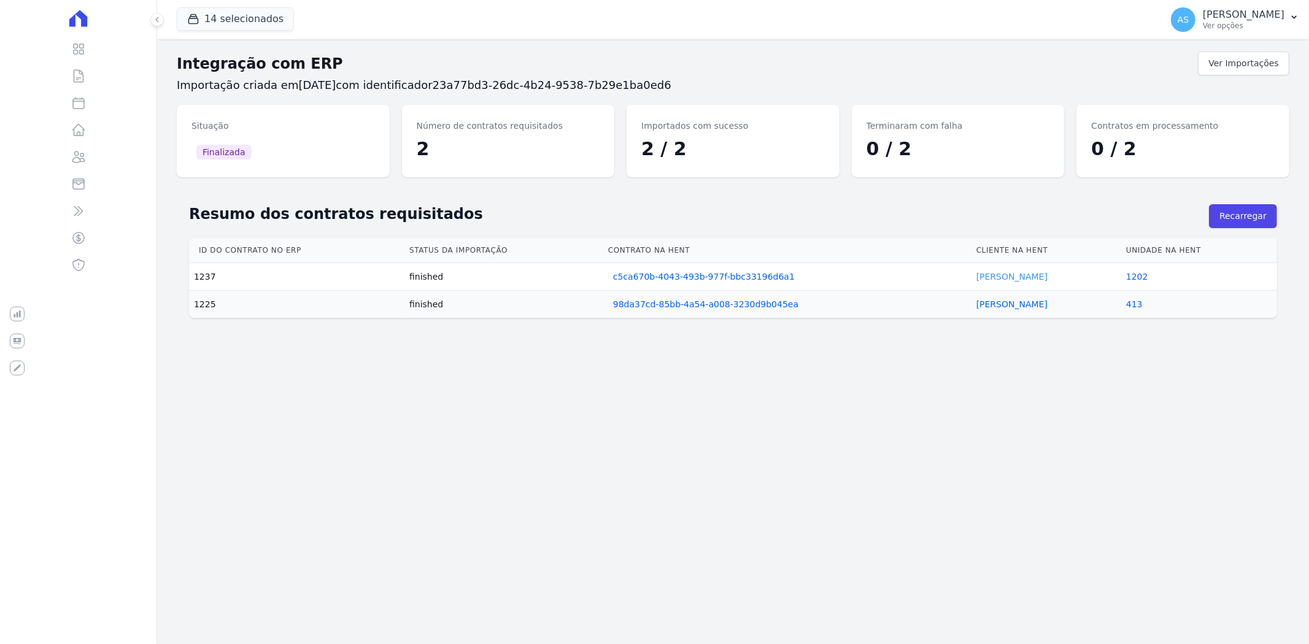
click at [984, 274] on link "[PERSON_NAME]" at bounding box center [1011, 277] width 71 height 10
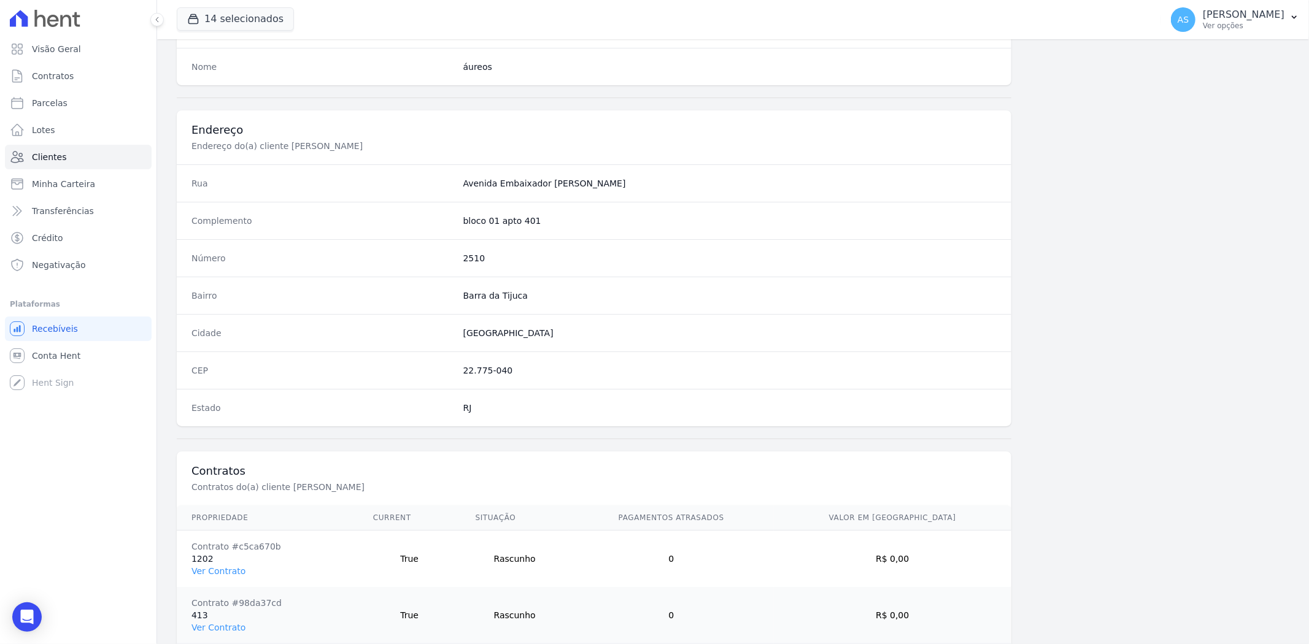
scroll to position [561, 0]
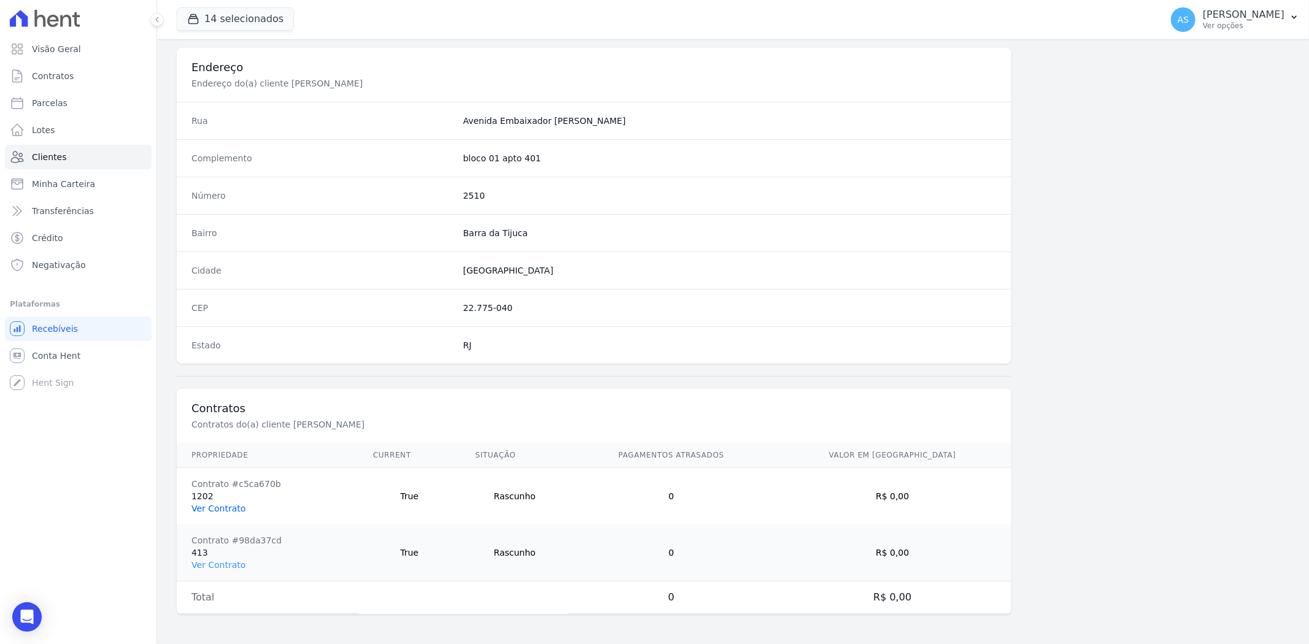
click at [212, 504] on link "Ver Contrato" at bounding box center [218, 509] width 54 height 10
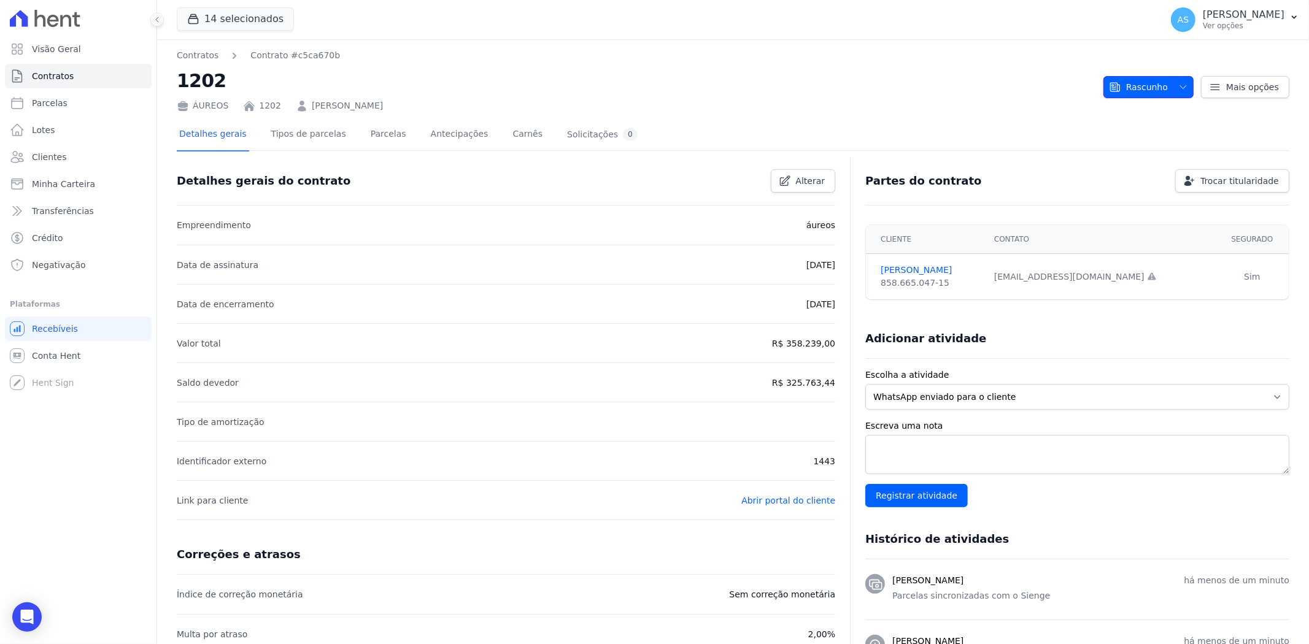
click at [1180, 84] on icon "button" at bounding box center [1183, 87] width 10 height 10
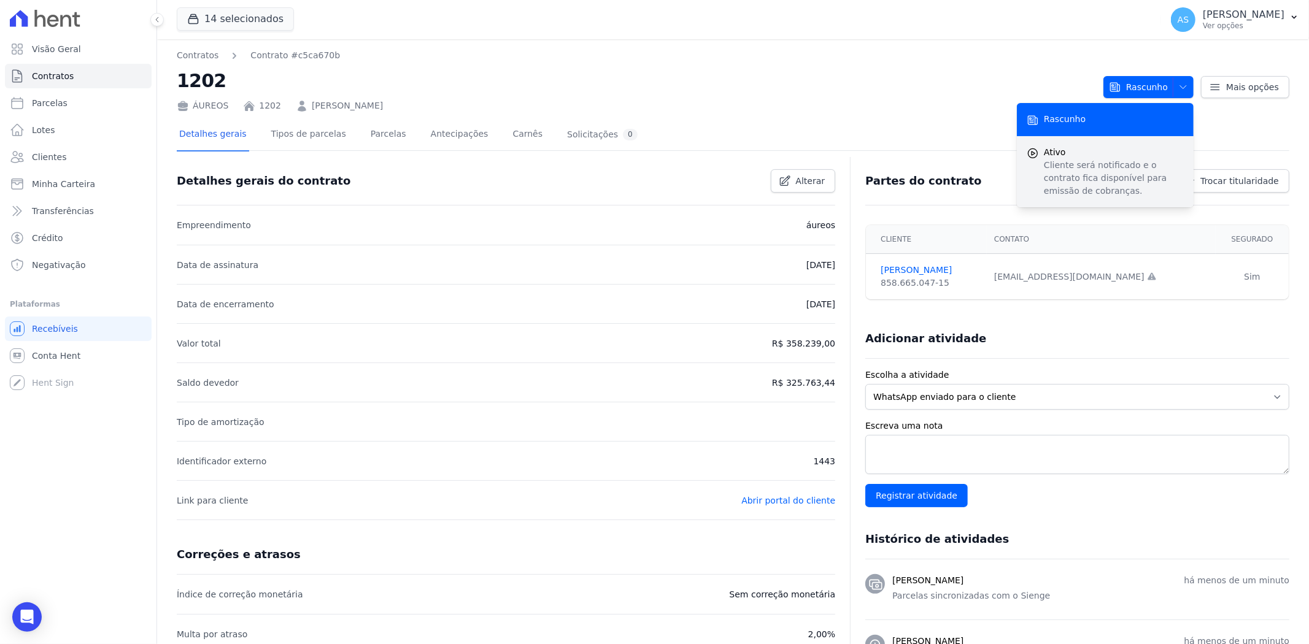
click at [1078, 163] on p "Cliente será notificado e o contrato fica disponível para emissão de cobranças." at bounding box center [1113, 178] width 140 height 39
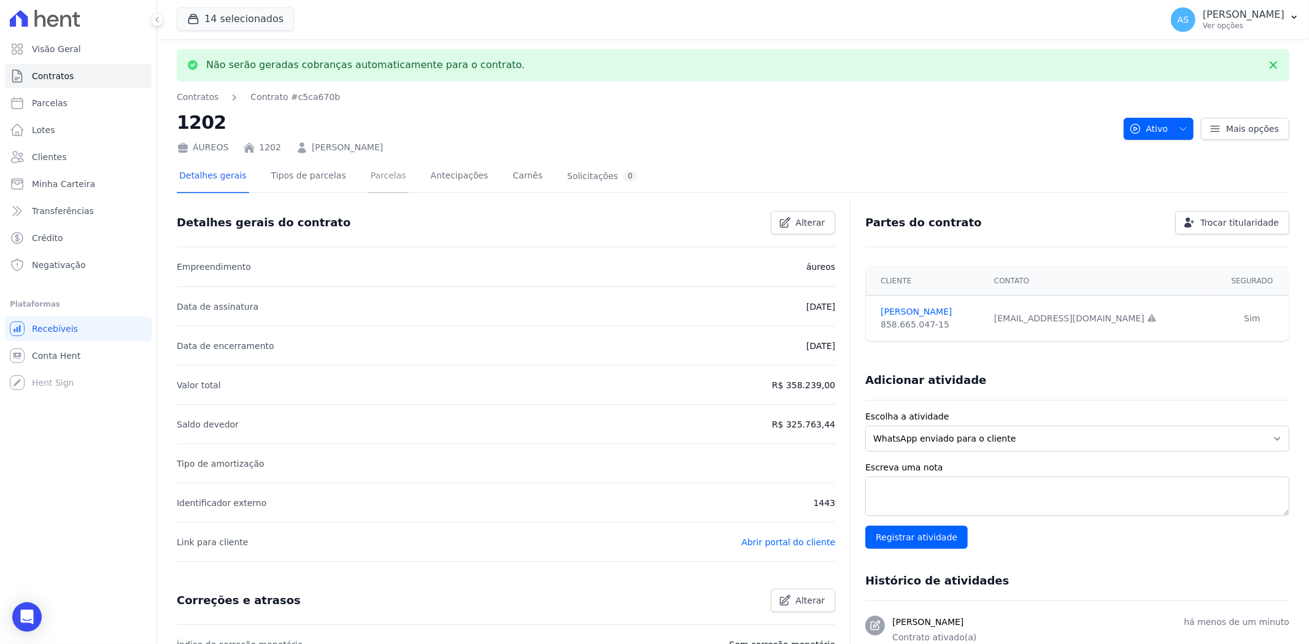
click at [368, 178] on link "Parcelas" at bounding box center [388, 177] width 40 height 33
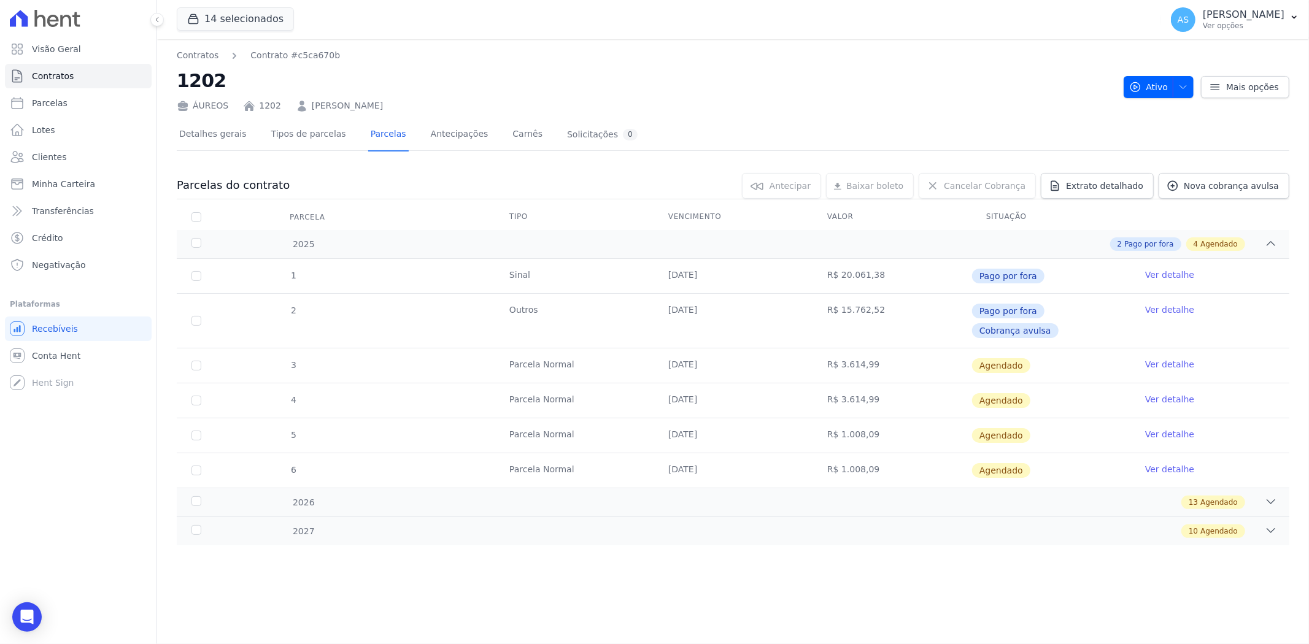
click at [1159, 358] on link "Ver detalhe" at bounding box center [1169, 364] width 49 height 12
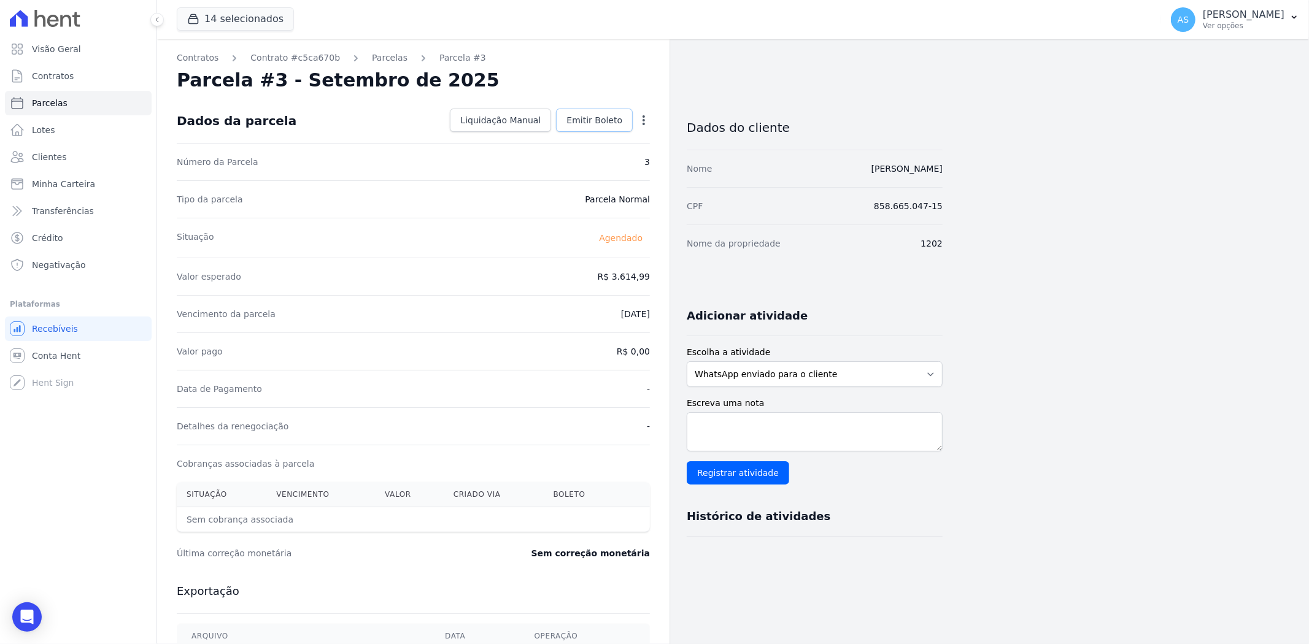
click at [589, 121] on span "Emitir Boleto" at bounding box center [594, 120] width 56 height 12
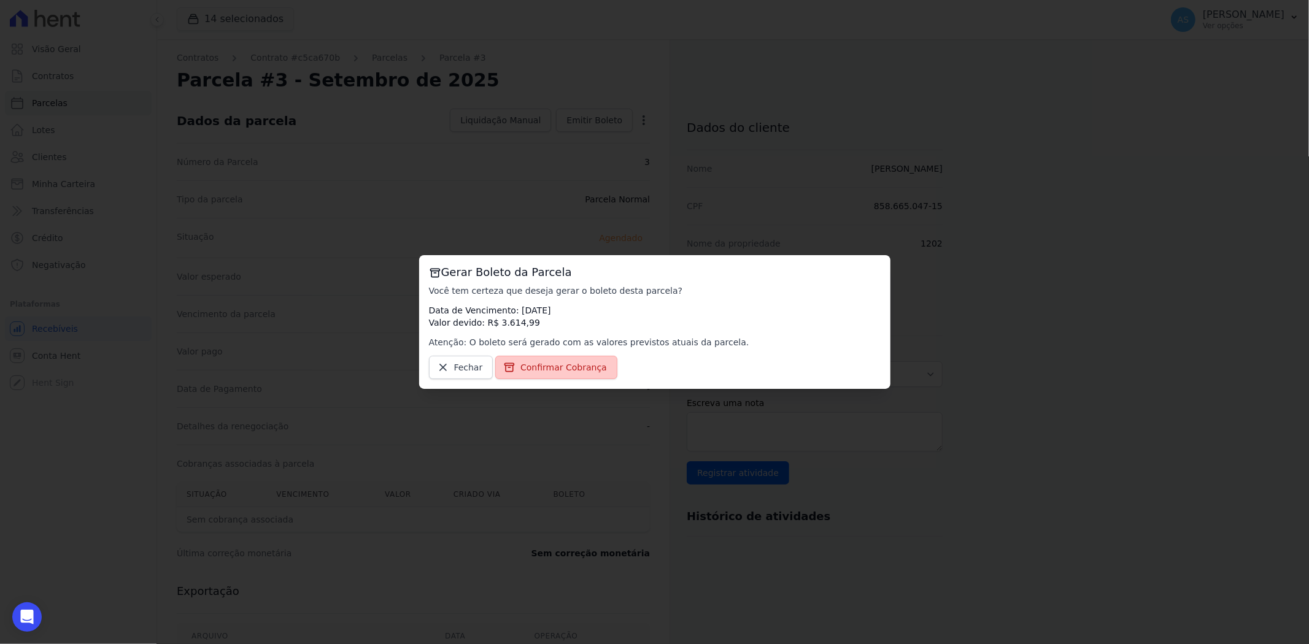
click at [528, 371] on span "Confirmar Cobrança" at bounding box center [563, 367] width 86 height 12
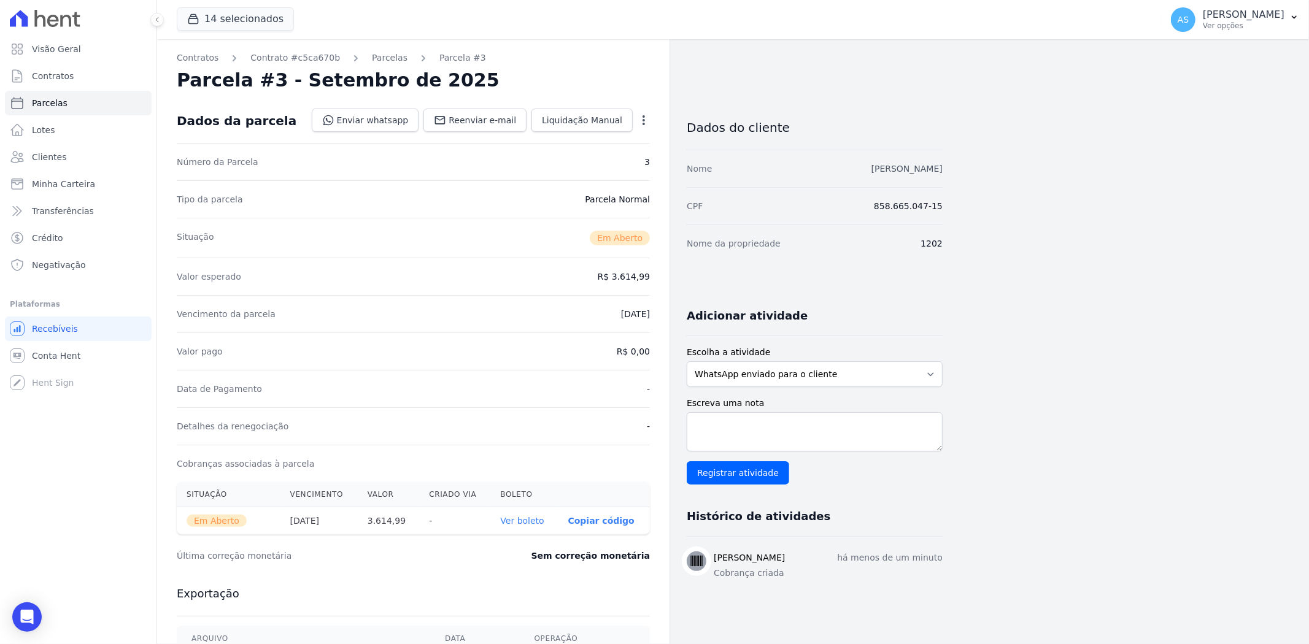
click at [874, 167] on link "[PERSON_NAME]" at bounding box center [906, 169] width 71 height 10
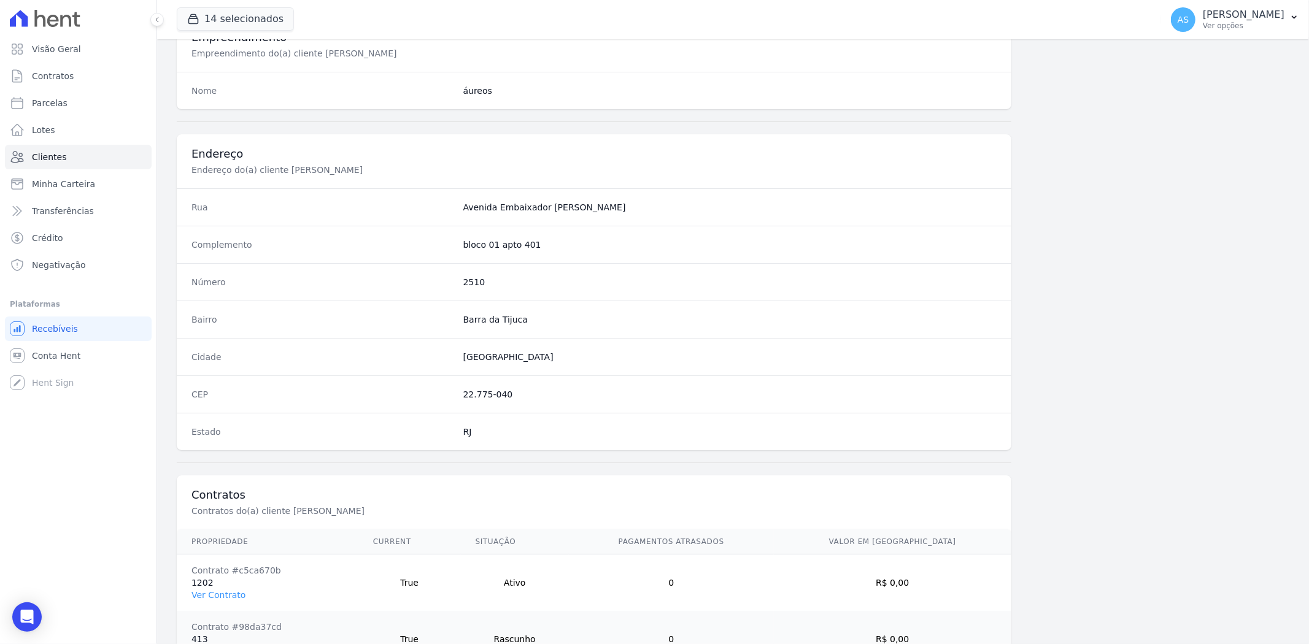
scroll to position [561, 0]
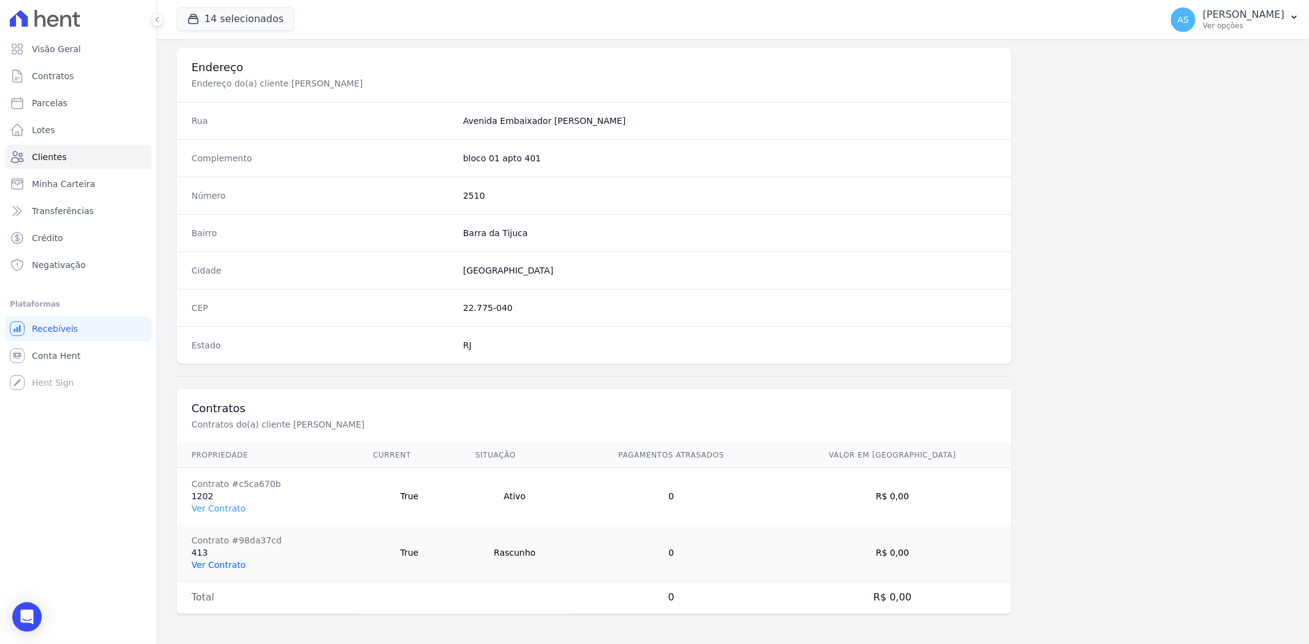
click at [221, 560] on link "Ver Contrato" at bounding box center [218, 565] width 54 height 10
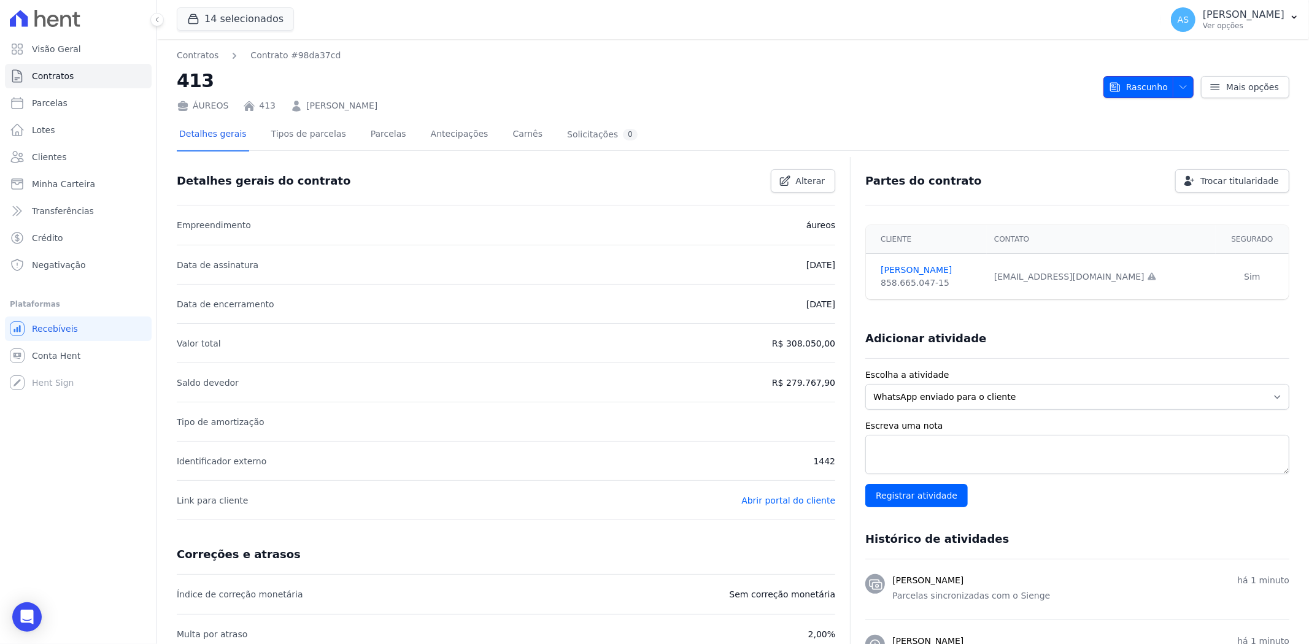
click at [1178, 85] on icon "button" at bounding box center [1183, 87] width 10 height 10
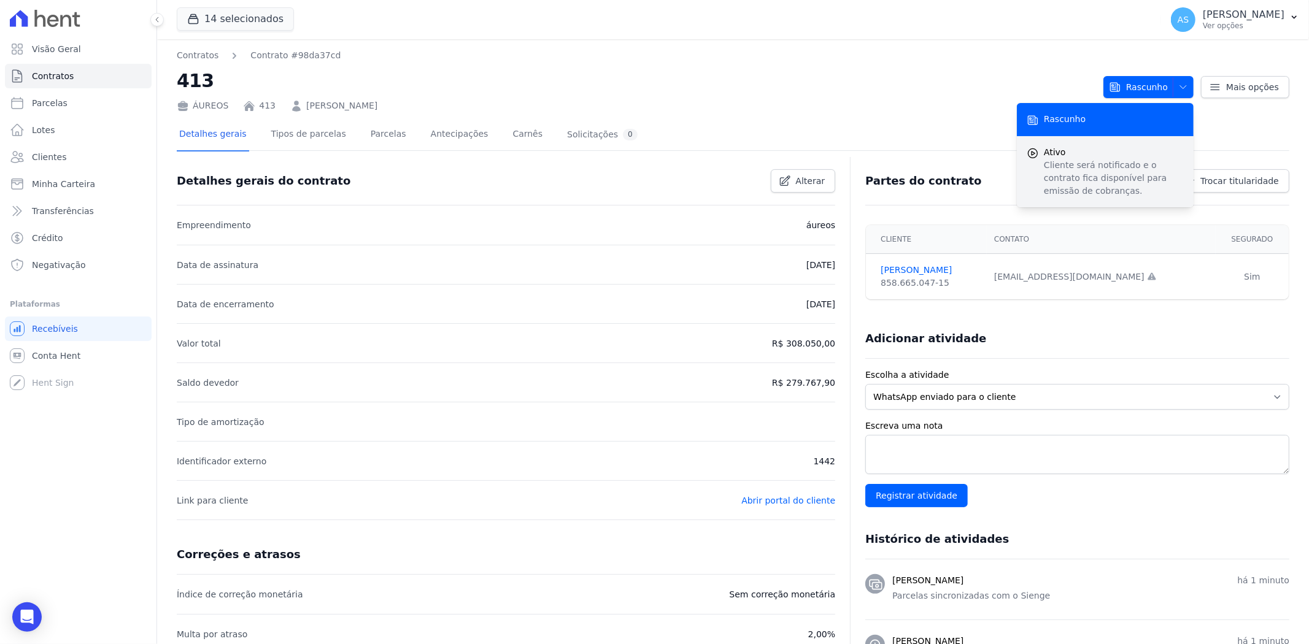
click at [1071, 180] on p "Cliente será notificado e o contrato fica disponível para emissão de cobranças." at bounding box center [1113, 178] width 140 height 39
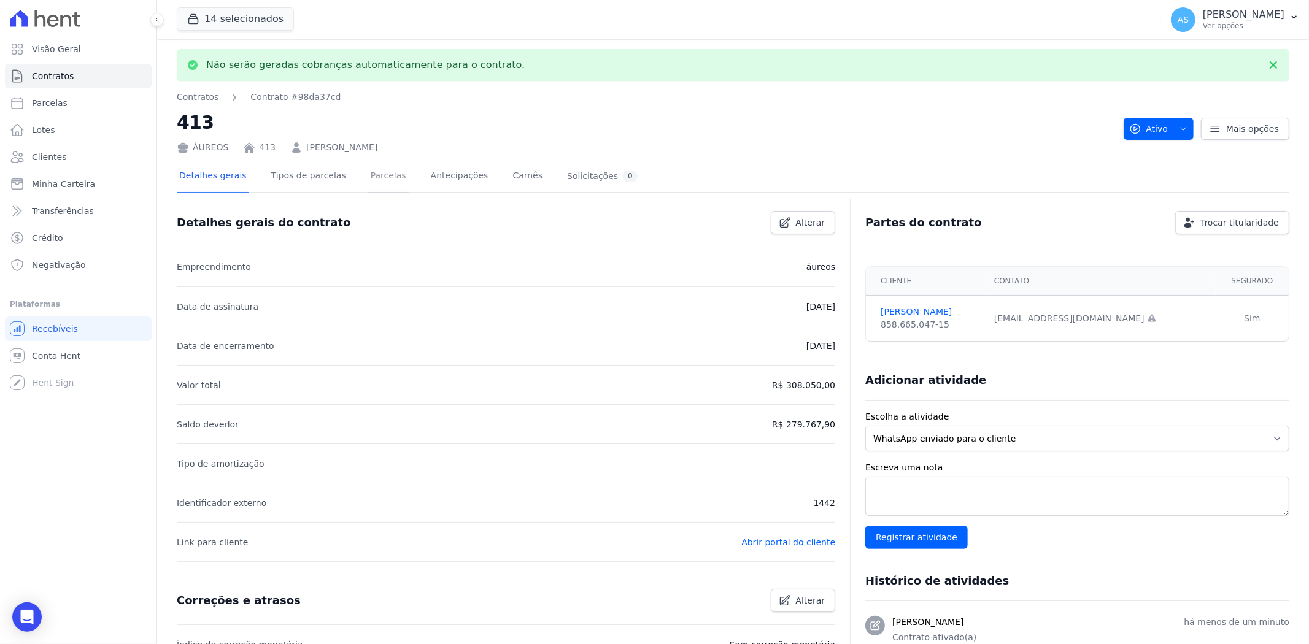
click at [368, 173] on link "Parcelas" at bounding box center [388, 177] width 40 height 33
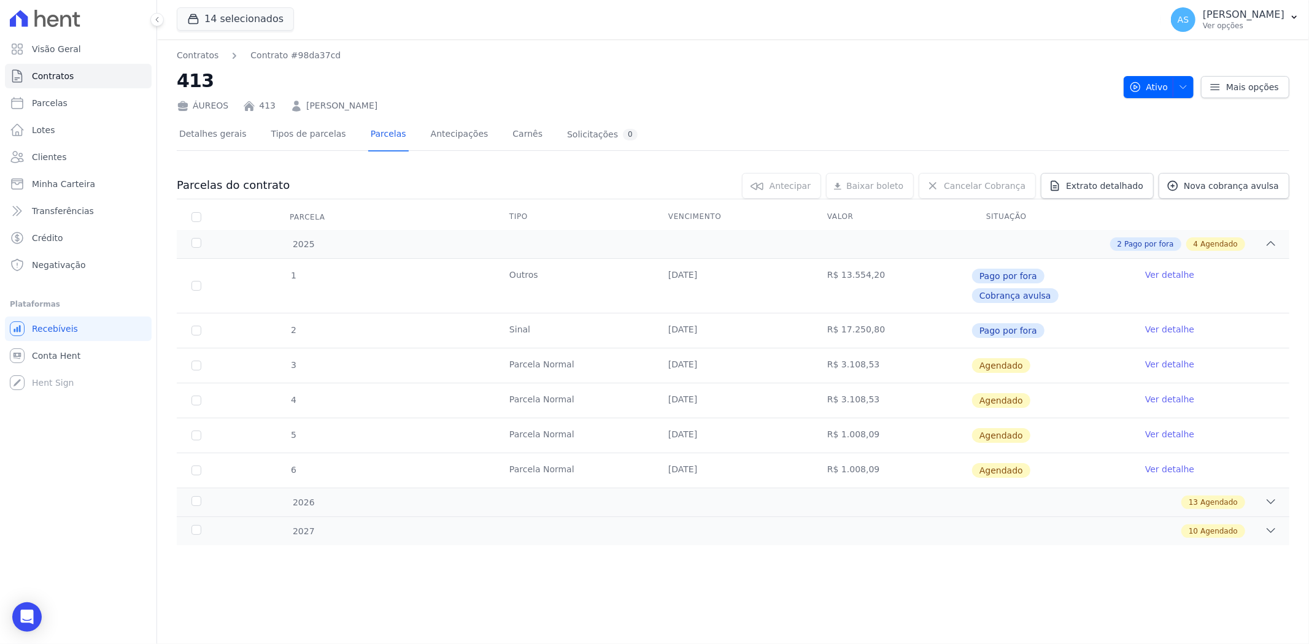
click at [1168, 358] on link "Ver detalhe" at bounding box center [1169, 364] width 49 height 12
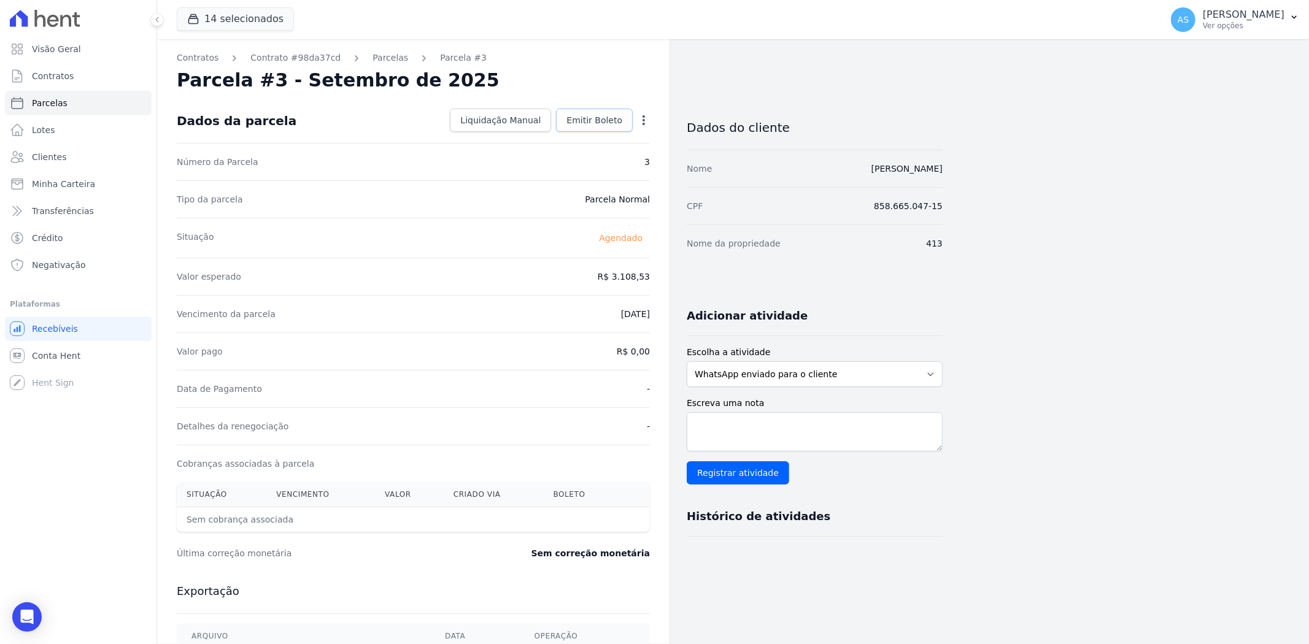
click at [609, 123] on span "Emitir Boleto" at bounding box center [594, 120] width 56 height 12
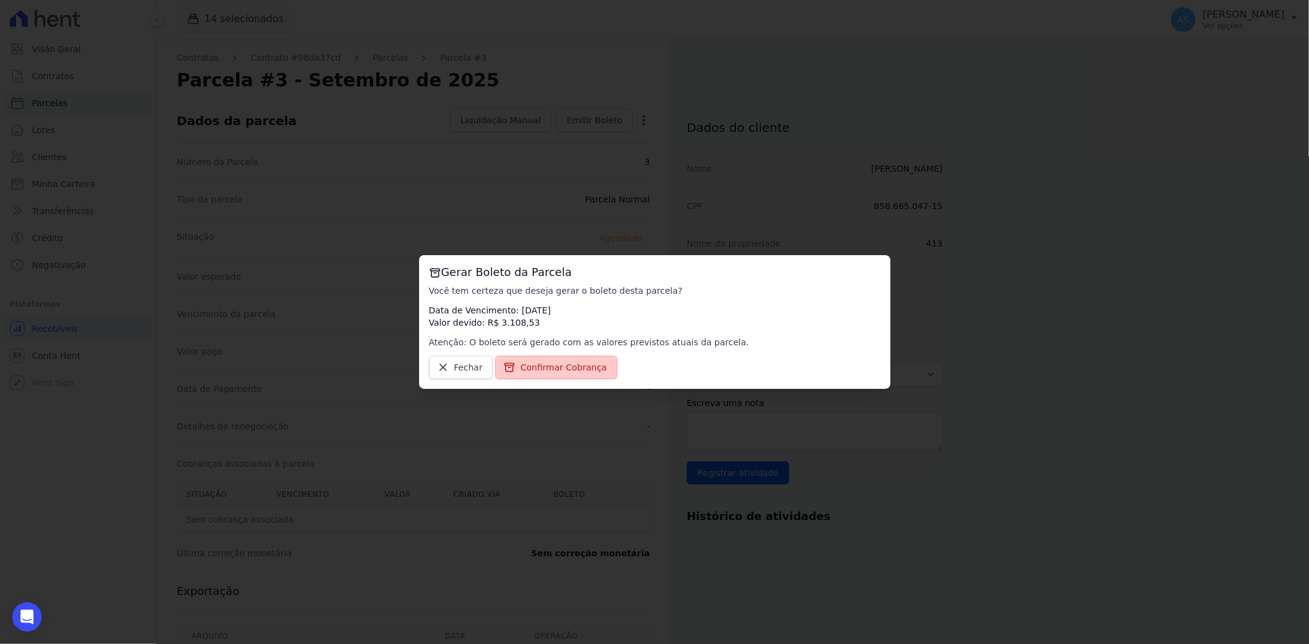
click at [551, 364] on span "Confirmar Cobrança" at bounding box center [563, 367] width 86 height 12
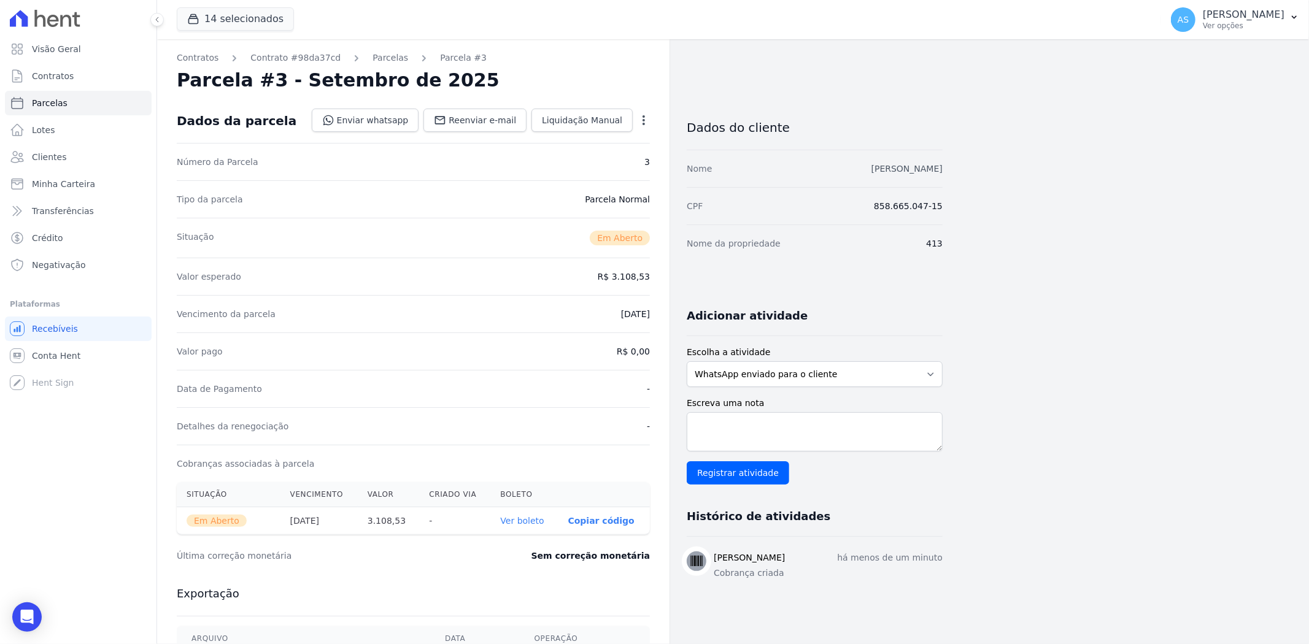
click at [907, 164] on link "[PERSON_NAME]" at bounding box center [906, 169] width 71 height 10
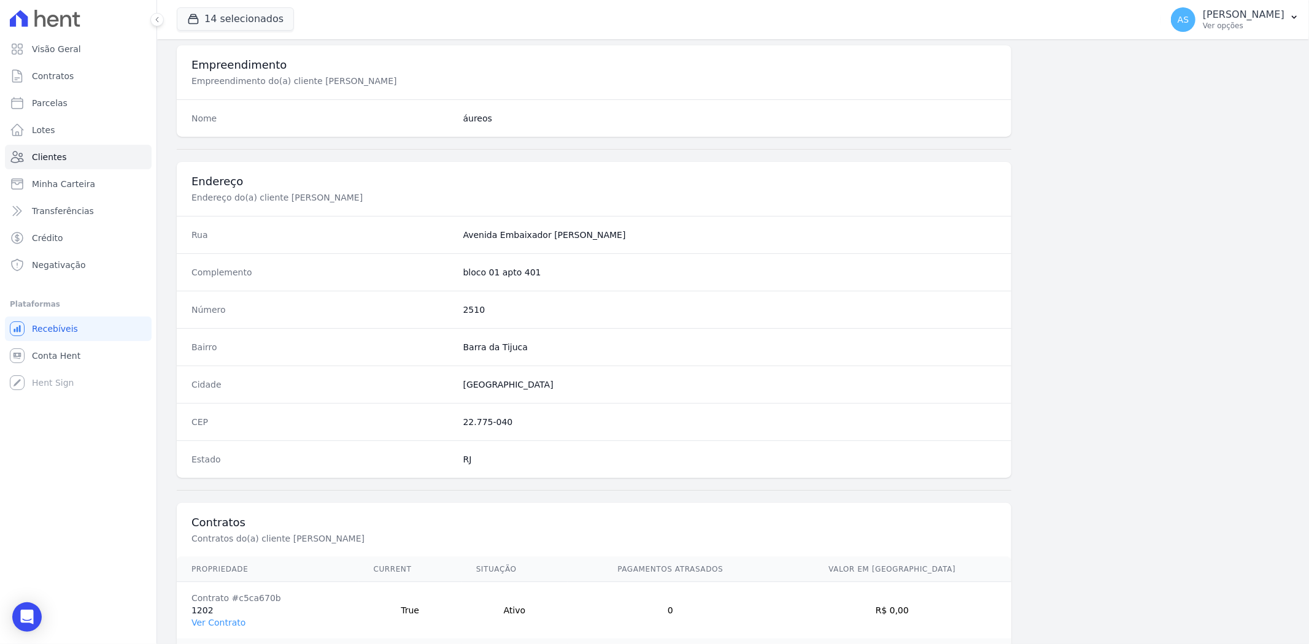
scroll to position [561, 0]
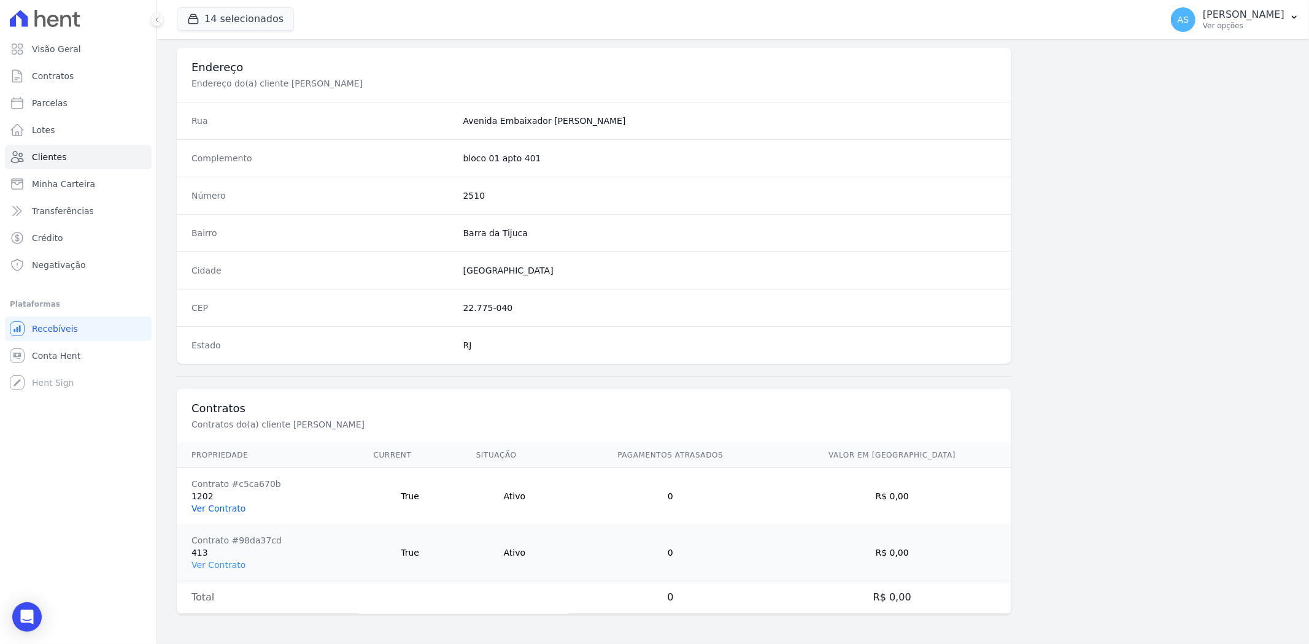
click at [198, 504] on link "Ver Contrato" at bounding box center [218, 509] width 54 height 10
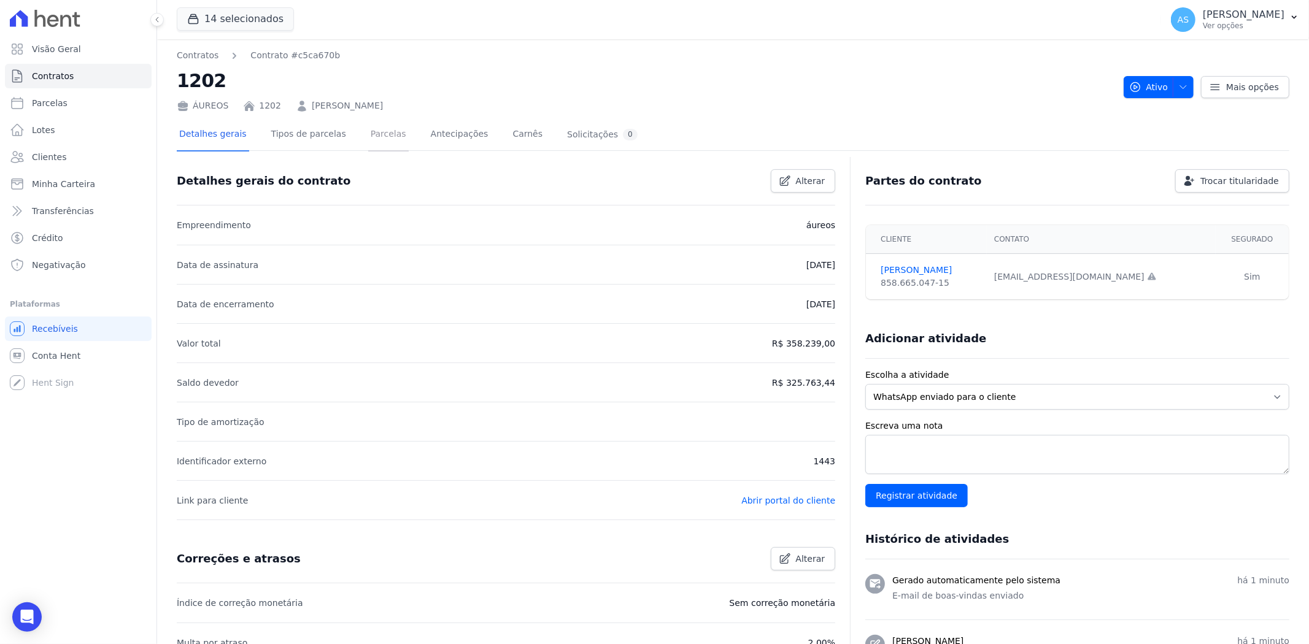
click at [372, 136] on link "Parcelas" at bounding box center [388, 135] width 40 height 33
